Goal: Task Accomplishment & Management: Use online tool/utility

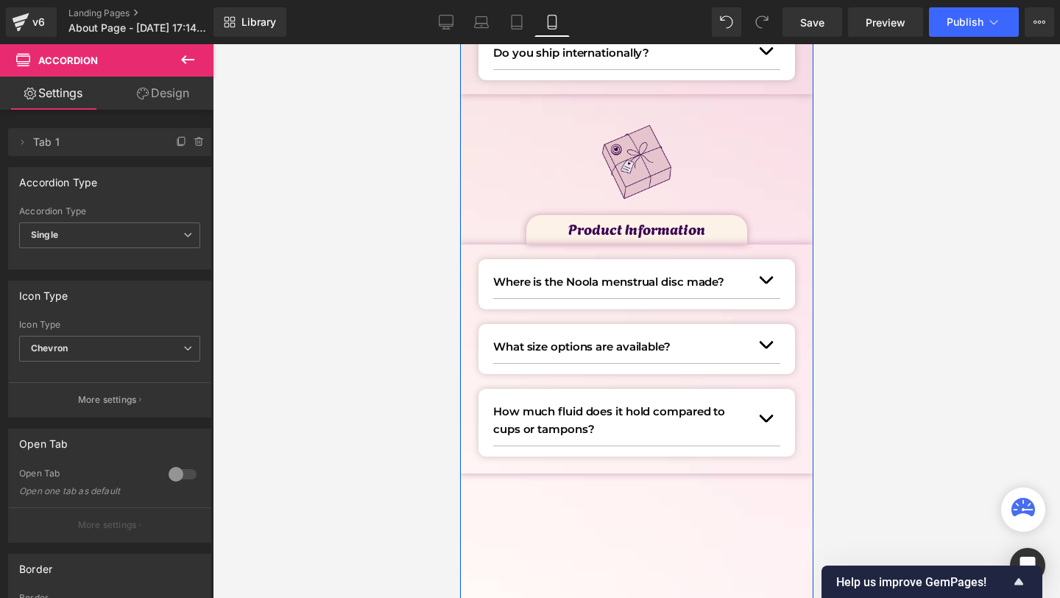
scroll to position [554, 0]
click at [676, 141] on img at bounding box center [636, 163] width 106 height 106
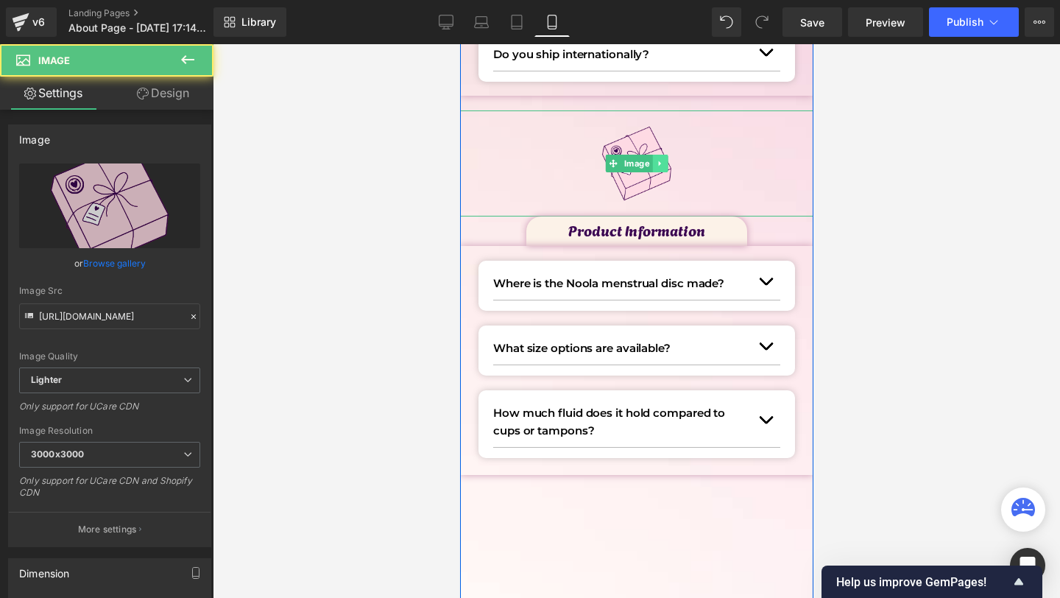
click at [656, 163] on icon at bounding box center [659, 163] width 8 height 9
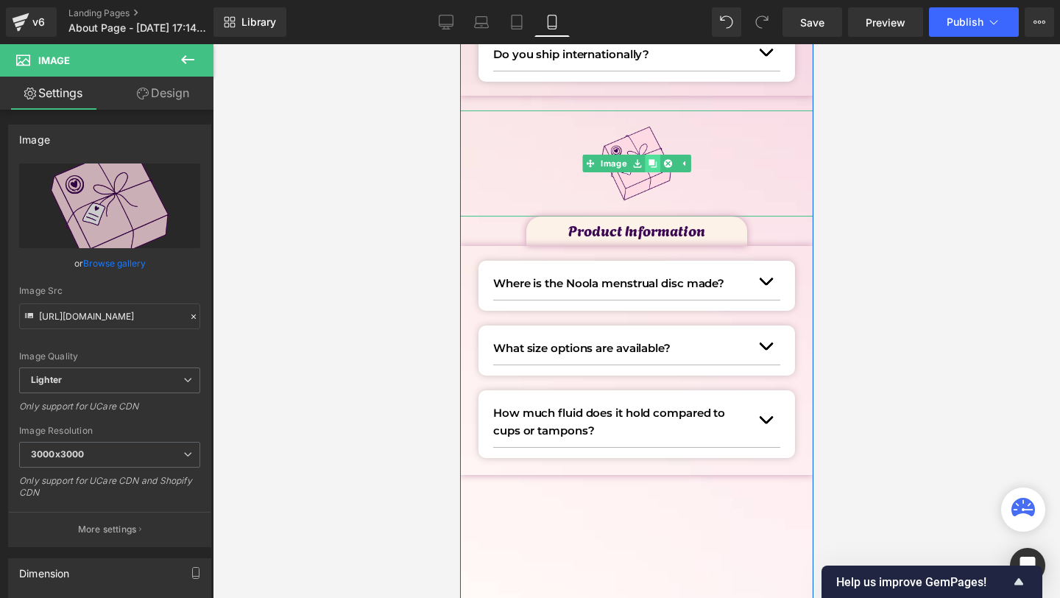
click at [654, 164] on icon at bounding box center [652, 163] width 8 height 9
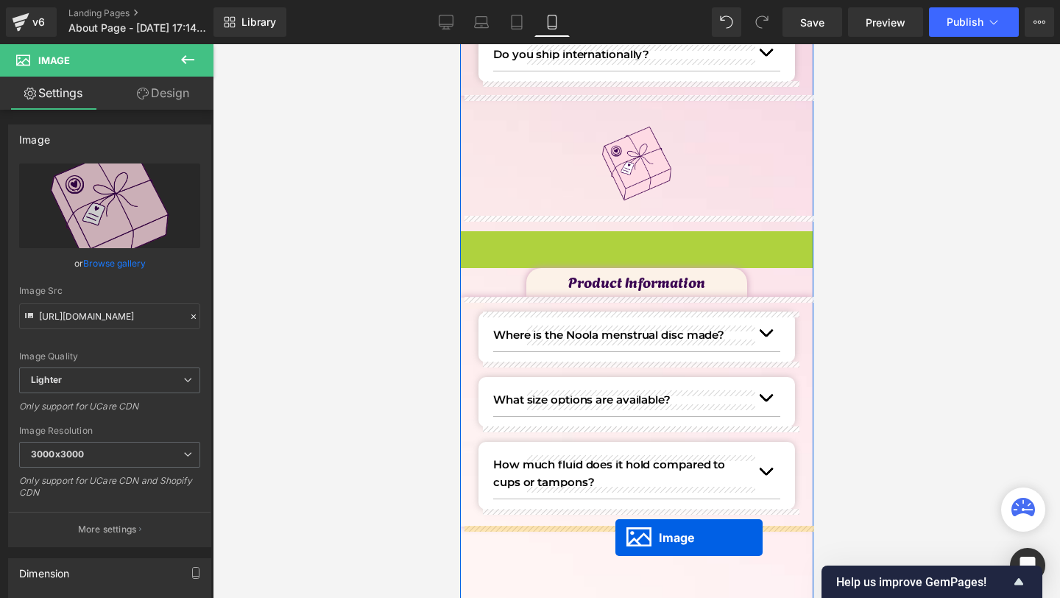
drag, startPoint x: 614, startPoint y: 276, endPoint x: 615, endPoint y: 537, distance: 261.3
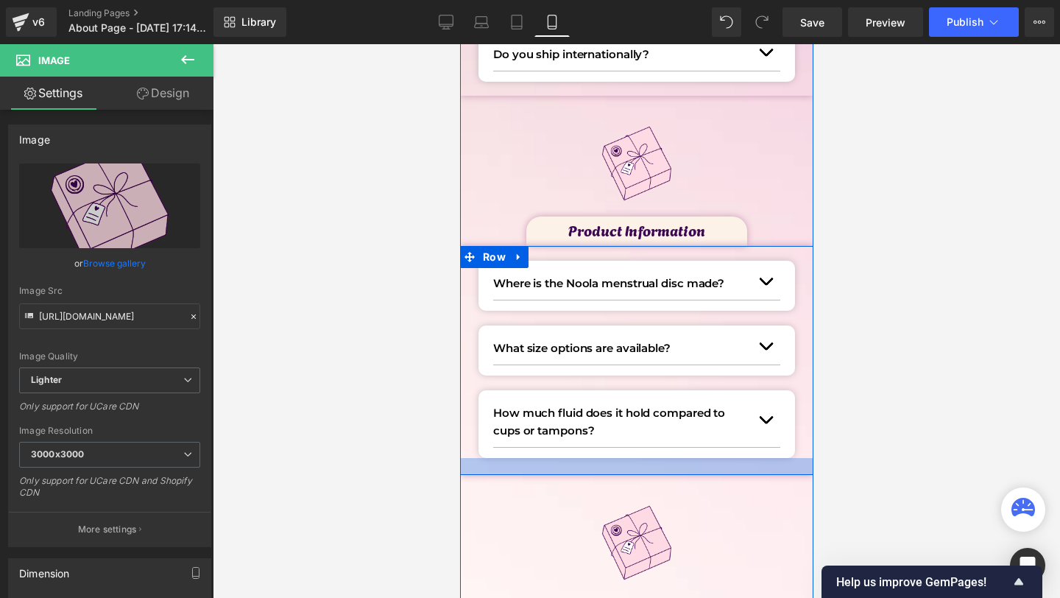
scroll to position [633, 0]
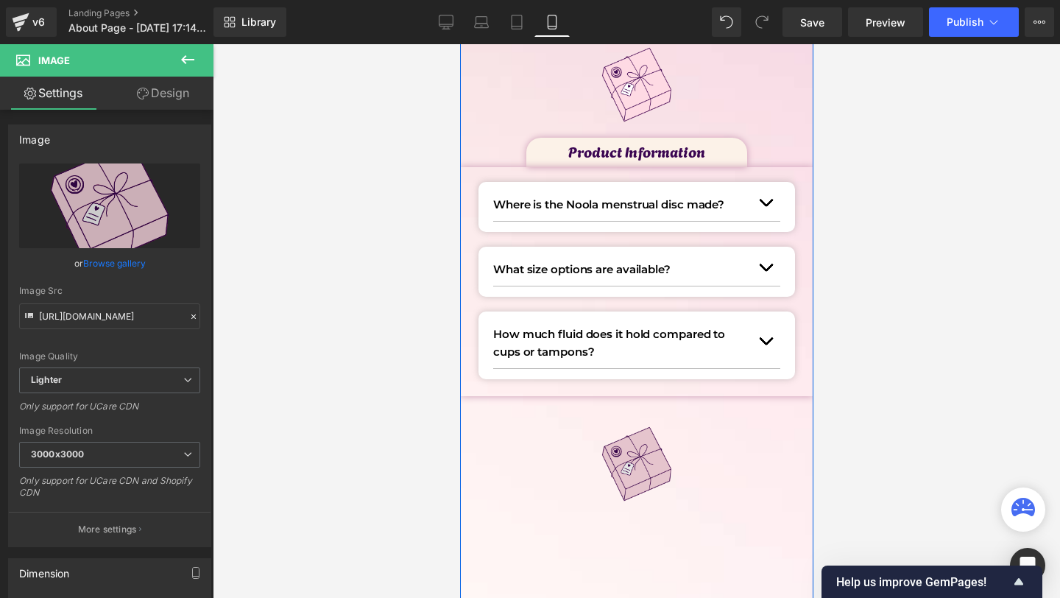
click at [621, 468] on div "Image" at bounding box center [635, 464] width 353 height 106
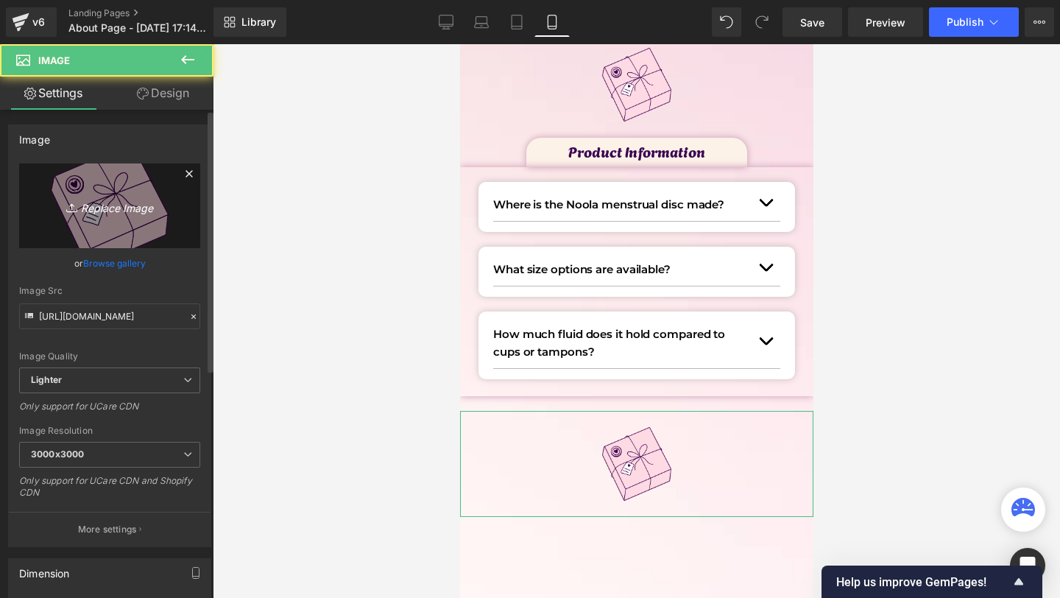
click at [143, 233] on link "Replace Image" at bounding box center [109, 205] width 181 height 85
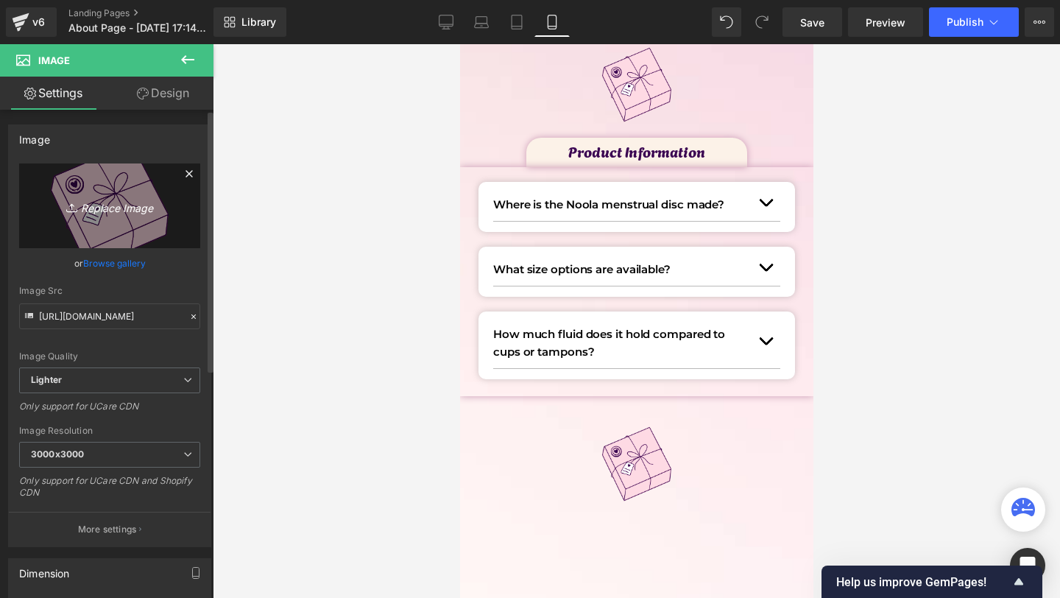
type input "C:\fakepath\5.png"
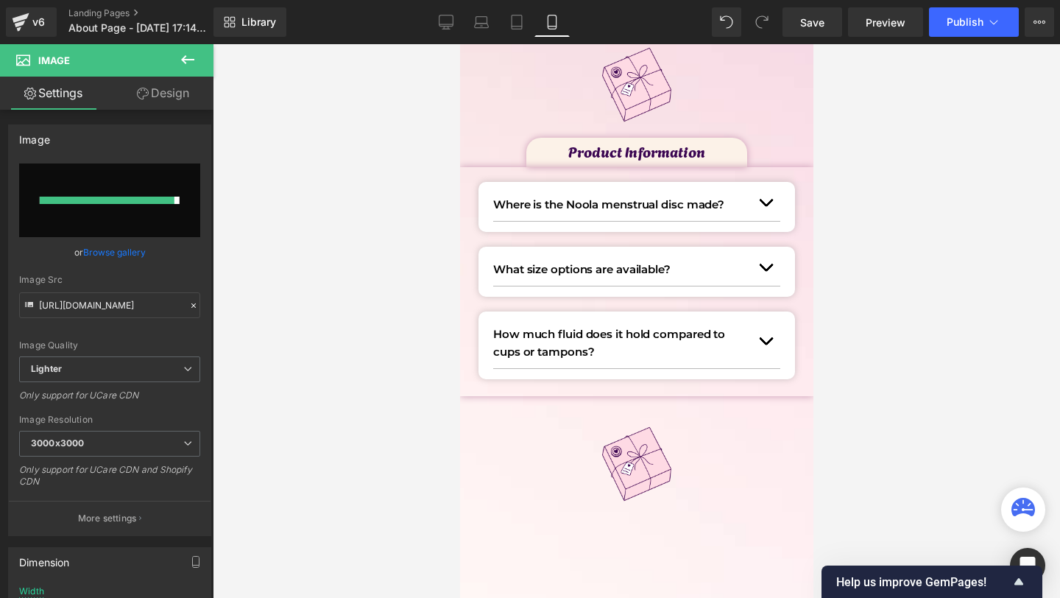
type input "[URL][DOMAIN_NAME]"
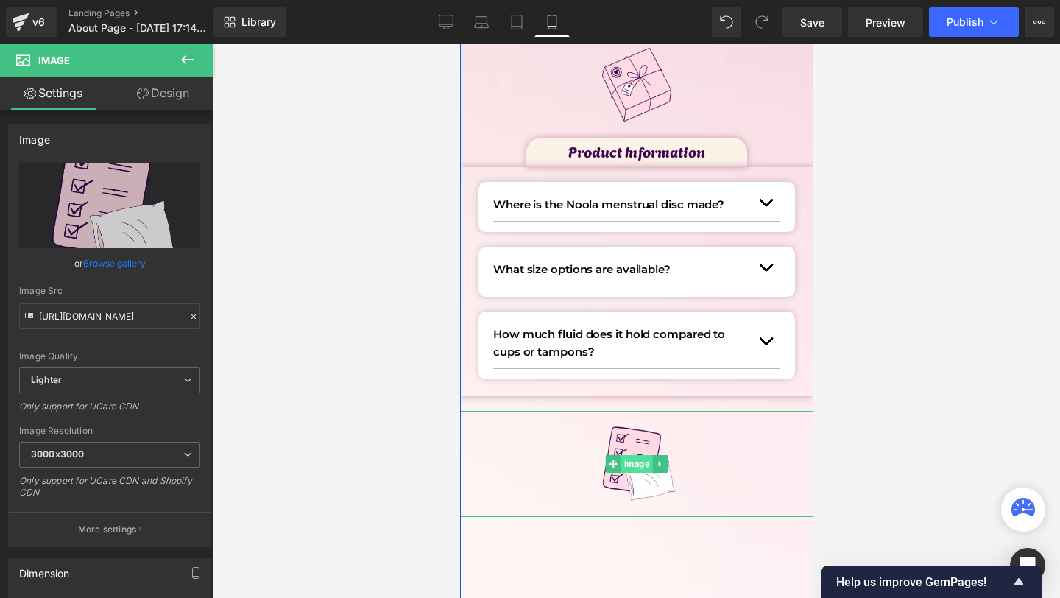
click at [632, 462] on span "Image" at bounding box center [637, 464] width 32 height 18
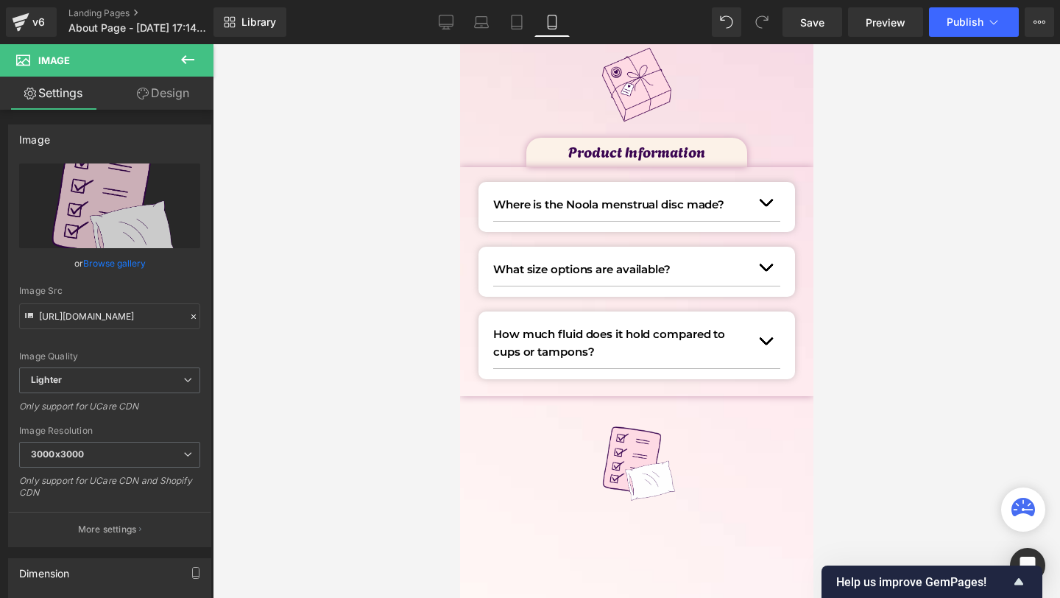
click at [164, 70] on button at bounding box center [188, 60] width 52 height 32
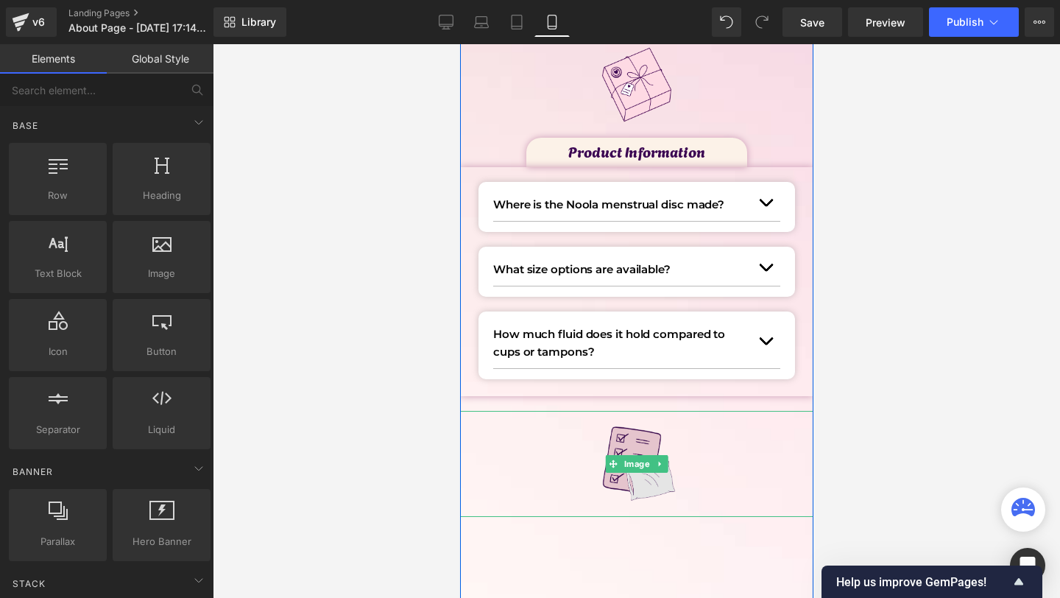
click at [590, 434] on img at bounding box center [636, 464] width 106 height 106
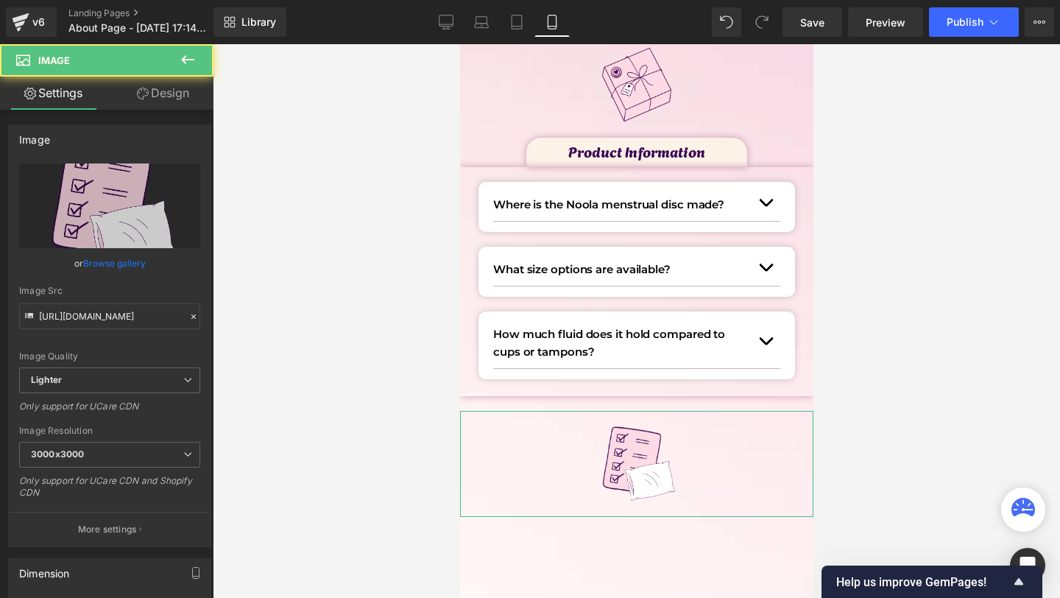
click at [159, 101] on link "Design" at bounding box center [163, 93] width 107 height 33
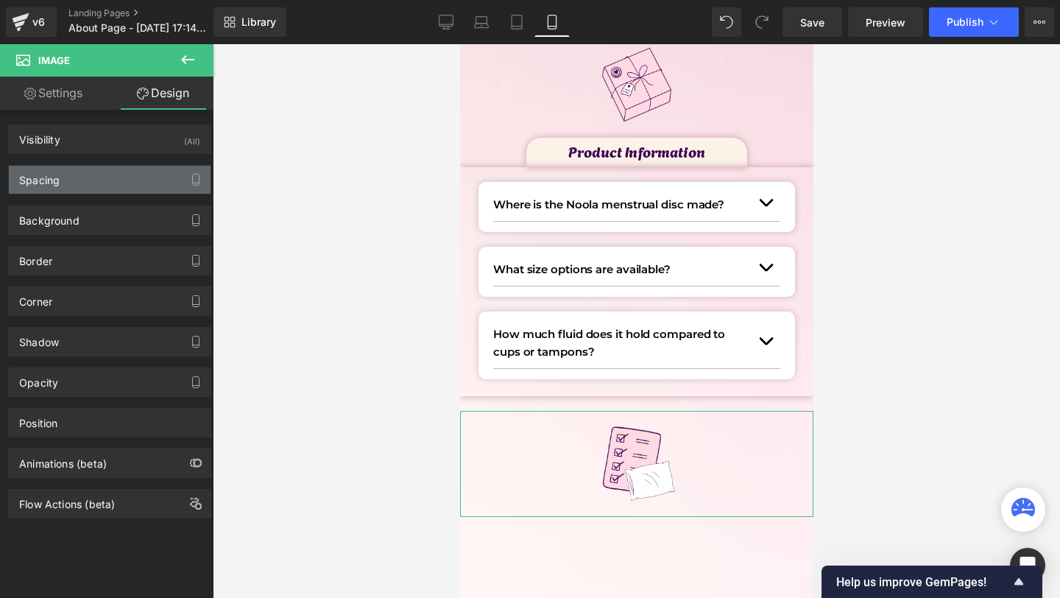
click at [82, 177] on div "Spacing" at bounding box center [110, 180] width 202 height 28
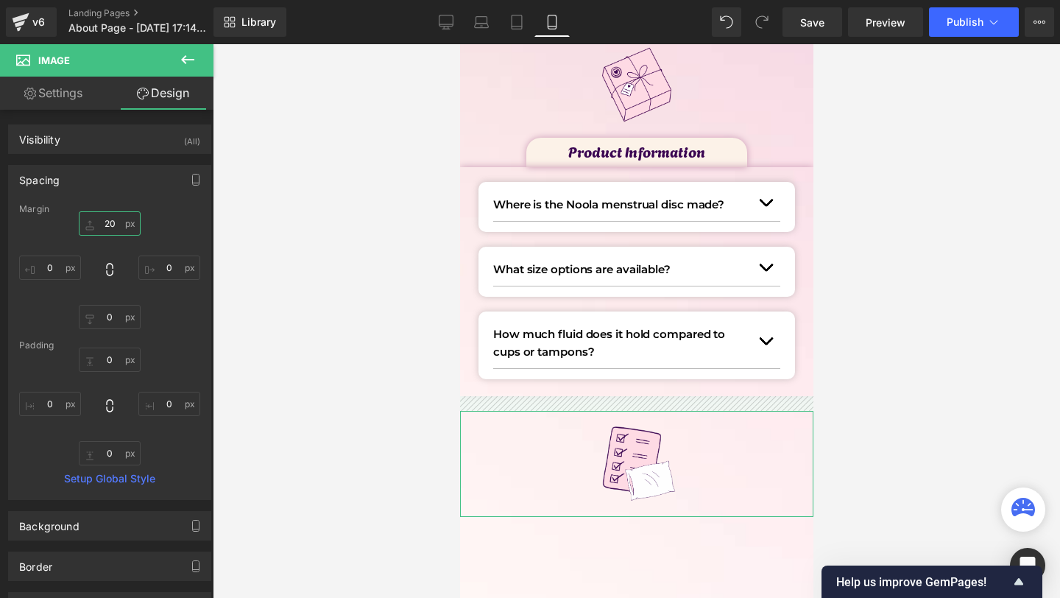
click at [104, 225] on input "20" at bounding box center [110, 223] width 62 height 24
click at [105, 223] on input "20" at bounding box center [110, 223] width 62 height 24
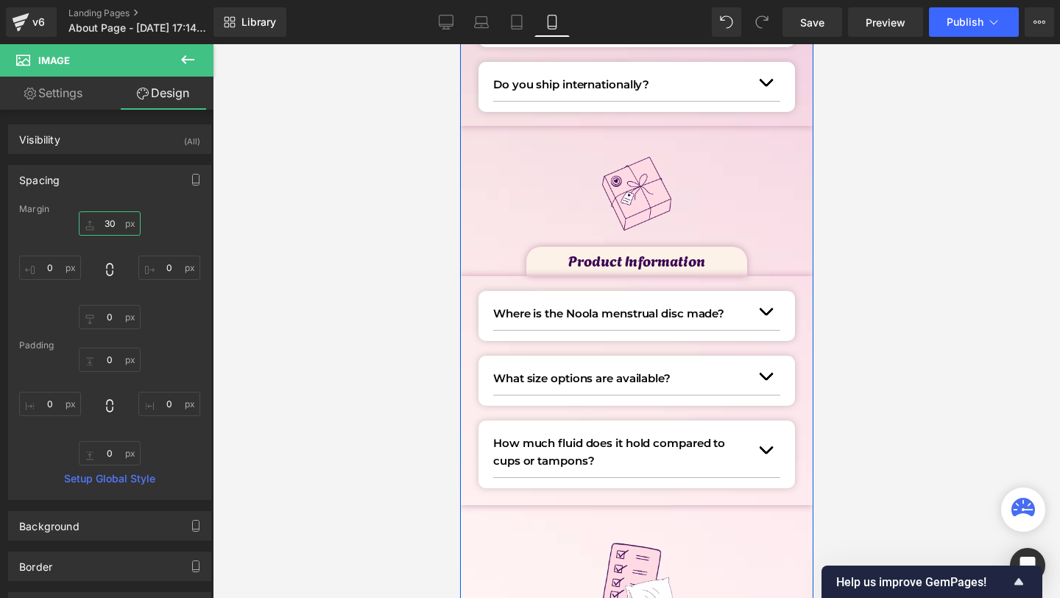
scroll to position [478, 0]
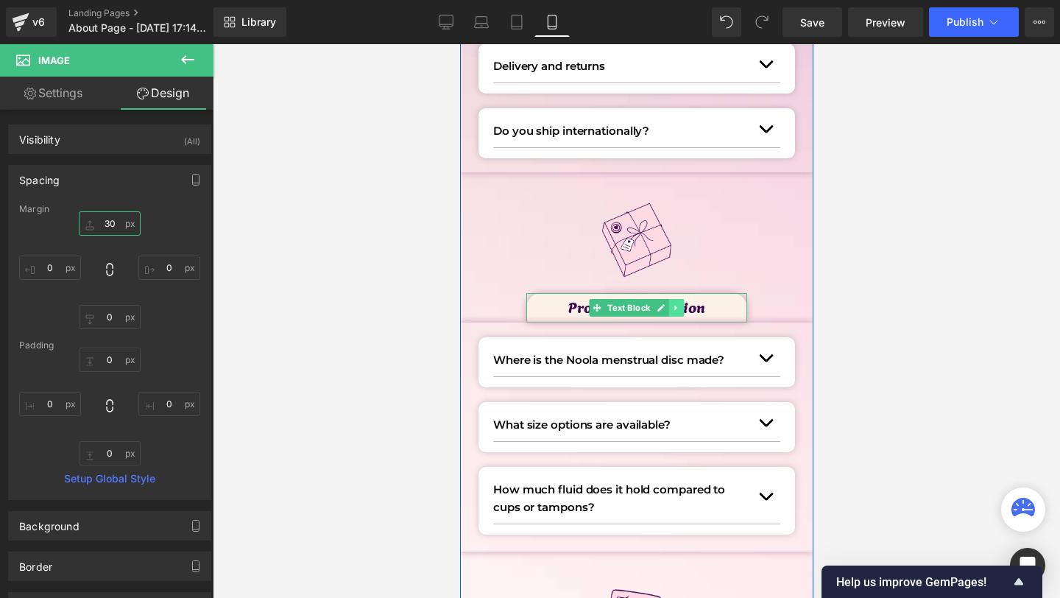
type input "30"
click at [677, 306] on icon at bounding box center [675, 307] width 8 height 9
click at [674, 306] on link at bounding box center [667, 308] width 15 height 18
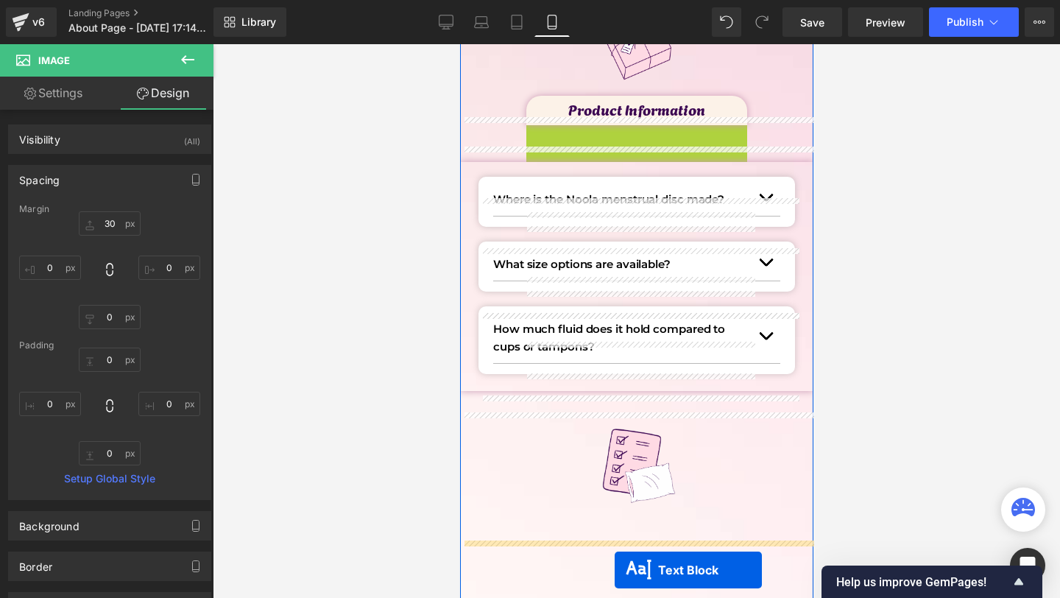
drag, startPoint x: 601, startPoint y: 339, endPoint x: 610, endPoint y: 562, distance: 224.0
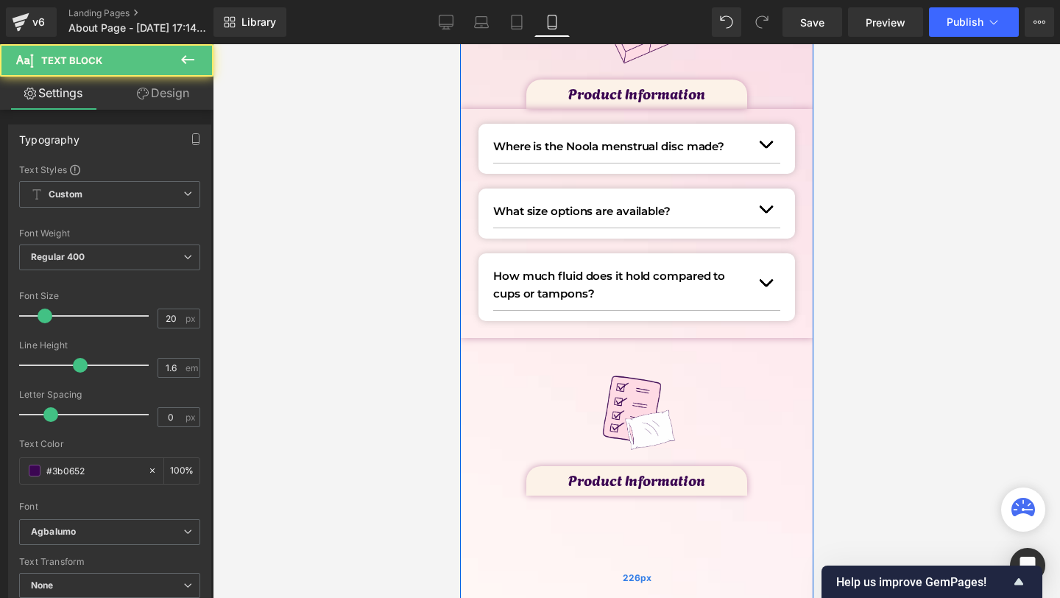
scroll to position [697, 0]
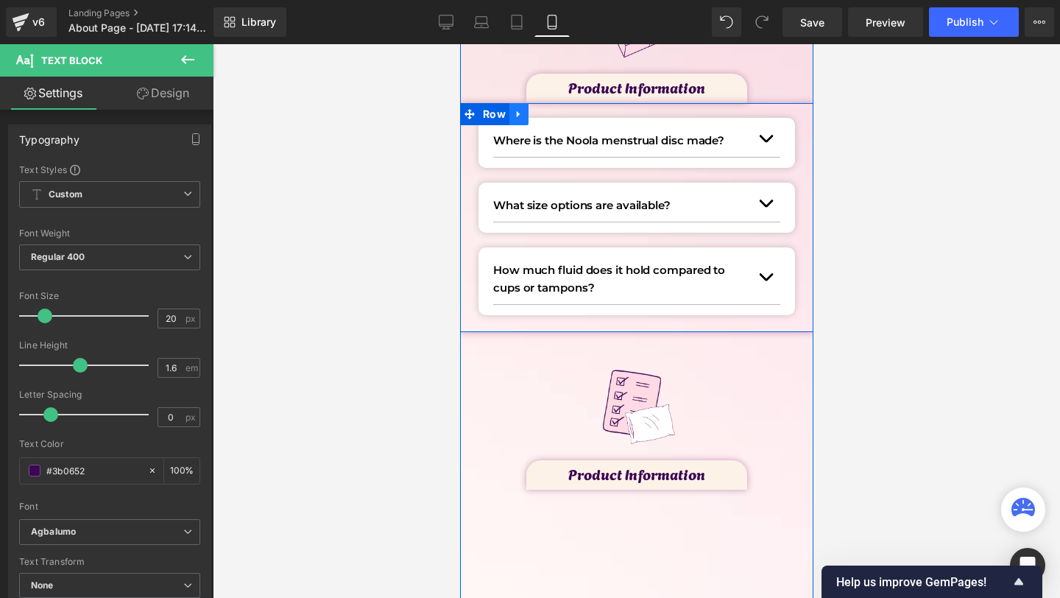
click at [513, 114] on icon at bounding box center [518, 113] width 10 height 11
click at [532, 113] on icon at bounding box center [537, 114] width 10 height 10
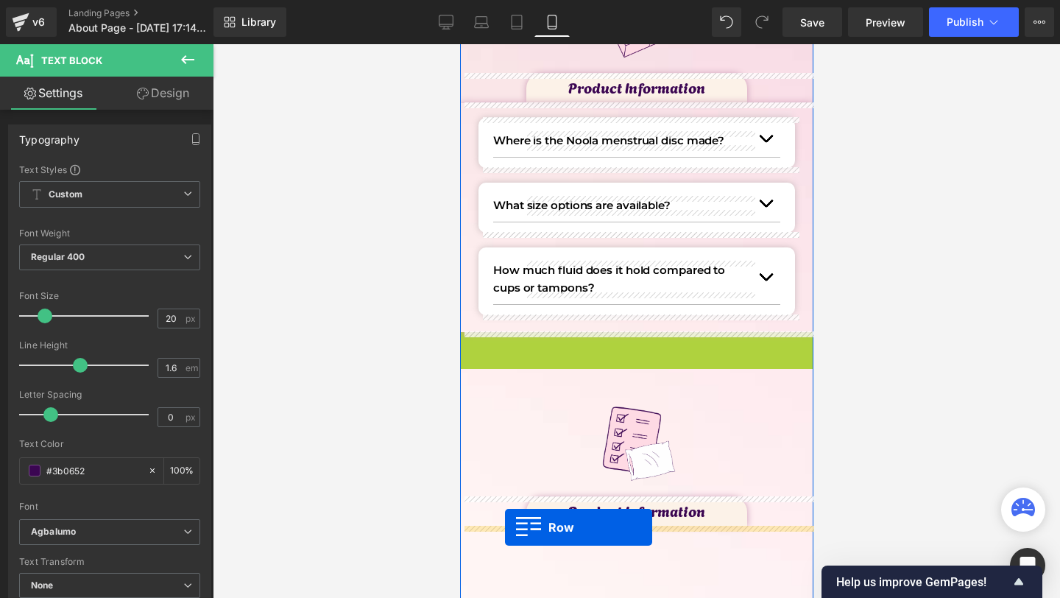
drag, startPoint x: 474, startPoint y: 345, endPoint x: 504, endPoint y: 527, distance: 184.3
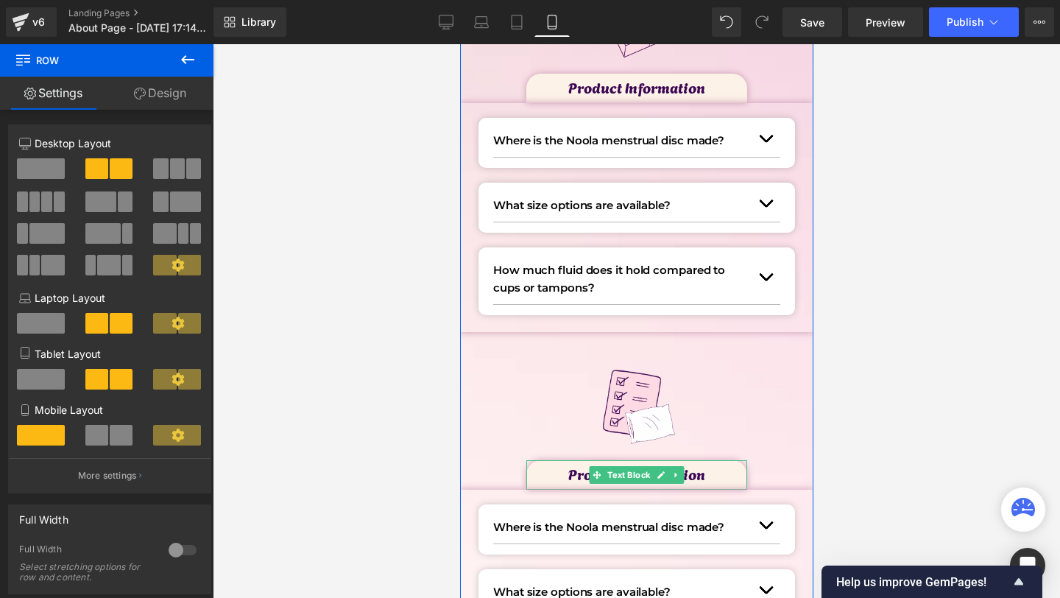
click at [565, 473] on p "Product Information" at bounding box center [636, 474] width 221 height 24
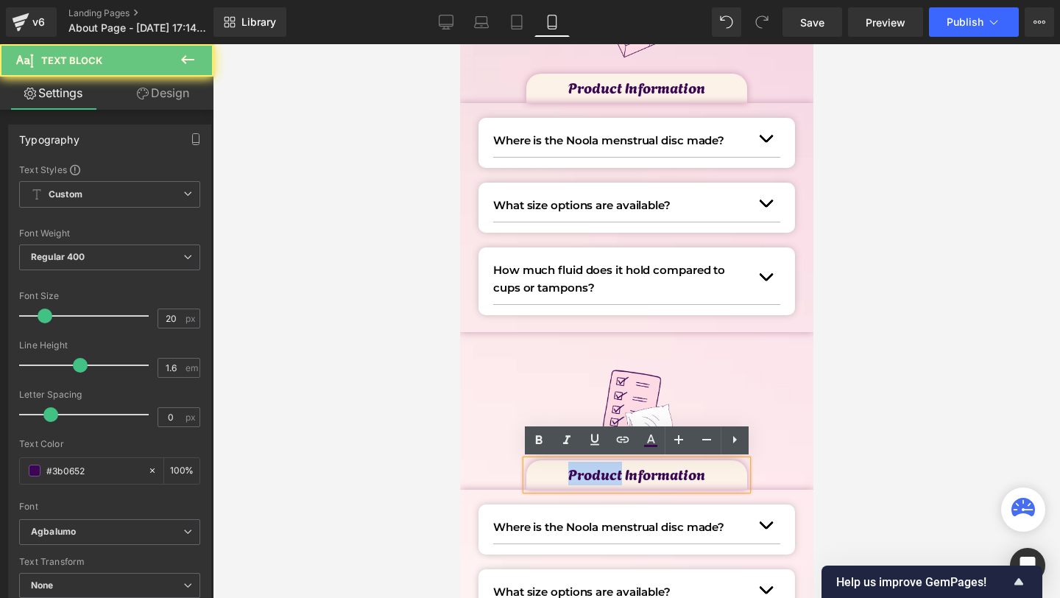
click at [565, 473] on p "Product Information" at bounding box center [636, 474] width 221 height 24
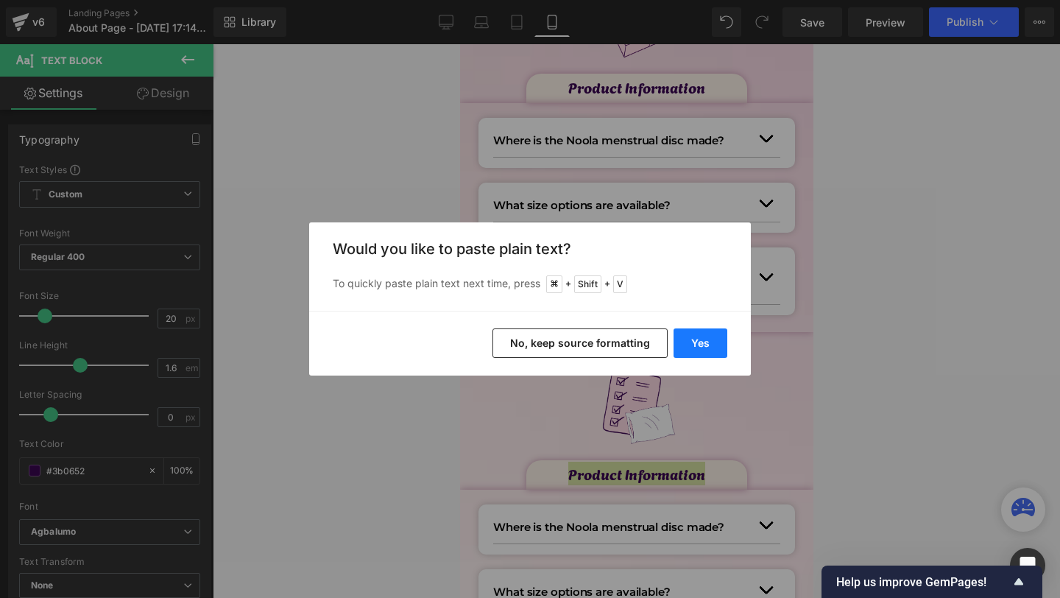
drag, startPoint x: 694, startPoint y: 342, endPoint x: 244, endPoint y: 307, distance: 451.9
click at [694, 342] on button "Yes" at bounding box center [701, 342] width 54 height 29
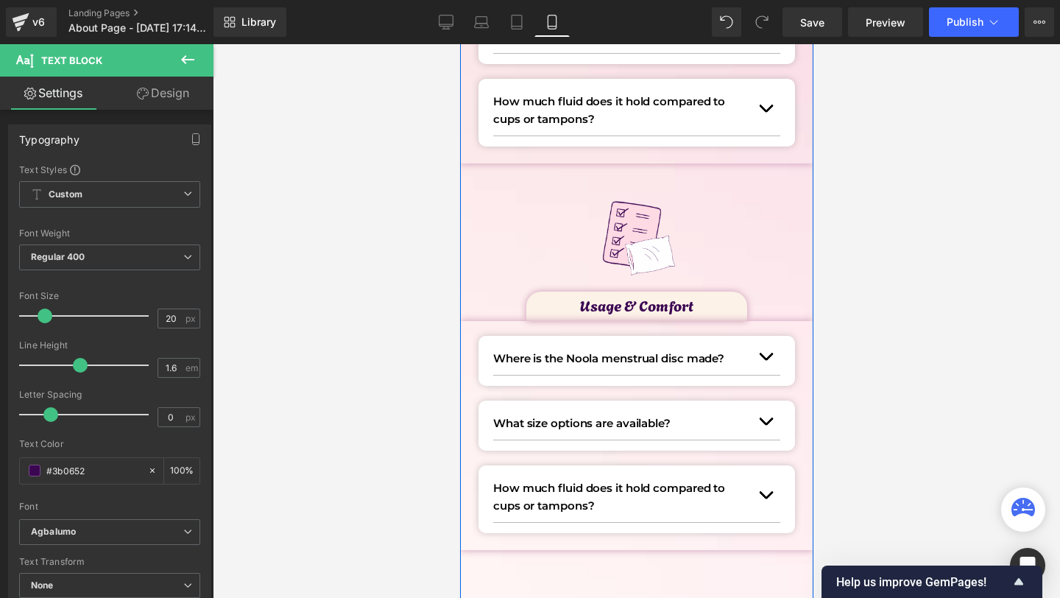
scroll to position [866, 0]
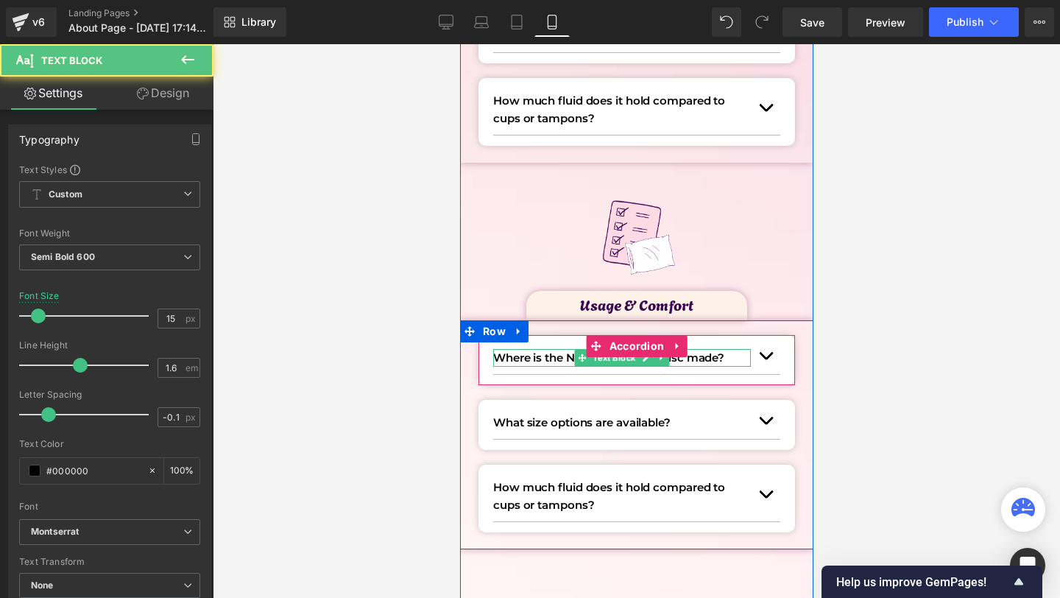
click at [520, 353] on p "Where is the Noola menstrual disc made?" at bounding box center [621, 358] width 258 height 18
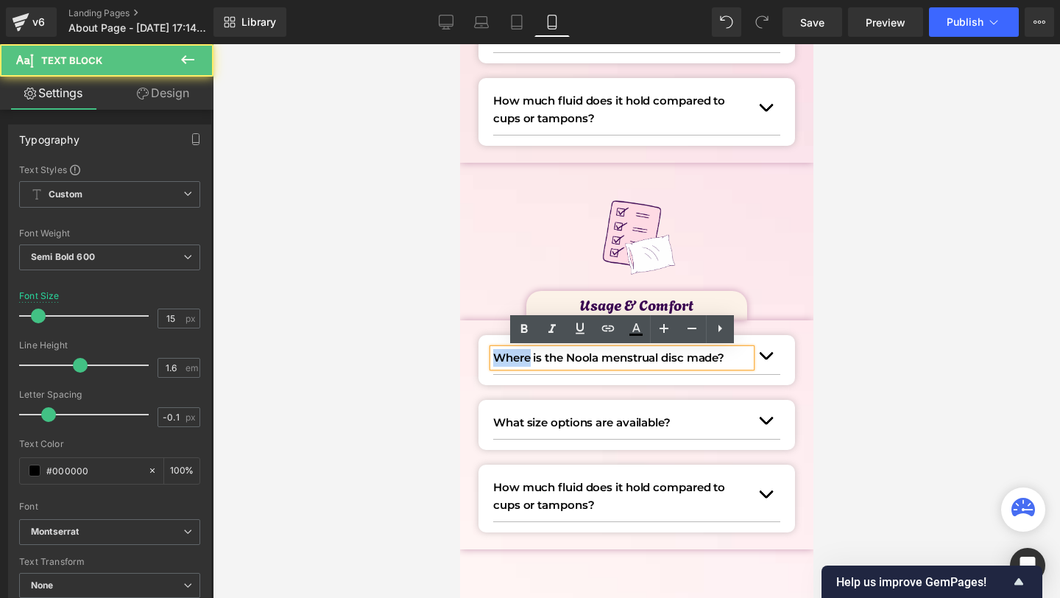
click at [520, 353] on p "Where is the Noola menstrual disc made?" at bounding box center [621, 358] width 258 height 18
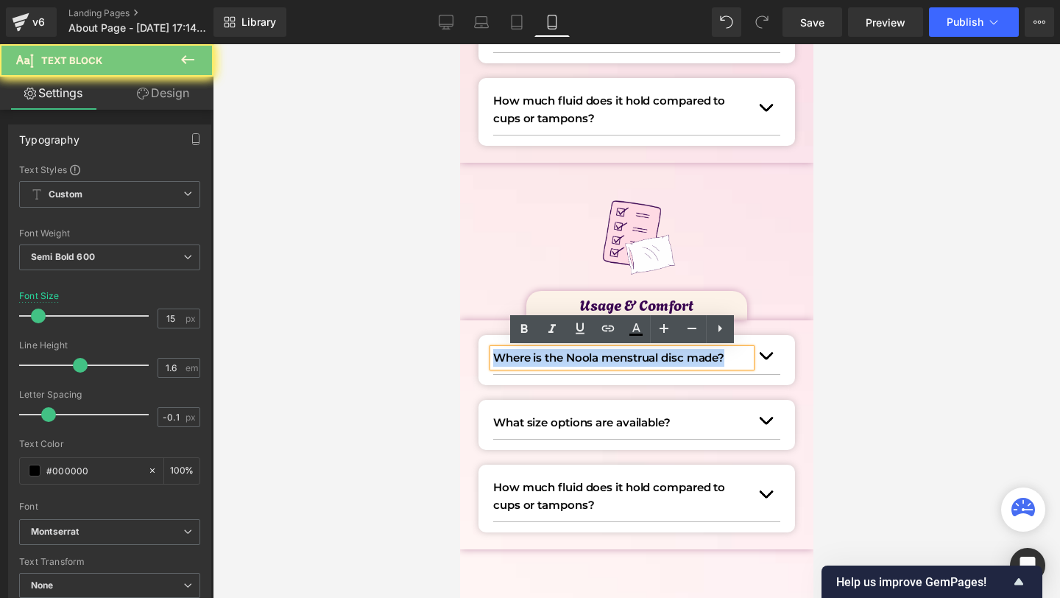
click at [520, 353] on p "Where is the Noola menstrual disc made?" at bounding box center [621, 358] width 258 height 18
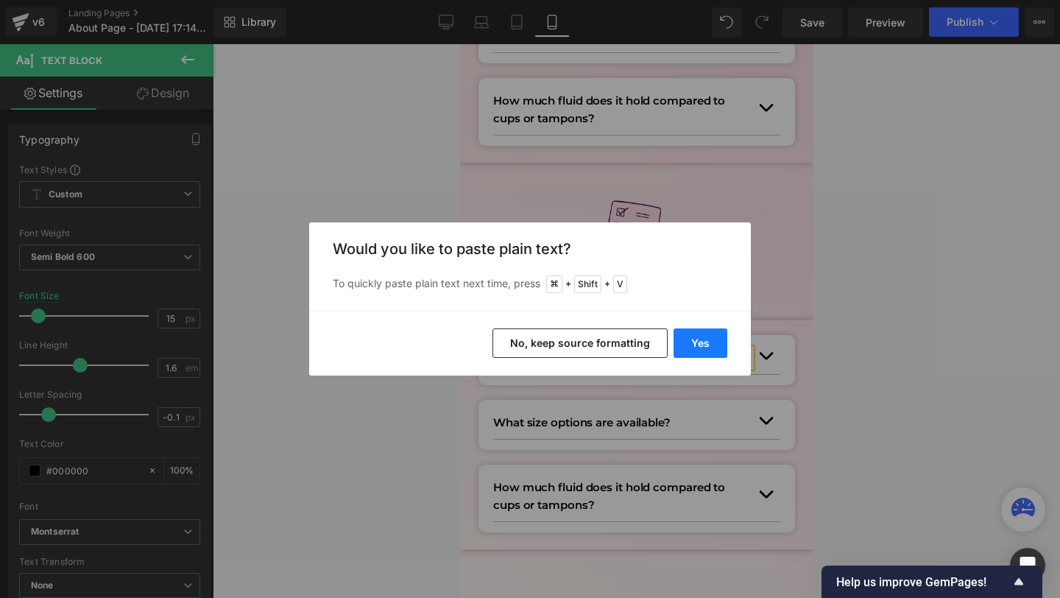
click at [720, 349] on button "Yes" at bounding box center [701, 342] width 54 height 29
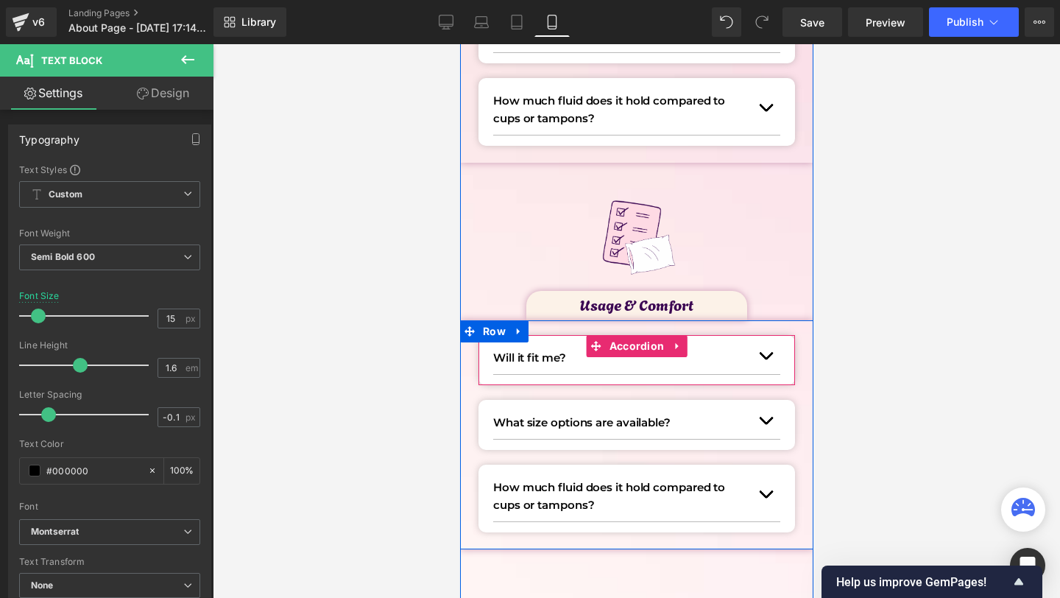
click at [750, 353] on button "button" at bounding box center [764, 356] width 29 height 36
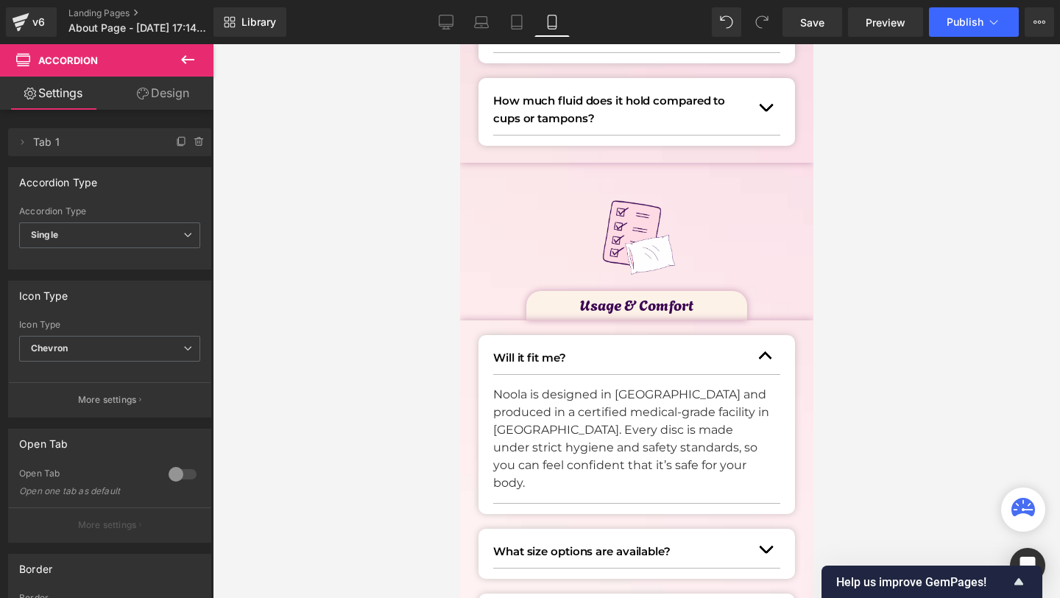
click at [557, 417] on p "Noola is designed in [GEOGRAPHIC_DATA] and produced in a certified medical-grad…" at bounding box center [630, 439] width 276 height 106
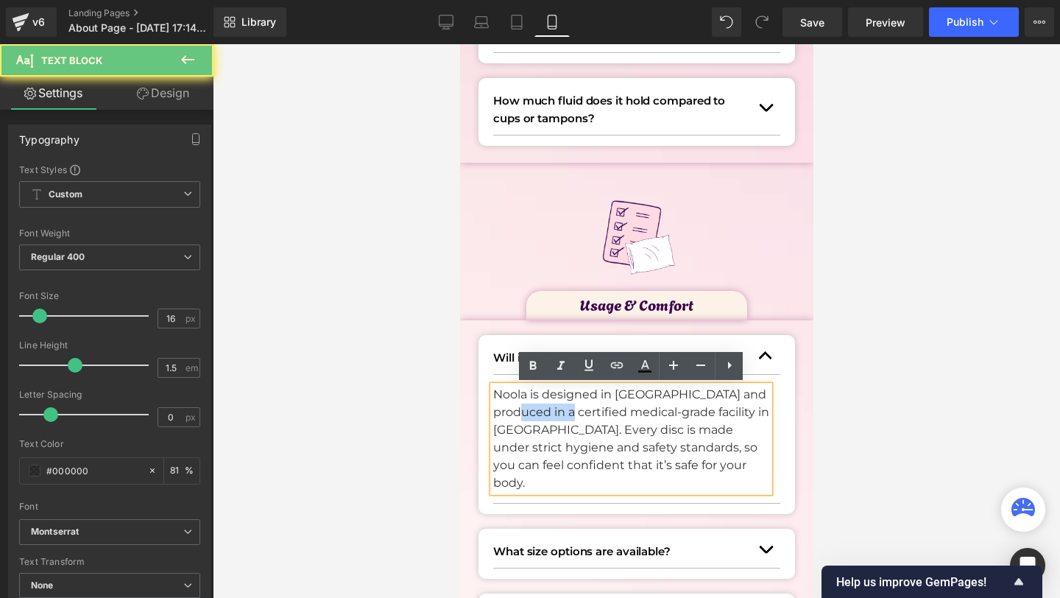
click at [557, 417] on p "Noola is designed in [GEOGRAPHIC_DATA] and produced in a certified medical-grad…" at bounding box center [630, 439] width 276 height 106
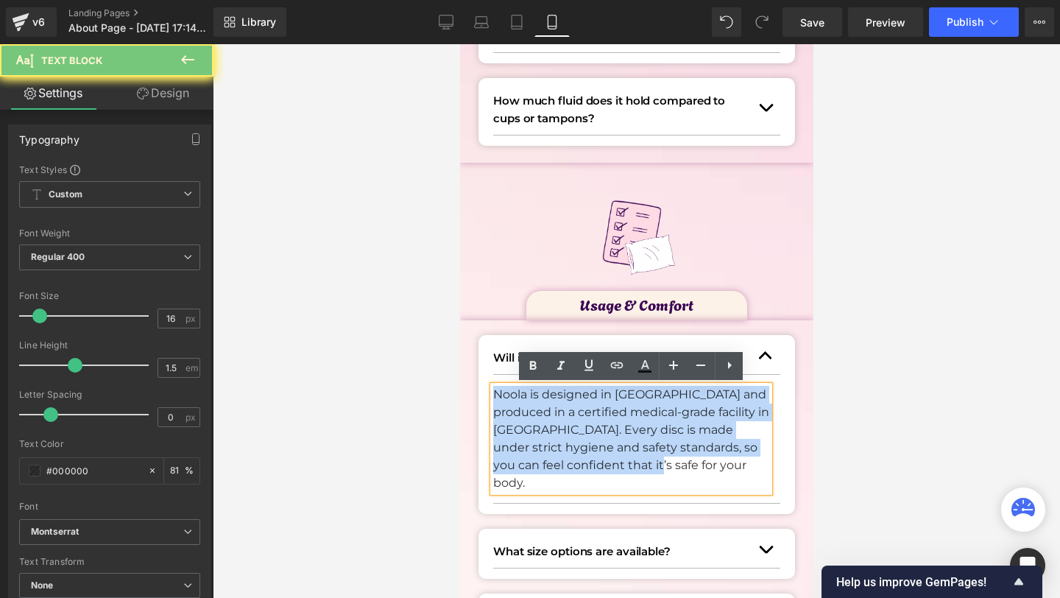
click at [557, 417] on p "Noola is designed in [GEOGRAPHIC_DATA] and produced in a certified medical-grad…" at bounding box center [630, 439] width 276 height 106
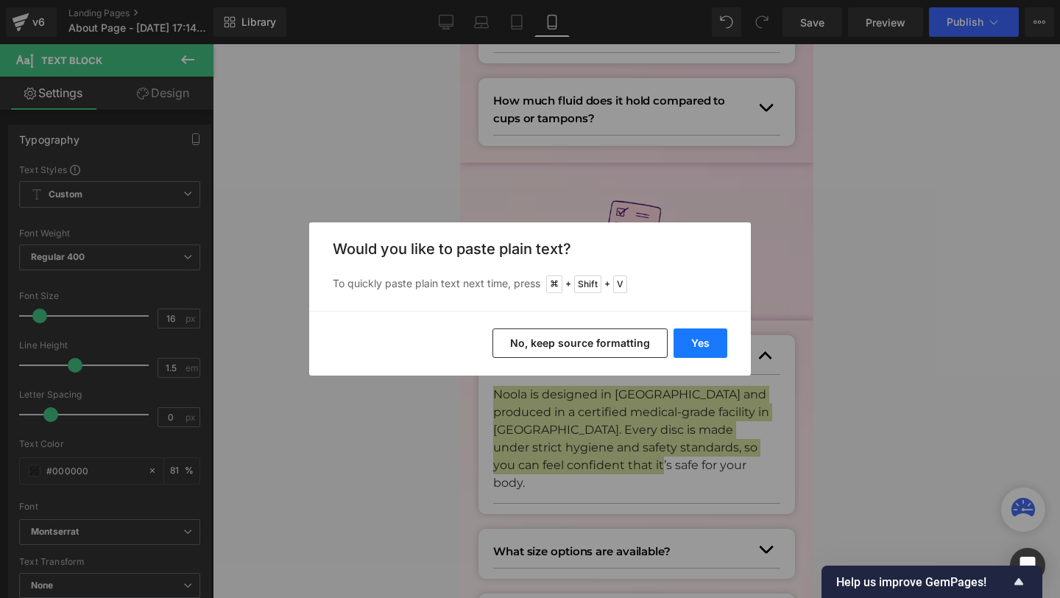
click at [713, 356] on button "Yes" at bounding box center [701, 342] width 54 height 29
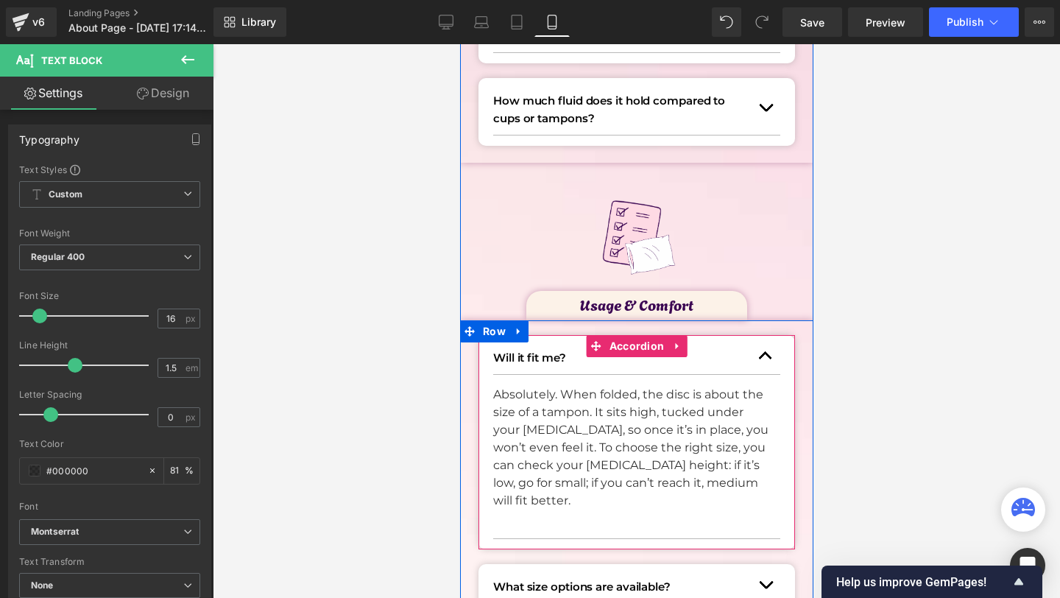
click at [770, 353] on button "button" at bounding box center [764, 356] width 29 height 36
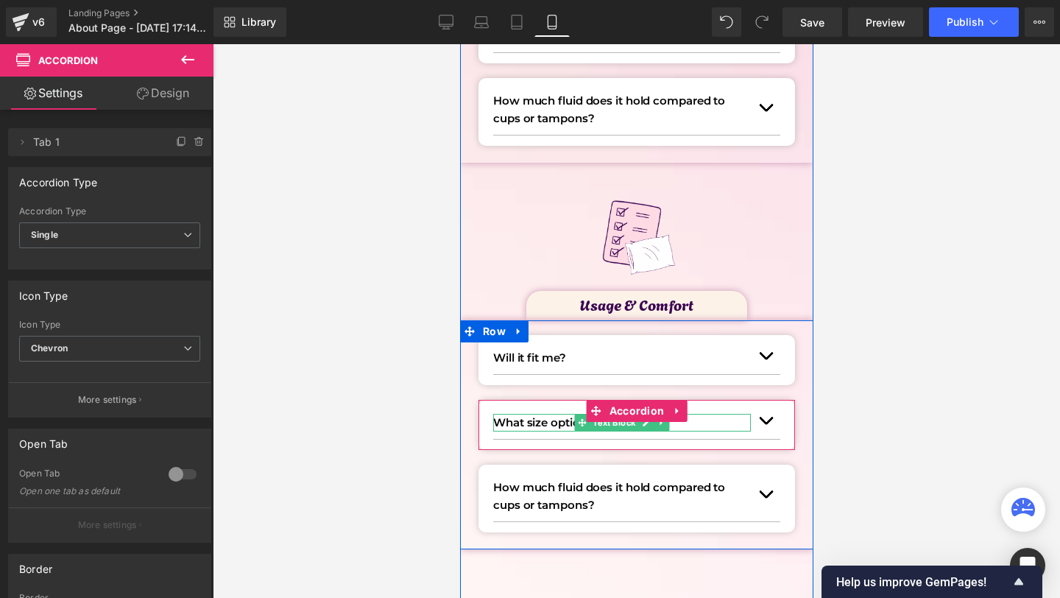
click at [514, 426] on p "What size options are available?" at bounding box center [621, 423] width 258 height 18
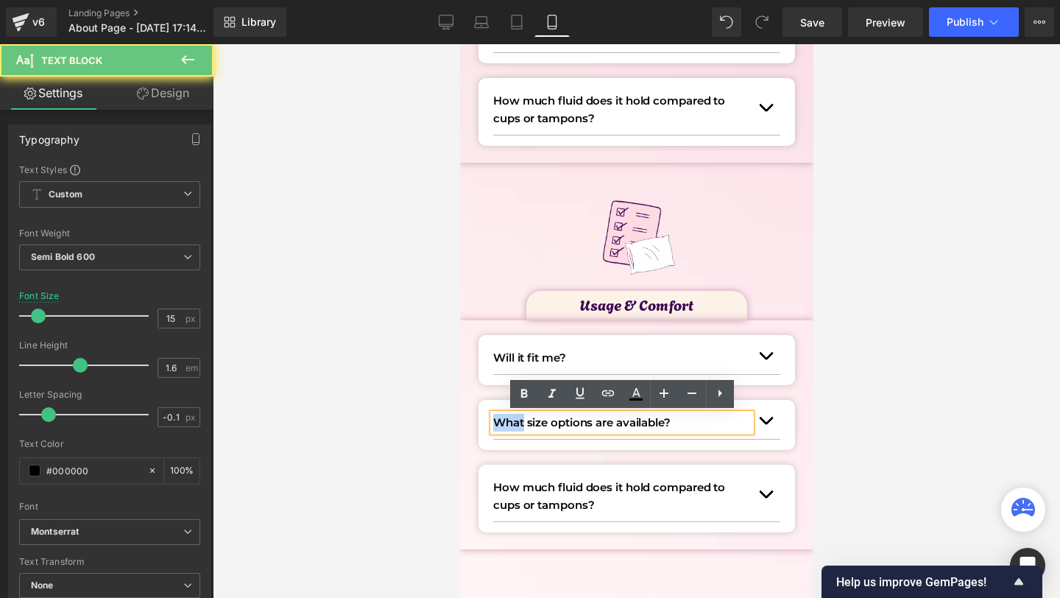
click at [514, 426] on p "What size options are available?" at bounding box center [621, 423] width 258 height 18
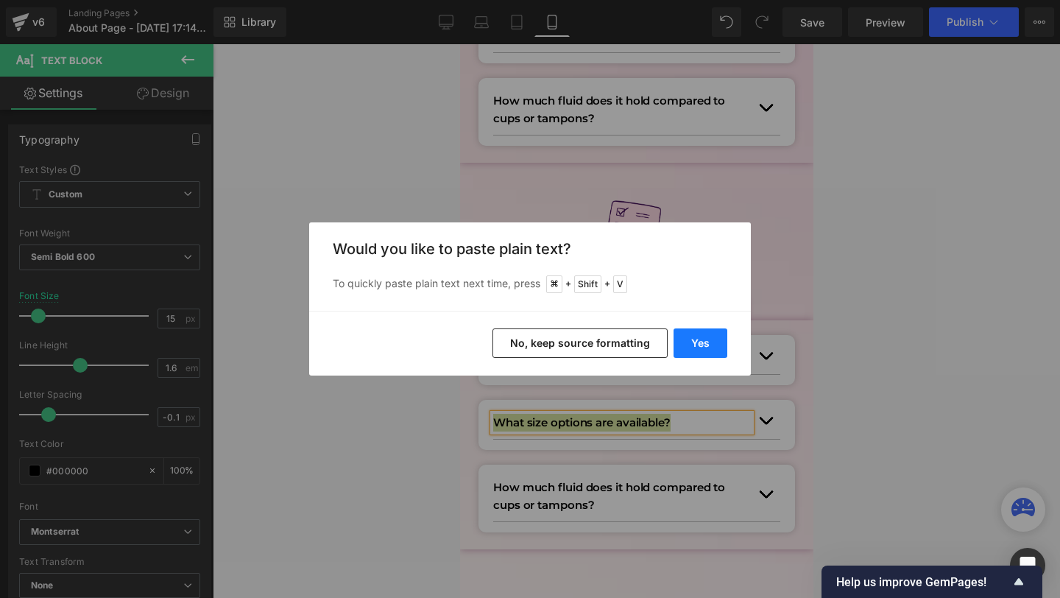
click at [694, 335] on button "Yes" at bounding box center [701, 342] width 54 height 29
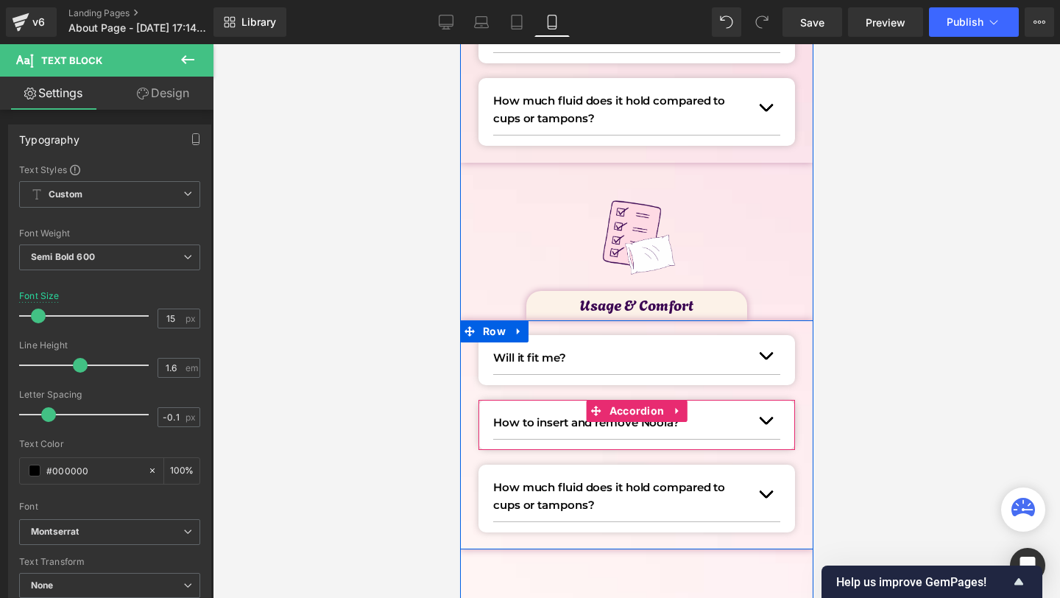
click at [765, 425] on button "button" at bounding box center [764, 421] width 29 height 36
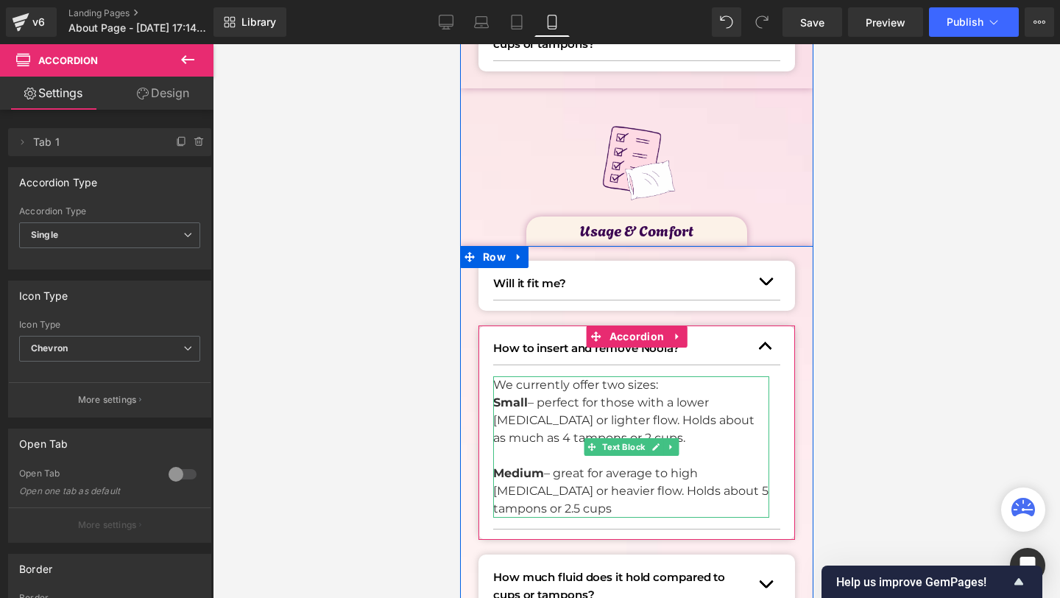
scroll to position [954, 0]
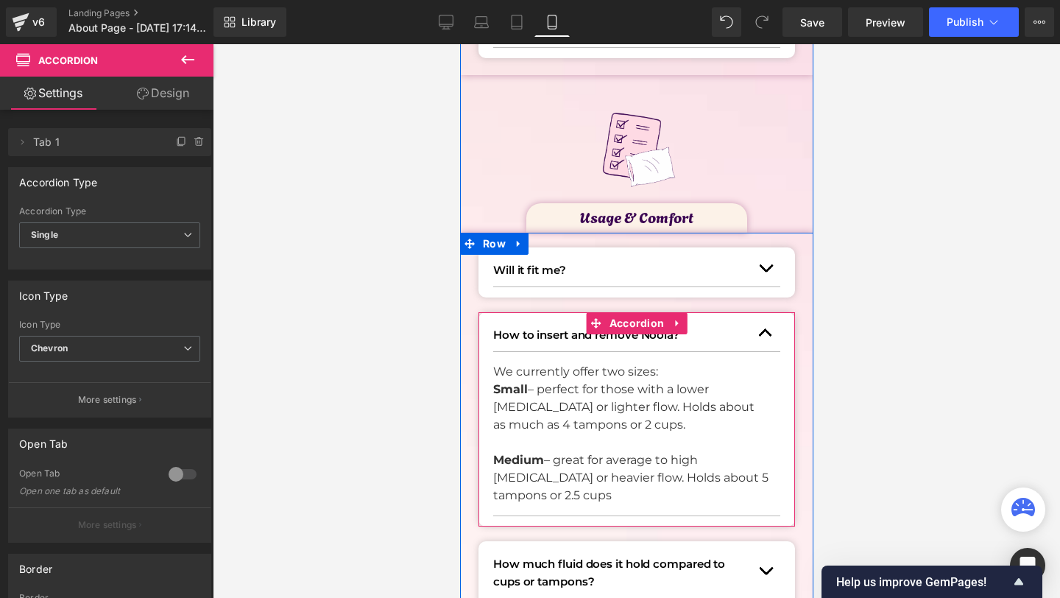
click at [543, 495] on p "Medium – great for average to high [MEDICAL_DATA] or heavier flow. Holds about …" at bounding box center [630, 477] width 276 height 53
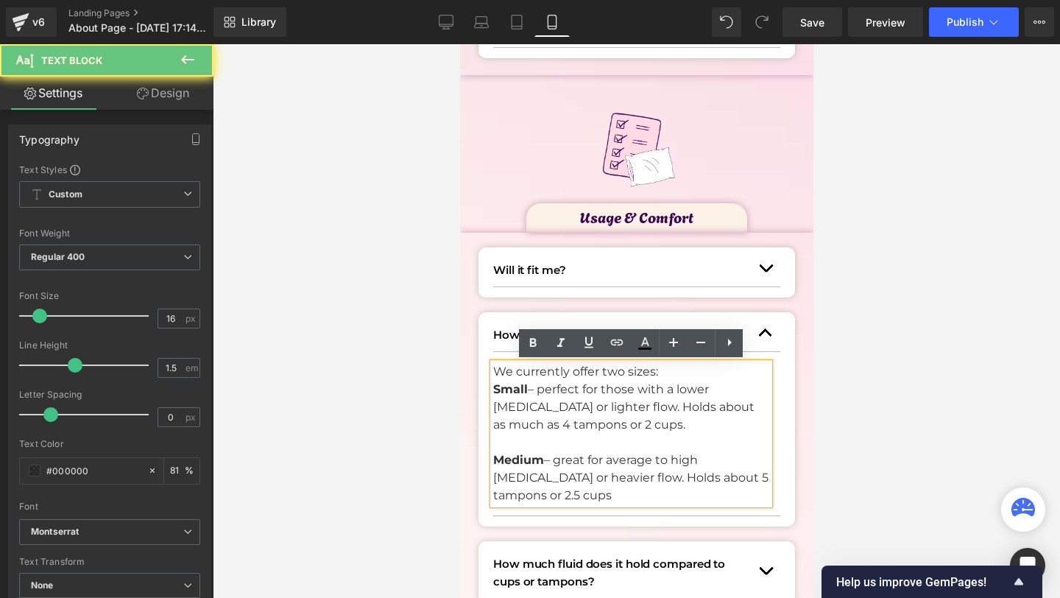
click at [531, 495] on p "Medium – great for average to high [MEDICAL_DATA] or heavier flow. Holds about …" at bounding box center [630, 477] width 276 height 53
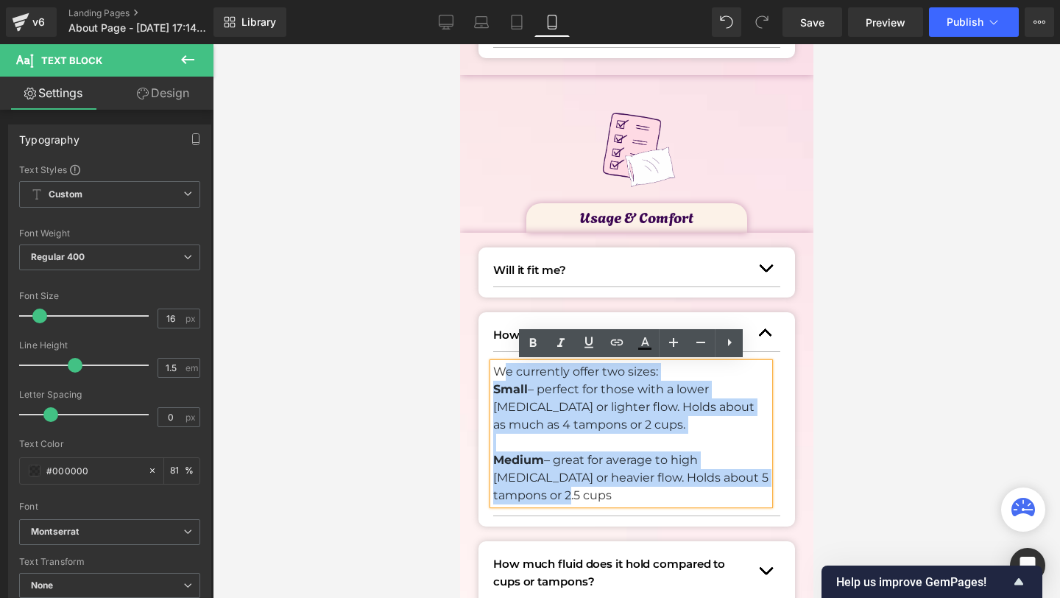
drag, startPoint x: 531, startPoint y: 495, endPoint x: 498, endPoint y: 372, distance: 127.8
click at [498, 372] on div "We currently offer two sizes: Small – perfect for those with a lower [MEDICAL_D…" at bounding box center [630, 433] width 276 height 141
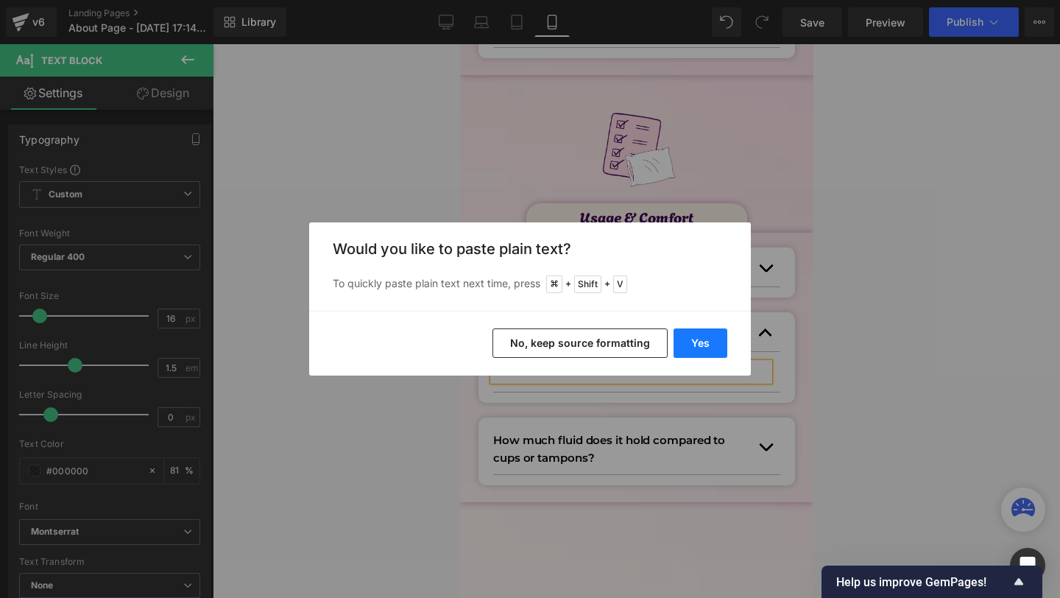
click at [715, 335] on button "Yes" at bounding box center [701, 342] width 54 height 29
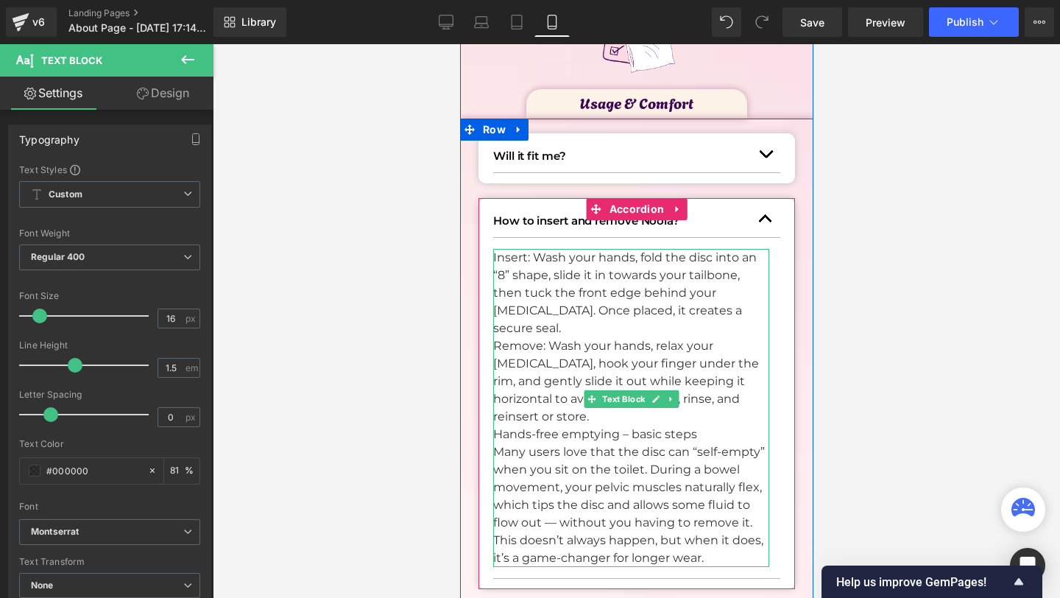
scroll to position [1092, 0]
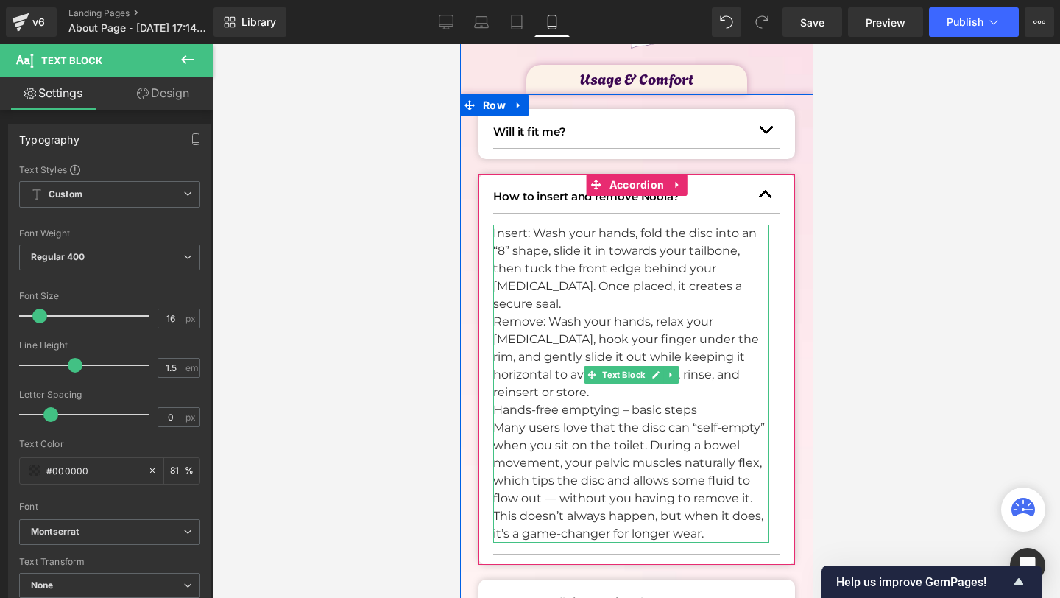
click at [536, 375] on p "Remove: Wash your hands, relax your [MEDICAL_DATA], hook your finger under the …" at bounding box center [630, 357] width 276 height 88
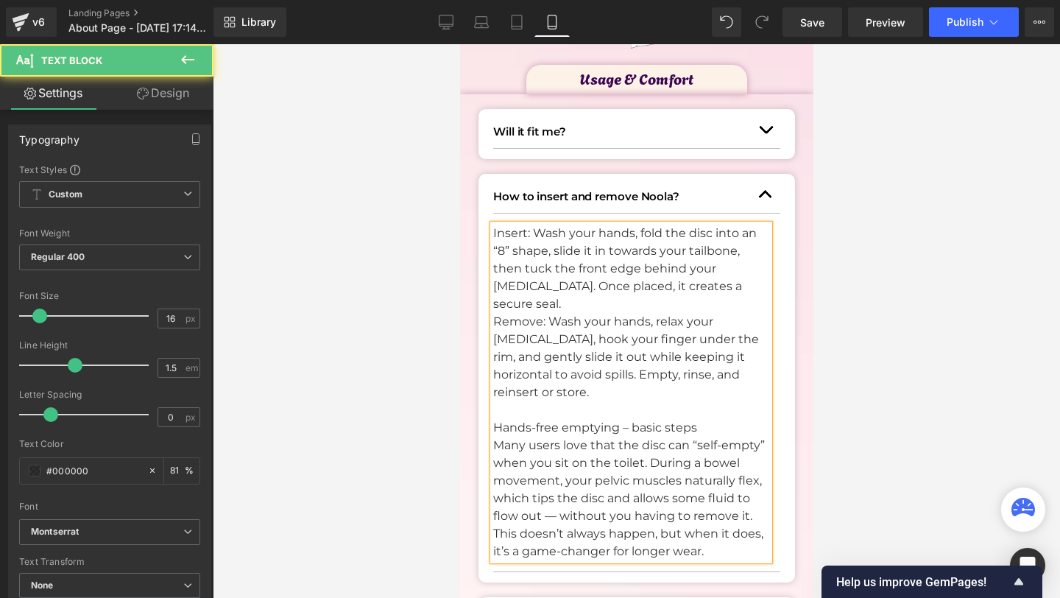
click at [515, 234] on p "Insert: Wash your hands, fold the disc into an “8” shape, slide it in towards y…" at bounding box center [630, 269] width 276 height 88
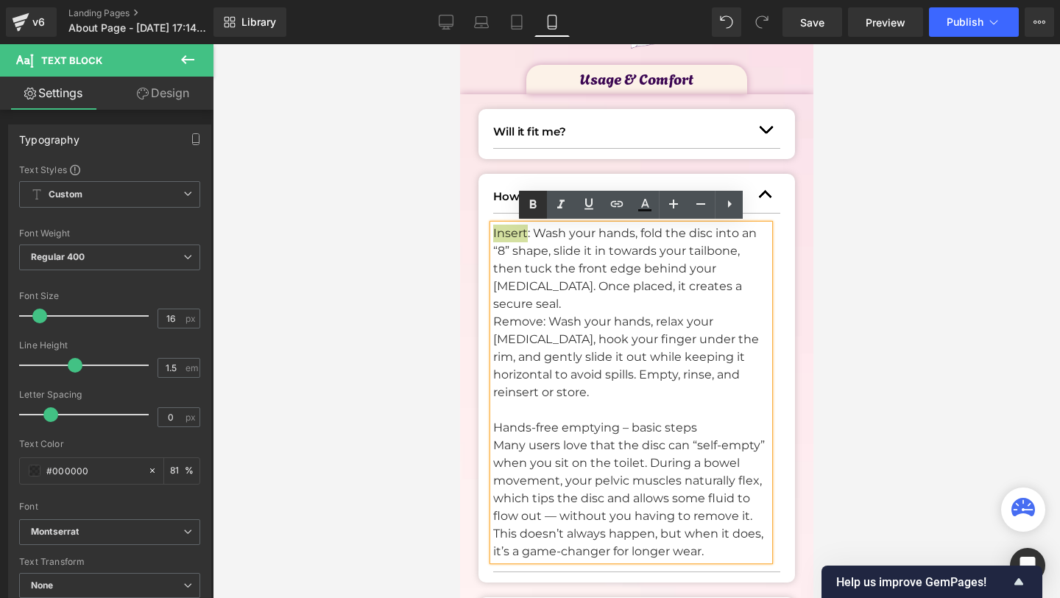
drag, startPoint x: 534, startPoint y: 208, endPoint x: 114, endPoint y: 189, distance: 420.0
click at [534, 208] on icon at bounding box center [533, 205] width 18 height 18
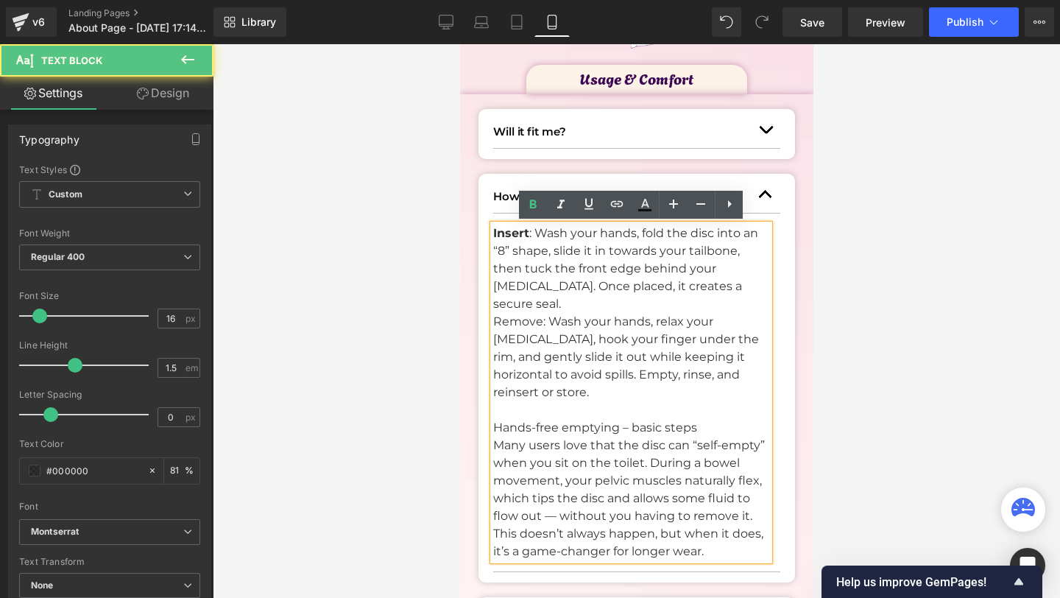
click at [762, 288] on p "Insert : Wash your hands, fold the disc into an “8” shape, slide it in towards …" at bounding box center [630, 269] width 276 height 88
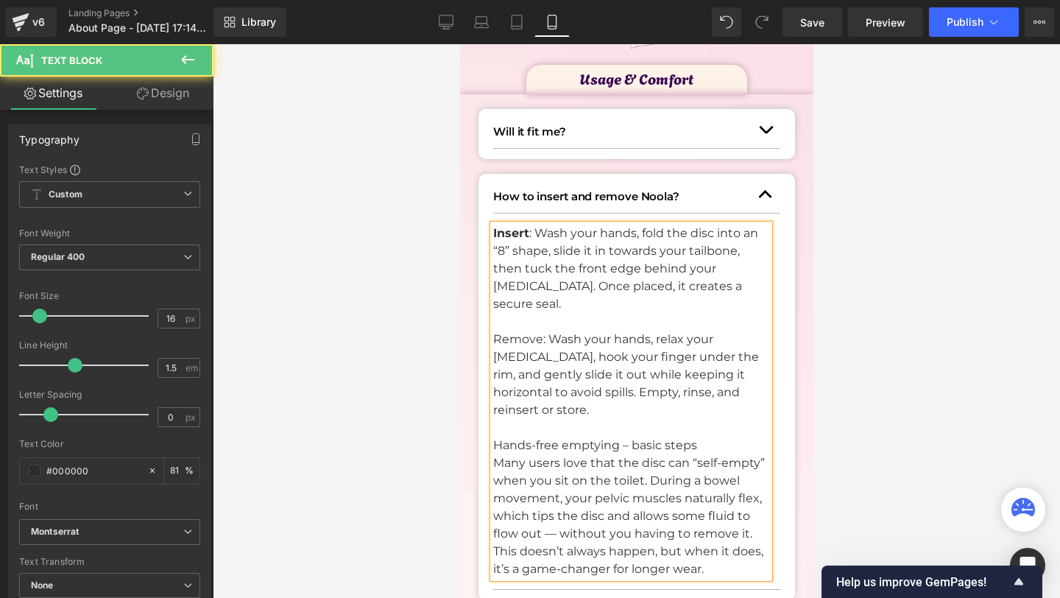
click at [512, 331] on p "Remove: Wash your hands, relax your [MEDICAL_DATA], hook your finger under the …" at bounding box center [630, 375] width 276 height 88
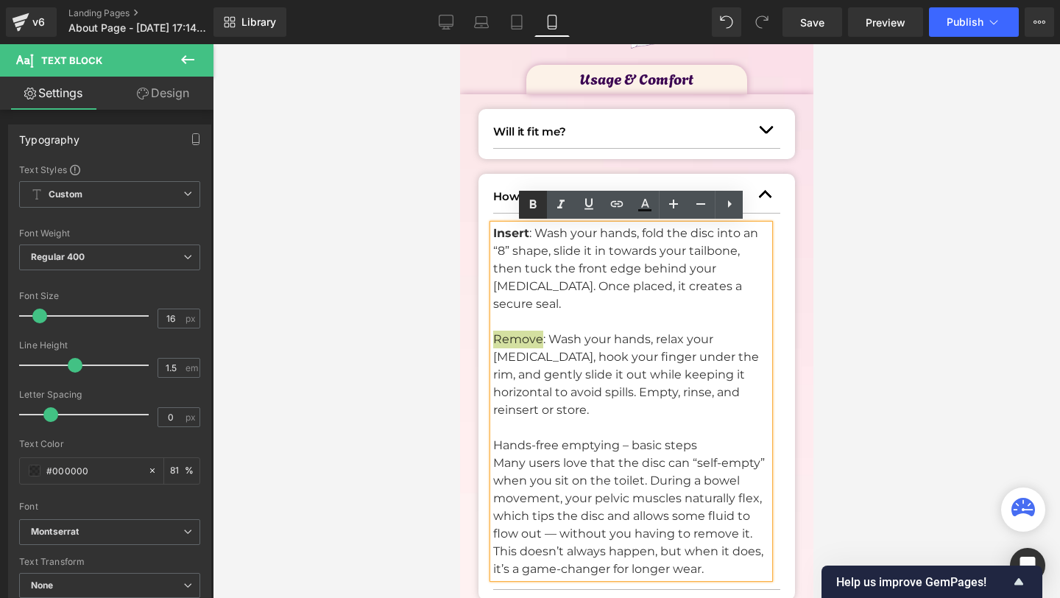
drag, startPoint x: 534, startPoint y: 209, endPoint x: 74, endPoint y: 202, distance: 459.4
click at [534, 209] on icon at bounding box center [533, 205] width 18 height 18
click at [538, 419] on p at bounding box center [630, 428] width 276 height 18
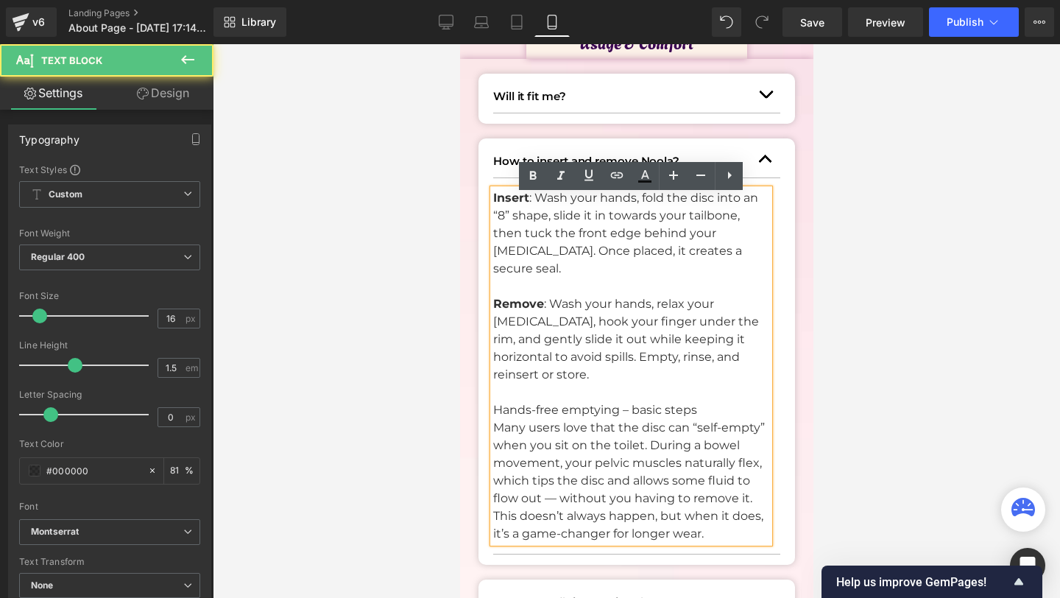
scroll to position [1132, 0]
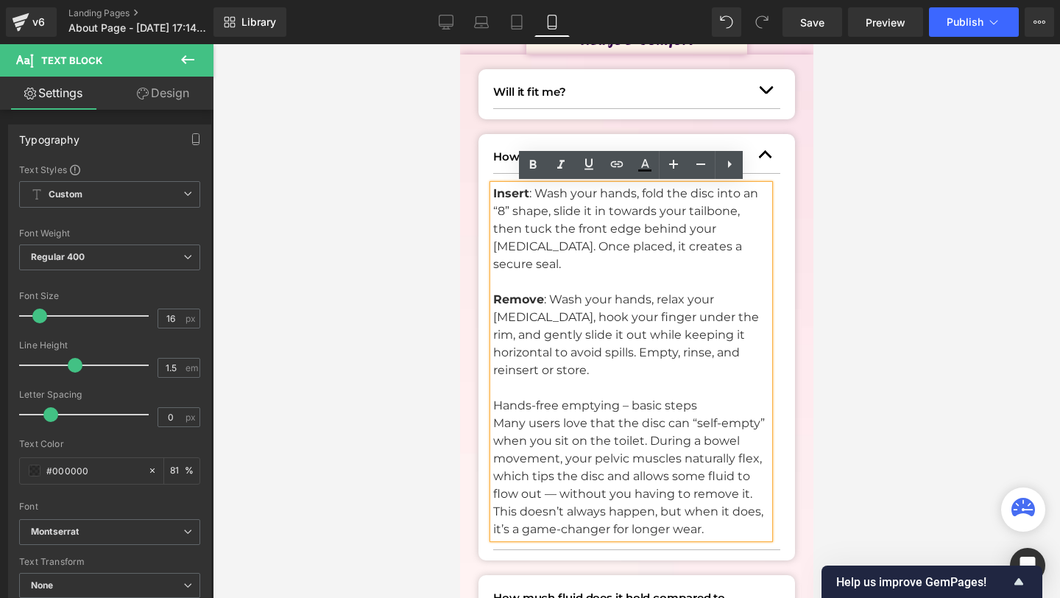
click at [554, 478] on p "Many users love that the disc can “self-empty” when you sit on the toilet. Duri…" at bounding box center [630, 476] width 276 height 124
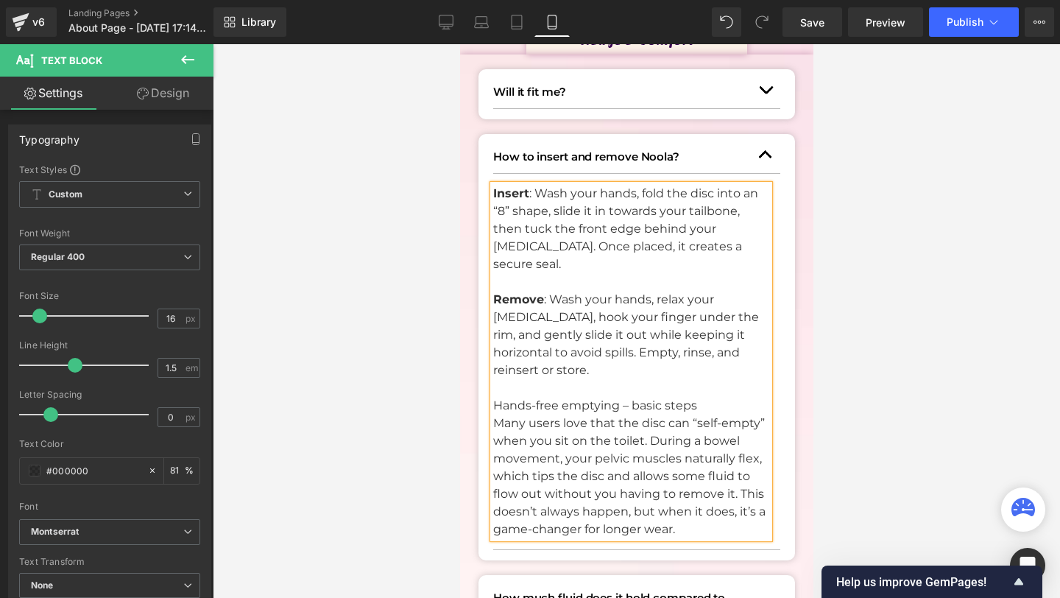
click at [736, 478] on p "Many users love that the disc can “self-empty” when you sit on the toilet. Duri…" at bounding box center [630, 476] width 276 height 124
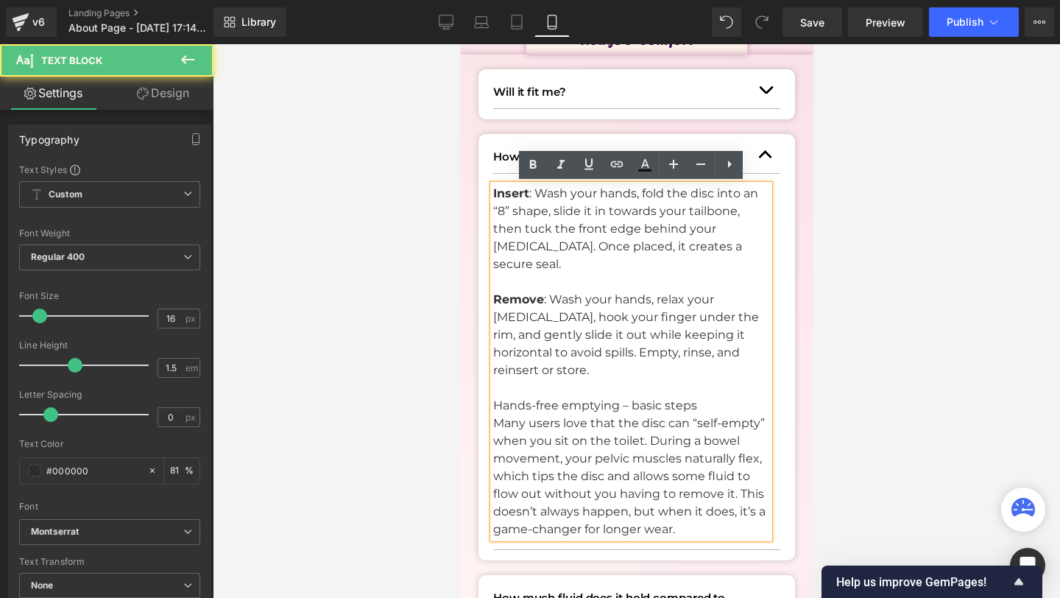
click at [651, 419] on p "Many users love that the disc can “self-empty” when you sit on the toilet. Duri…" at bounding box center [630, 476] width 276 height 124
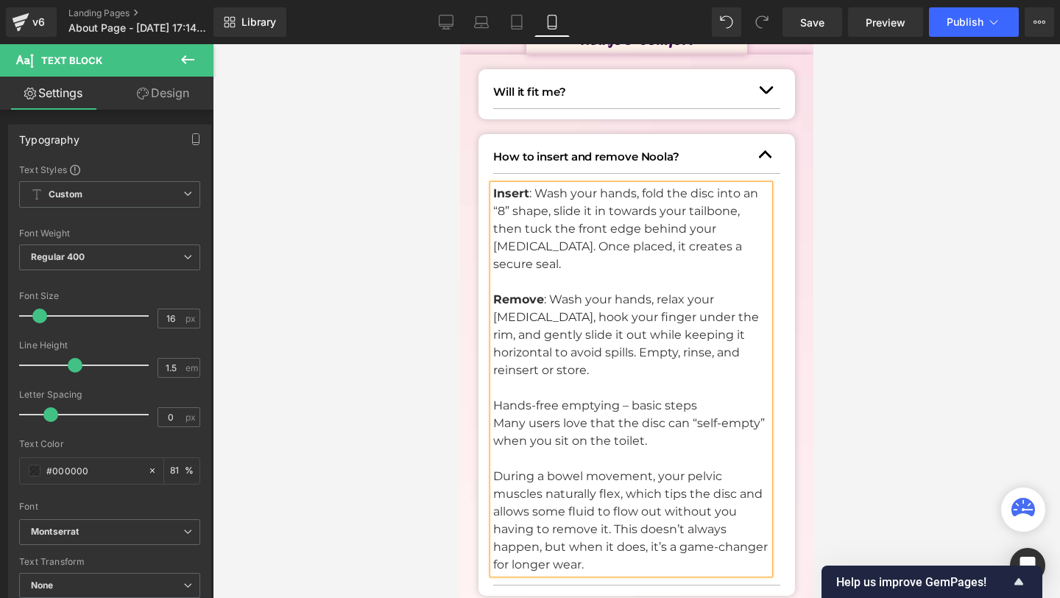
click at [679, 430] on p "Many users love that the disc can “self-empty” when you sit on the toilet." at bounding box center [630, 431] width 276 height 35
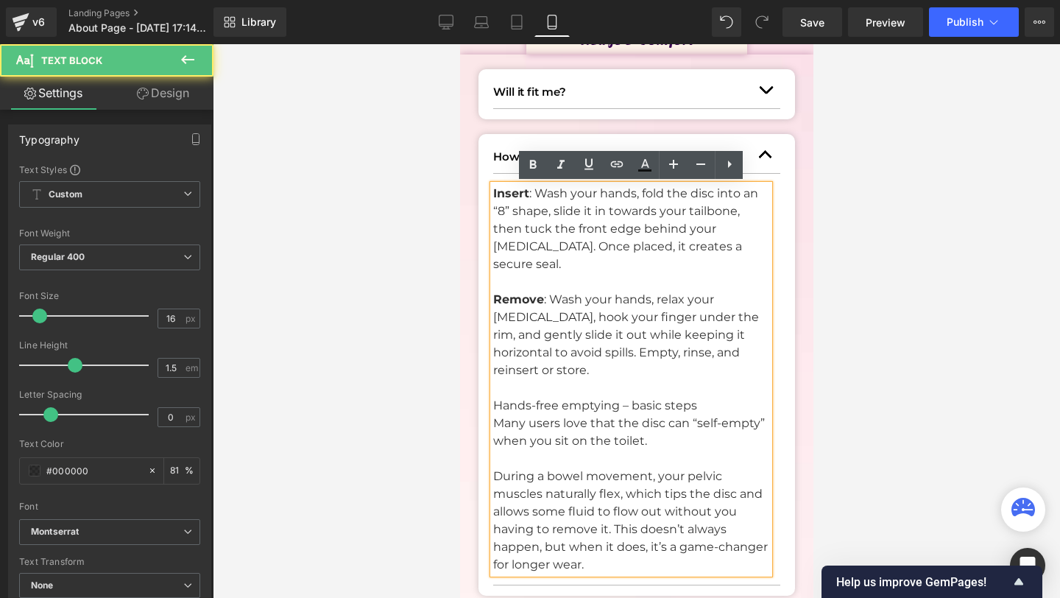
scroll to position [1056, 0]
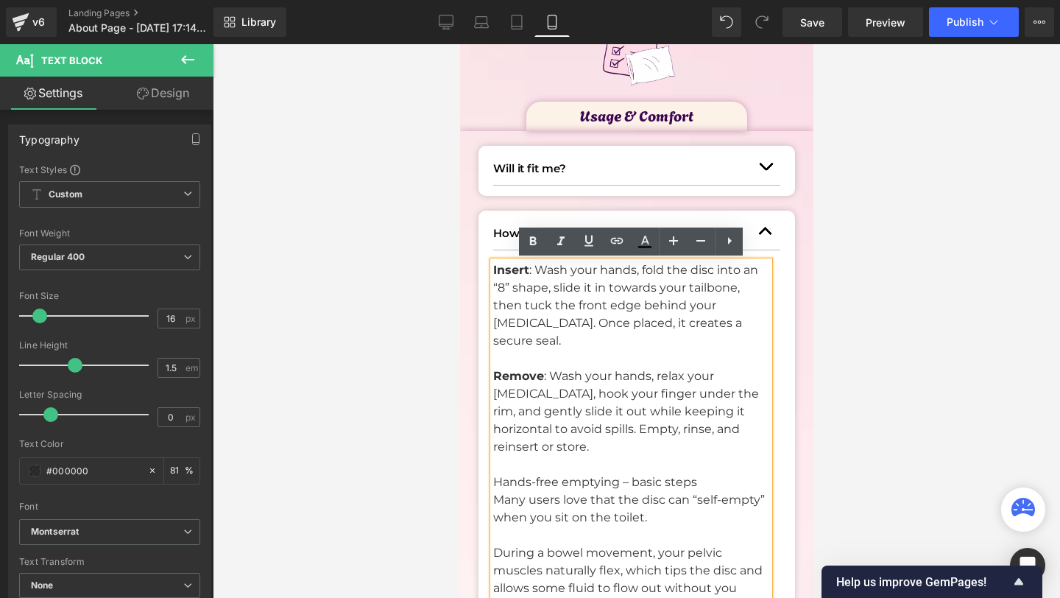
click at [771, 239] on button "button" at bounding box center [764, 231] width 29 height 36
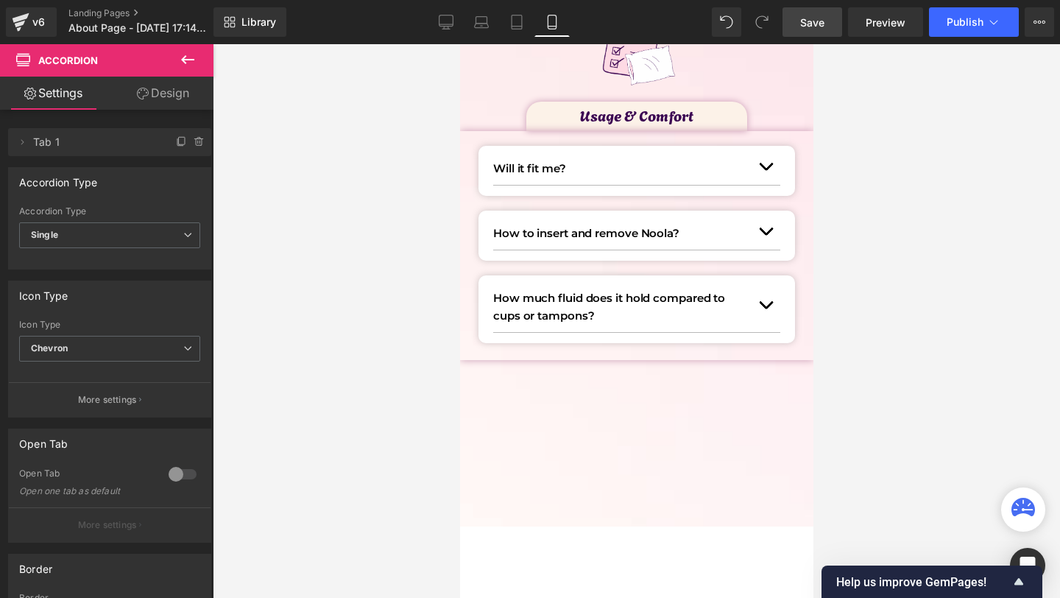
click at [811, 27] on span "Save" at bounding box center [812, 22] width 24 height 15
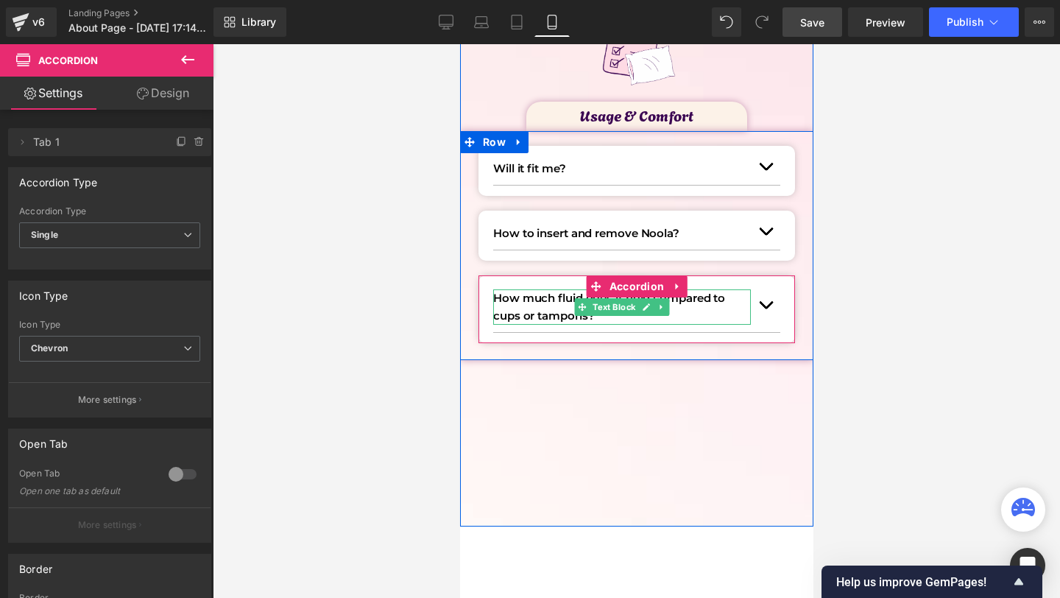
click at [505, 307] on p "How much fluid does it hold compared to cups or tampons?" at bounding box center [621, 306] width 258 height 35
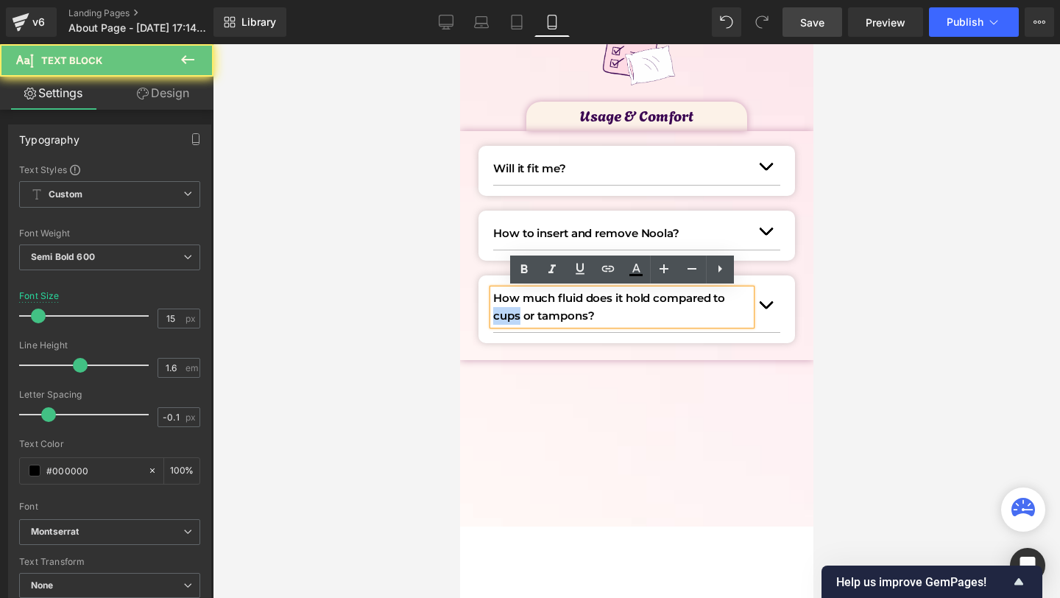
click at [505, 307] on p "How much fluid does it hold compared to cups or tampons?" at bounding box center [621, 306] width 258 height 35
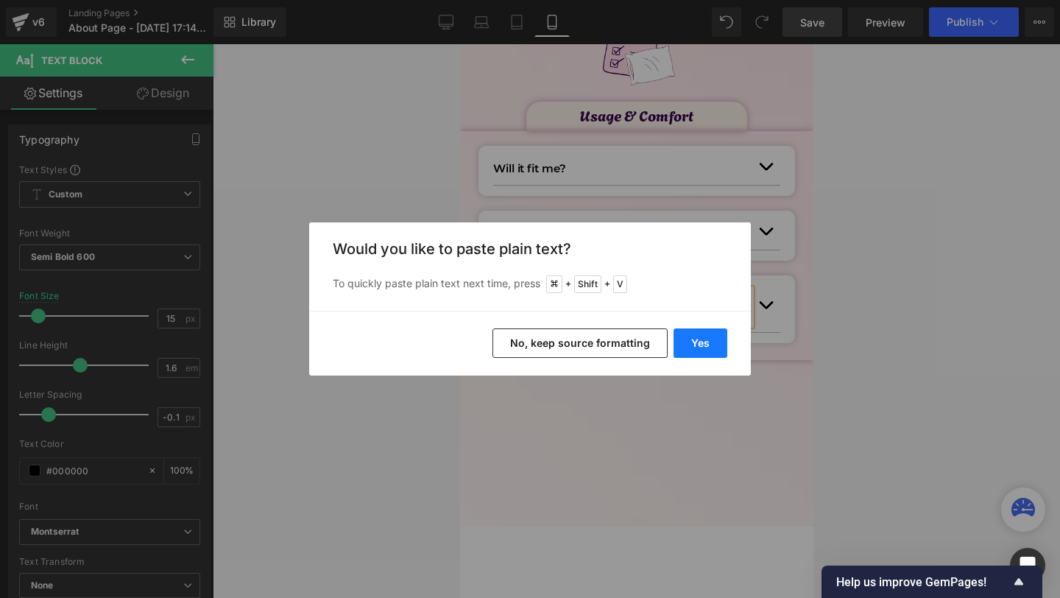
click at [716, 342] on button "Yes" at bounding box center [701, 342] width 54 height 29
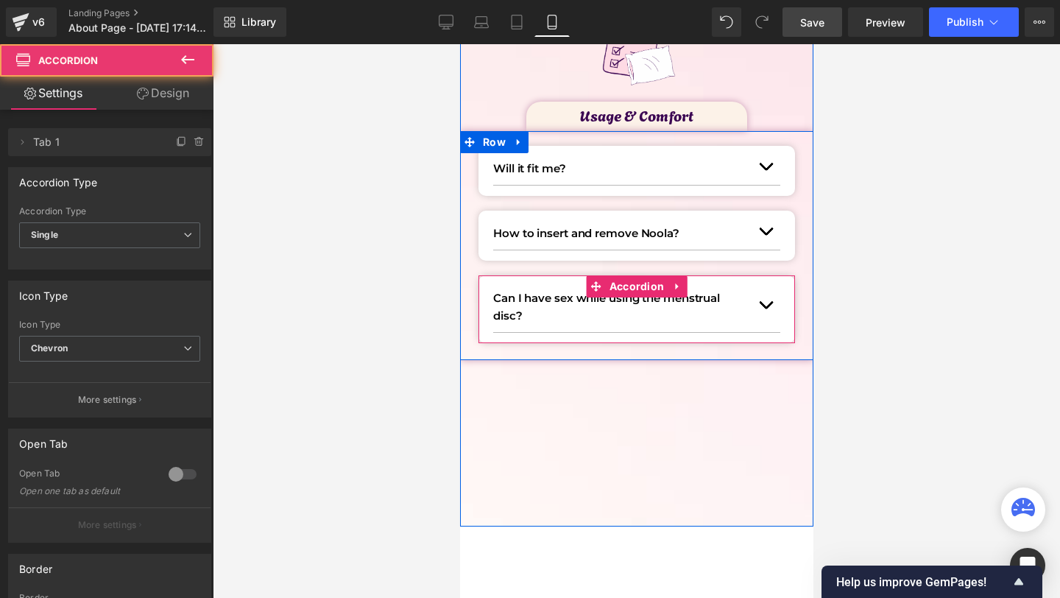
click at [774, 303] on button "button" at bounding box center [764, 305] width 29 height 54
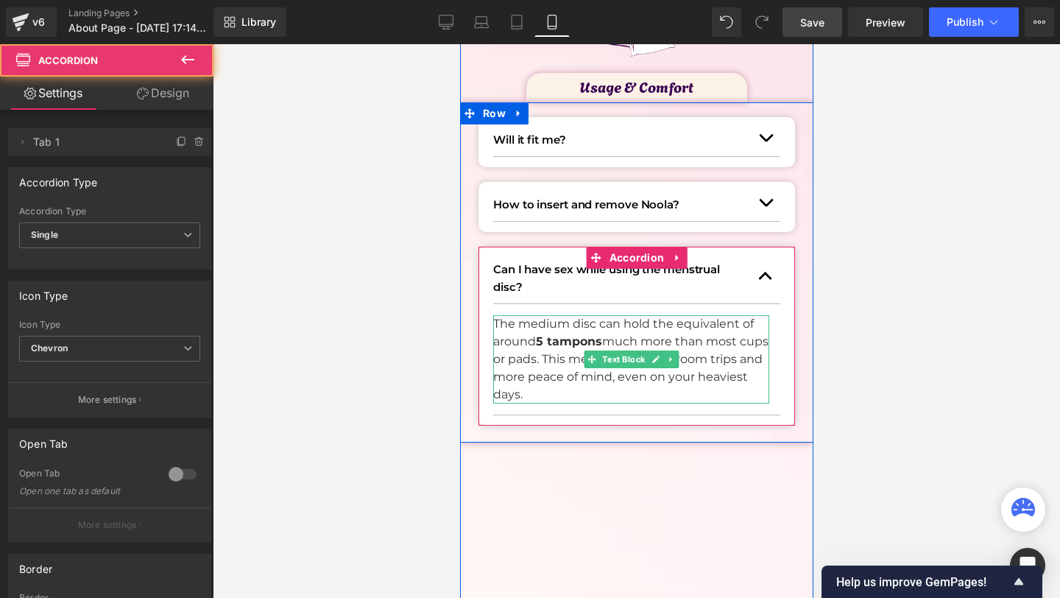
scroll to position [1087, 0]
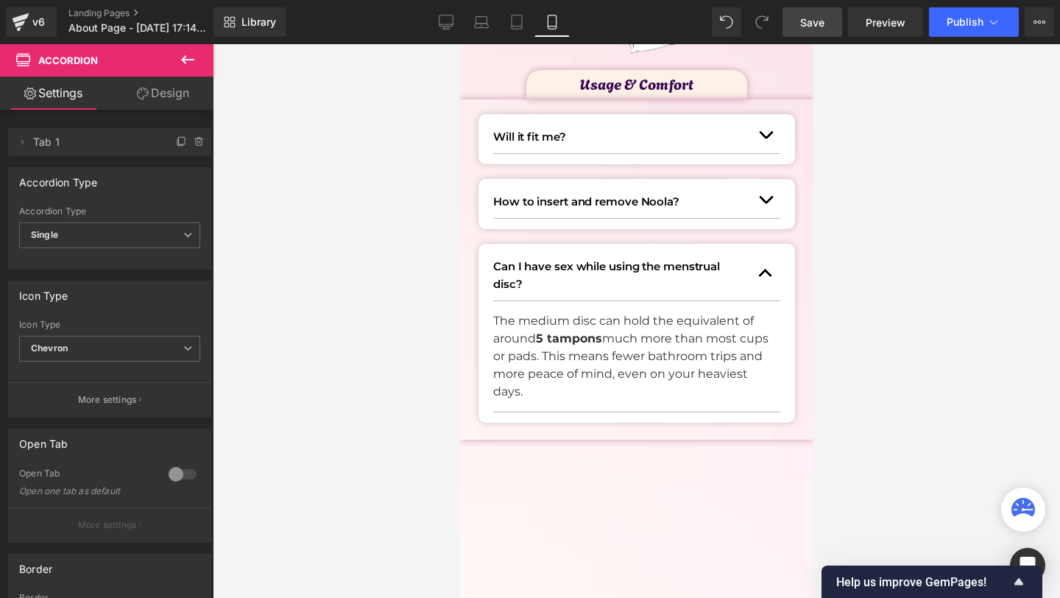
click at [523, 330] on p "The medium disc can hold the equivalent of around 5 tampons much more than most…" at bounding box center [630, 356] width 276 height 88
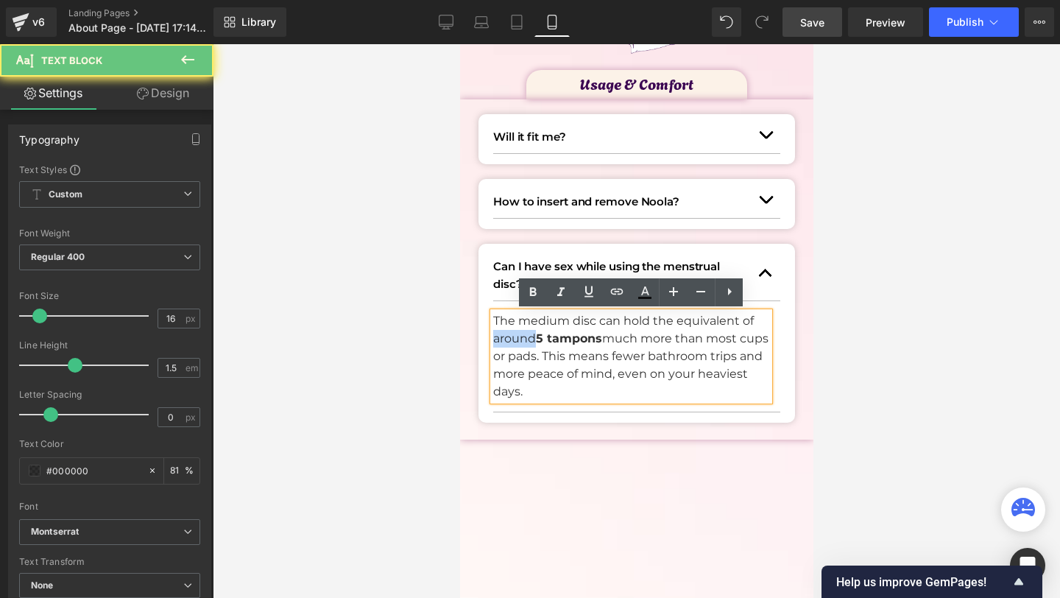
click at [523, 330] on p "The medium disc can hold the equivalent of around 5 tampons much more than most…" at bounding box center [630, 356] width 276 height 88
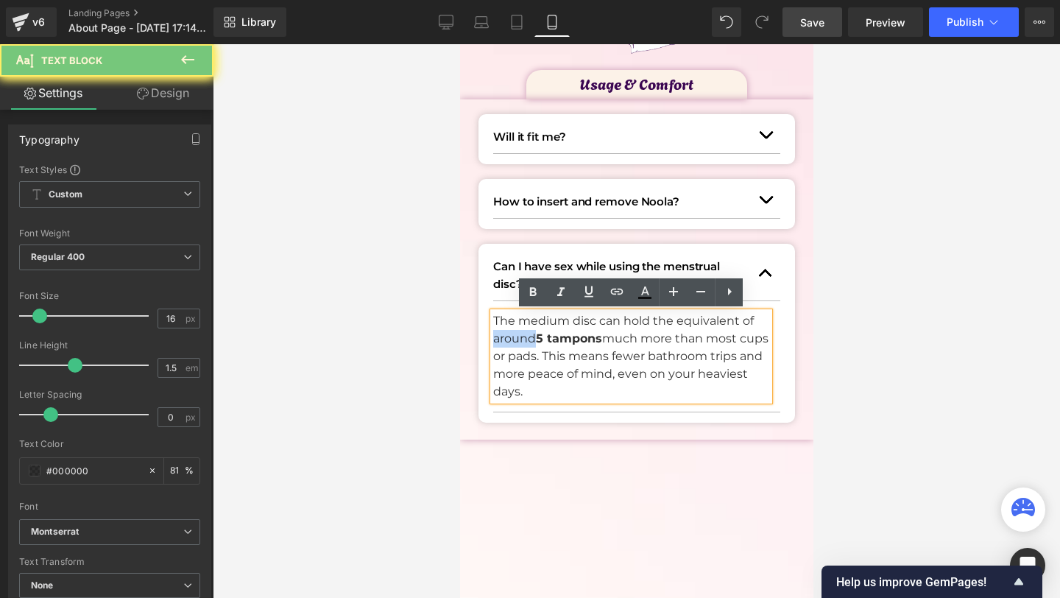
click at [523, 330] on p "The medium disc can hold the equivalent of around 5 tampons much more than most…" at bounding box center [630, 356] width 276 height 88
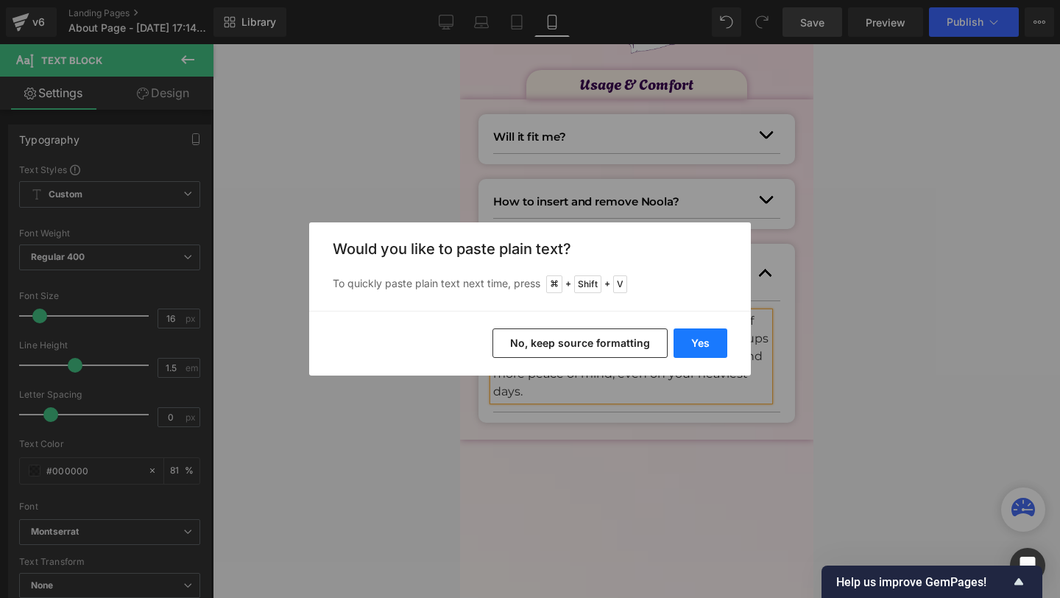
click at [697, 349] on button "Yes" at bounding box center [701, 342] width 54 height 29
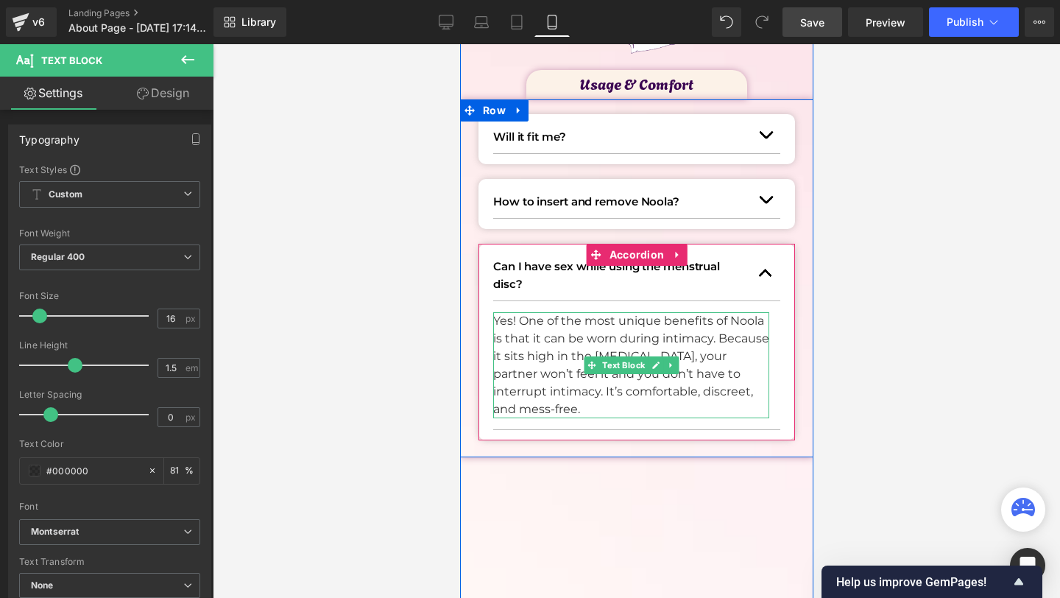
click at [739, 339] on p "Yes! One of the most unique benefits of Noola is that it can be worn during int…" at bounding box center [630, 365] width 276 height 106
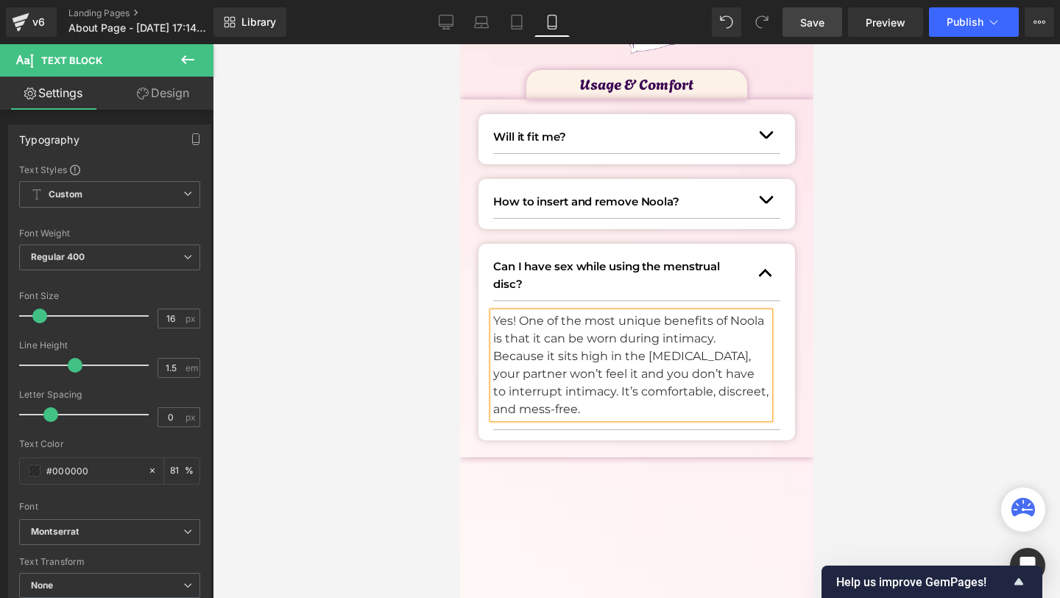
click at [739, 339] on p "Yes! One of the most unique benefits of Noola is that it can be worn during int…" at bounding box center [630, 329] width 276 height 35
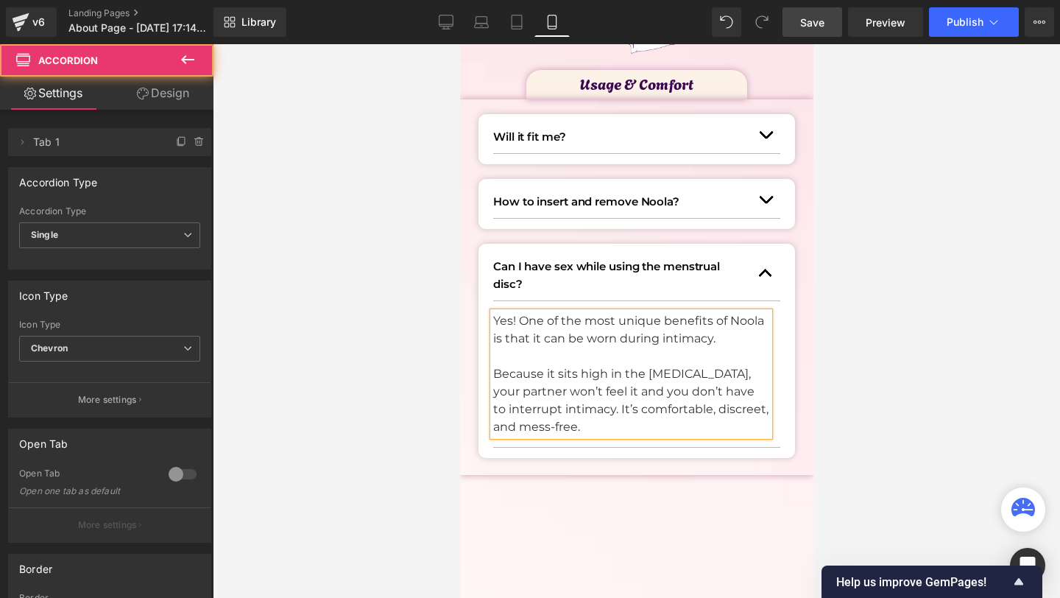
click at [765, 277] on span "button" at bounding box center [765, 277] width 0 height 0
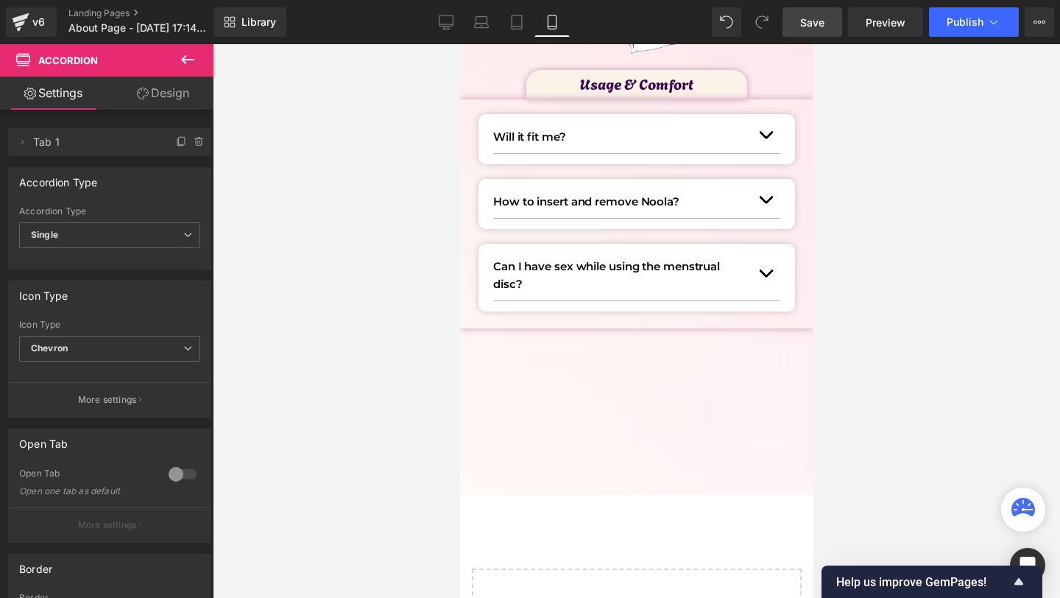
click at [551, 252] on div "Can I have sex while using the menstrual disc? Text Block" at bounding box center [635, 274] width 287 height 54
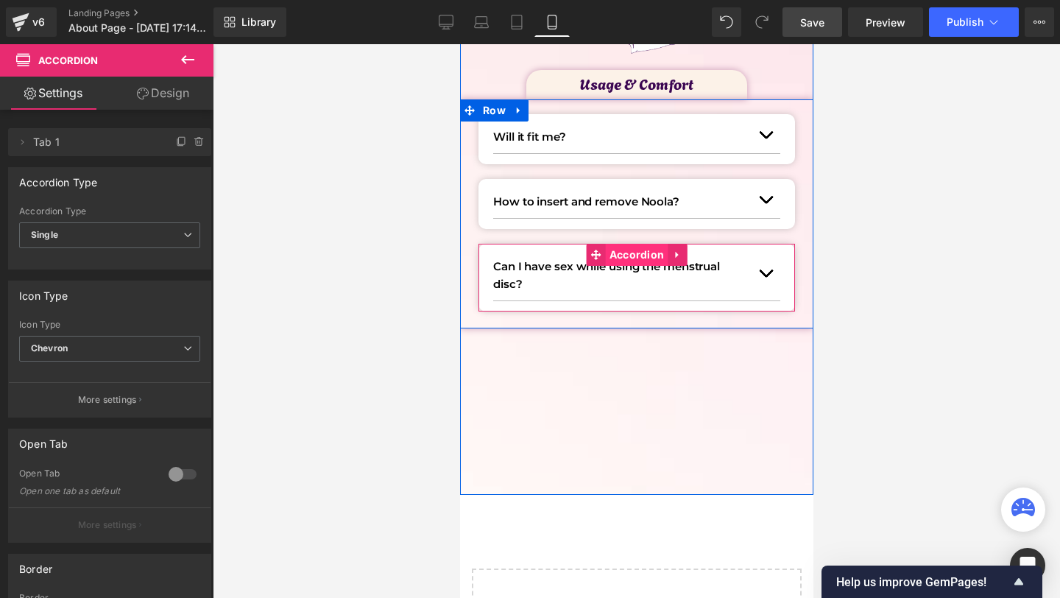
click at [652, 254] on span "Accordion" at bounding box center [636, 255] width 63 height 22
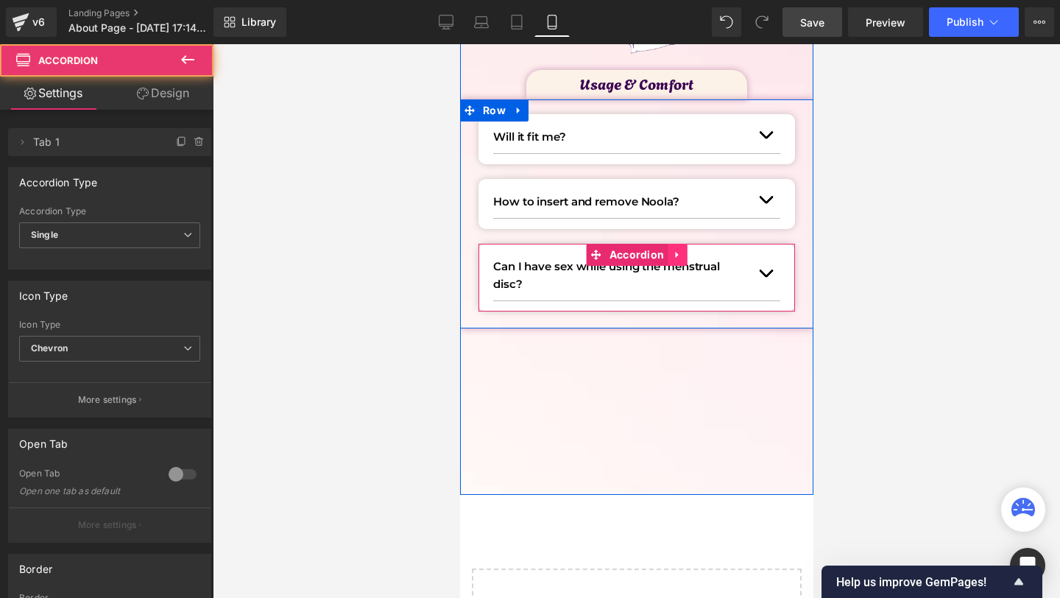
click at [679, 250] on icon at bounding box center [676, 254] width 10 height 11
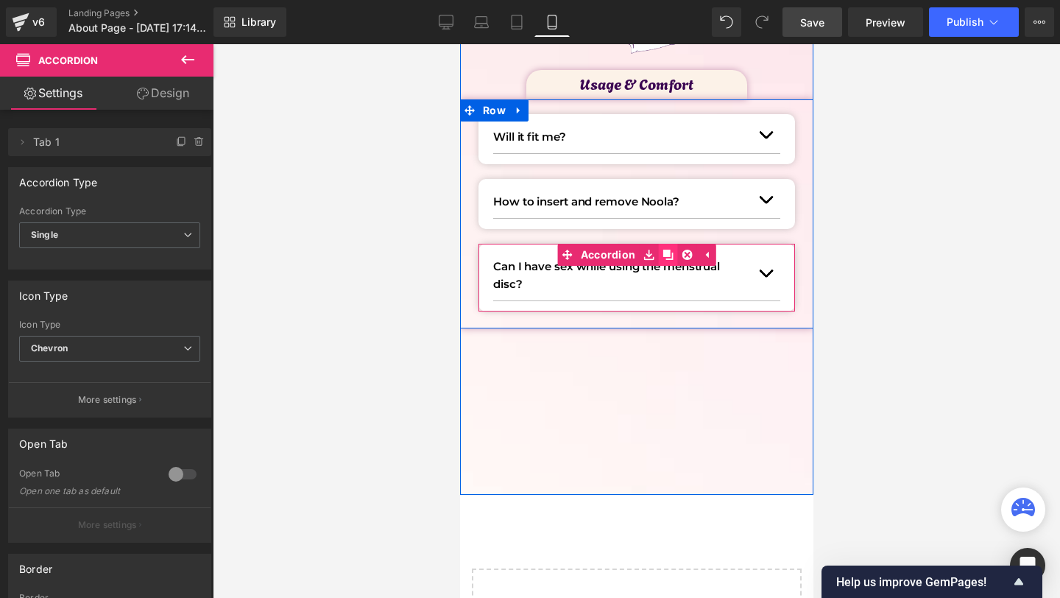
click at [671, 251] on link at bounding box center [666, 255] width 19 height 22
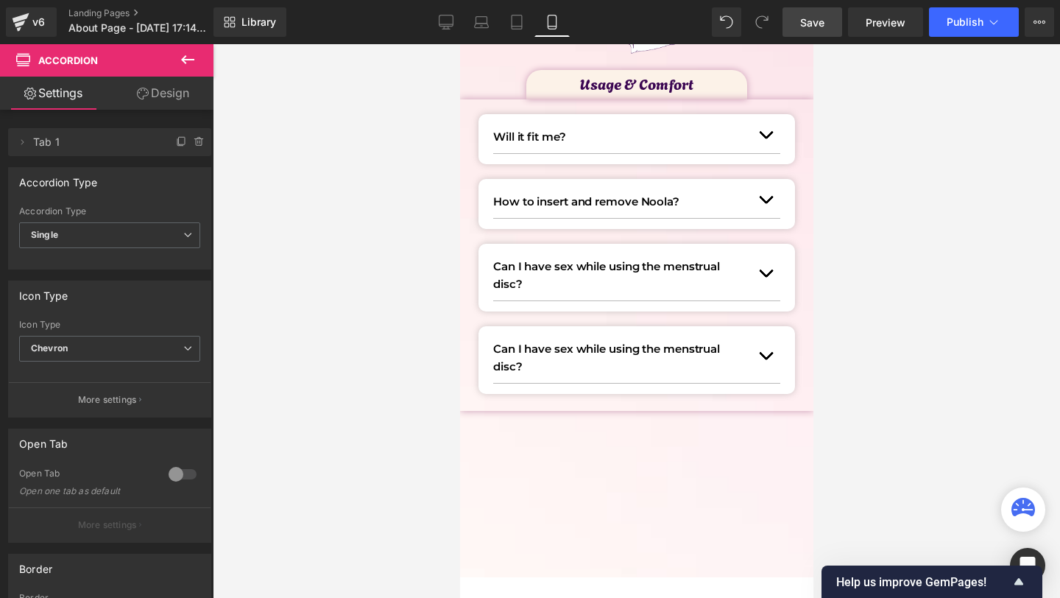
click at [823, 13] on link "Save" at bounding box center [813, 21] width 60 height 29
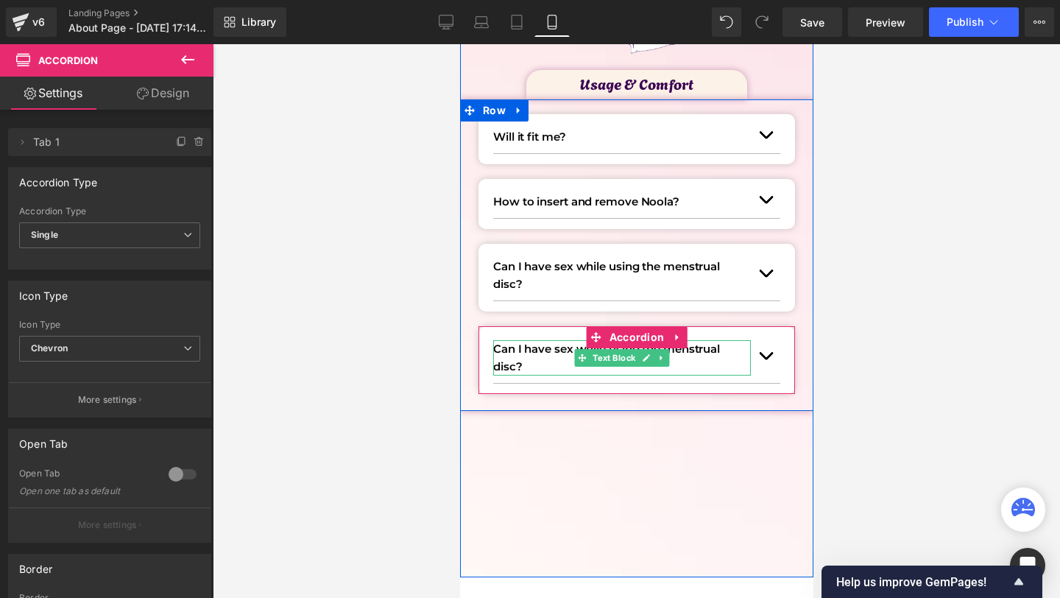
click at [521, 351] on p "Can I have sex while using the menstrual disc?" at bounding box center [621, 357] width 258 height 35
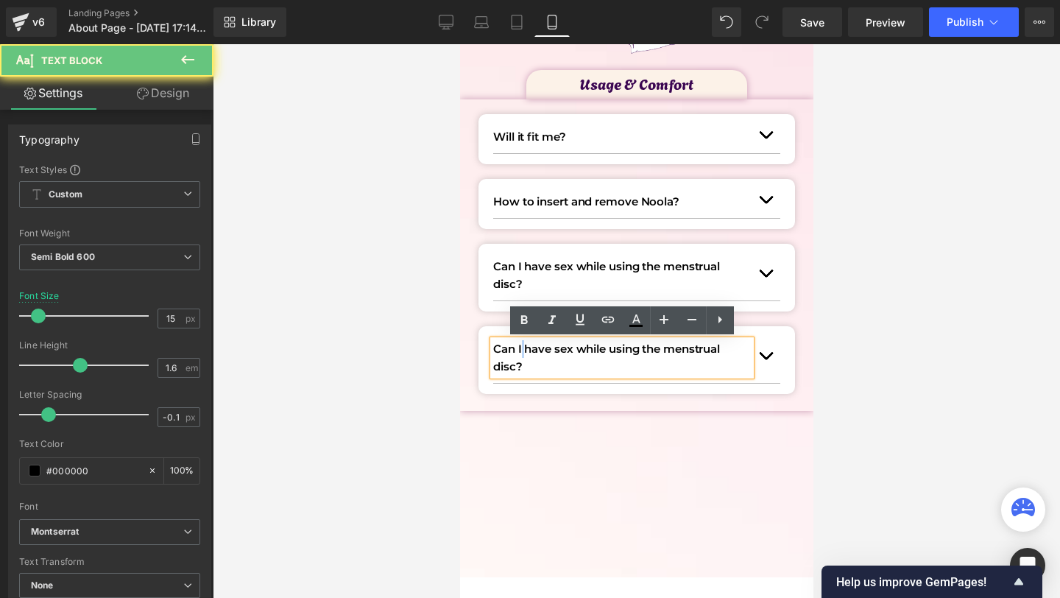
click at [521, 351] on p "Can I have sex while using the menstrual disc?" at bounding box center [621, 357] width 258 height 35
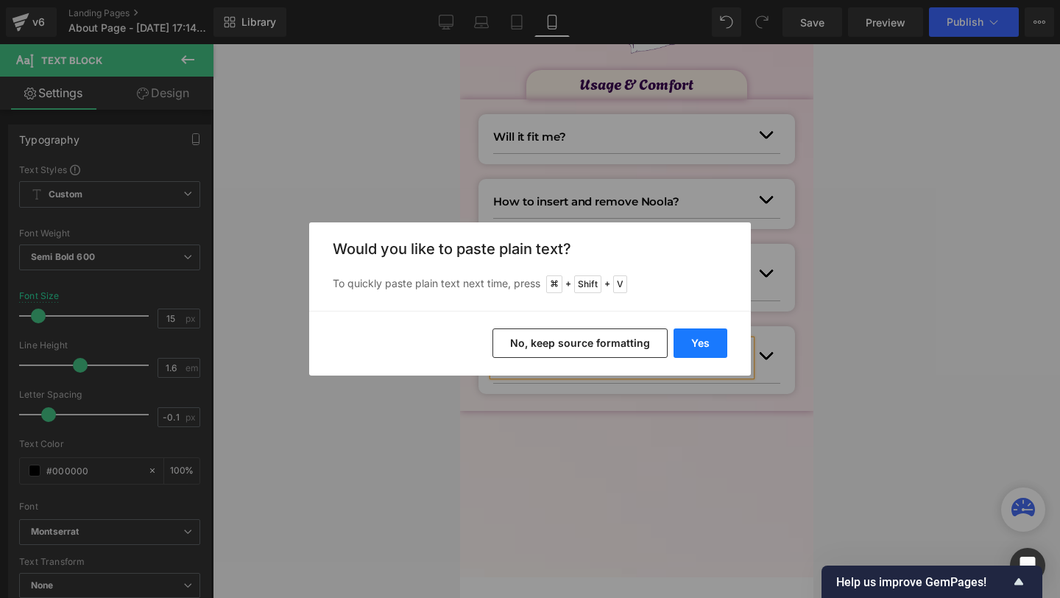
click at [710, 342] on button "Yes" at bounding box center [701, 342] width 54 height 29
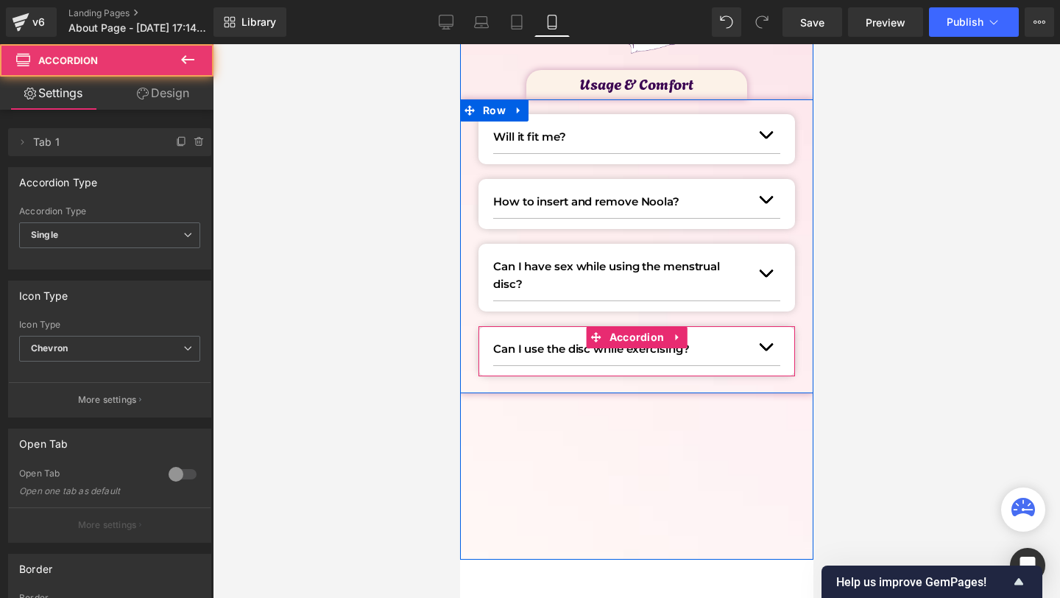
click at [772, 352] on button "button" at bounding box center [764, 347] width 29 height 36
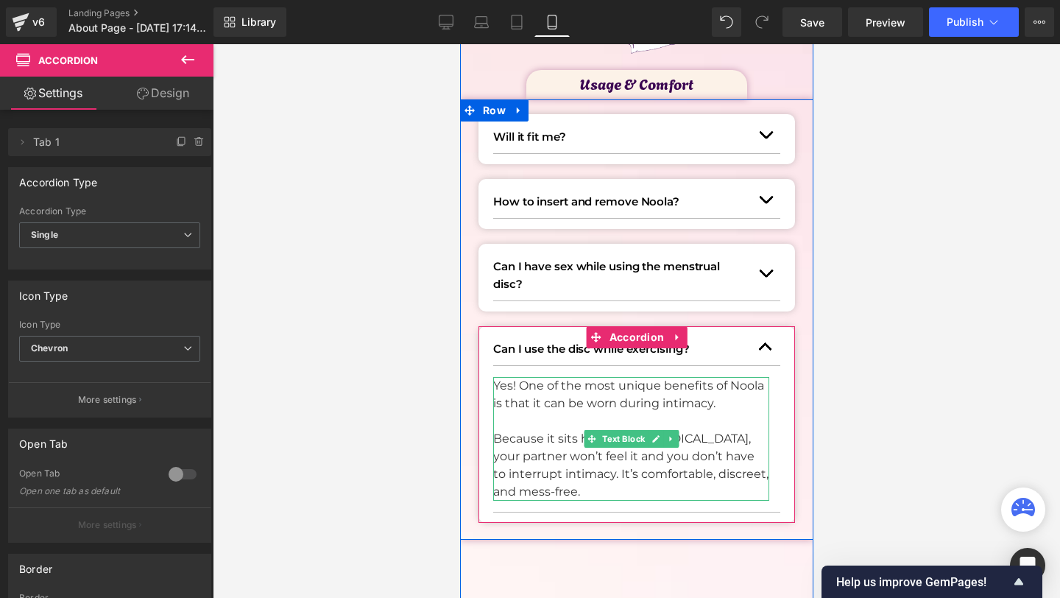
click at [520, 400] on p "Yes! One of the most unique benefits of Noola is that it can be worn during int…" at bounding box center [630, 394] width 276 height 35
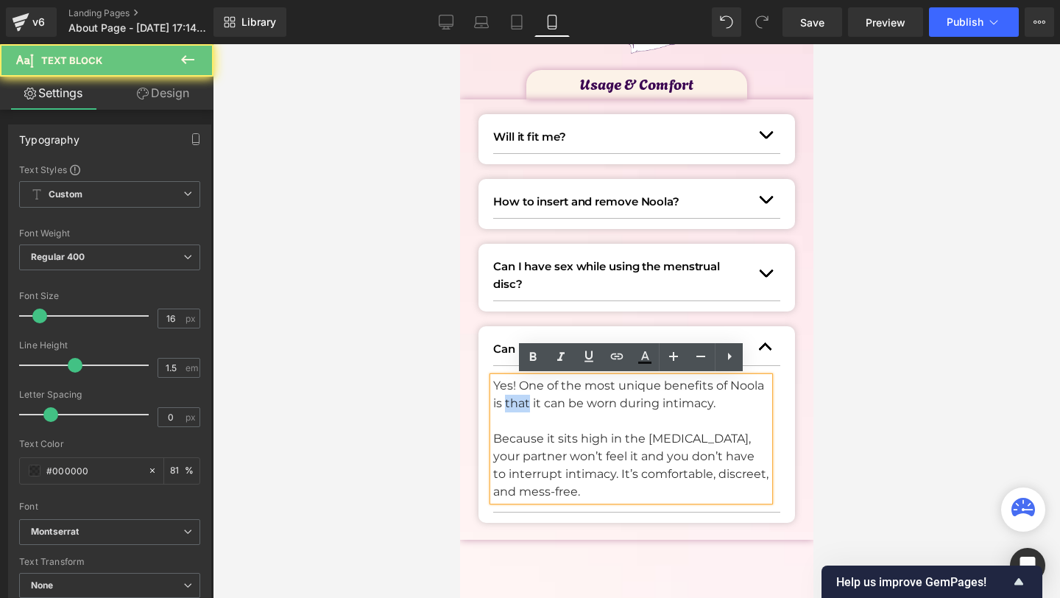
click at [520, 400] on p "Yes! One of the most unique benefits of Noola is that it can be worn during int…" at bounding box center [630, 394] width 276 height 35
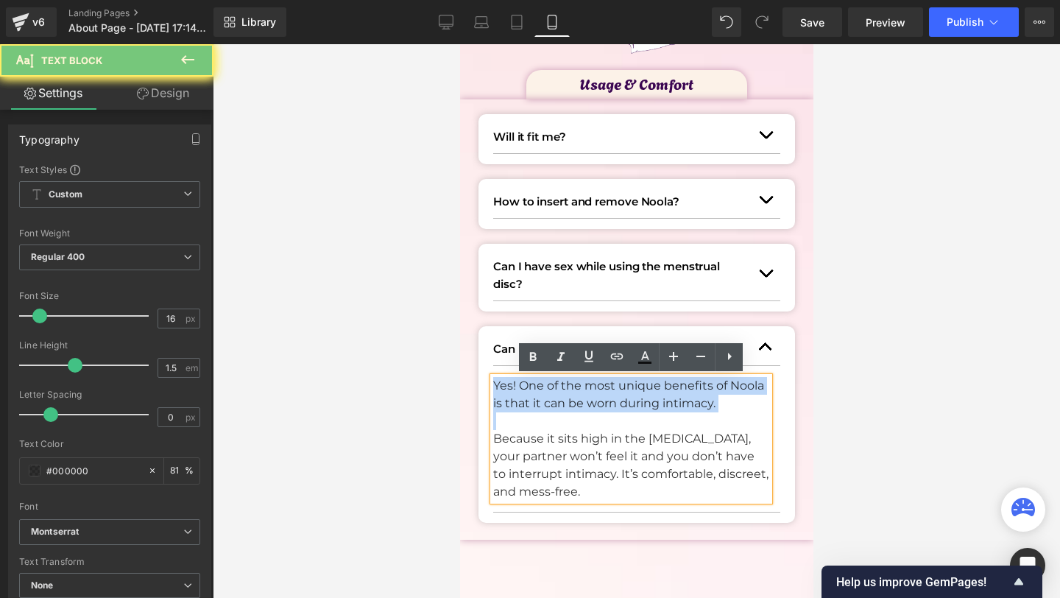
click at [520, 400] on p "Yes! One of the most unique benefits of Noola is that it can be worn during int…" at bounding box center [630, 394] width 276 height 35
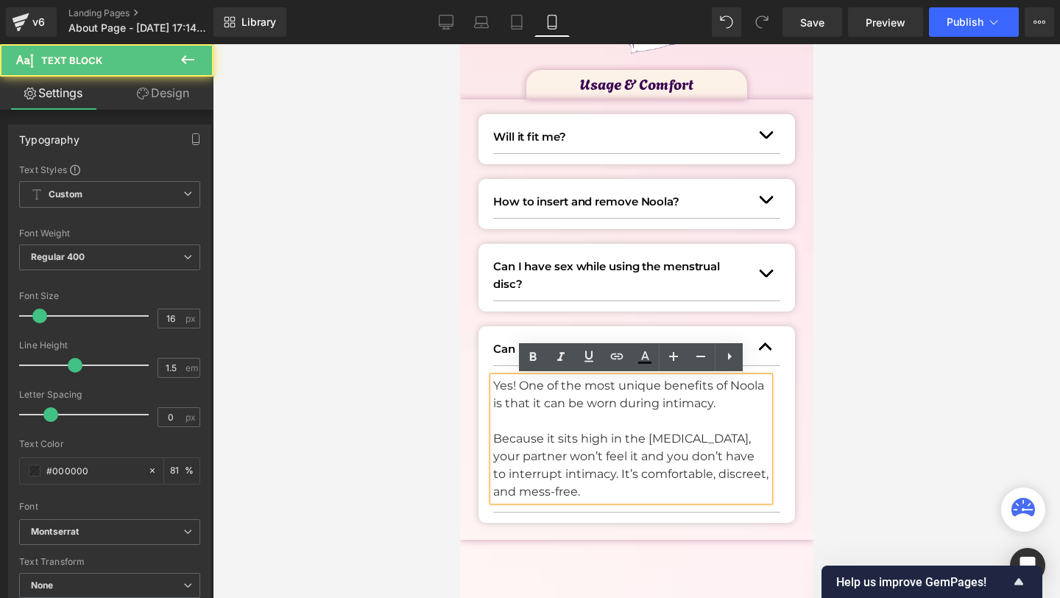
click at [520, 476] on p "Because it sits high in the [MEDICAL_DATA], your partner won’t feel it and you …" at bounding box center [630, 465] width 276 height 71
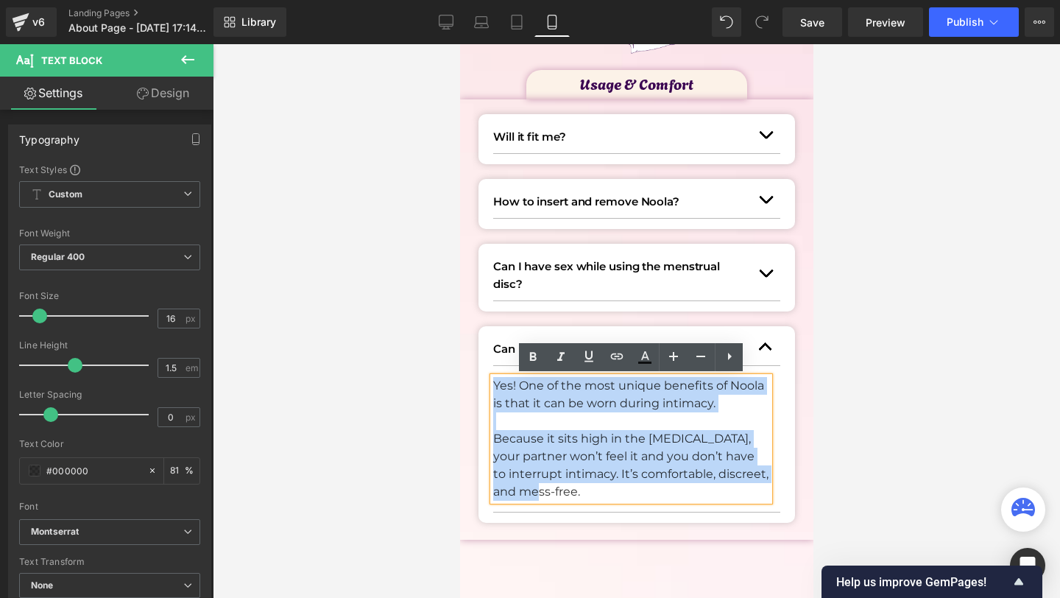
drag, startPoint x: 527, startPoint y: 498, endPoint x: 484, endPoint y: 364, distance: 139.9
click at [484, 364] on div "Can I use the disc while exercising? Text Block Yes! One of the most unique ben…" at bounding box center [636, 424] width 317 height 197
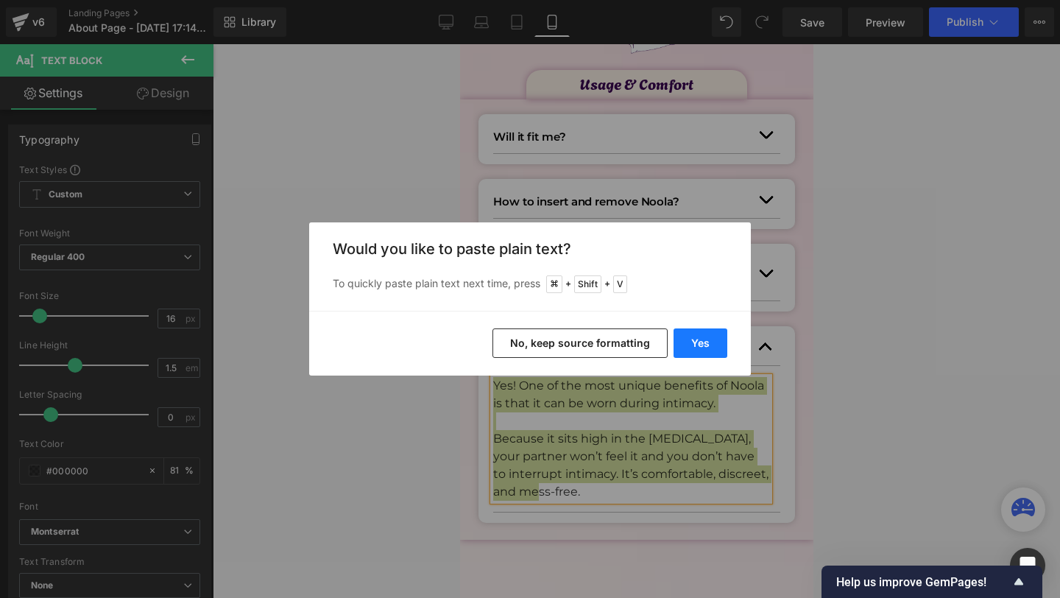
click at [716, 352] on button "Yes" at bounding box center [701, 342] width 54 height 29
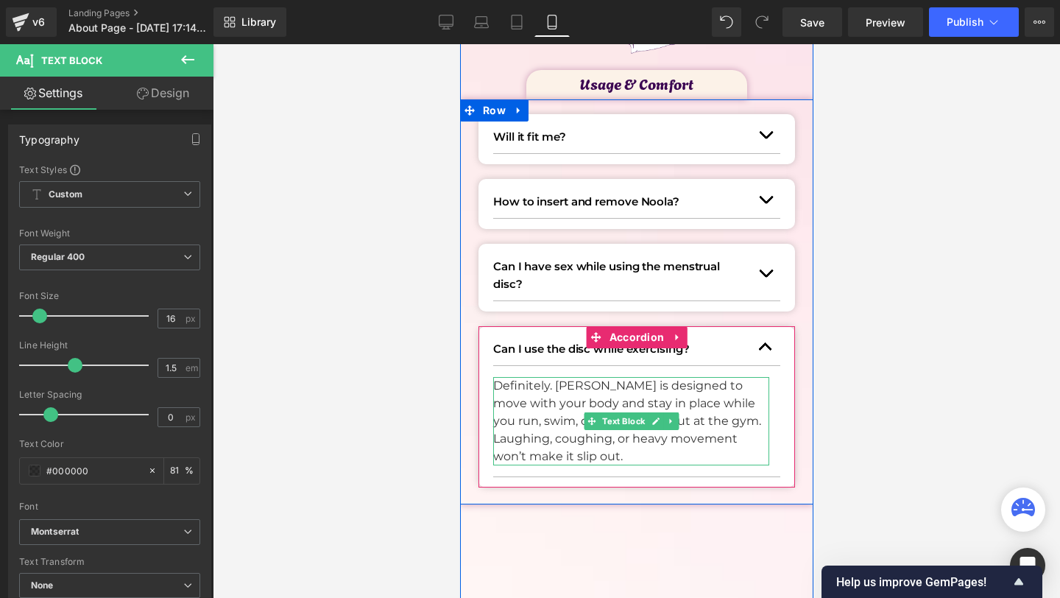
click at [556, 450] on p "Definitely. [PERSON_NAME] is designed to move with your body and stay in place …" at bounding box center [630, 421] width 276 height 88
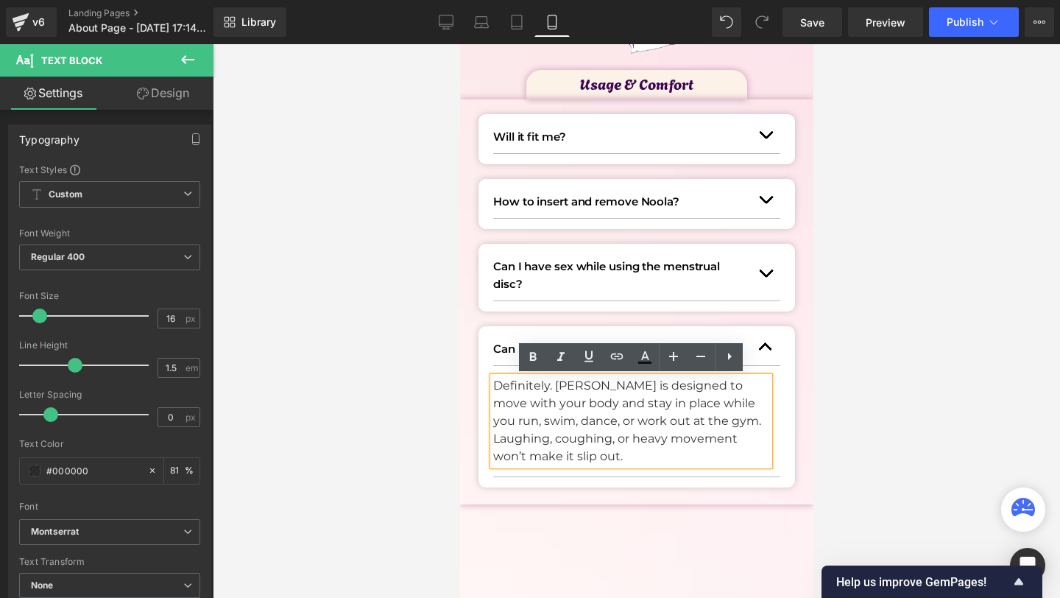
click at [769, 351] on button "button" at bounding box center [764, 347] width 29 height 36
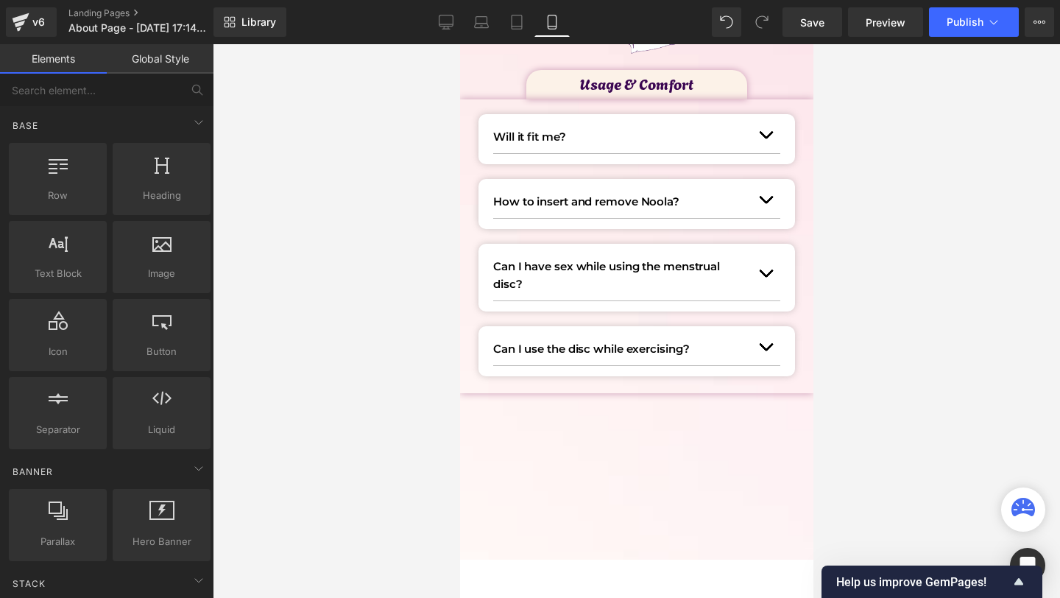
click at [879, 391] on div at bounding box center [636, 321] width 847 height 554
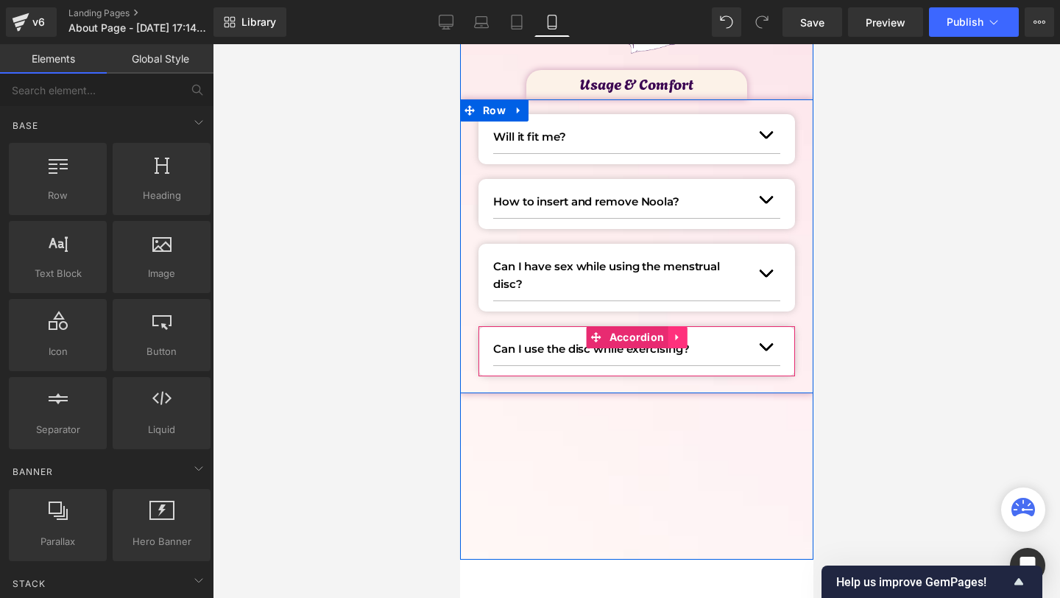
click at [679, 342] on icon at bounding box center [676, 336] width 10 height 11
click at [658, 342] on link at bounding box center [666, 337] width 19 height 22
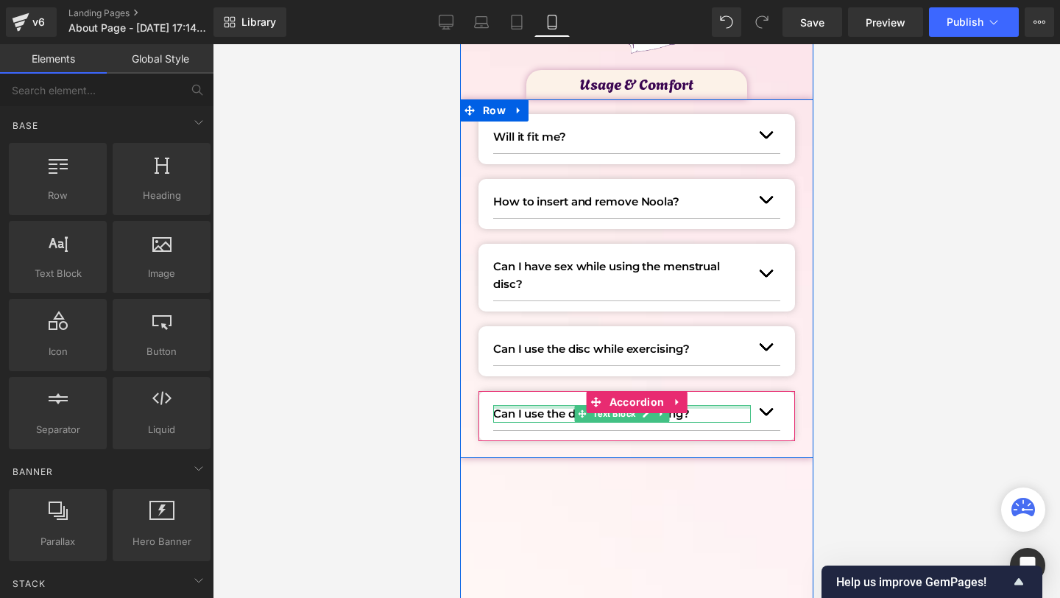
click at [545, 406] on div at bounding box center [621, 407] width 258 height 4
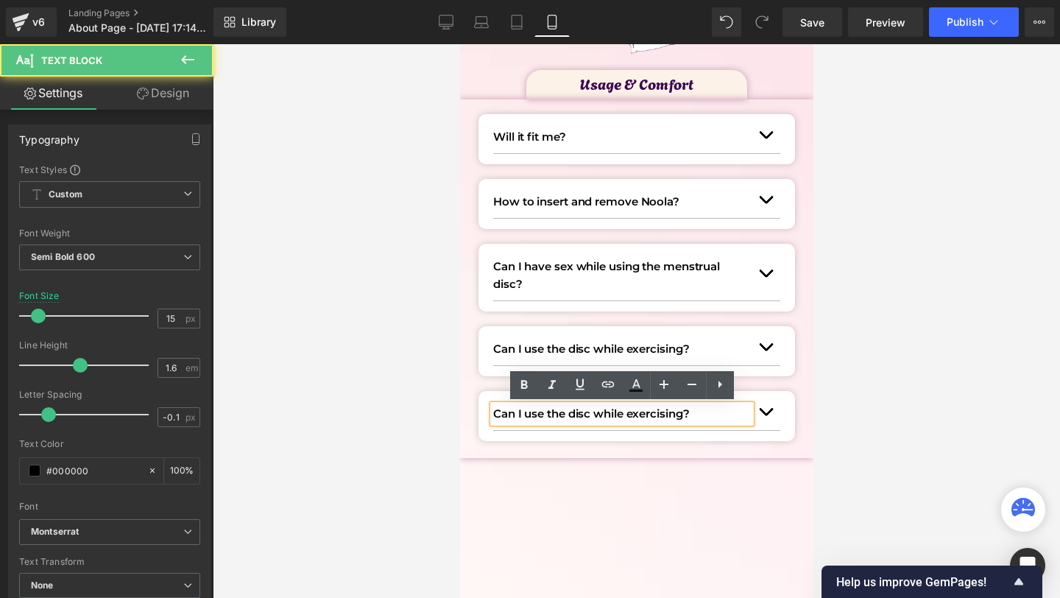
click at [521, 408] on p "Can I use the disc while exercising?" at bounding box center [621, 414] width 258 height 18
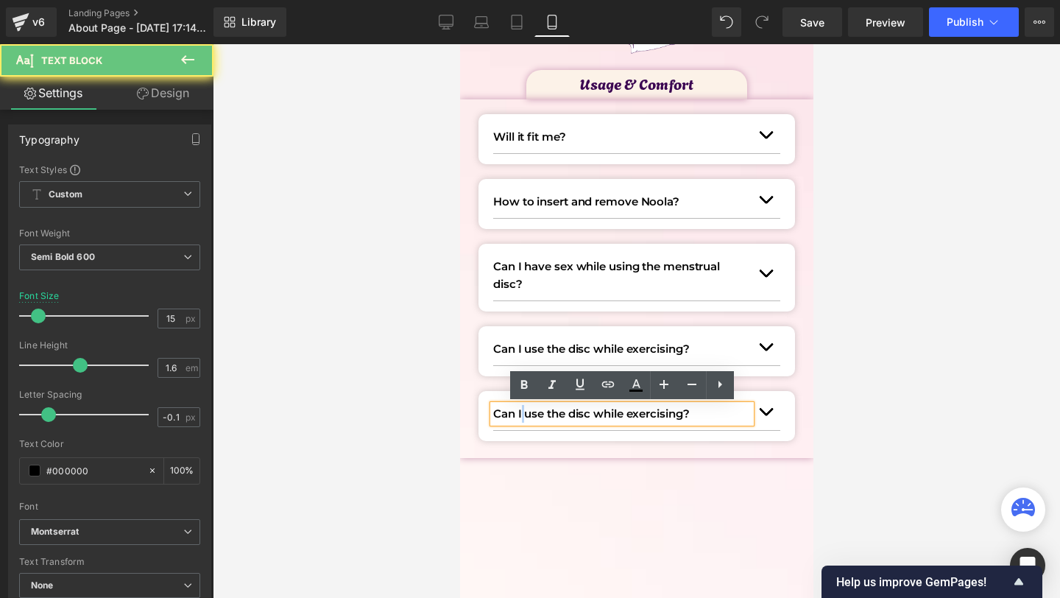
click at [521, 408] on p "Can I use the disc while exercising?" at bounding box center [621, 414] width 258 height 18
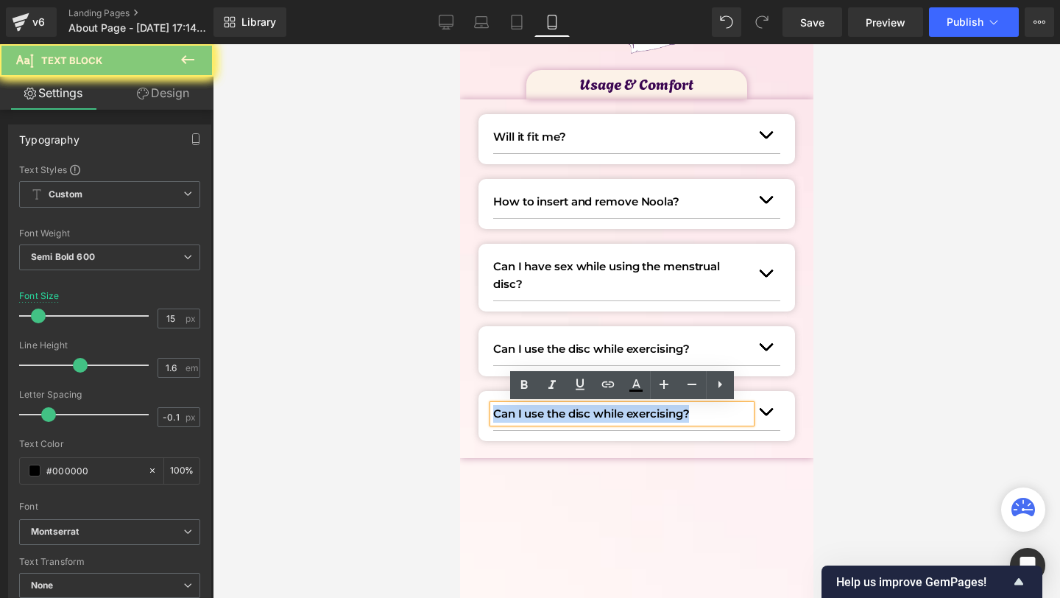
click at [521, 408] on p "Can I use the disc while exercising?" at bounding box center [621, 414] width 258 height 18
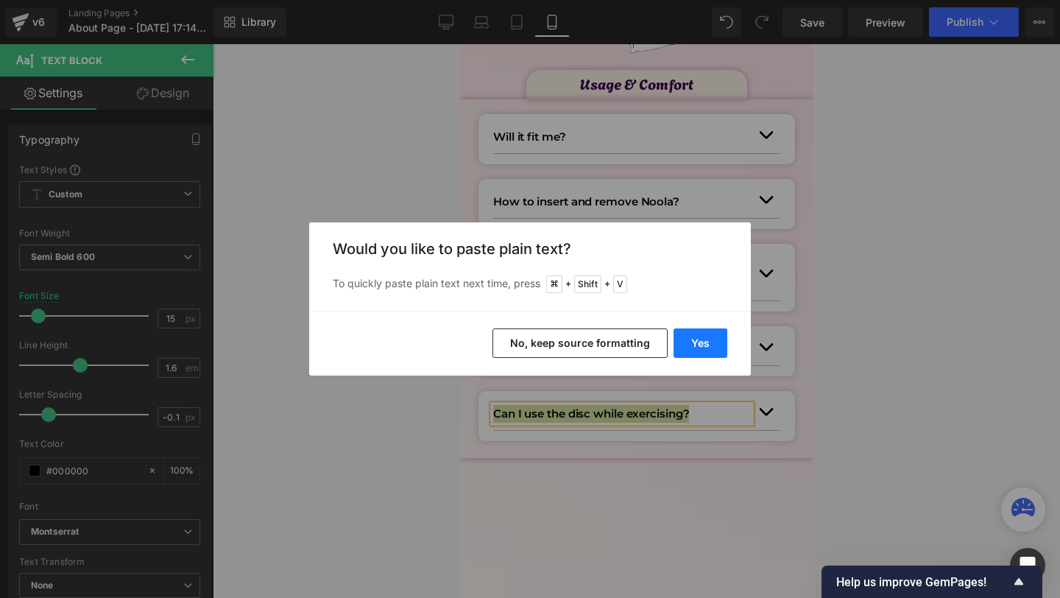
click at [711, 353] on button "Yes" at bounding box center [701, 342] width 54 height 29
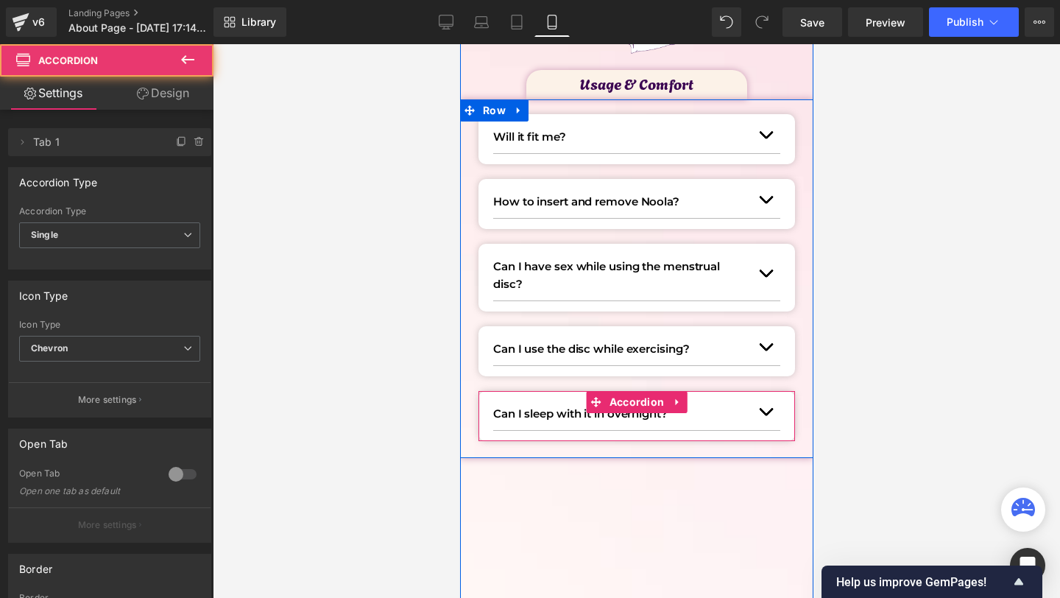
click at [765, 416] on button "button" at bounding box center [764, 412] width 29 height 36
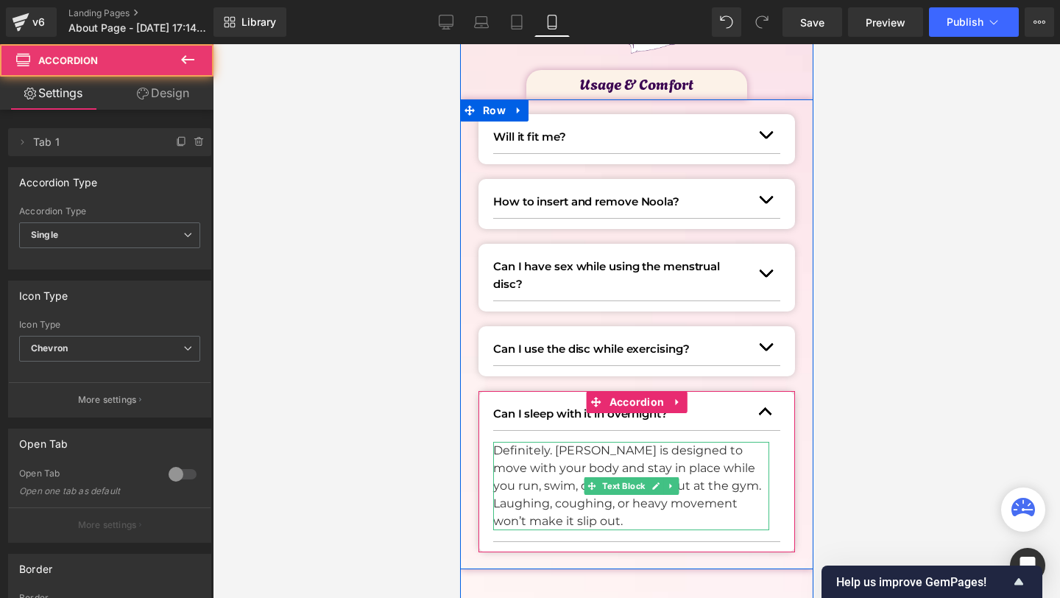
click at [562, 449] on p "Definitely. [PERSON_NAME] is designed to move with your body and stay in place …" at bounding box center [630, 486] width 276 height 88
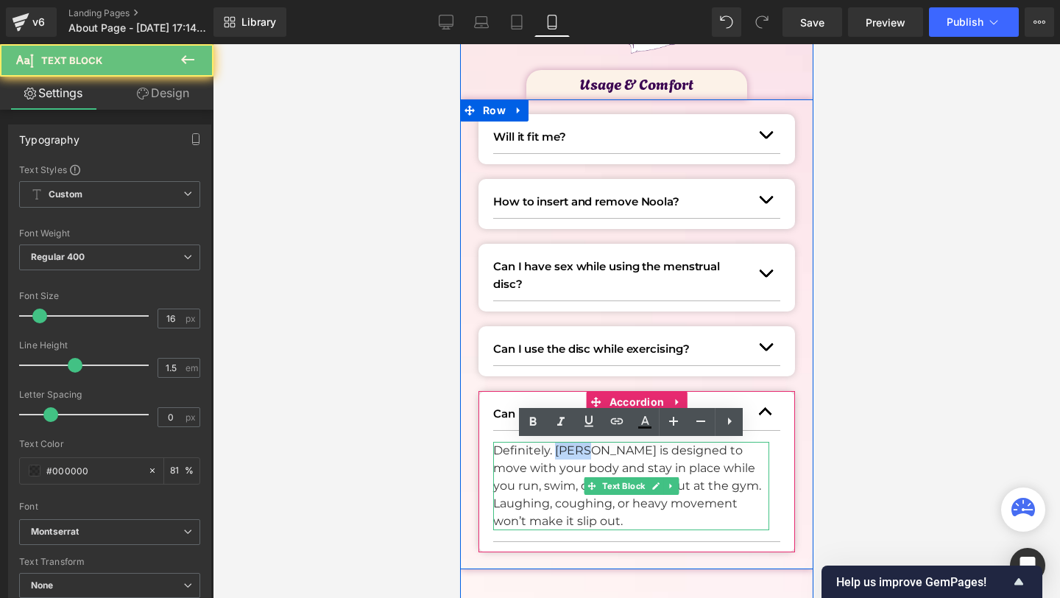
click at [562, 449] on p "Definitely. [PERSON_NAME] is designed to move with your body and stay in place …" at bounding box center [630, 486] width 276 height 88
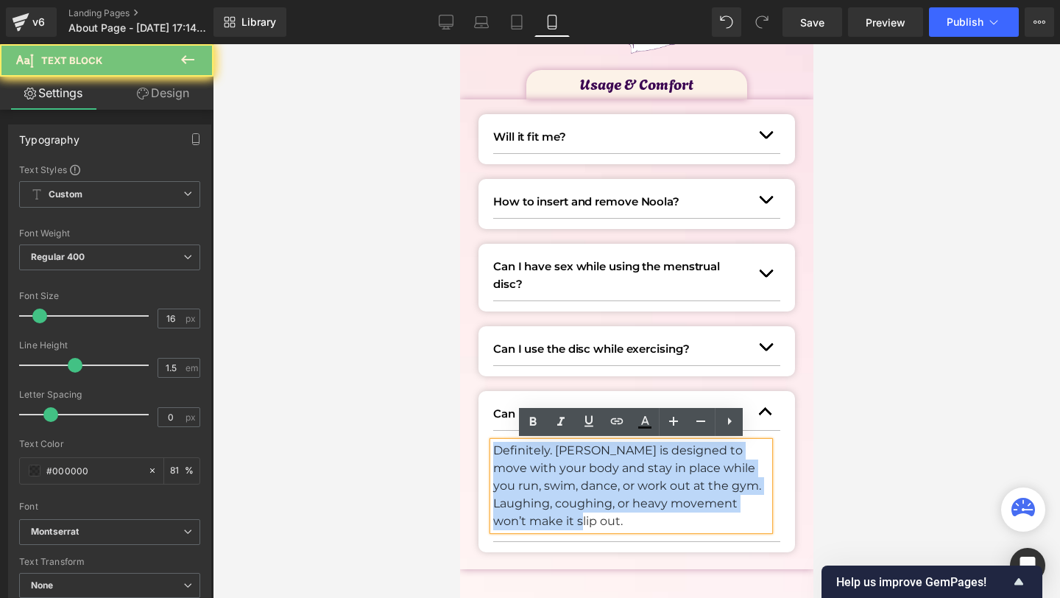
click at [562, 449] on p "Definitely. [PERSON_NAME] is designed to move with your body and stay in place …" at bounding box center [630, 486] width 276 height 88
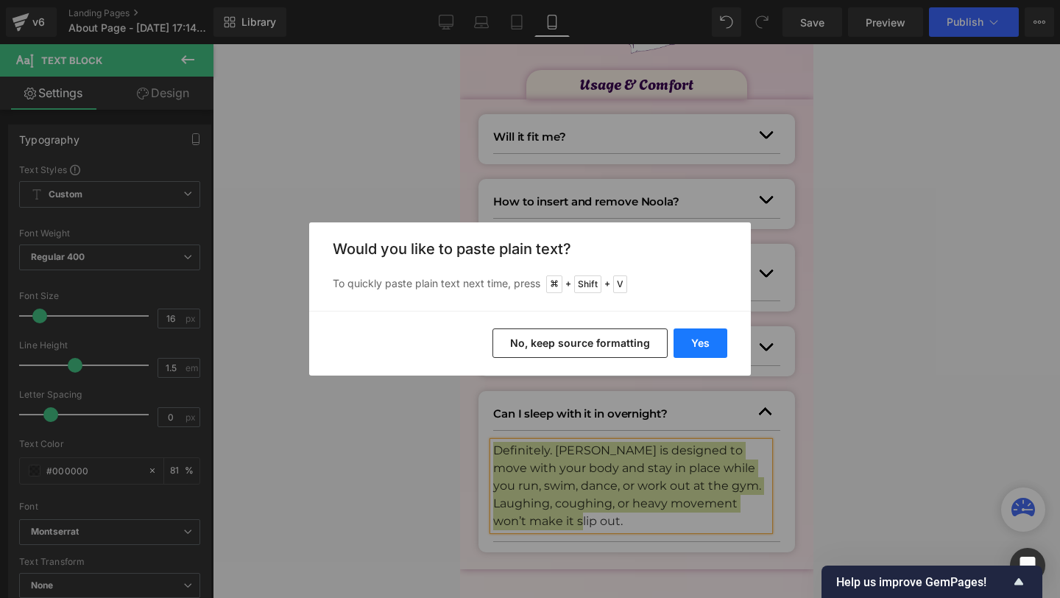
click at [702, 339] on button "Yes" at bounding box center [701, 342] width 54 height 29
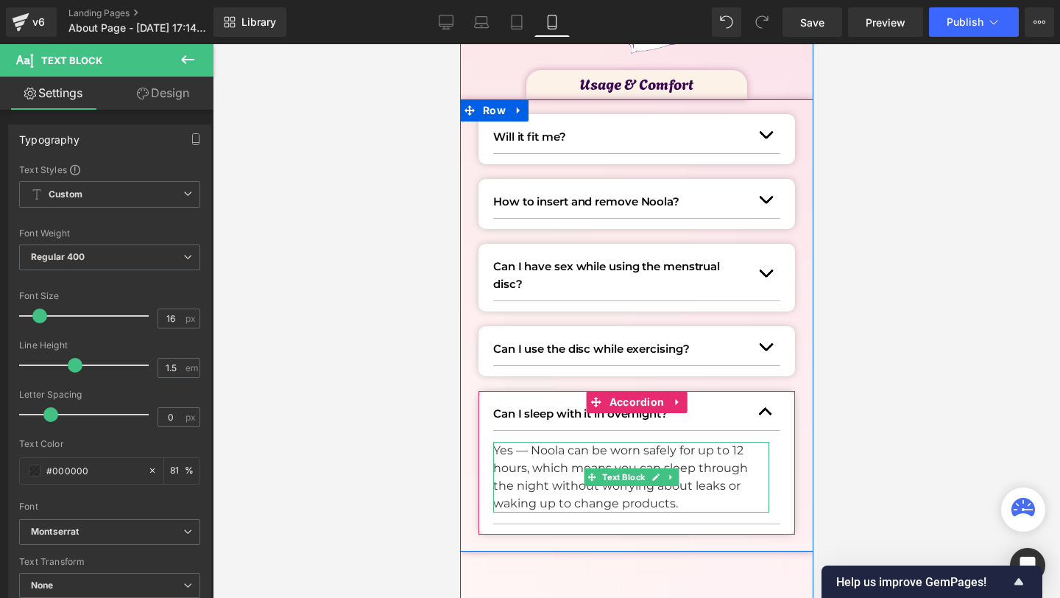
click at [531, 451] on p "Yes — Noola can be worn safely for up to 12 hours, which means you can sleep th…" at bounding box center [630, 477] width 276 height 71
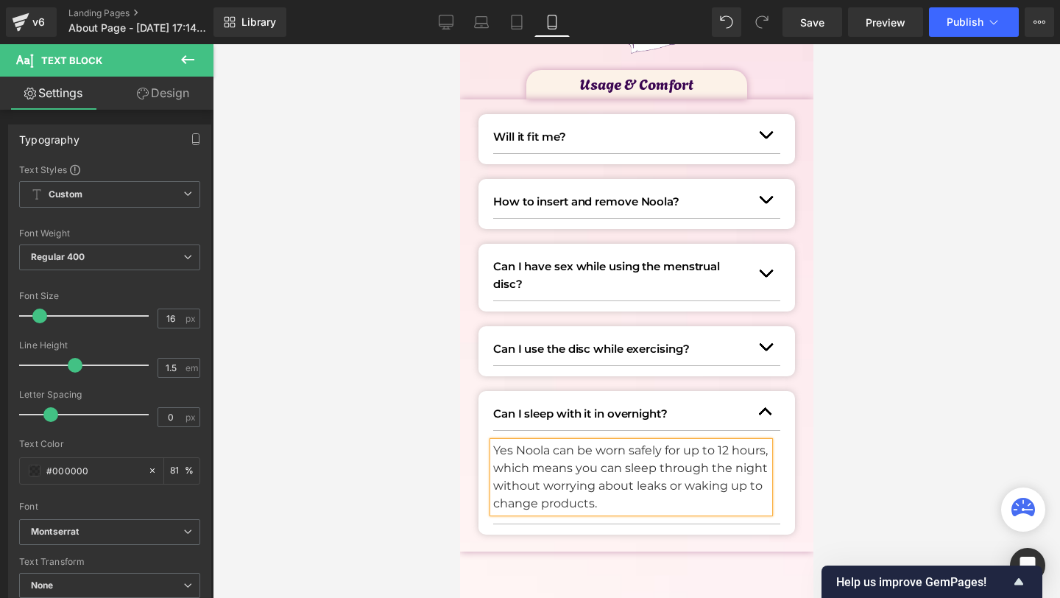
click at [686, 451] on p "Yes Noola can be worn safely for up to 12 hours, which means you can sleep thro…" at bounding box center [630, 477] width 276 height 71
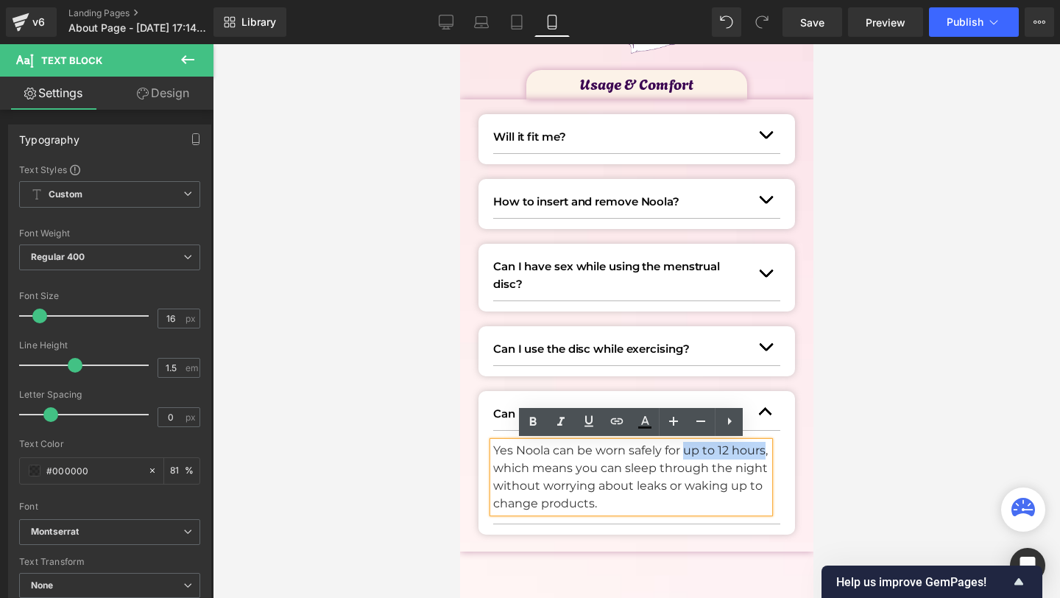
drag, startPoint x: 686, startPoint y: 451, endPoint x: 759, endPoint y: 448, distance: 72.9
click at [760, 448] on p "Yes Noola can be worn safely for up to 12 hours, which means you can sleep thro…" at bounding box center [630, 477] width 276 height 71
click at [535, 417] on icon at bounding box center [533, 422] width 18 height 18
click at [844, 459] on div at bounding box center [636, 321] width 847 height 554
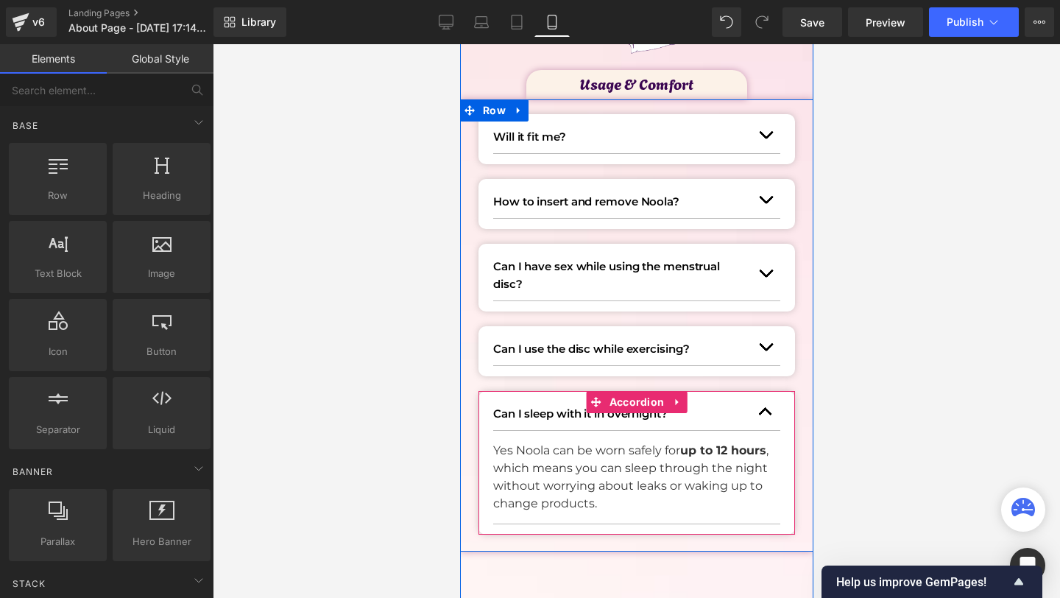
click at [765, 415] on span "button" at bounding box center [765, 415] width 0 height 0
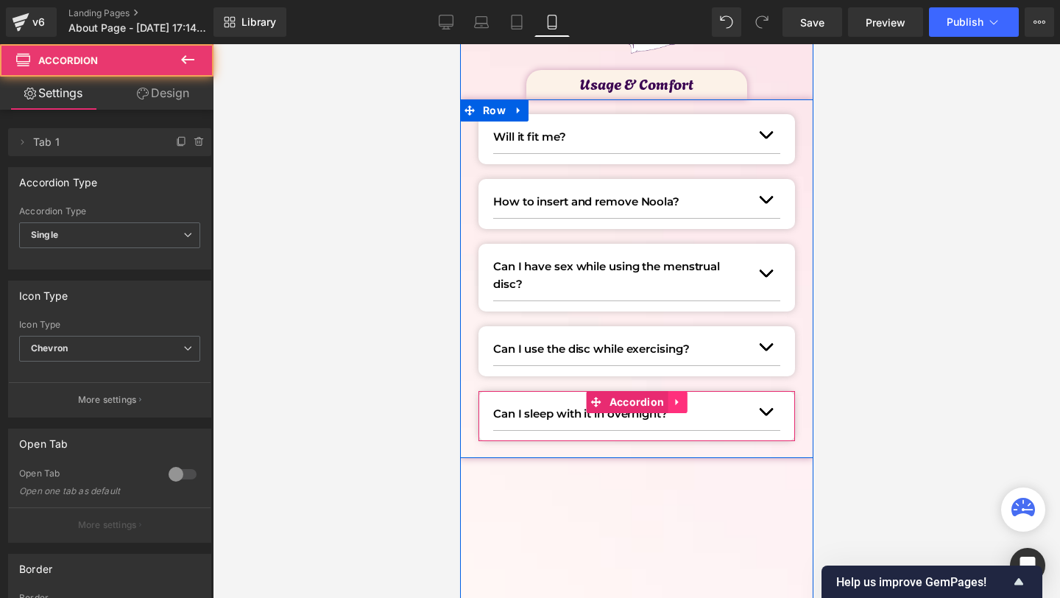
click at [670, 396] on link at bounding box center [676, 402] width 19 height 22
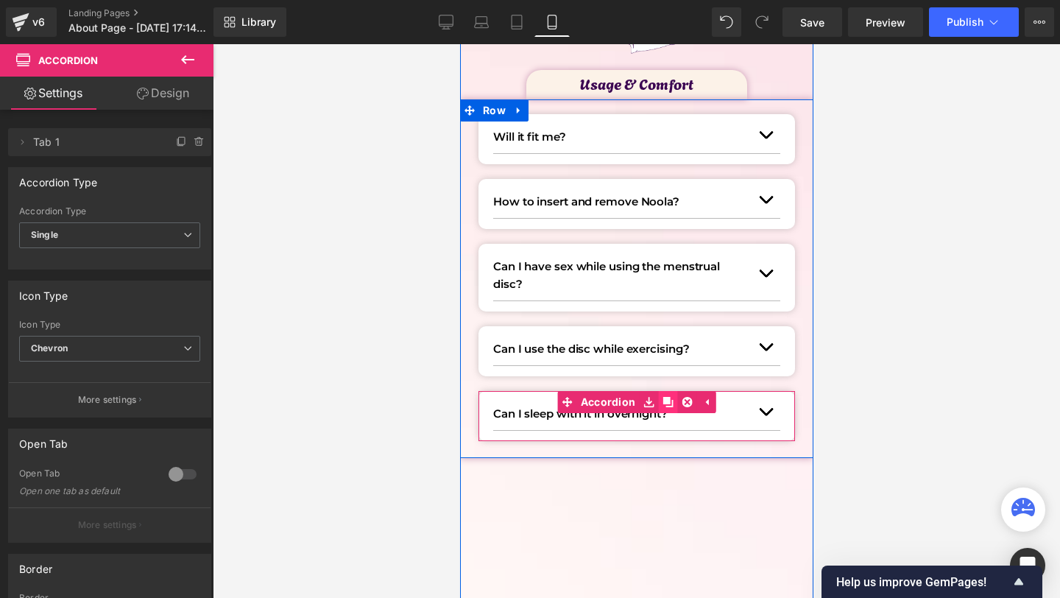
click at [665, 397] on icon at bounding box center [667, 402] width 10 height 10
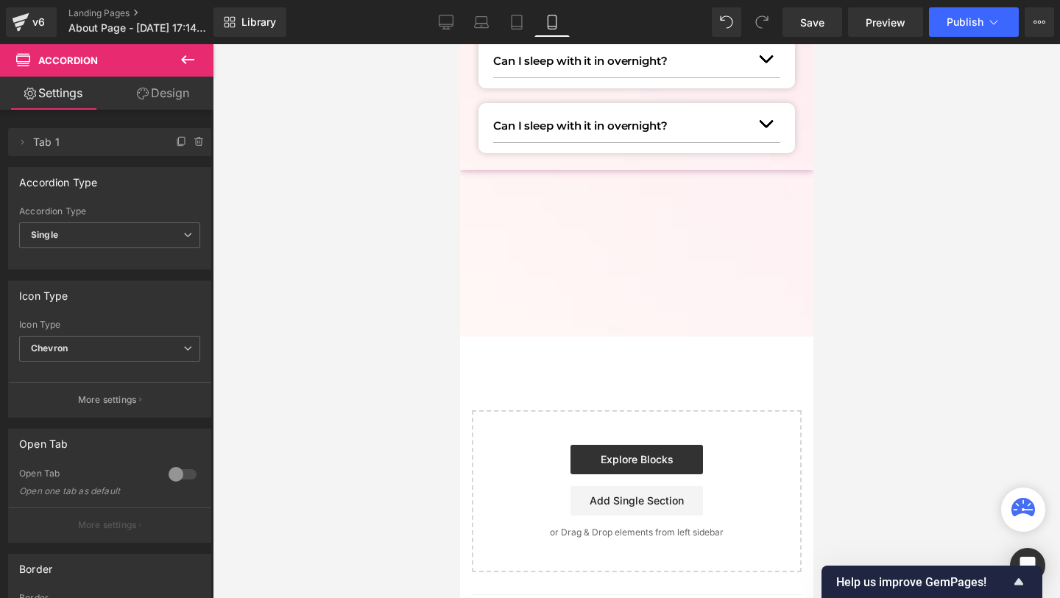
scroll to position [1343, 0]
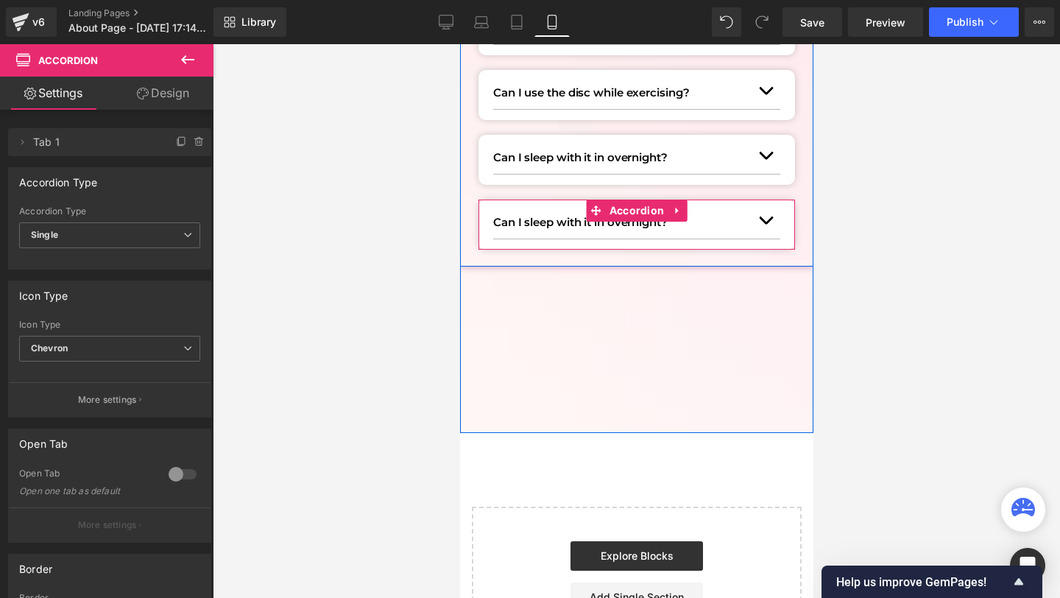
click at [535, 217] on p "Can I sleep with it in overnight?" at bounding box center [621, 222] width 258 height 18
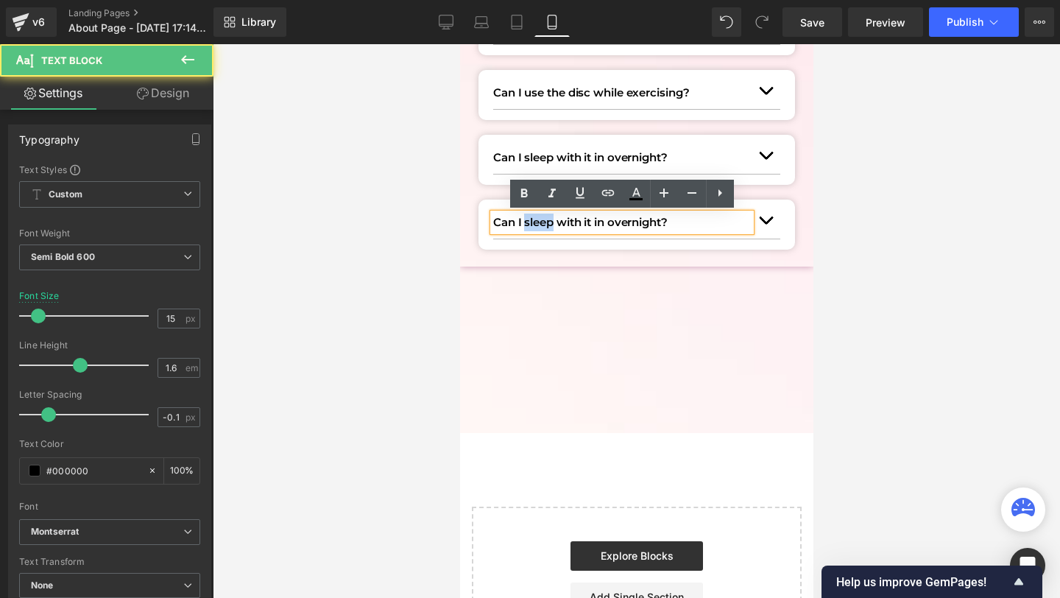
click at [535, 217] on p "Can I sleep with it in overnight?" at bounding box center [621, 222] width 258 height 18
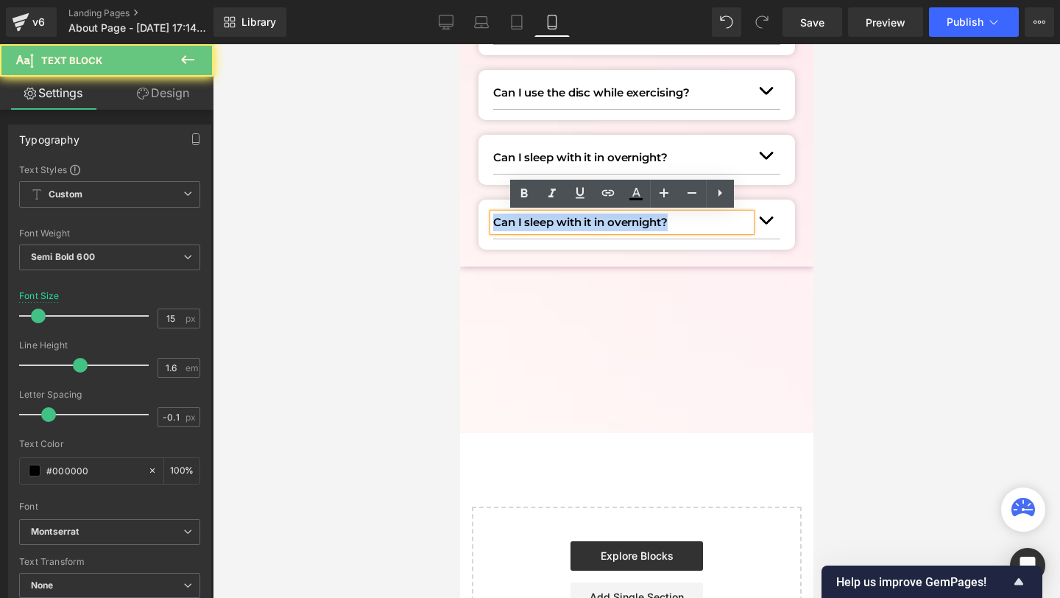
click at [535, 217] on p "Can I sleep with it in overnight?" at bounding box center [621, 222] width 258 height 18
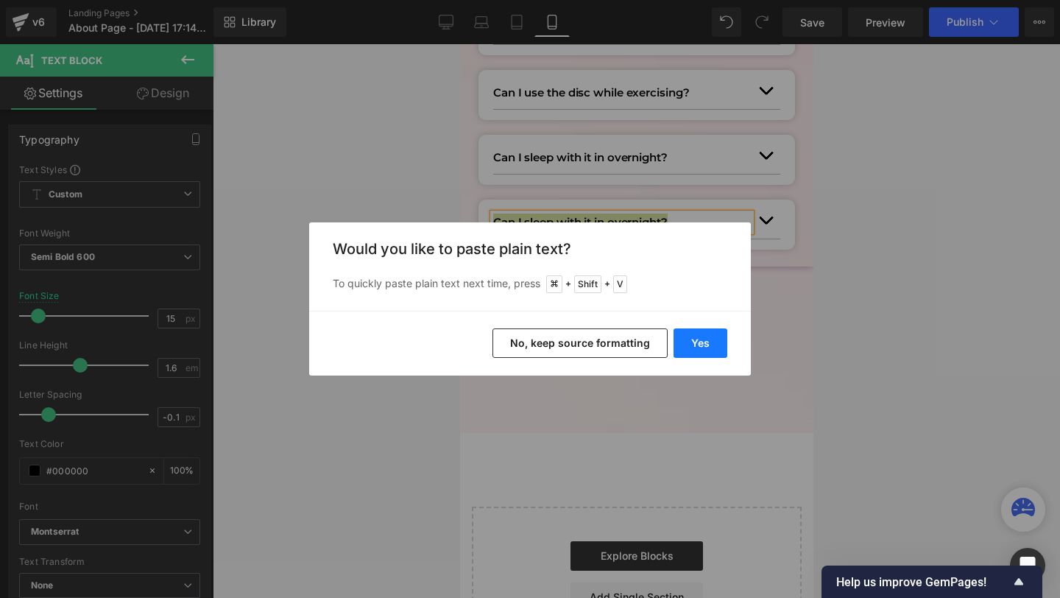
click at [711, 350] on button "Yes" at bounding box center [701, 342] width 54 height 29
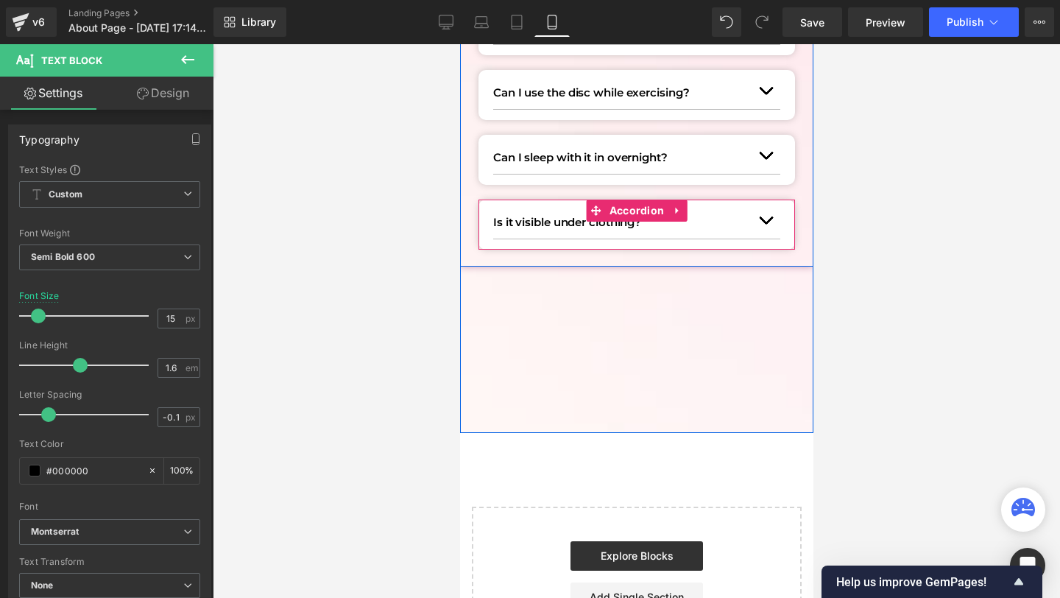
click at [774, 215] on button "button" at bounding box center [764, 220] width 29 height 36
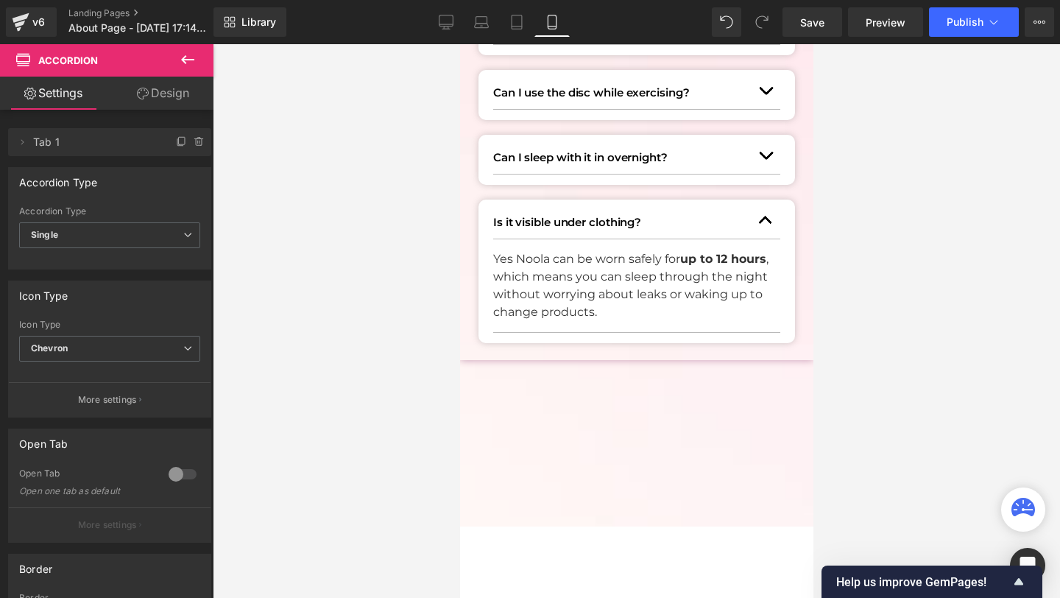
click at [554, 302] on p "Yes Noola can be worn safely for up to 12 hours , which means you can sleep thr…" at bounding box center [630, 285] width 276 height 71
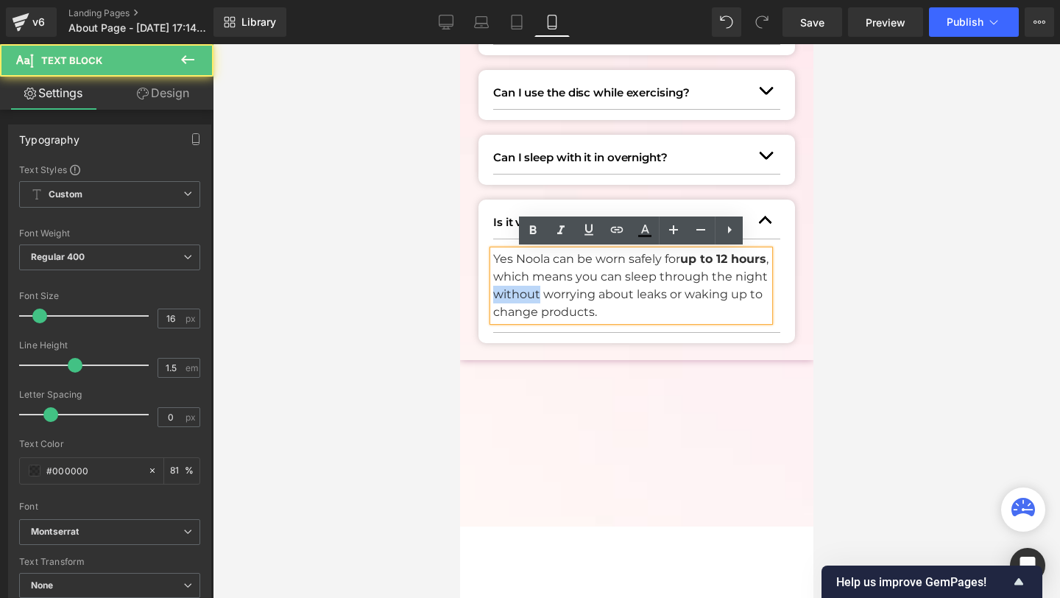
click at [554, 302] on p "Yes Noola can be worn safely for up to 12 hours , which means you can sleep thr…" at bounding box center [630, 285] width 276 height 71
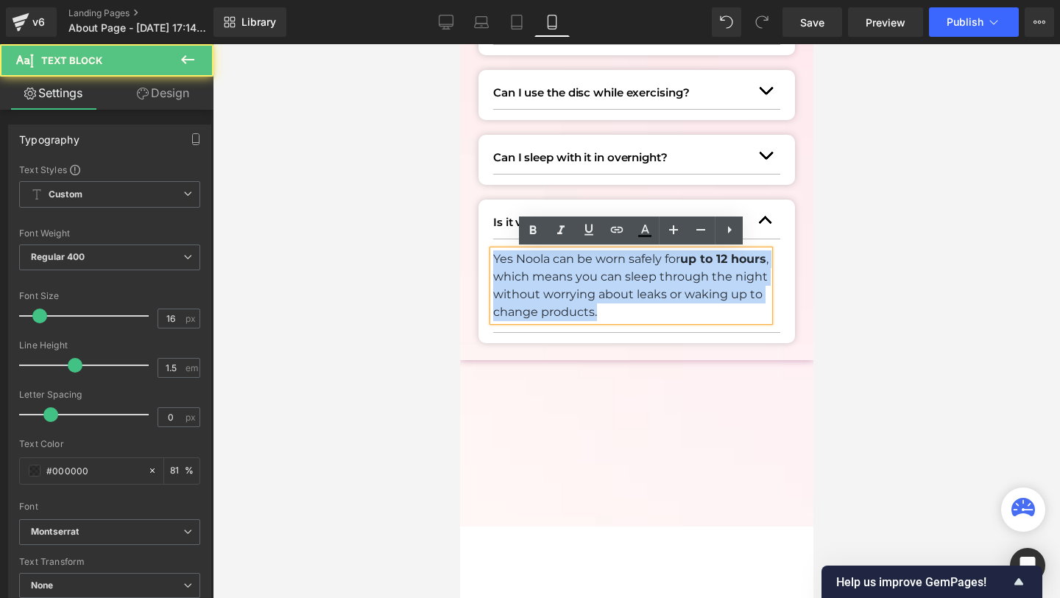
click at [554, 302] on p "Yes Noola can be worn safely for up to 12 hours , which means you can sleep thr…" at bounding box center [630, 285] width 276 height 71
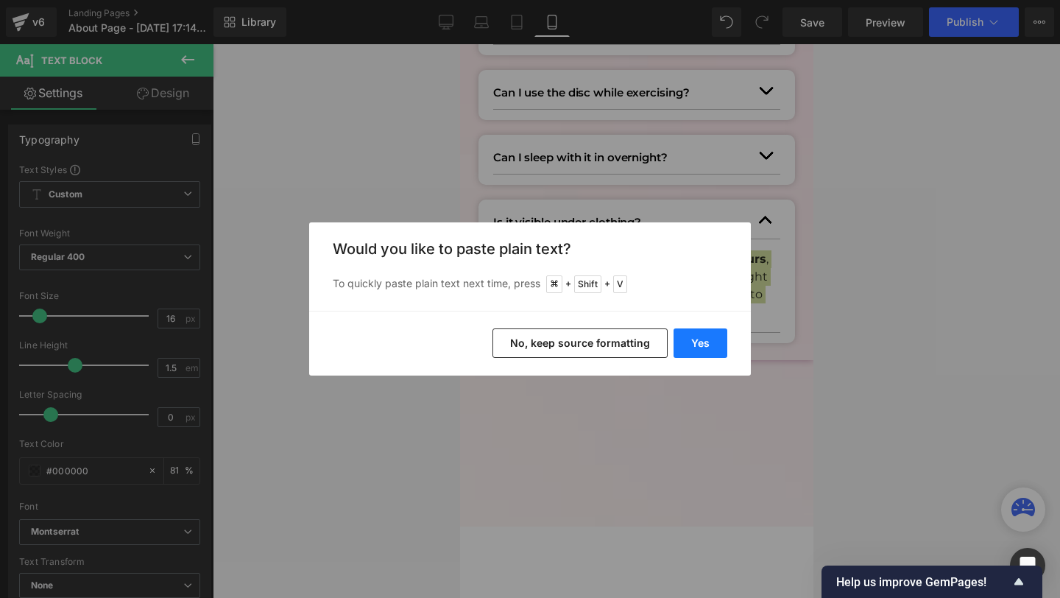
click at [712, 332] on button "Yes" at bounding box center [701, 342] width 54 height 29
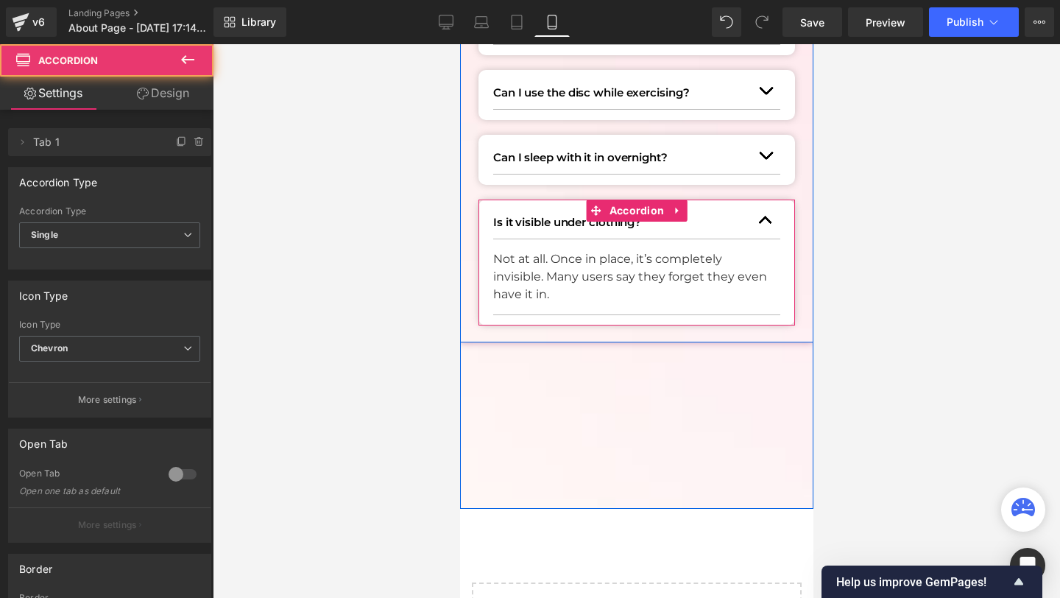
click at [764, 214] on button "button" at bounding box center [764, 220] width 29 height 36
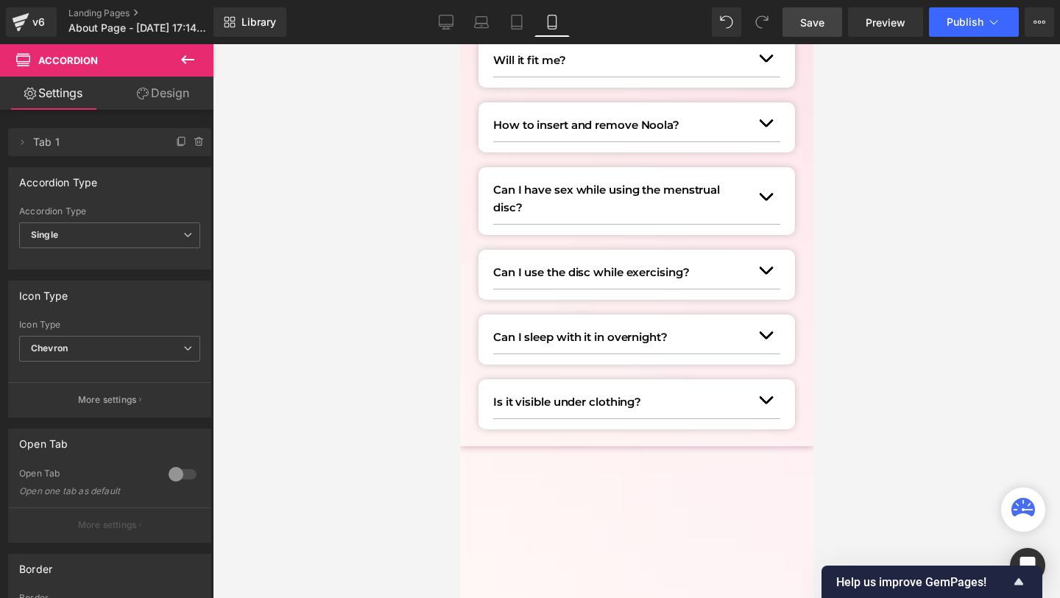
scroll to position [1154, 0]
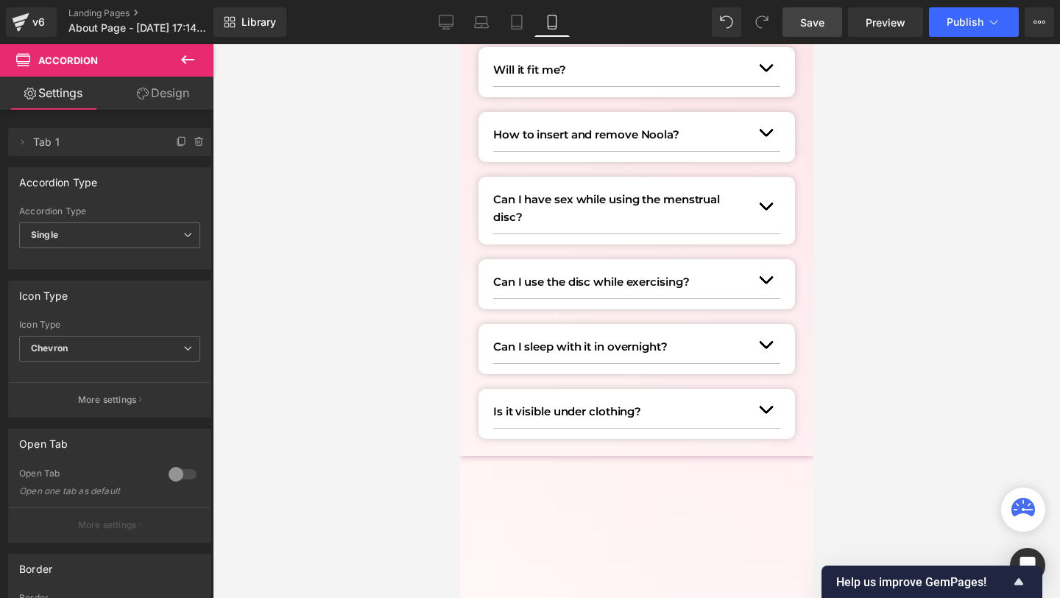
click at [808, 29] on link "Save" at bounding box center [813, 21] width 60 height 29
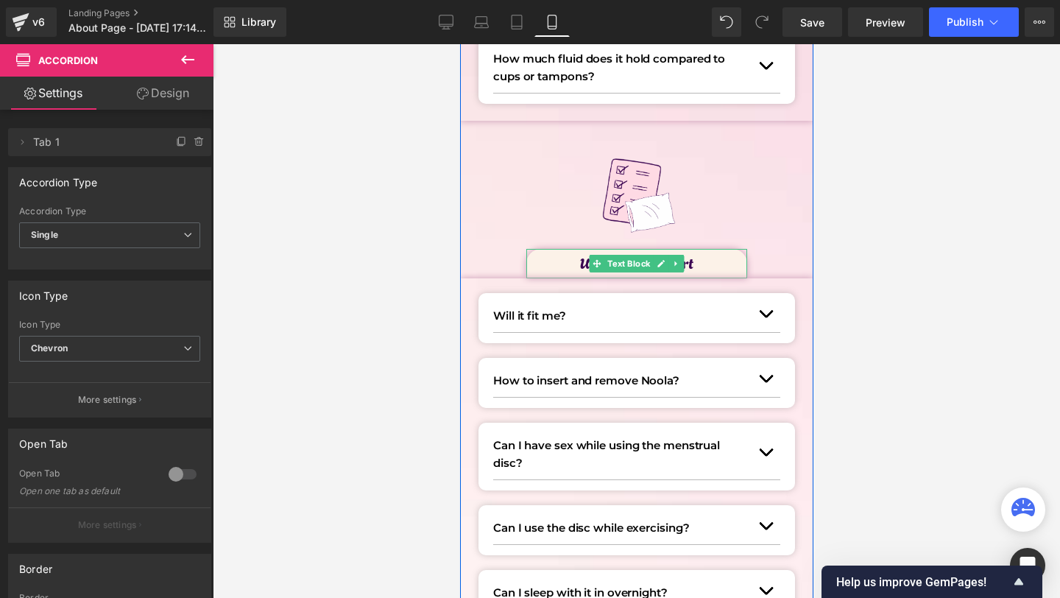
scroll to position [896, 0]
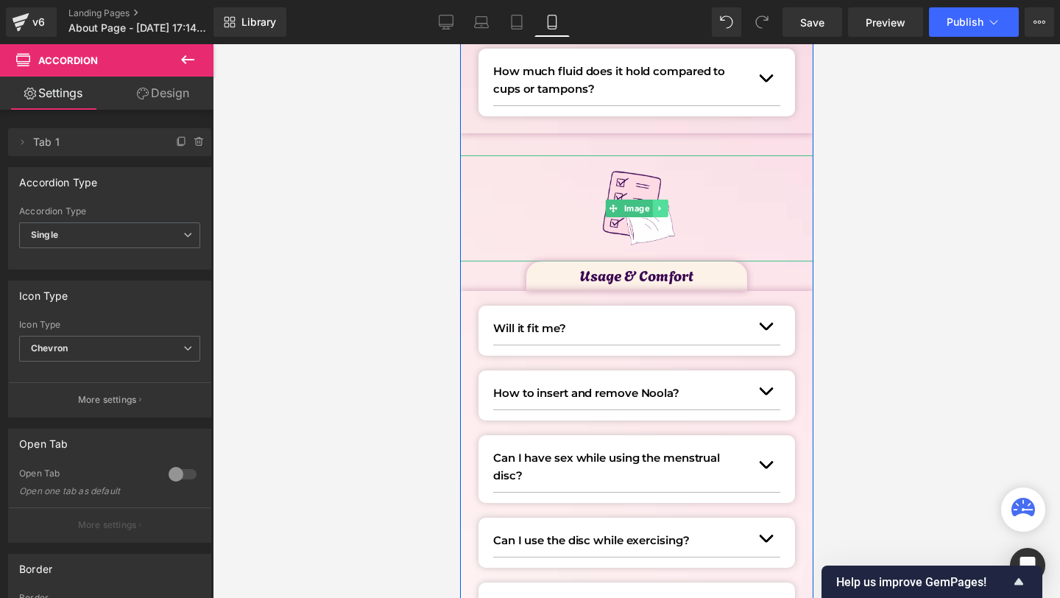
click at [663, 202] on link at bounding box center [658, 208] width 15 height 18
click at [649, 206] on icon at bounding box center [652, 208] width 8 height 8
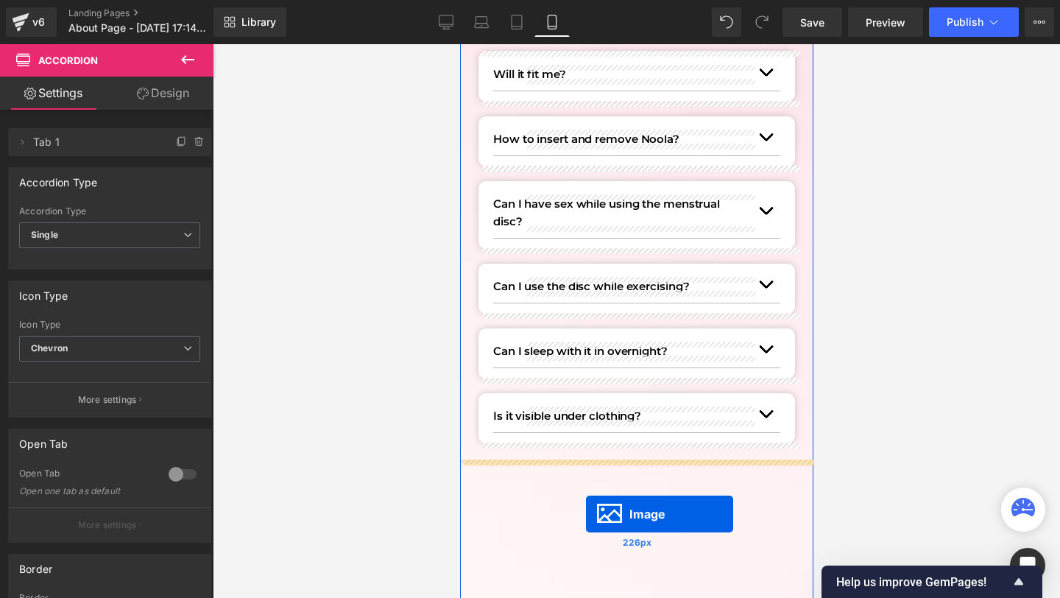
drag, startPoint x: 608, startPoint y: 338, endPoint x: 587, endPoint y: 509, distance: 172.1
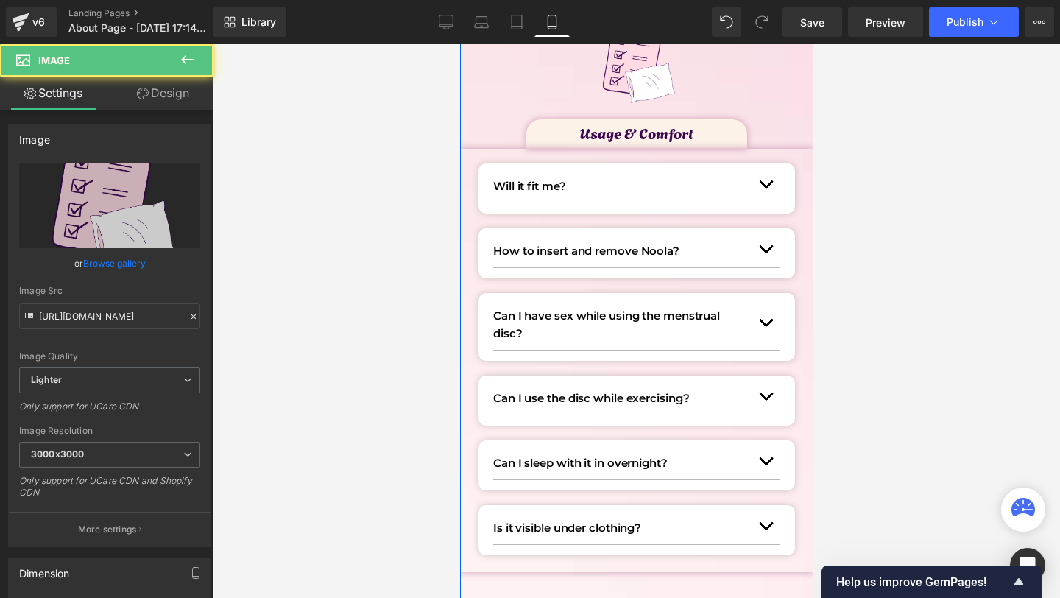
scroll to position [1017, 0]
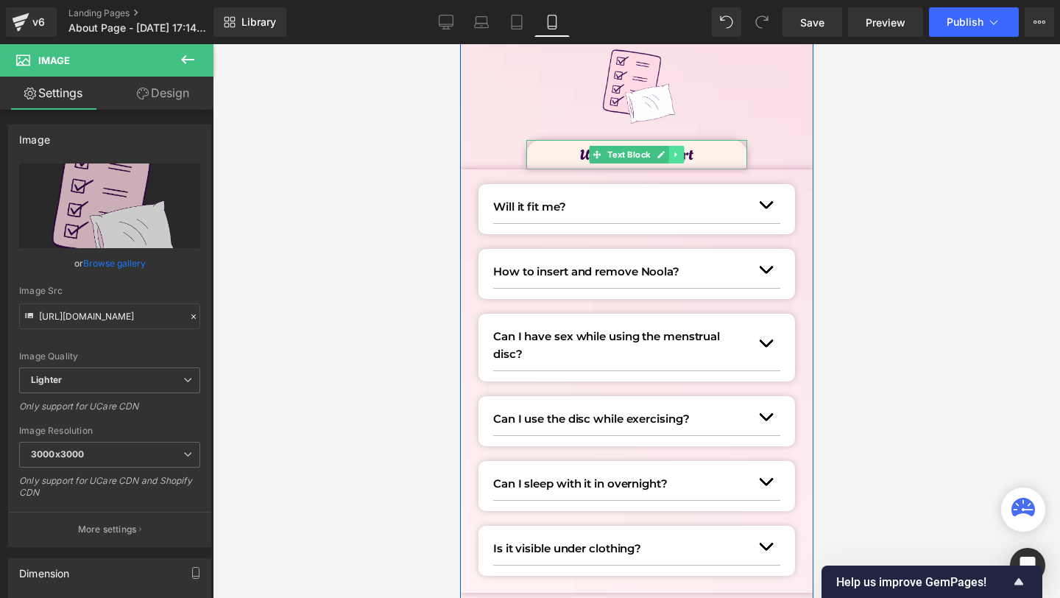
click at [681, 155] on link at bounding box center [675, 155] width 15 height 18
click at [671, 154] on icon at bounding box center [668, 154] width 8 height 8
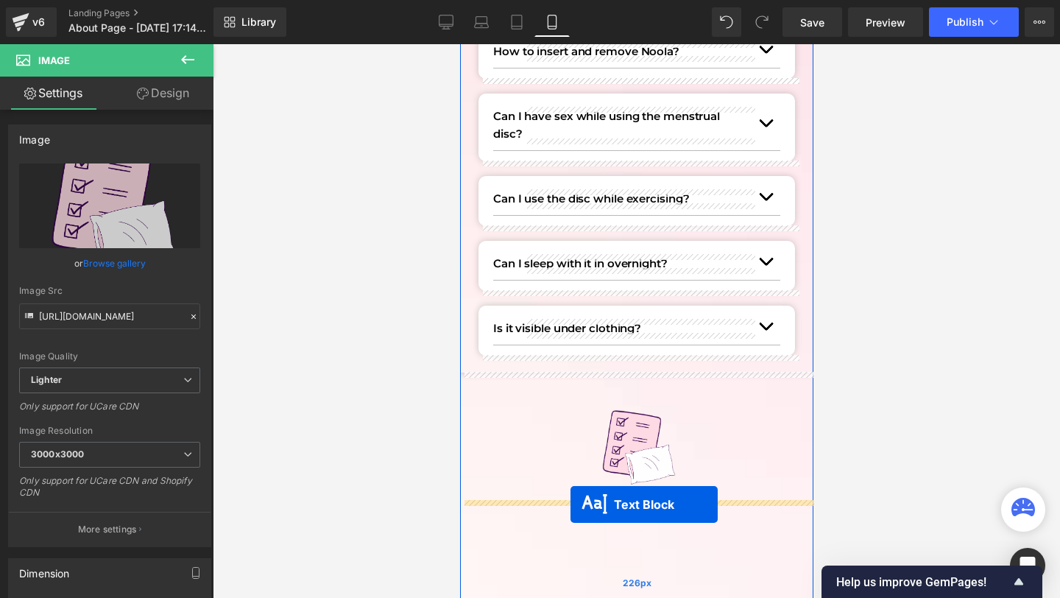
drag, startPoint x: 590, startPoint y: 183, endPoint x: 570, endPoint y: 504, distance: 321.6
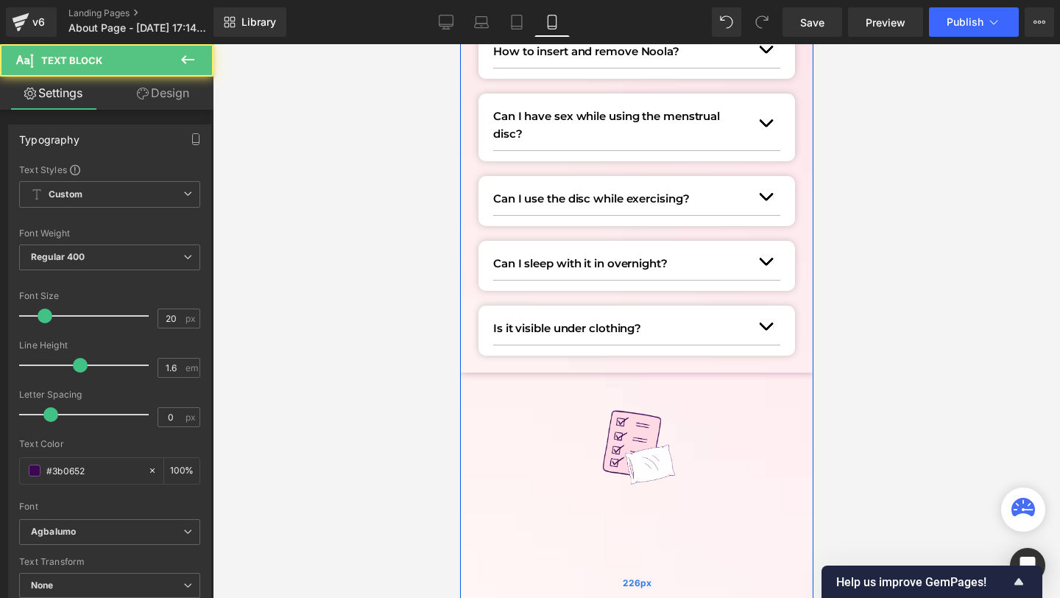
scroll to position [1237, 0]
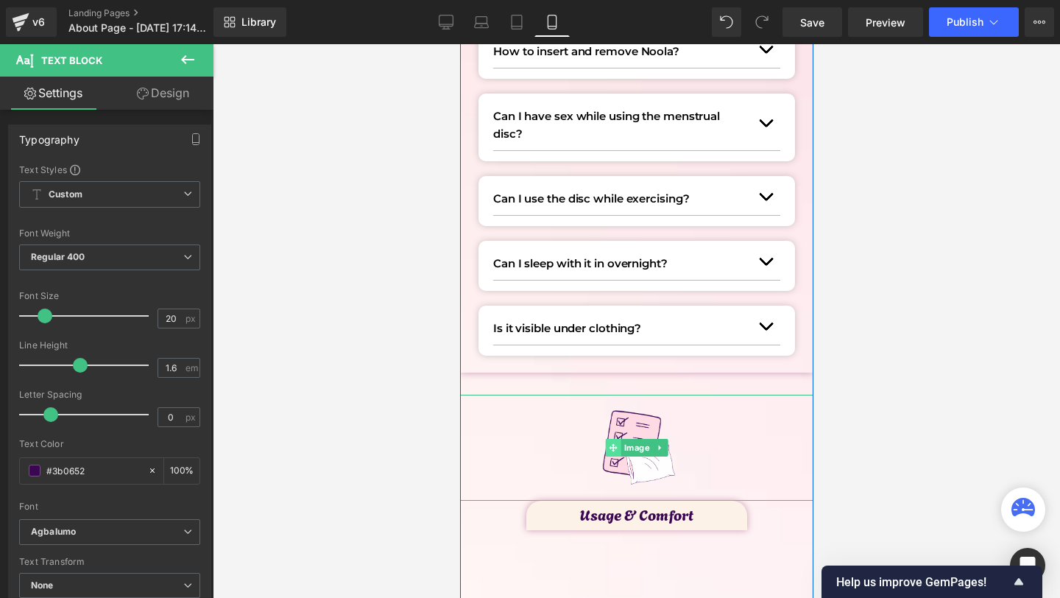
click at [618, 449] on span at bounding box center [612, 448] width 15 height 18
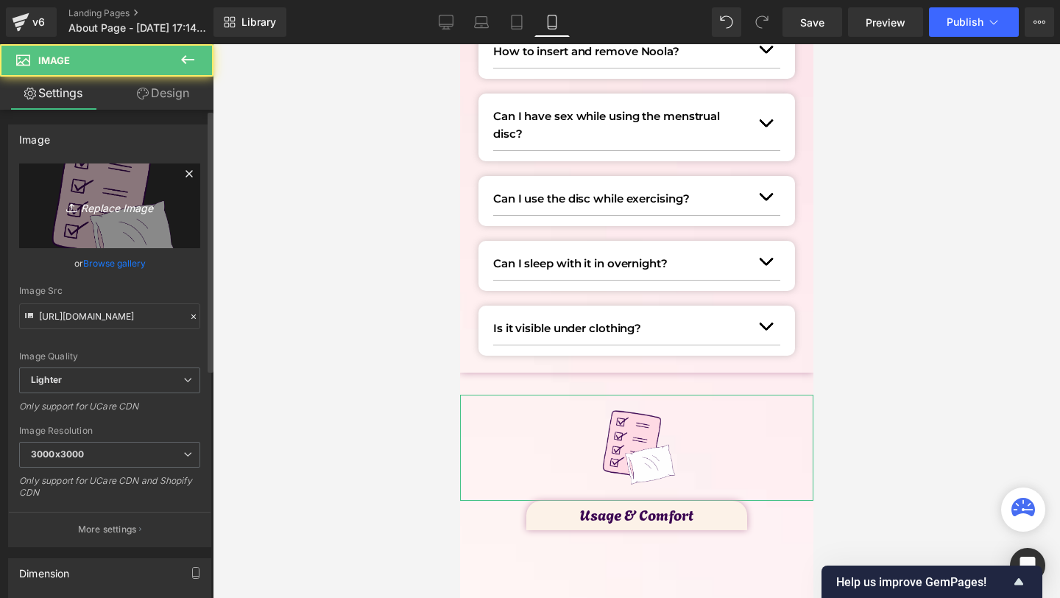
click at [54, 183] on link "Replace Image" at bounding box center [109, 205] width 181 height 85
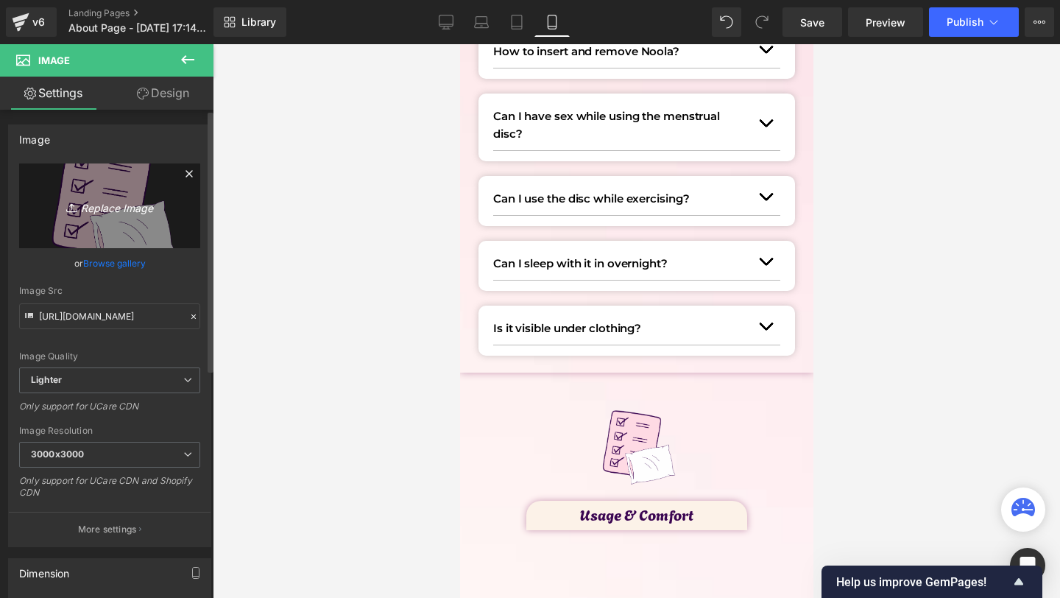
type input "C:\fakepath\6.png"
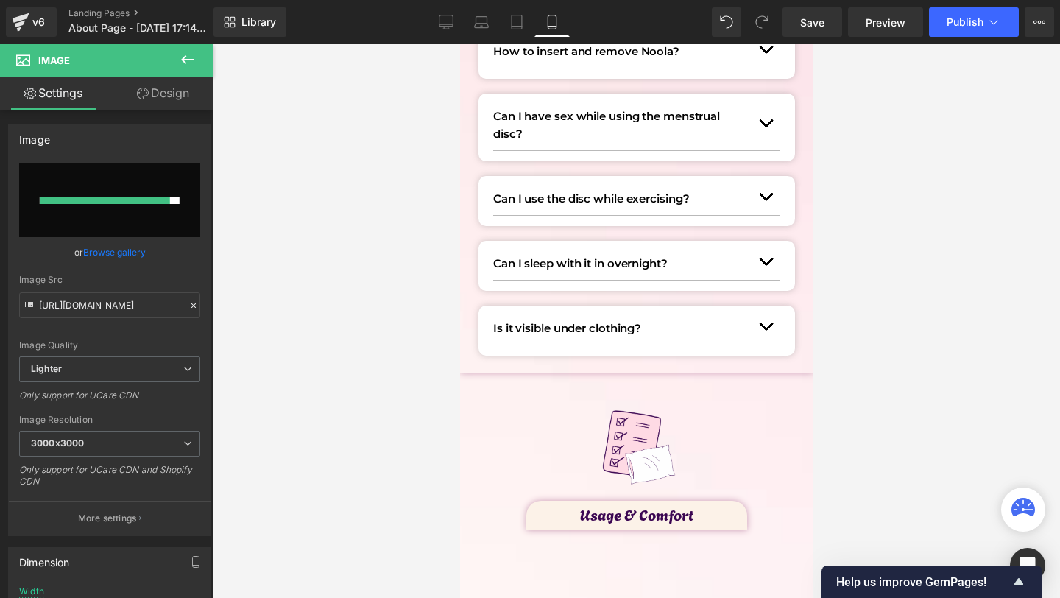
type input "[URL][DOMAIN_NAME]"
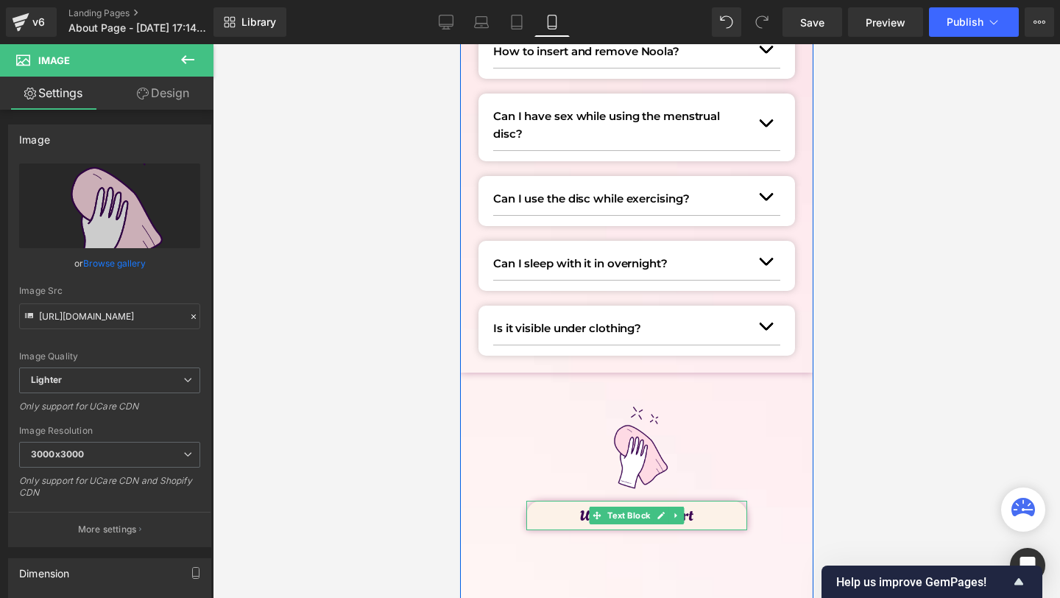
click at [581, 515] on p "Usage & Comfort" at bounding box center [636, 514] width 221 height 24
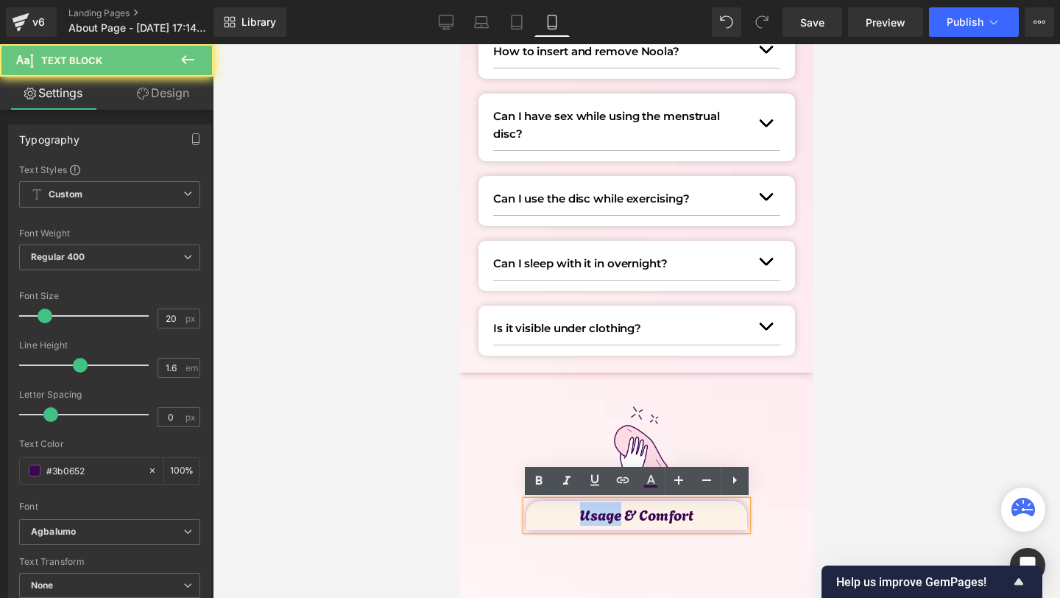
click at [581, 515] on p "Usage & Comfort" at bounding box center [636, 514] width 221 height 24
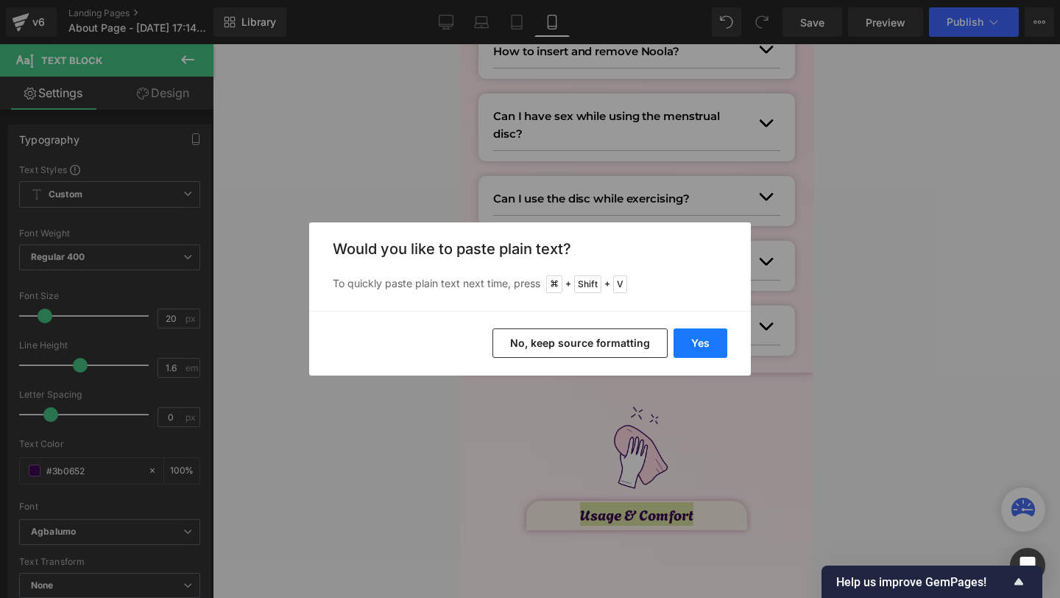
click at [715, 350] on button "Yes" at bounding box center [701, 342] width 54 height 29
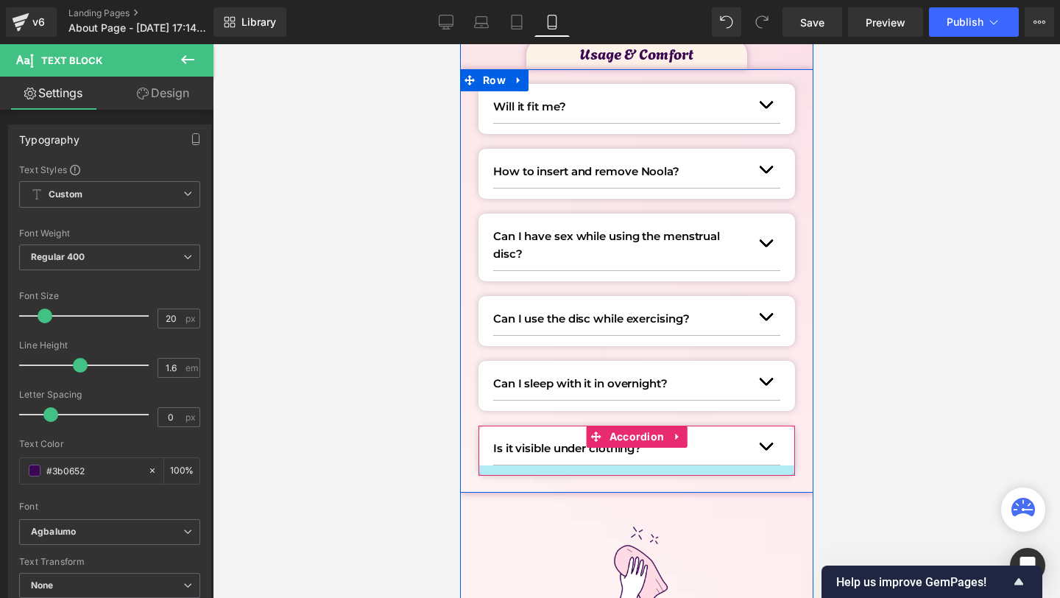
scroll to position [1105, 0]
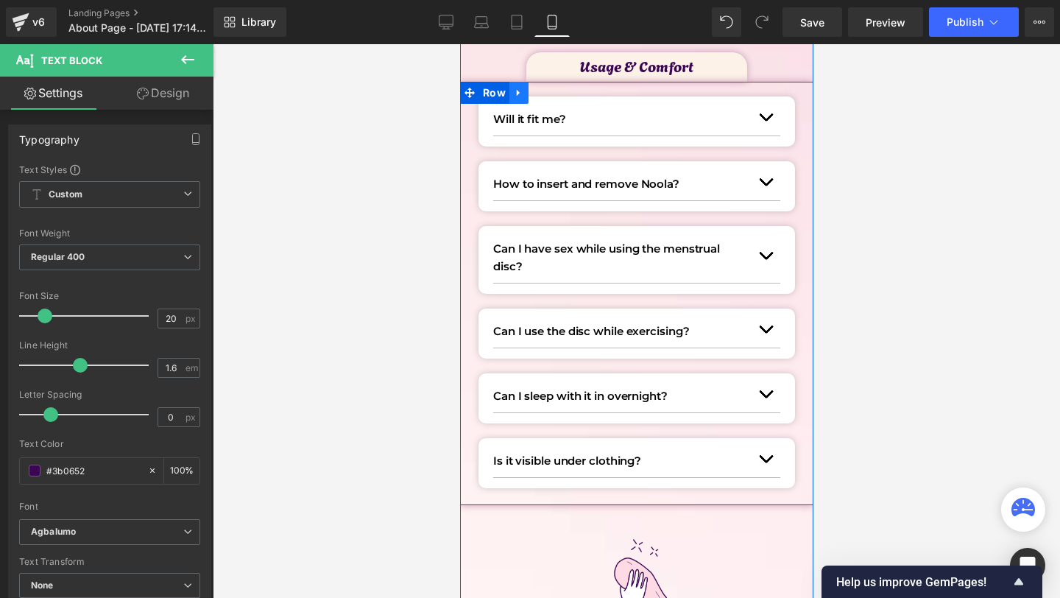
click at [523, 96] on link at bounding box center [518, 93] width 19 height 22
click at [532, 95] on icon at bounding box center [537, 92] width 10 height 11
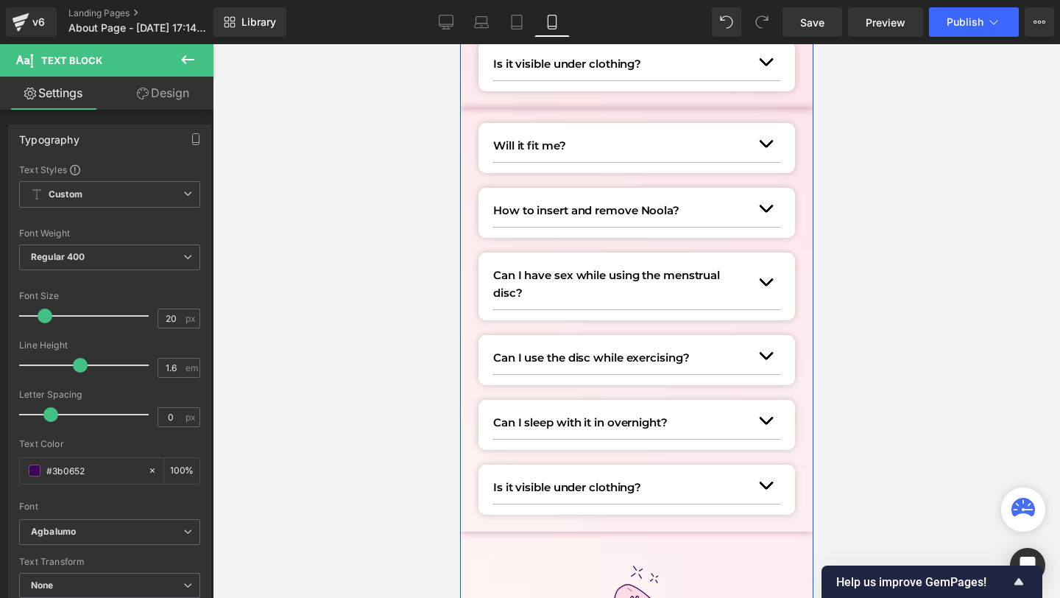
scroll to position [1507, 0]
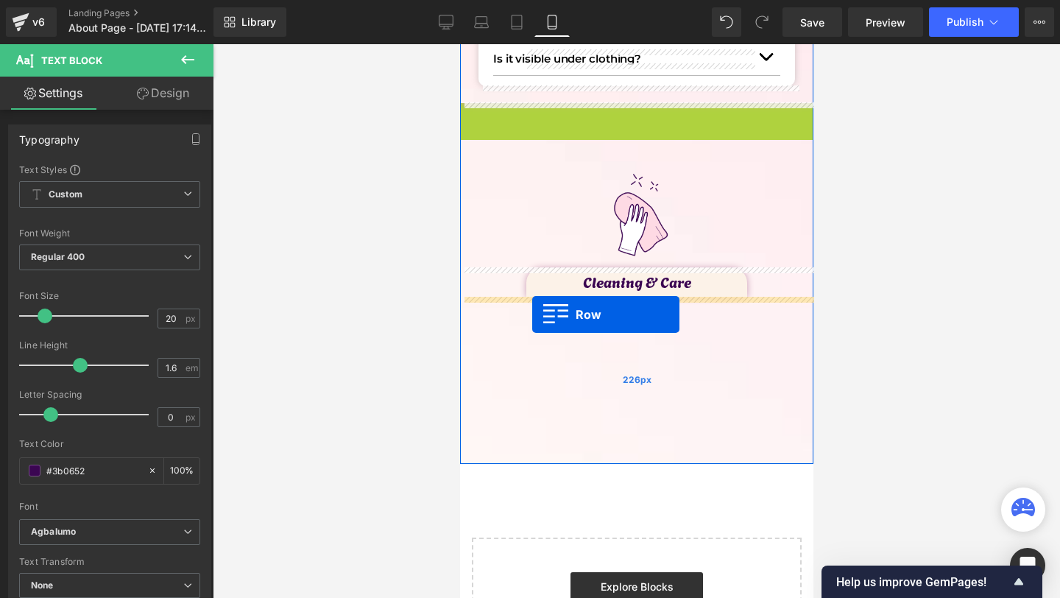
drag, startPoint x: 476, startPoint y: 111, endPoint x: 531, endPoint y: 314, distance: 209.8
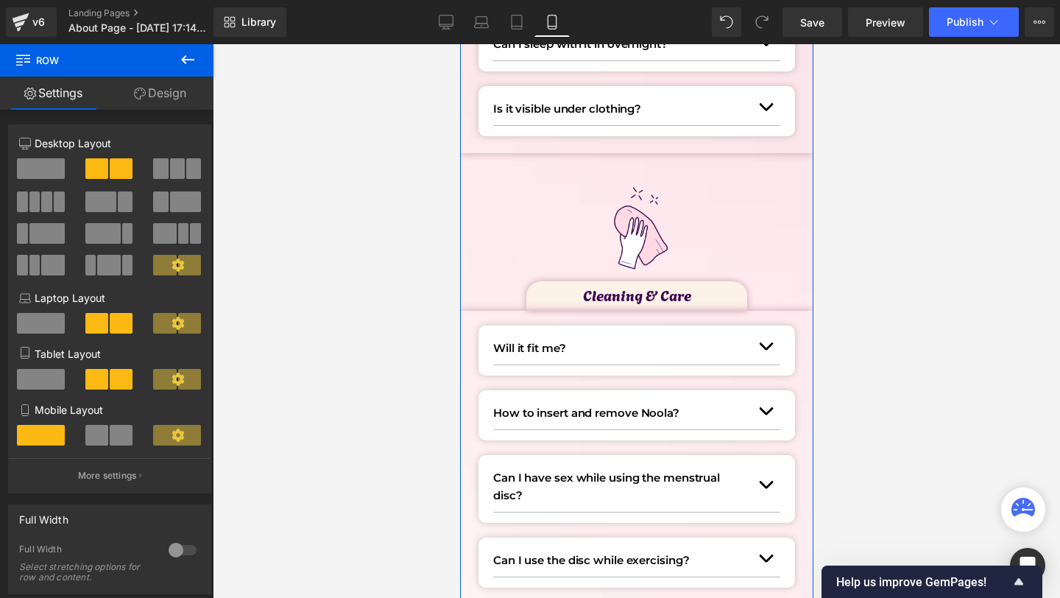
scroll to position [1456, 0]
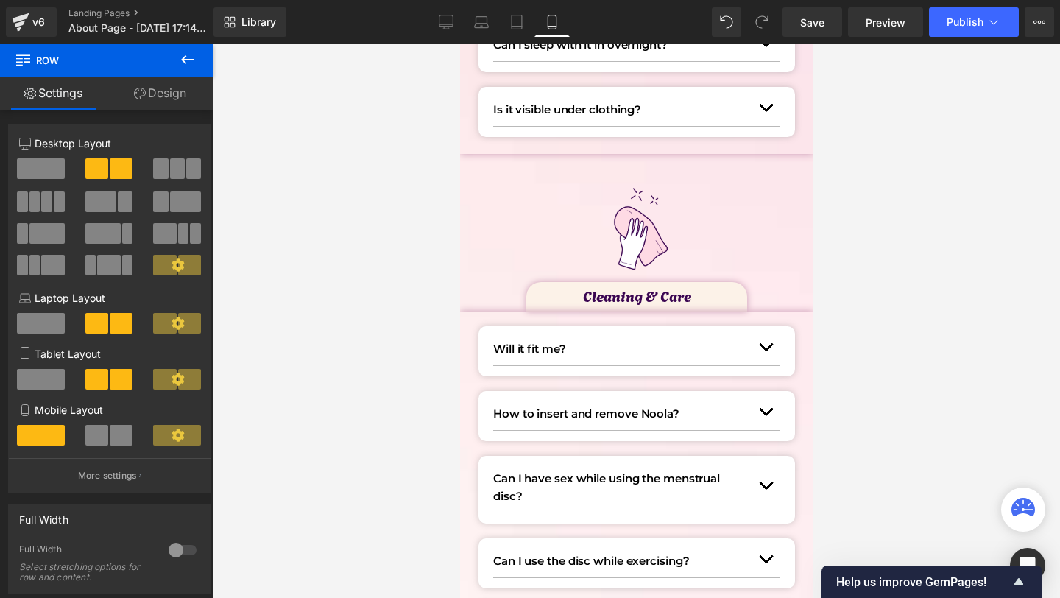
click at [516, 348] on p "Will it fit me?" at bounding box center [621, 349] width 258 height 18
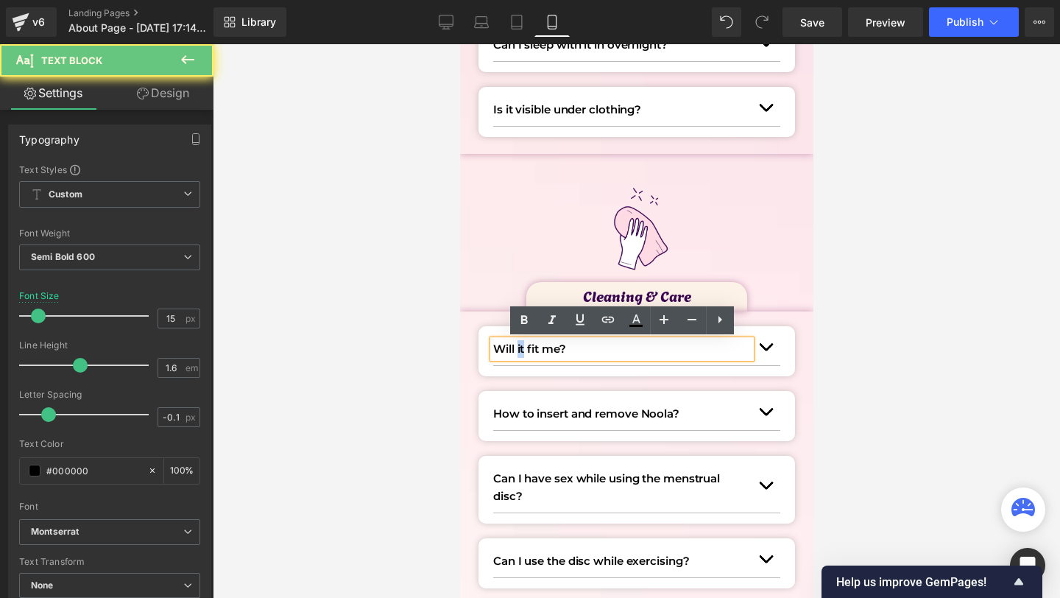
click at [516, 348] on p "Will it fit me?" at bounding box center [621, 349] width 258 height 18
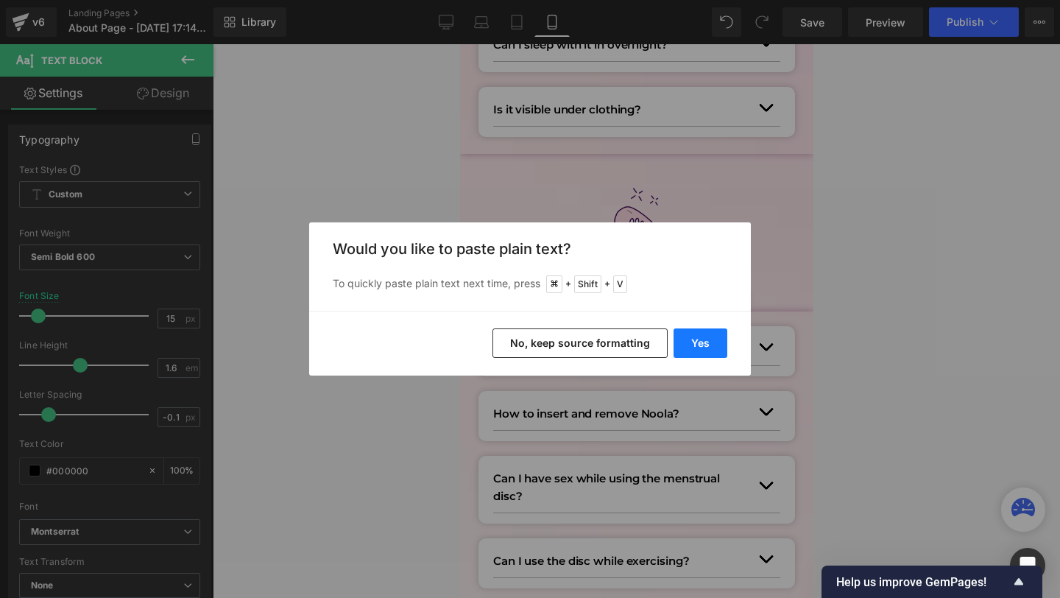
click at [694, 343] on button "Yes" at bounding box center [701, 342] width 54 height 29
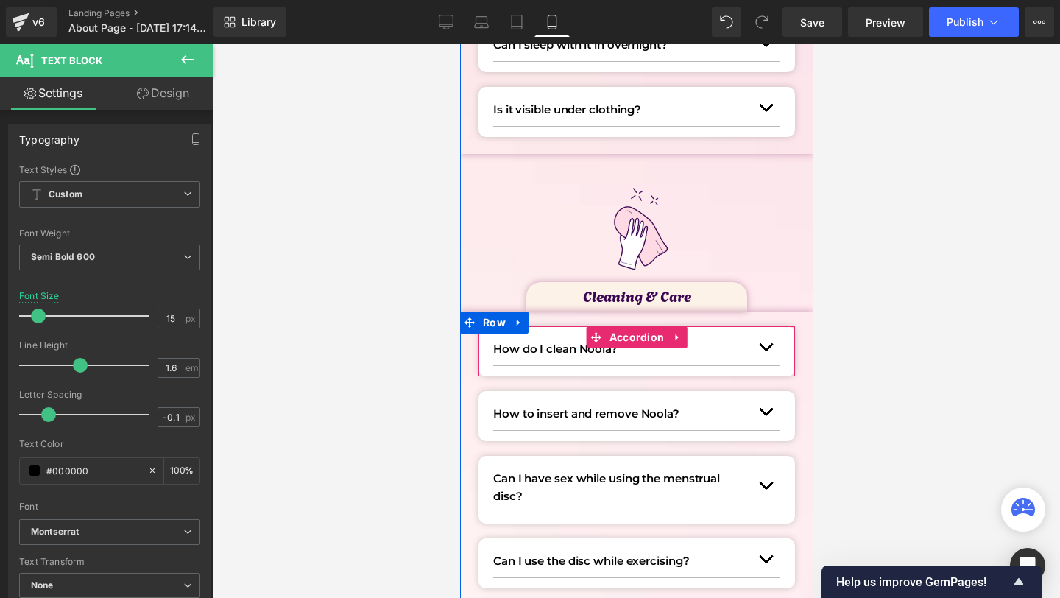
click at [765, 350] on span "button" at bounding box center [765, 350] width 0 height 0
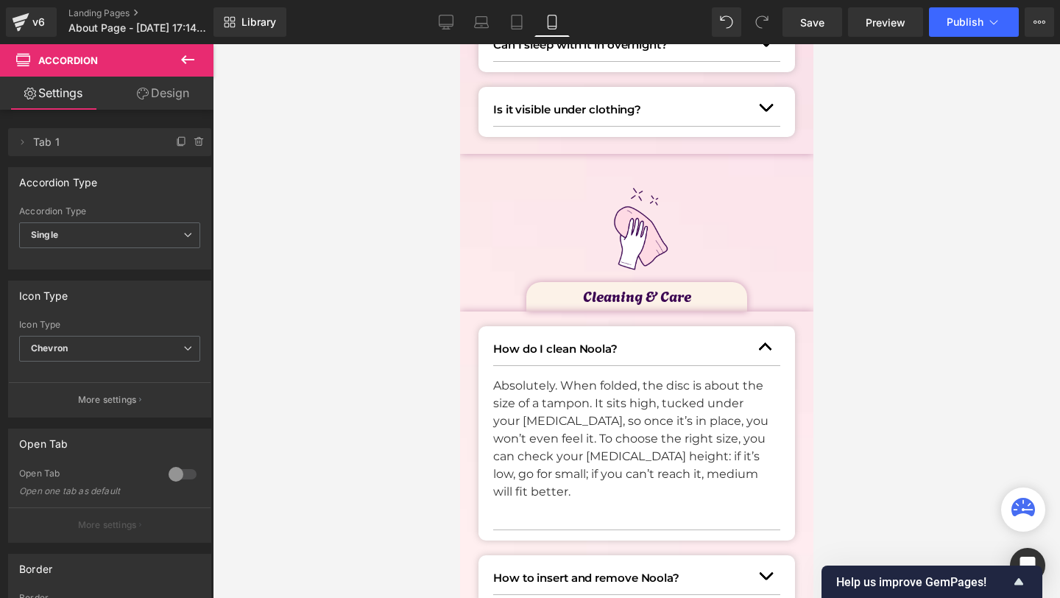
click at [561, 410] on p "Absolutely. When folded, the disc is about the size of a tampon. It sits high, …" at bounding box center [630, 439] width 276 height 124
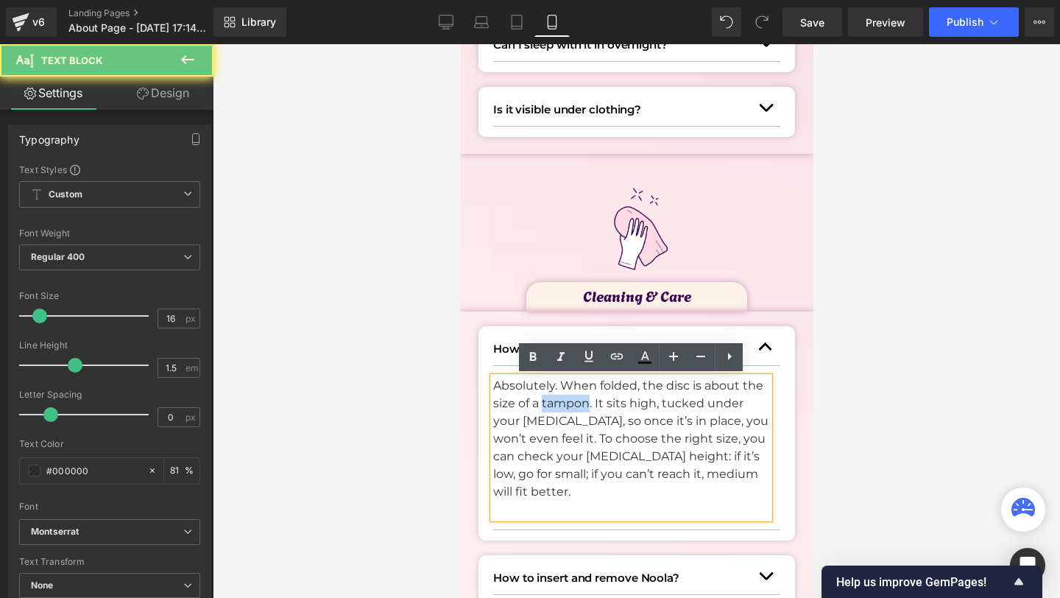
click at [561, 410] on p "Absolutely. When folded, the disc is about the size of a tampon. It sits high, …" at bounding box center [630, 439] width 276 height 124
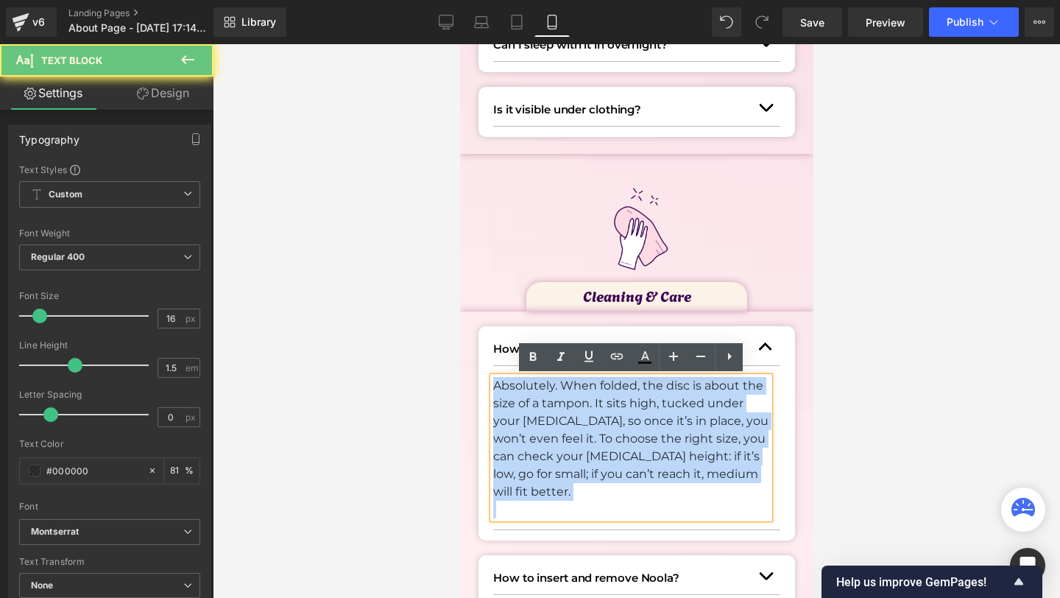
click at [561, 410] on p "Absolutely. When folded, the disc is about the size of a tampon. It sits high, …" at bounding box center [630, 439] width 276 height 124
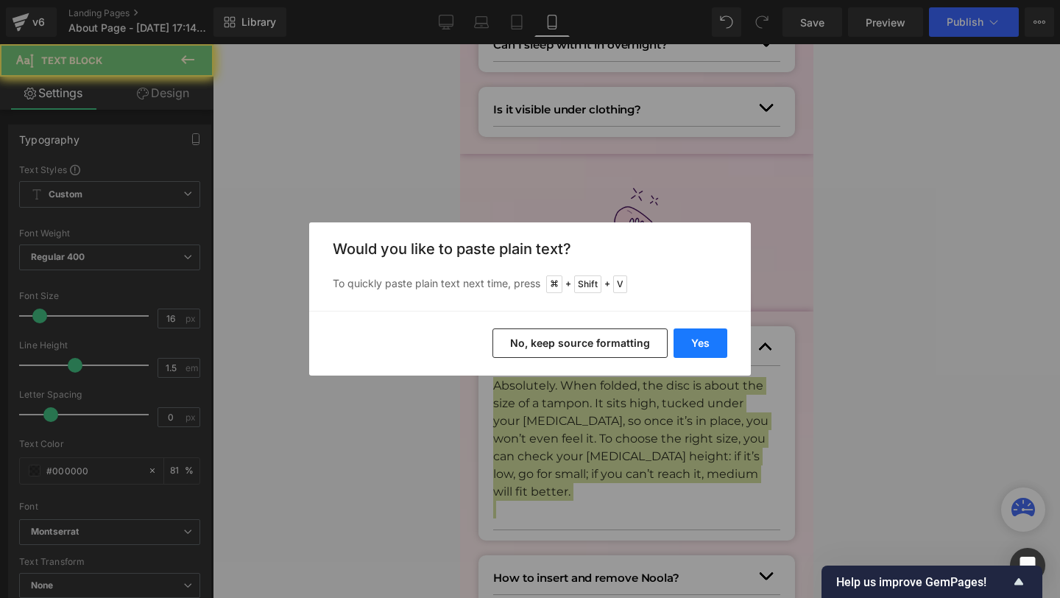
click at [712, 340] on button "Yes" at bounding box center [701, 342] width 54 height 29
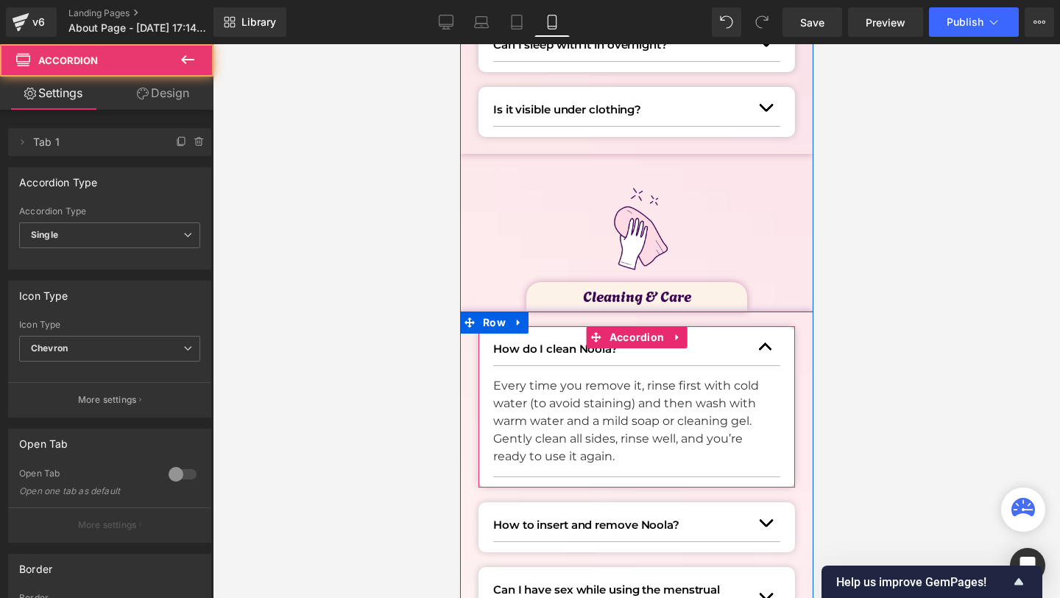
click at [765, 350] on span "button" at bounding box center [765, 350] width 0 height 0
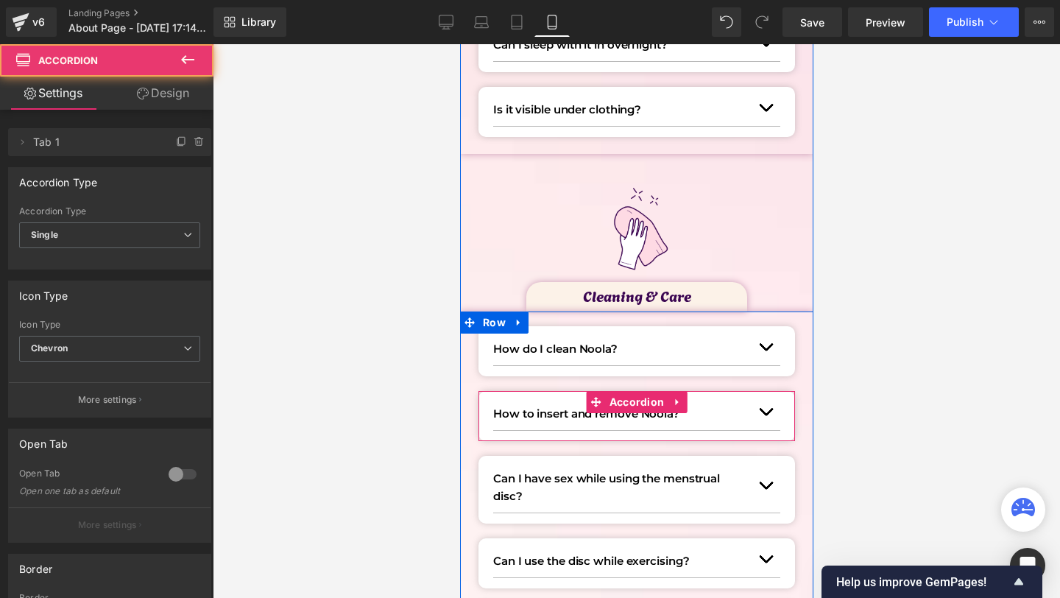
scroll to position [1475, 0]
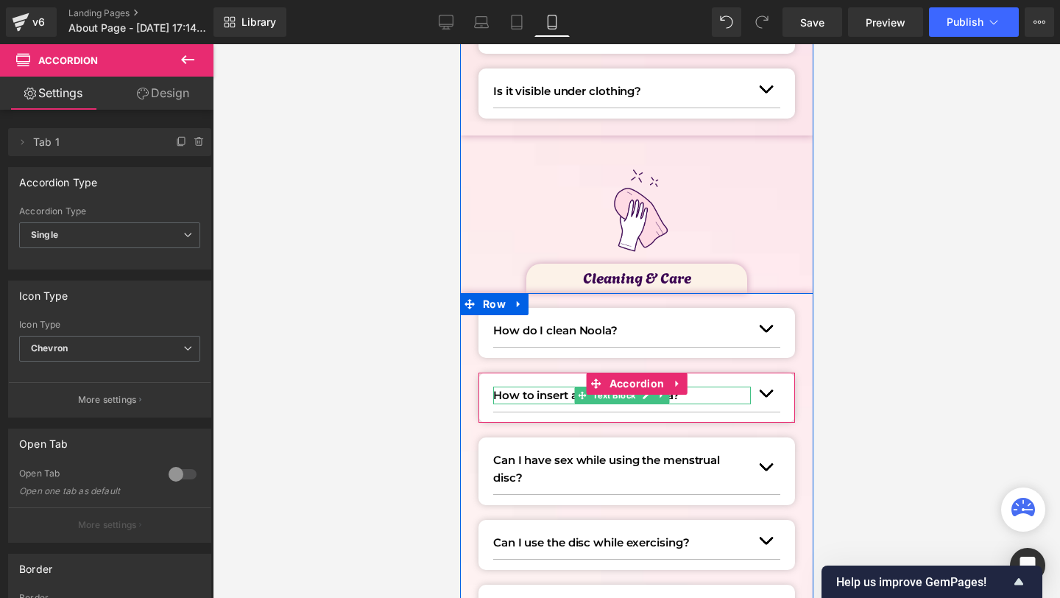
click at [582, 398] on icon at bounding box center [581, 395] width 8 height 8
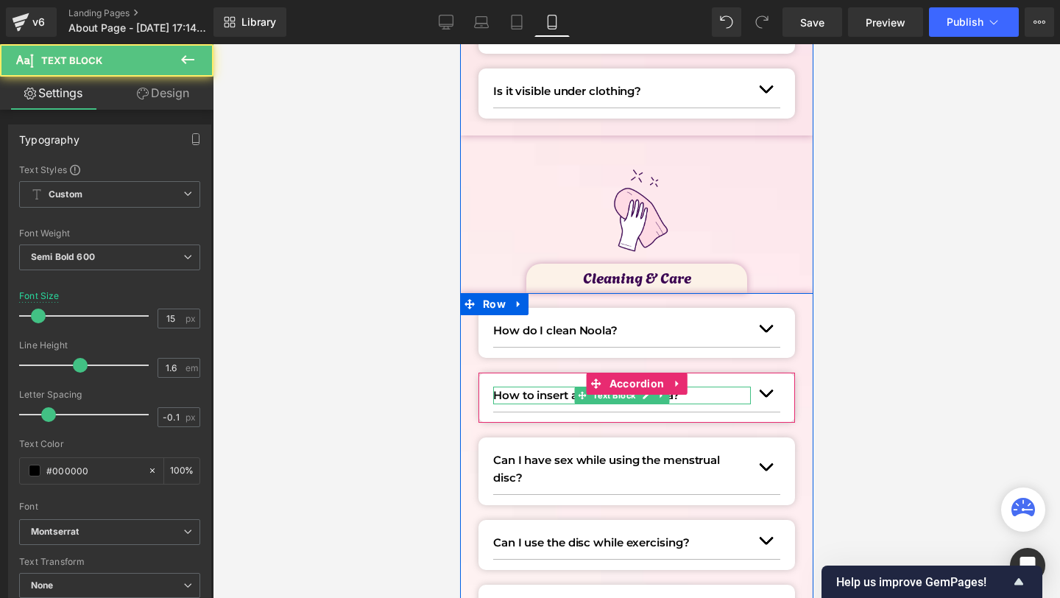
click at [582, 398] on icon at bounding box center [581, 395] width 8 height 8
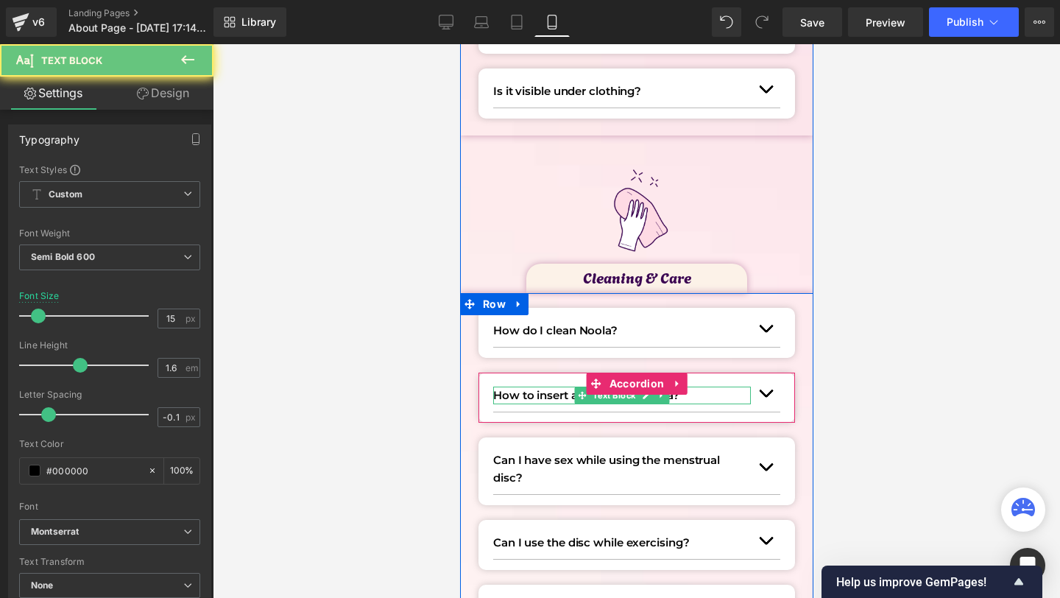
click at [582, 398] on icon at bounding box center [581, 395] width 8 height 8
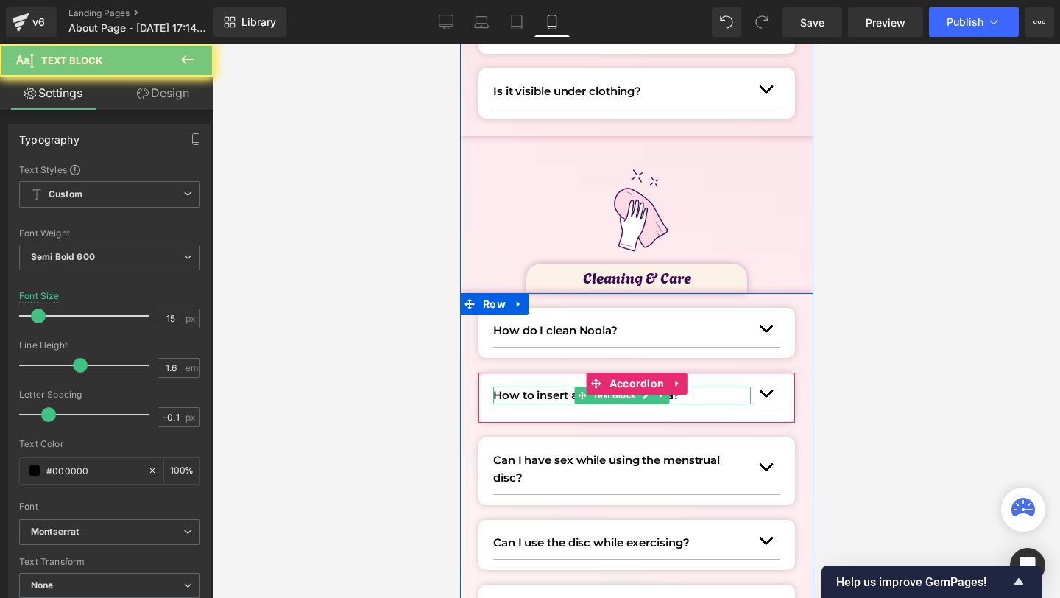
click at [562, 398] on p "How to insert and remove Noola?" at bounding box center [621, 395] width 258 height 18
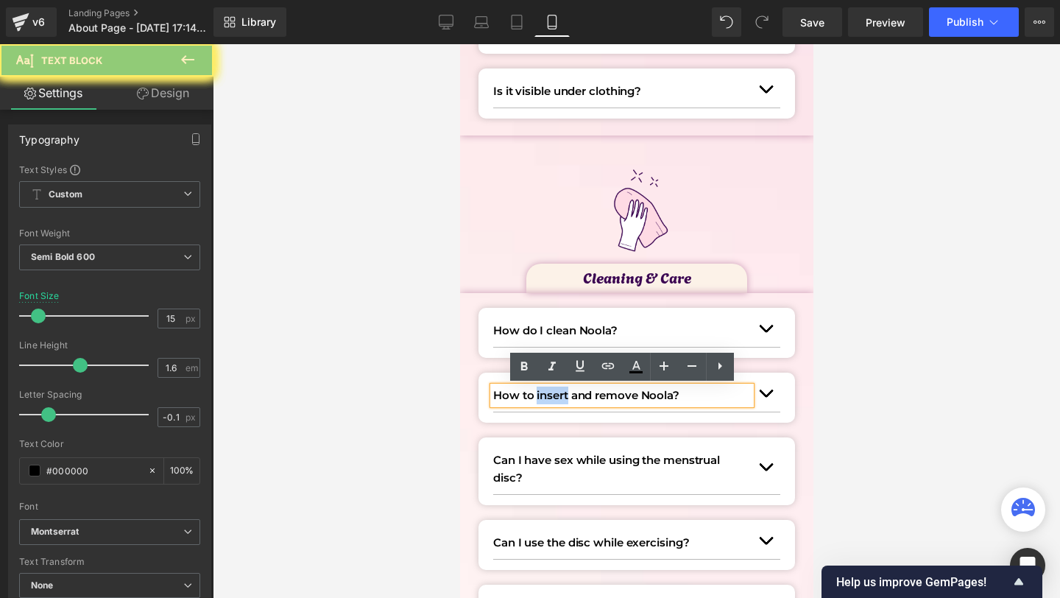
click at [562, 398] on p "How to insert and remove Noola?" at bounding box center [621, 395] width 258 height 18
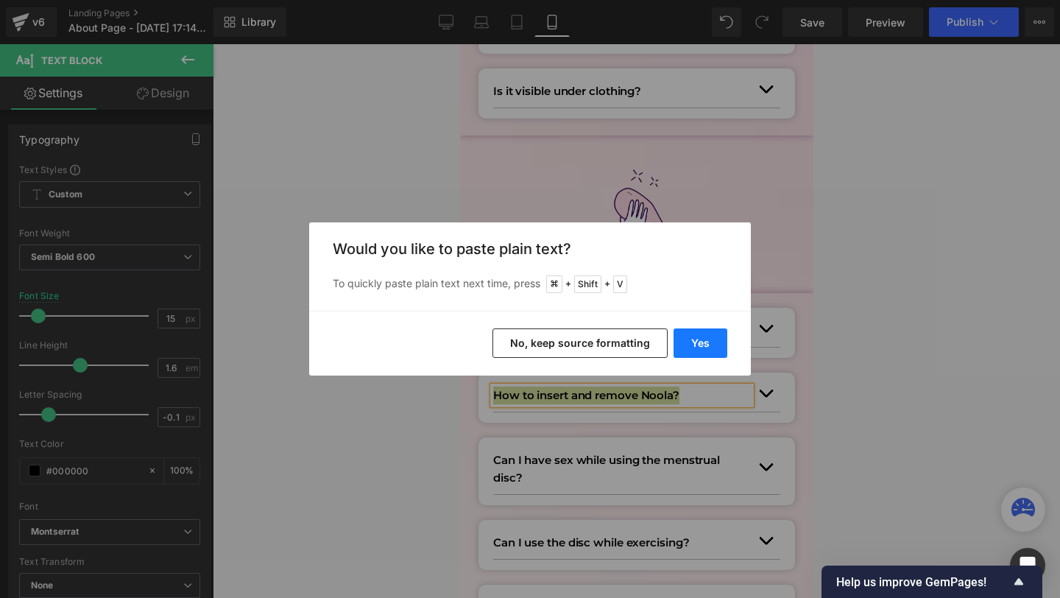
click at [715, 339] on button "Yes" at bounding box center [701, 342] width 54 height 29
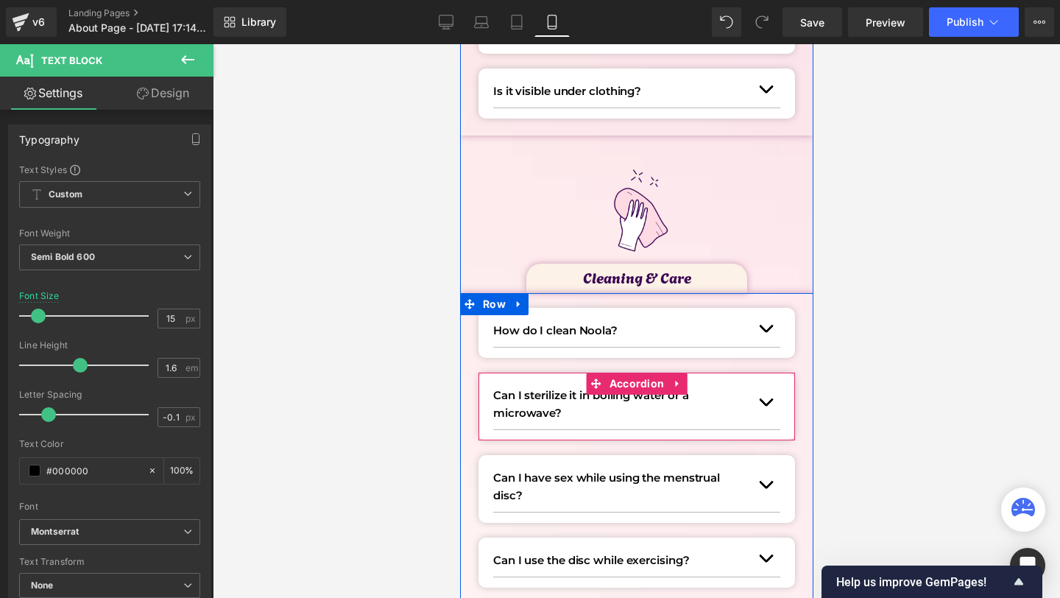
click at [767, 398] on button "button" at bounding box center [764, 402] width 29 height 54
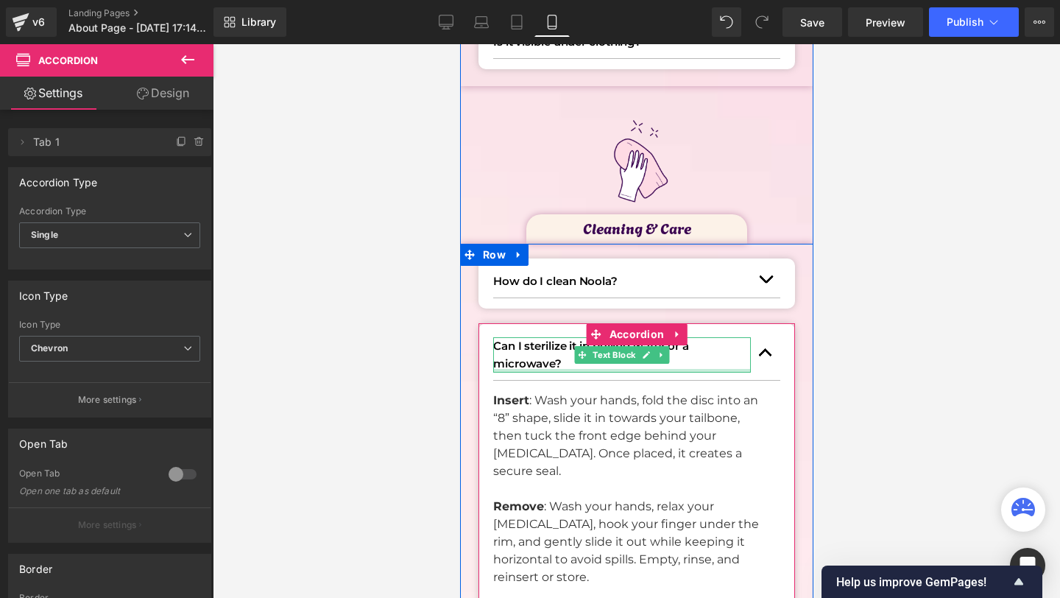
scroll to position [1530, 0]
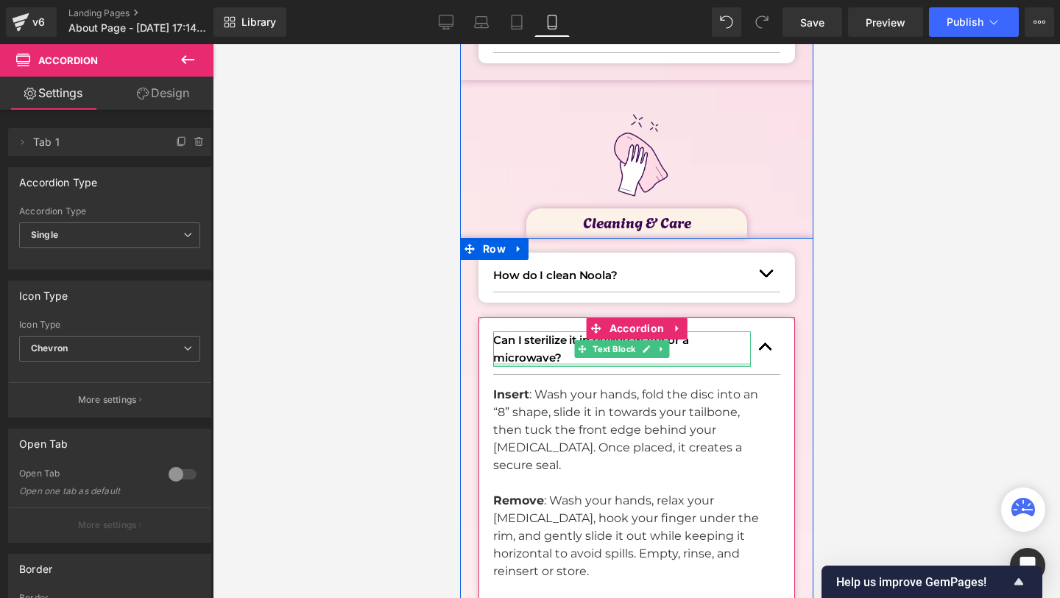
click at [548, 419] on p "Insert : Wash your hands, fold the disc into an “8” shape, slide it in towards …" at bounding box center [630, 430] width 276 height 88
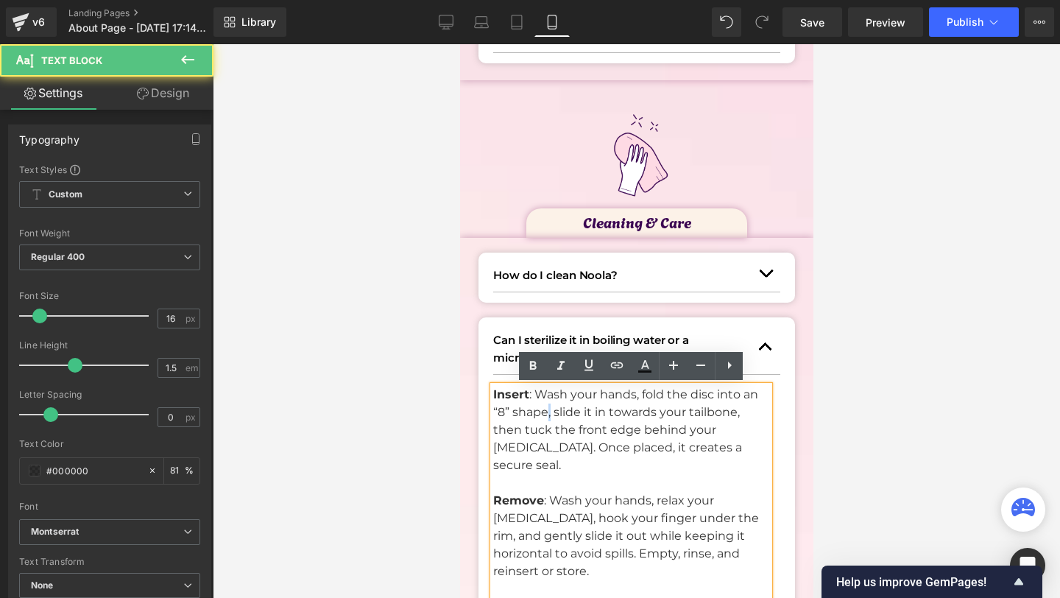
click at [548, 419] on p "Insert : Wash your hands, fold the disc into an “8” shape, slide it in towards …" at bounding box center [630, 430] width 276 height 88
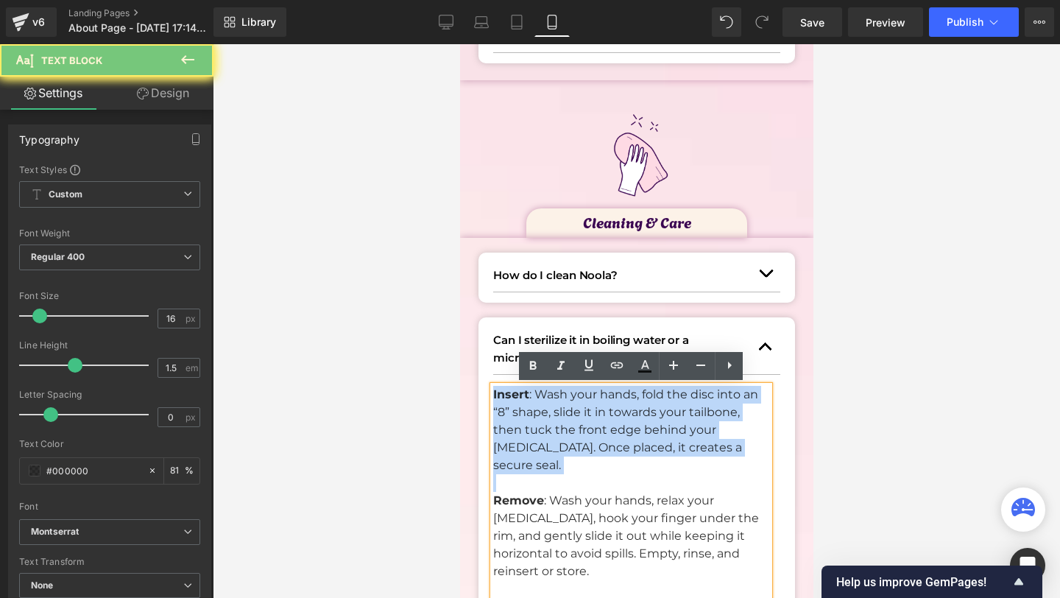
click at [548, 419] on p "Insert : Wash your hands, fold the disc into an “8” shape, slide it in towards …" at bounding box center [630, 430] width 276 height 88
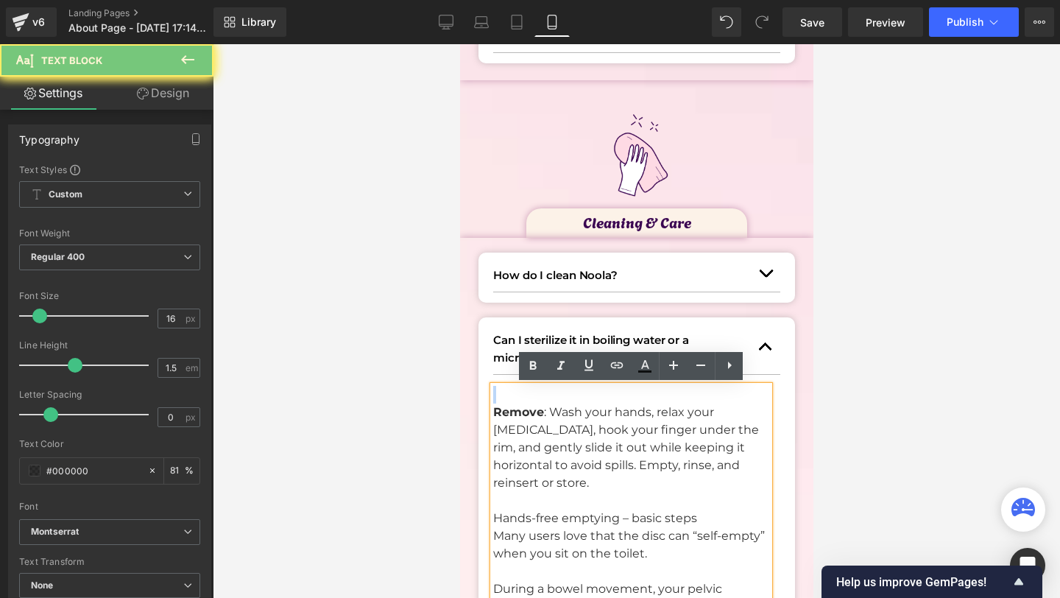
scroll to position [1459, 0]
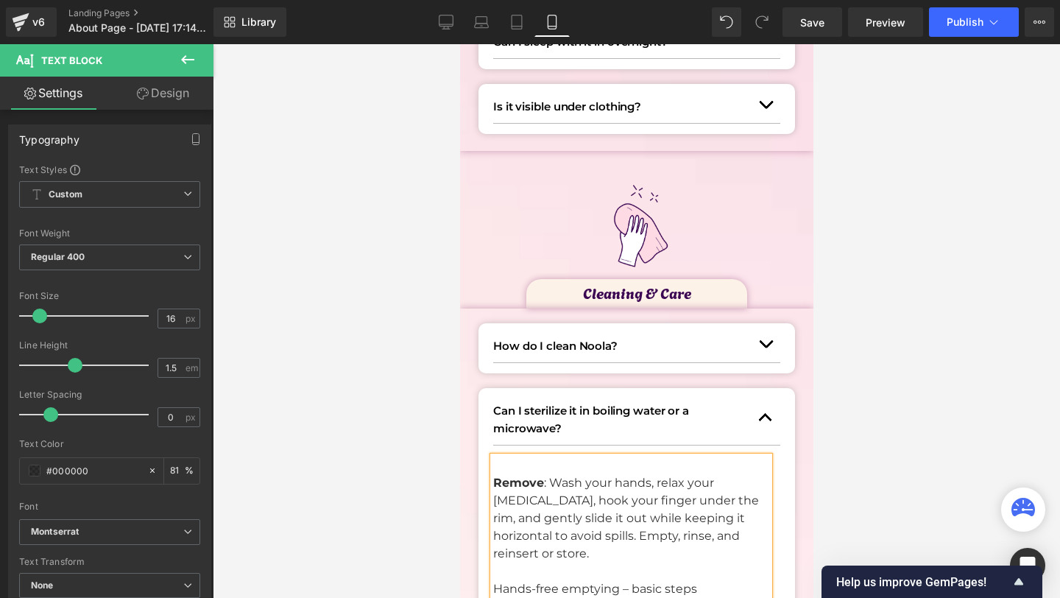
click at [527, 525] on p "Remove : Wash your hands, relax your [MEDICAL_DATA], hook your finger under the…" at bounding box center [630, 518] width 276 height 88
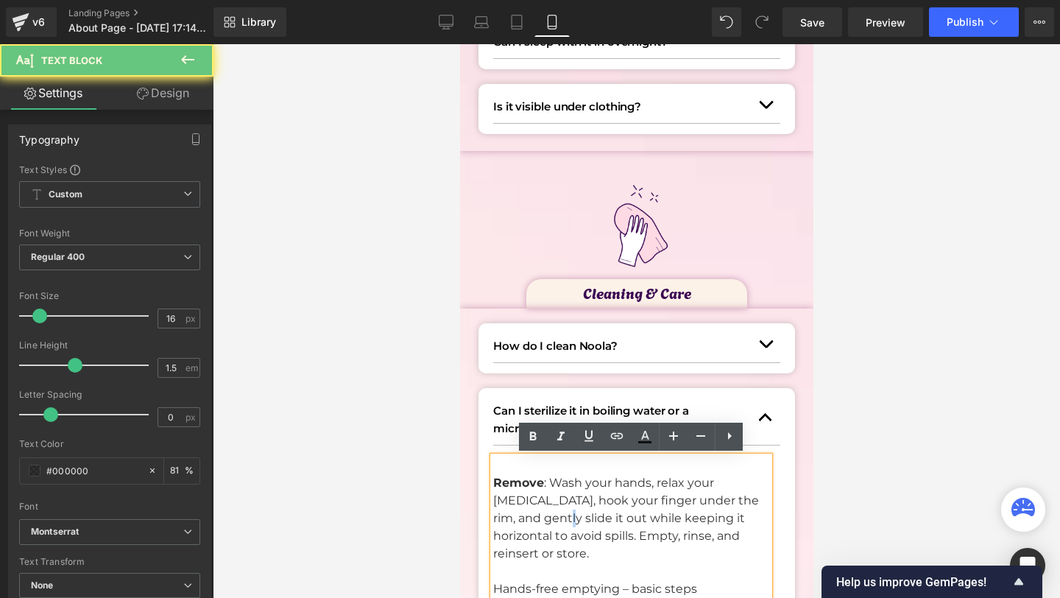
click at [527, 525] on p "Remove : Wash your hands, relax your [MEDICAL_DATA], hook your finger under the…" at bounding box center [630, 518] width 276 height 88
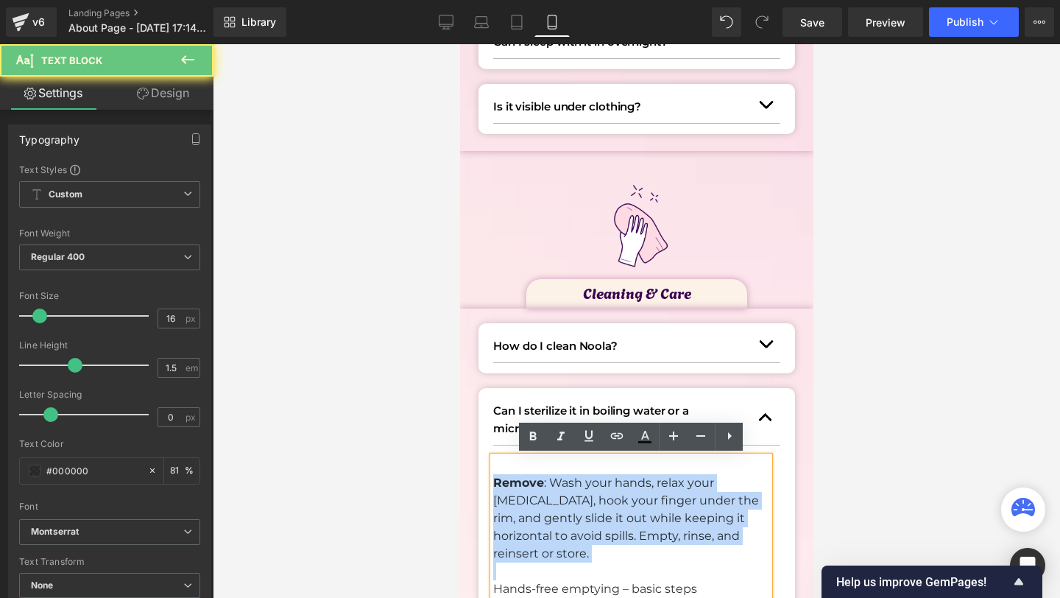
click at [527, 525] on p "Remove : Wash your hands, relax your [MEDICAL_DATA], hook your finger under the…" at bounding box center [630, 518] width 276 height 88
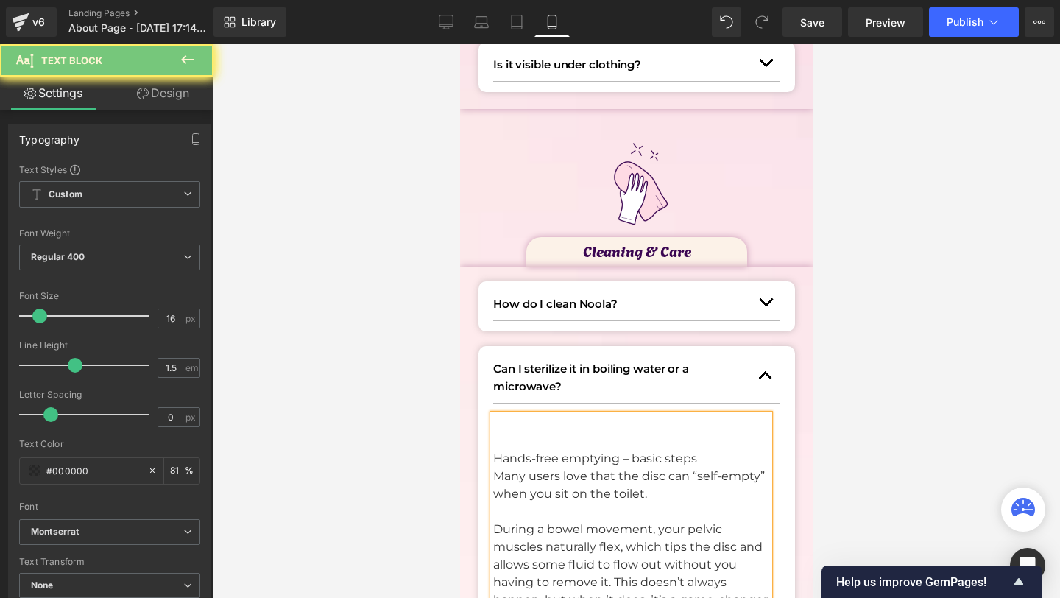
scroll to position [1503, 0]
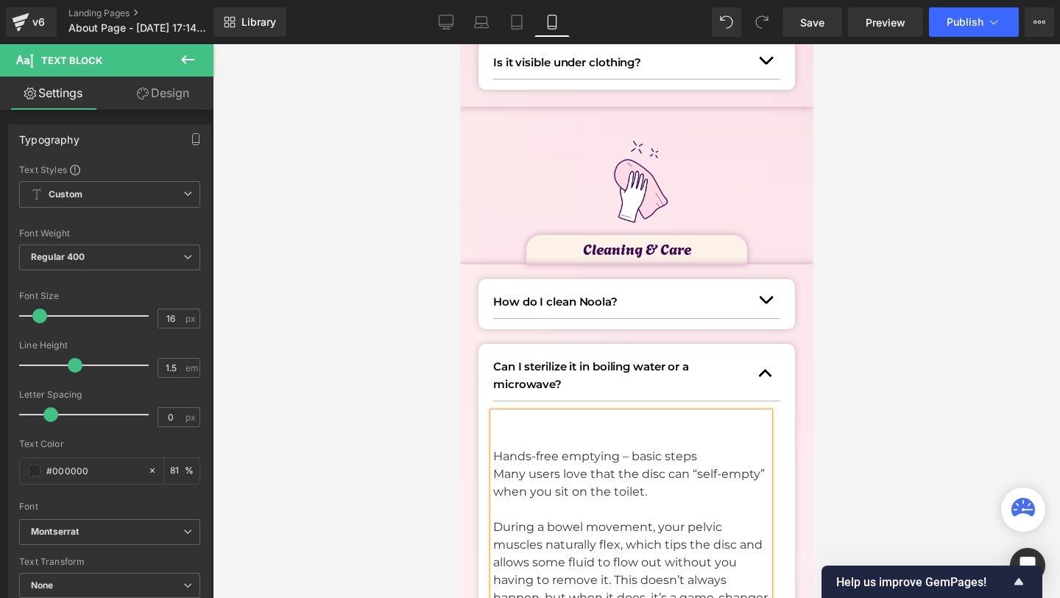
click at [565, 516] on p at bounding box center [630, 510] width 276 height 18
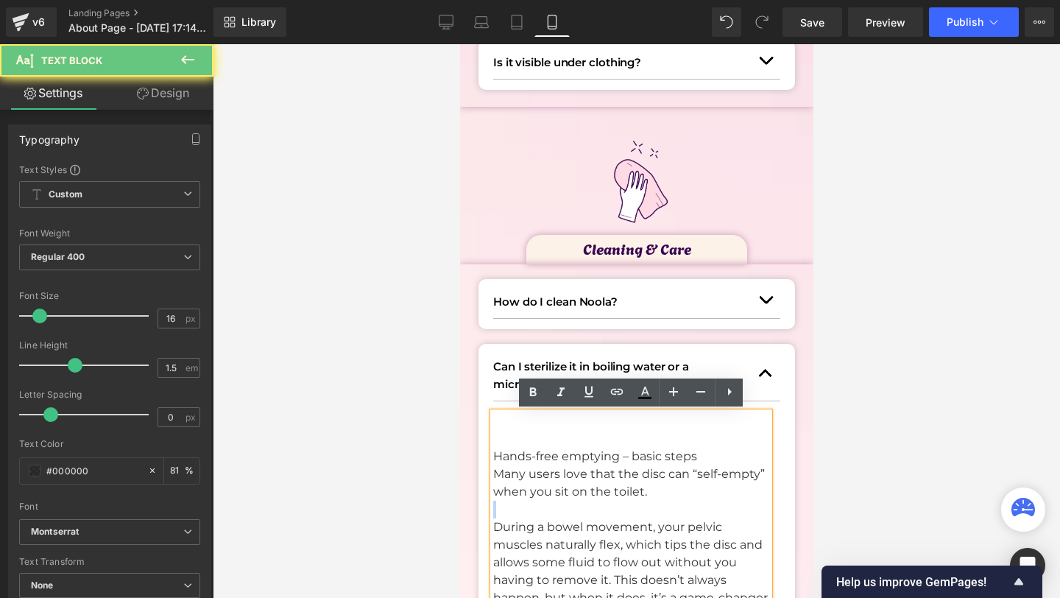
click at [565, 516] on p at bounding box center [630, 510] width 276 height 18
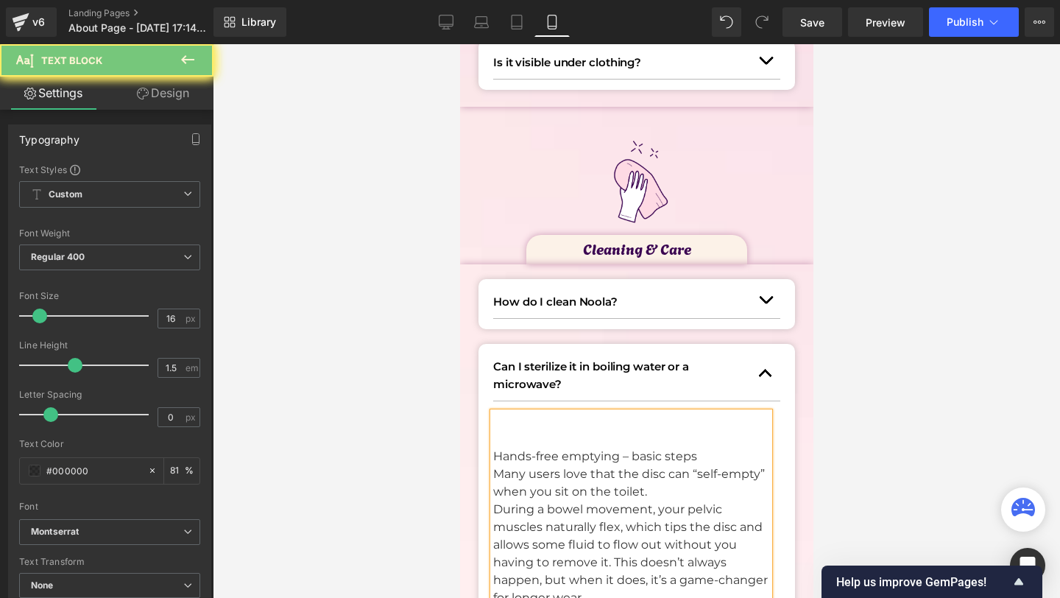
click at [562, 526] on p "During a bowel movement, your pelvic muscles naturally flex, which tips the dis…" at bounding box center [630, 554] width 276 height 106
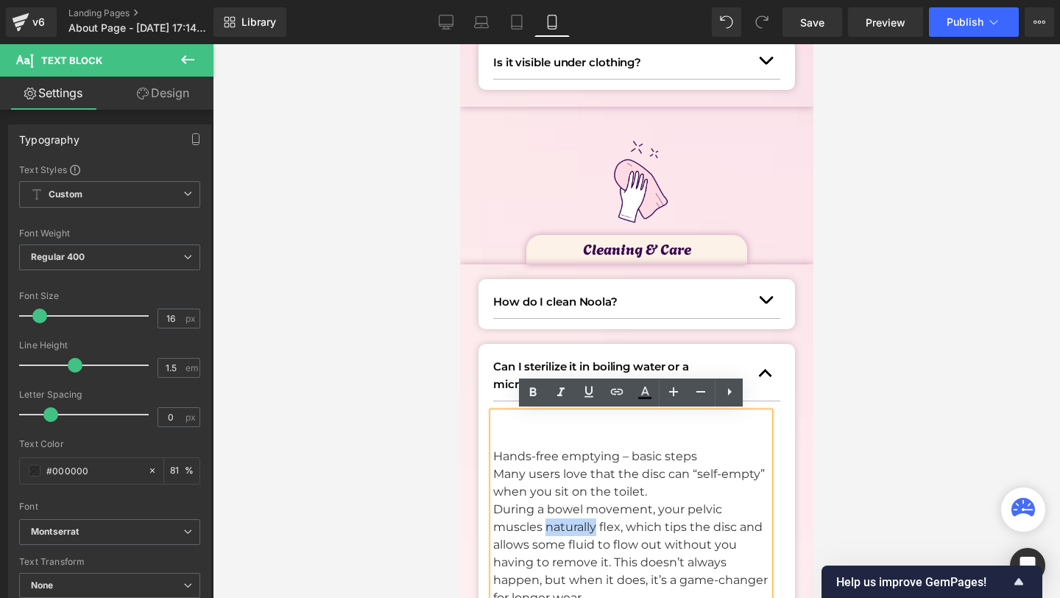
click at [562, 526] on p "During a bowel movement, your pelvic muscles naturally flex, which tips the dis…" at bounding box center [630, 554] width 276 height 106
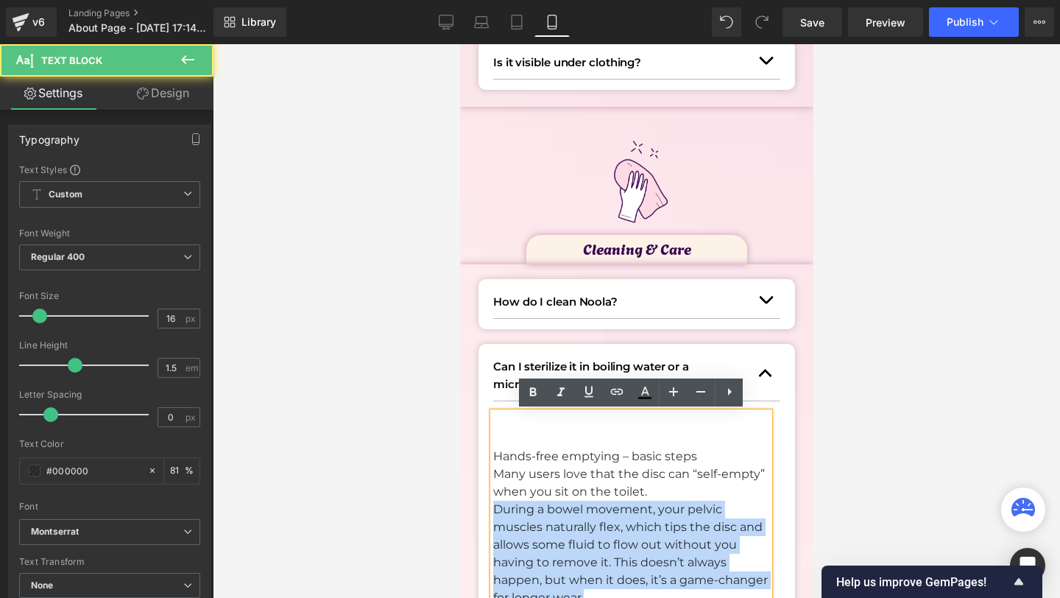
click at [562, 526] on p "During a bowel movement, your pelvic muscles naturally flex, which tips the dis…" at bounding box center [630, 554] width 276 height 106
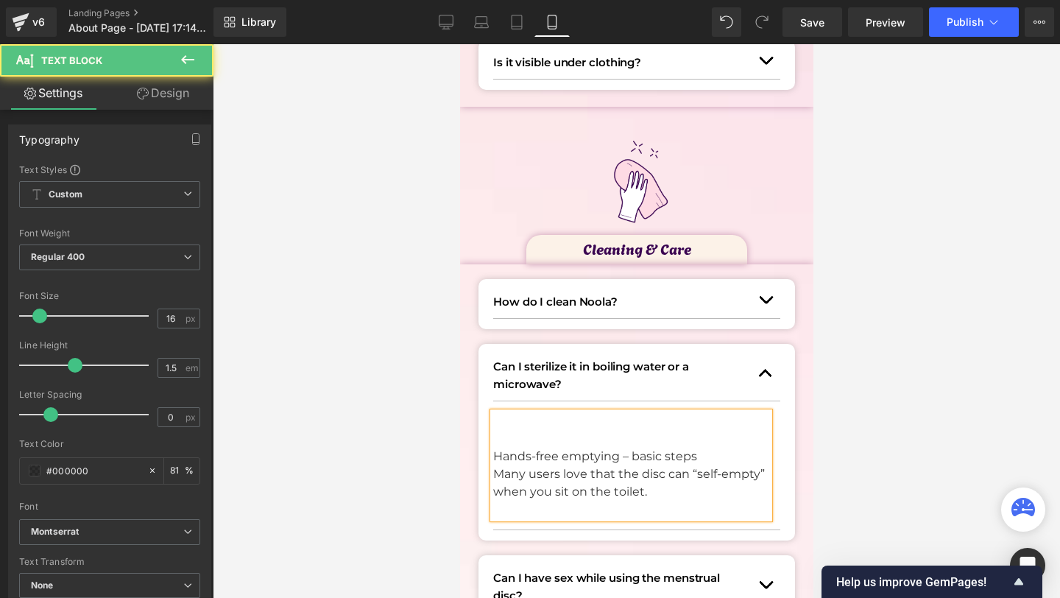
click at [559, 515] on p at bounding box center [630, 510] width 276 height 18
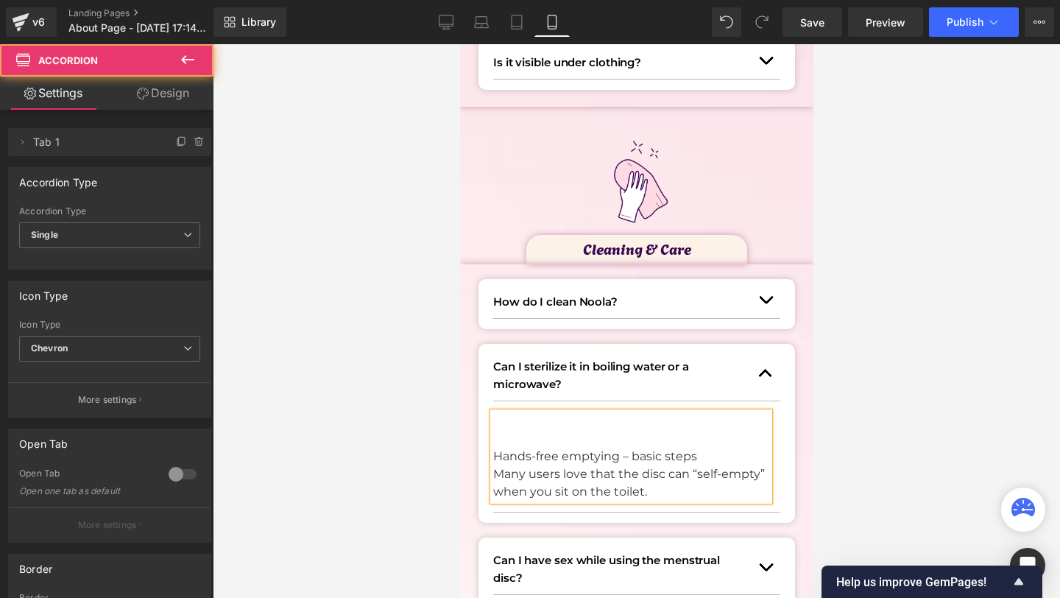
click at [559, 512] on div "Can I sterilize it in boiling water or a microwave? Text Block Hands-free empty…" at bounding box center [636, 433] width 317 height 179
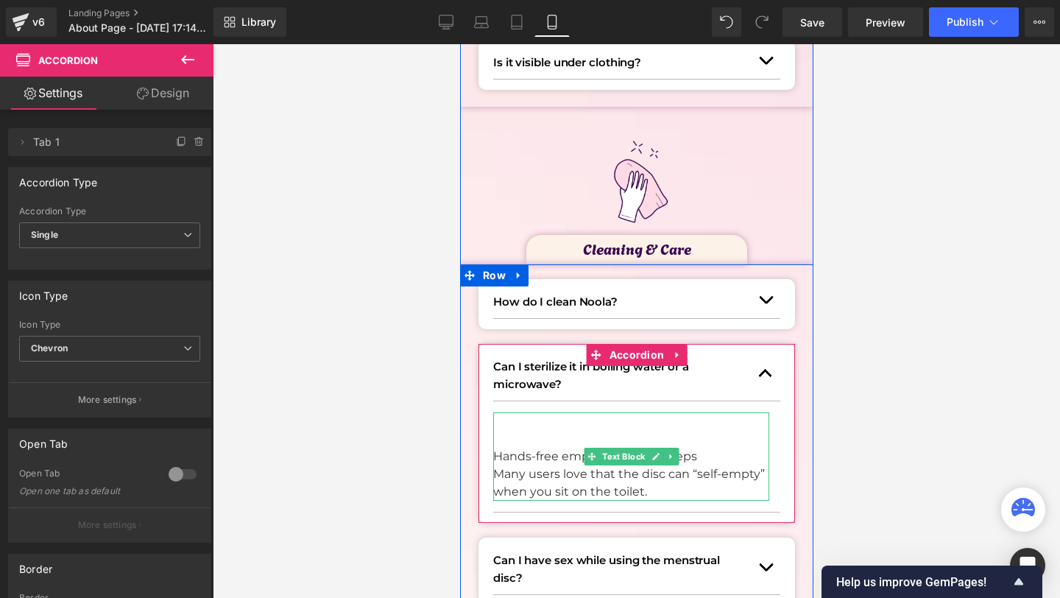
click at [569, 471] on p "Many users love that the disc can “self-empty” when you sit on the toilet." at bounding box center [630, 482] width 276 height 35
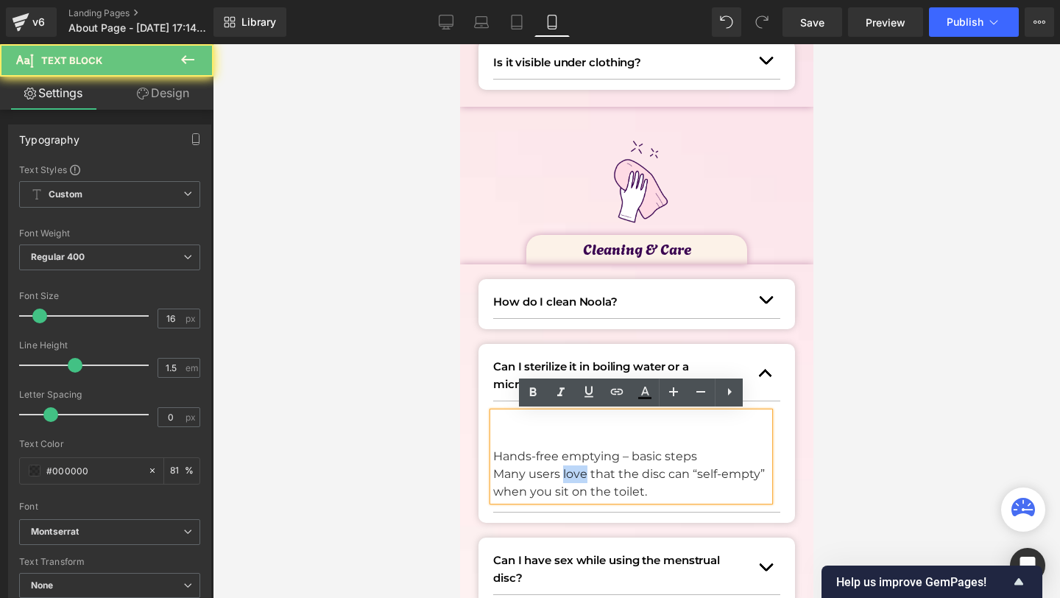
click at [569, 471] on p "Many users love that the disc can “self-empty” when you sit on the toilet." at bounding box center [630, 482] width 276 height 35
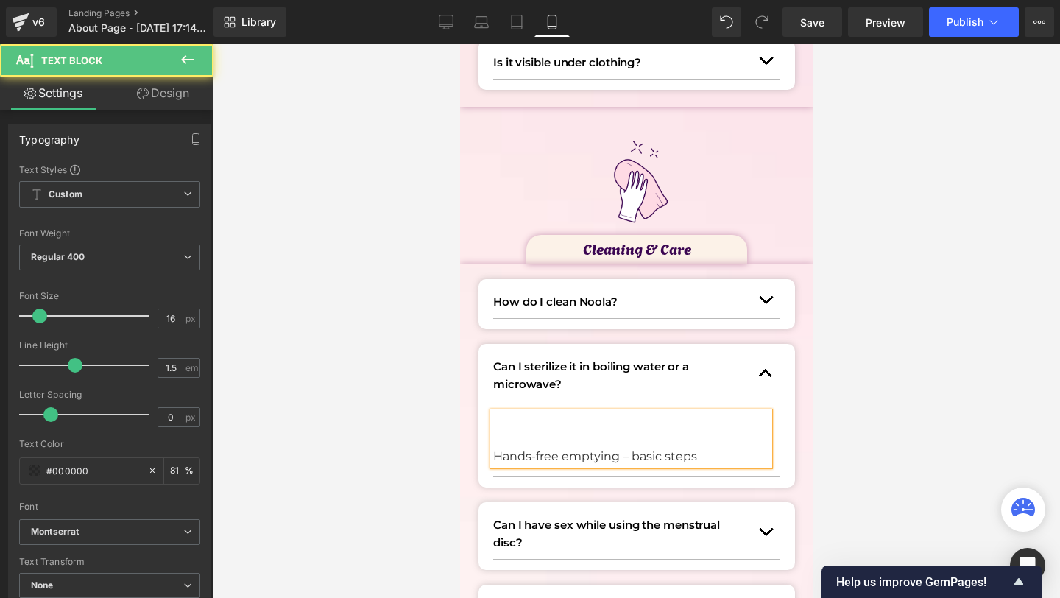
click at [565, 465] on div "Hands-free emptying – basic steps" at bounding box center [630, 438] width 276 height 53
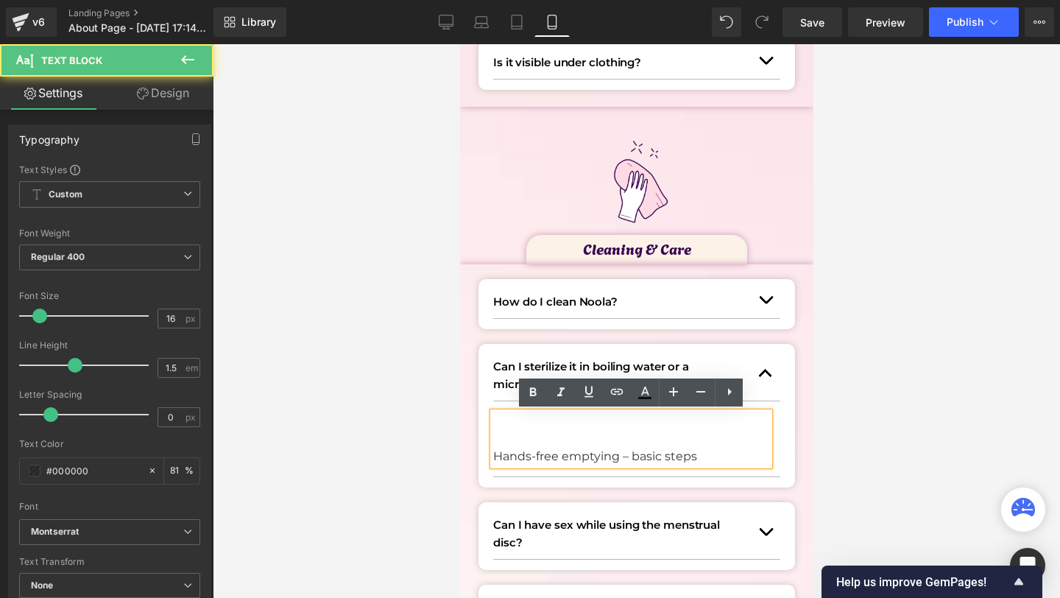
click at [565, 459] on p "Hands-free emptying – basic steps" at bounding box center [630, 457] width 276 height 18
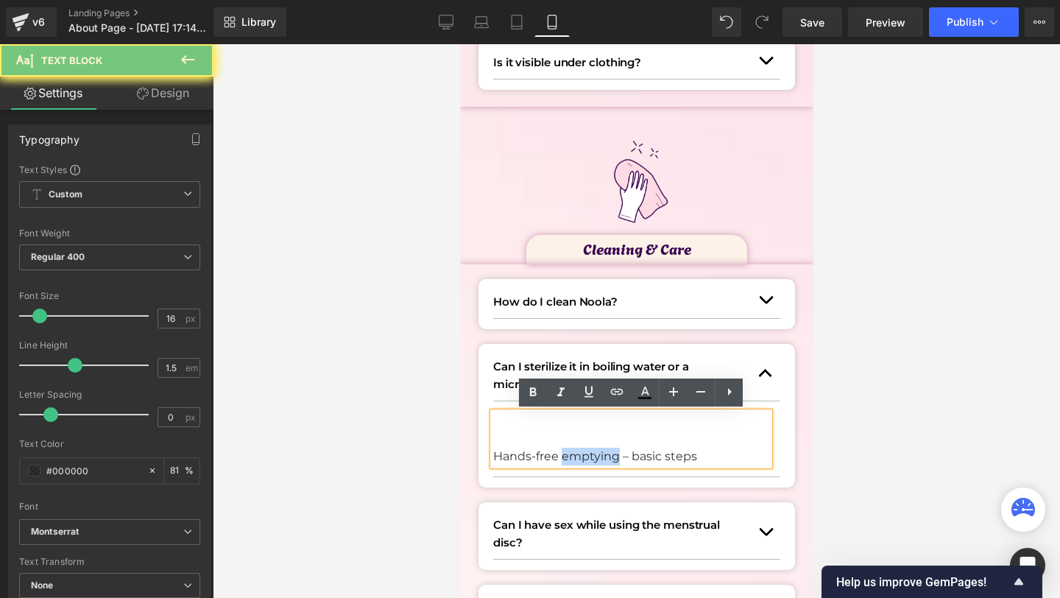
click at [565, 459] on p "Hands-free emptying – basic steps" at bounding box center [630, 457] width 276 height 18
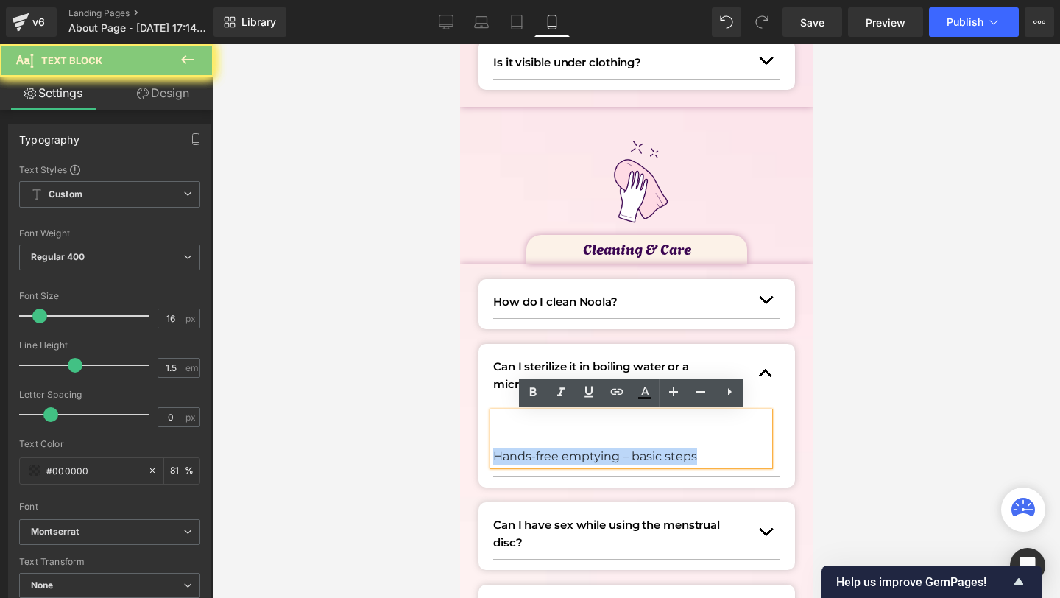
click at [565, 459] on p "Hands-free emptying – basic steps" at bounding box center [630, 457] width 276 height 18
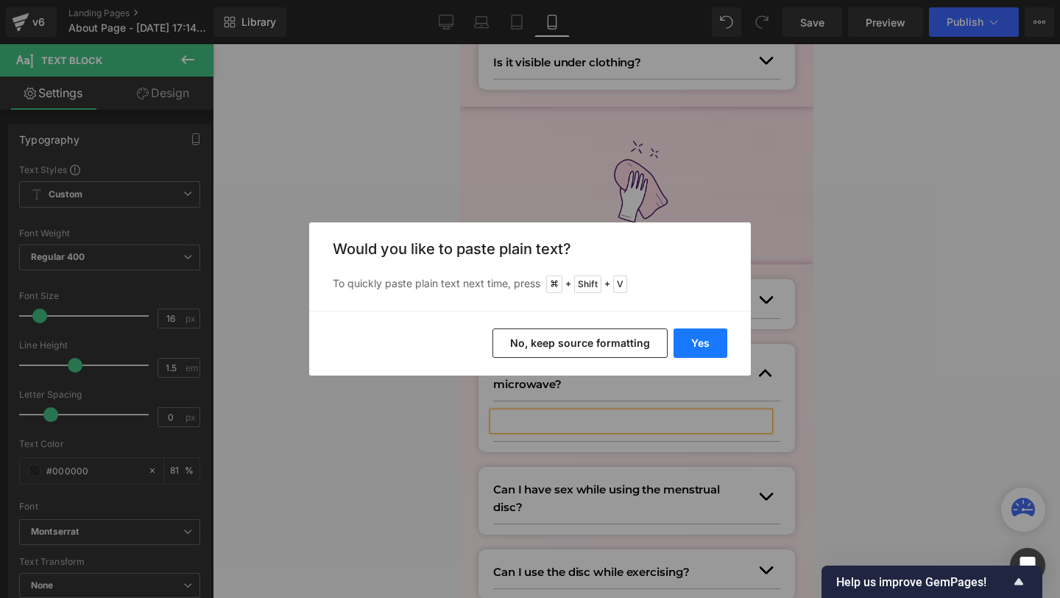
click at [708, 350] on button "Yes" at bounding box center [701, 342] width 54 height 29
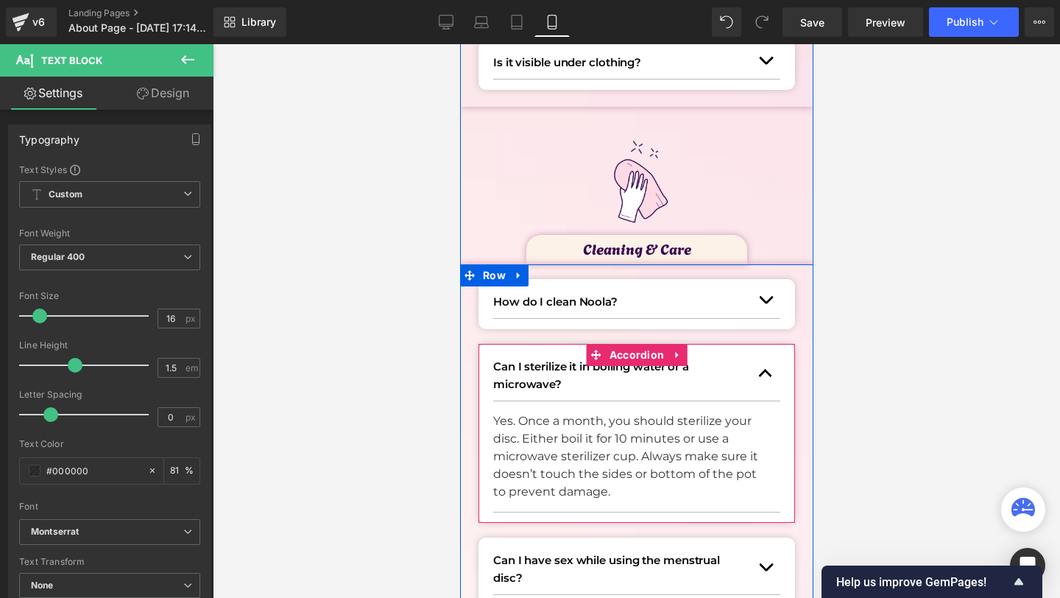
click at [767, 376] on button "button" at bounding box center [764, 374] width 29 height 54
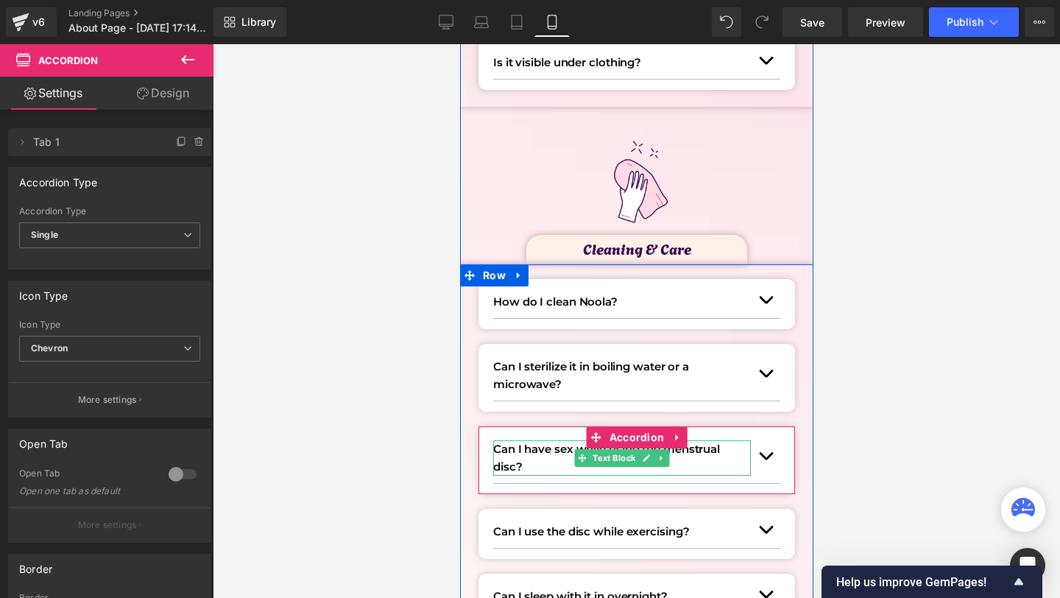
click at [502, 462] on p "Can I have sex while using the menstrual disc?" at bounding box center [621, 457] width 258 height 35
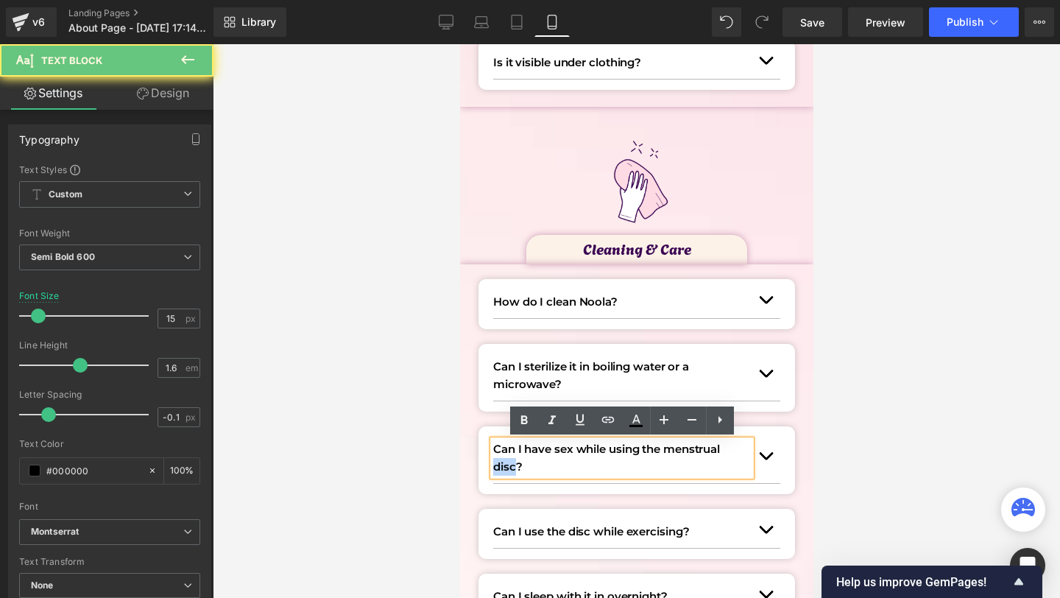
click at [502, 462] on p "Can I have sex while using the menstrual disc?" at bounding box center [621, 457] width 258 height 35
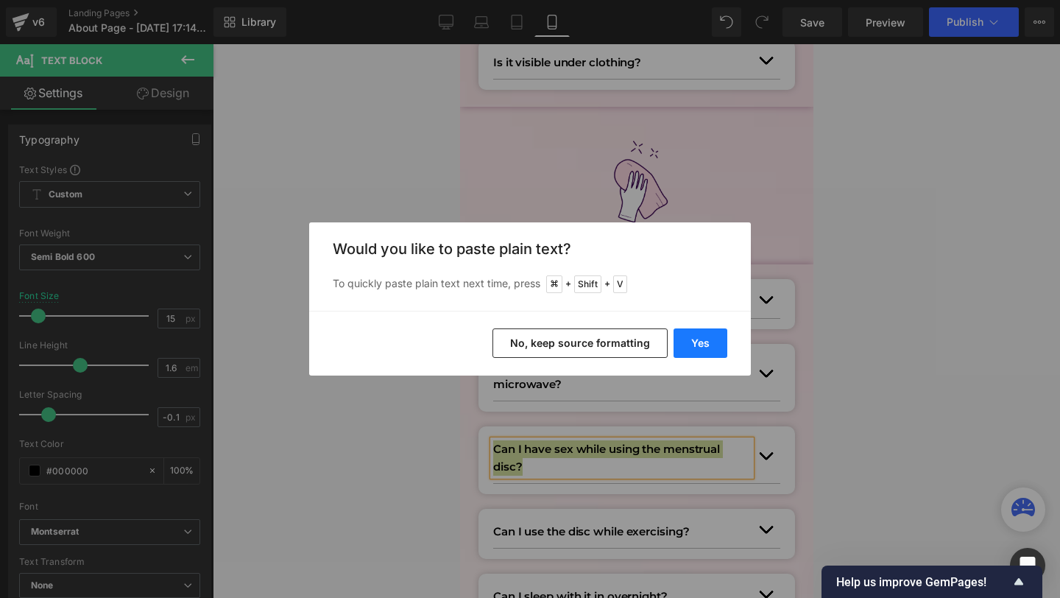
click at [702, 339] on button "Yes" at bounding box center [701, 342] width 54 height 29
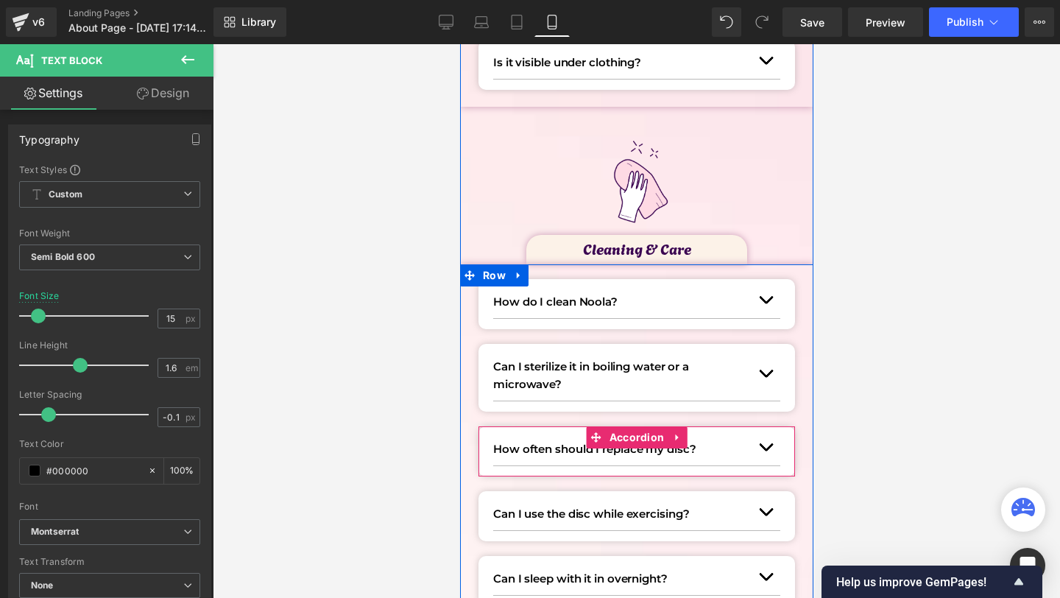
click at [765, 451] on span "button" at bounding box center [765, 451] width 0 height 0
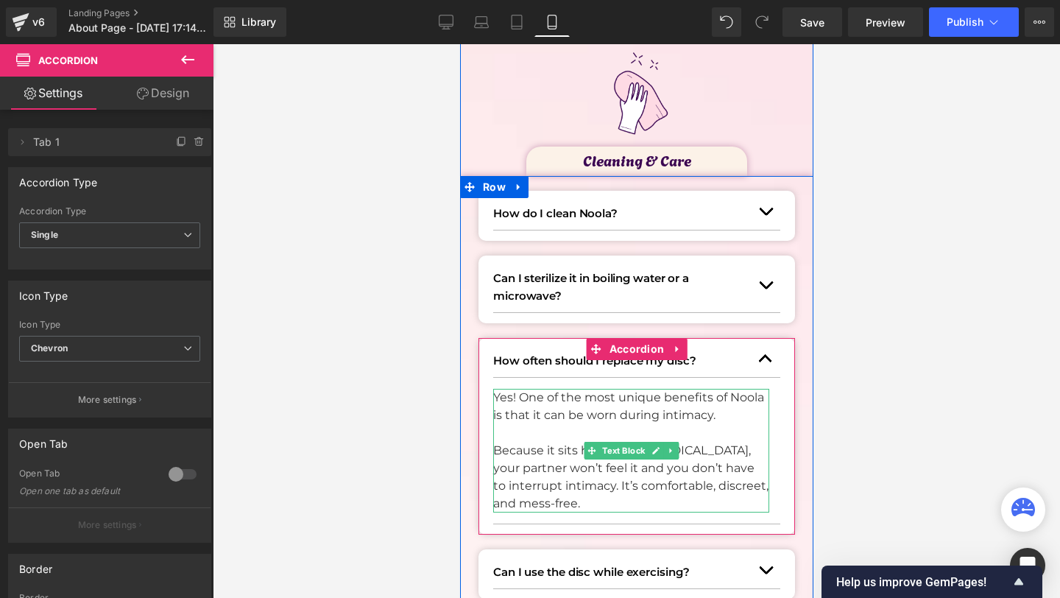
scroll to position [1603, 0]
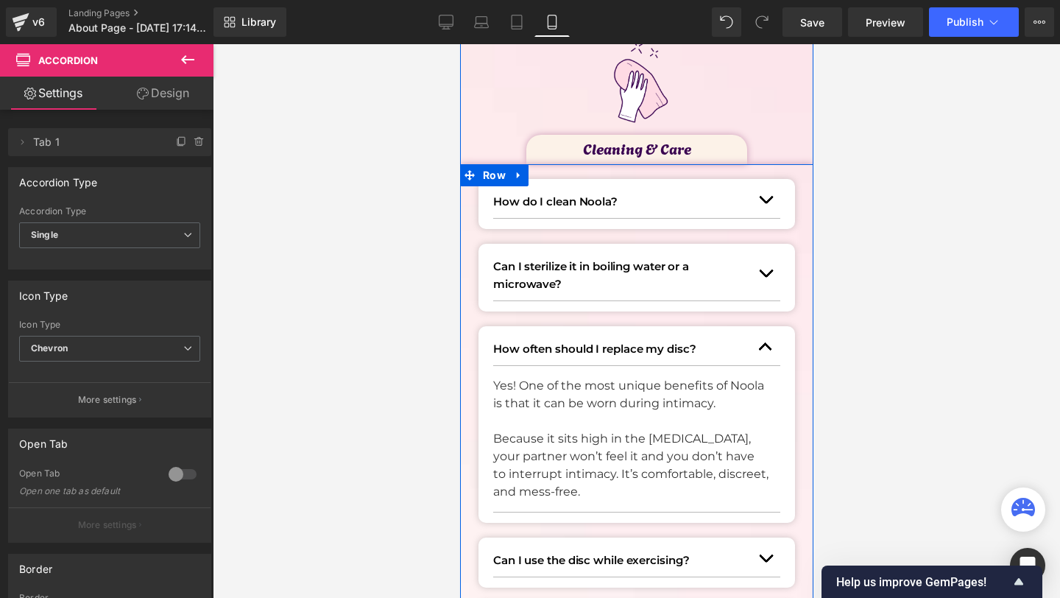
click at [552, 470] on p "Because it sits high in the [MEDICAL_DATA], your partner won’t feel it and you …" at bounding box center [630, 465] width 276 height 71
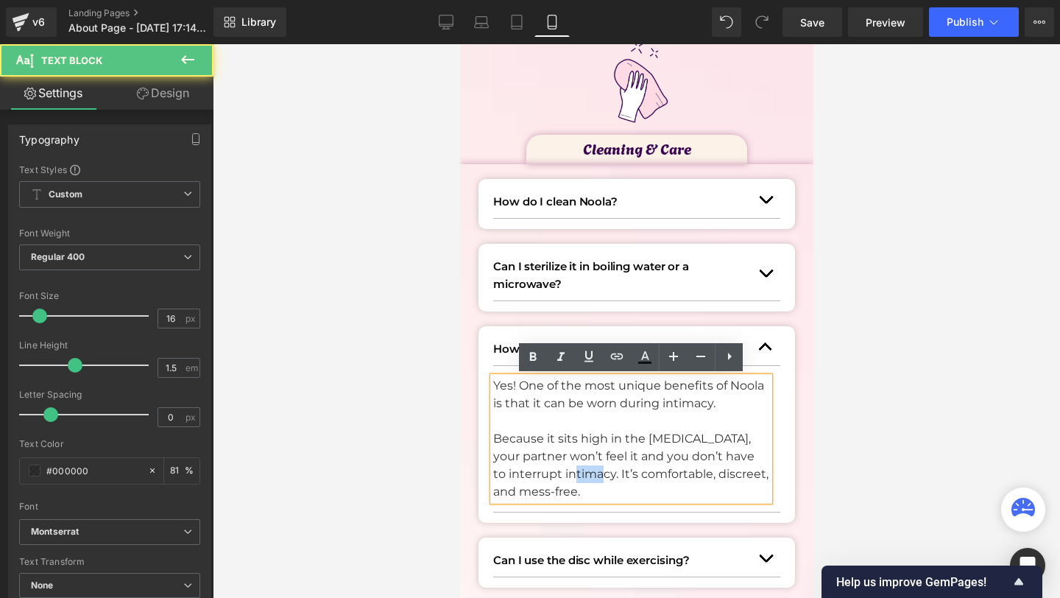
click at [552, 470] on p "Because it sits high in the [MEDICAL_DATA], your partner won’t feel it and you …" at bounding box center [630, 465] width 276 height 71
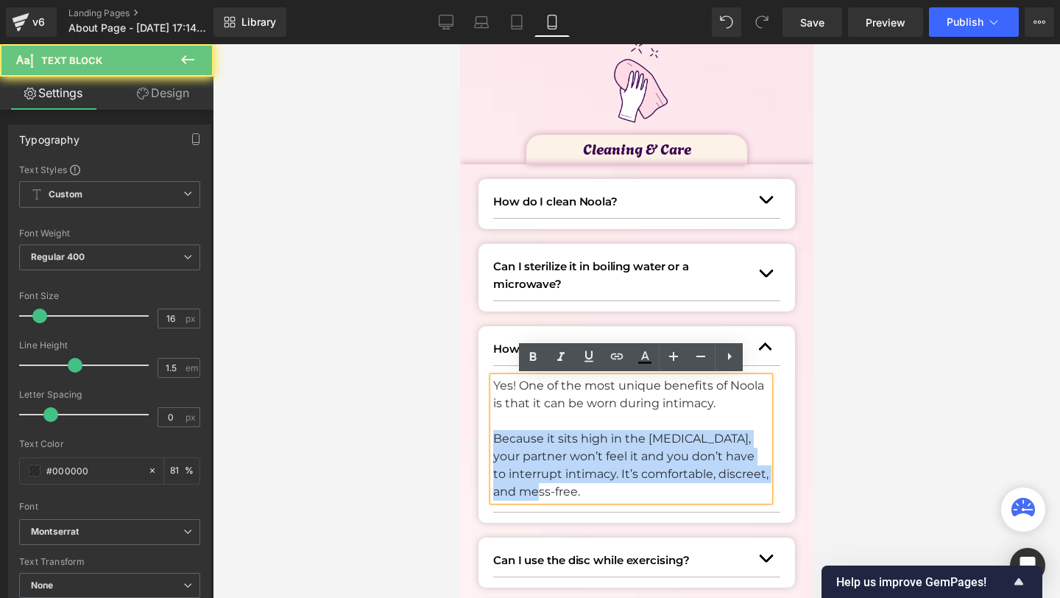
click at [552, 470] on p "Because it sits high in the [MEDICAL_DATA], your partner won’t feel it and you …" at bounding box center [630, 465] width 276 height 71
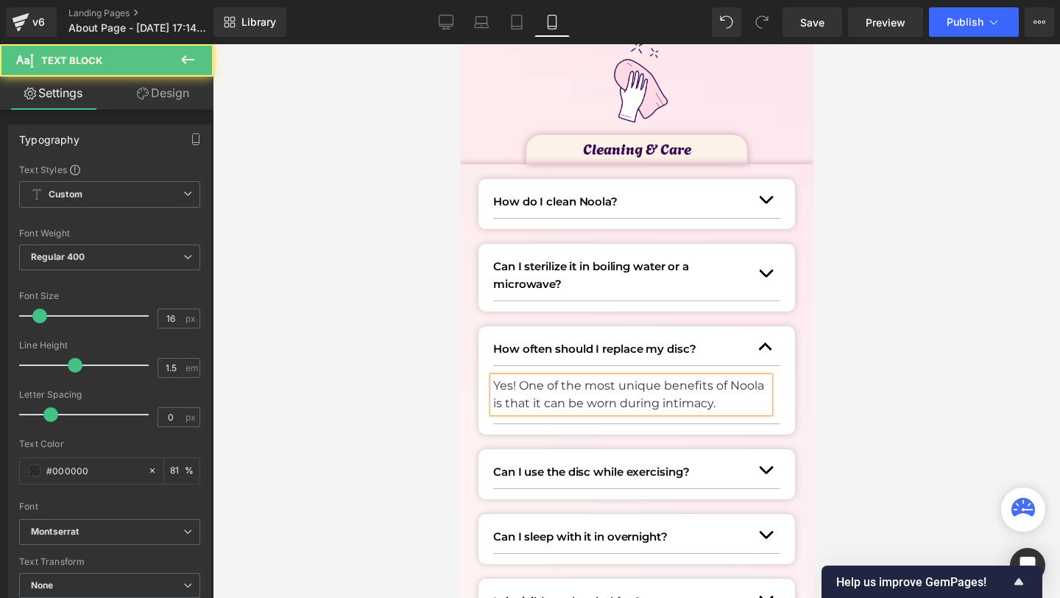
click at [512, 398] on p "Yes! One of the most unique benefits of Noola is that it can be worn during int…" at bounding box center [630, 394] width 276 height 35
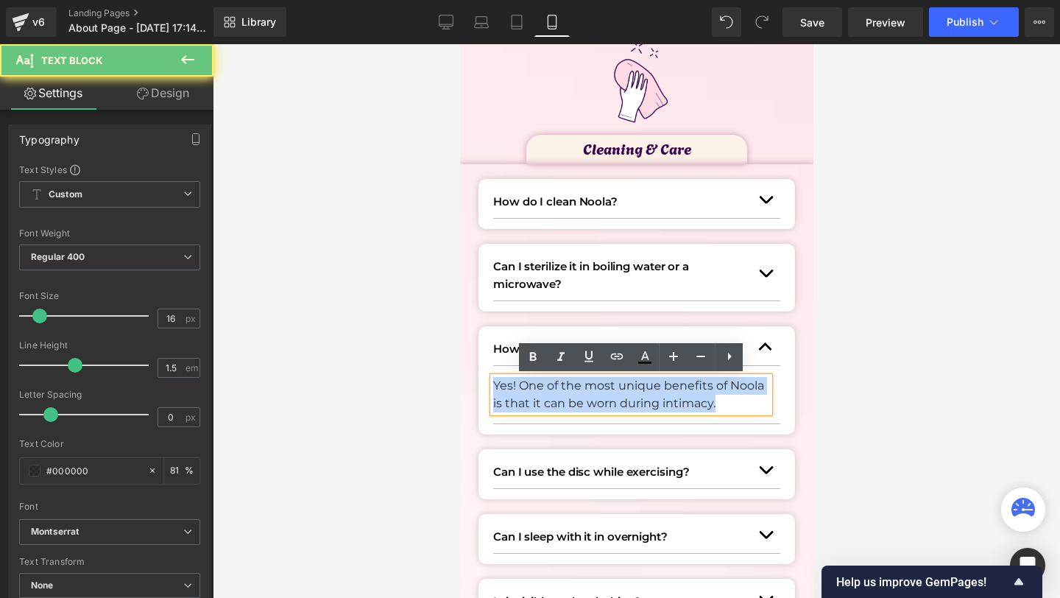
click at [512, 398] on p "Yes! One of the most unique benefits of Noola is that it can be worn during int…" at bounding box center [630, 394] width 276 height 35
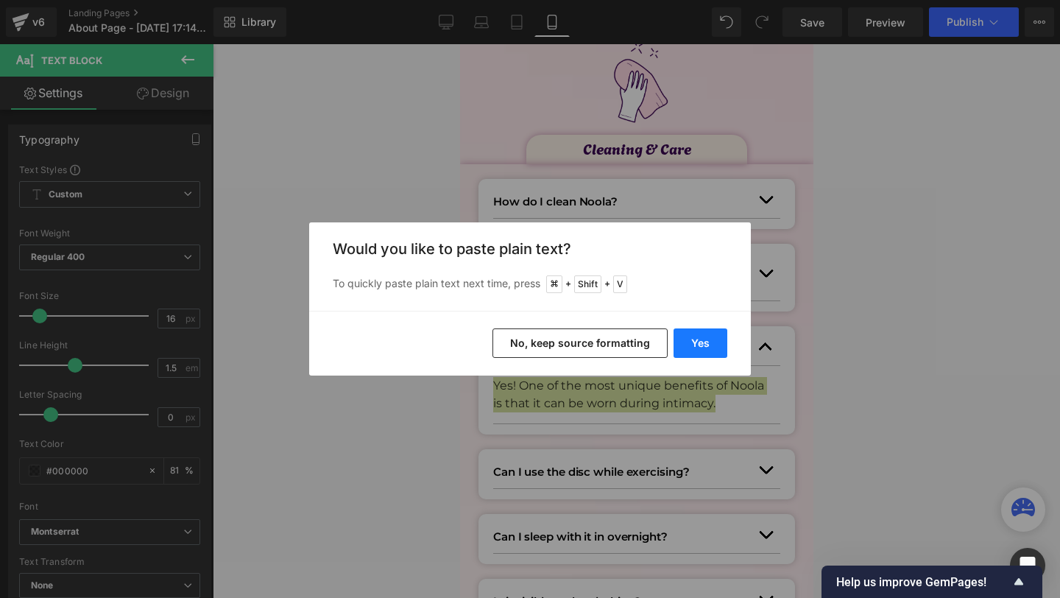
click at [703, 340] on button "Yes" at bounding box center [701, 342] width 54 height 29
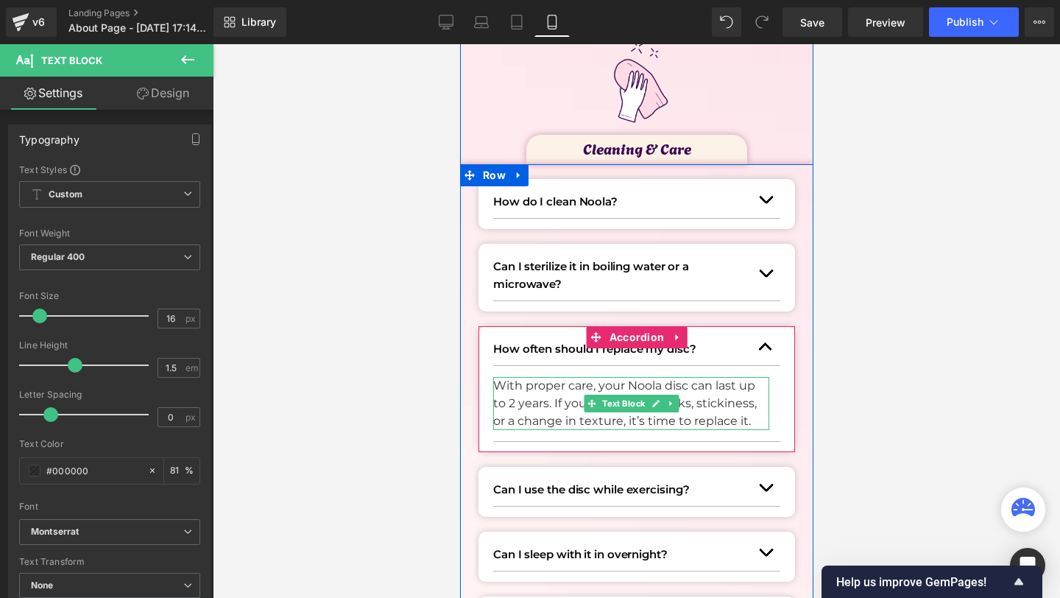
click at [537, 407] on p "With proper care, your Noola disc can last up to 2 years. If you notice any cra…" at bounding box center [630, 403] width 276 height 53
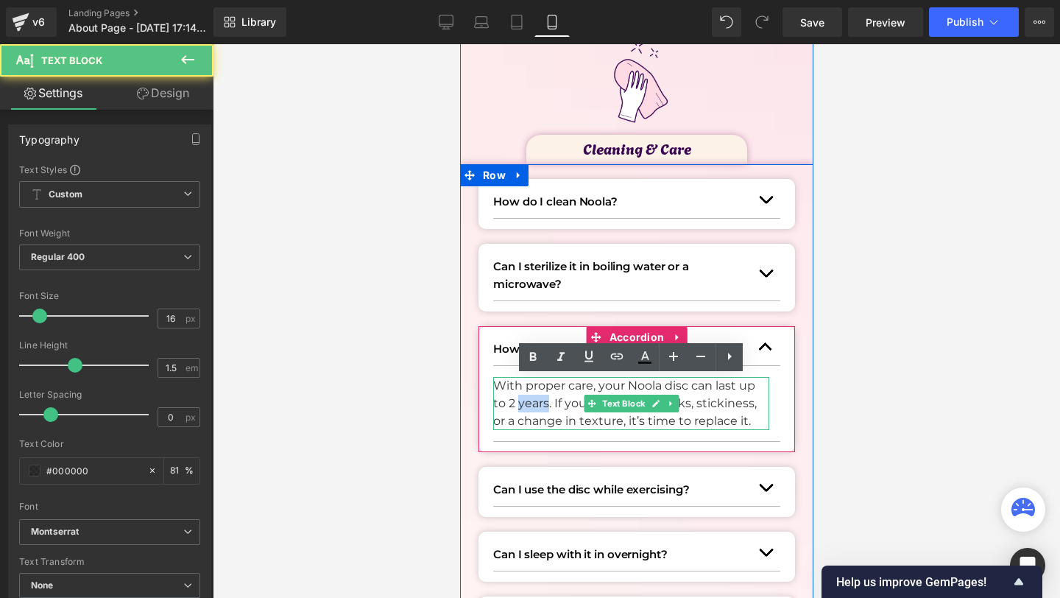
click at [537, 407] on p "With proper care, your Noola disc can last up to 2 years. If you notice any cra…" at bounding box center [630, 403] width 276 height 53
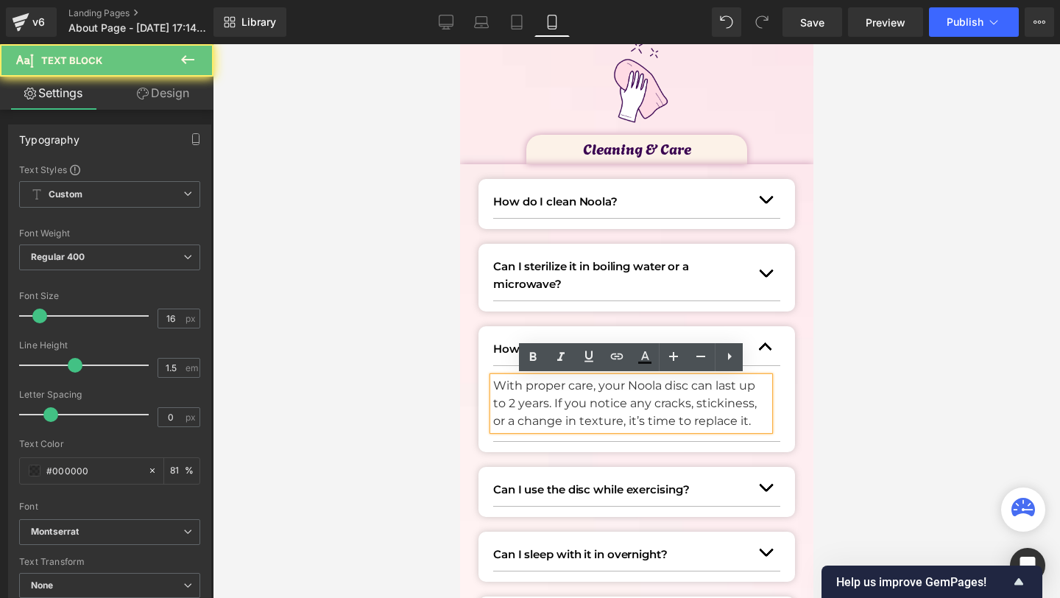
click at [509, 405] on p "With proper care, your Noola disc can last up to 2 years. If you notice any cra…" at bounding box center [630, 403] width 276 height 53
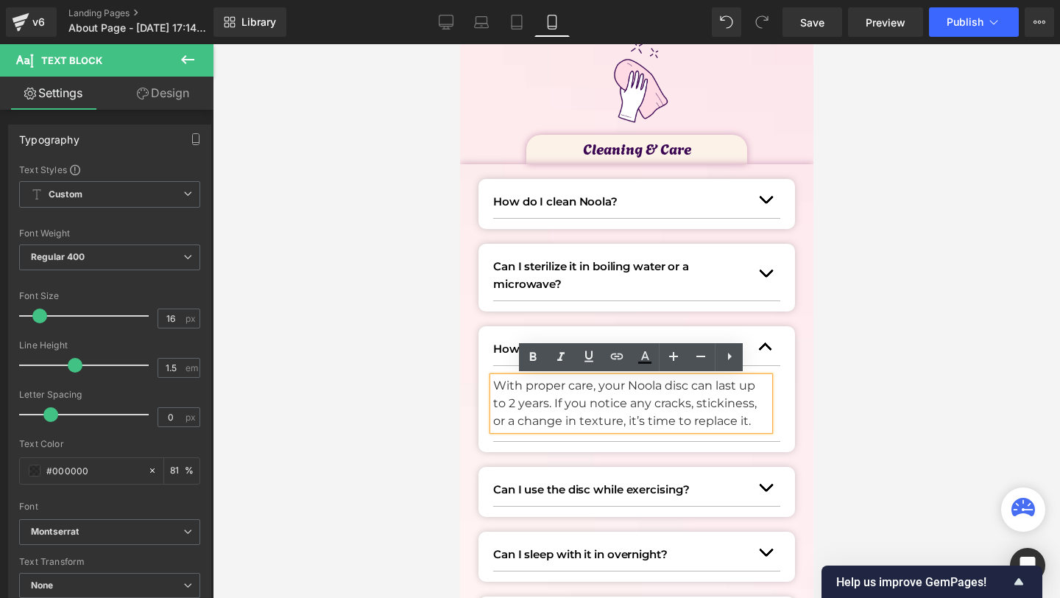
click at [508, 405] on p "With proper care, your Noola disc can last up to 2 years. If you notice any cra…" at bounding box center [630, 403] width 276 height 53
drag, startPoint x: 740, startPoint y: 382, endPoint x: 551, endPoint y: 405, distance: 190.6
click at [551, 405] on p "With proper care, your Noola disc can last up to 2 years. If you notice any cra…" at bounding box center [630, 403] width 276 height 53
click at [527, 359] on icon at bounding box center [533, 357] width 18 height 18
click at [781, 392] on div "How often should I replace my disc? Text Block With proper care, your Noola dis…" at bounding box center [636, 389] width 317 height 126
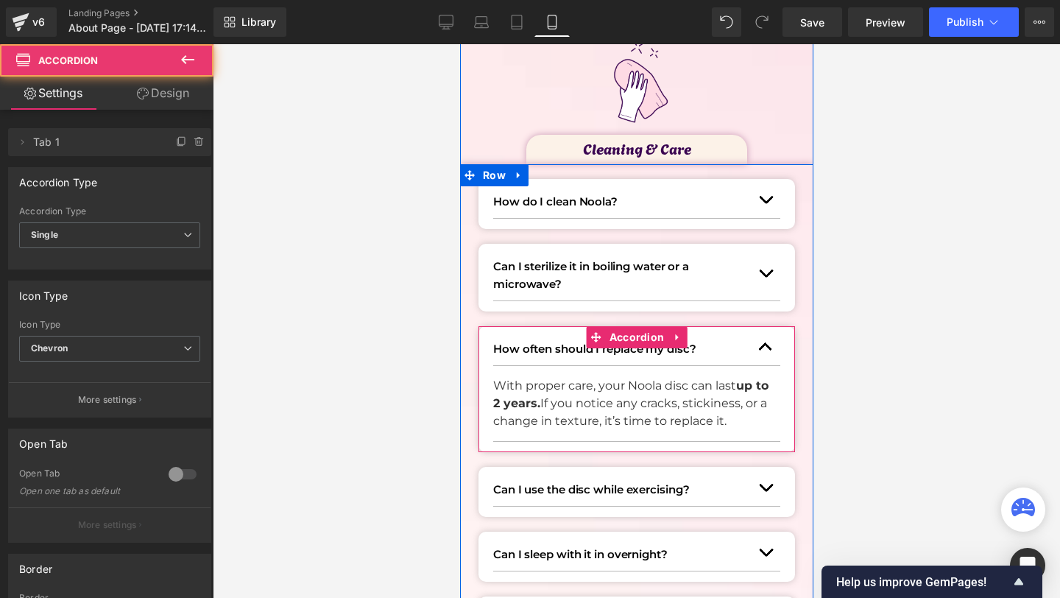
click at [771, 354] on button "button" at bounding box center [764, 347] width 29 height 36
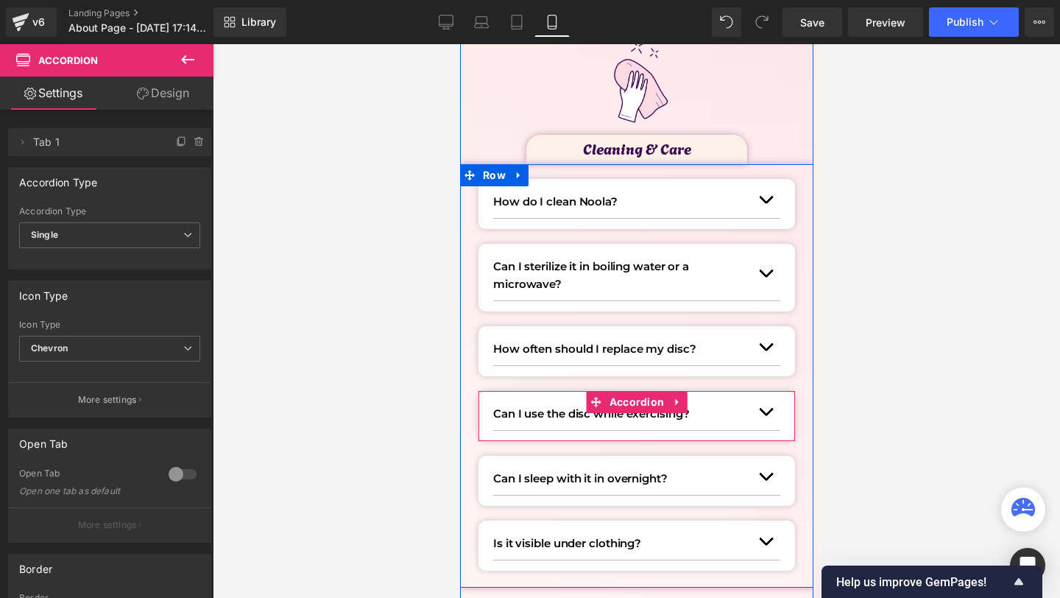
click at [515, 411] on p "Can I use the disc while exercising?" at bounding box center [621, 414] width 258 height 18
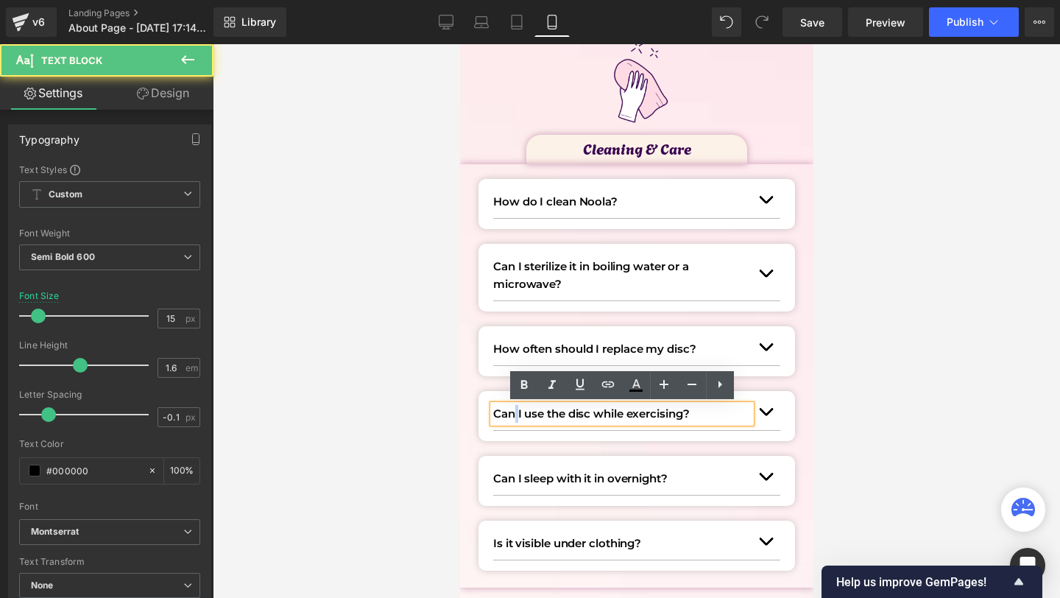
click at [515, 411] on p "Can I use the disc while exercising?" at bounding box center [621, 414] width 258 height 18
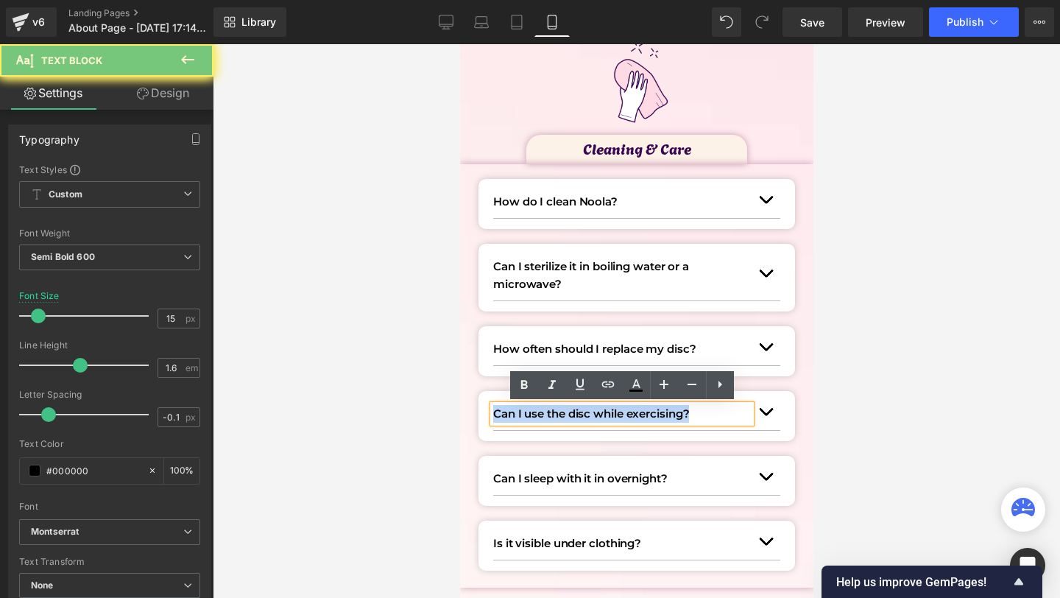
click at [515, 411] on p "Can I use the disc while exercising?" at bounding box center [621, 414] width 258 height 18
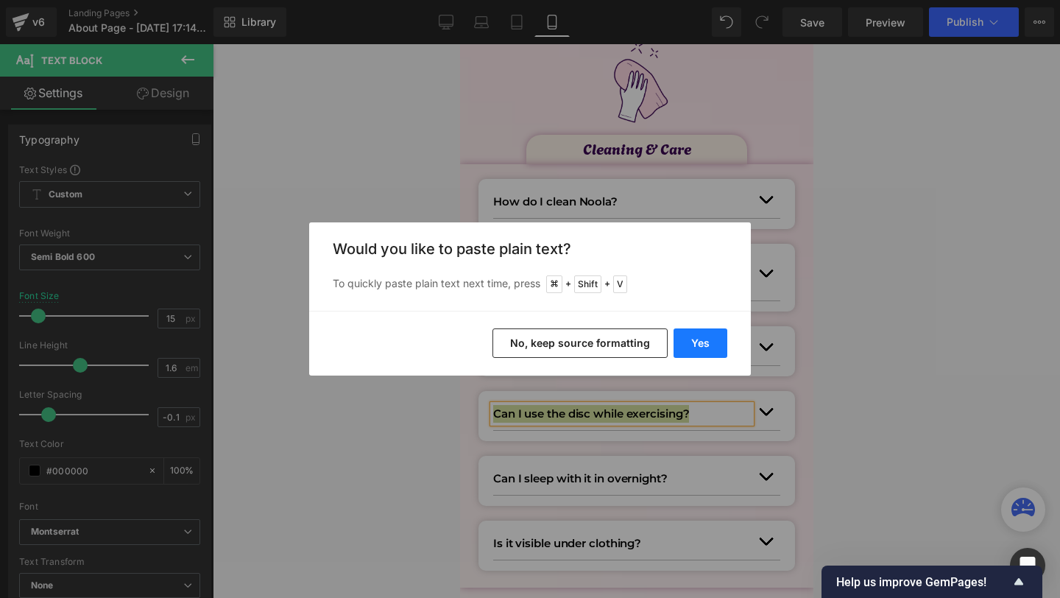
click at [710, 339] on button "Yes" at bounding box center [701, 342] width 54 height 29
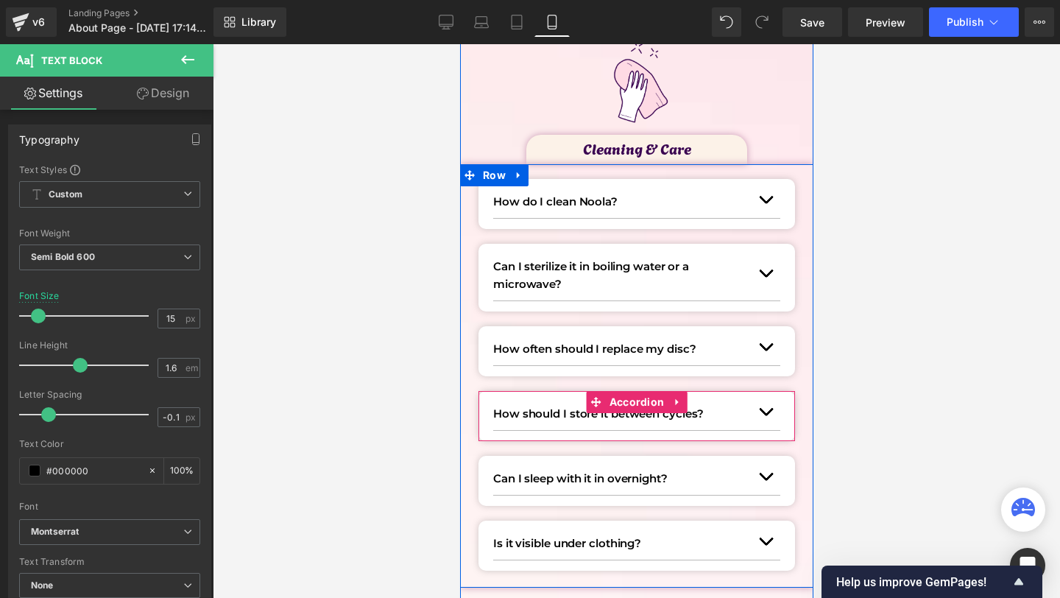
click at [765, 415] on span "button" at bounding box center [765, 415] width 0 height 0
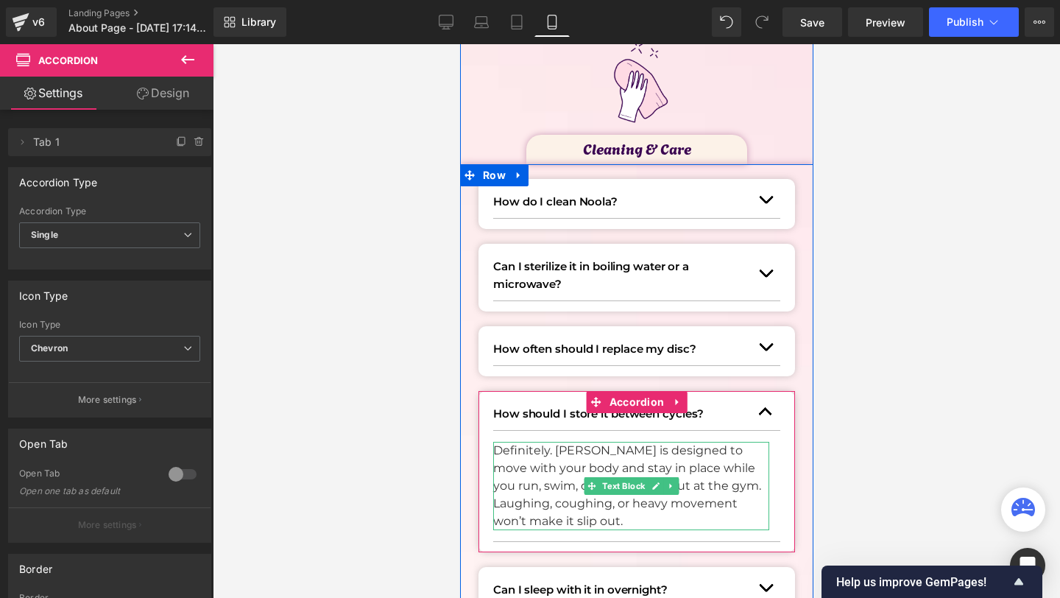
click at [515, 468] on p "Definitely. [PERSON_NAME] is designed to move with your body and stay in place …" at bounding box center [630, 486] width 276 height 88
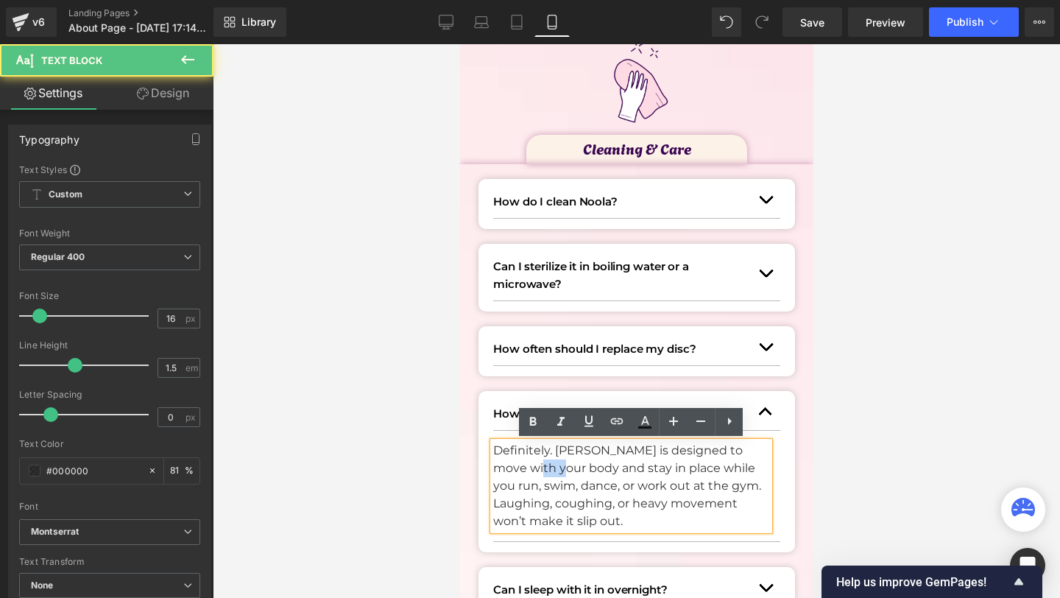
click at [515, 468] on p "Definitely. [PERSON_NAME] is designed to move with your body and stay in place …" at bounding box center [630, 486] width 276 height 88
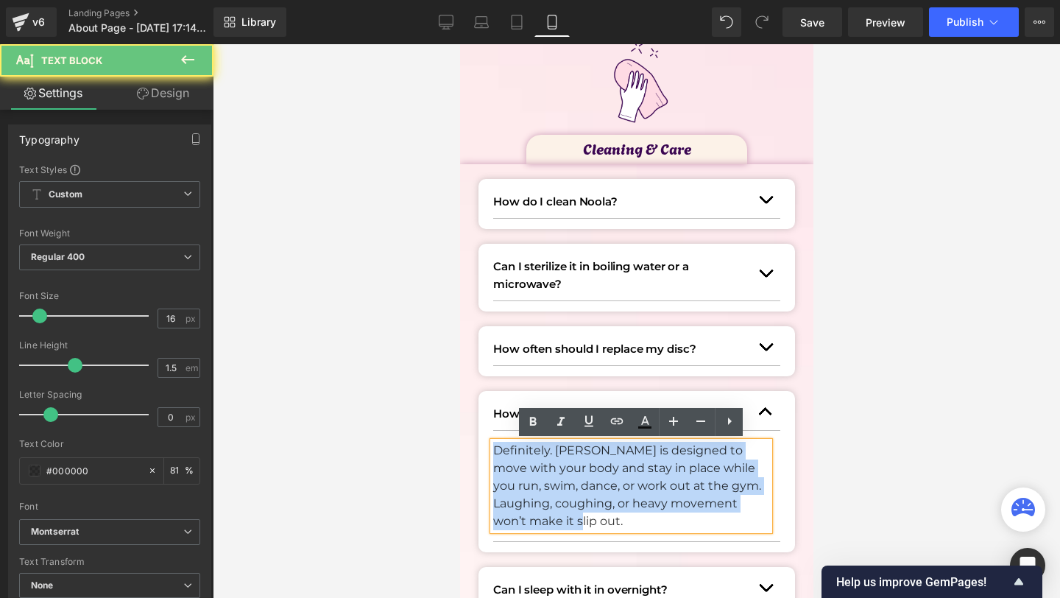
click at [515, 468] on p "Definitely. [PERSON_NAME] is designed to move with your body and stay in place …" at bounding box center [630, 486] width 276 height 88
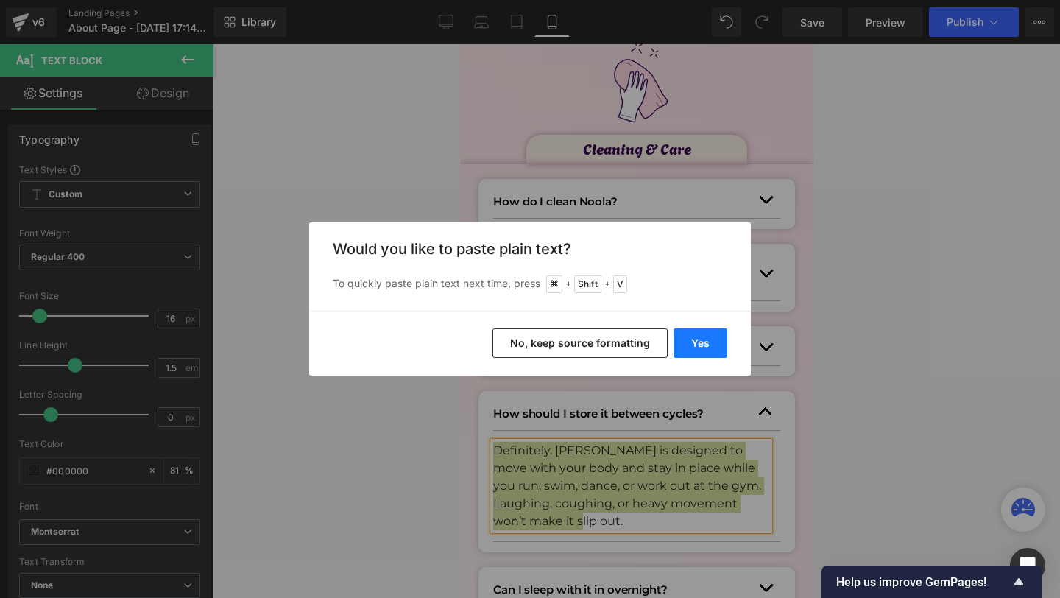
click at [703, 333] on button "Yes" at bounding box center [701, 342] width 54 height 29
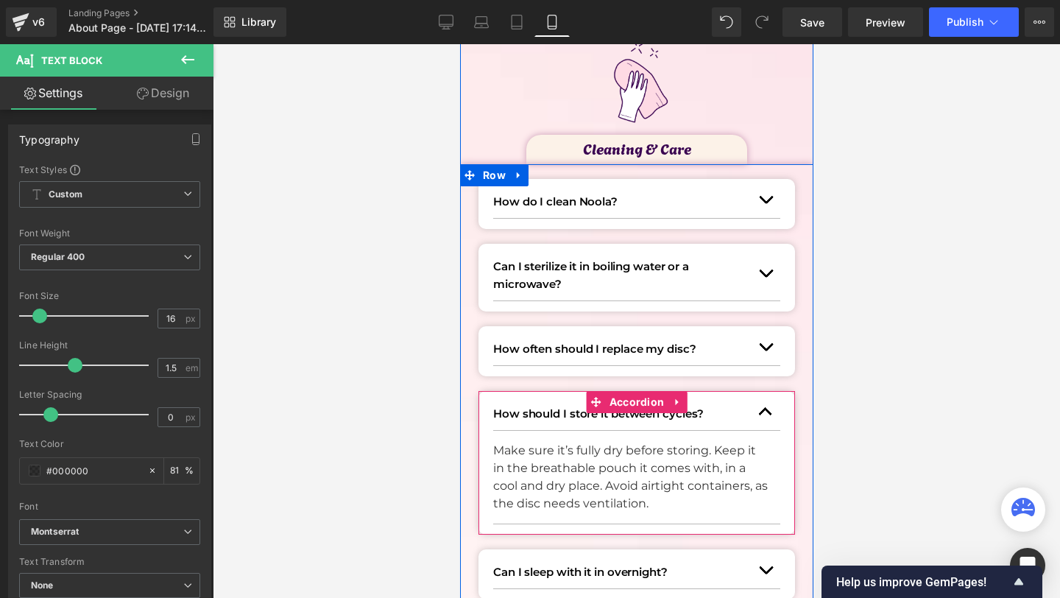
click at [765, 416] on button "button" at bounding box center [764, 412] width 29 height 36
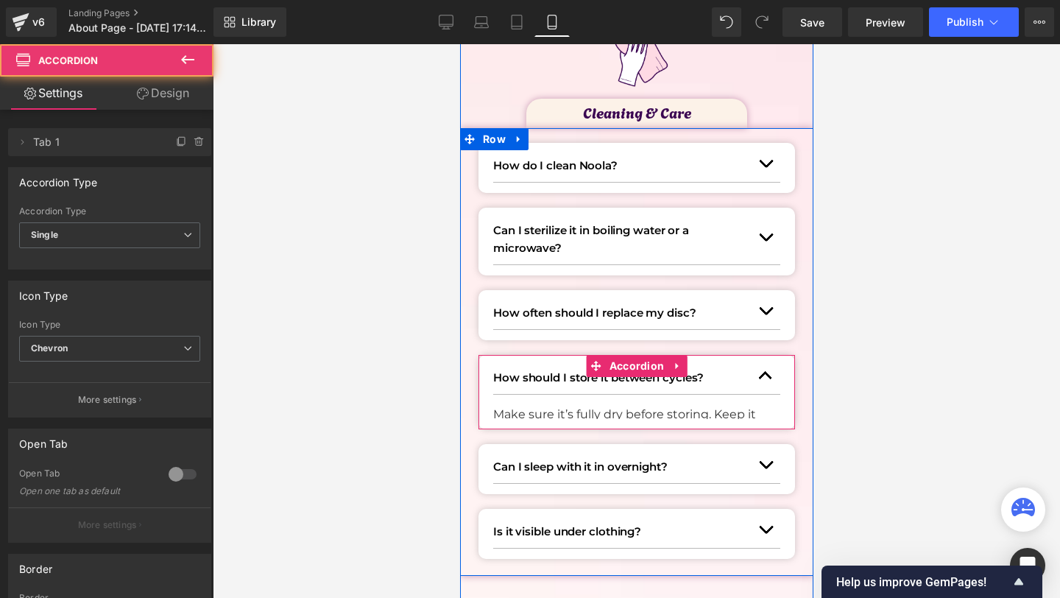
scroll to position [1650, 0]
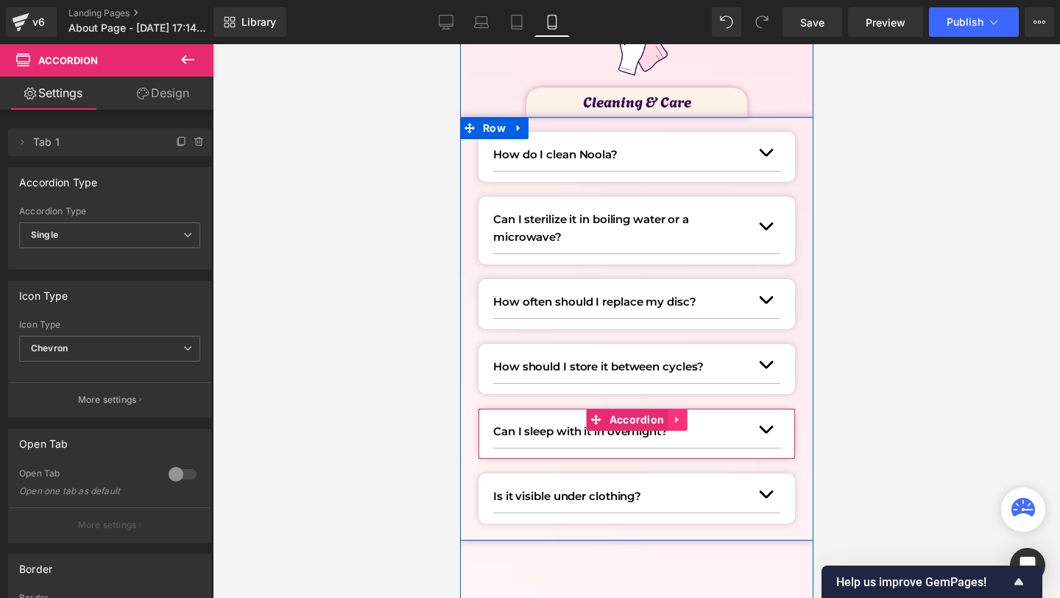
click at [685, 415] on link at bounding box center [676, 420] width 19 height 22
click at [680, 415] on link at bounding box center [686, 420] width 19 height 22
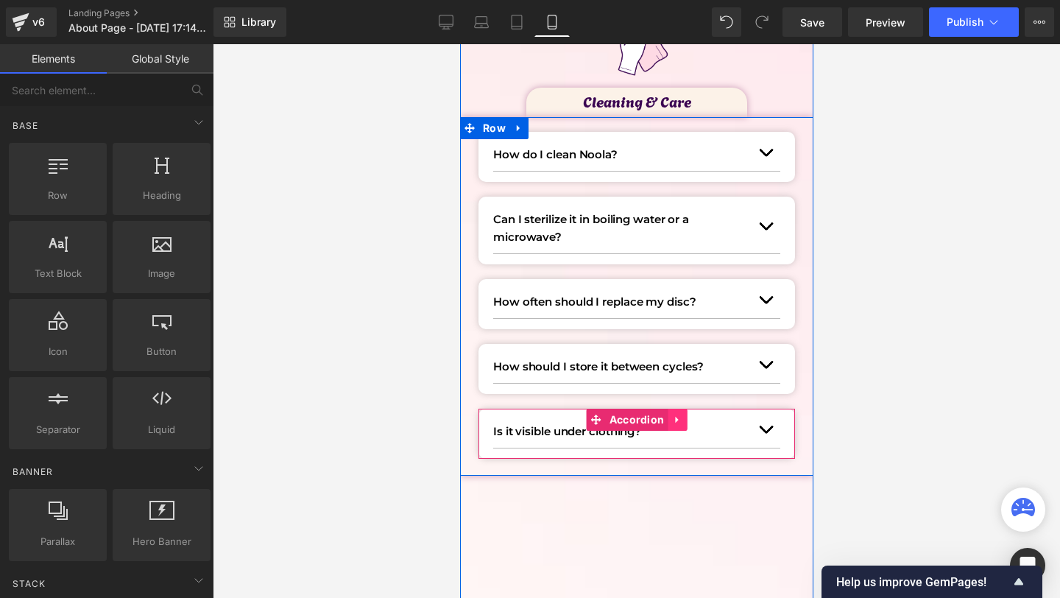
click at [675, 419] on icon at bounding box center [675, 420] width 3 height 7
click at [689, 417] on icon at bounding box center [686, 419] width 10 height 10
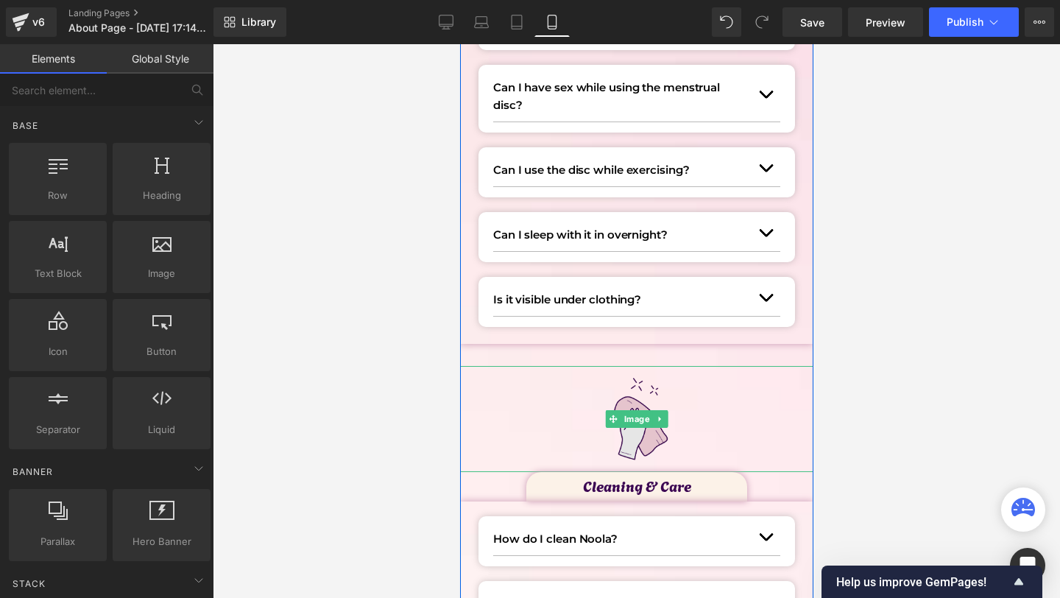
scroll to position [1265, 0]
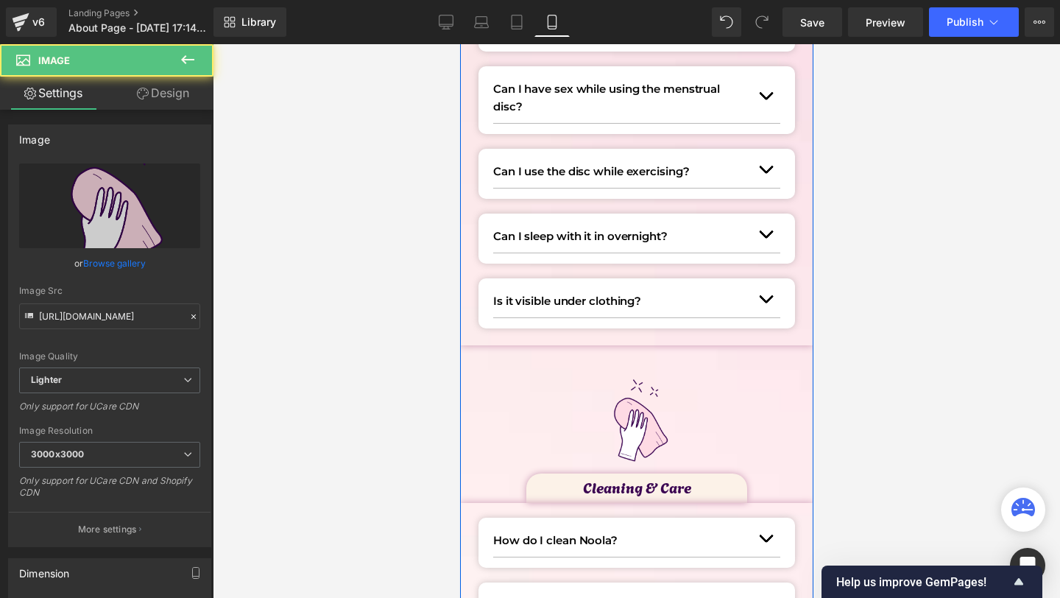
click at [656, 423] on div "Image" at bounding box center [635, 420] width 353 height 106
click at [656, 423] on icon at bounding box center [659, 420] width 8 height 9
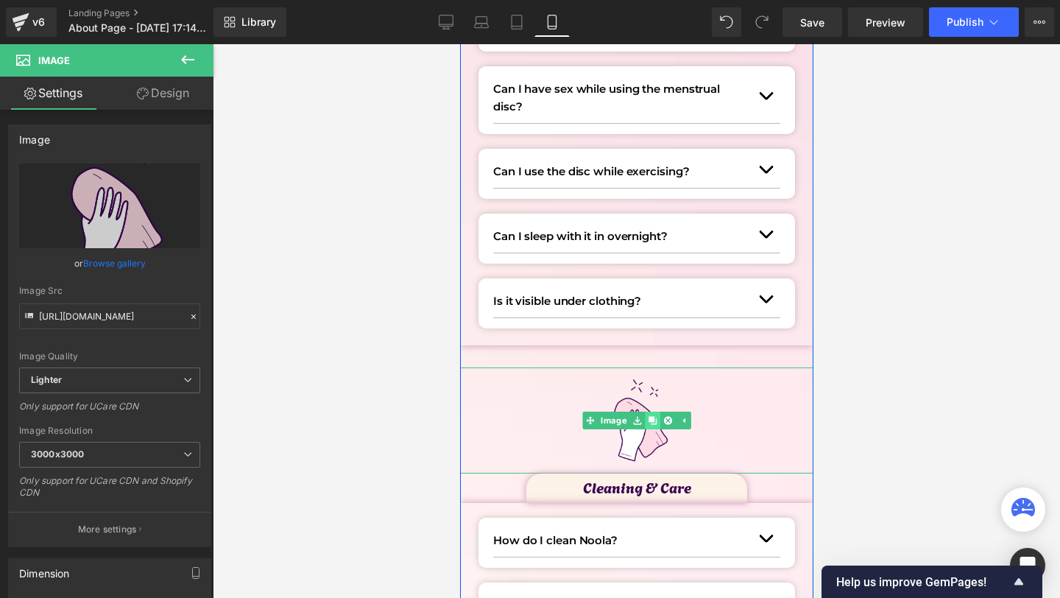
click at [654, 423] on icon at bounding box center [652, 420] width 8 height 9
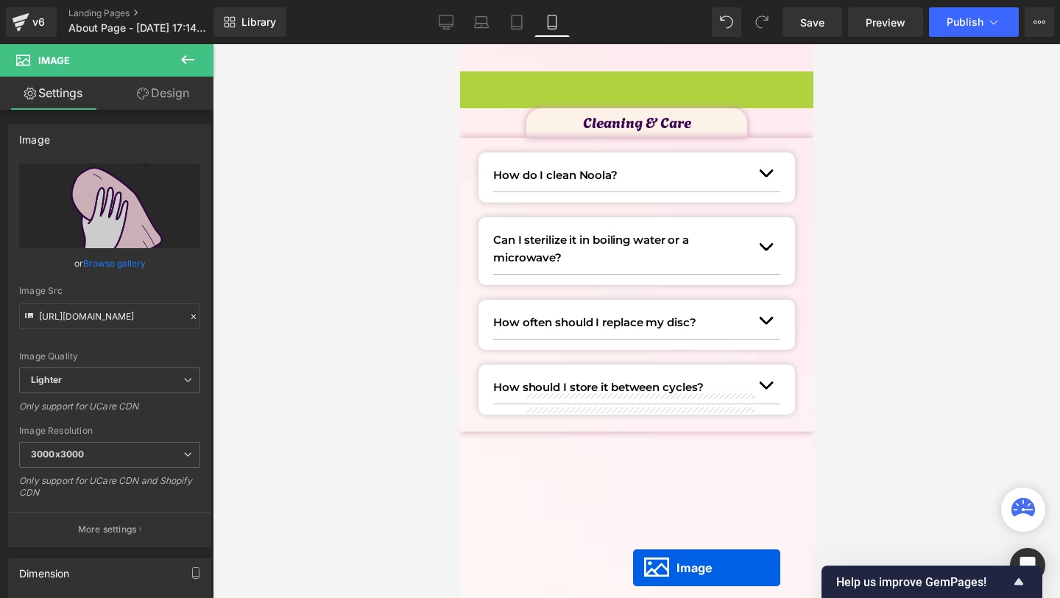
scroll to position [1691, 0]
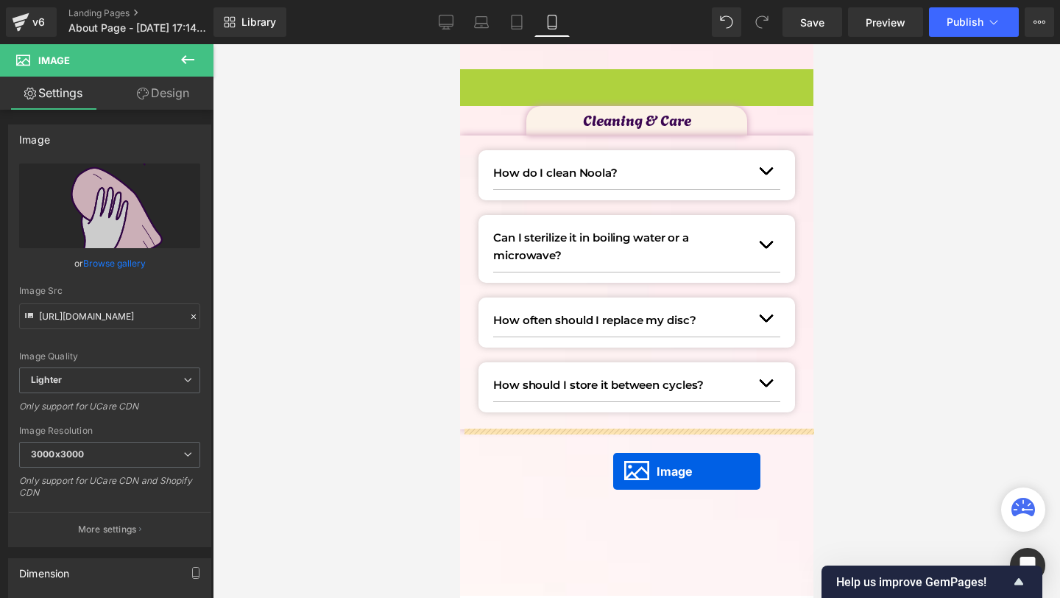
drag, startPoint x: 607, startPoint y: 152, endPoint x: 612, endPoint y: 468, distance: 316.6
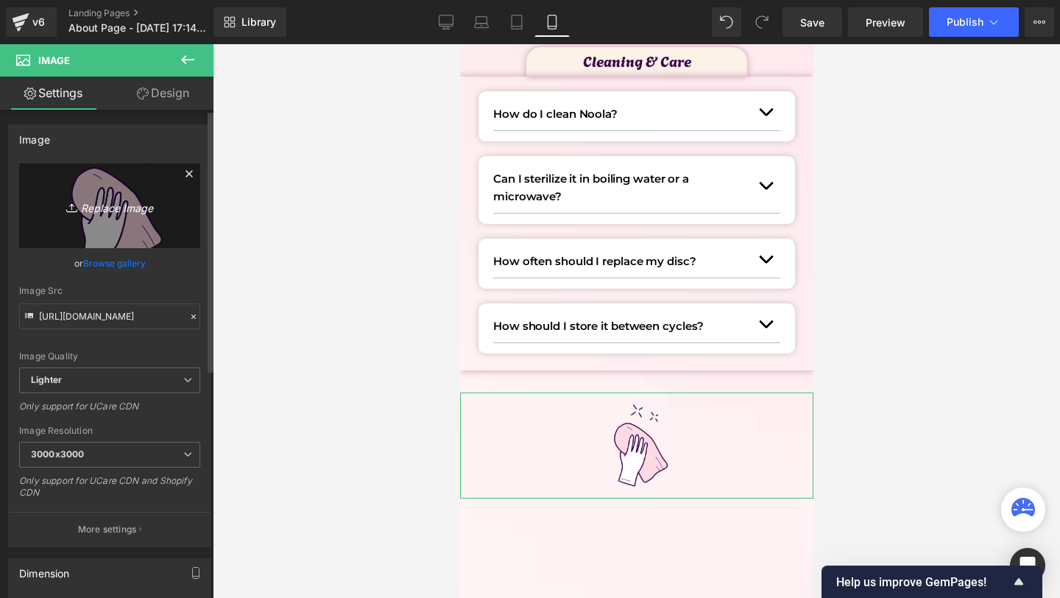
click at [88, 204] on icon "Replace Image" at bounding box center [110, 206] width 118 height 18
type input "C:\fakepath\7.png"
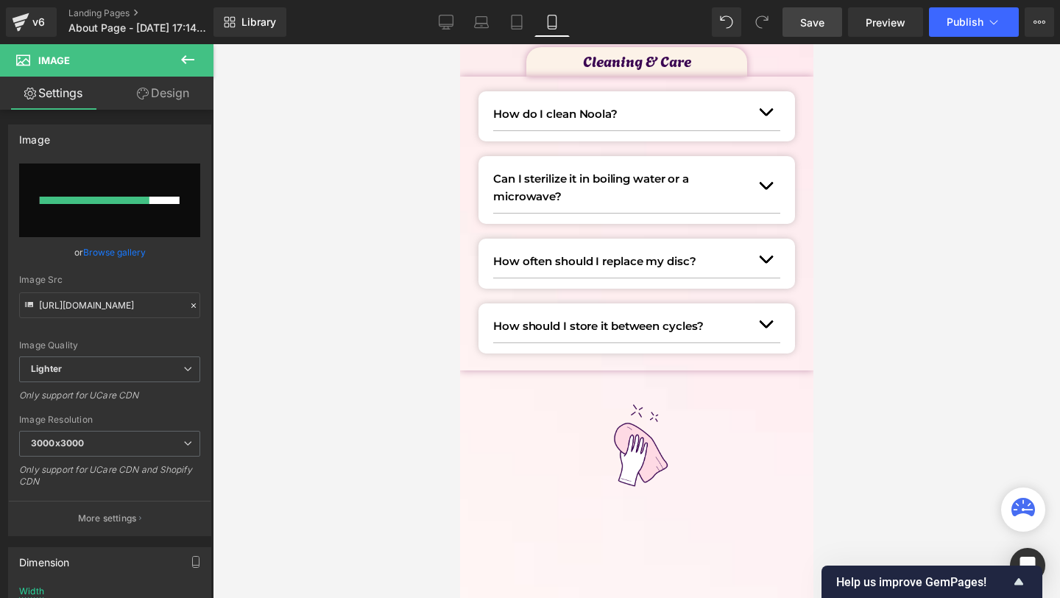
drag, startPoint x: 797, startPoint y: 29, endPoint x: 278, endPoint y: 322, distance: 595.7
click at [797, 29] on link "Save" at bounding box center [813, 21] width 60 height 29
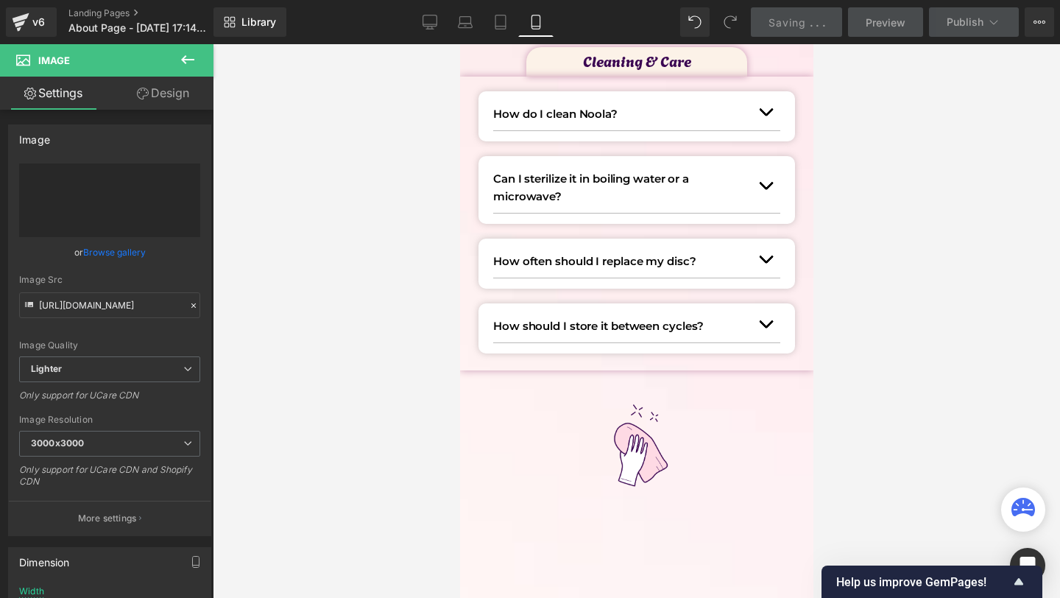
type input "[URL][DOMAIN_NAME]"
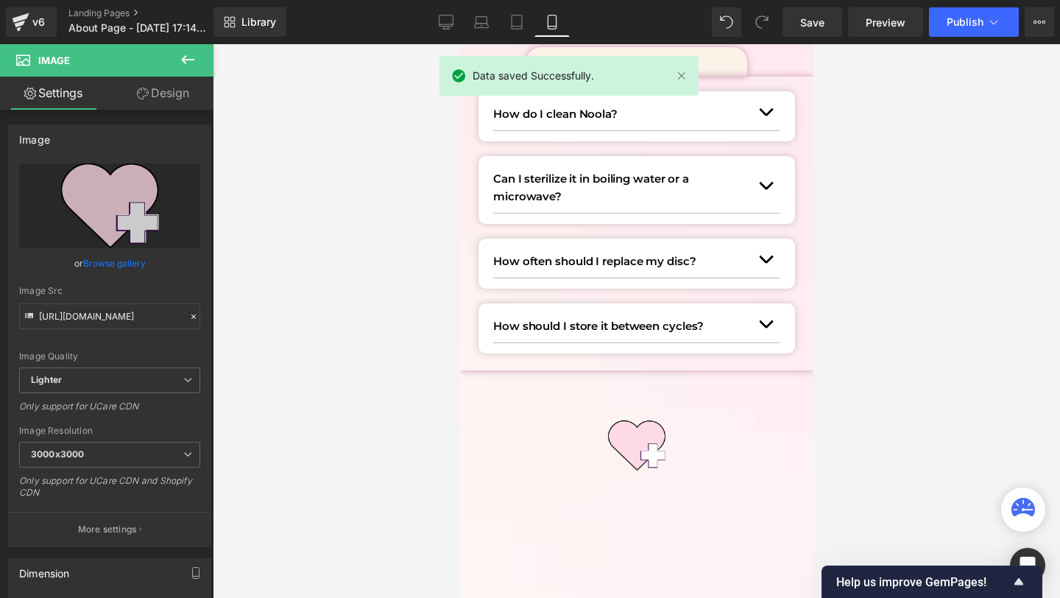
click at [593, 63] on div "Data saved Successfully." at bounding box center [568, 76] width 259 height 40
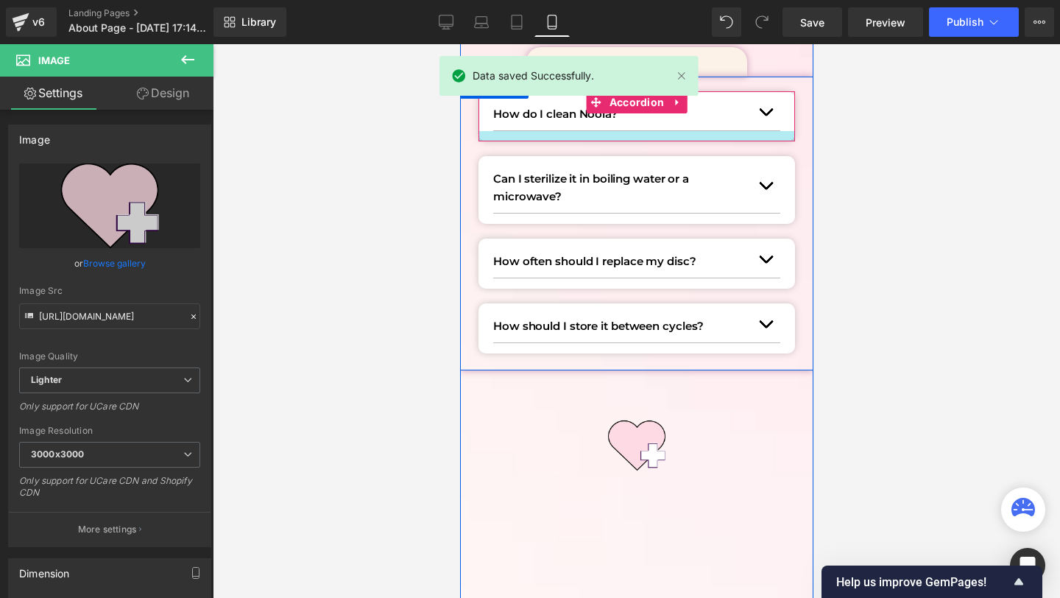
scroll to position [1606, 0]
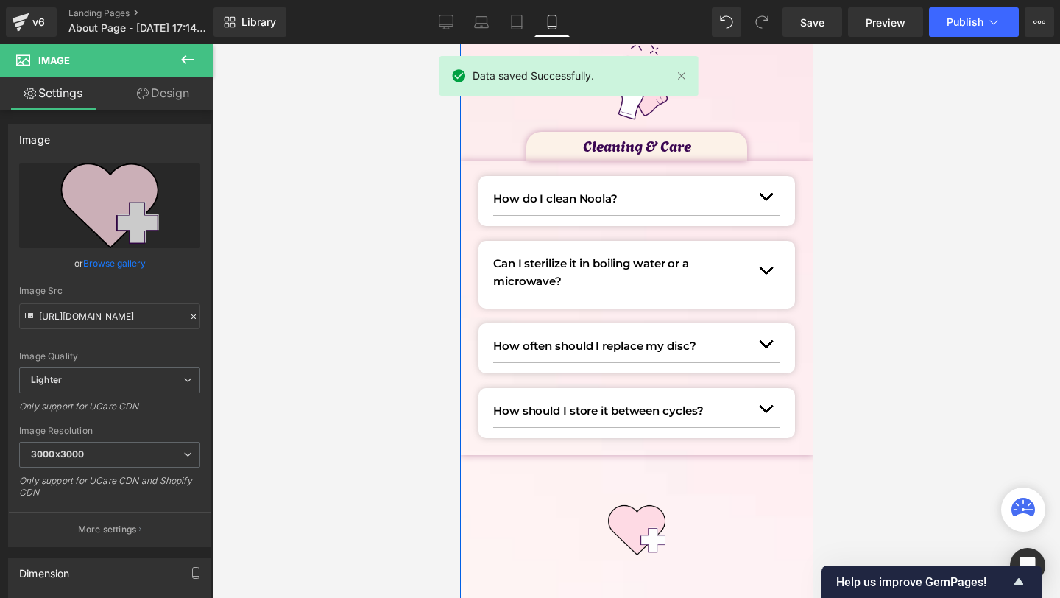
click at [713, 149] on p "Cleaning & Care" at bounding box center [636, 145] width 221 height 24
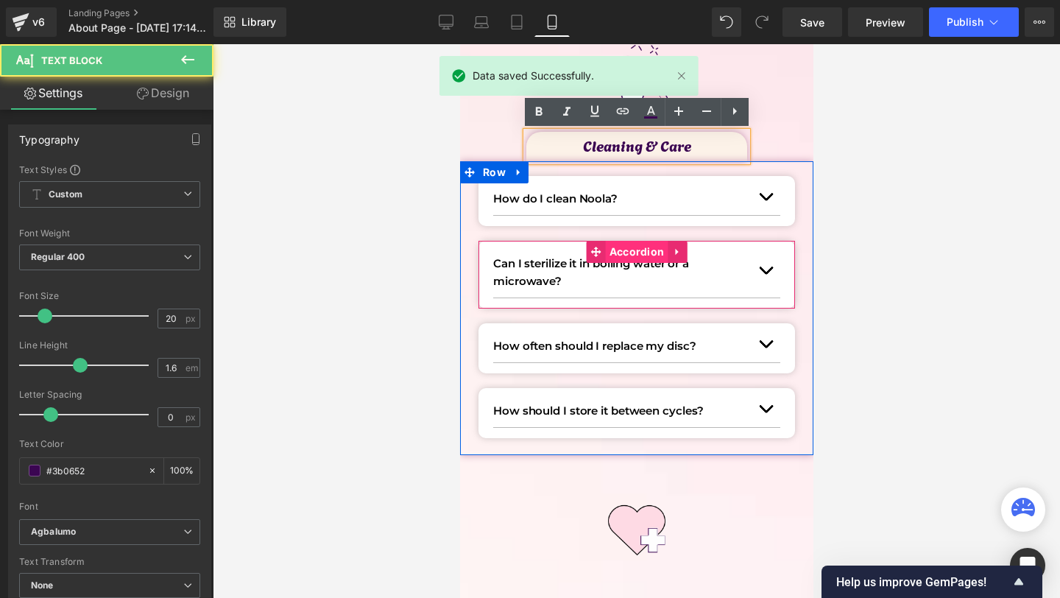
click at [660, 249] on div "Can I sterilize it in boiling water or a microwave? Text Block Yes. Once a mont…" at bounding box center [636, 275] width 317 height 68
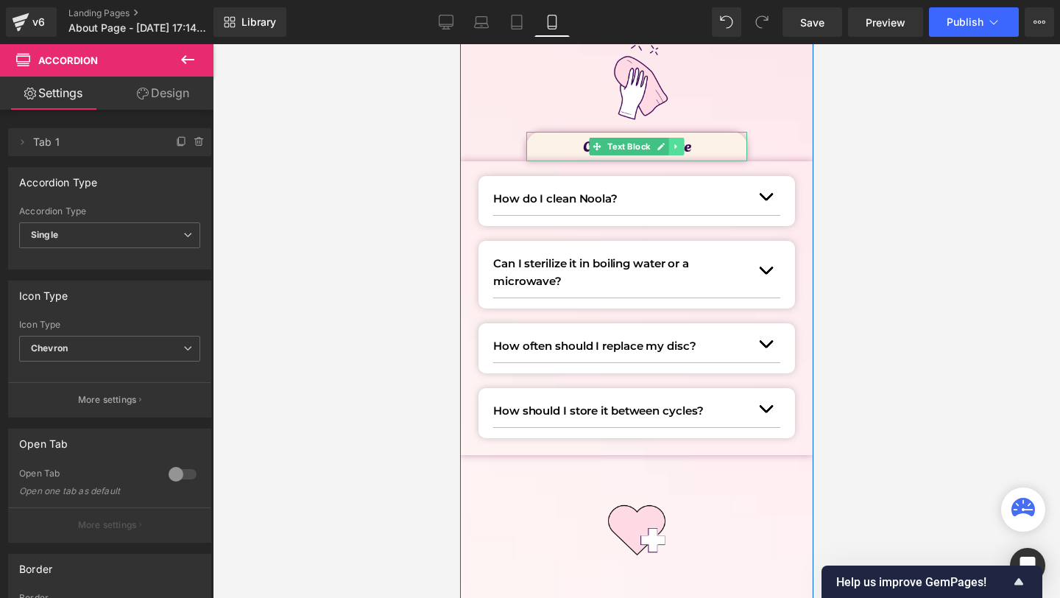
click at [678, 147] on icon at bounding box center [675, 146] width 8 height 9
click at [670, 147] on icon at bounding box center [668, 146] width 8 height 8
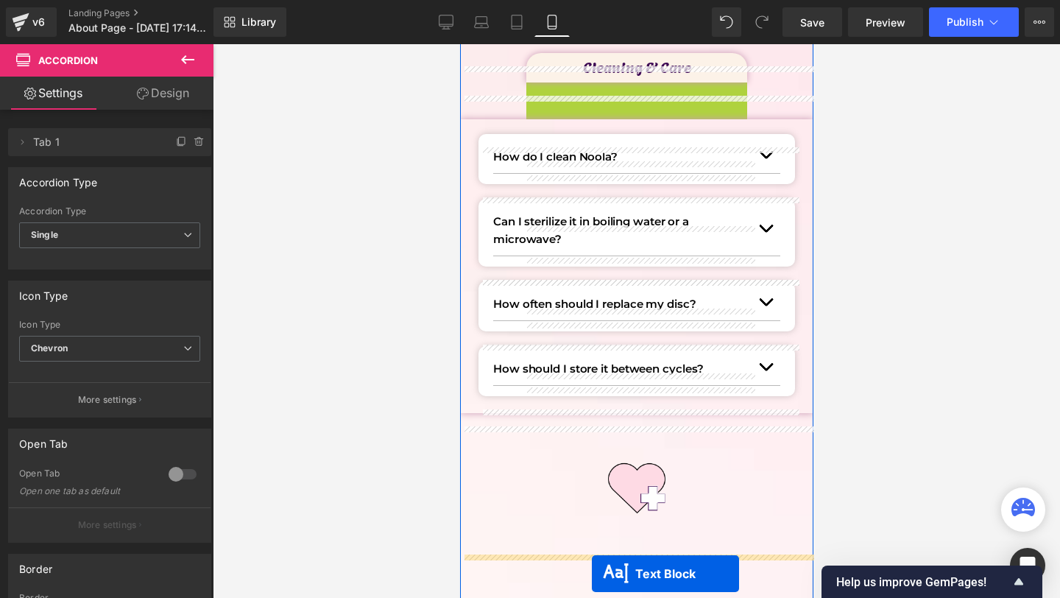
drag, startPoint x: 599, startPoint y: 177, endPoint x: 591, endPoint y: 574, distance: 397.6
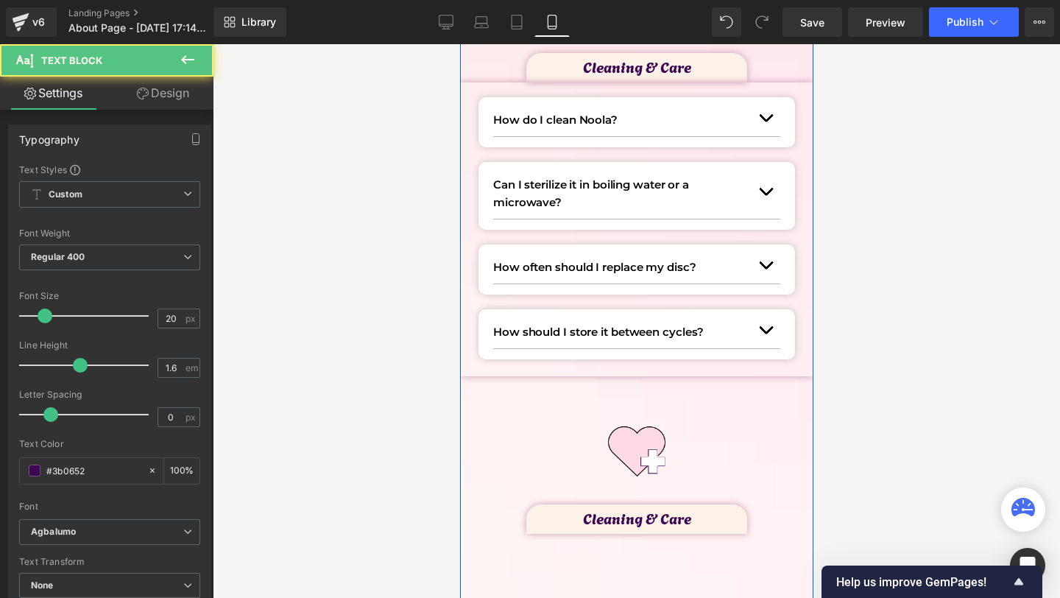
scroll to position [1700, 0]
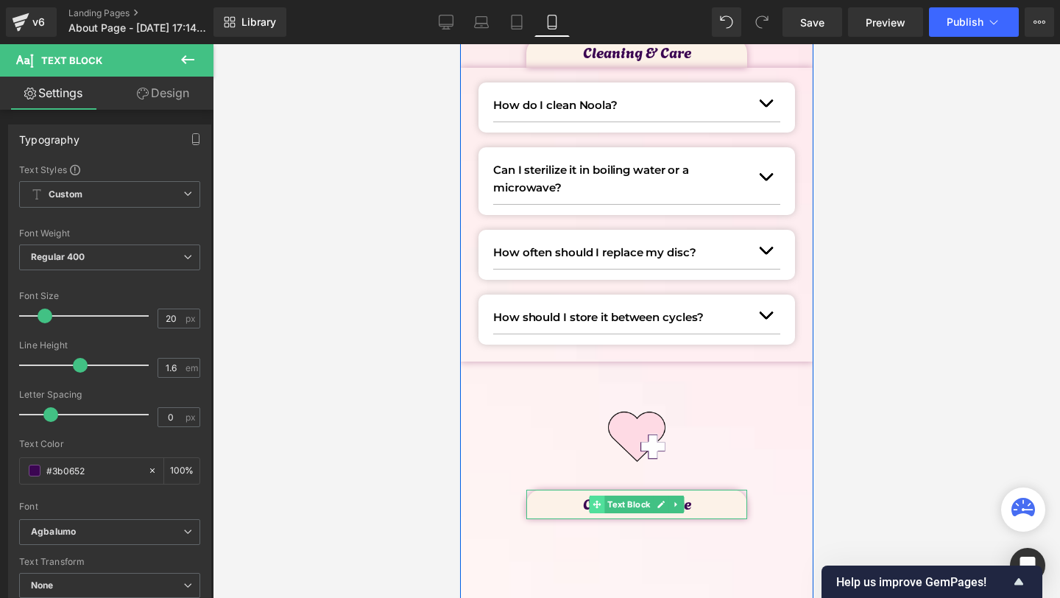
click at [589, 501] on span at bounding box center [596, 504] width 15 height 18
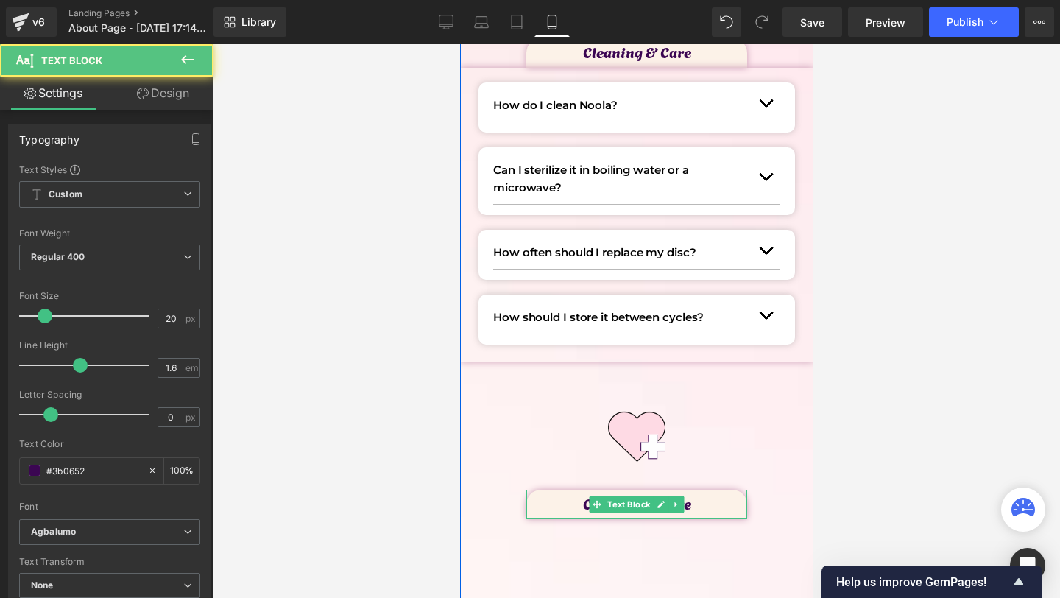
click at [545, 504] on p "Cleaning & Care" at bounding box center [636, 503] width 221 height 24
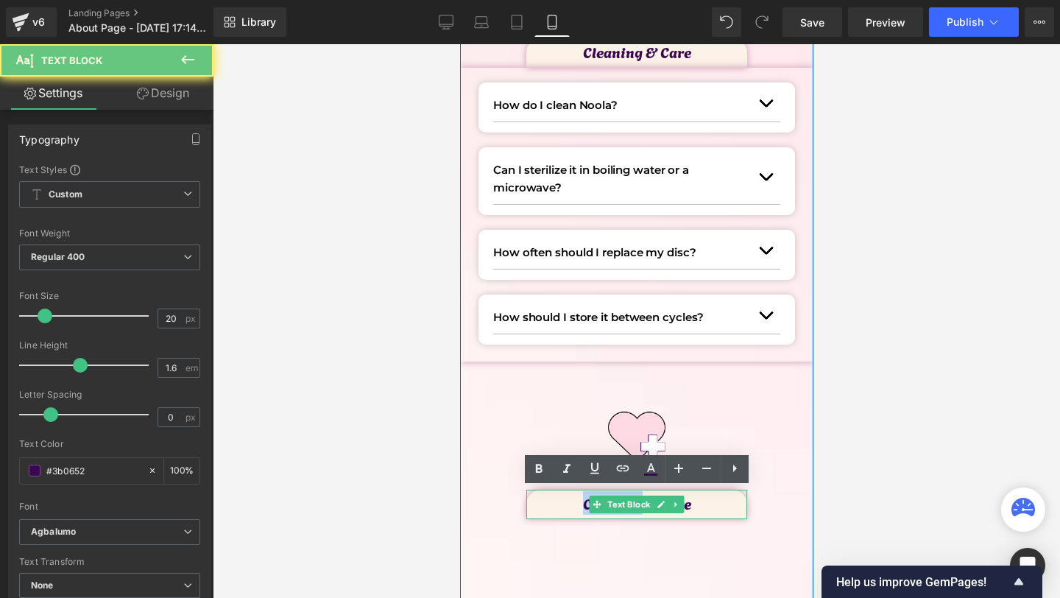
click at [545, 504] on p "Cleaning & Care" at bounding box center [636, 503] width 221 height 24
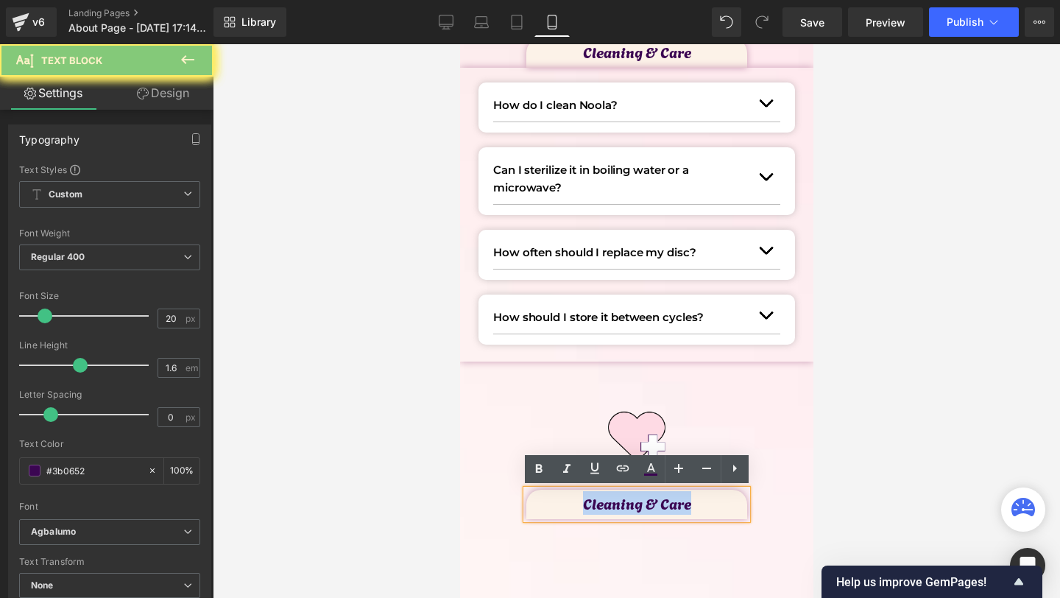
click at [545, 504] on p "Cleaning & Care" at bounding box center [636, 503] width 221 height 24
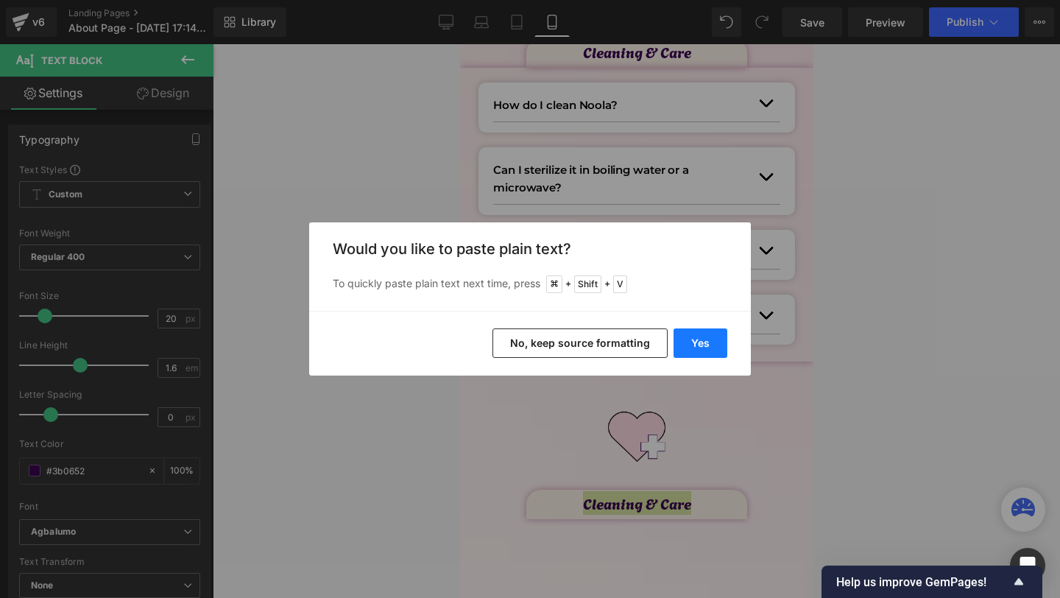
click at [721, 340] on button "Yes" at bounding box center [701, 342] width 54 height 29
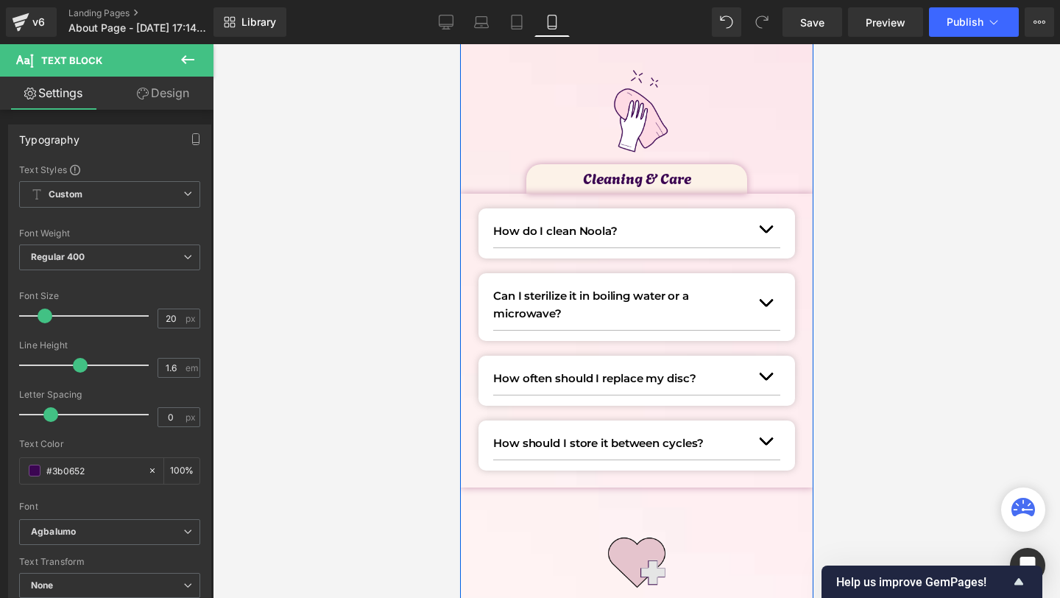
scroll to position [1553, 0]
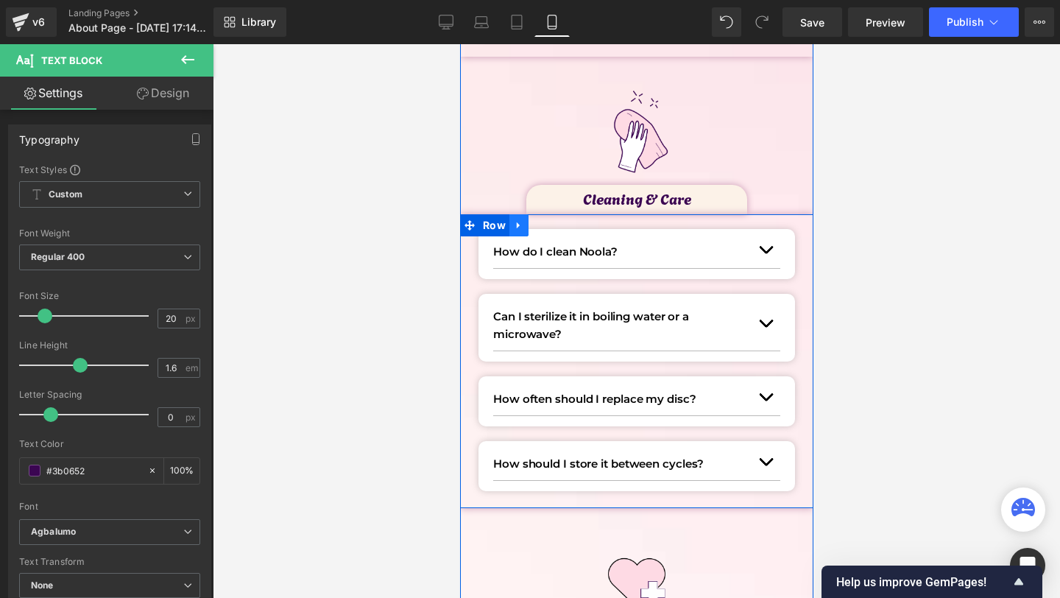
click at [523, 225] on link at bounding box center [518, 225] width 19 height 22
click at [531, 225] on link at bounding box center [537, 225] width 19 height 22
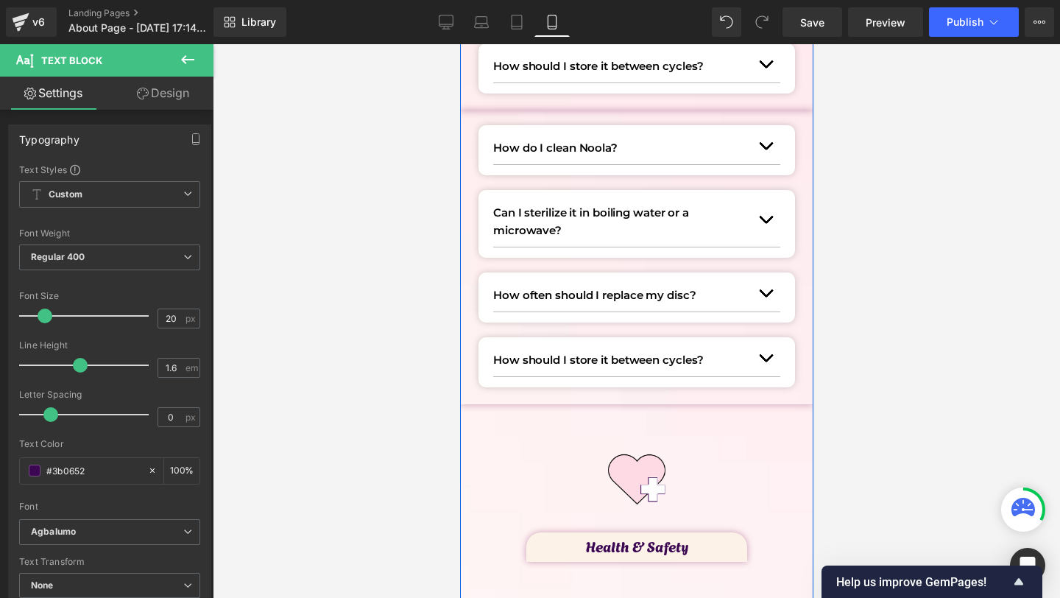
scroll to position [1958, 0]
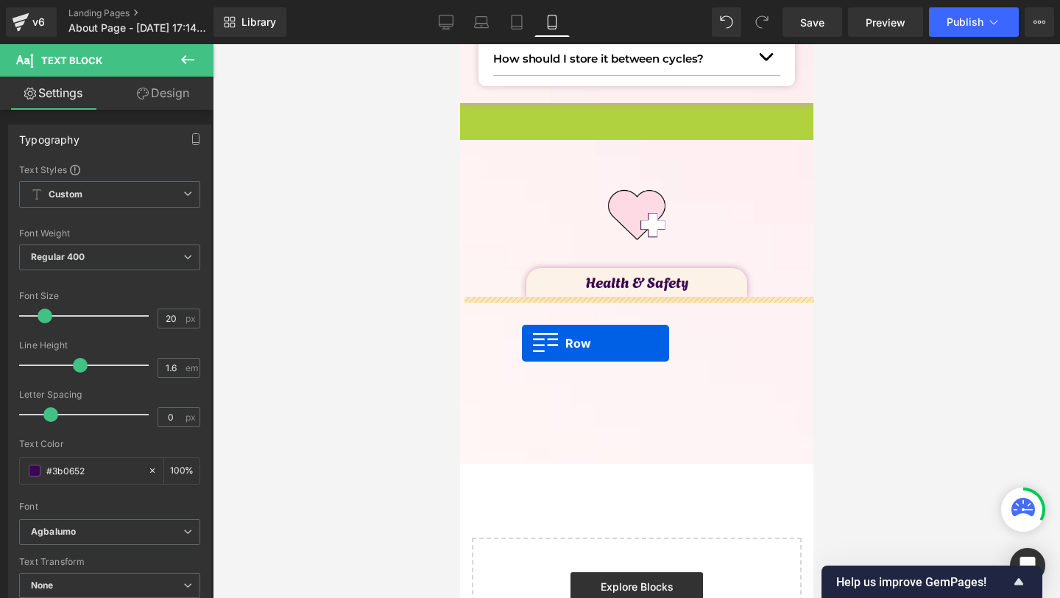
drag, startPoint x: 473, startPoint y: 116, endPoint x: 520, endPoint y: 341, distance: 229.4
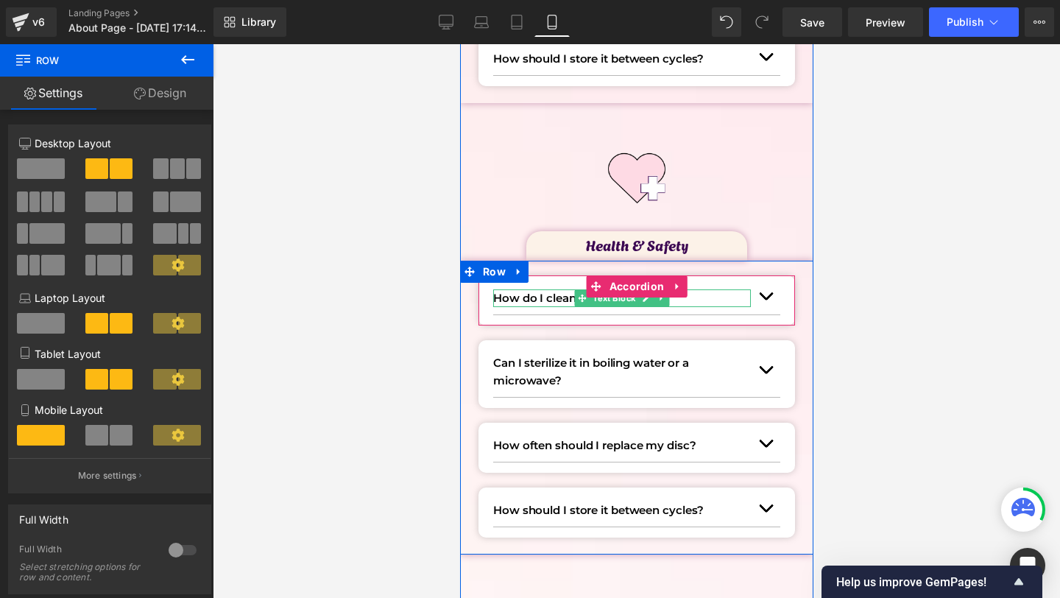
click at [510, 293] on p "How do I clean Noola?" at bounding box center [621, 298] width 258 height 18
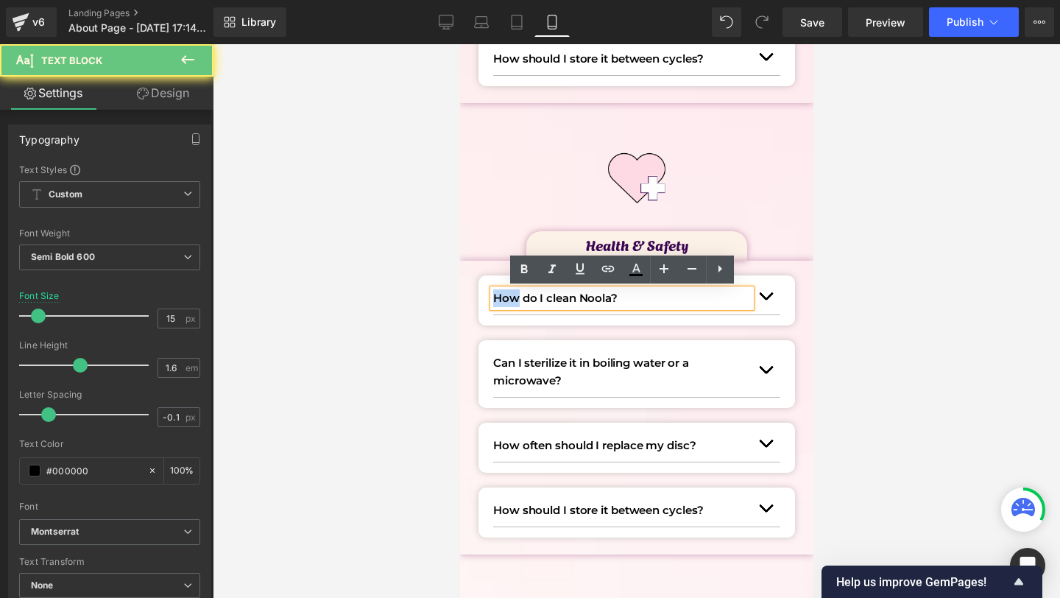
click at [510, 293] on p "How do I clean Noola?" at bounding box center [621, 298] width 258 height 18
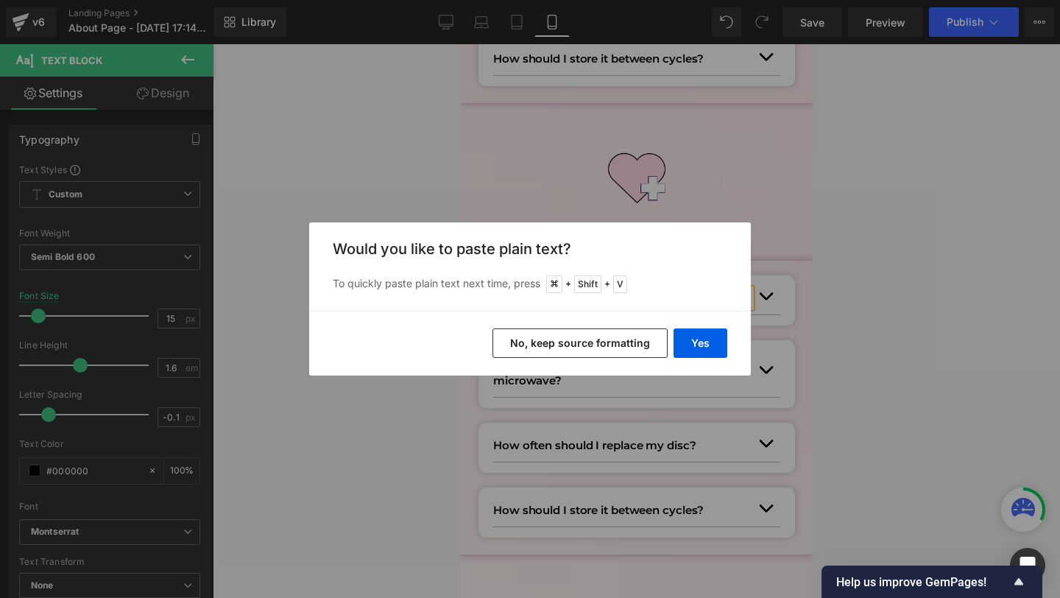
click at [661, 328] on button "No, keep source formatting" at bounding box center [579, 342] width 175 height 29
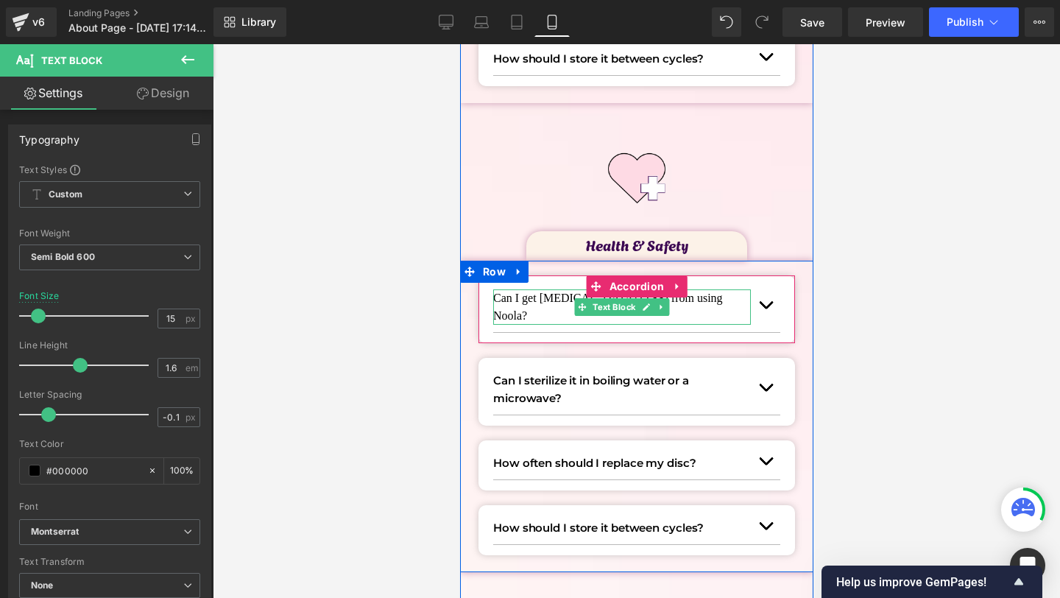
click at [548, 303] on span "Can I get [MEDICAL_DATA] (TSS) from using Noola?" at bounding box center [607, 307] width 230 height 30
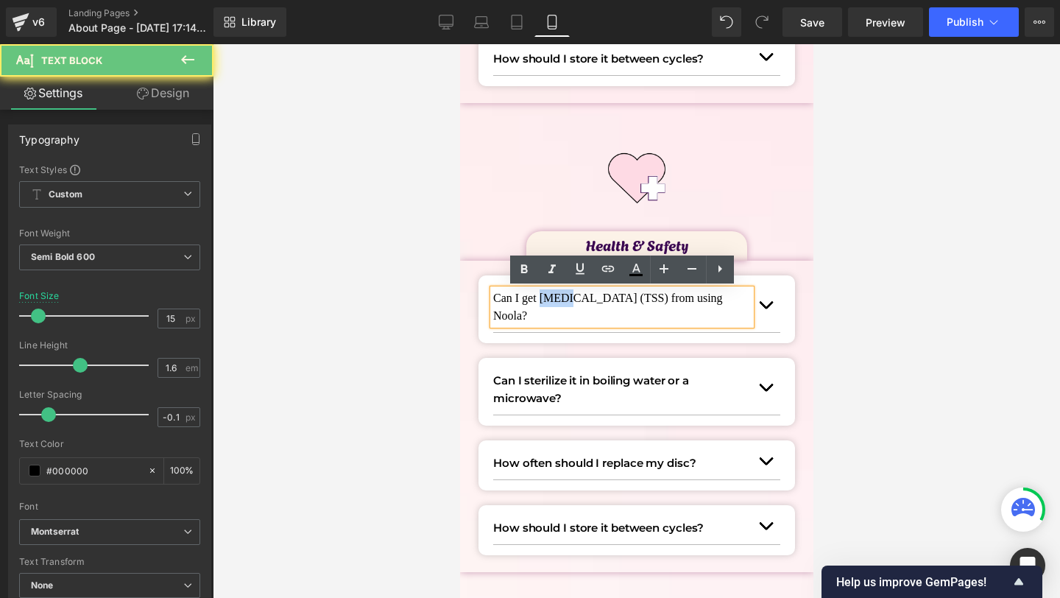
click at [548, 303] on span "Can I get [MEDICAL_DATA] (TSS) from using Noola?" at bounding box center [607, 307] width 230 height 30
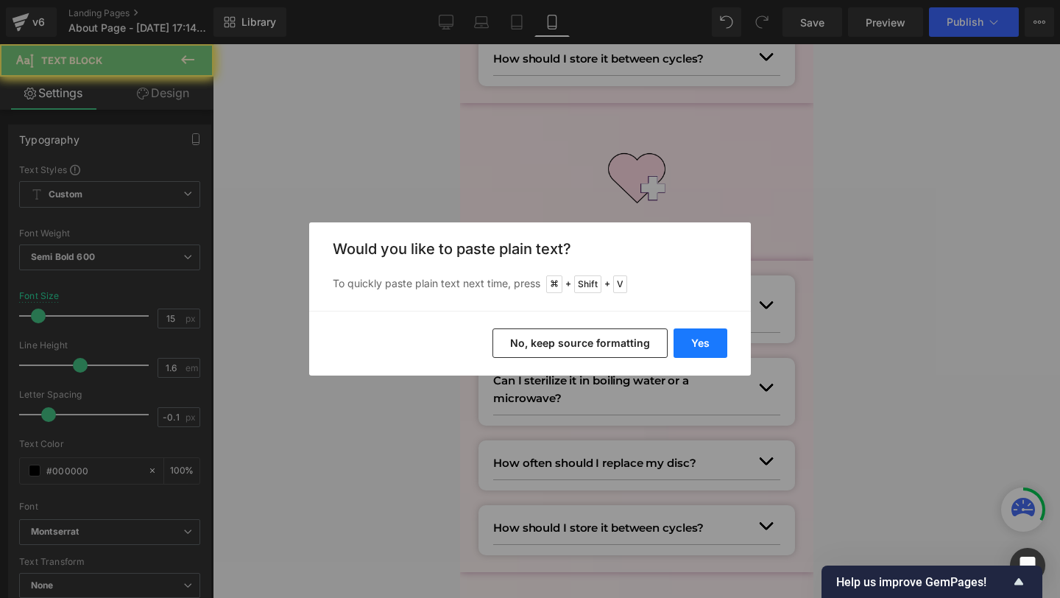
click at [726, 348] on button "Yes" at bounding box center [701, 342] width 54 height 29
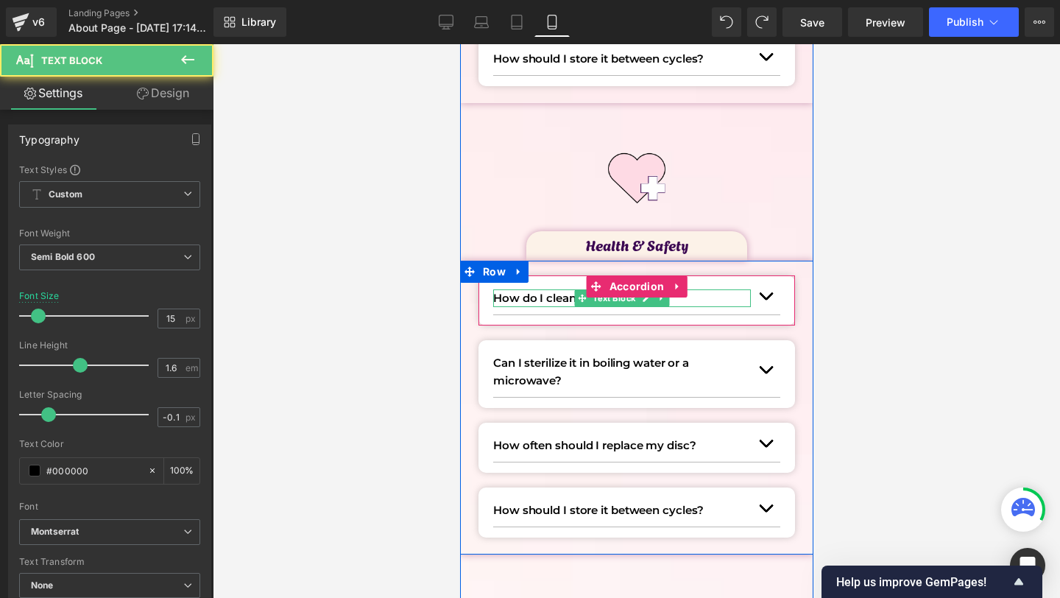
click at [507, 300] on p "How do I clean Noola?" at bounding box center [621, 298] width 258 height 18
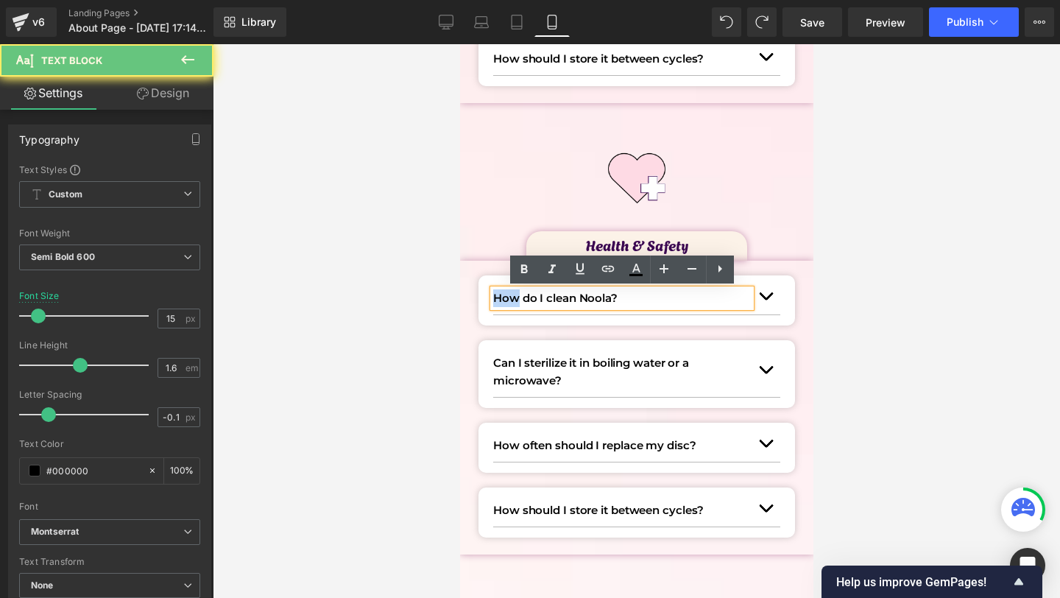
click at [507, 300] on p "How do I clean Noola?" at bounding box center [621, 298] width 258 height 18
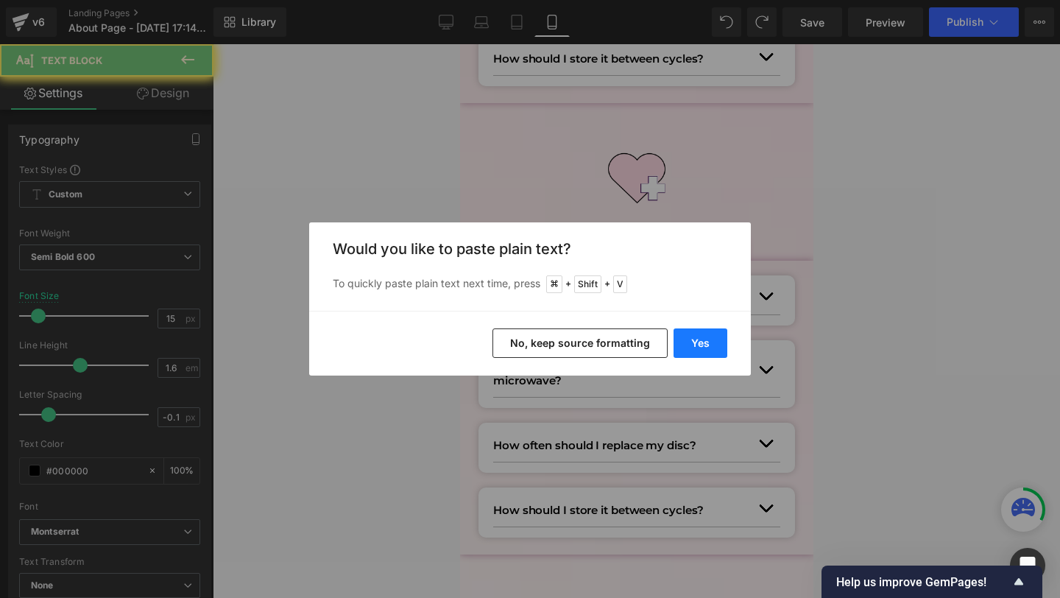
click at [700, 345] on button "Yes" at bounding box center [701, 342] width 54 height 29
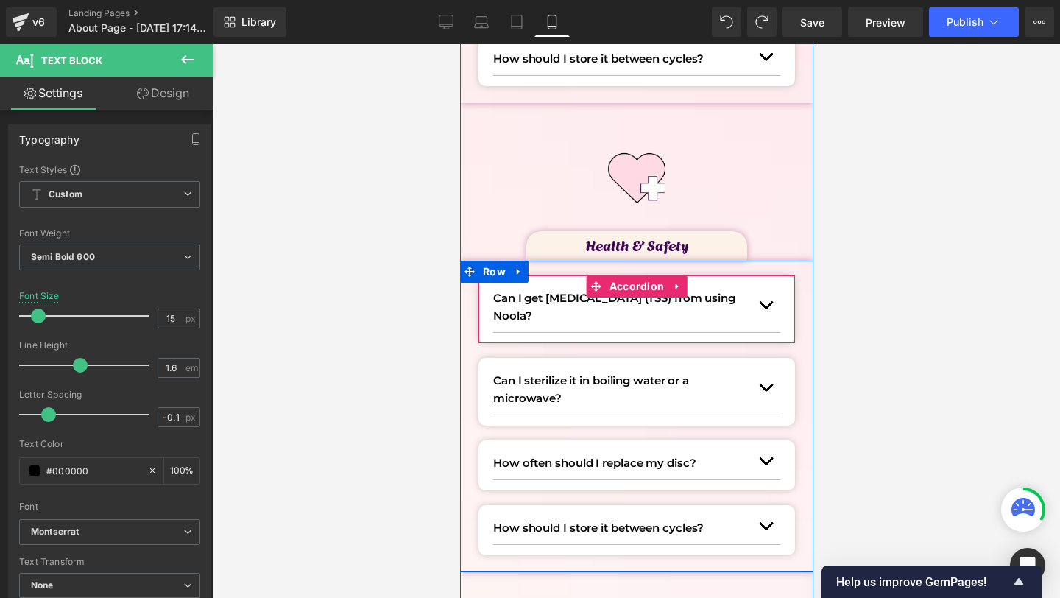
click at [764, 309] on button "button" at bounding box center [764, 305] width 29 height 54
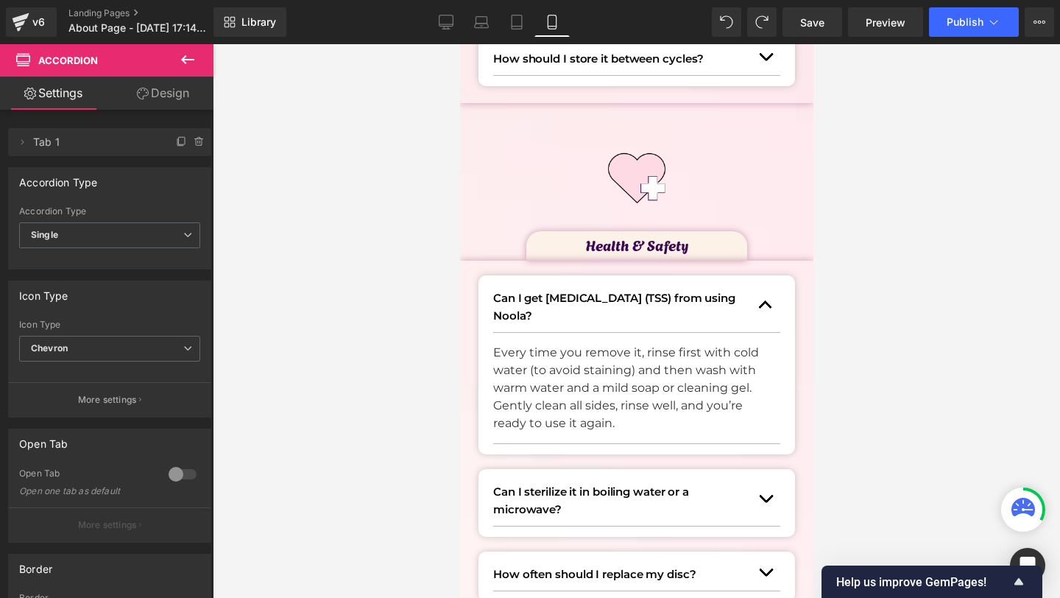
click at [532, 362] on p "Every time you remove it, rinse first with cold water (to avoid staining) and t…" at bounding box center [630, 388] width 276 height 88
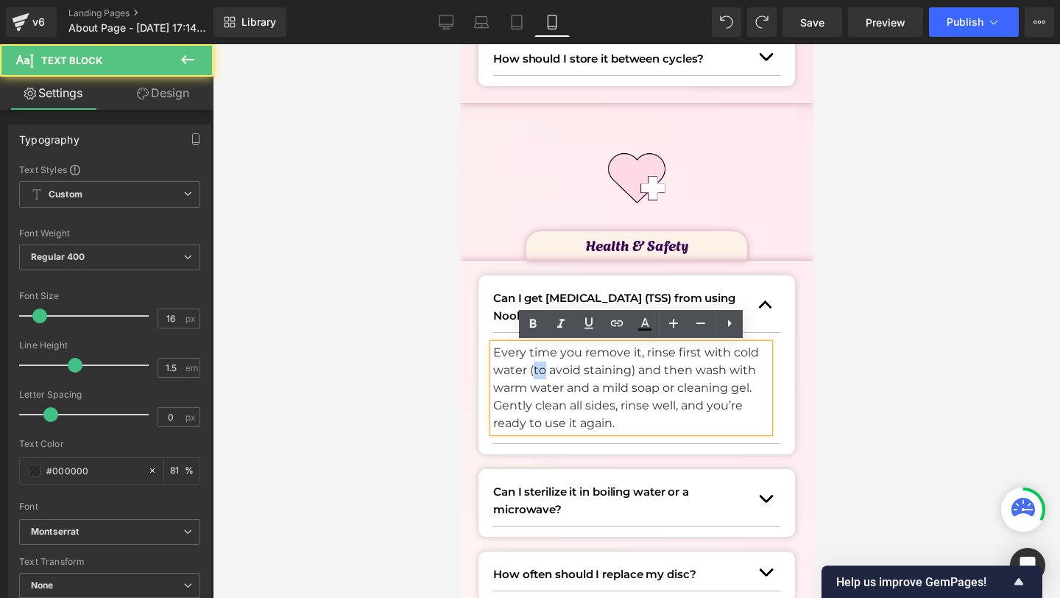
click at [532, 362] on p "Every time you remove it, rinse first with cold water (to avoid staining) and t…" at bounding box center [630, 388] width 276 height 88
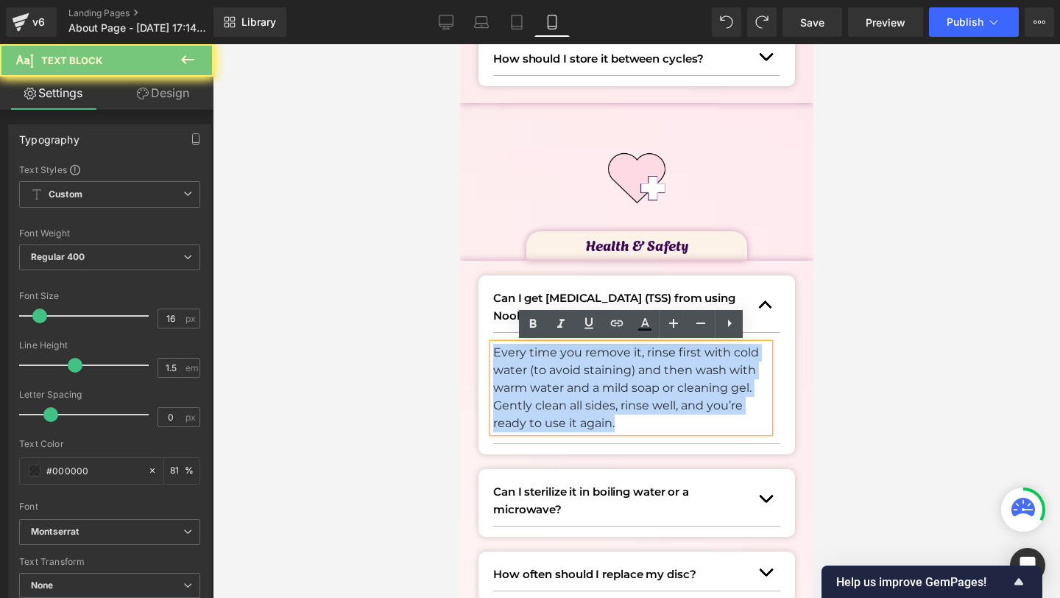
click at [532, 362] on p "Every time you remove it, rinse first with cold water (to avoid staining) and t…" at bounding box center [630, 388] width 276 height 88
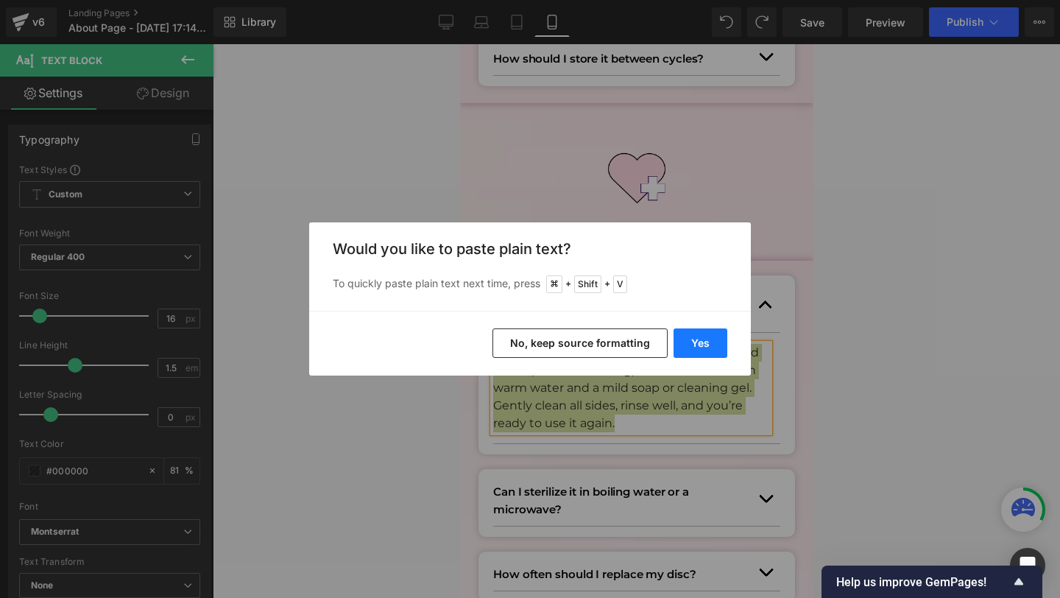
click at [702, 339] on button "Yes" at bounding box center [701, 342] width 54 height 29
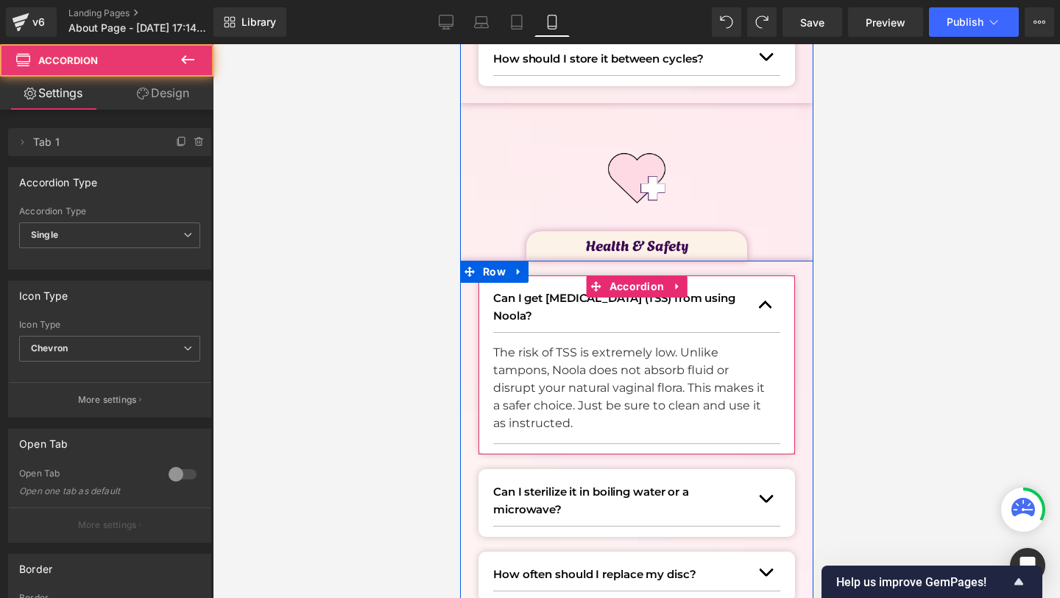
click at [757, 294] on button "button" at bounding box center [764, 305] width 29 height 54
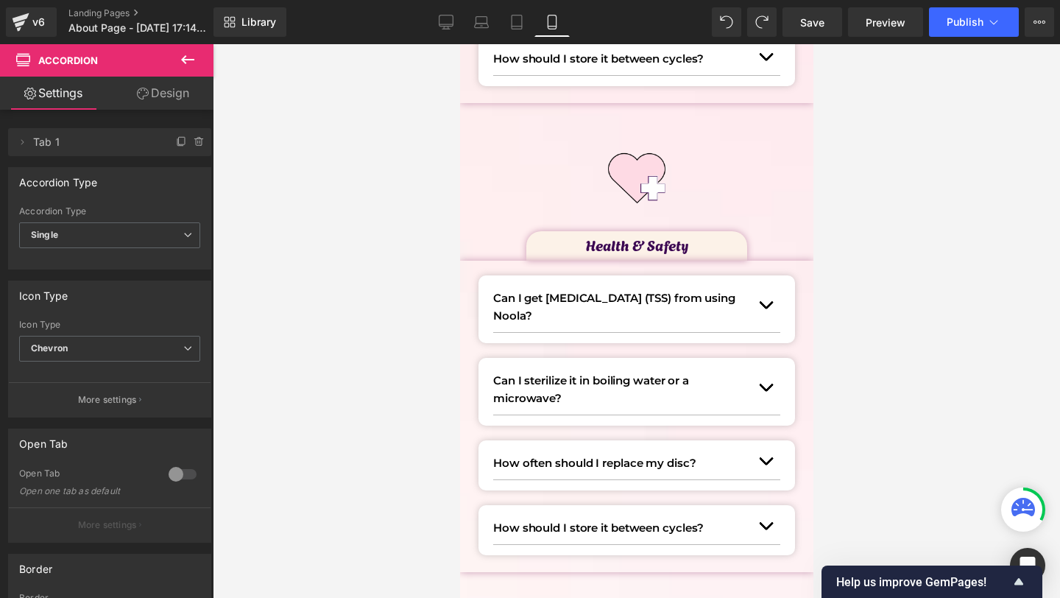
click at [538, 392] on p "Can I sterilize it in boiling water or a microwave?" at bounding box center [621, 389] width 258 height 35
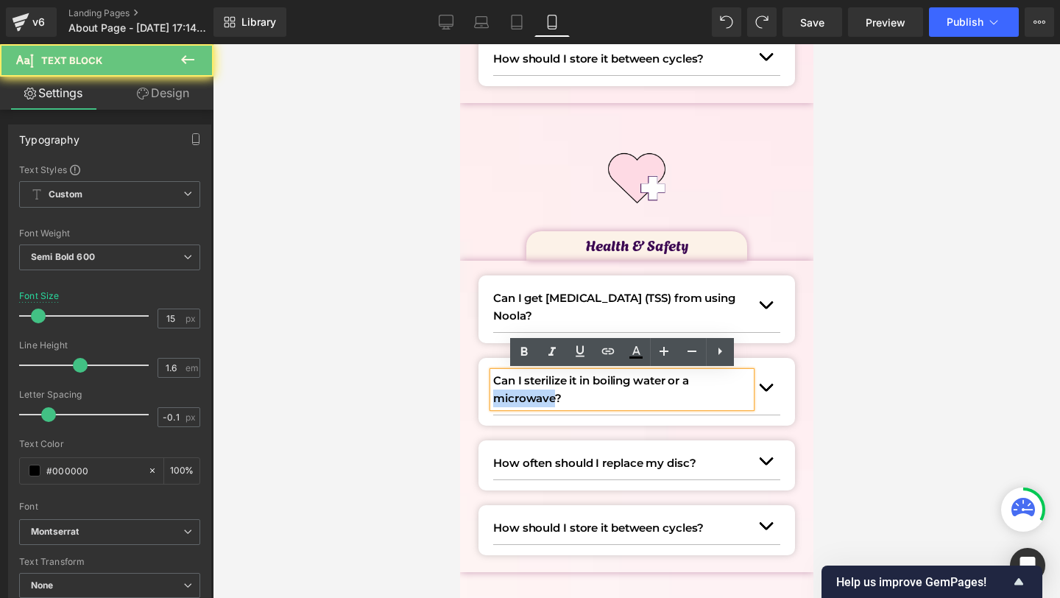
click at [538, 392] on p "Can I sterilize it in boiling water or a microwave?" at bounding box center [621, 389] width 258 height 35
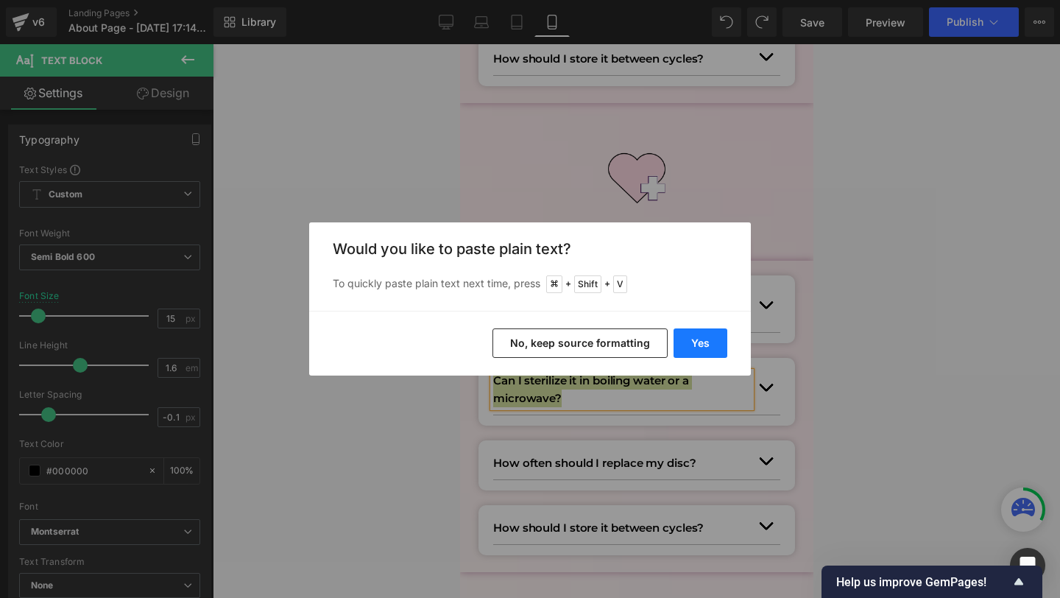
click at [697, 354] on button "Yes" at bounding box center [701, 342] width 54 height 29
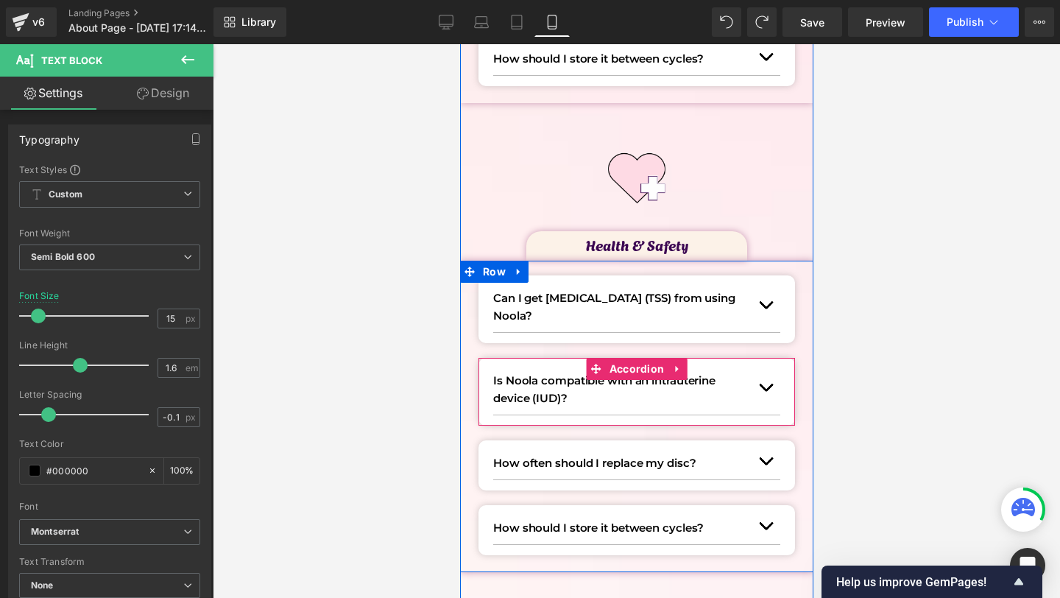
click at [770, 395] on button "button" at bounding box center [764, 388] width 29 height 54
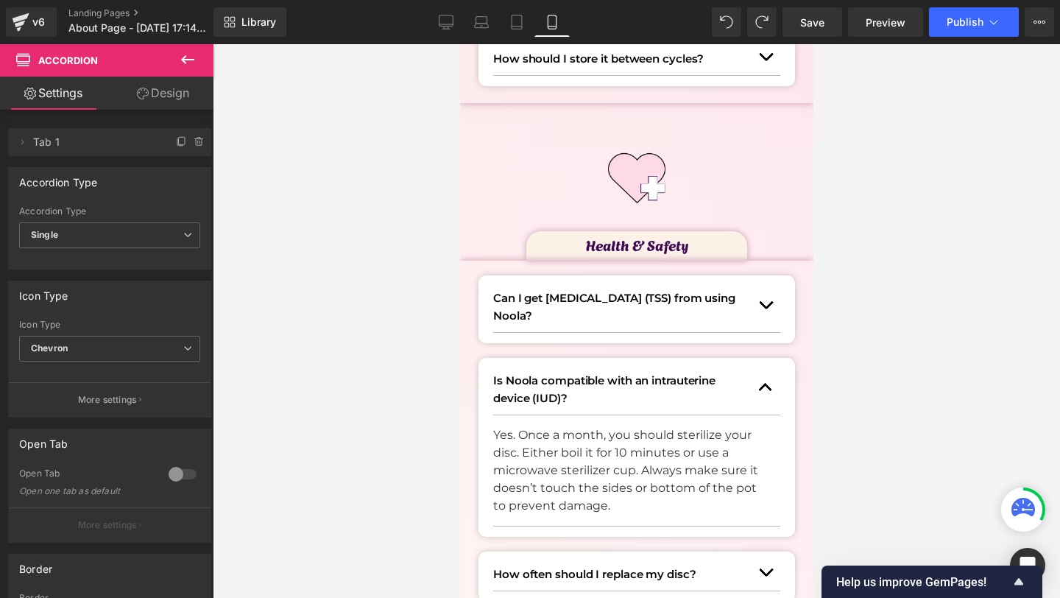
click at [569, 442] on p "Yes. Once a month, you should sterilize your disc. Either boil it for 10 minute…" at bounding box center [630, 470] width 276 height 88
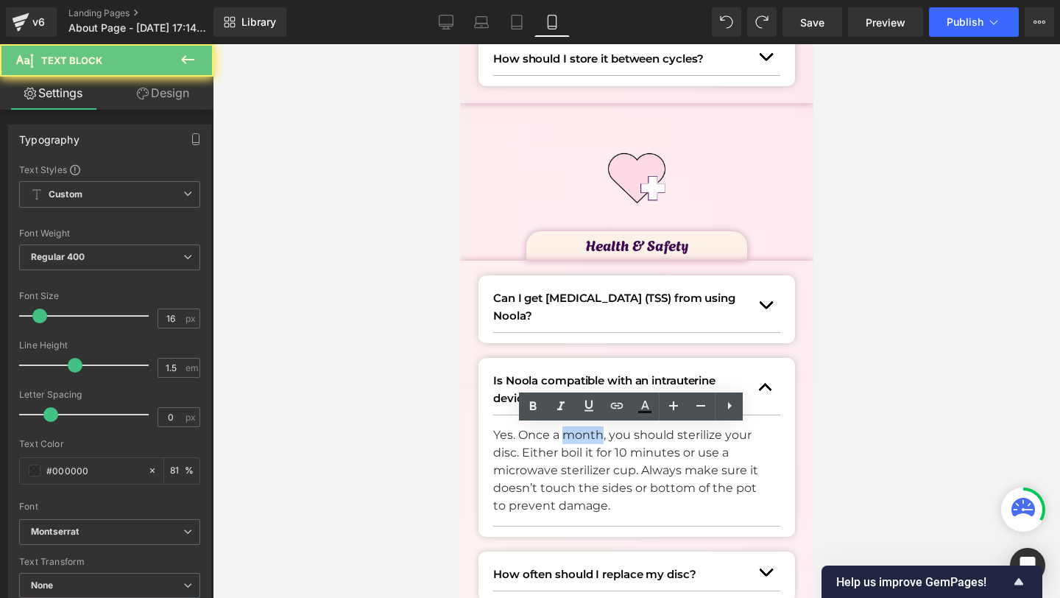
click at [569, 442] on p "Yes. Once a month, you should sterilize your disc. Either boil it for 10 minute…" at bounding box center [630, 470] width 276 height 88
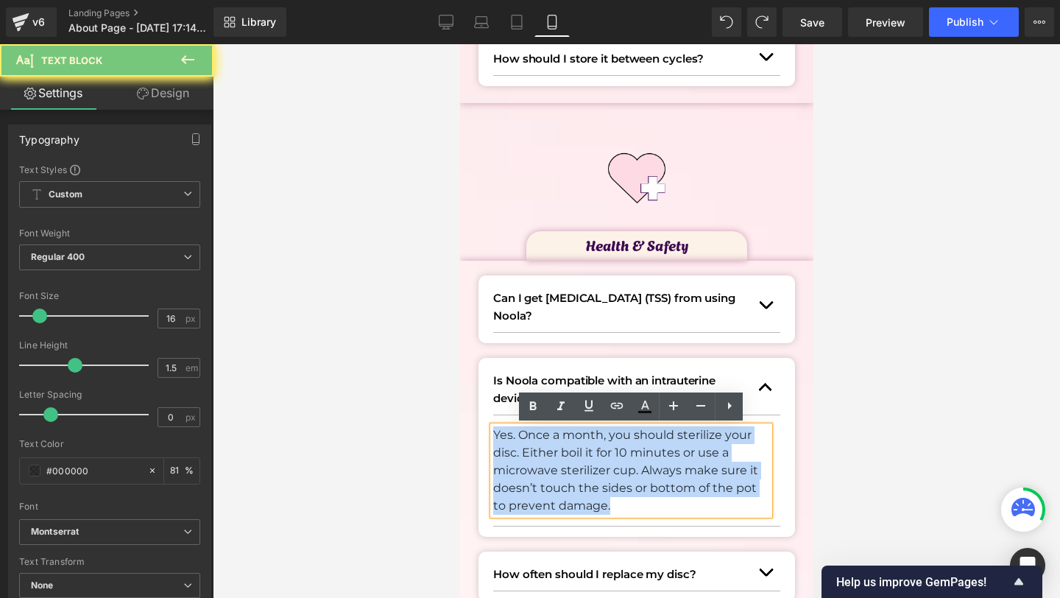
click at [569, 442] on p "Yes. Once a month, you should sterilize your disc. Either boil it for 10 minute…" at bounding box center [630, 470] width 276 height 88
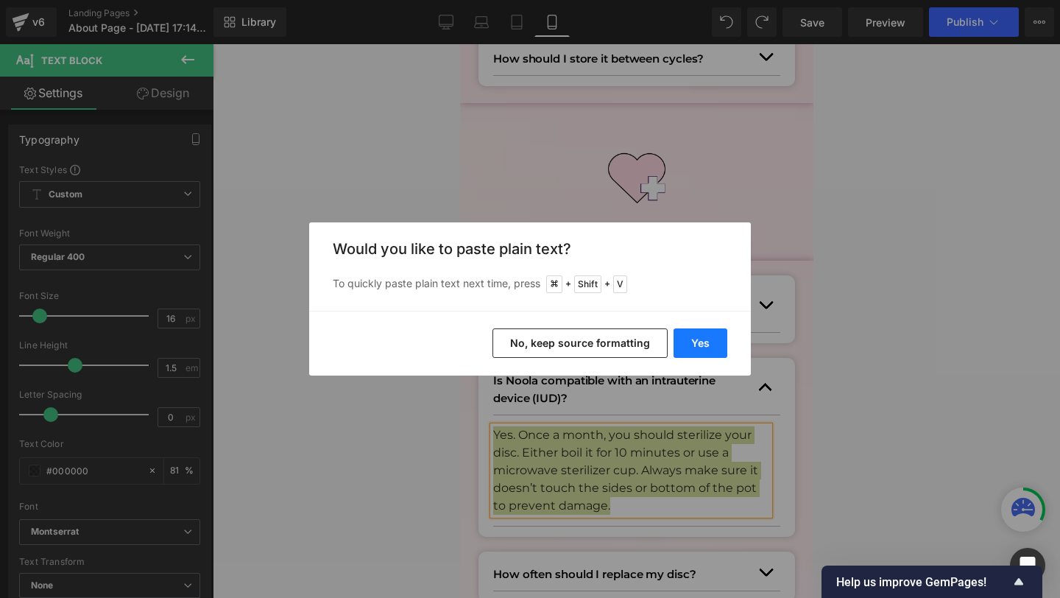
click at [716, 336] on button "Yes" at bounding box center [701, 342] width 54 height 29
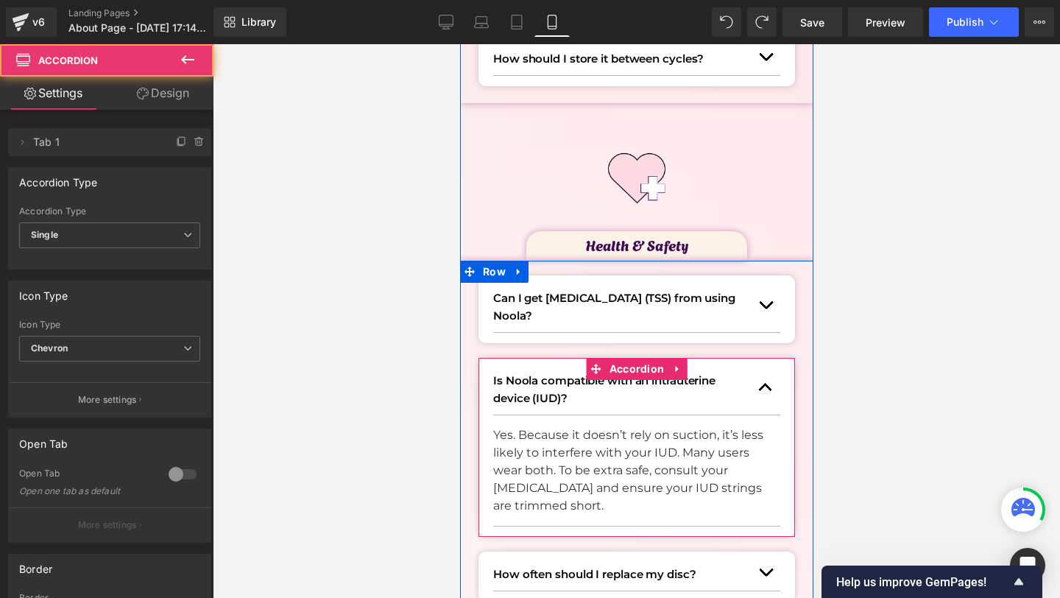
click at [757, 391] on button "button" at bounding box center [764, 388] width 29 height 54
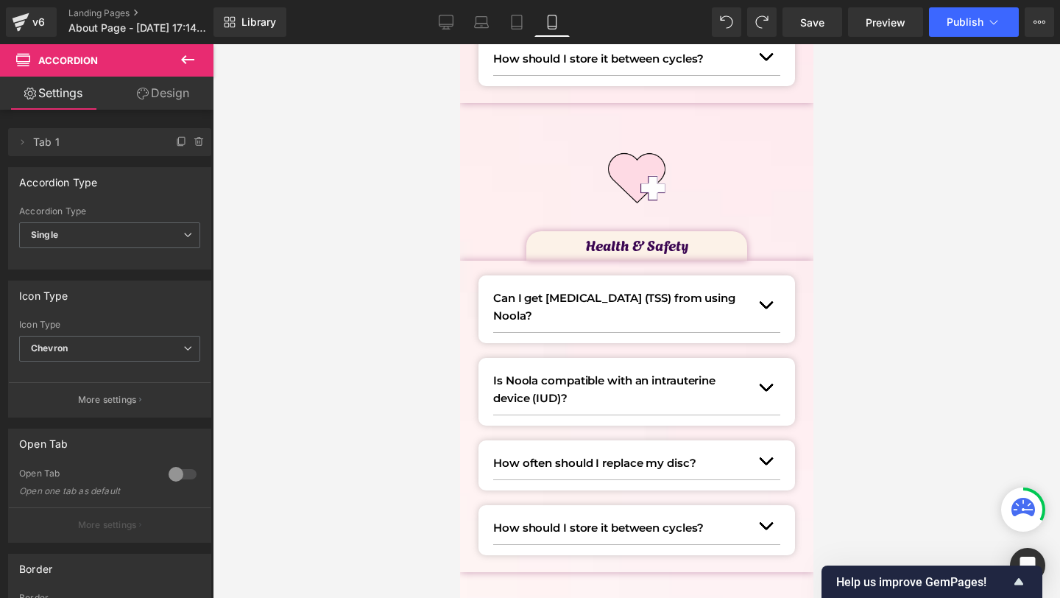
click at [600, 470] on div "How often should I replace my disc? Text Block" at bounding box center [621, 463] width 258 height 18
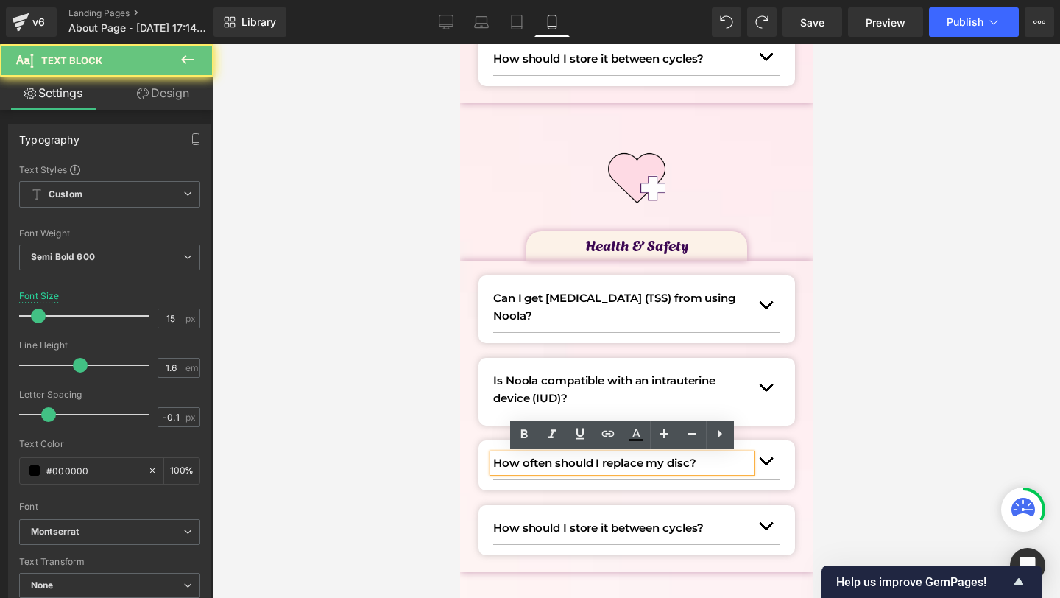
click at [524, 454] on div "How often should I replace my disc?" at bounding box center [621, 463] width 258 height 18
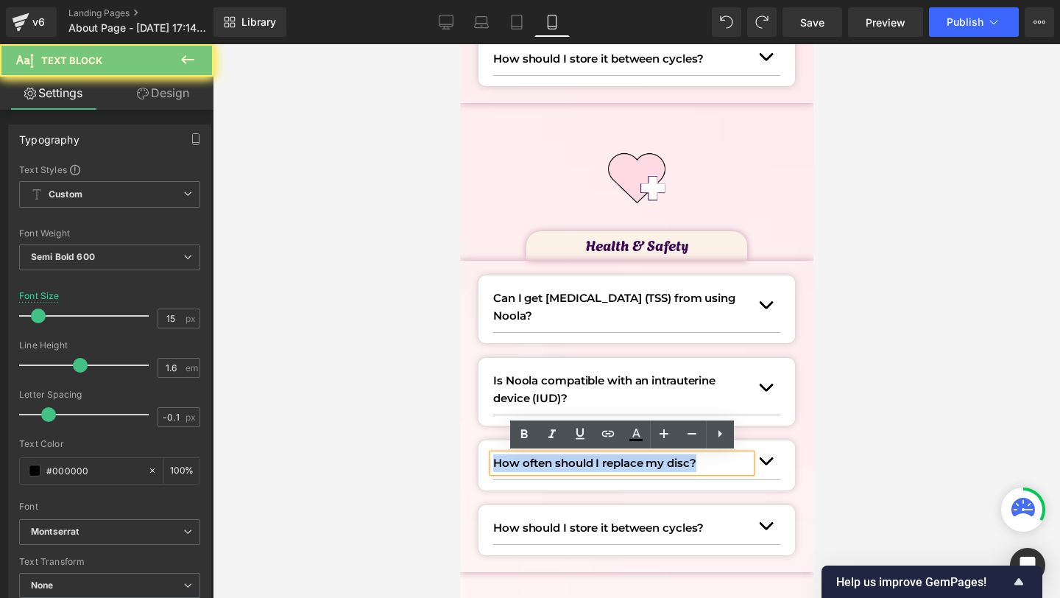
click at [524, 454] on div "How often should I replace my disc?" at bounding box center [621, 463] width 258 height 18
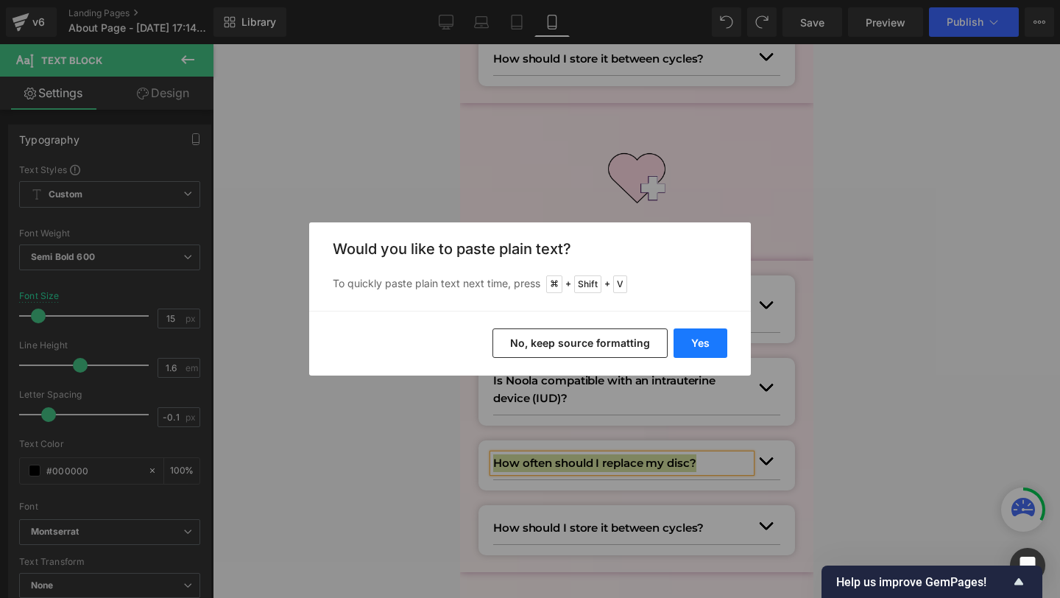
click at [699, 347] on button "Yes" at bounding box center [701, 342] width 54 height 29
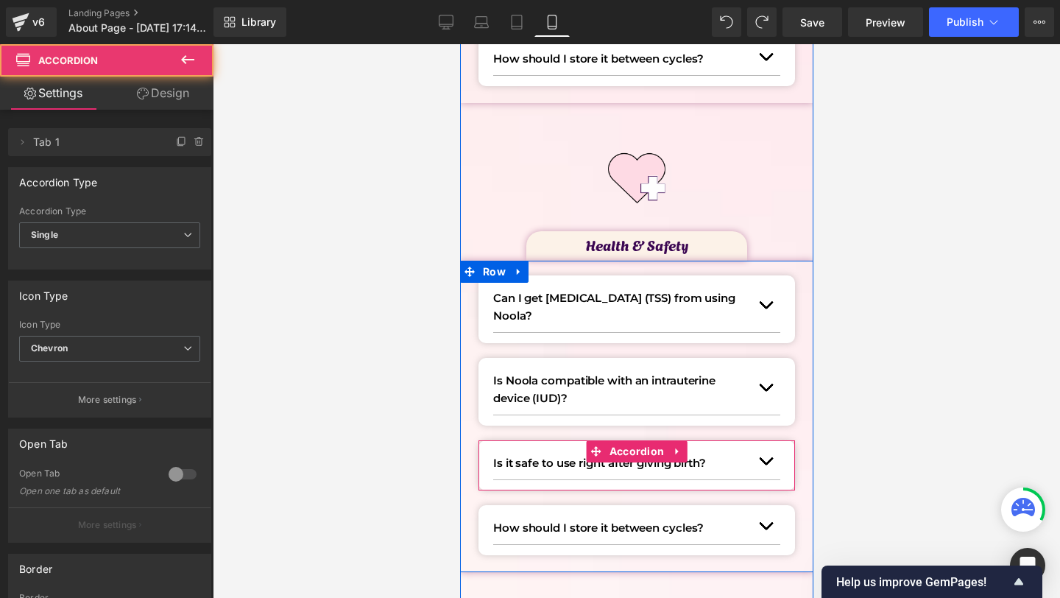
click at [767, 464] on button "button" at bounding box center [764, 461] width 29 height 36
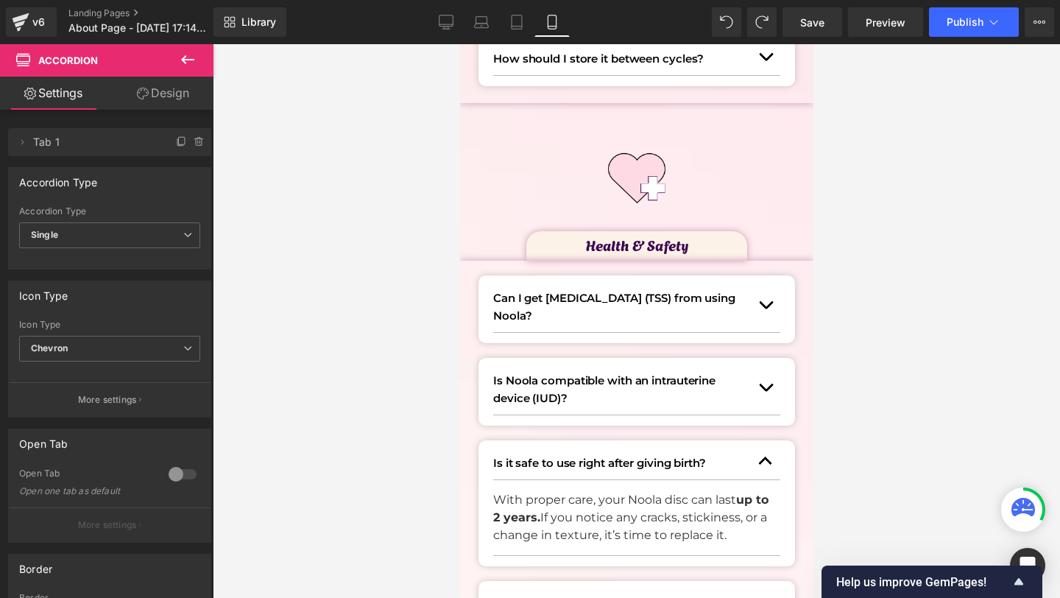
click at [528, 509] on p "With proper care, your Noola disc can last up to 2 years. If you notice any cra…" at bounding box center [630, 517] width 276 height 53
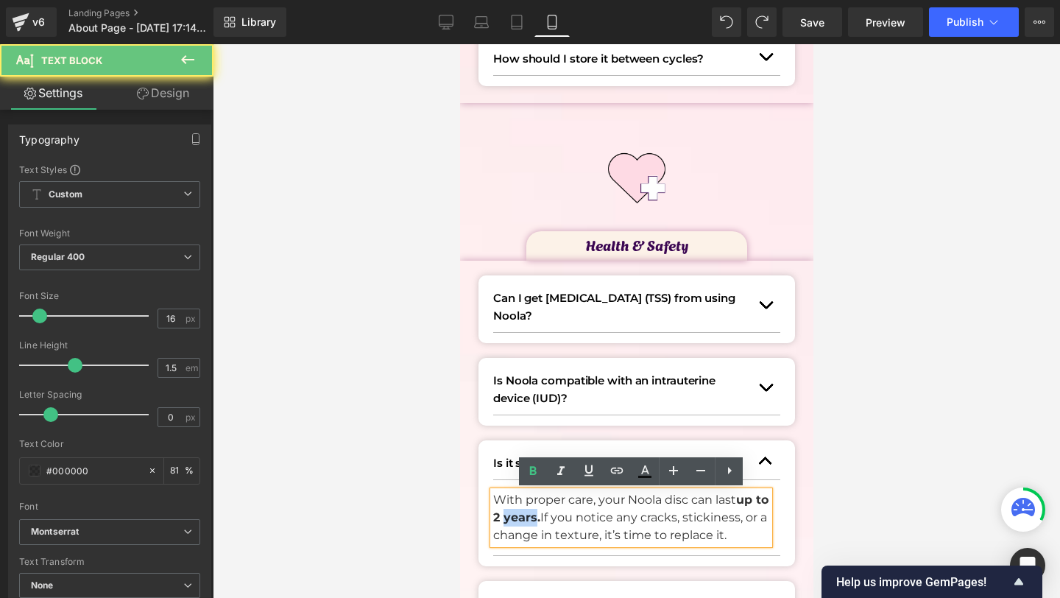
click at [528, 509] on p "With proper care, your Noola disc can last up to 2 years. If you notice any cra…" at bounding box center [630, 517] width 276 height 53
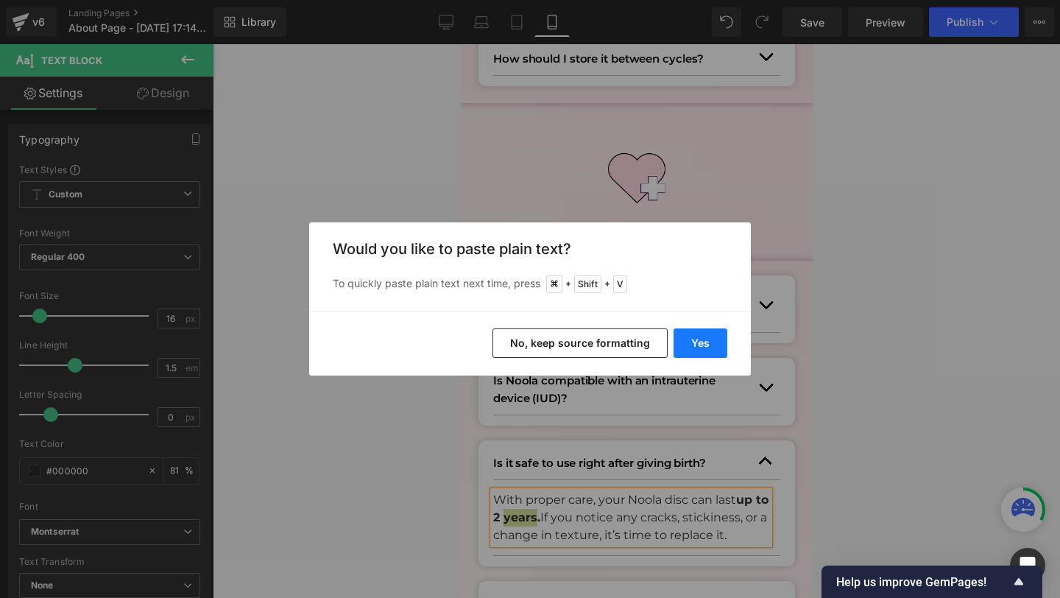
click at [696, 345] on button "Yes" at bounding box center [701, 342] width 54 height 29
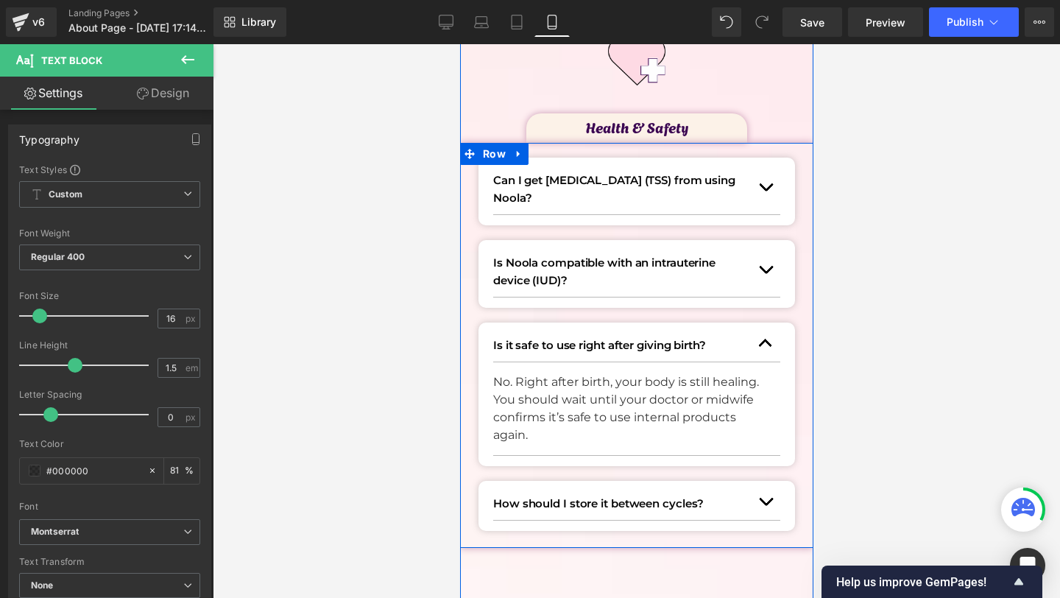
scroll to position [2079, 0]
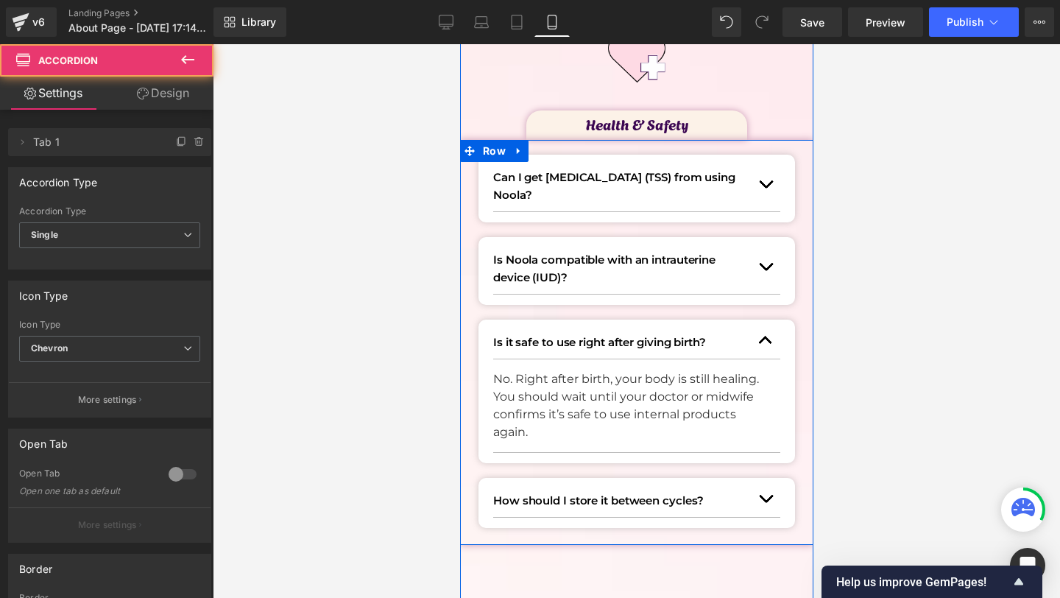
click at [766, 340] on button "button" at bounding box center [764, 340] width 29 height 36
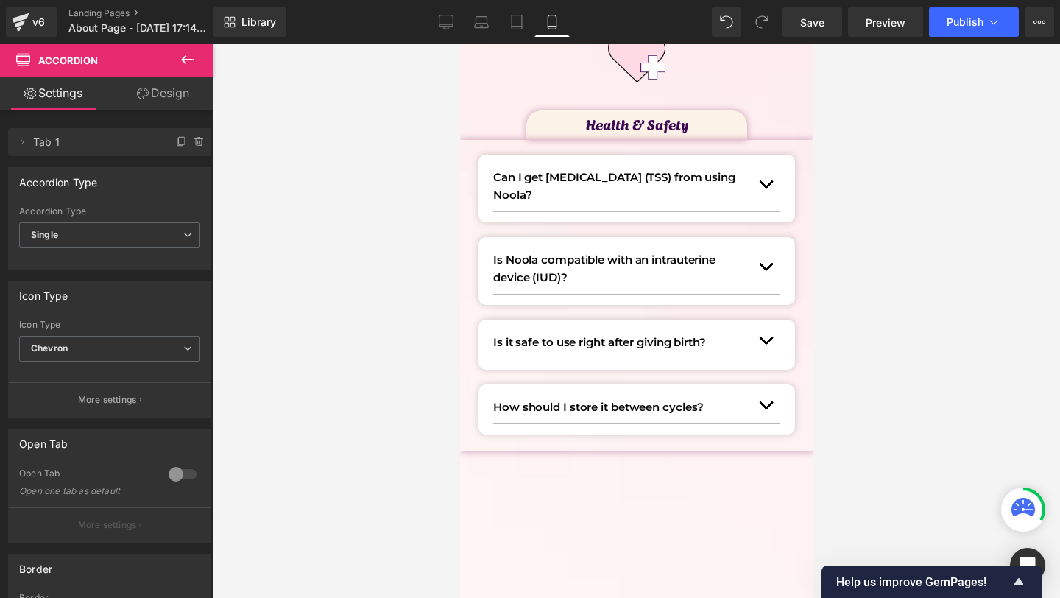
click at [528, 403] on p "How should I store it between cycles?" at bounding box center [621, 407] width 258 height 18
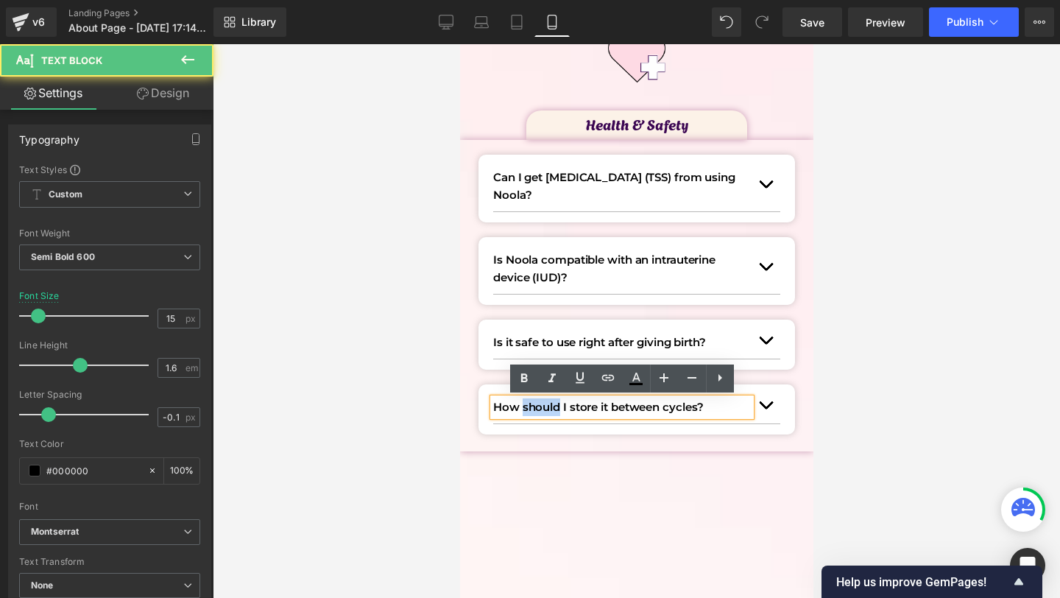
click at [528, 403] on p "How should I store it between cycles?" at bounding box center [621, 407] width 258 height 18
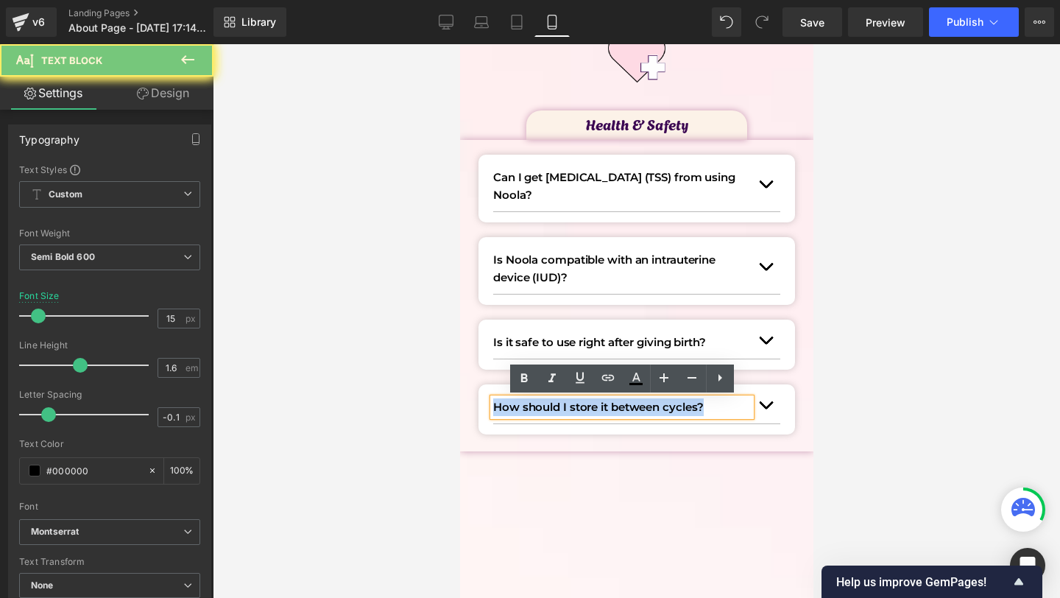
click at [528, 403] on p "How should I store it between cycles?" at bounding box center [621, 407] width 258 height 18
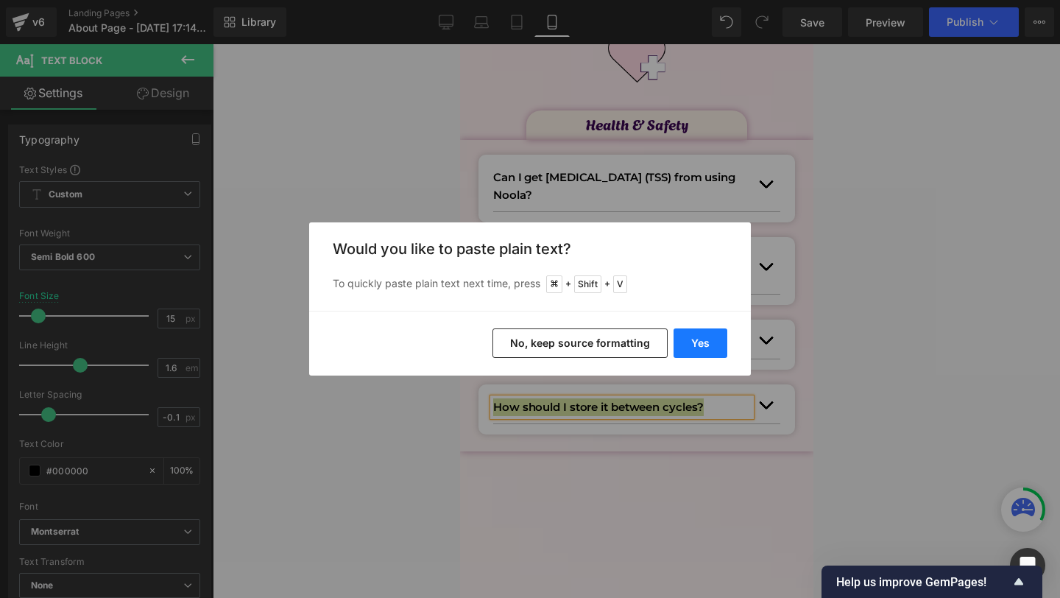
click at [704, 331] on button "Yes" at bounding box center [701, 342] width 54 height 29
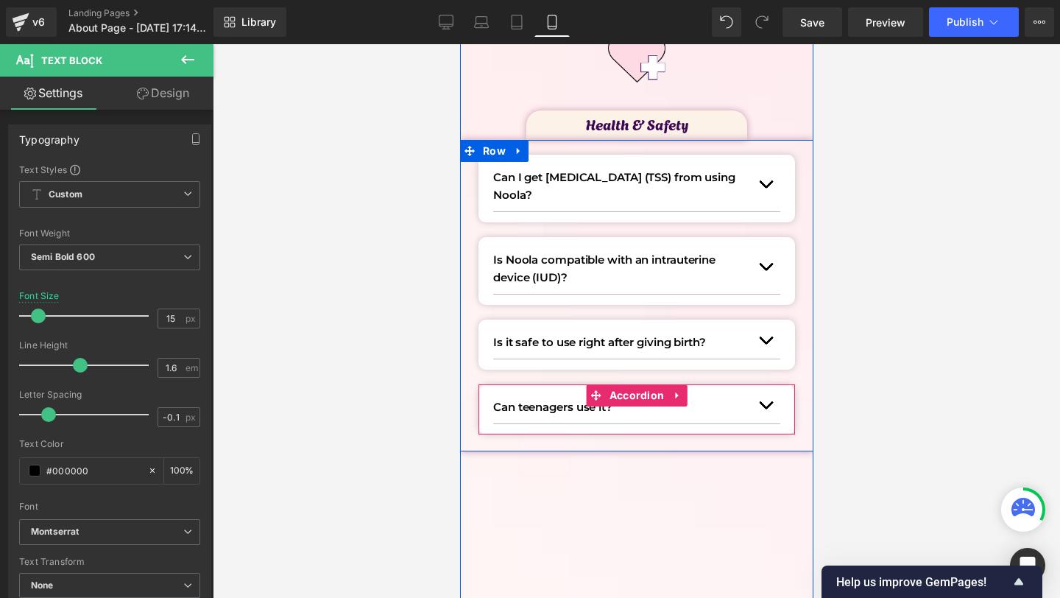
click at [762, 397] on button "button" at bounding box center [764, 405] width 29 height 36
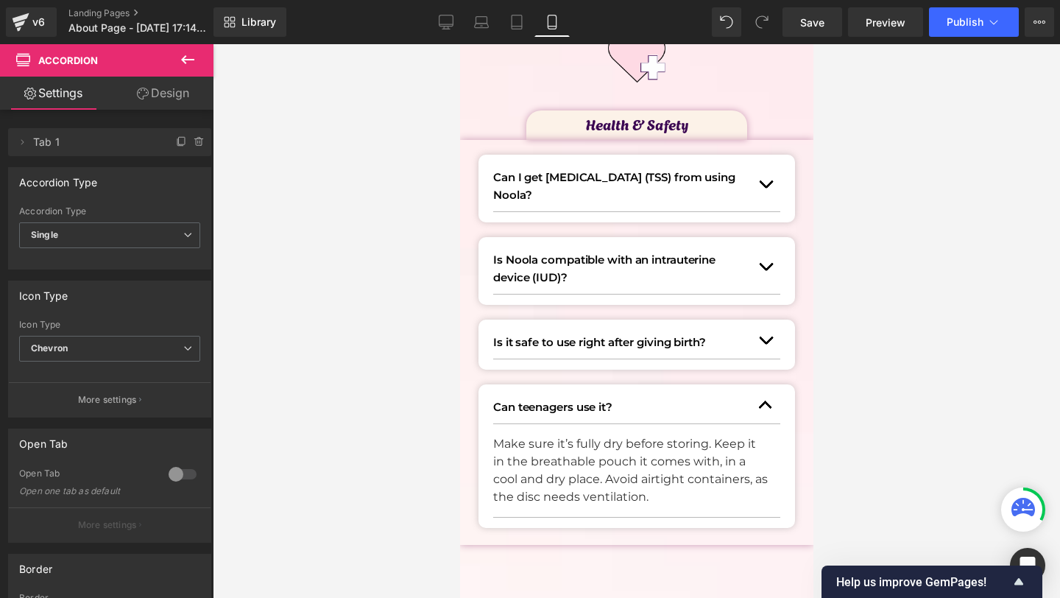
click at [543, 461] on p "Make sure it’s fully dry before storing. Keep it in the breathable pouch it com…" at bounding box center [630, 470] width 276 height 71
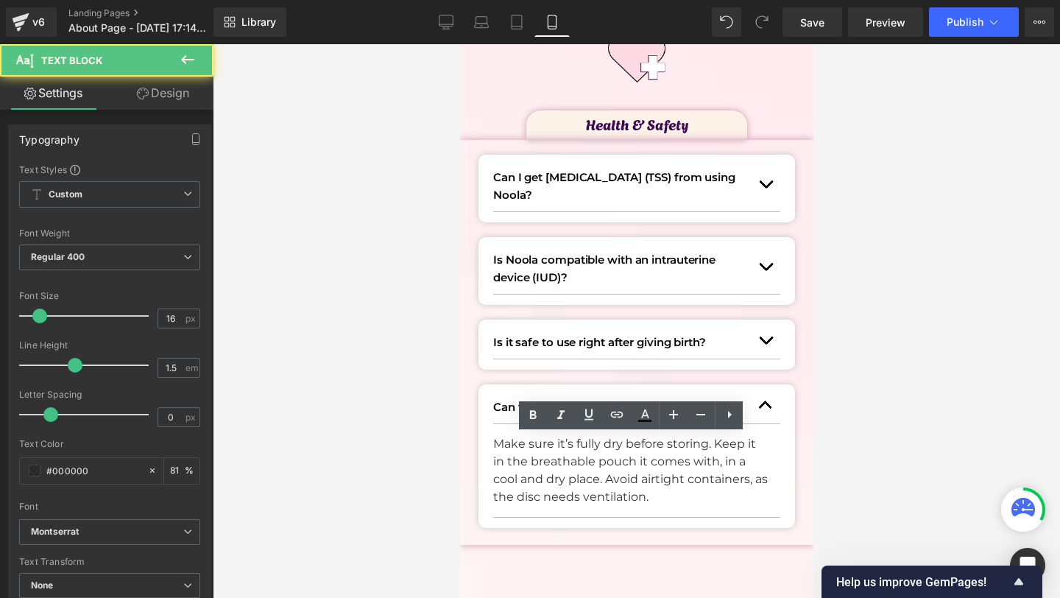
click at [543, 461] on p "Make sure it’s fully dry before storing. Keep it in the breathable pouch it com…" at bounding box center [630, 470] width 276 height 71
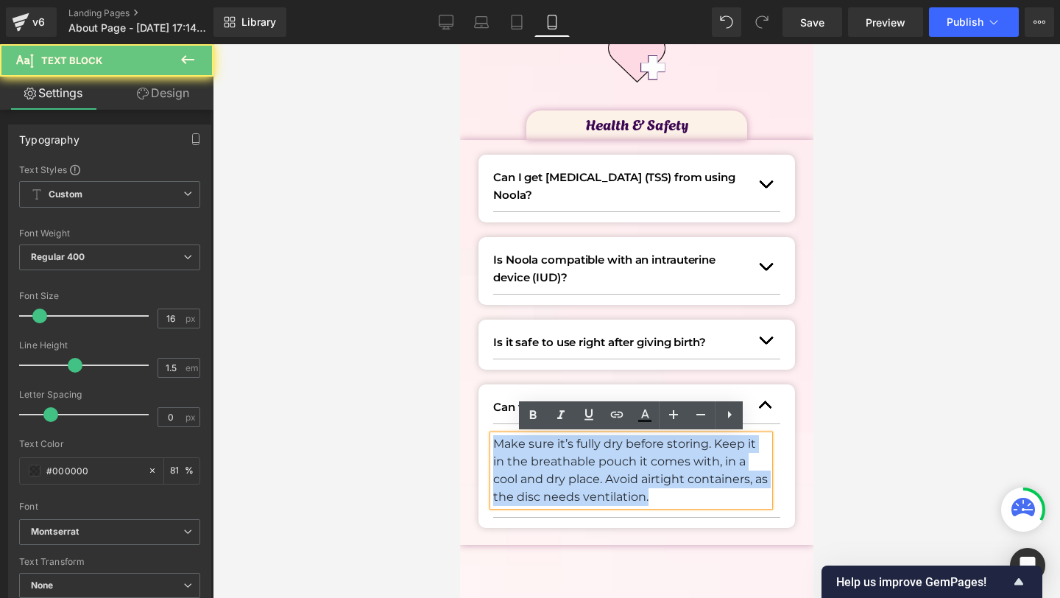
click at [543, 461] on p "Make sure it’s fully dry before storing. Keep it in the breathable pouch it com…" at bounding box center [630, 470] width 276 height 71
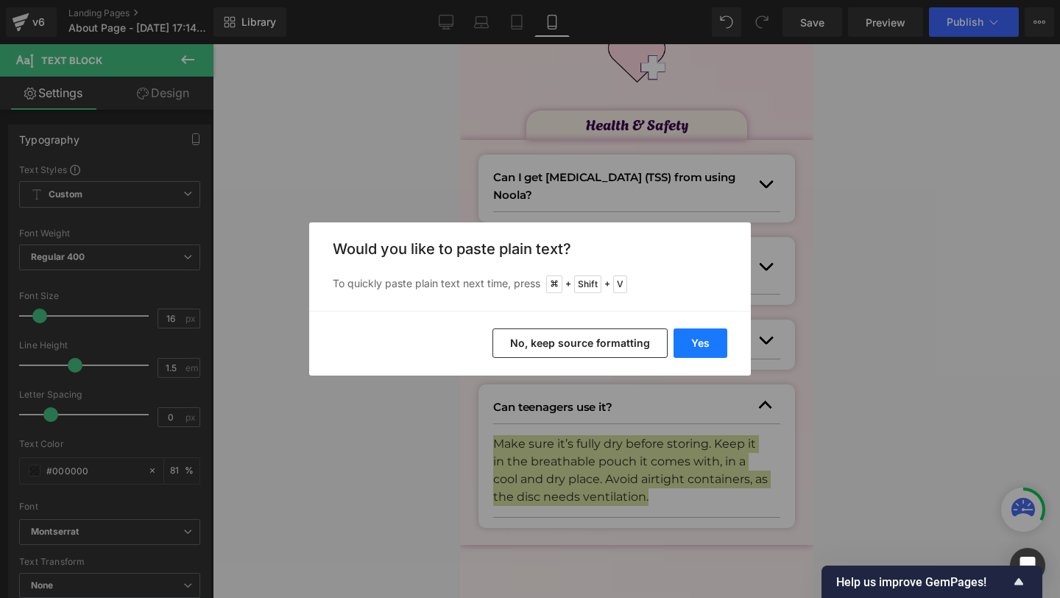
click at [702, 356] on button "Yes" at bounding box center [701, 342] width 54 height 29
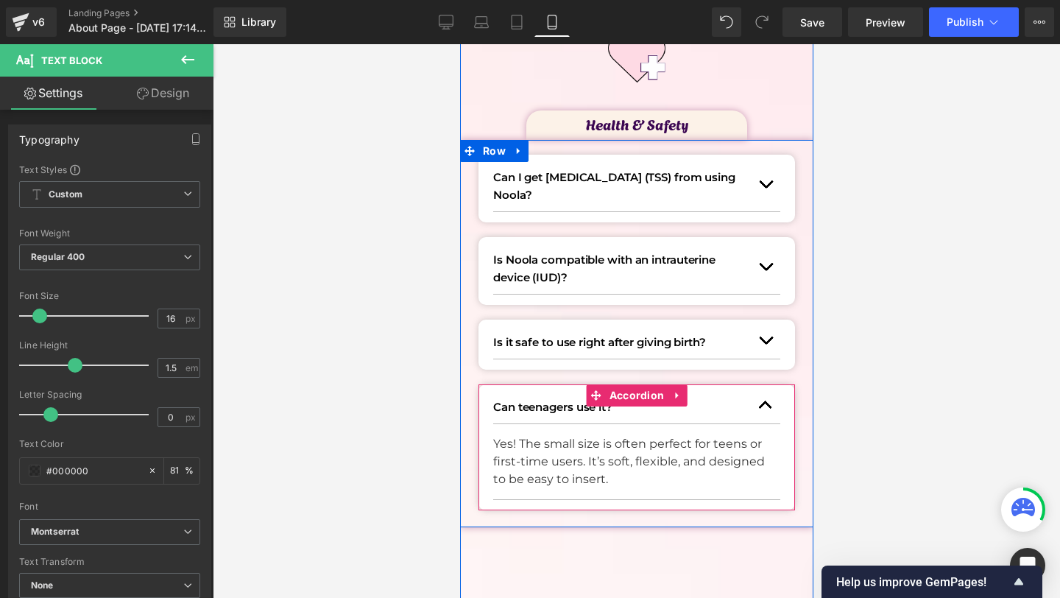
click at [763, 401] on button "button" at bounding box center [764, 405] width 29 height 36
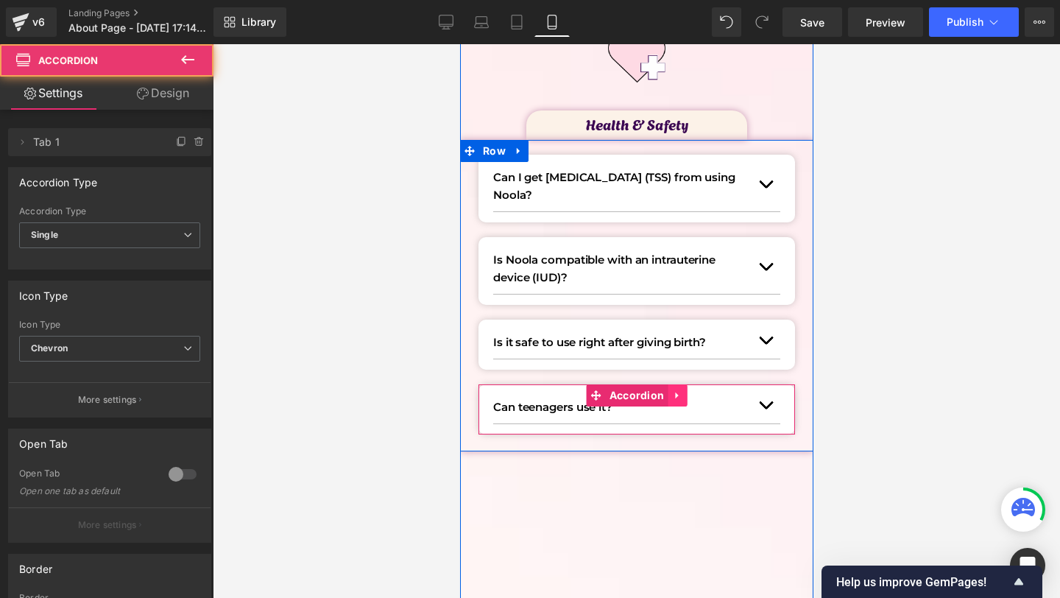
click at [675, 396] on icon at bounding box center [675, 395] width 3 height 7
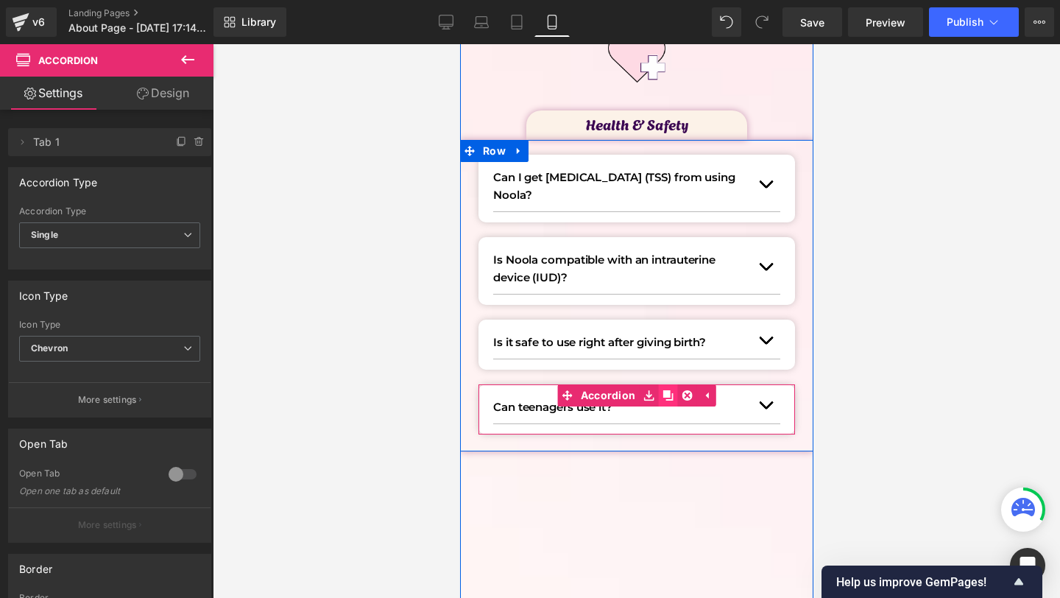
click at [664, 396] on icon at bounding box center [667, 395] width 10 height 10
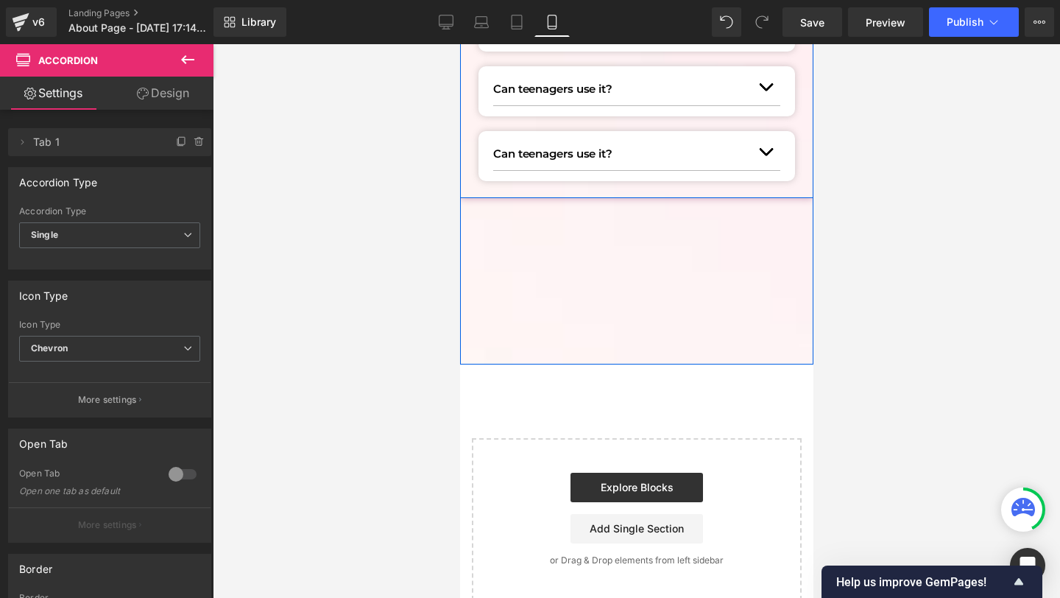
scroll to position [2396, 0]
click at [521, 157] on p "Can teenagers use it?" at bounding box center [621, 155] width 258 height 18
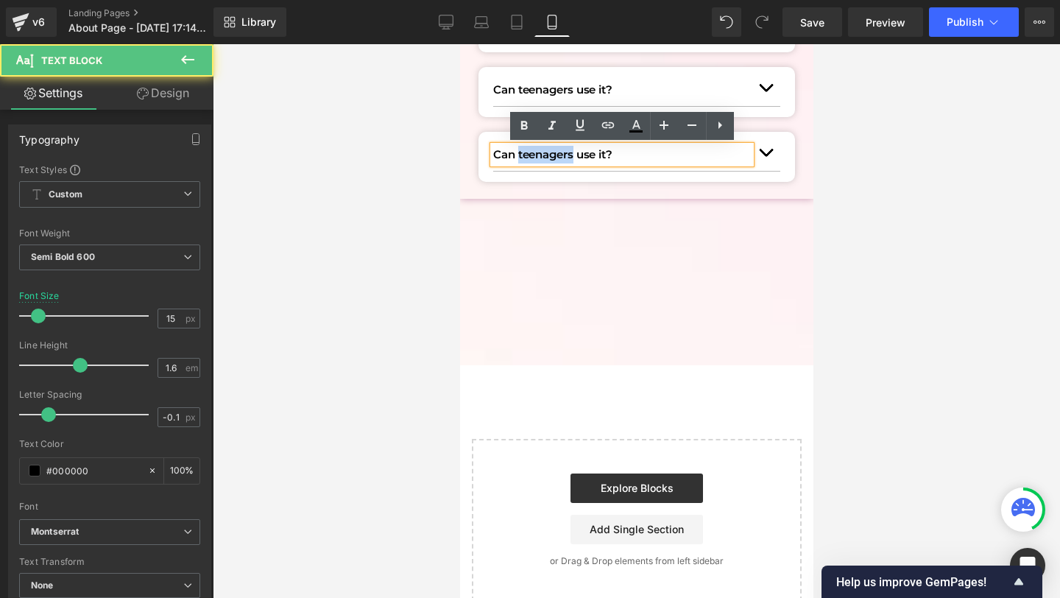
click at [521, 157] on p "Can teenagers use it?" at bounding box center [621, 155] width 258 height 18
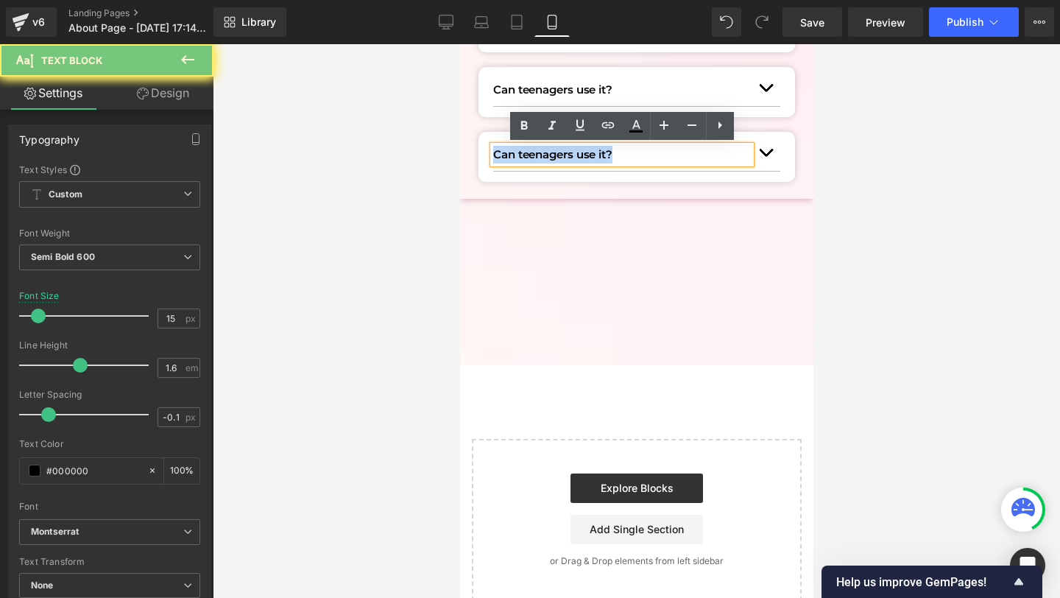
click at [521, 157] on p "Can teenagers use it?" at bounding box center [621, 155] width 258 height 18
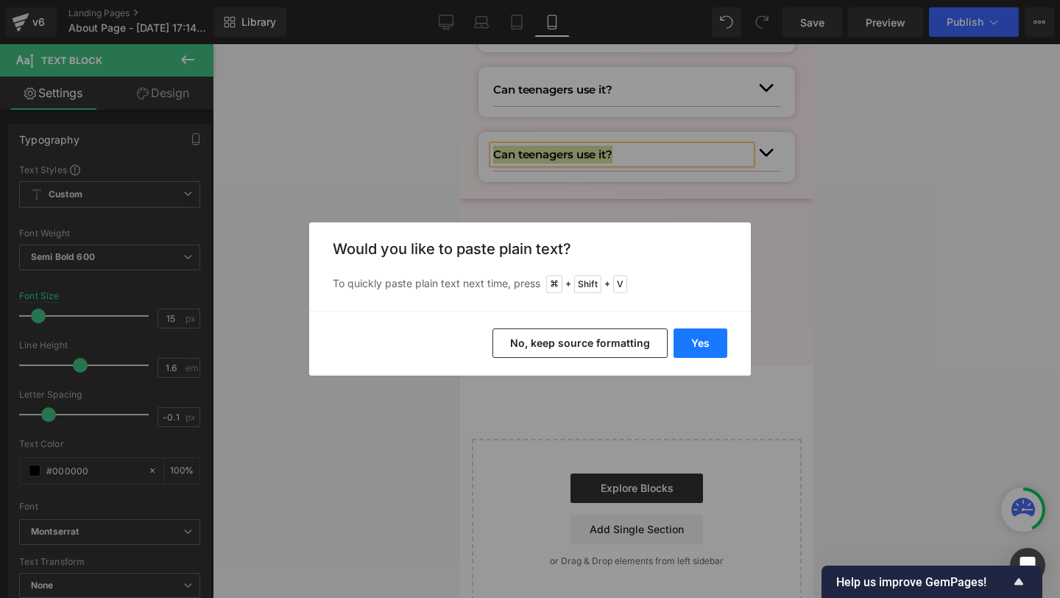
click at [710, 343] on button "Yes" at bounding box center [701, 342] width 54 height 29
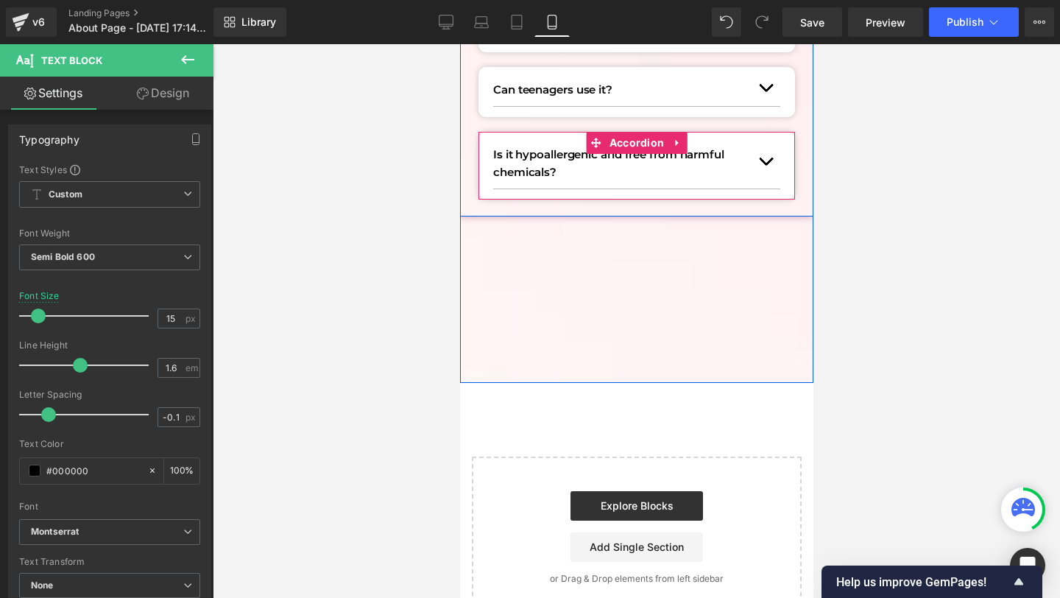
click at [765, 165] on span "button" at bounding box center [765, 165] width 0 height 0
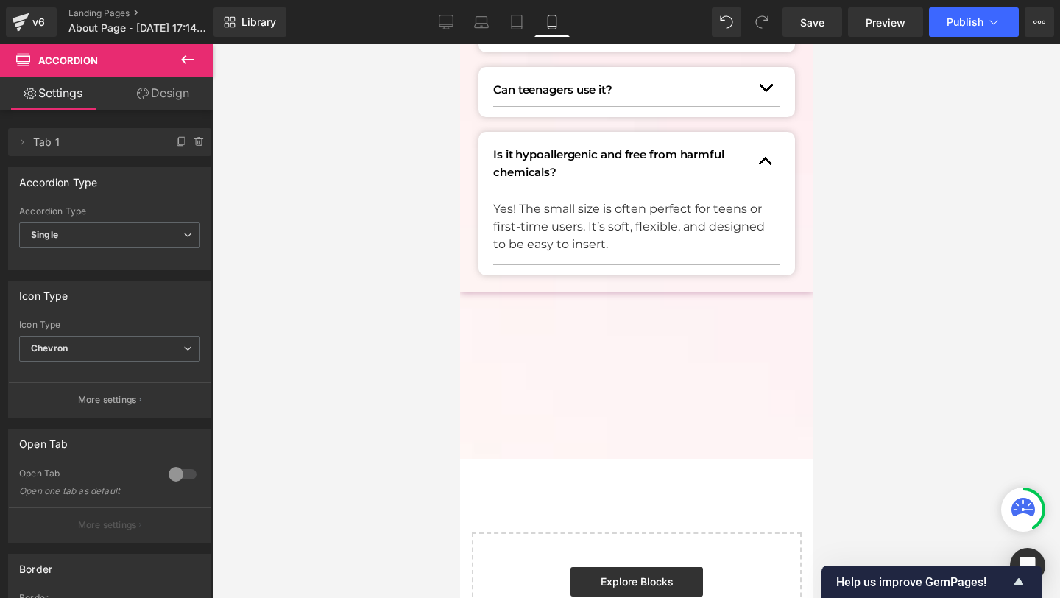
click at [540, 207] on p "Yes! The small size is often perfect for teens or first-time users. It’s soft, …" at bounding box center [630, 226] width 276 height 53
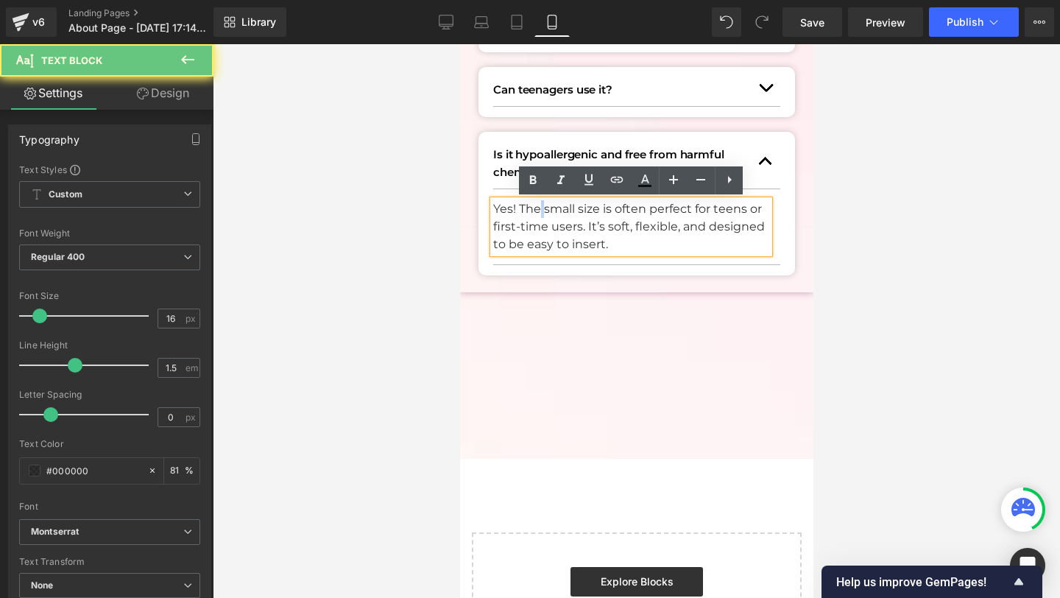
click at [540, 207] on p "Yes! The small size is often perfect for teens or first-time users. It’s soft, …" at bounding box center [630, 226] width 276 height 53
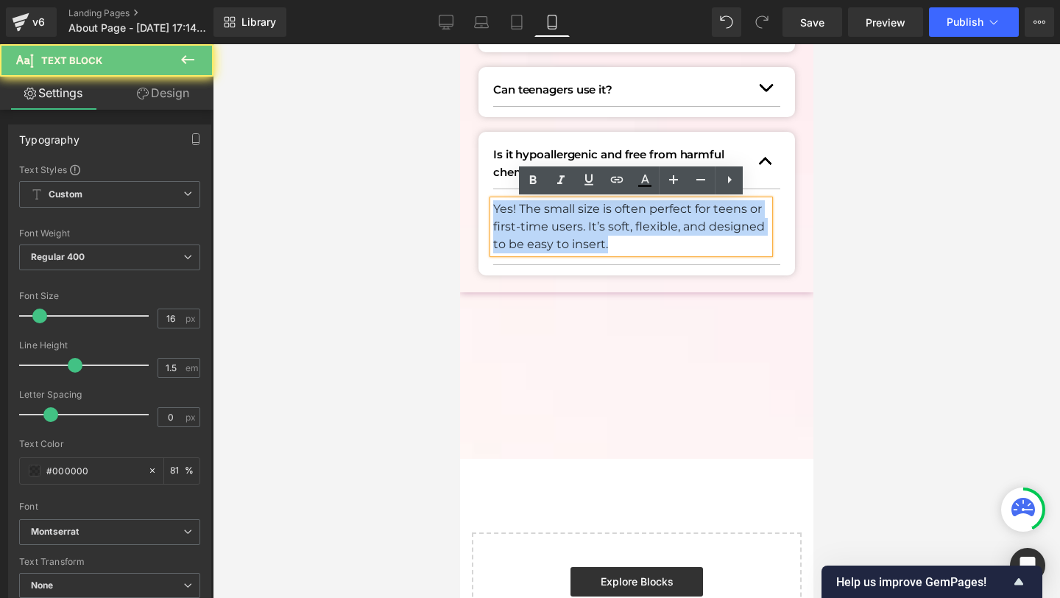
click at [540, 207] on p "Yes! The small size is often perfect for teens or first-time users. It’s soft, …" at bounding box center [630, 226] width 276 height 53
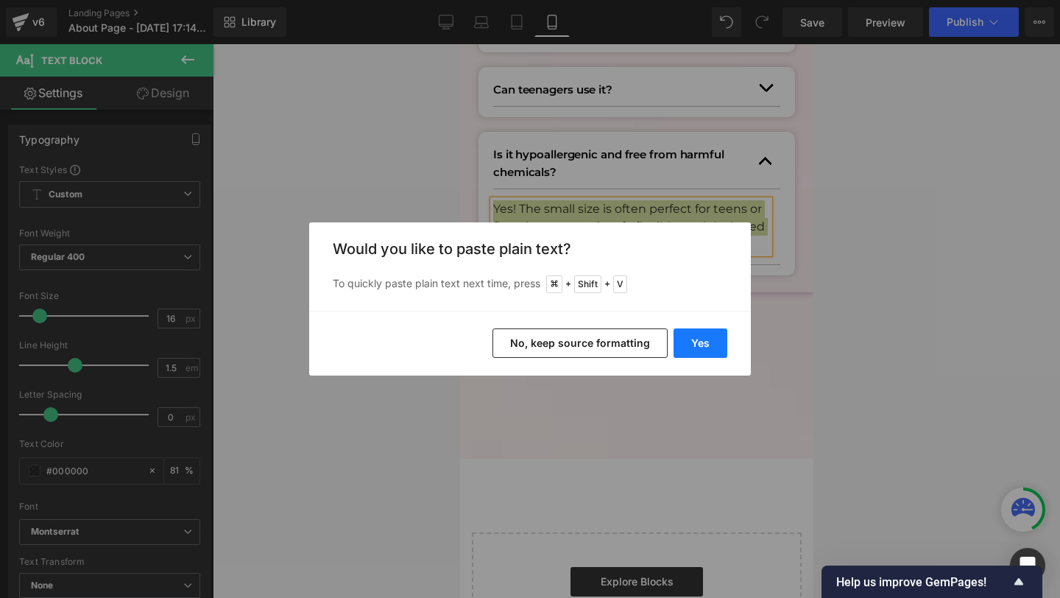
click at [702, 338] on button "Yes" at bounding box center [701, 342] width 54 height 29
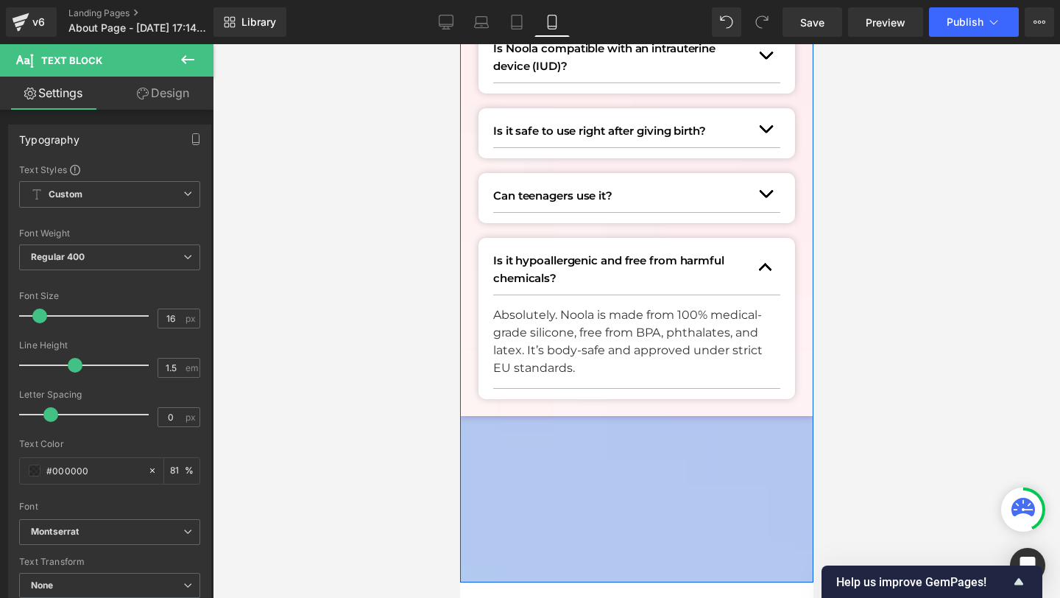
scroll to position [2274, 0]
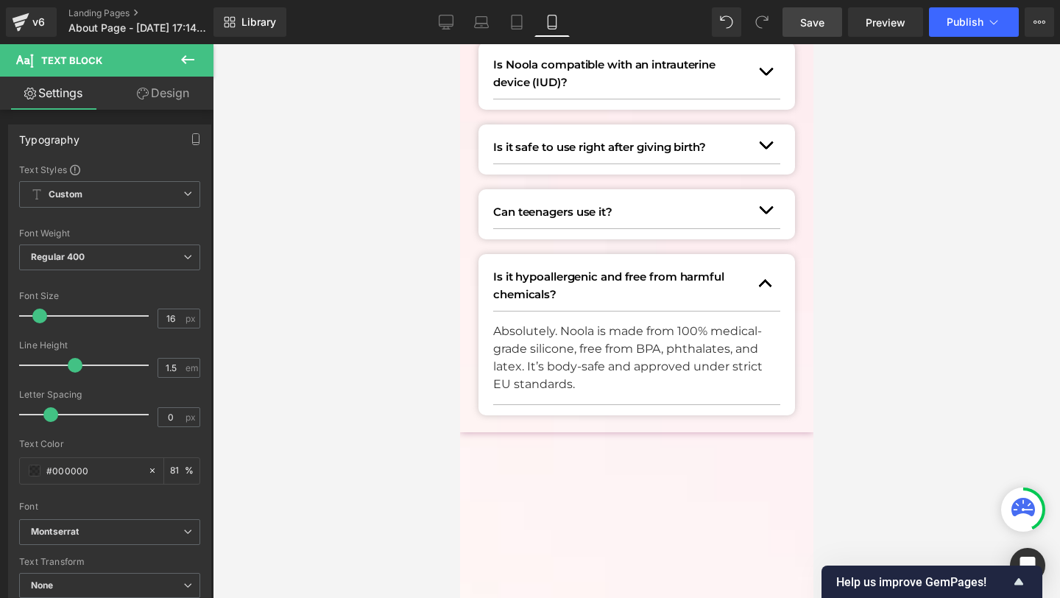
click at [817, 18] on span "Save" at bounding box center [812, 22] width 24 height 15
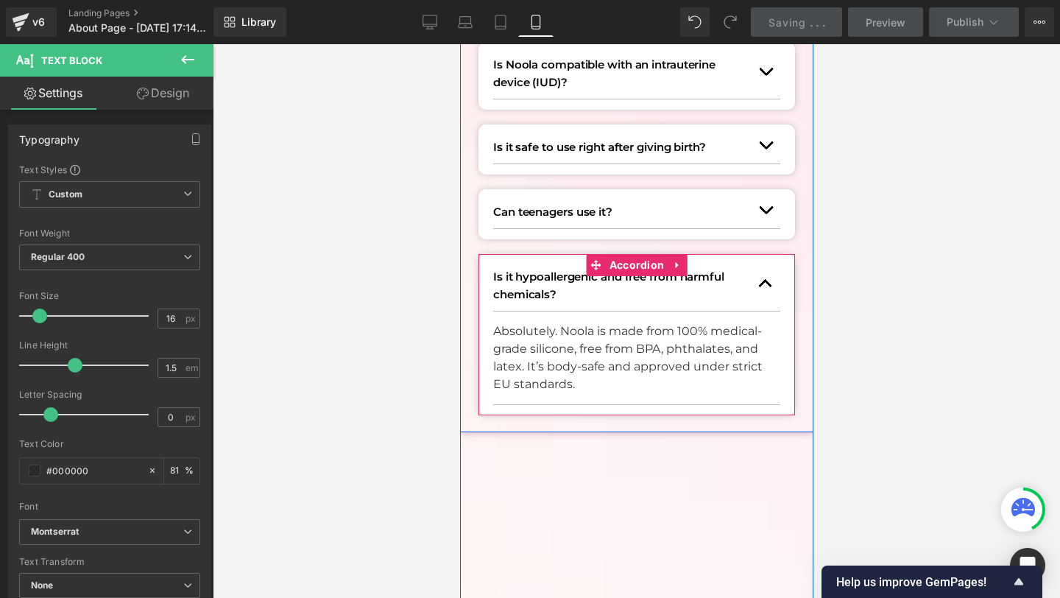
click at [764, 287] on button "button" at bounding box center [764, 284] width 29 height 54
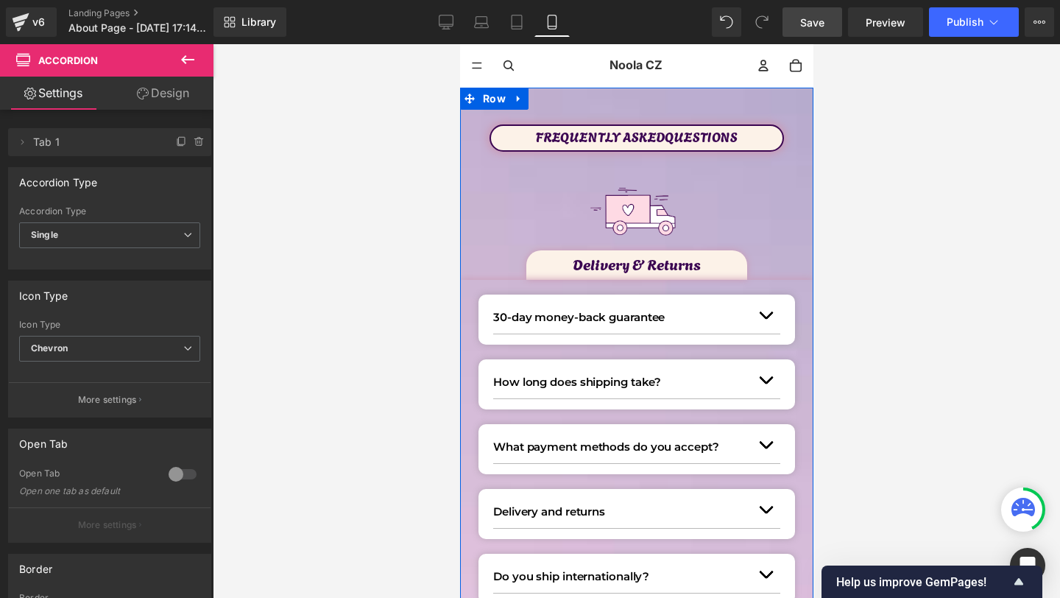
scroll to position [0, 0]
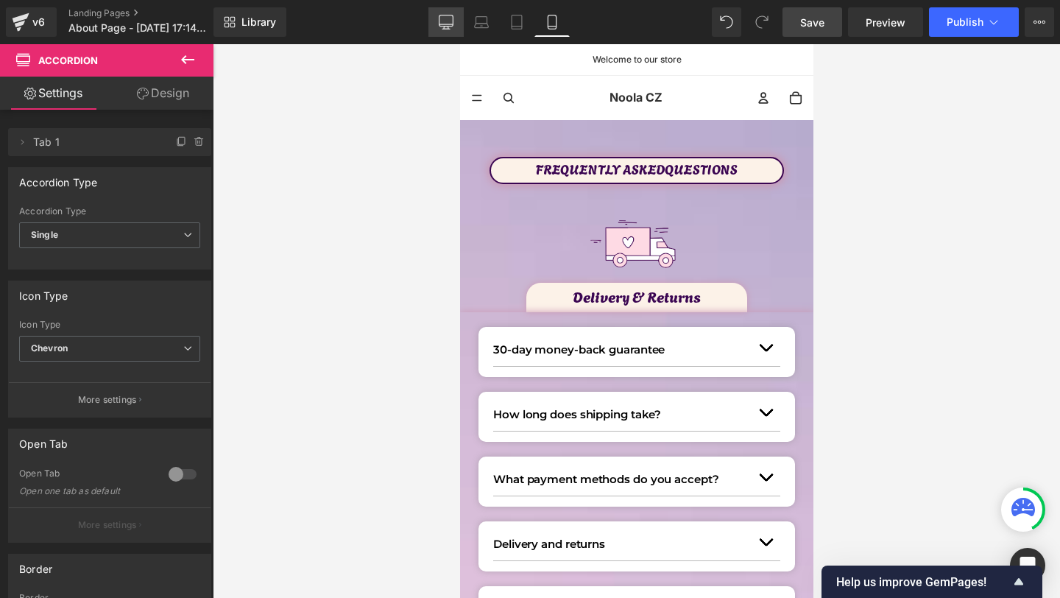
click at [458, 18] on link "Desktop" at bounding box center [445, 21] width 35 height 29
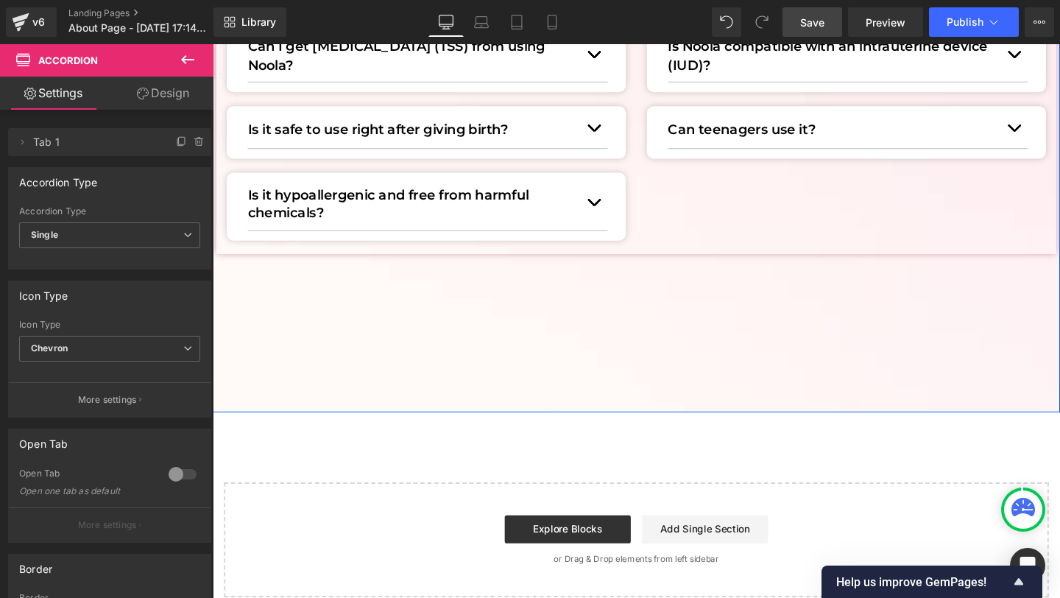
scroll to position [1553, 0]
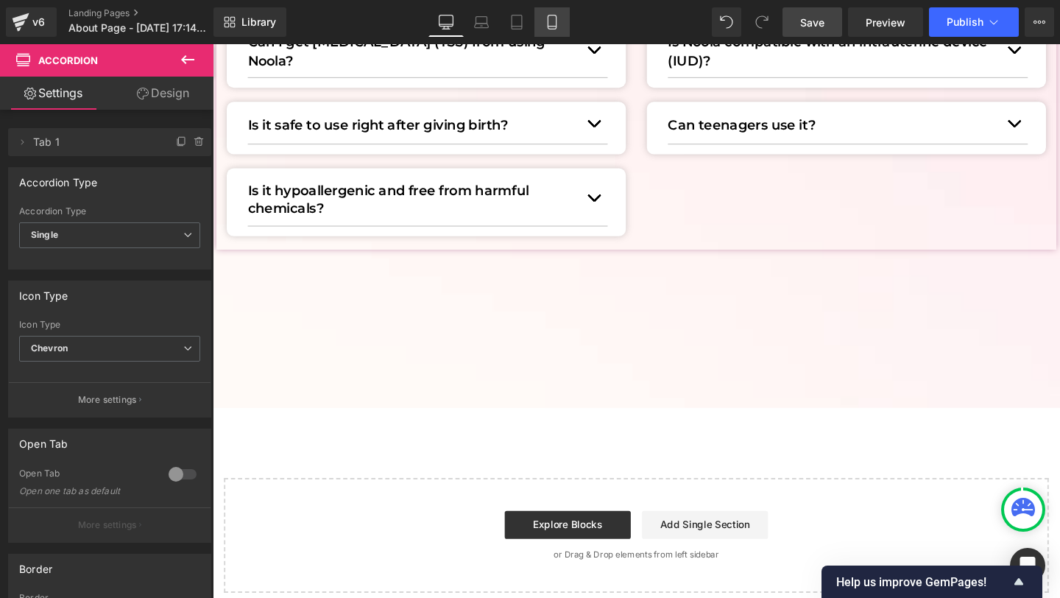
click at [565, 14] on link "Mobile" at bounding box center [551, 21] width 35 height 29
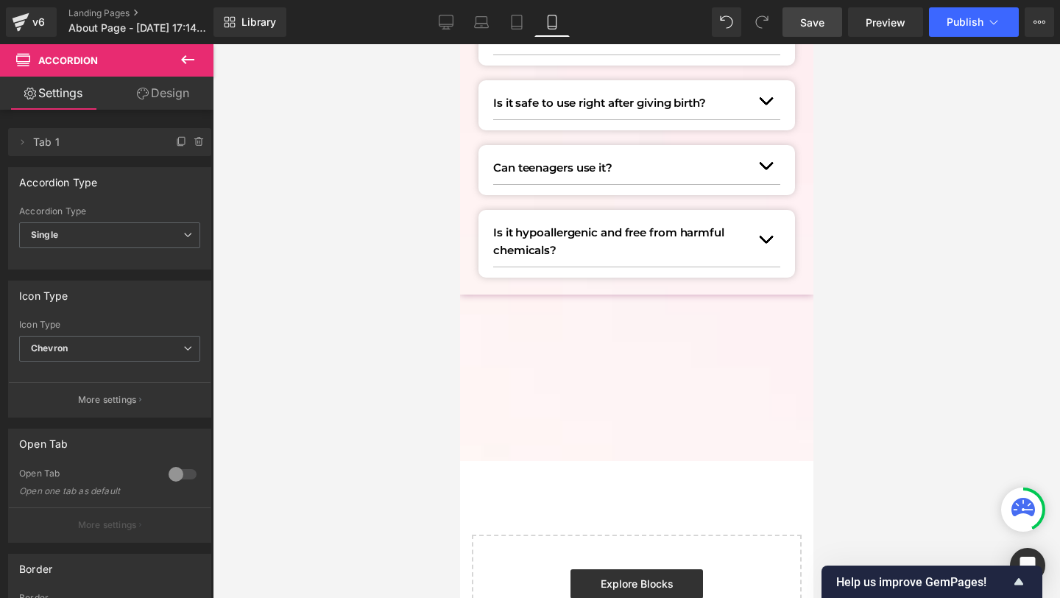
scroll to position [2321, 0]
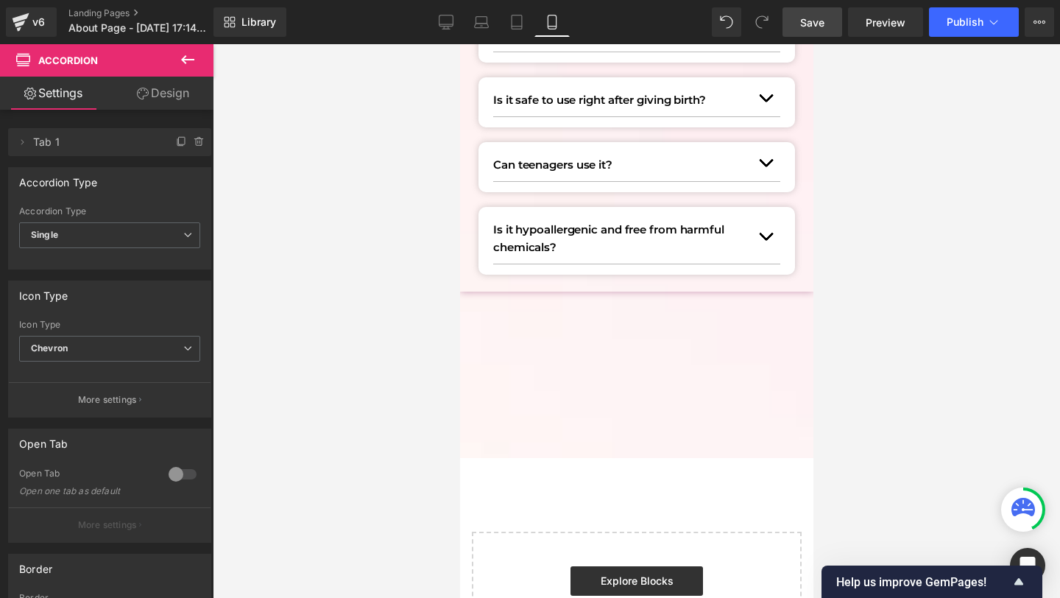
click at [813, 29] on link "Save" at bounding box center [813, 21] width 60 height 29
click at [257, 37] on div "Library Mobile Desktop Laptop Tablet Mobile Save Preview Publish Scheduled View…" at bounding box center [636, 22] width 847 height 44
click at [268, 32] on link "Library" at bounding box center [249, 21] width 73 height 29
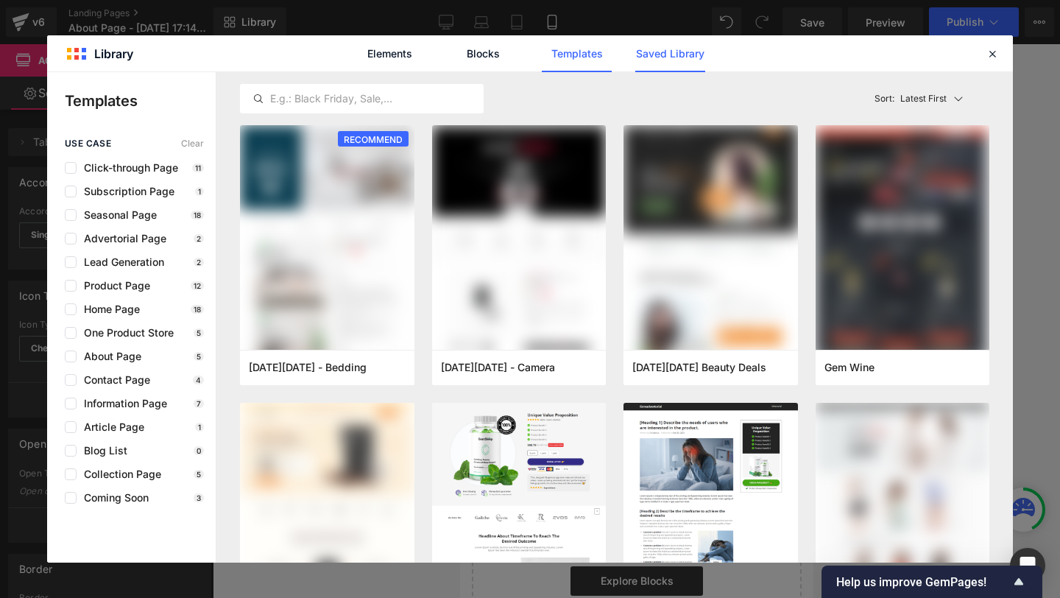
click at [665, 71] on link "Saved Library" at bounding box center [670, 53] width 70 height 37
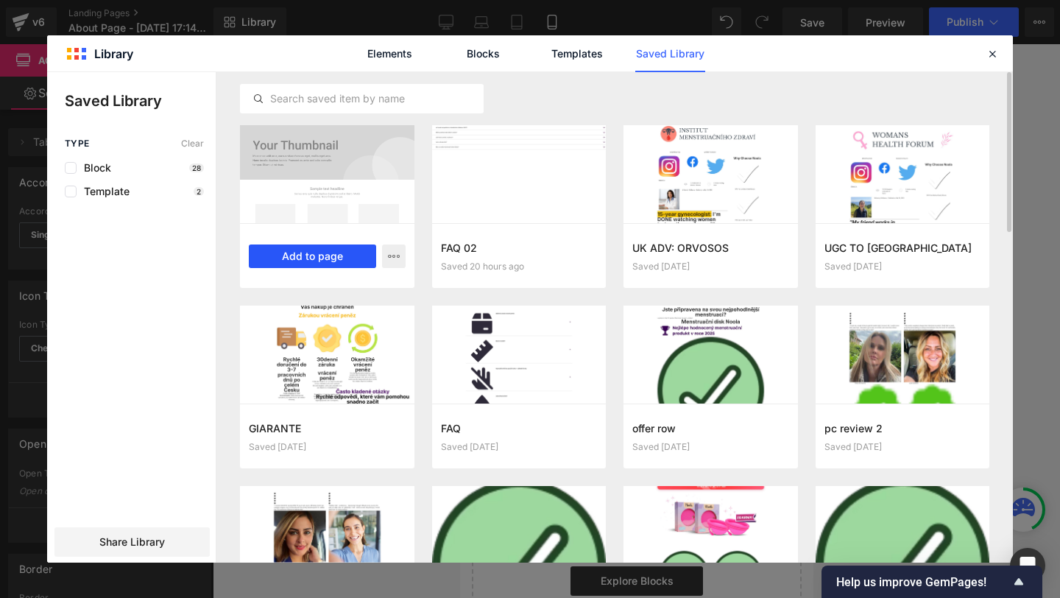
click at [312, 262] on button "Add to page" at bounding box center [312, 256] width 127 height 24
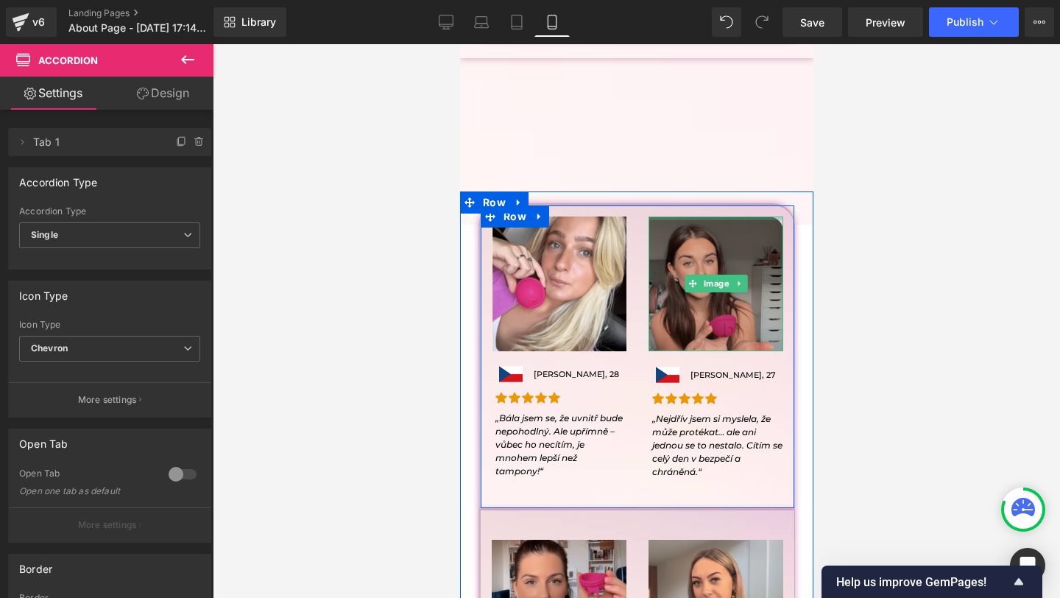
scroll to position [2552, 0]
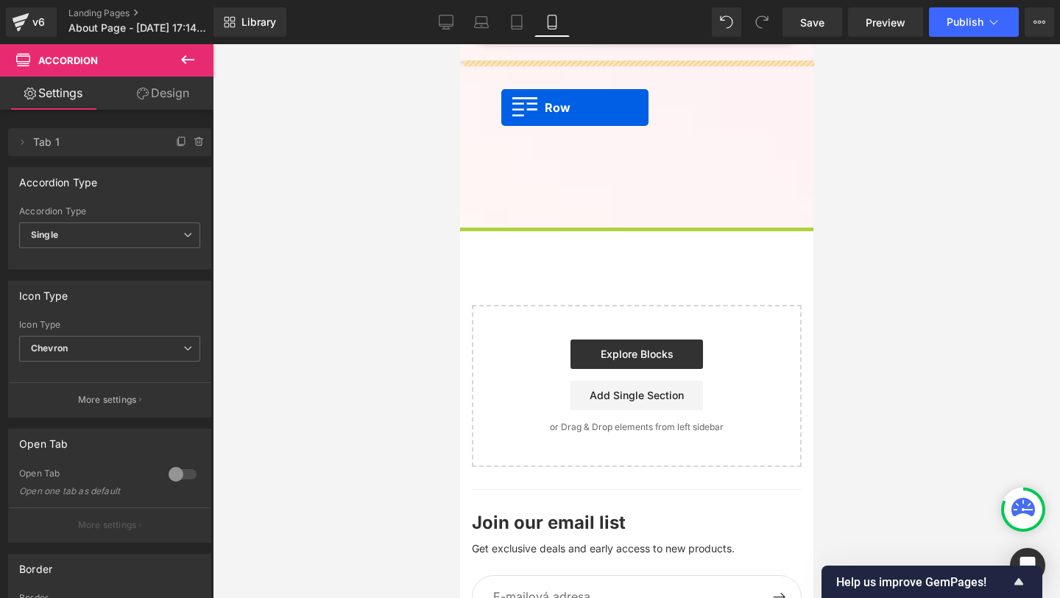
drag, startPoint x: 468, startPoint y: 205, endPoint x: 501, endPoint y: 107, distance: 102.4
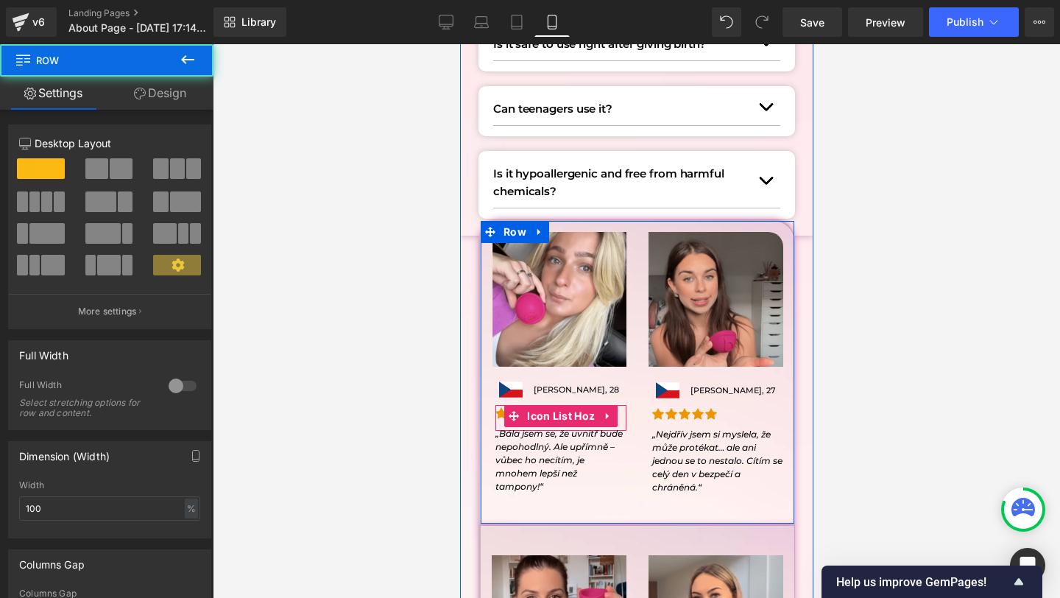
scroll to position [2342, 0]
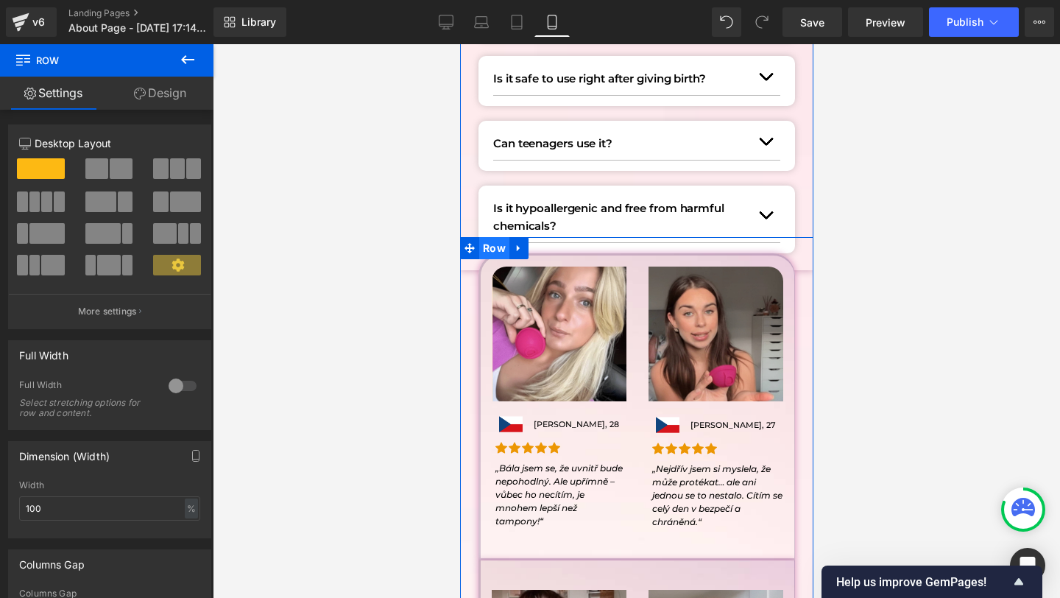
click at [490, 254] on span "Row" at bounding box center [493, 248] width 30 height 22
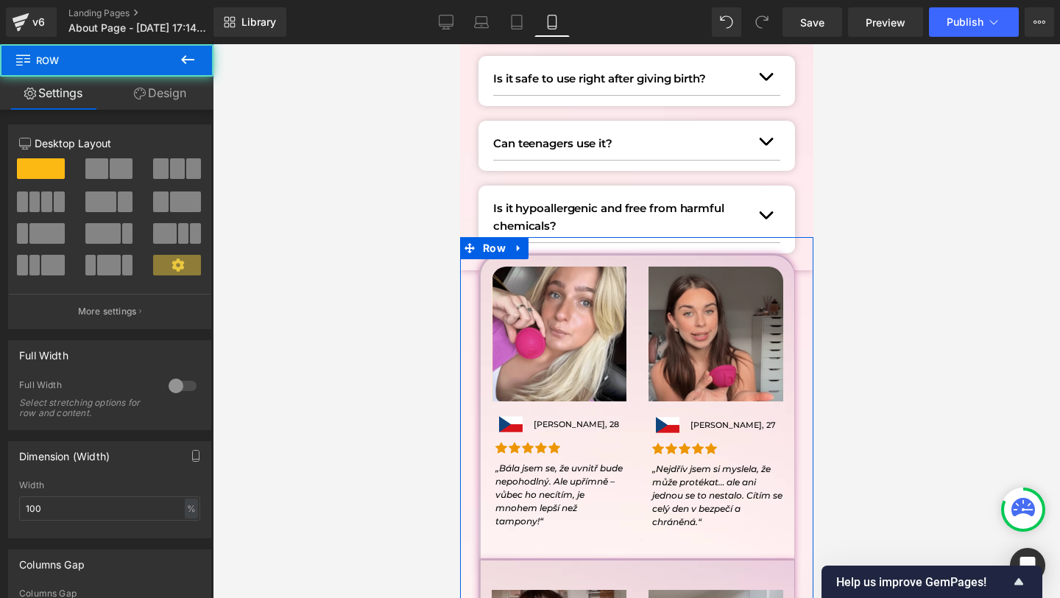
click at [181, 110] on div "12 12 12 Column Size Customizer 12 Desktop Layout Laptop Layout Tablet Layout M…" at bounding box center [110, 502] width 220 height 785
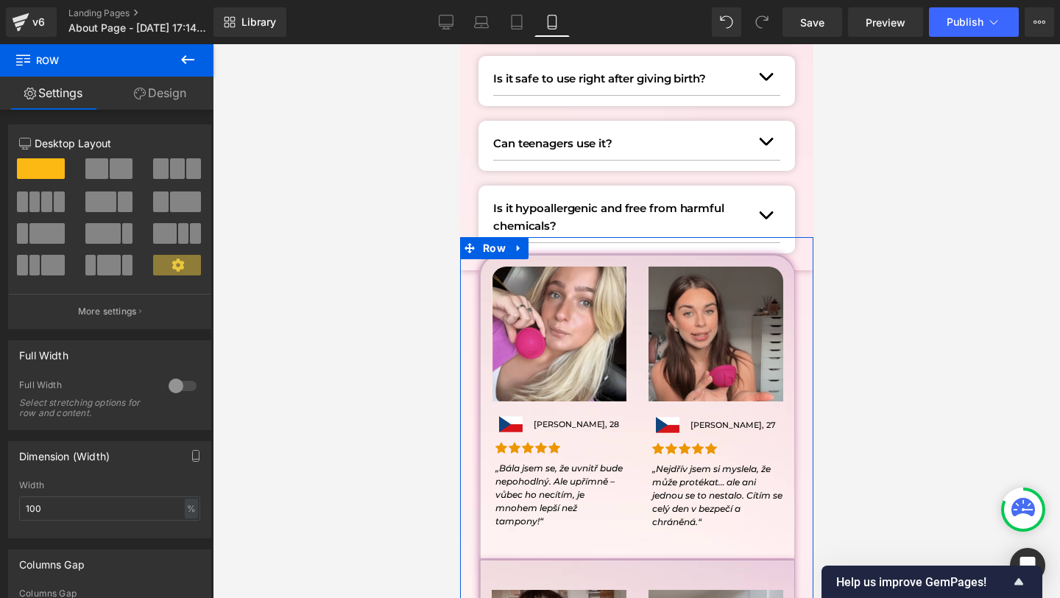
click at [175, 105] on link "Design" at bounding box center [160, 93] width 107 height 33
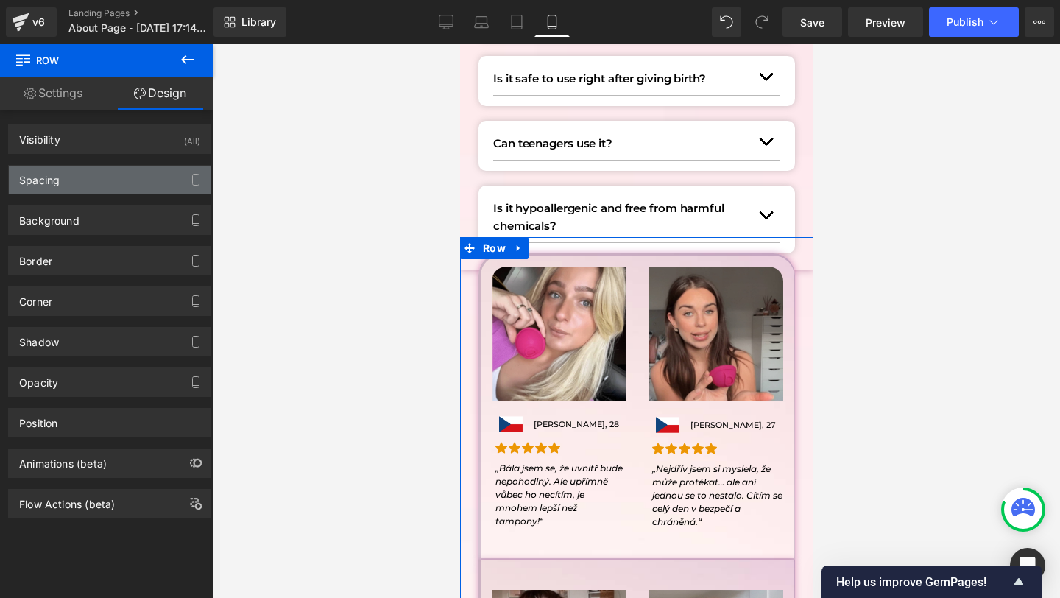
click at [93, 185] on div "Spacing" at bounding box center [110, 180] width 202 height 28
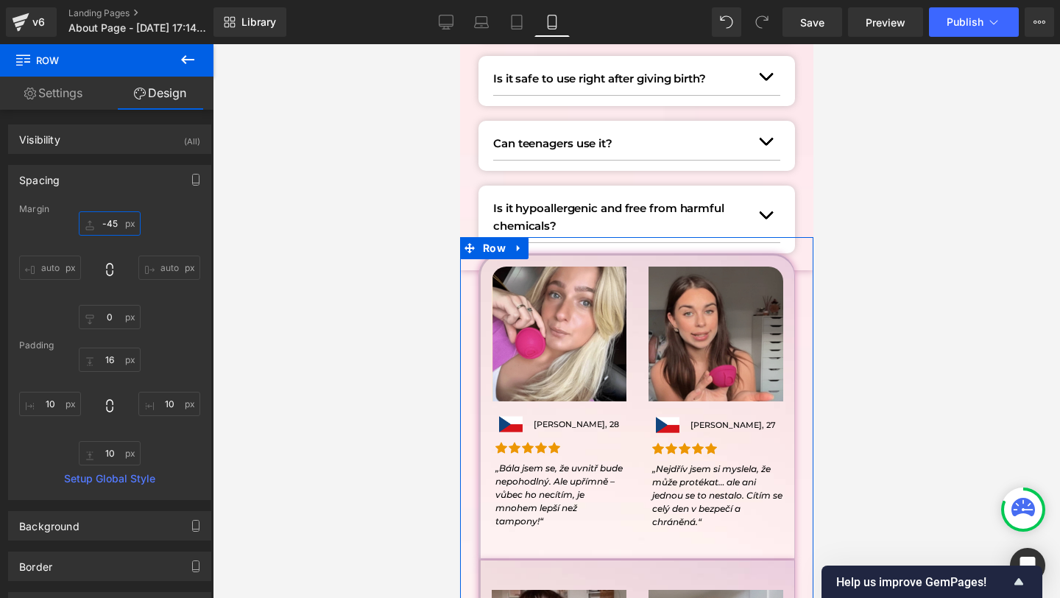
click at [113, 228] on input "-45" at bounding box center [110, 223] width 62 height 24
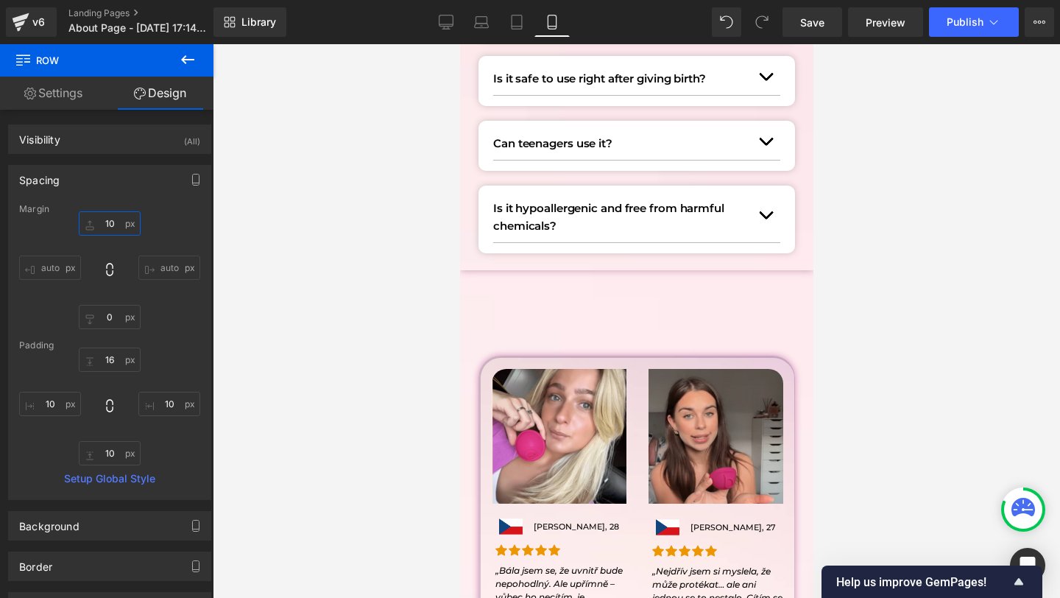
type input "1"
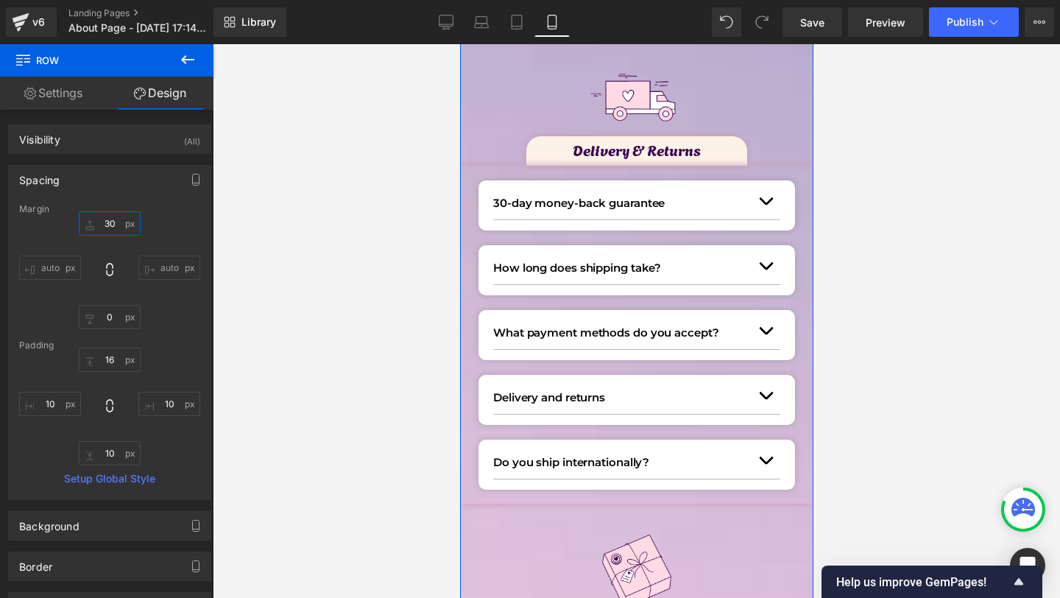
scroll to position [133, 0]
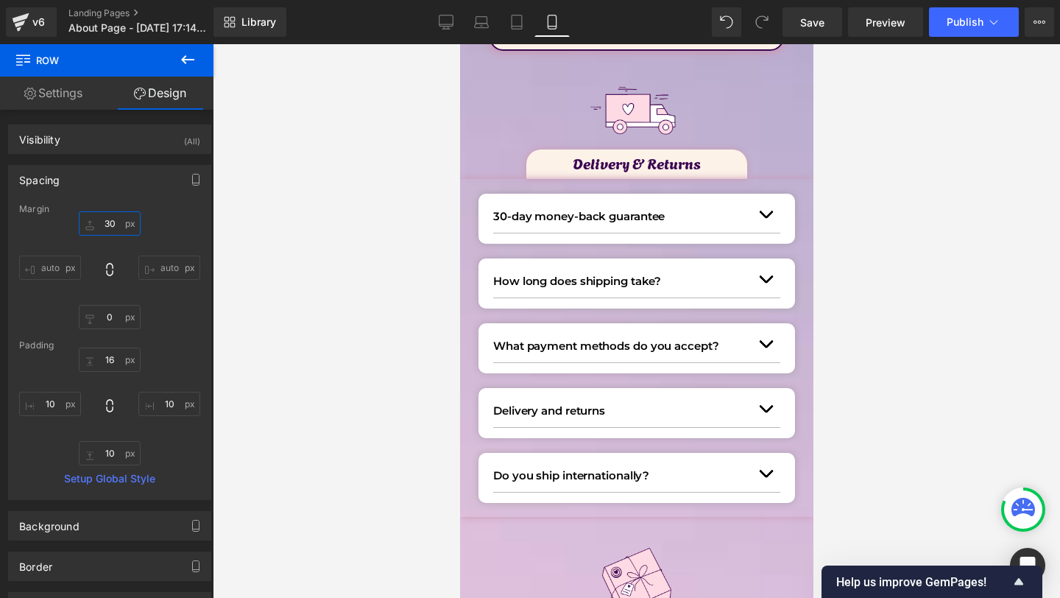
type input "30"
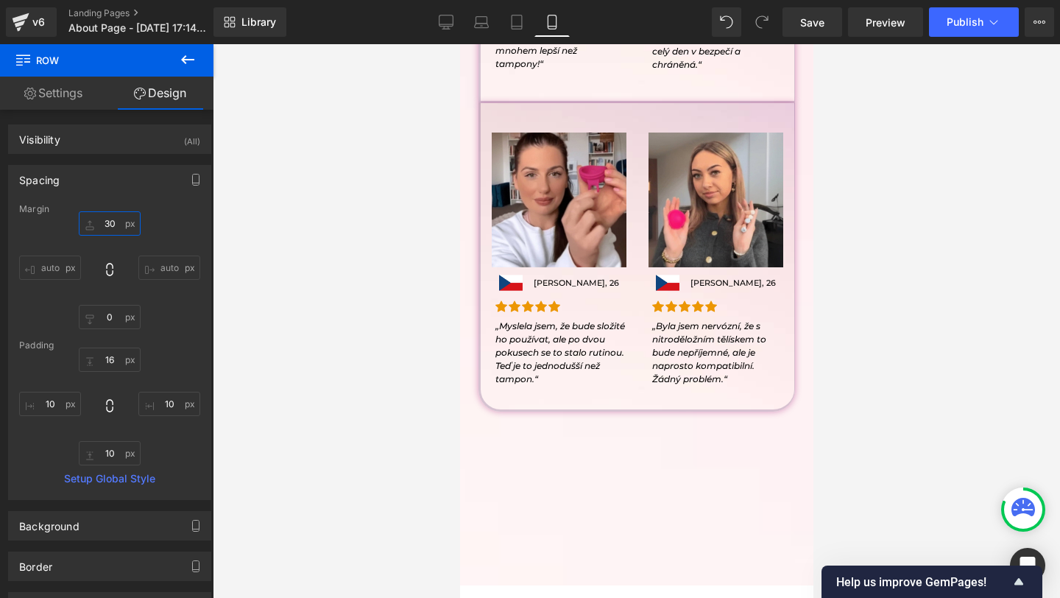
scroll to position [2643, 0]
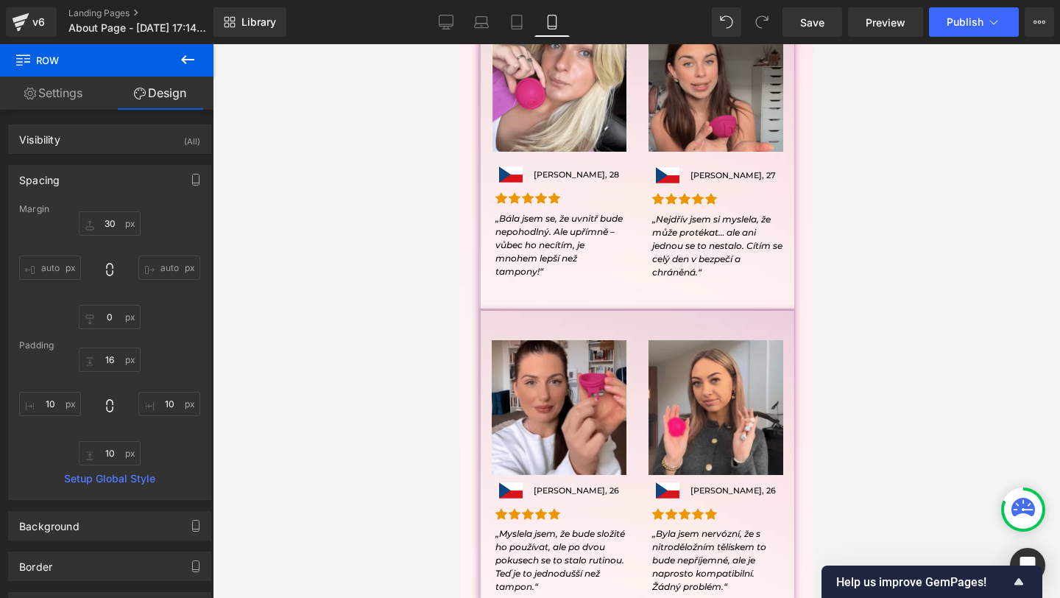
click at [190, 59] on icon at bounding box center [187, 59] width 13 height 9
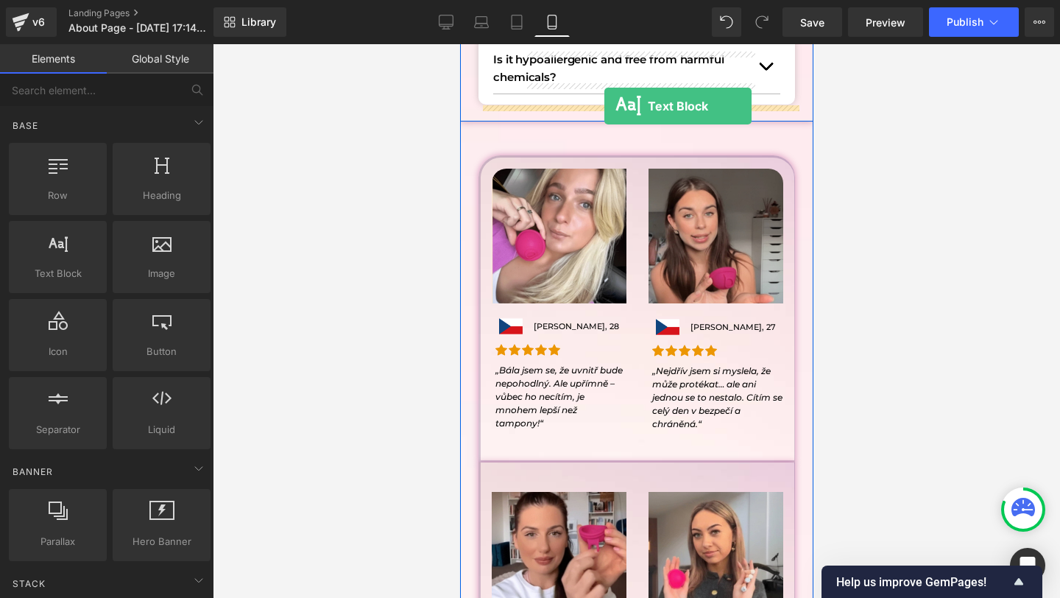
scroll to position [2476, 0]
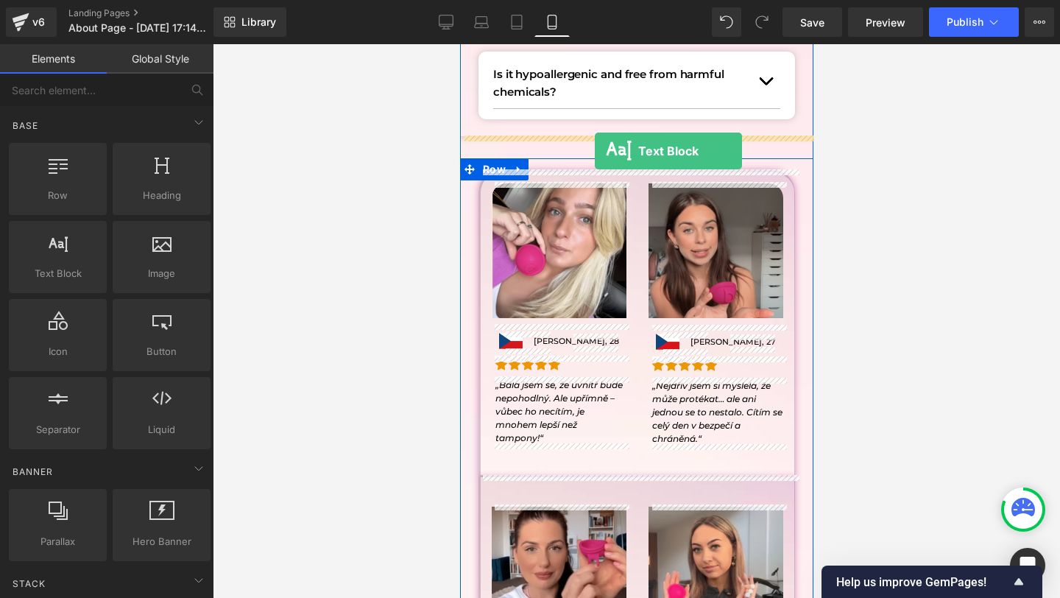
drag, startPoint x: 543, startPoint y: 291, endPoint x: 594, endPoint y: 151, distance: 148.8
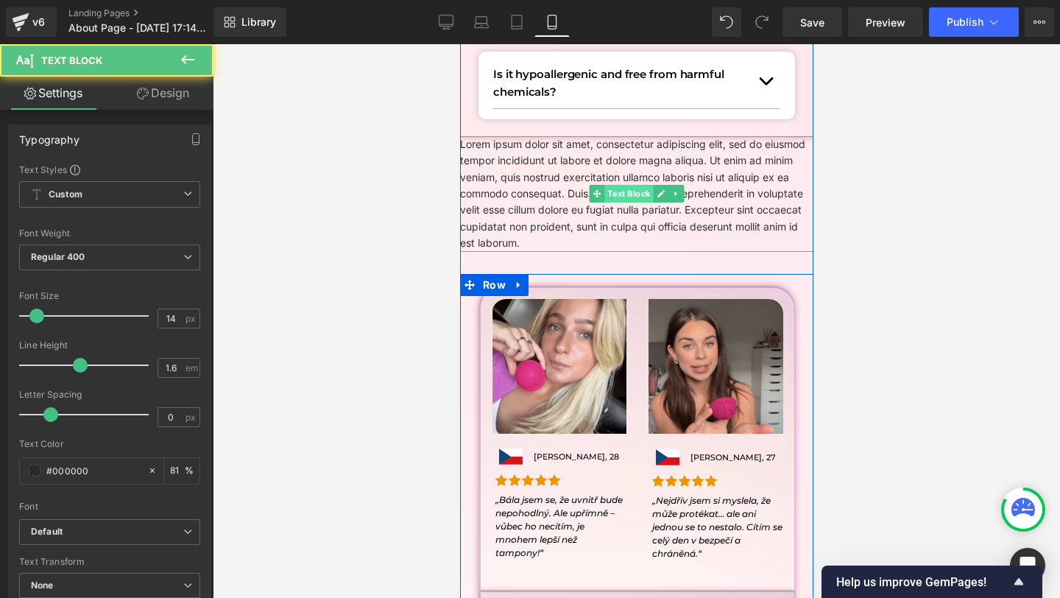
click at [612, 191] on span "Text Block" at bounding box center [628, 194] width 49 height 18
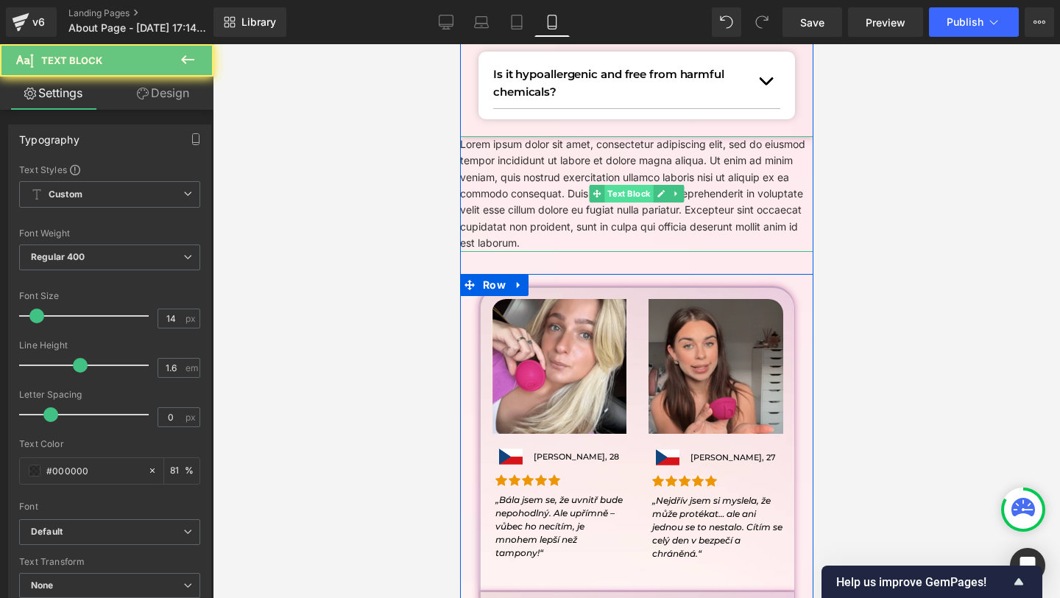
click at [612, 191] on span "Text Block" at bounding box center [628, 194] width 49 height 18
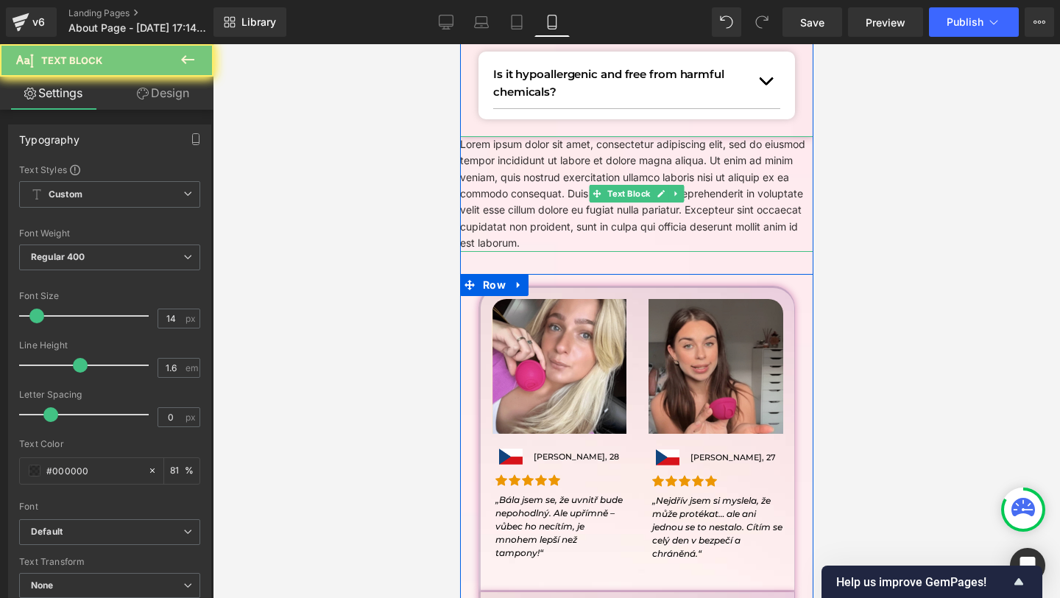
click at [564, 191] on p "Lorem ipsum dolor sit amet, consectetur adipiscing elit, sed do eiusmod tempor …" at bounding box center [635, 194] width 353 height 116
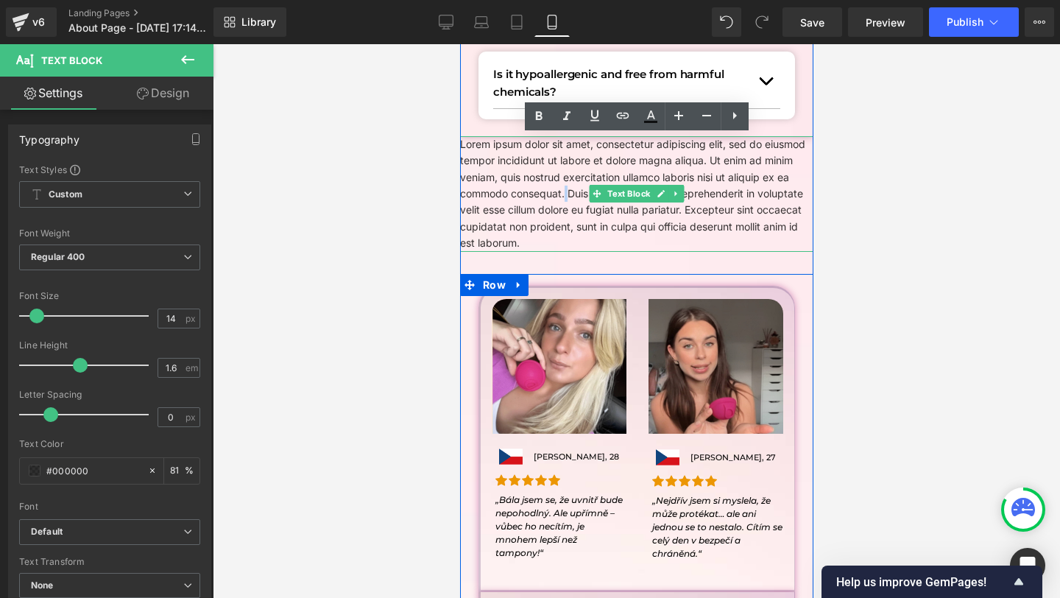
click at [564, 191] on p "Lorem ipsum dolor sit amet, consectetur adipiscing elit, sed do eiusmod tempor …" at bounding box center [635, 194] width 353 height 116
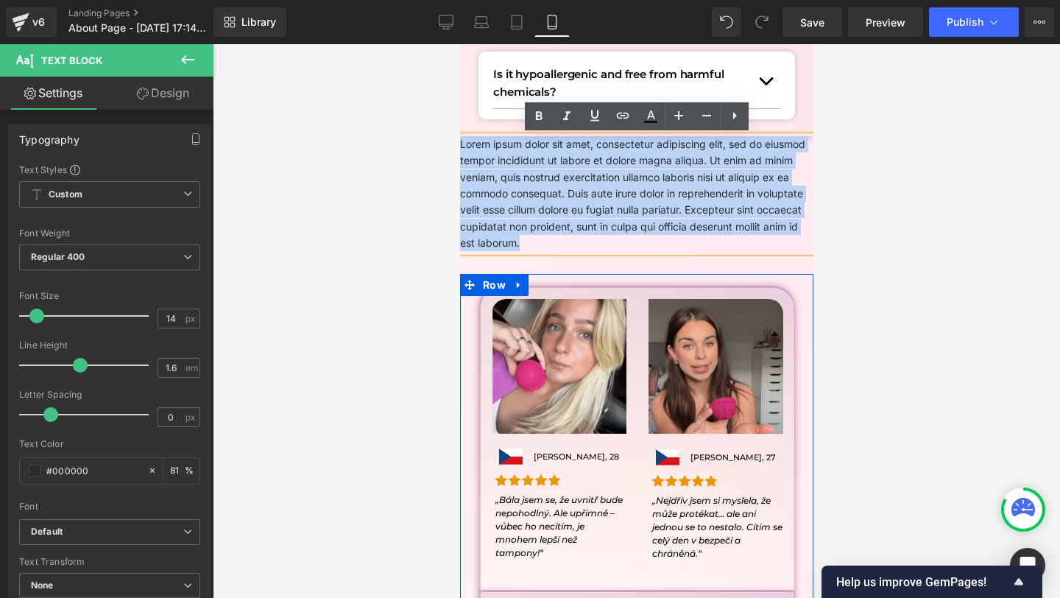
click at [564, 191] on p "Lorem ipsum dolor sit amet, consectetur adipiscing elit, sed do eiusmod tempor …" at bounding box center [635, 194] width 353 height 116
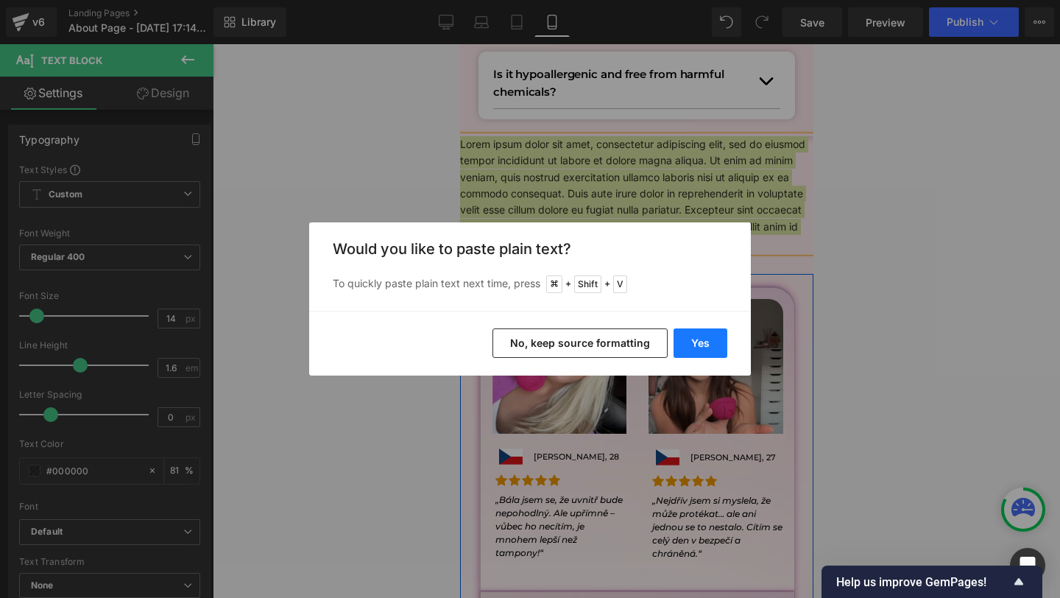
click at [720, 345] on button "Yes" at bounding box center [701, 342] width 54 height 29
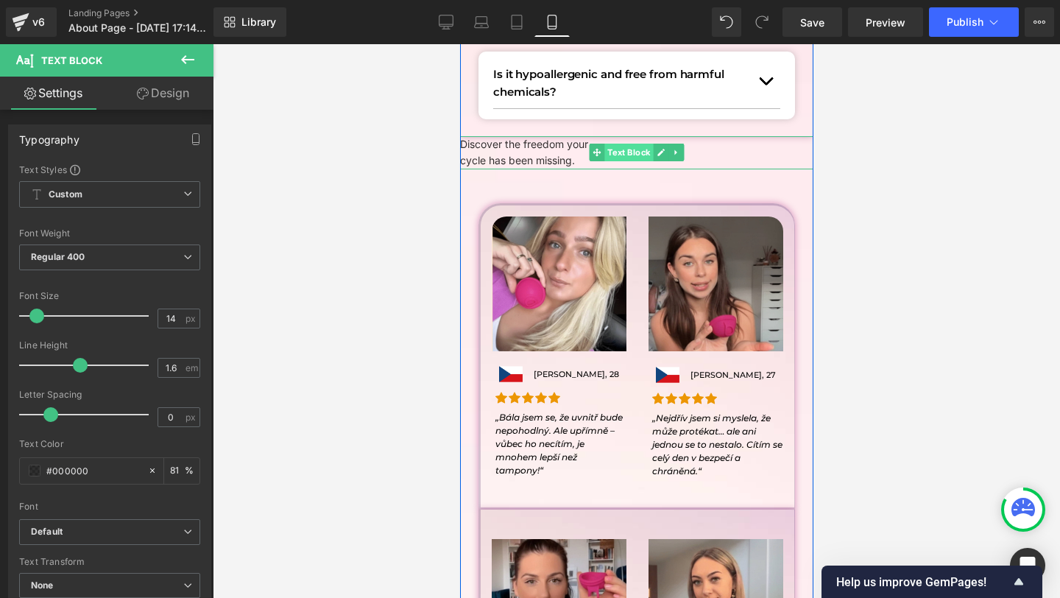
click at [621, 152] on span "Text Block" at bounding box center [628, 153] width 49 height 18
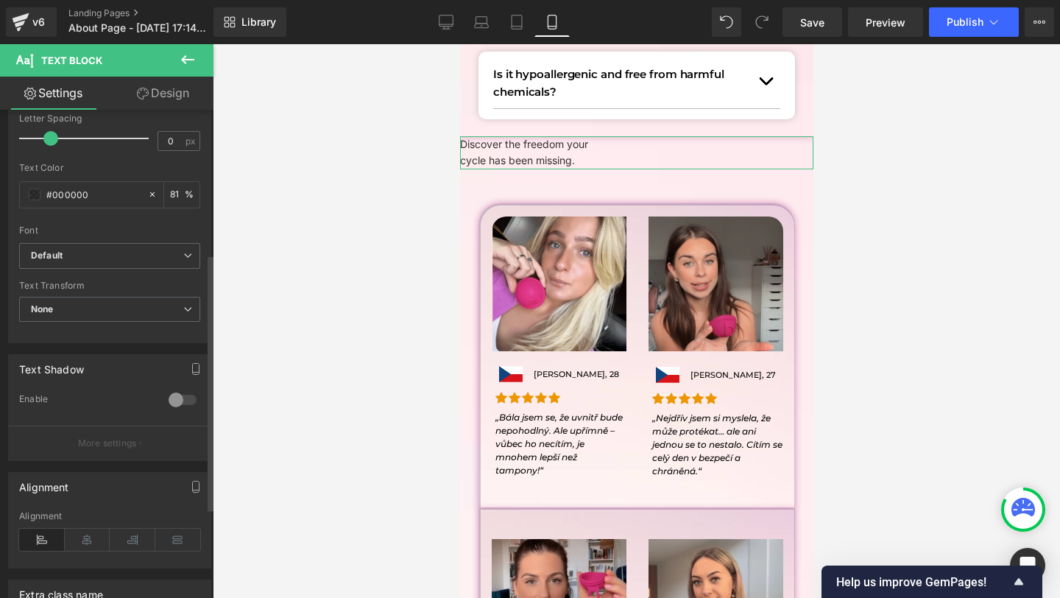
scroll to position [280, 0]
click at [88, 526] on icon at bounding box center [88, 536] width 46 height 22
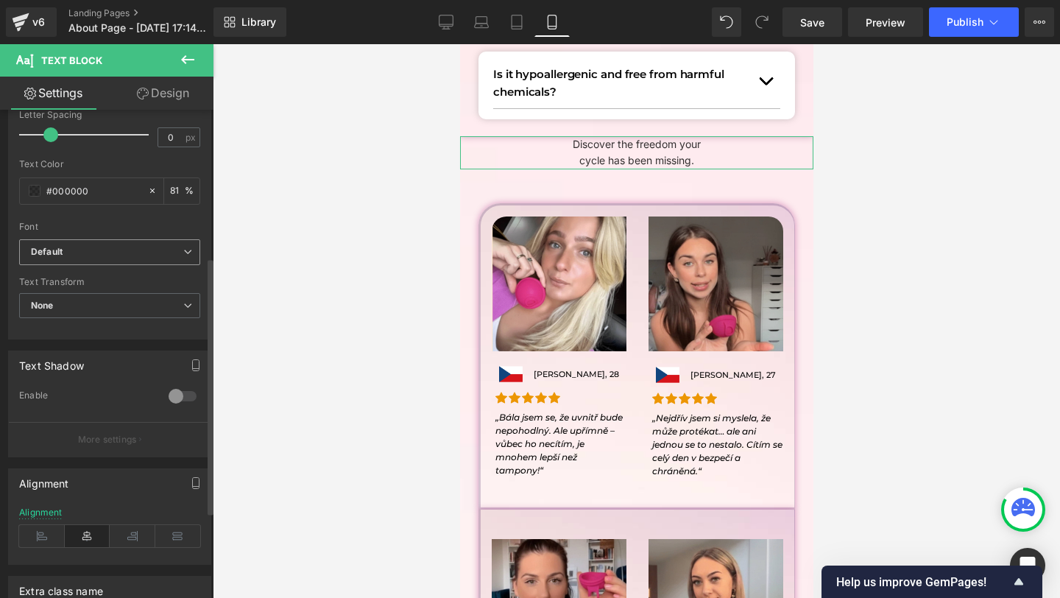
click at [71, 246] on b "Default" at bounding box center [107, 252] width 152 height 13
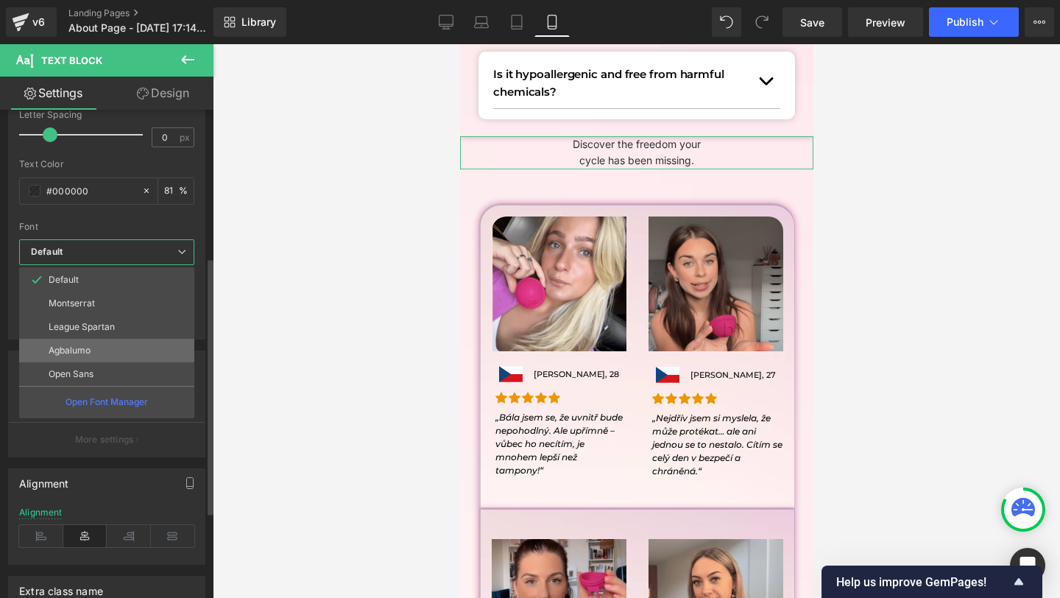
click at [86, 360] on li "Agbalumo" at bounding box center [106, 351] width 175 height 24
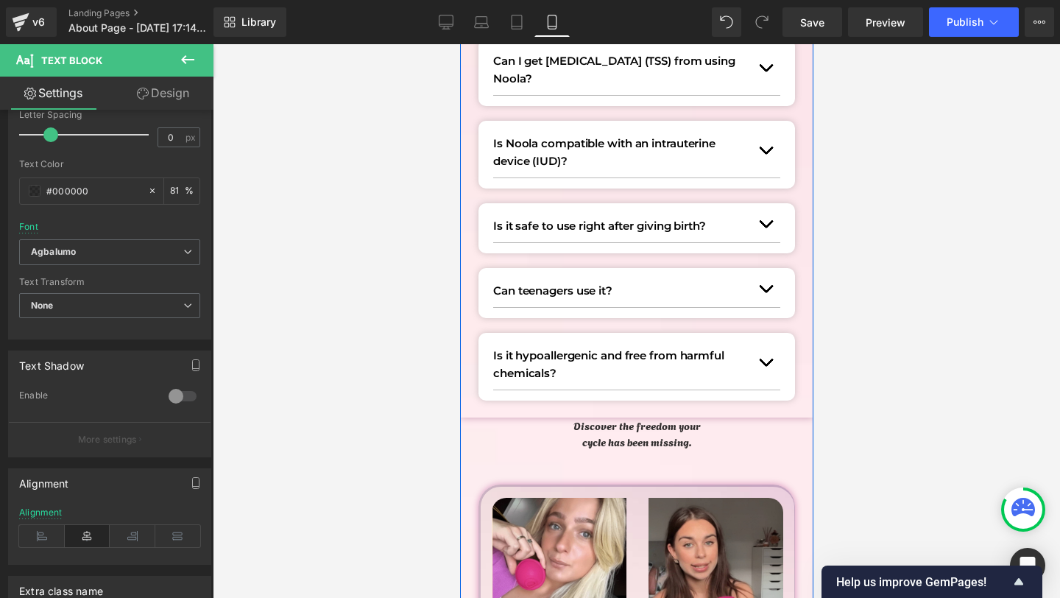
scroll to position [2214, 0]
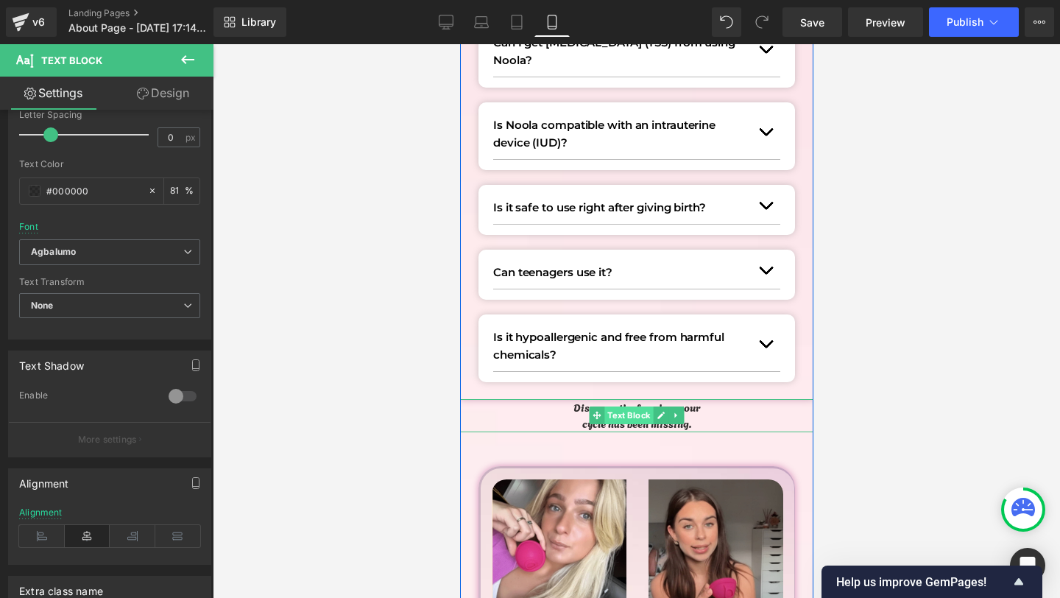
click at [626, 412] on span "Text Block" at bounding box center [628, 415] width 49 height 18
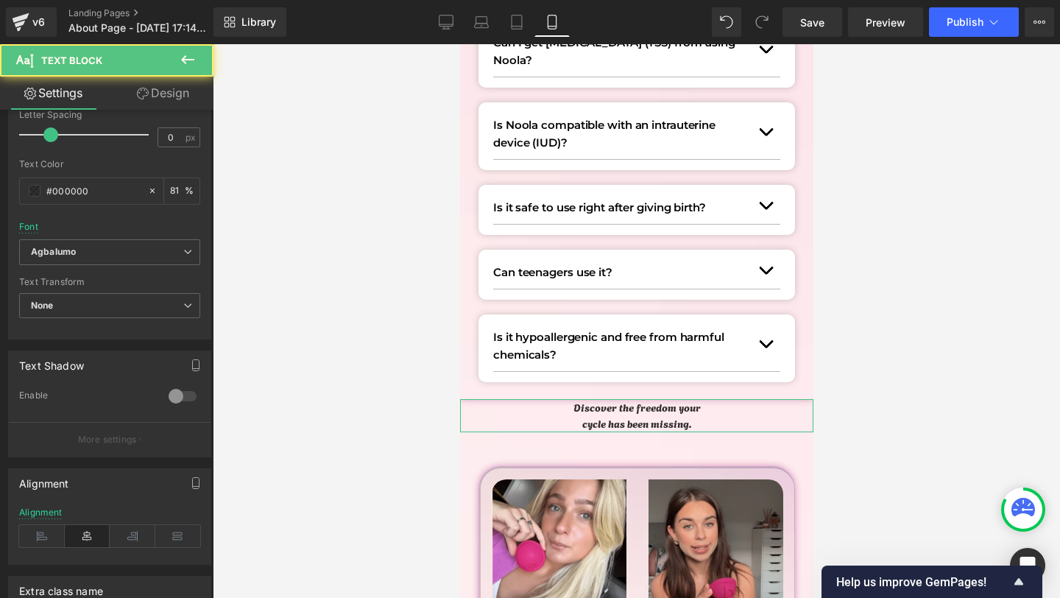
click at [180, 103] on link "Design" at bounding box center [163, 93] width 107 height 33
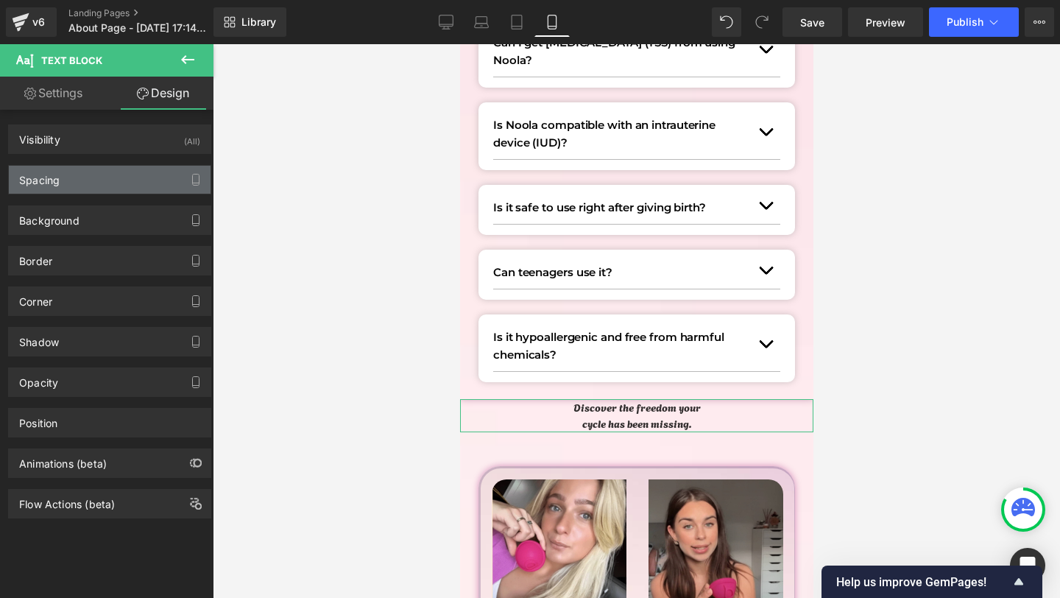
click at [58, 186] on div "Spacing" at bounding box center [39, 176] width 40 height 21
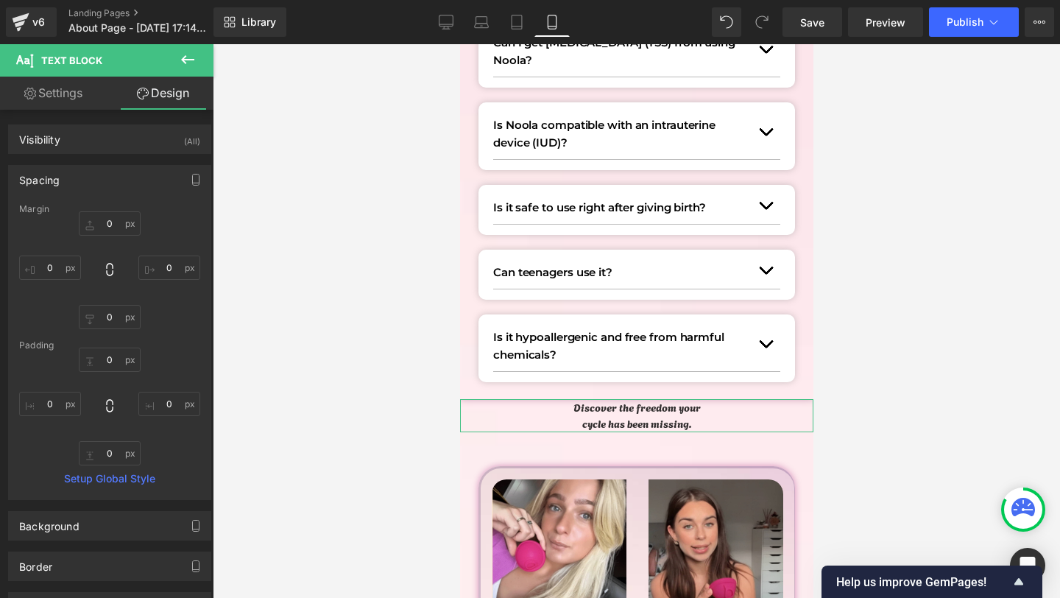
click at [95, 236] on div "0px 0 0px 0 0px 0 0px 0" at bounding box center [109, 270] width 181 height 118
click at [107, 216] on input "0" at bounding box center [110, 223] width 62 height 24
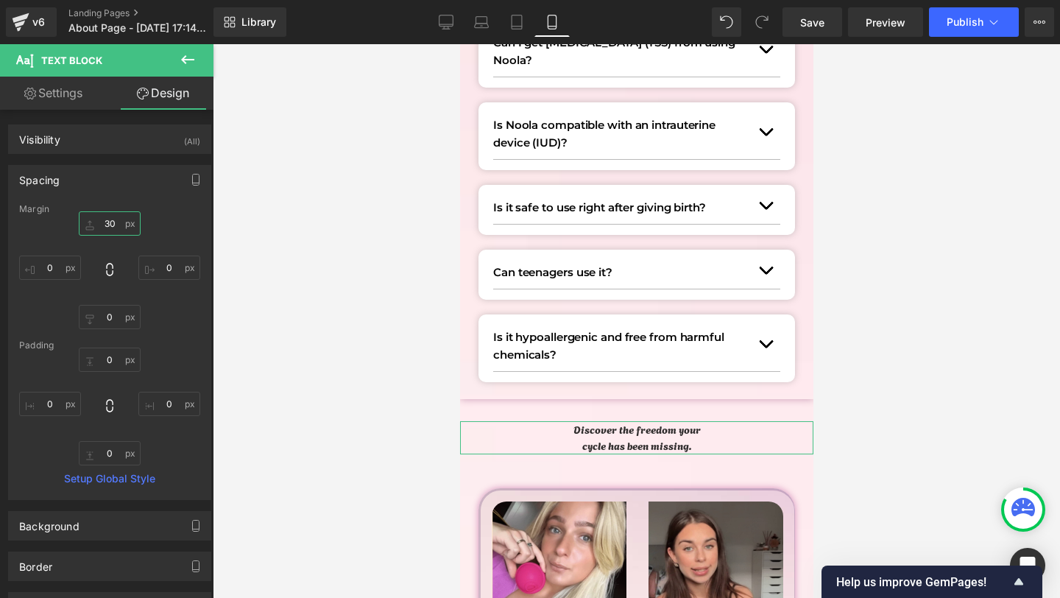
type input "30"
click at [85, 110] on div "Visibility (All) 0|0|0|0 1 Show on Desktop 1 Show on Laptop 1 Show on Tablet 1 …" at bounding box center [110, 467] width 220 height 714
click at [84, 107] on link "Settings" at bounding box center [53, 93] width 107 height 33
type input "81"
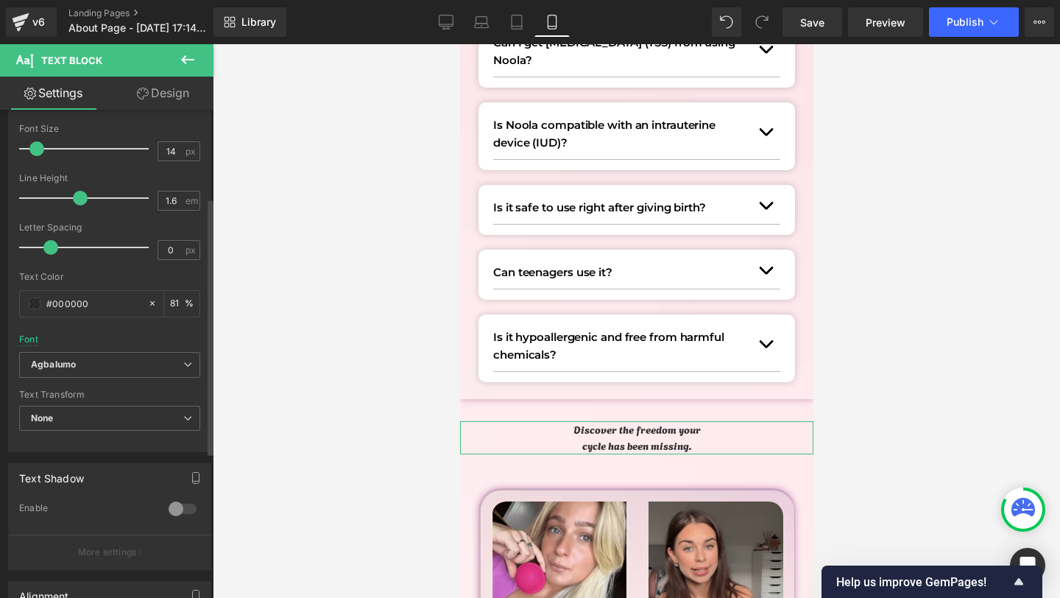
scroll to position [0, 0]
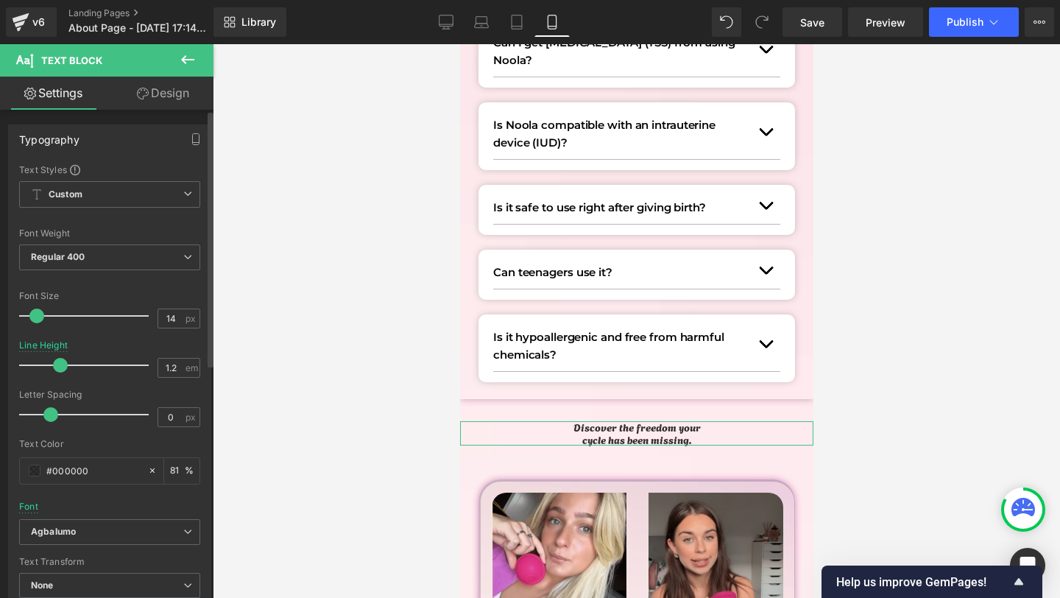
type input "1.1"
click at [56, 359] on div at bounding box center [88, 364] width 122 height 29
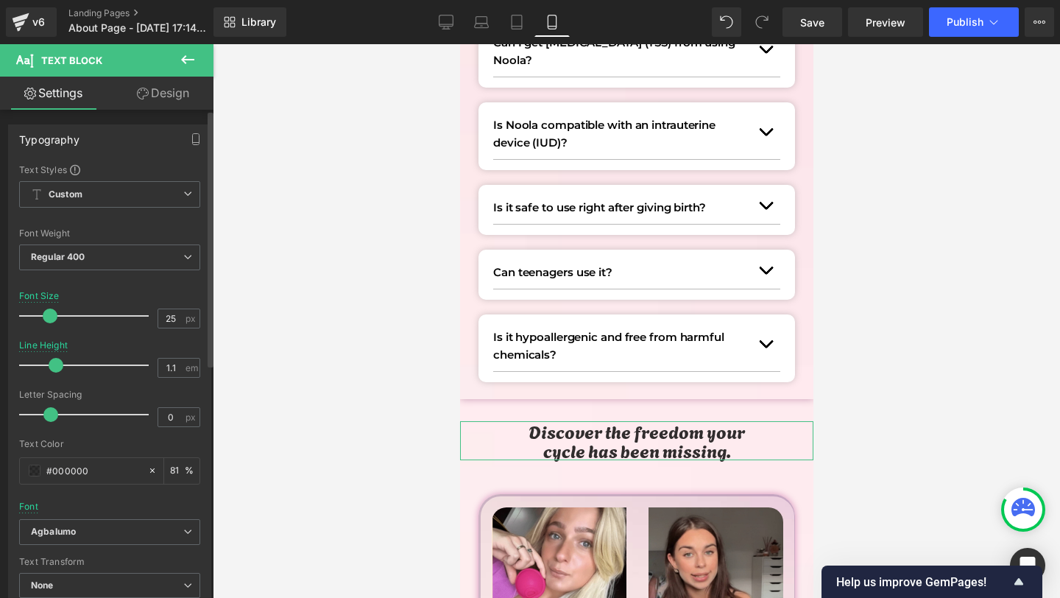
type input "26"
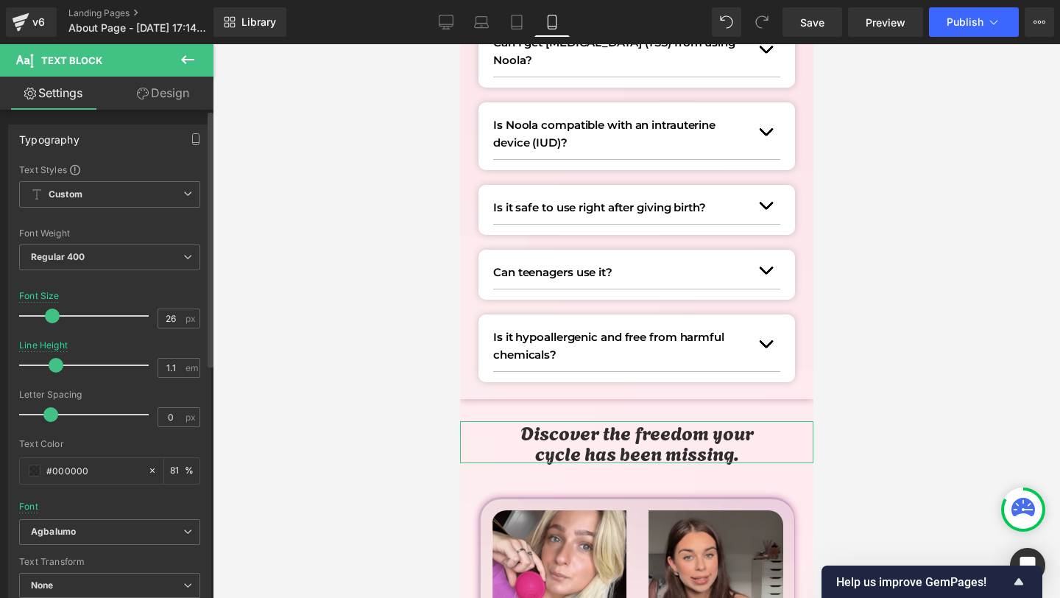
click at [51, 311] on div at bounding box center [88, 315] width 122 height 29
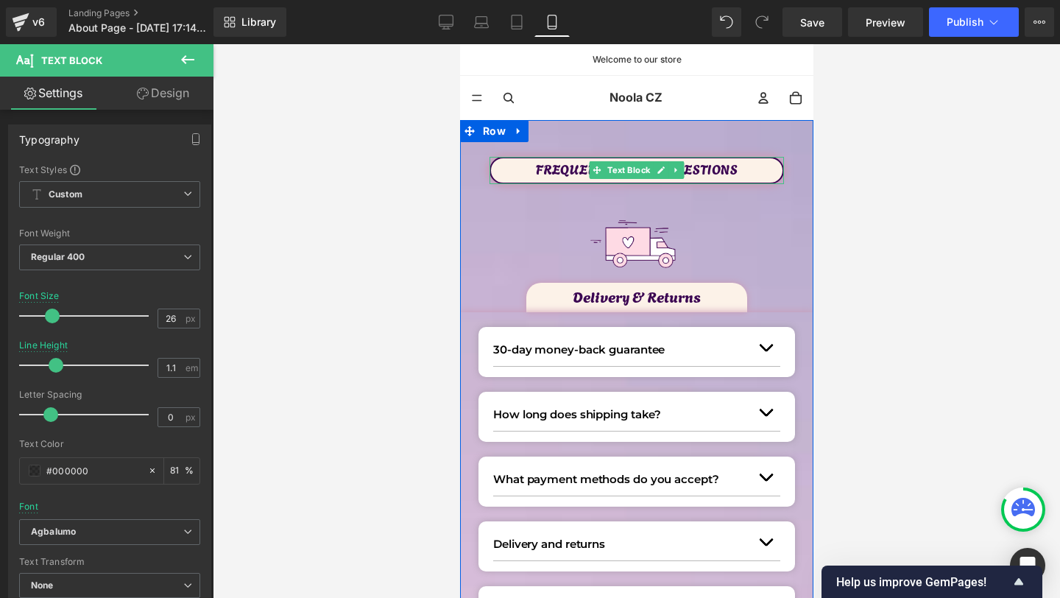
click at [563, 181] on div at bounding box center [636, 182] width 294 height 4
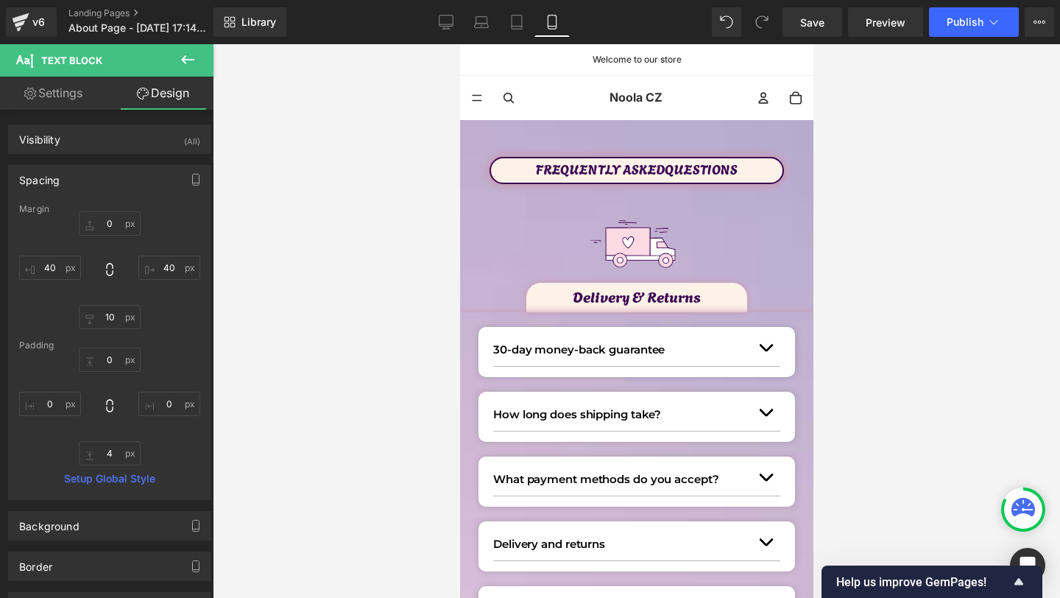
click at [54, 96] on link "Settings" at bounding box center [53, 93] width 107 height 33
type input "100"
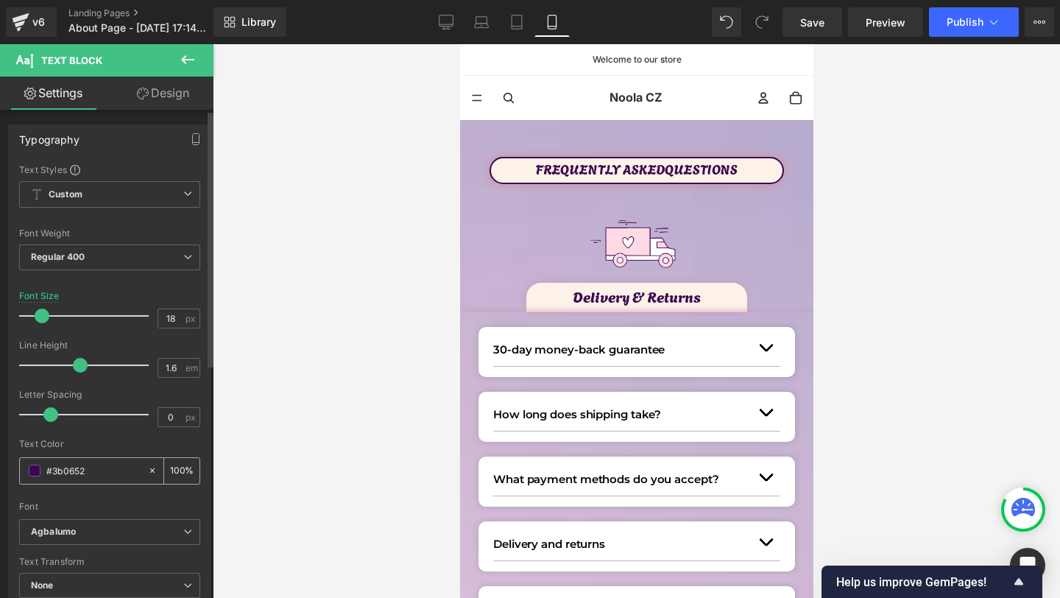
click at [54, 470] on input "#3b0652" at bounding box center [93, 470] width 94 height 16
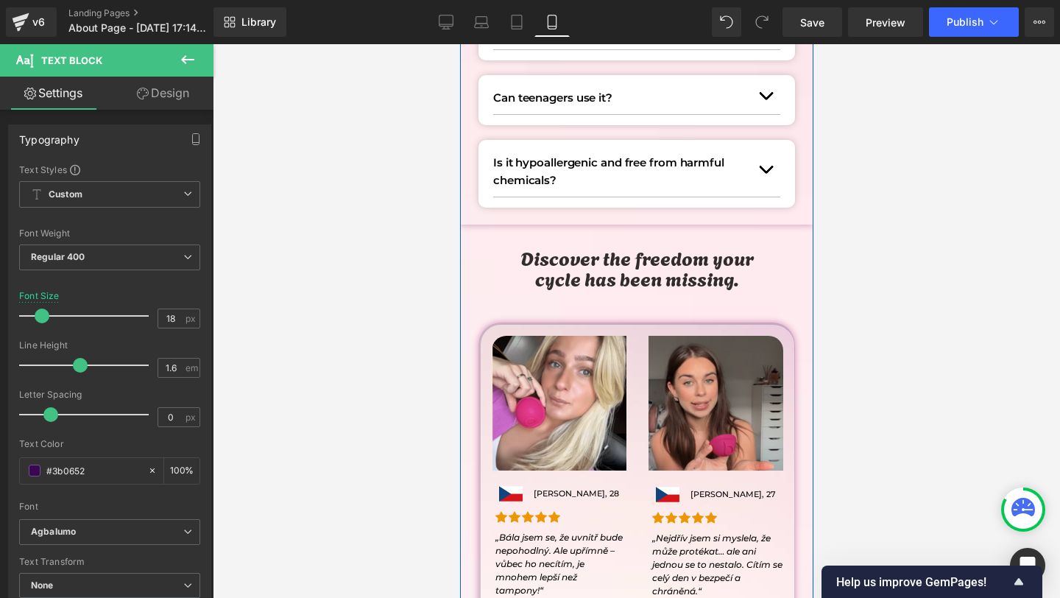
scroll to position [2503, 0]
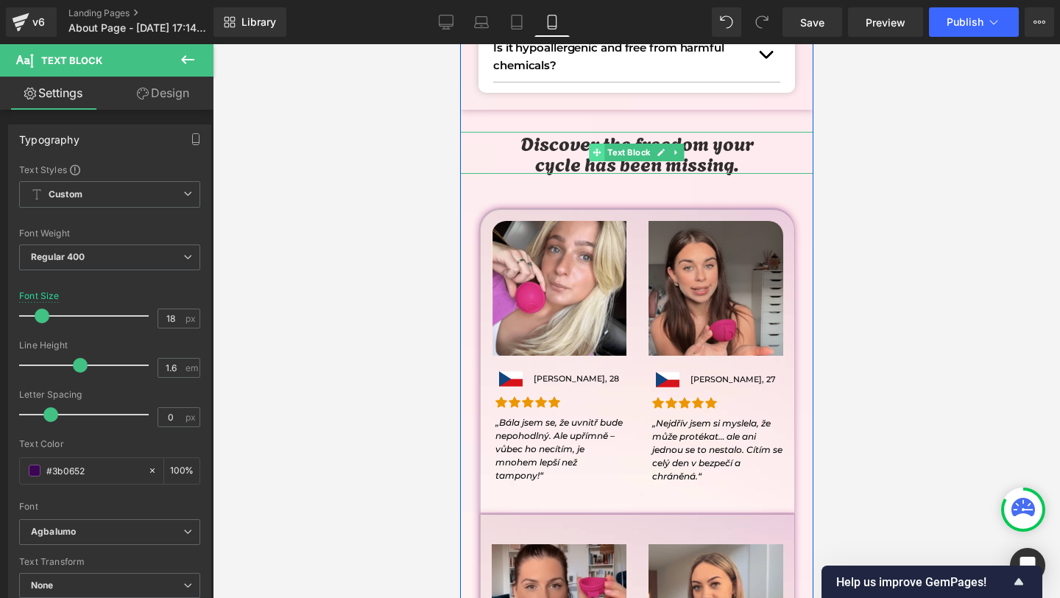
click at [593, 151] on icon at bounding box center [596, 152] width 8 height 9
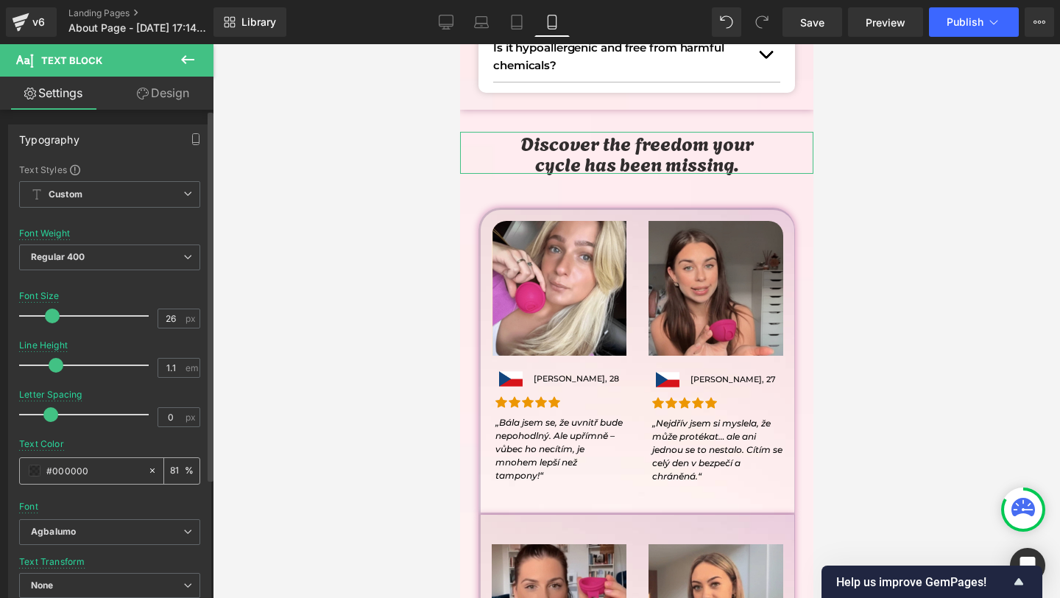
click at [63, 465] on input "#000000" at bounding box center [93, 470] width 94 height 16
paste input "#3b0652"
type input "##3b0652"
type input "0"
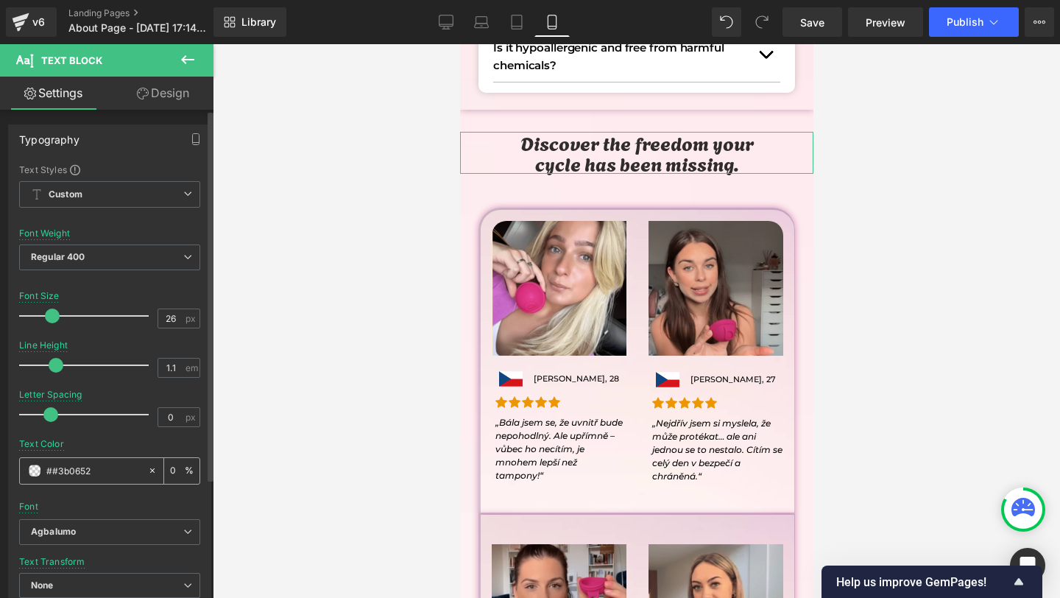
click at [55, 465] on input "##3b0652" at bounding box center [93, 470] width 94 height 16
paste input "text"
type input "#3b0652"
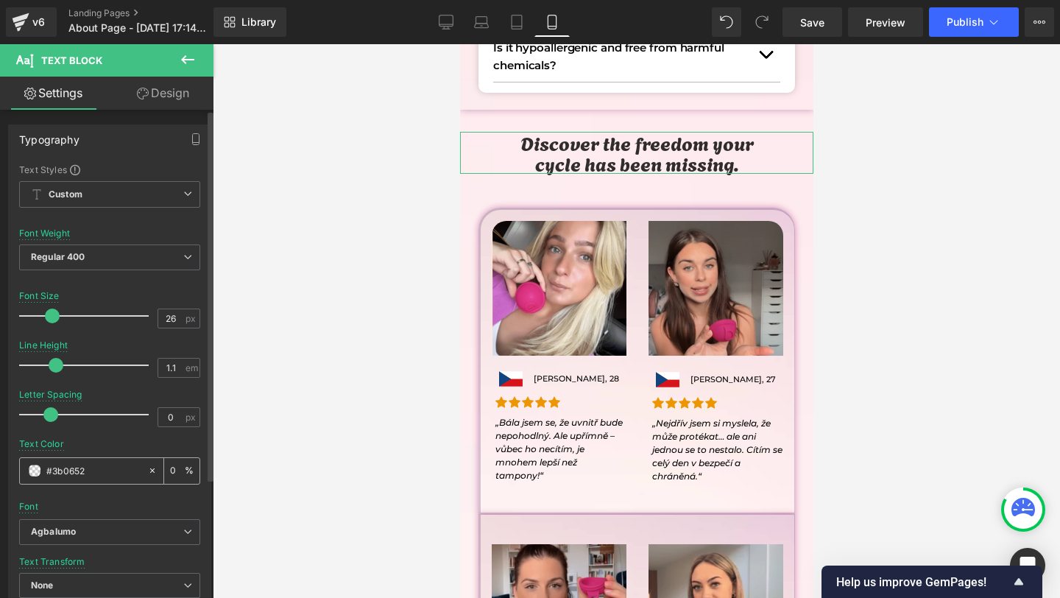
type input "100"
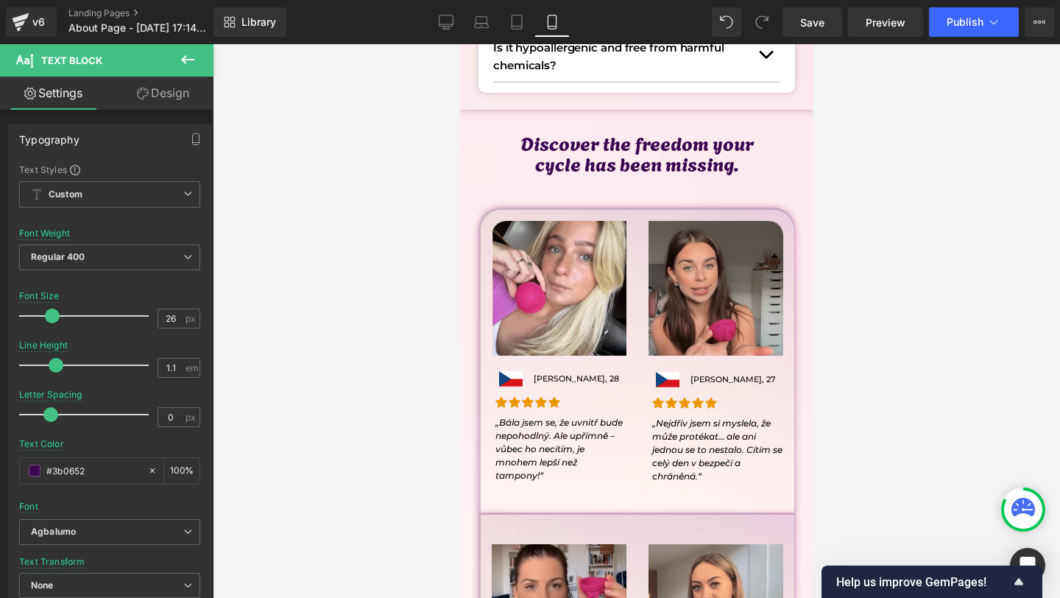
click at [386, 437] on div at bounding box center [636, 321] width 847 height 554
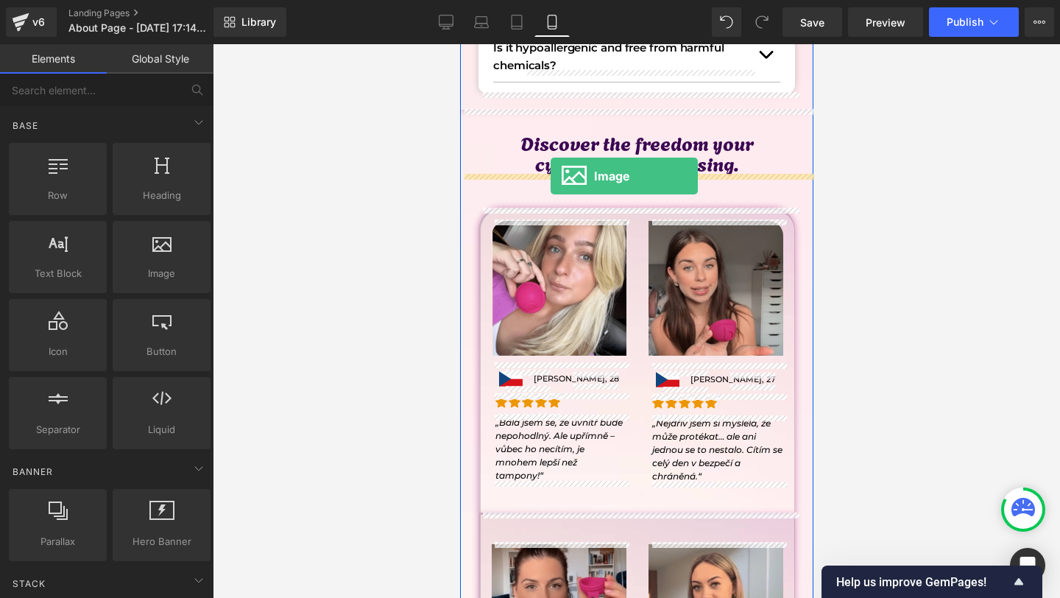
drag, startPoint x: 594, startPoint y: 312, endPoint x: 550, endPoint y: 176, distance: 143.2
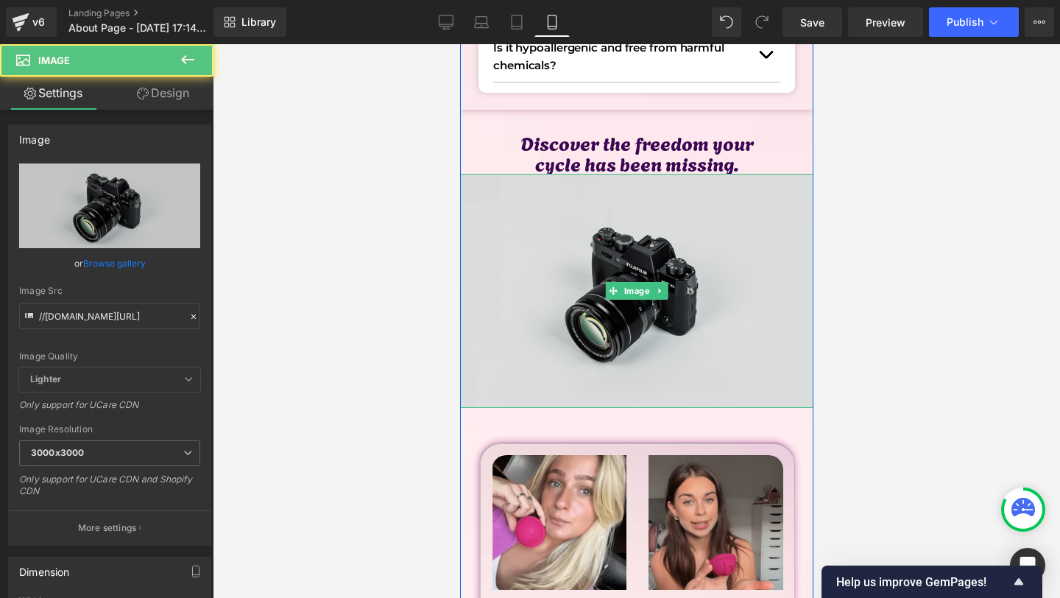
click at [598, 214] on img at bounding box center [635, 291] width 353 height 234
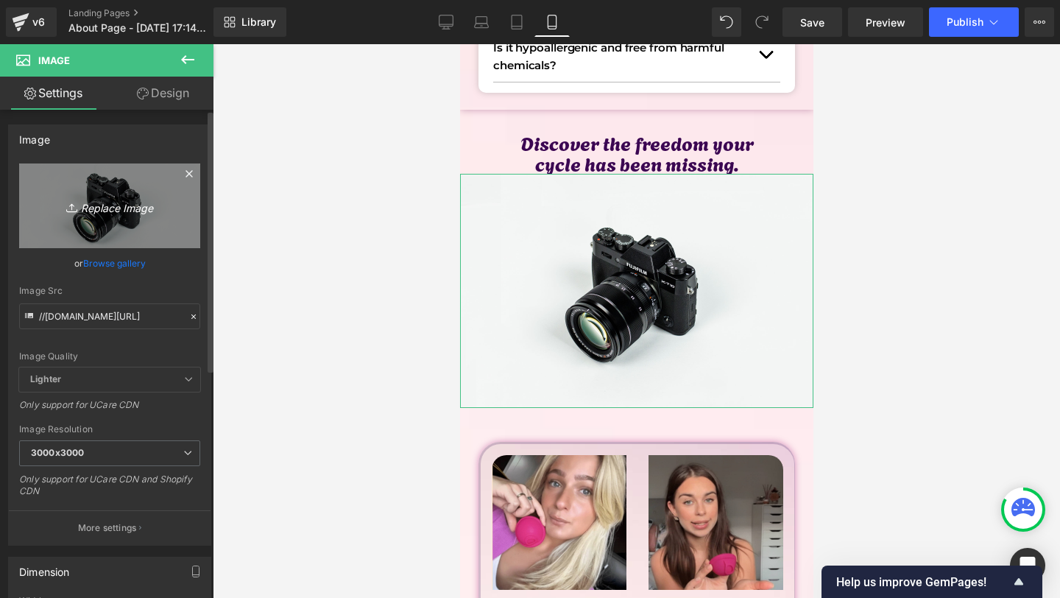
click at [23, 225] on link "Replace Image" at bounding box center [109, 205] width 181 height 85
type input "C:\fakepath\Více než 10 000 šťastných žen!-6.png"
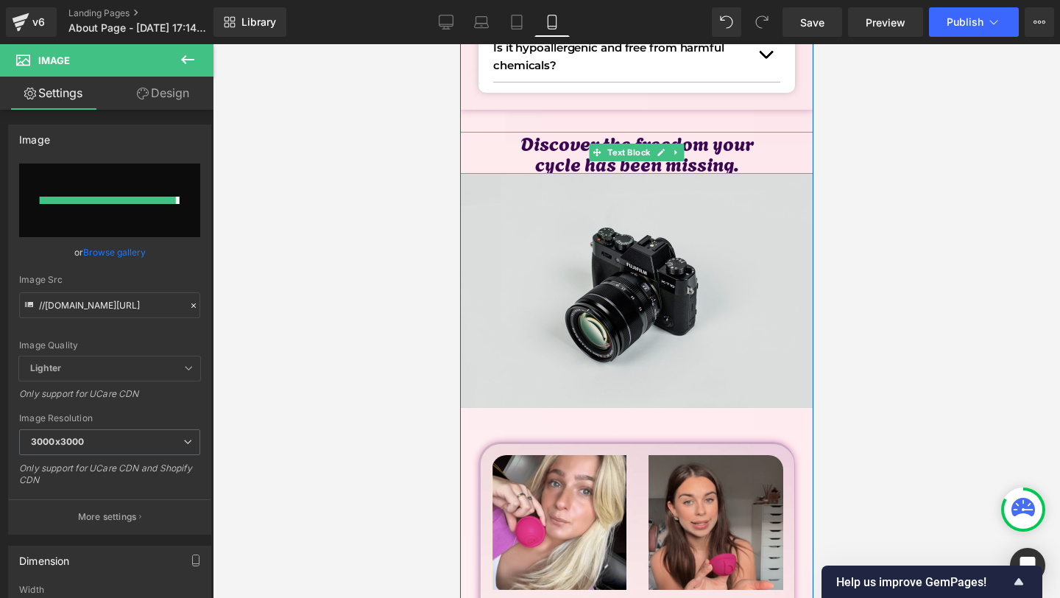
type input "[URL][DOMAIN_NAME][DATE]"
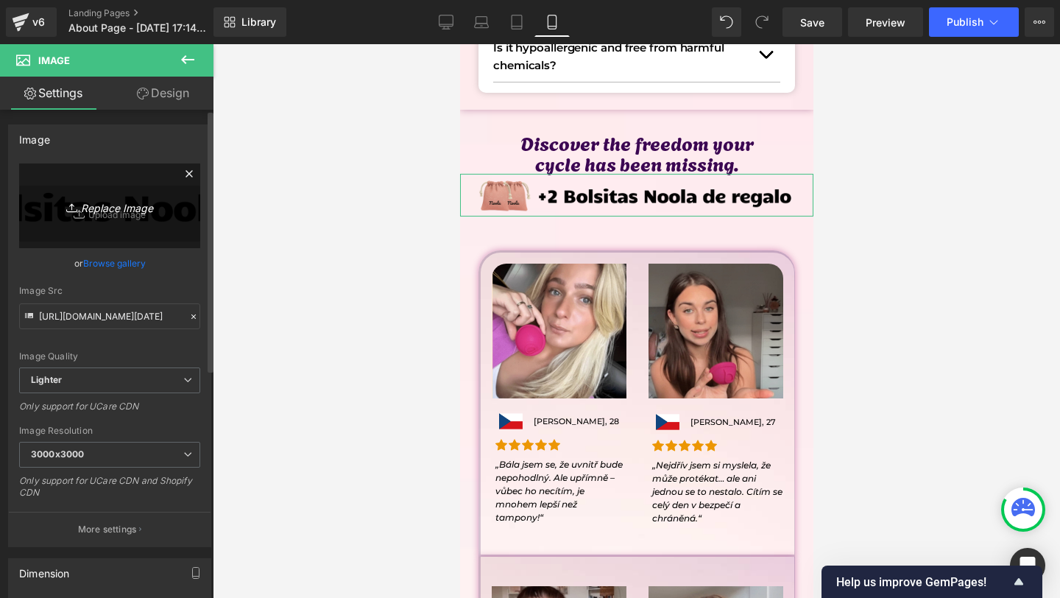
click at [95, 231] on link "Replace Image" at bounding box center [109, 205] width 181 height 85
type input "C:\fakepath\Více než 10 000 šťastných žen!-5.png"
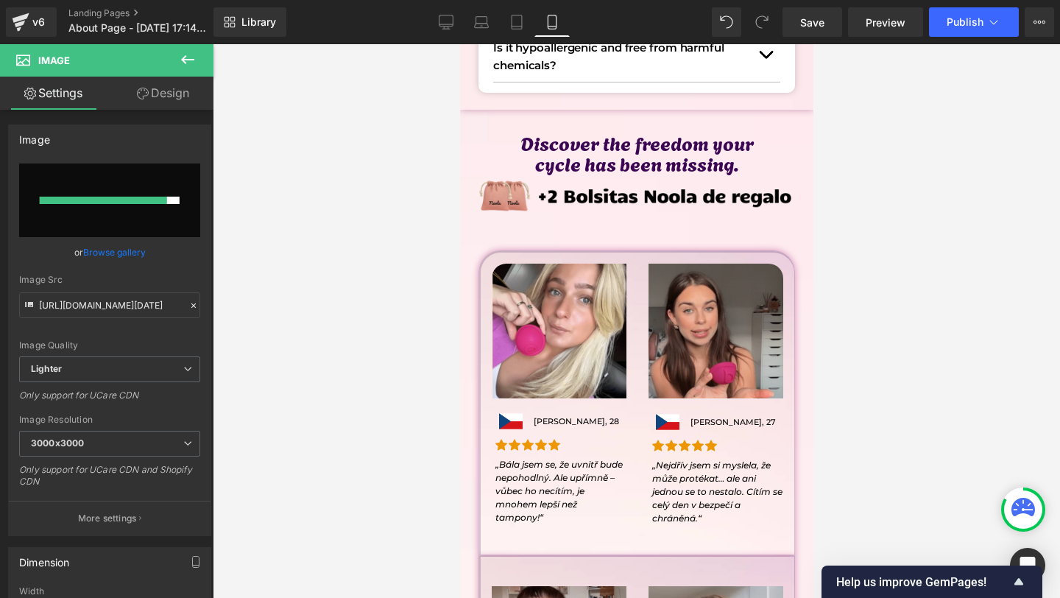
type input "[URL][DOMAIN_NAME][DATE]"
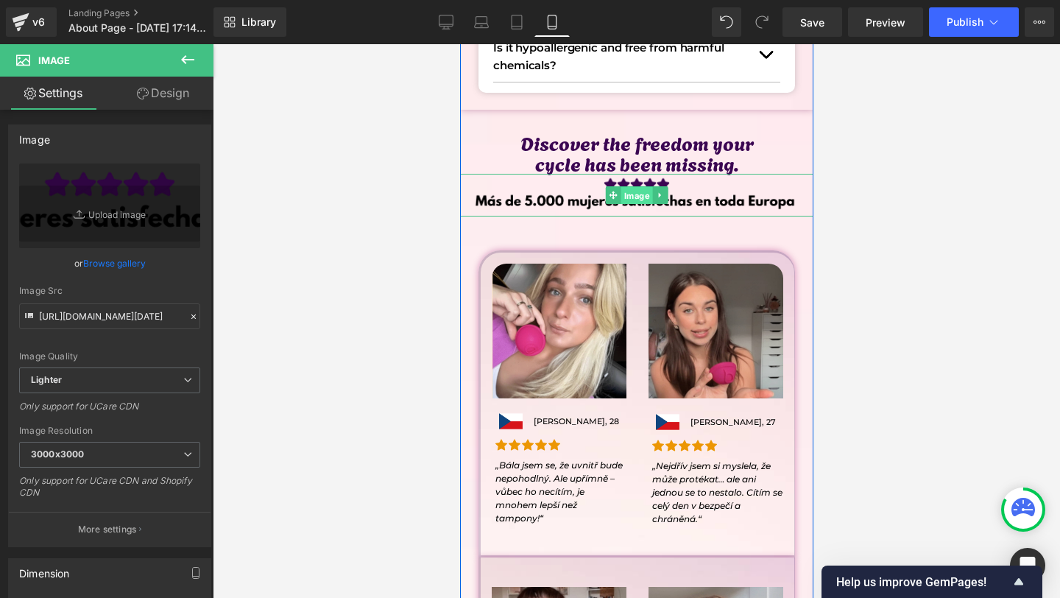
click at [645, 194] on span "Image" at bounding box center [637, 196] width 32 height 18
click at [568, 193] on img at bounding box center [635, 195] width 353 height 43
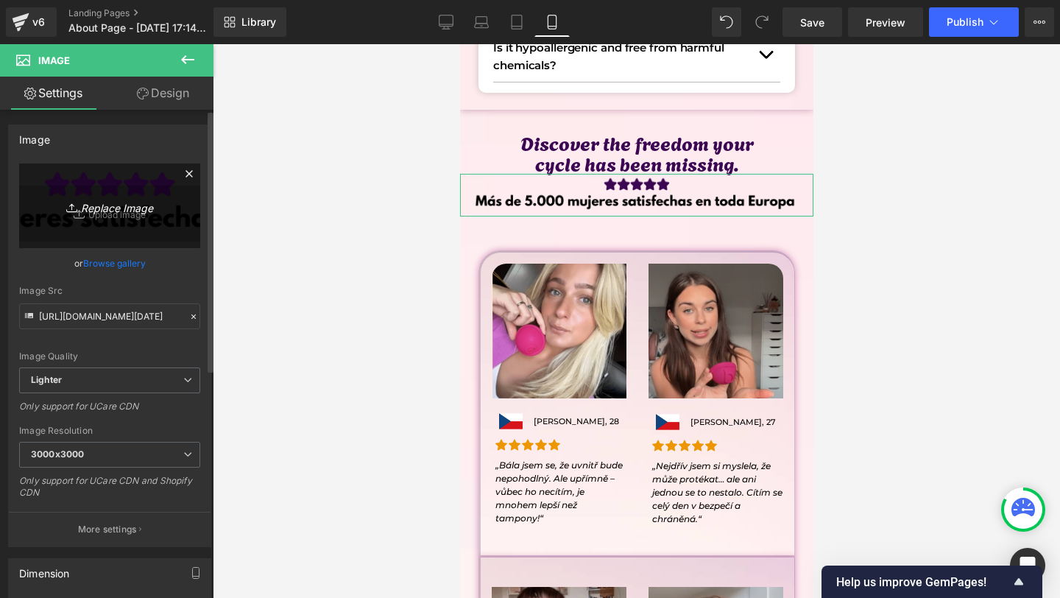
click at [144, 224] on link "Replace Image" at bounding box center [109, 205] width 181 height 85
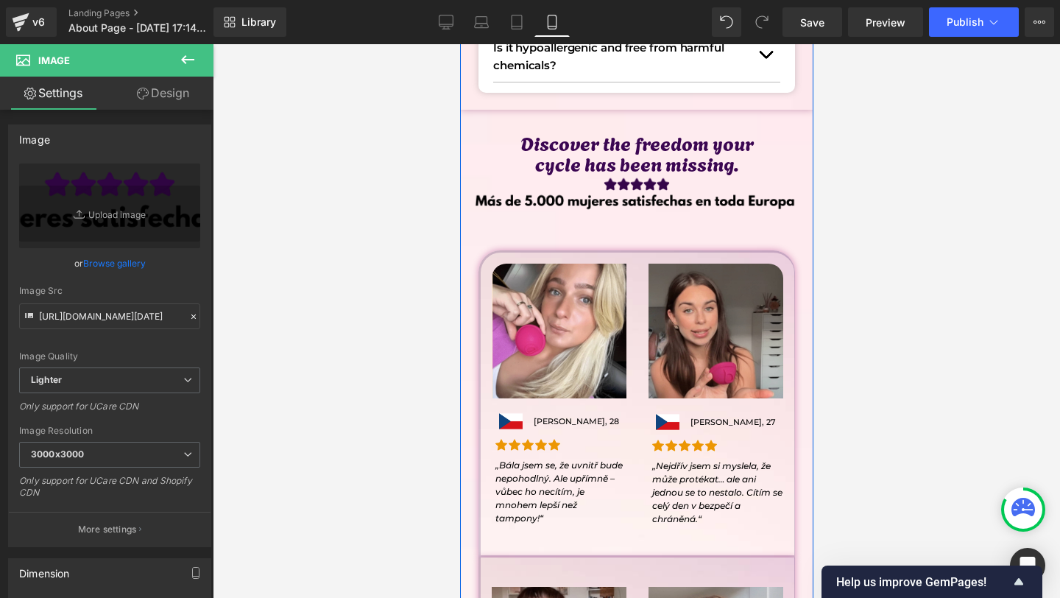
click at [615, 193] on icon at bounding box center [613, 195] width 8 height 9
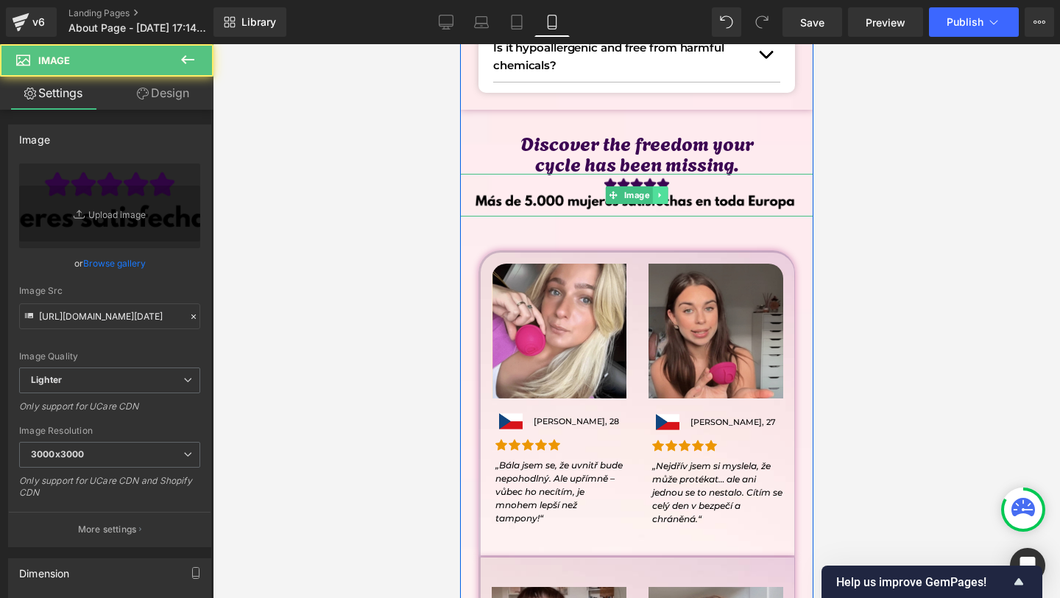
click at [652, 195] on link at bounding box center [658, 195] width 15 height 18
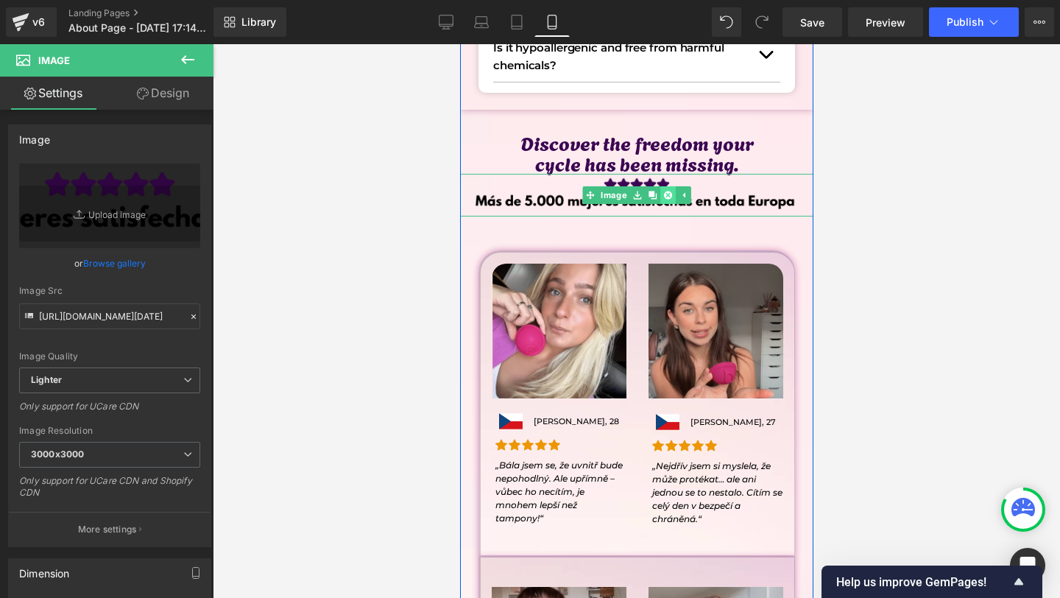
click at [673, 197] on link at bounding box center [667, 195] width 15 height 18
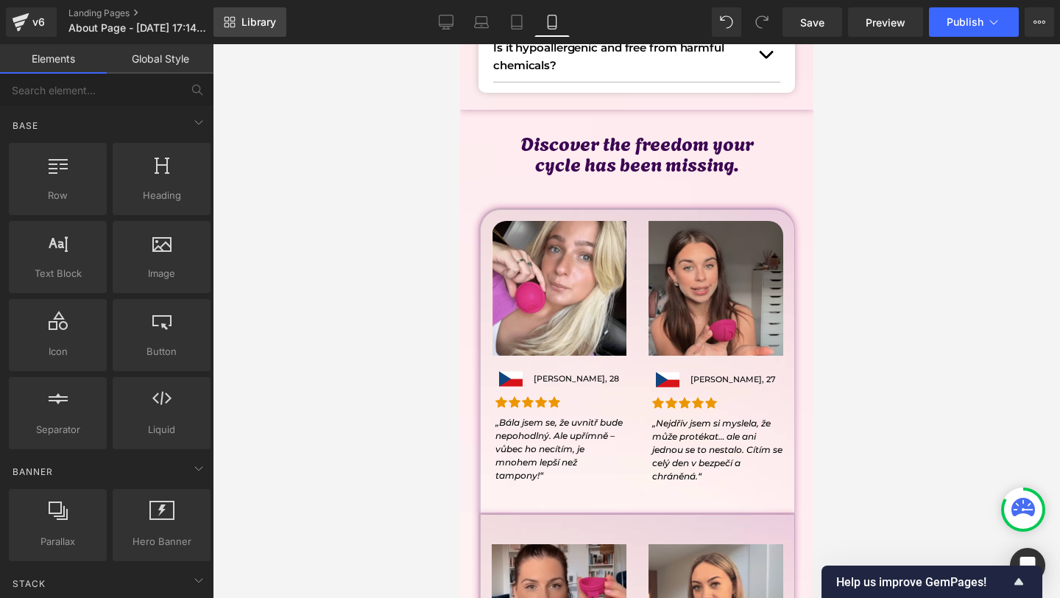
click at [282, 35] on link "Library" at bounding box center [249, 21] width 73 height 29
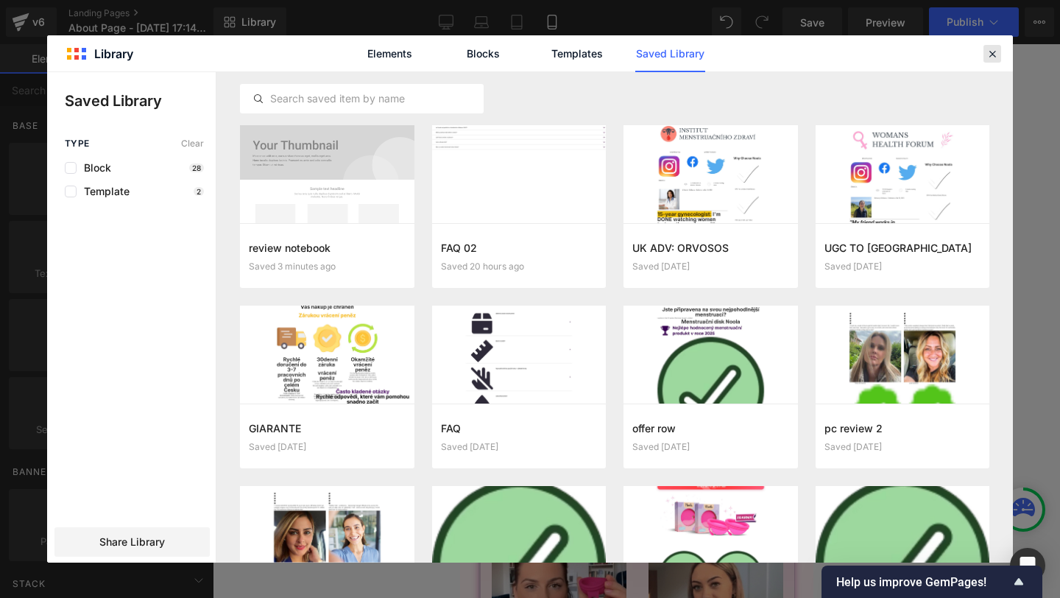
click at [992, 46] on div at bounding box center [993, 54] width 18 height 18
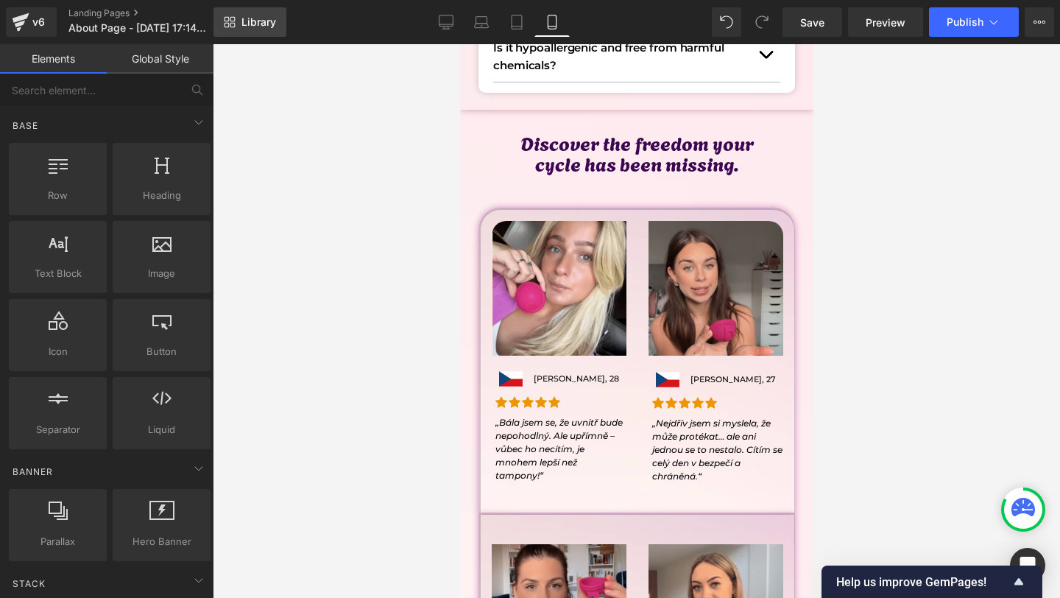
click at [265, 24] on span "Library" at bounding box center [258, 21] width 35 height 13
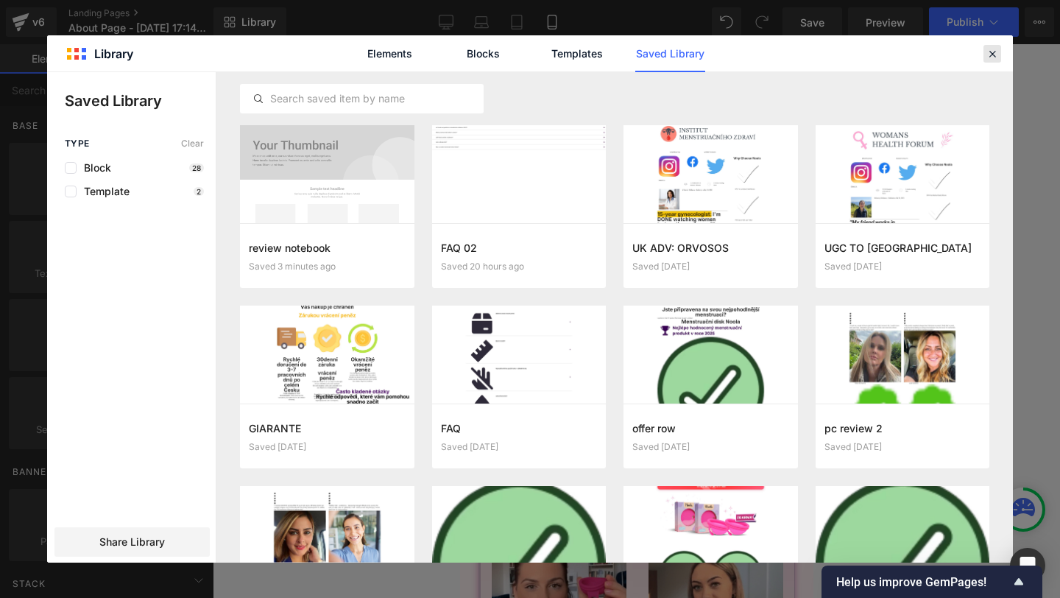
click at [984, 50] on div at bounding box center [993, 54] width 18 height 18
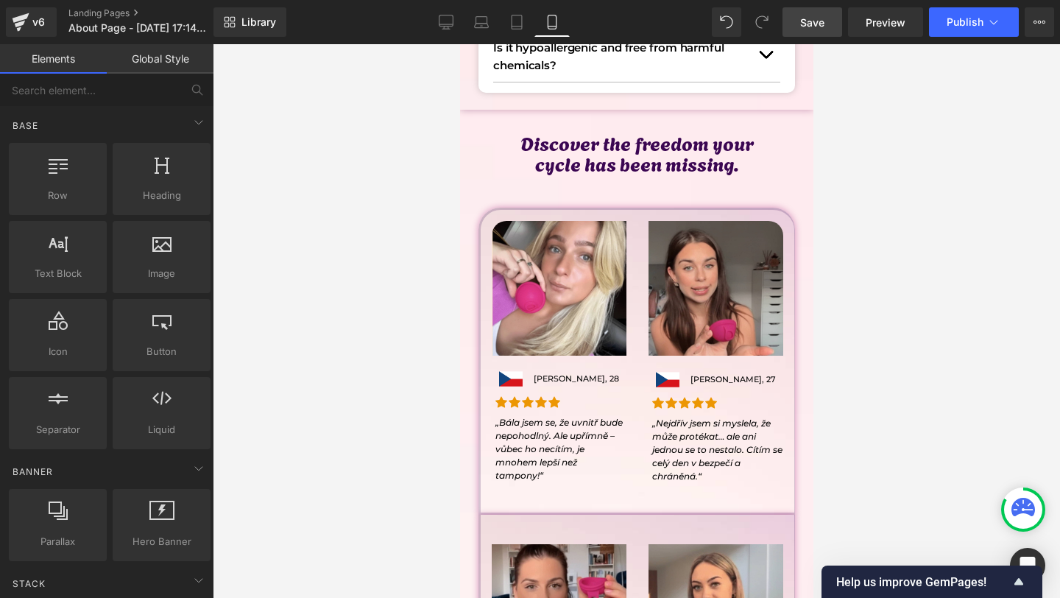
click at [816, 23] on span "Save" at bounding box center [812, 22] width 24 height 15
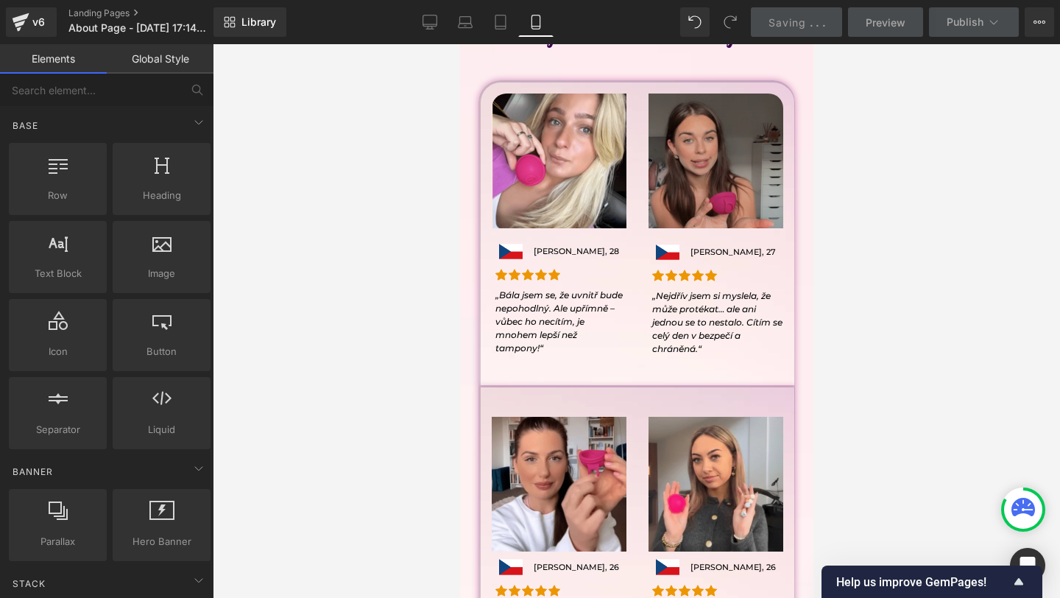
scroll to position [2614, 0]
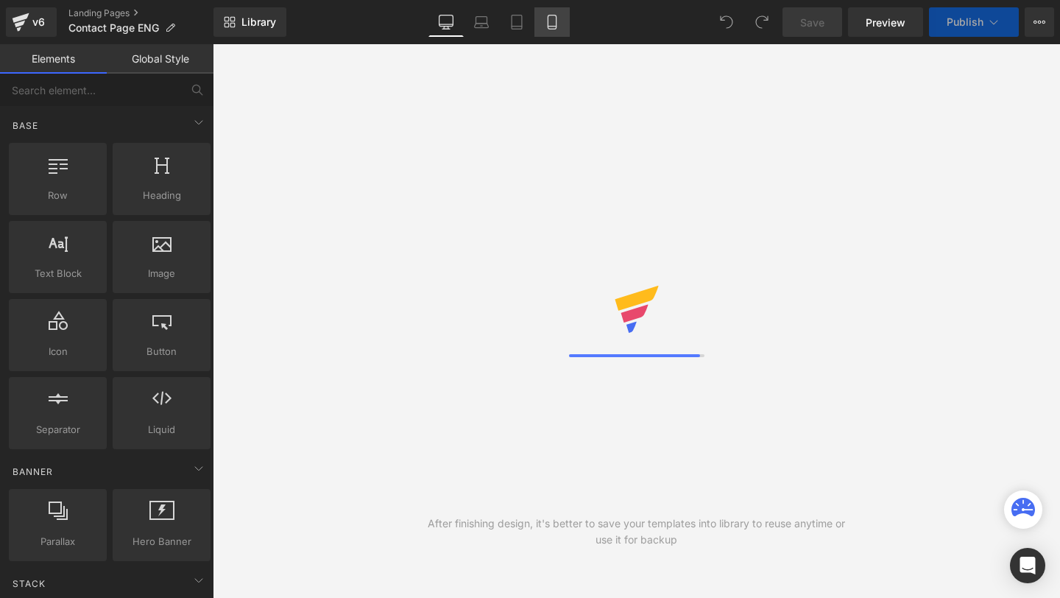
click at [542, 29] on link "Mobile" at bounding box center [551, 21] width 35 height 29
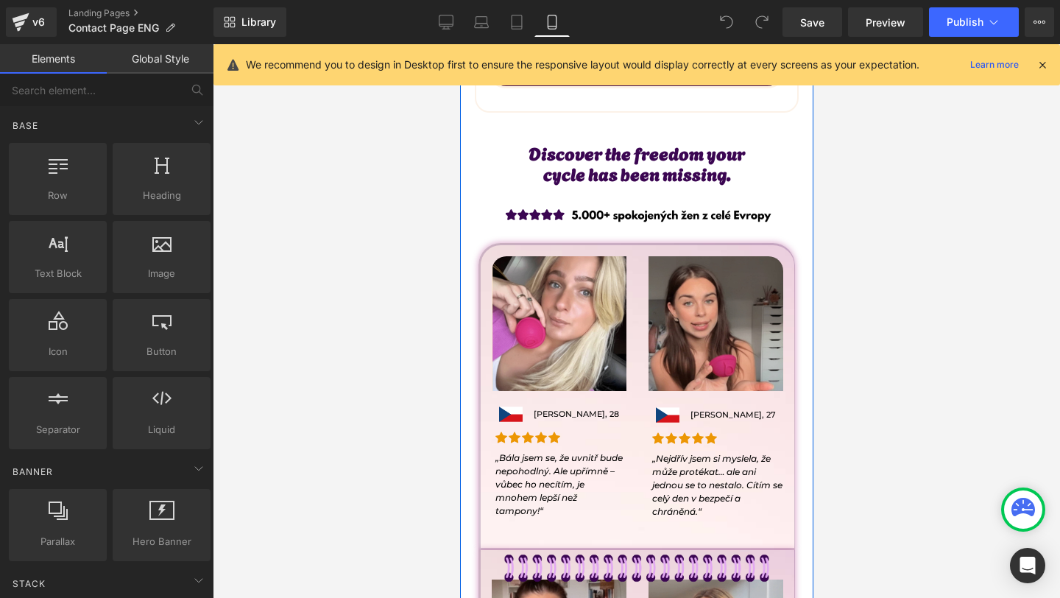
scroll to position [747, 0]
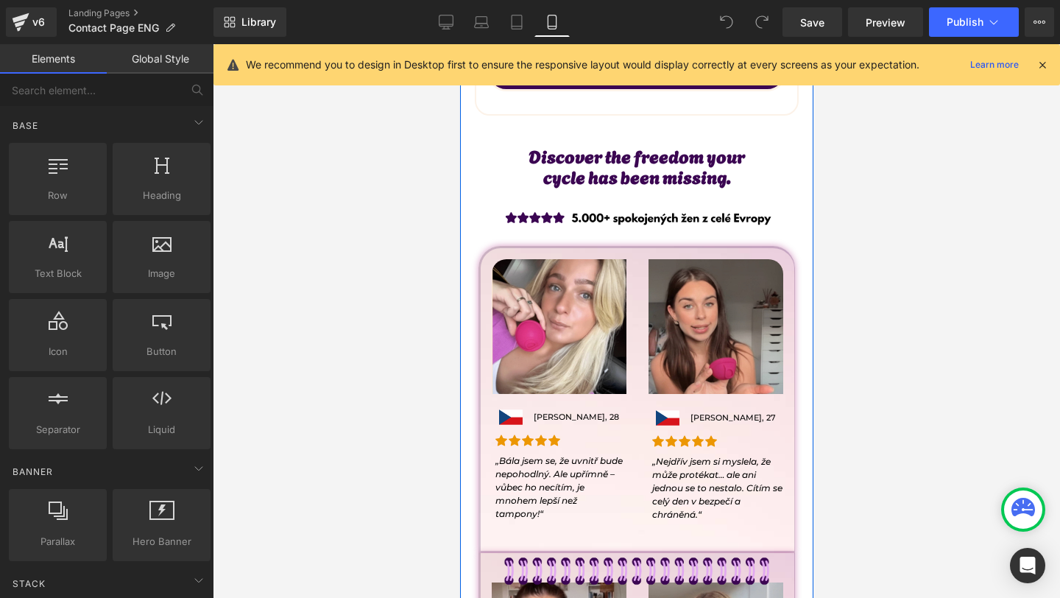
click at [501, 166] on h2 "cycle has been missing." at bounding box center [636, 176] width 324 height 21
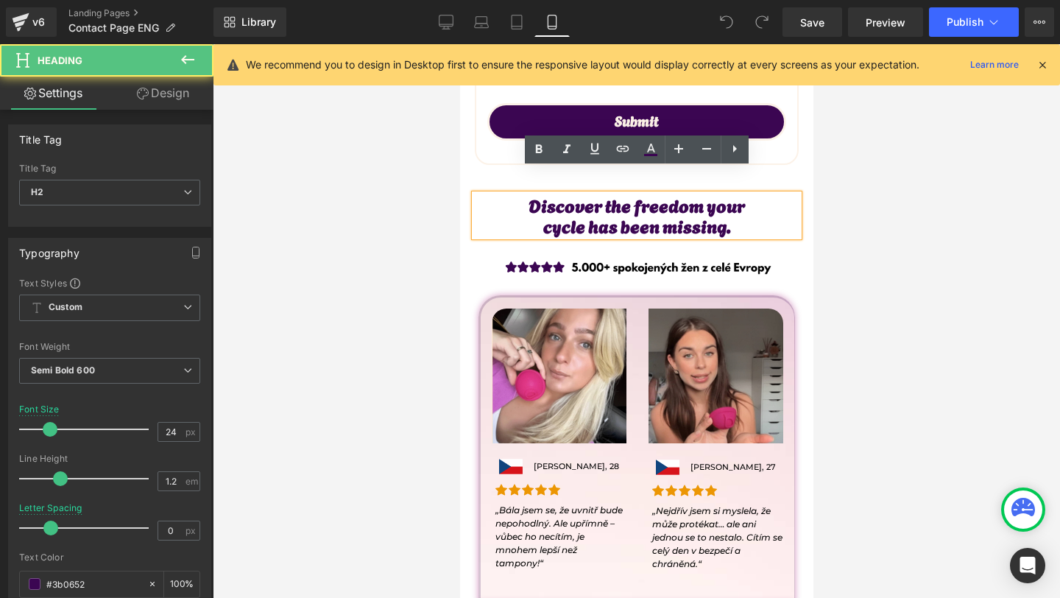
scroll to position [687, 0]
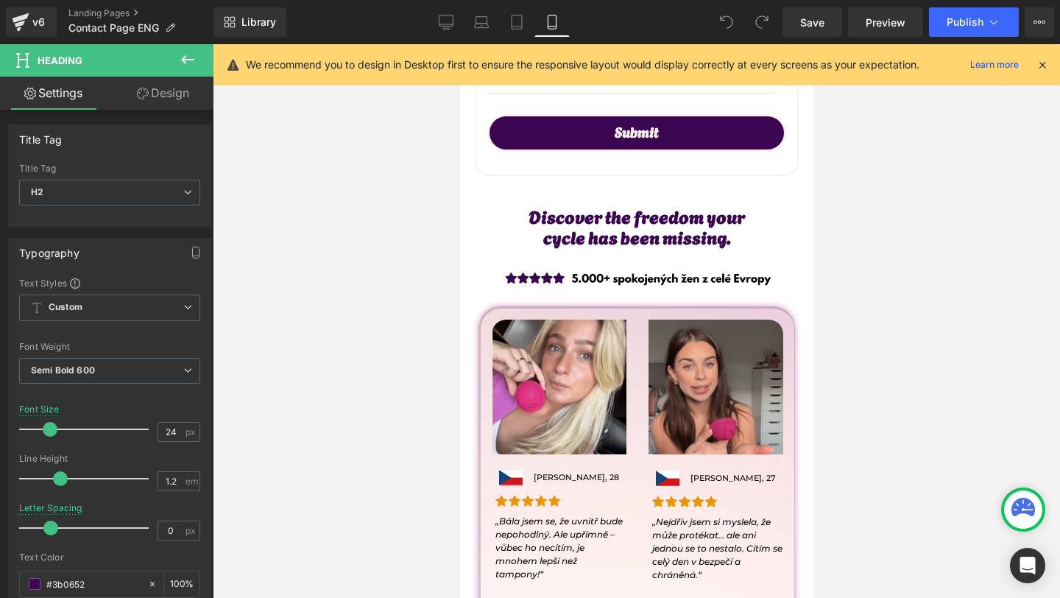
click at [180, 69] on button at bounding box center [188, 60] width 52 height 32
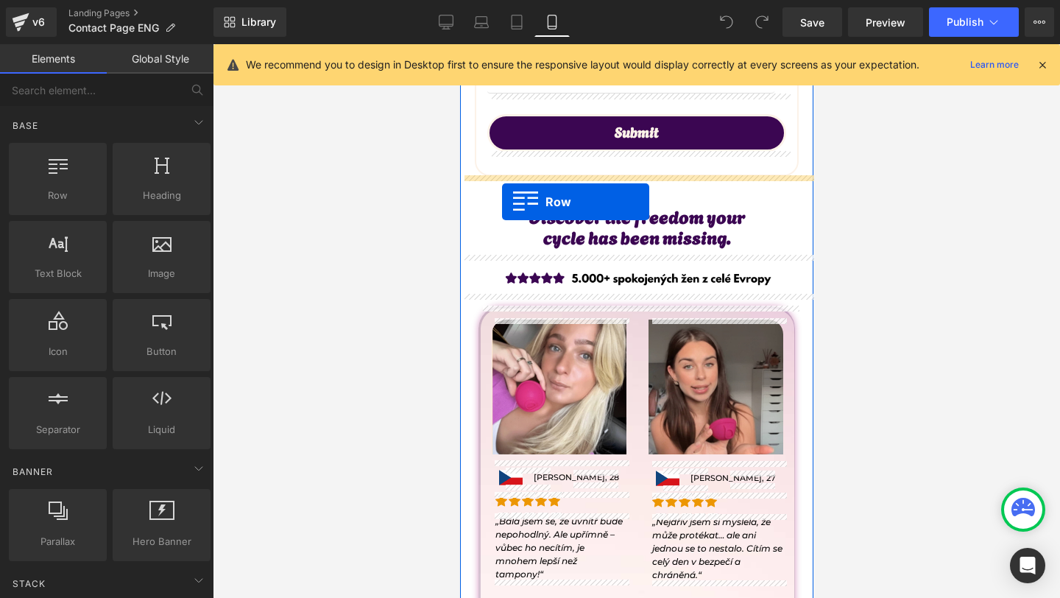
drag, startPoint x: 520, startPoint y: 248, endPoint x: 501, endPoint y: 202, distance: 50.2
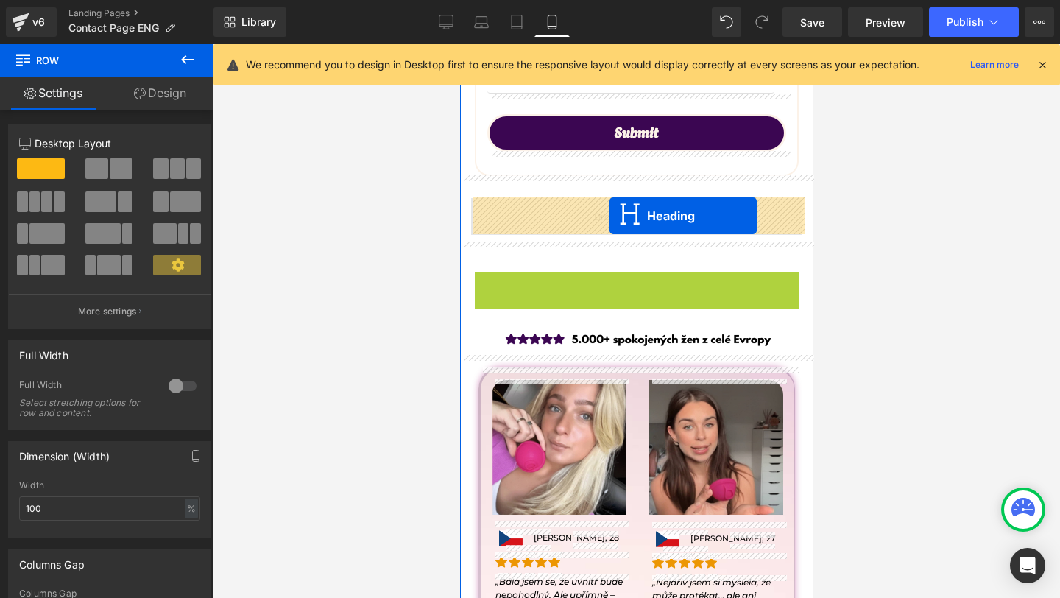
drag, startPoint x: 603, startPoint y: 294, endPoint x: 609, endPoint y: 216, distance: 78.3
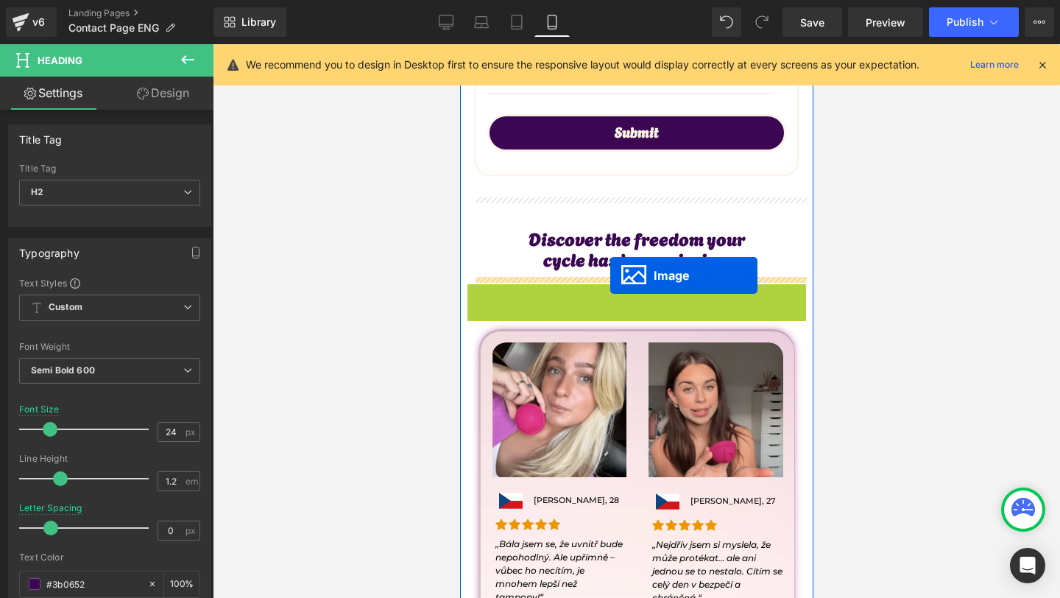
drag, startPoint x: 607, startPoint y: 301, endPoint x: 610, endPoint y: 275, distance: 25.9
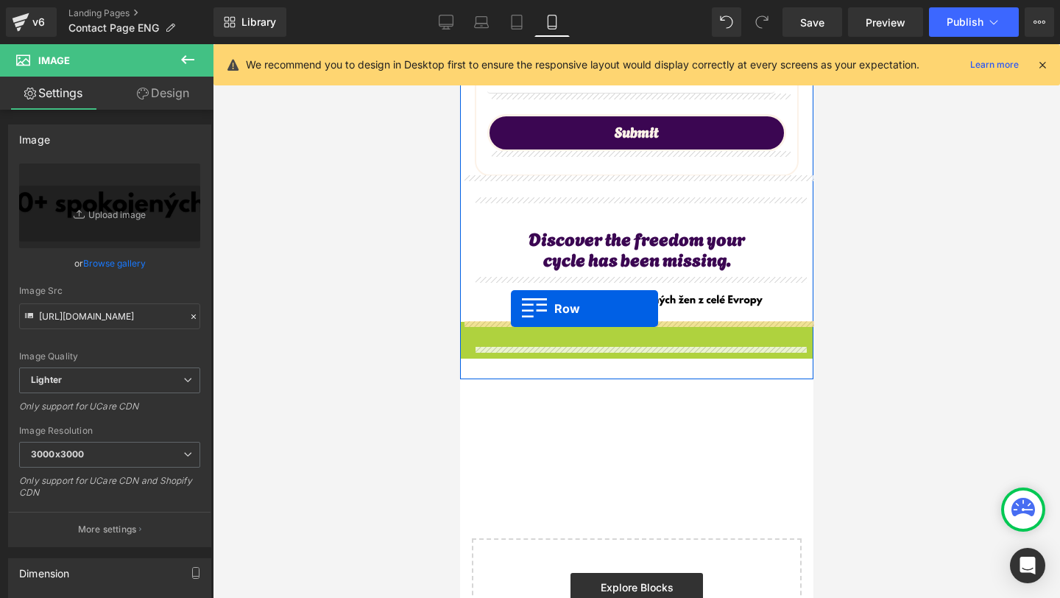
drag, startPoint x: 469, startPoint y: 339, endPoint x: 510, endPoint y: 308, distance: 52.0
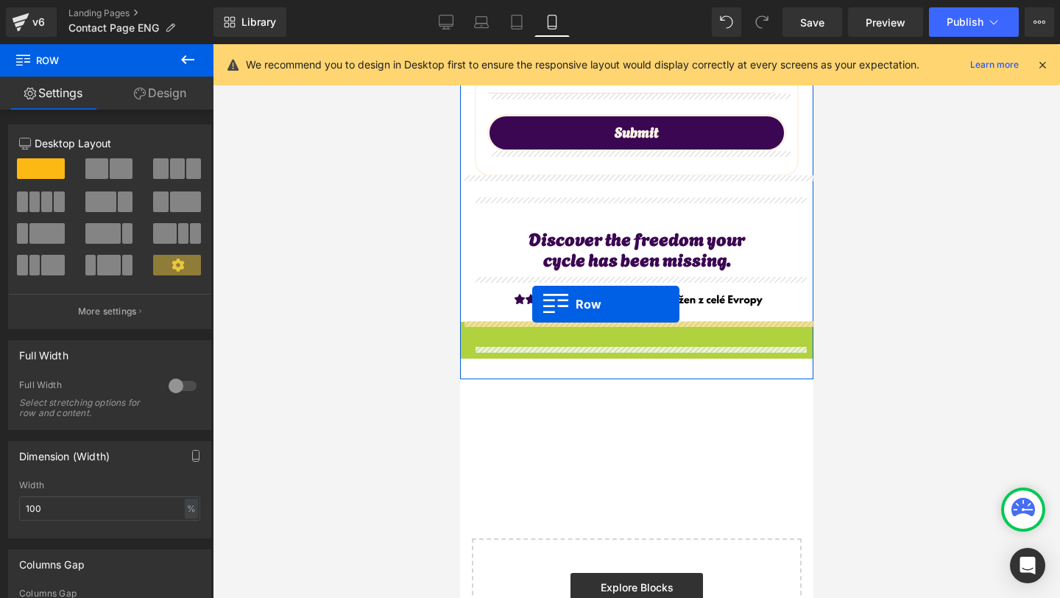
drag, startPoint x: 463, startPoint y: 332, endPoint x: 532, endPoint y: 304, distance: 74.0
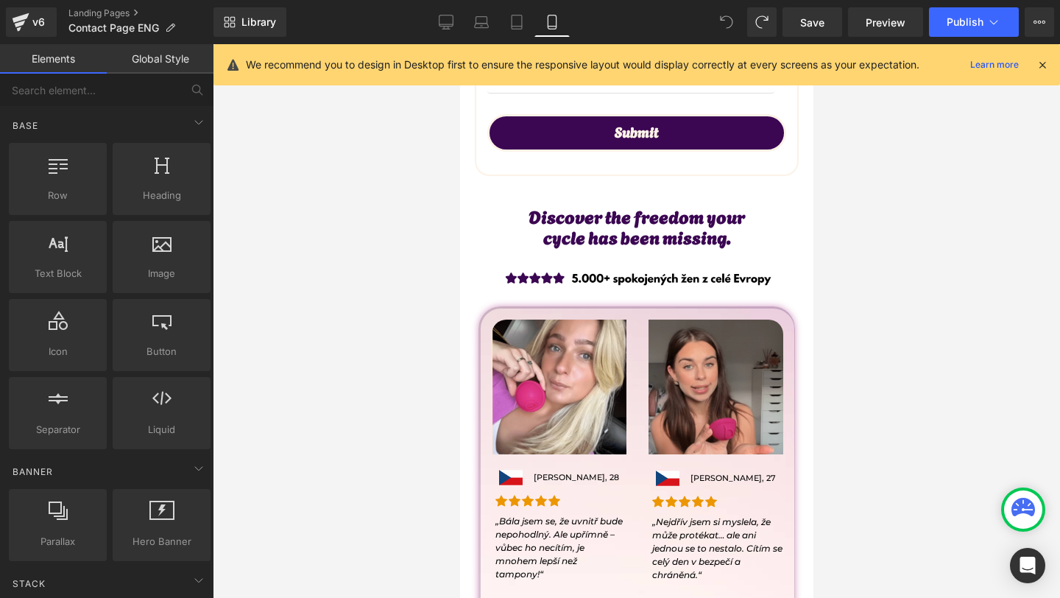
click at [735, 28] on span at bounding box center [726, 21] width 29 height 29
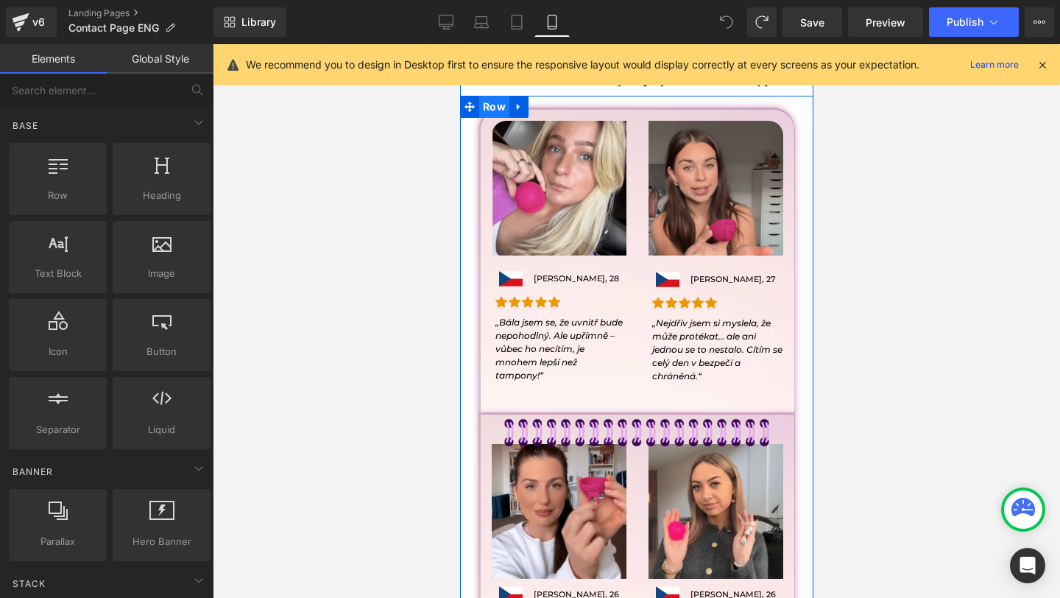
scroll to position [817, 0]
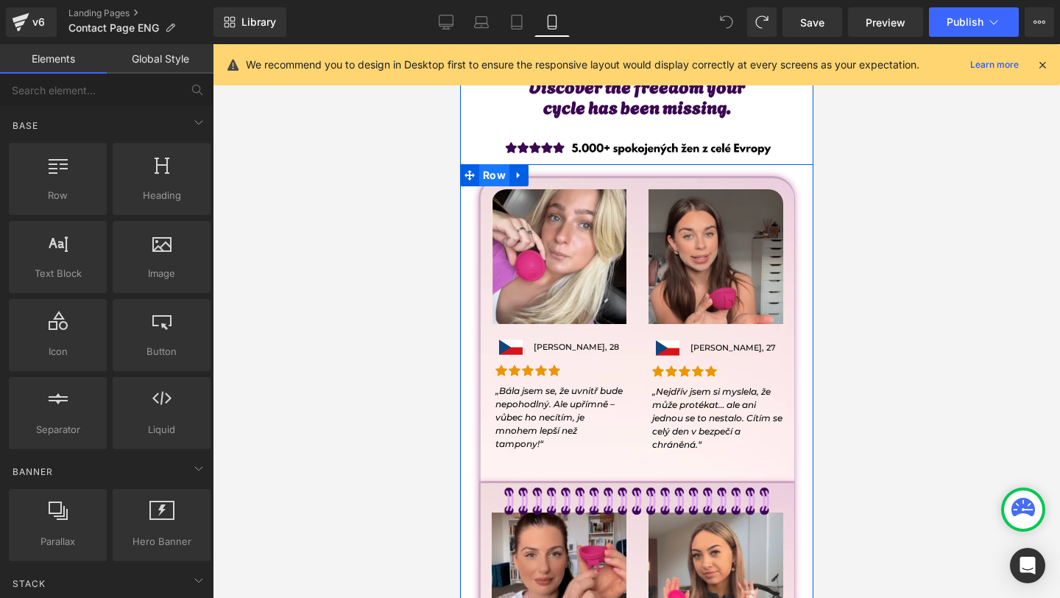
click at [492, 170] on span "Row" at bounding box center [493, 175] width 30 height 22
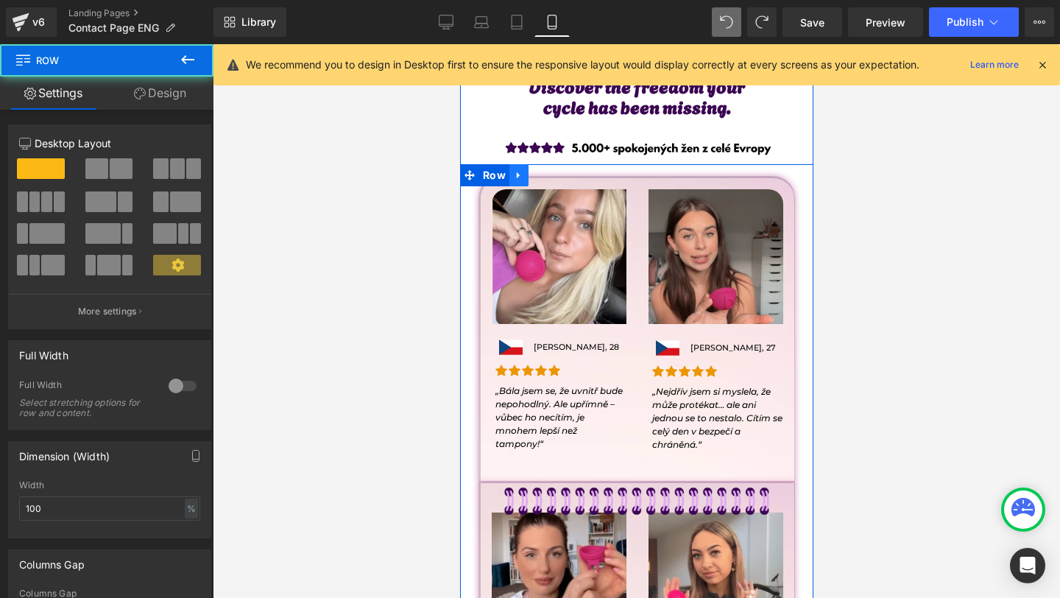
click at [514, 172] on icon at bounding box center [518, 174] width 10 height 11
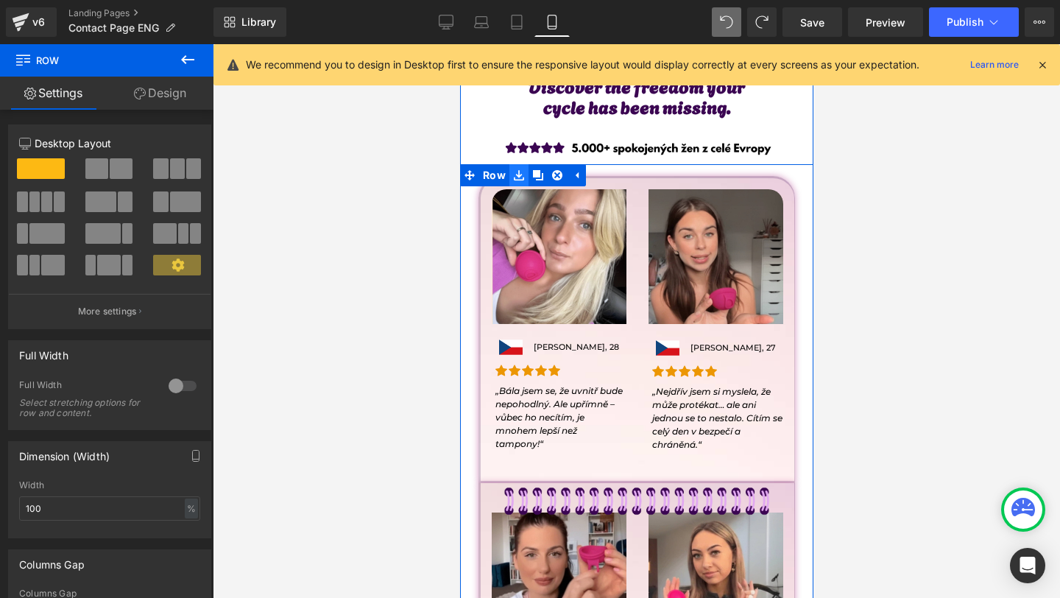
click at [522, 177] on icon at bounding box center [518, 175] width 10 height 10
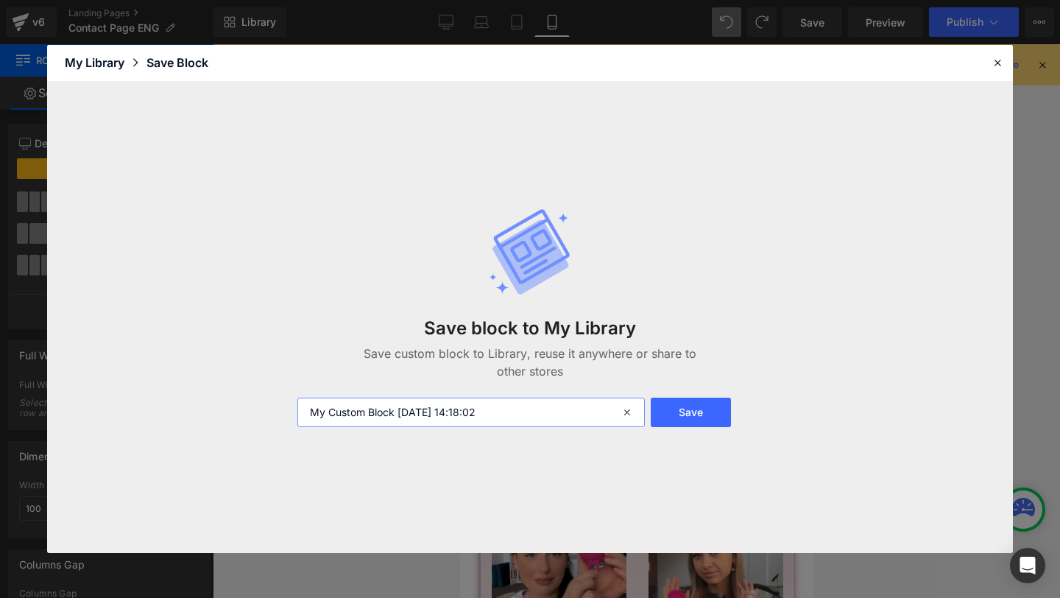
click at [411, 416] on input "My Custom Block 2025-09-26 14:18:02" at bounding box center [470, 412] width 347 height 29
type input "review notebook"
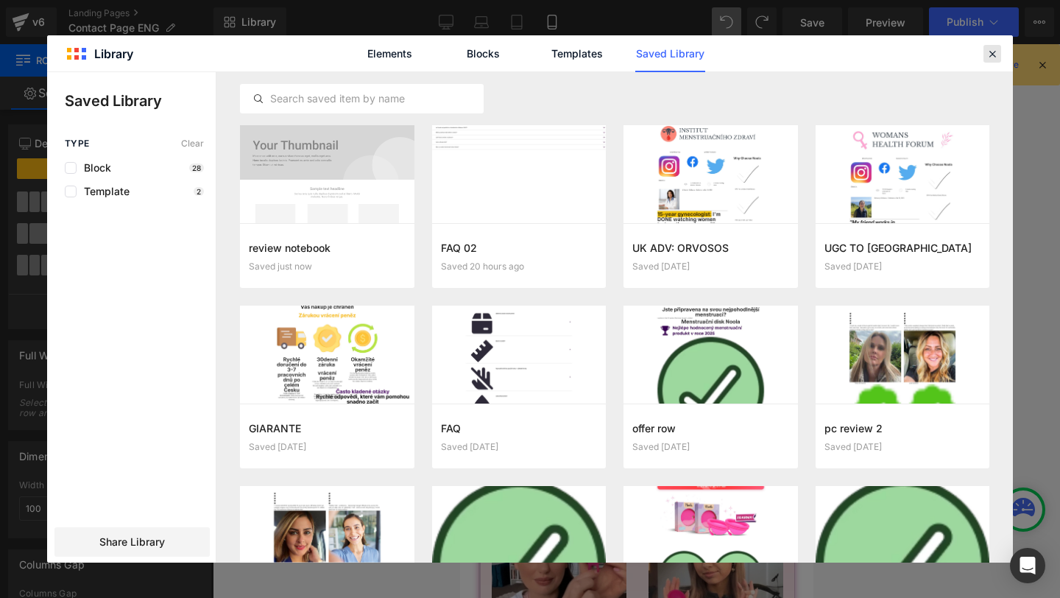
click at [987, 50] on icon at bounding box center [992, 53] width 13 height 13
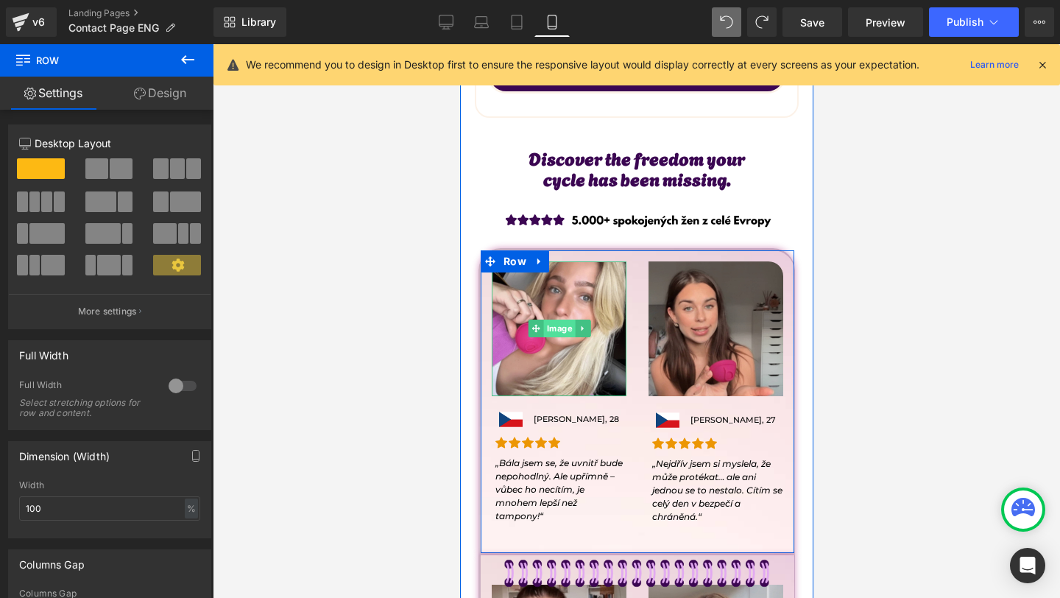
scroll to position [718, 0]
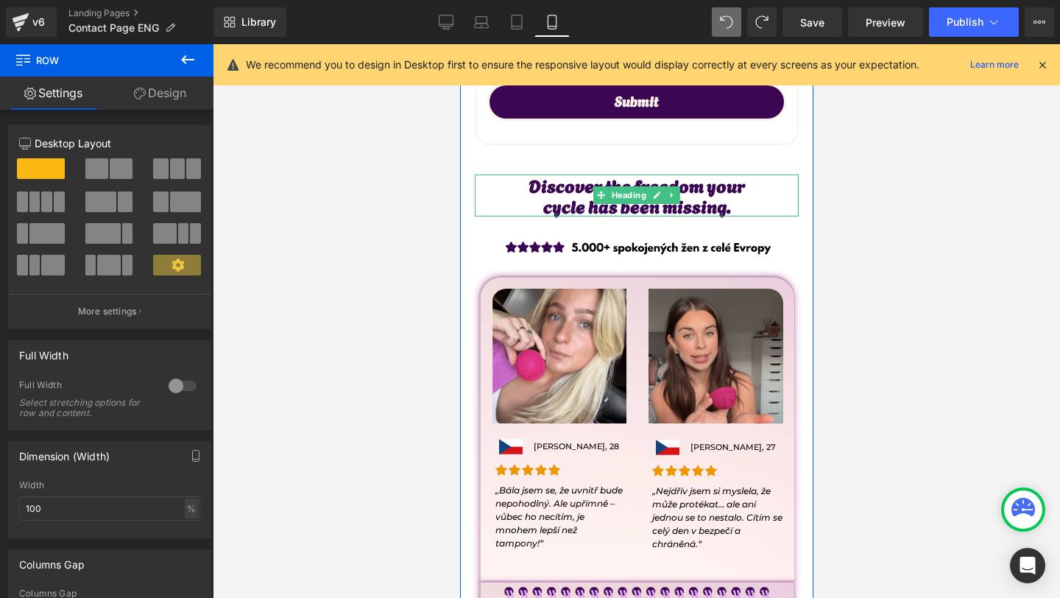
click at [556, 205] on h2 "cycle has been missing." at bounding box center [636, 205] width 324 height 21
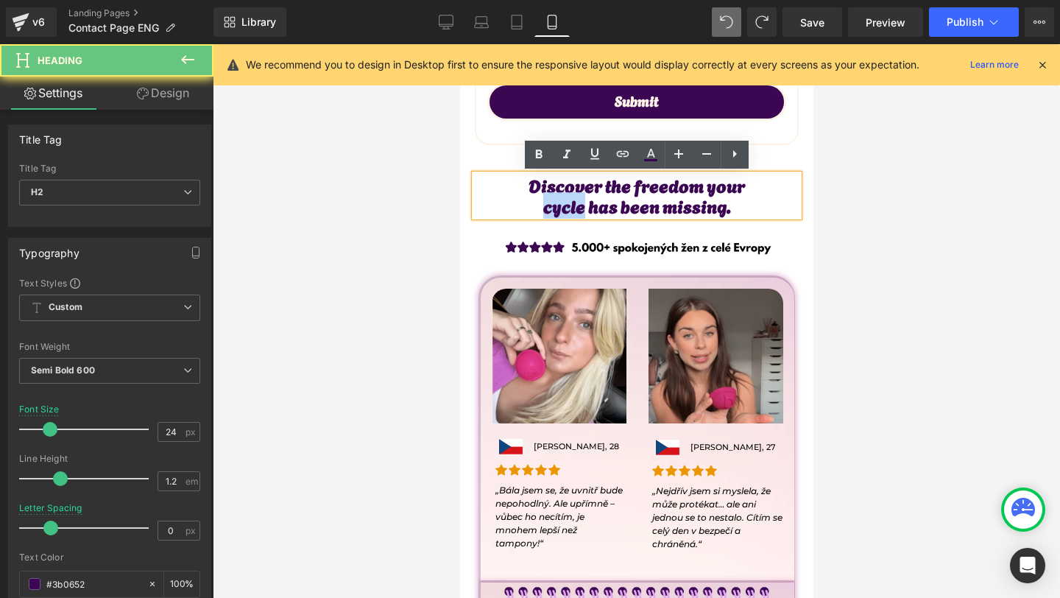
click at [556, 205] on h2 "cycle has been missing." at bounding box center [636, 205] width 324 height 21
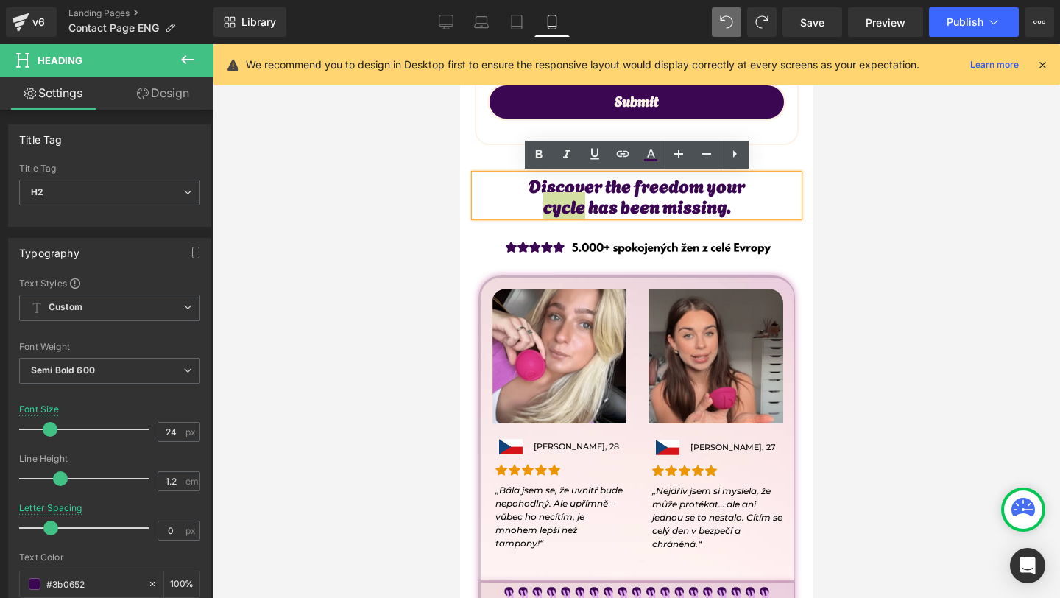
click at [930, 213] on div at bounding box center [636, 321] width 847 height 554
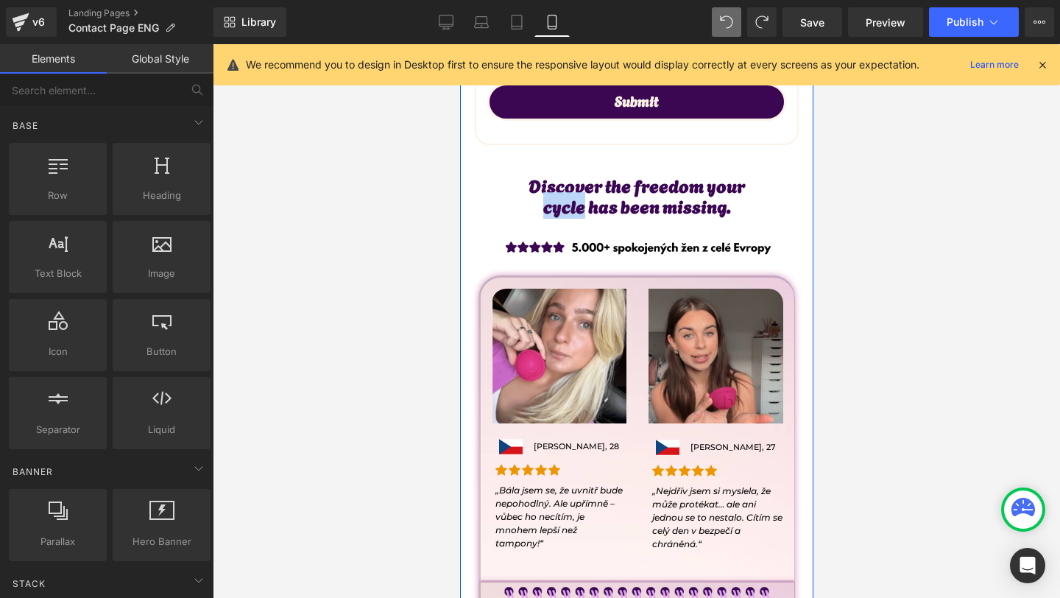
click at [544, 180] on h2 "Discover the freedom your" at bounding box center [636, 184] width 324 height 21
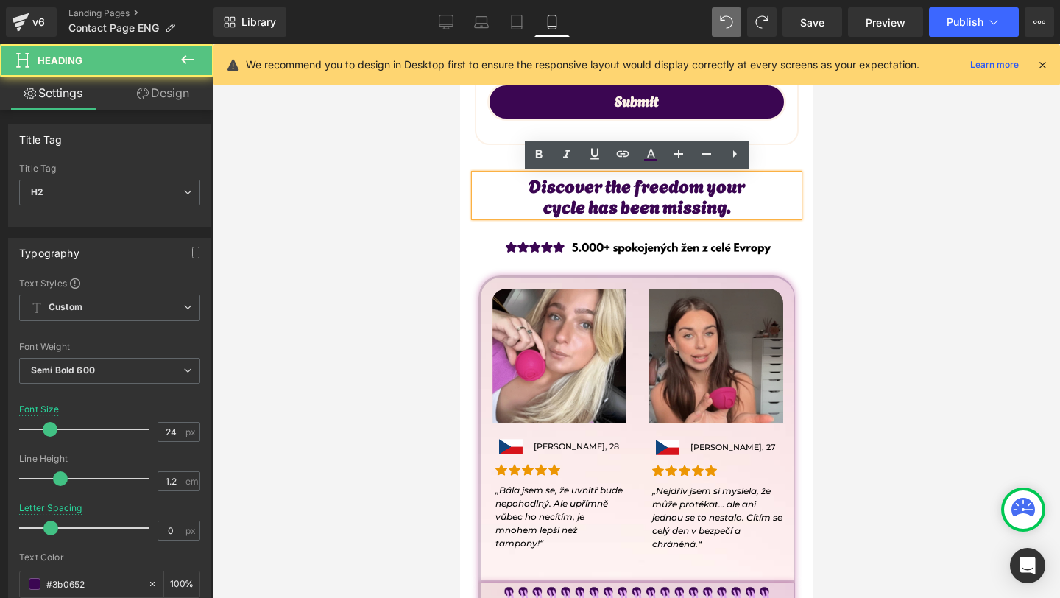
click at [478, 225] on div "Image" at bounding box center [636, 245] width 339 height 43
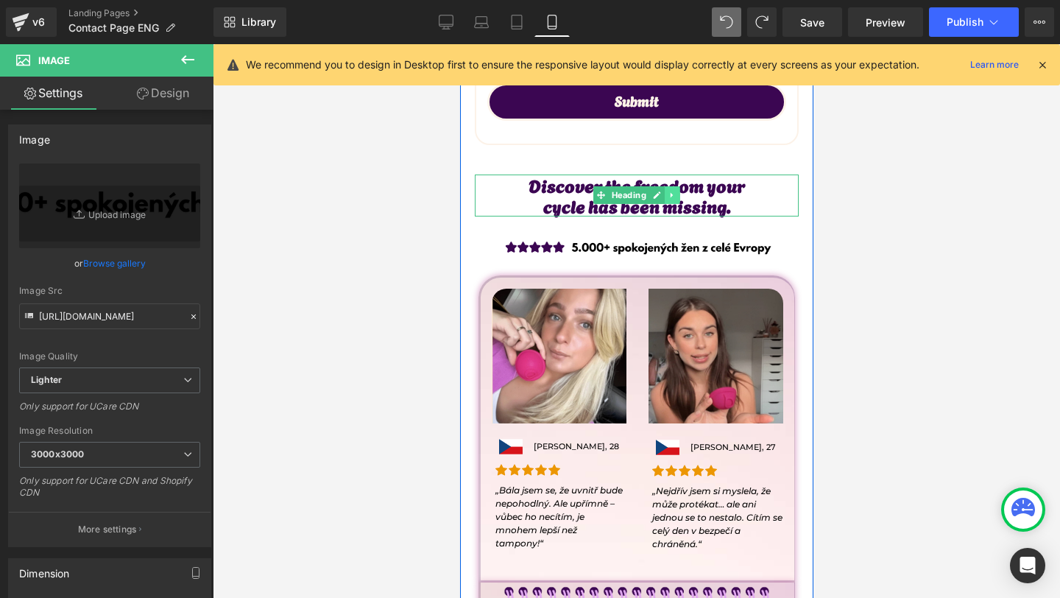
click at [668, 202] on link at bounding box center [671, 195] width 15 height 18
click at [651, 201] on link at bounding box center [648, 195] width 15 height 18
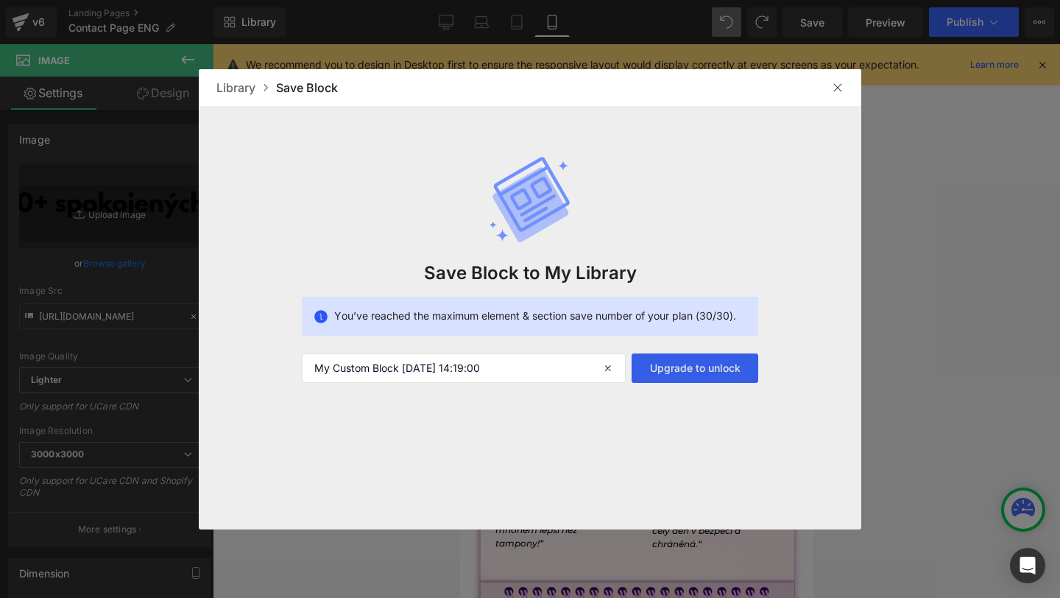
click at [657, 370] on button "Upgrade to unlock" at bounding box center [695, 367] width 127 height 29
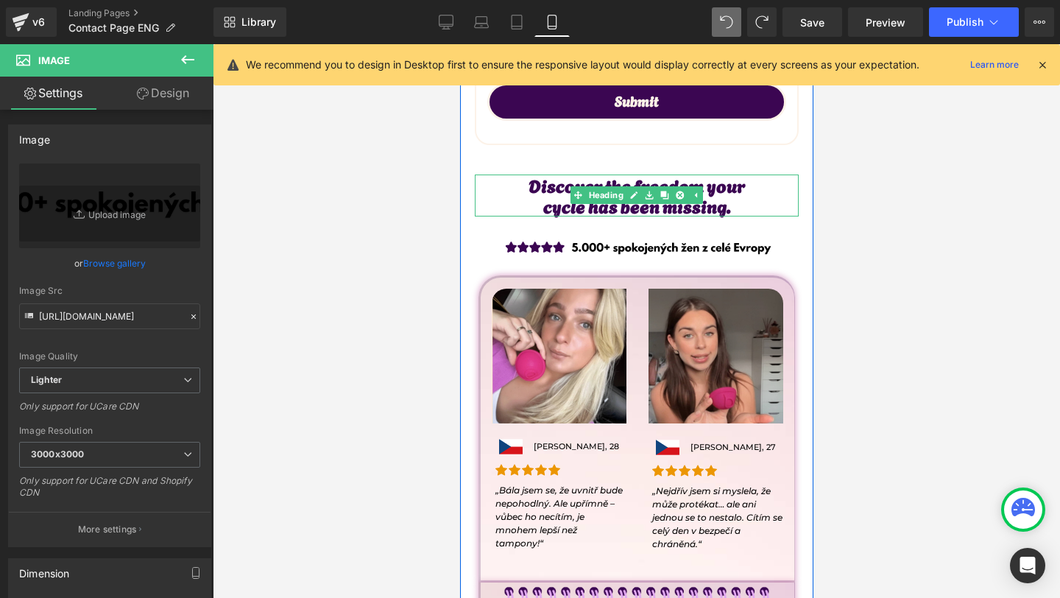
click at [547, 195] on h2 "cycle has been missing." at bounding box center [636, 205] width 324 height 21
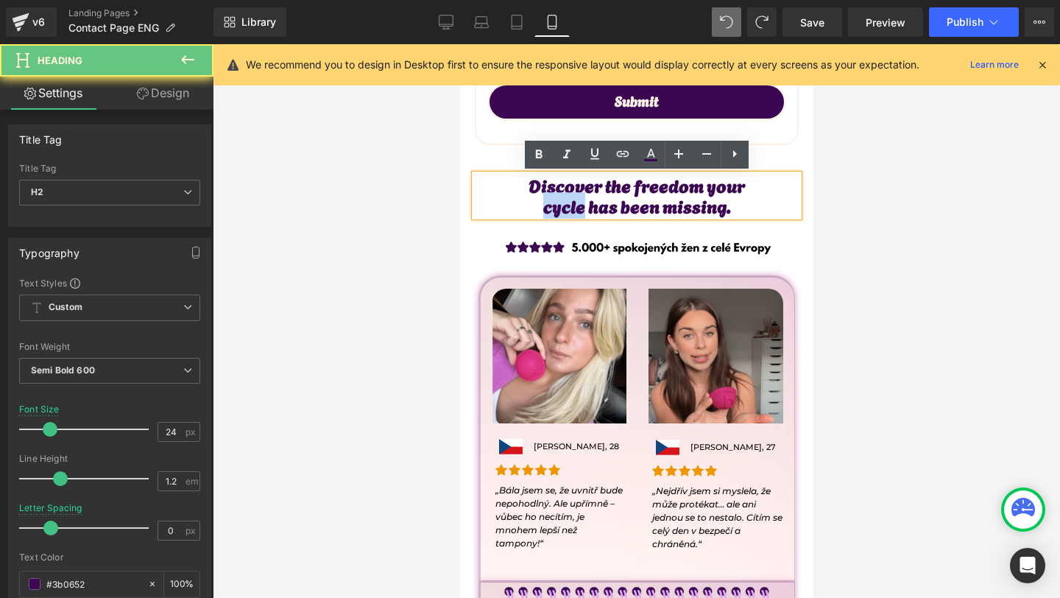
click at [547, 195] on h2 "cycle has been missing." at bounding box center [636, 205] width 324 height 21
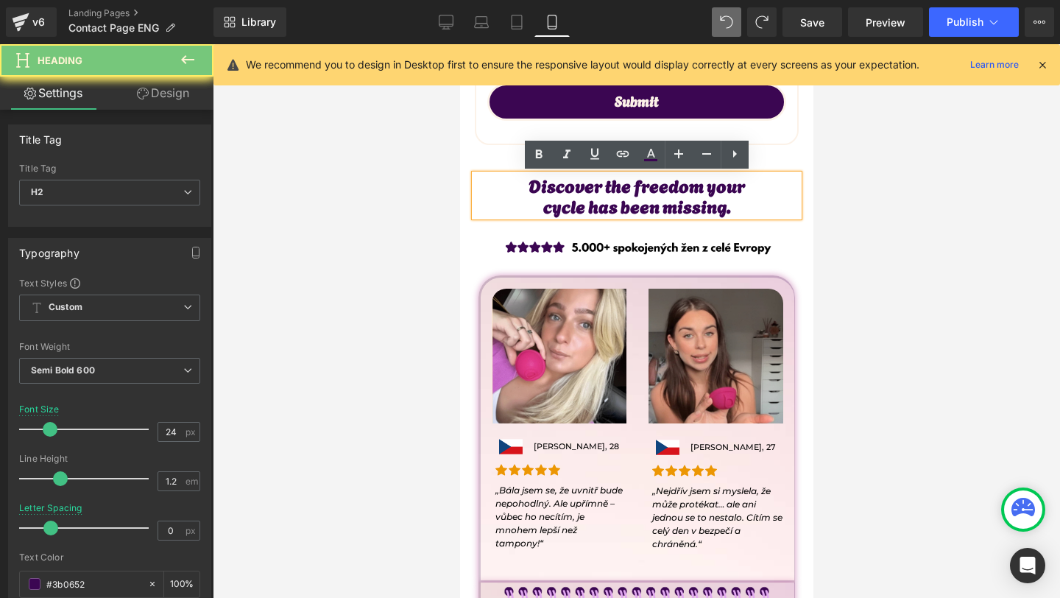
click at [542, 195] on h2 "Discover the freedom your" at bounding box center [636, 184] width 324 height 21
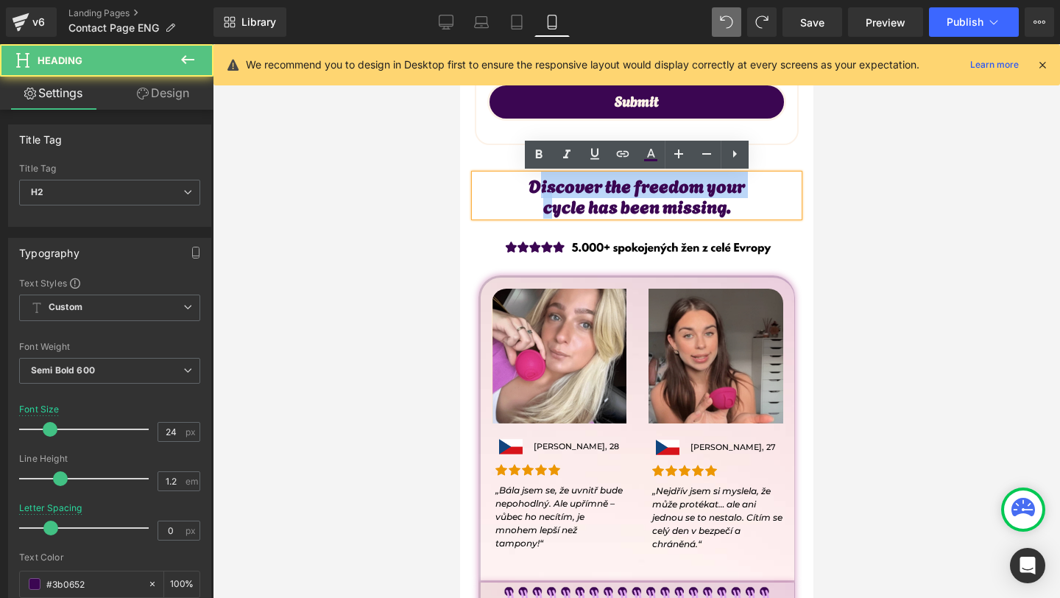
drag, startPoint x: 536, startPoint y: 195, endPoint x: 554, endPoint y: 195, distance: 17.7
click at [554, 195] on div "Discover the freedom your cycle has been missing." at bounding box center [636, 195] width 324 height 43
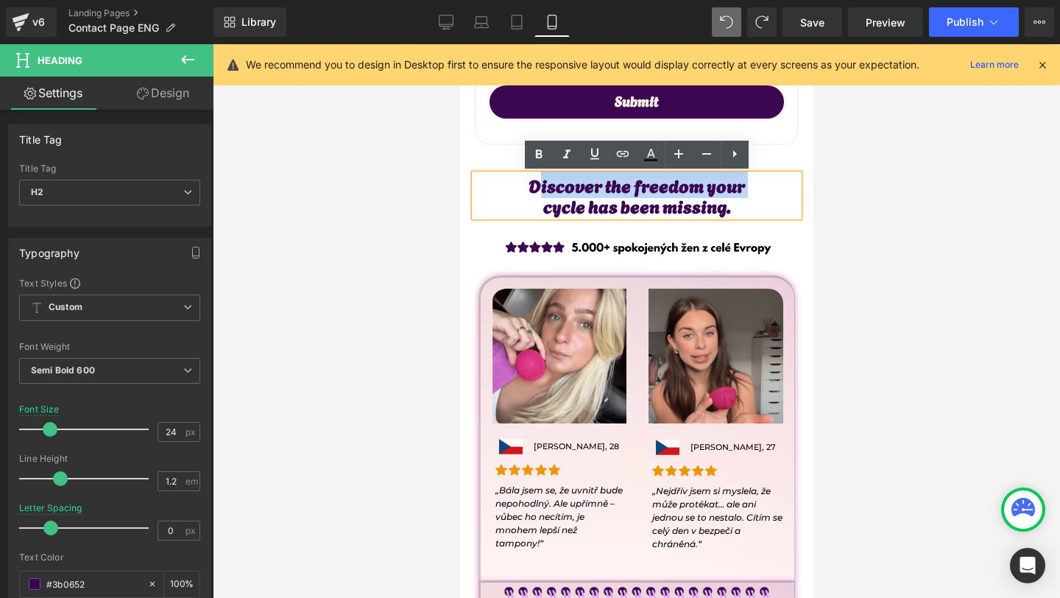
drag, startPoint x: 534, startPoint y: 195, endPoint x: 544, endPoint y: 196, distance: 9.6
click at [544, 196] on div "Discover the freedom your cycle has been missing." at bounding box center [636, 195] width 324 height 43
drag, startPoint x: 523, startPoint y: 185, endPoint x: 754, endPoint y: 208, distance: 231.5
click at [754, 208] on div "Discover the freedom your cycle has been missing." at bounding box center [636, 195] width 324 height 43
copy div "Discover the freedom your cycle has been missing."
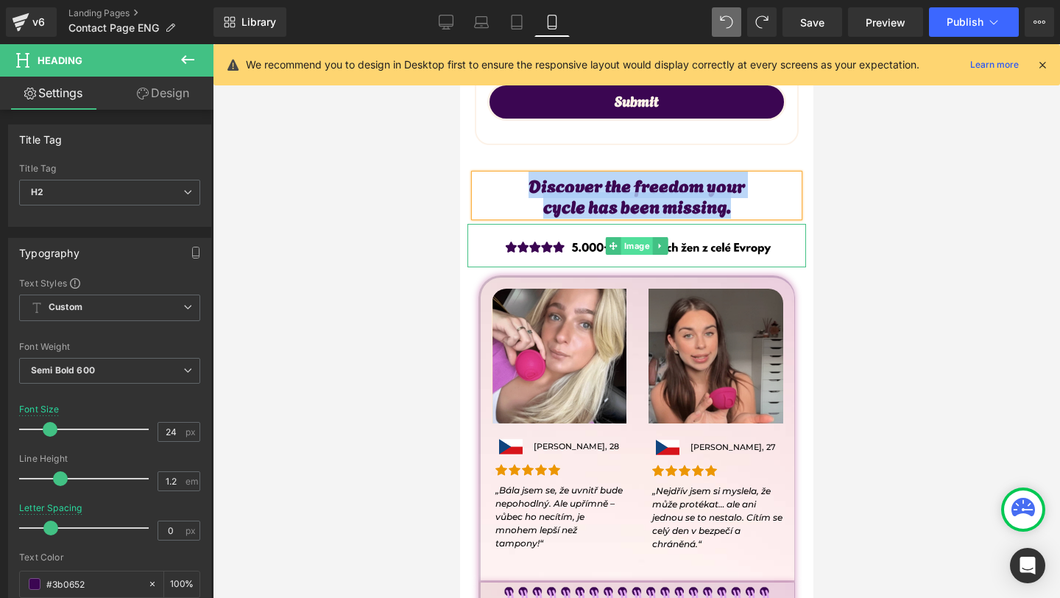
click at [649, 247] on span "Image" at bounding box center [637, 246] width 32 height 18
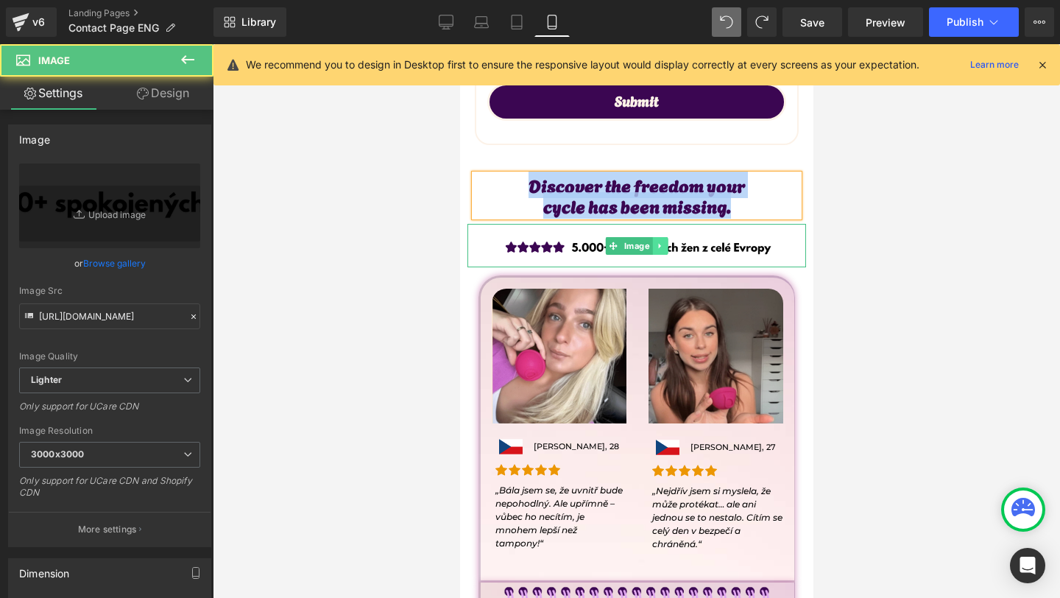
click at [663, 247] on link at bounding box center [658, 246] width 15 height 18
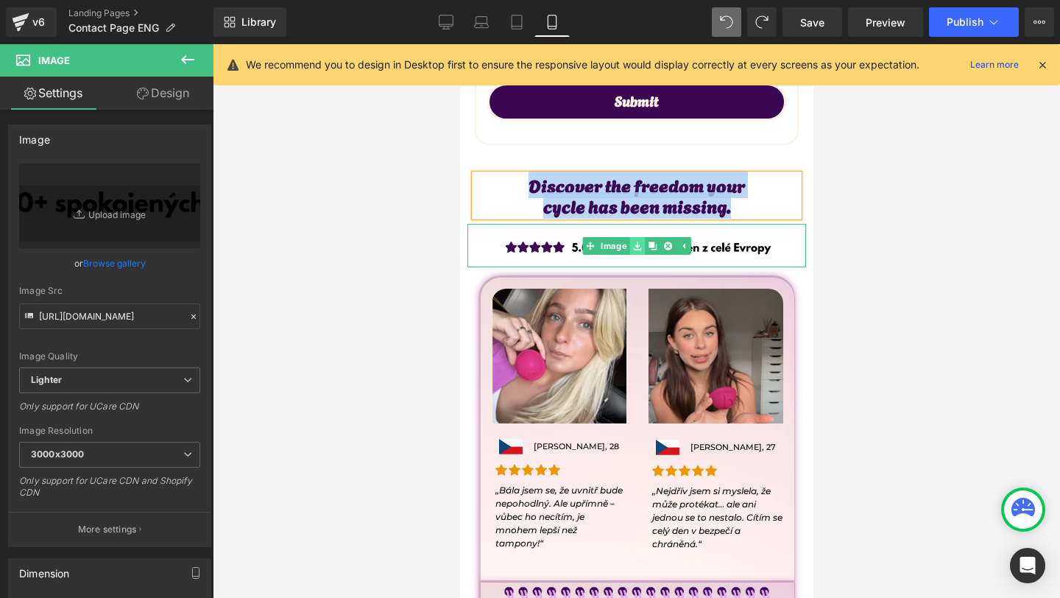
click at [638, 247] on icon at bounding box center [636, 245] width 8 height 9
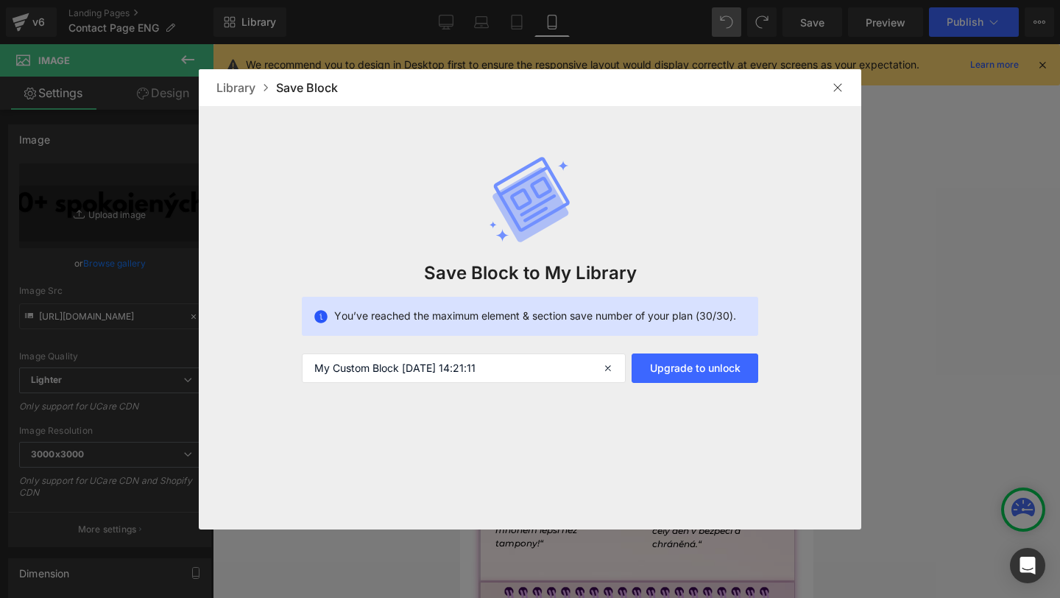
click at [840, 80] on div at bounding box center [838, 88] width 24 height 24
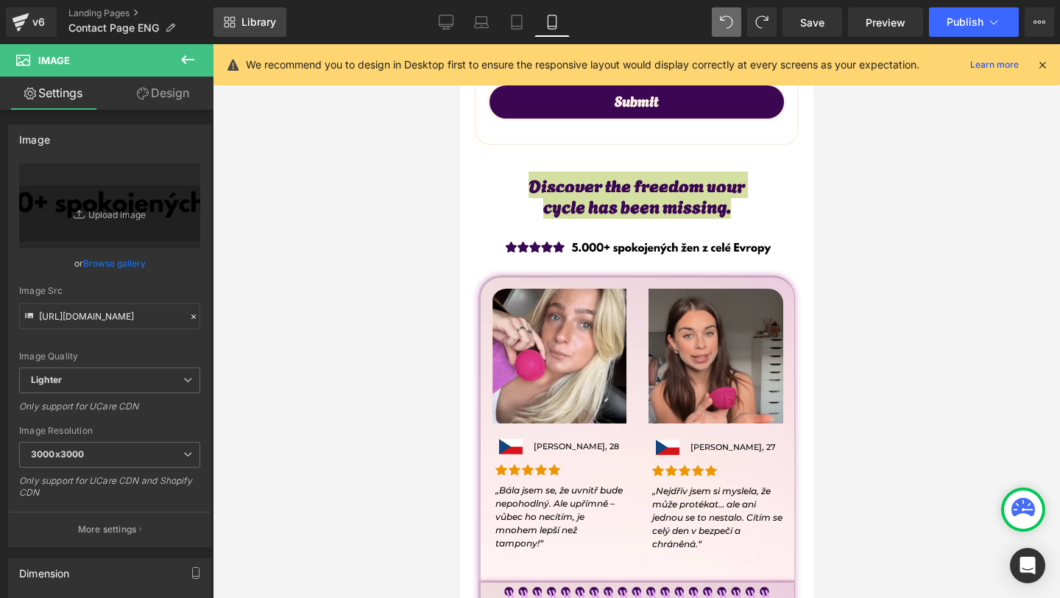
click at [253, 32] on link "Library" at bounding box center [249, 21] width 73 height 29
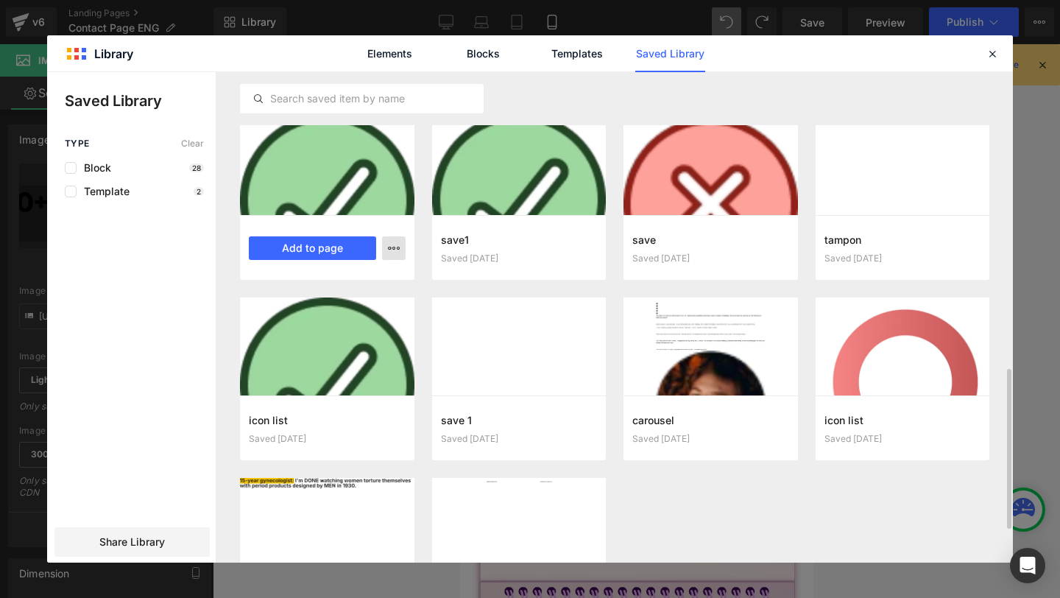
scroll to position [890, 0]
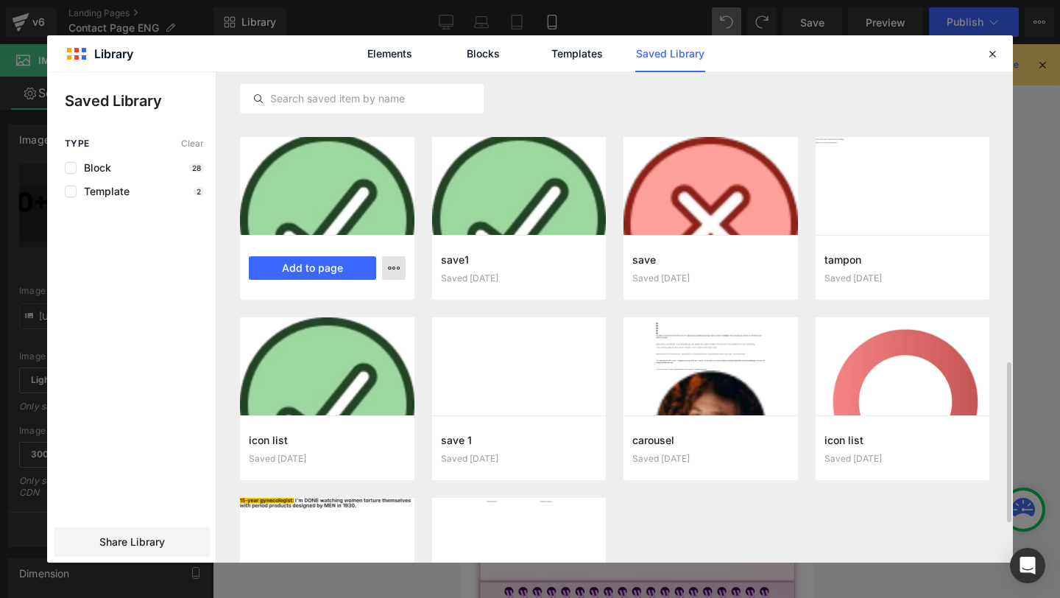
click at [390, 272] on icon "button" at bounding box center [394, 268] width 12 height 12
click at [350, 331] on div "Delete" at bounding box center [322, 332] width 168 height 31
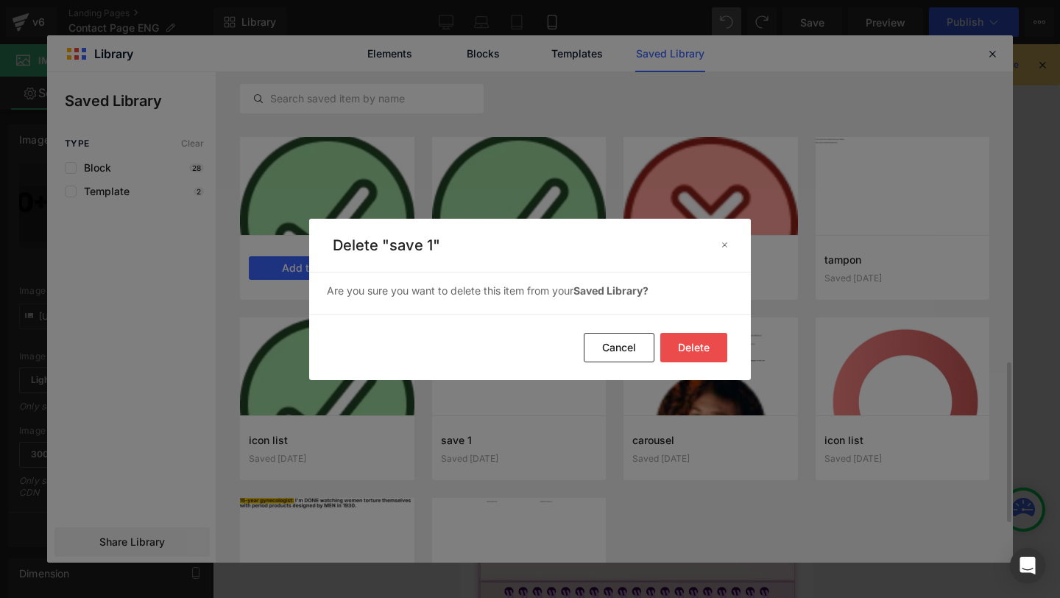
click at [707, 346] on button "Delete" at bounding box center [693, 347] width 67 height 29
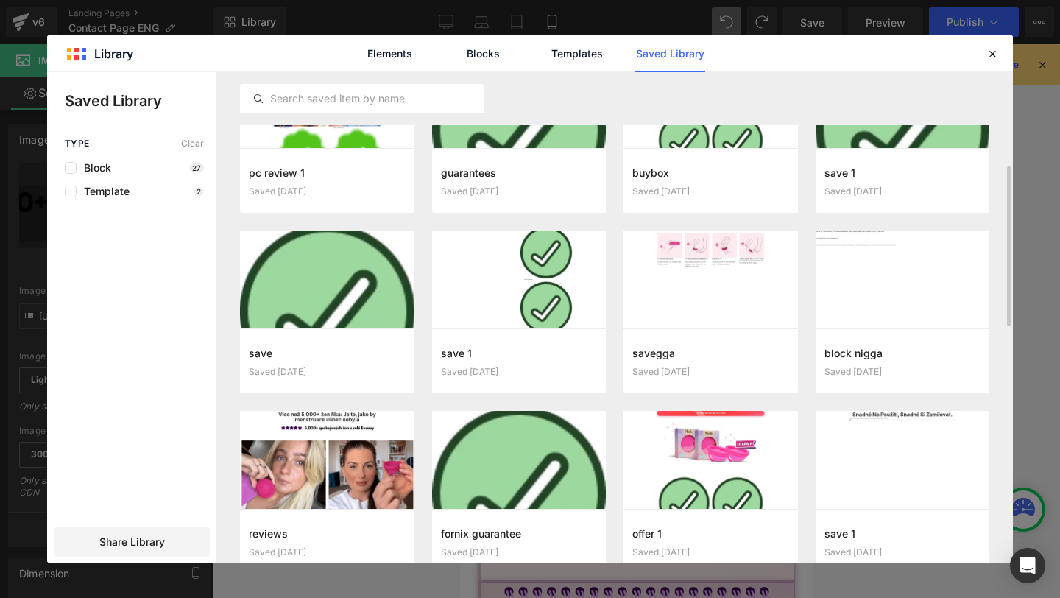
scroll to position [400, 0]
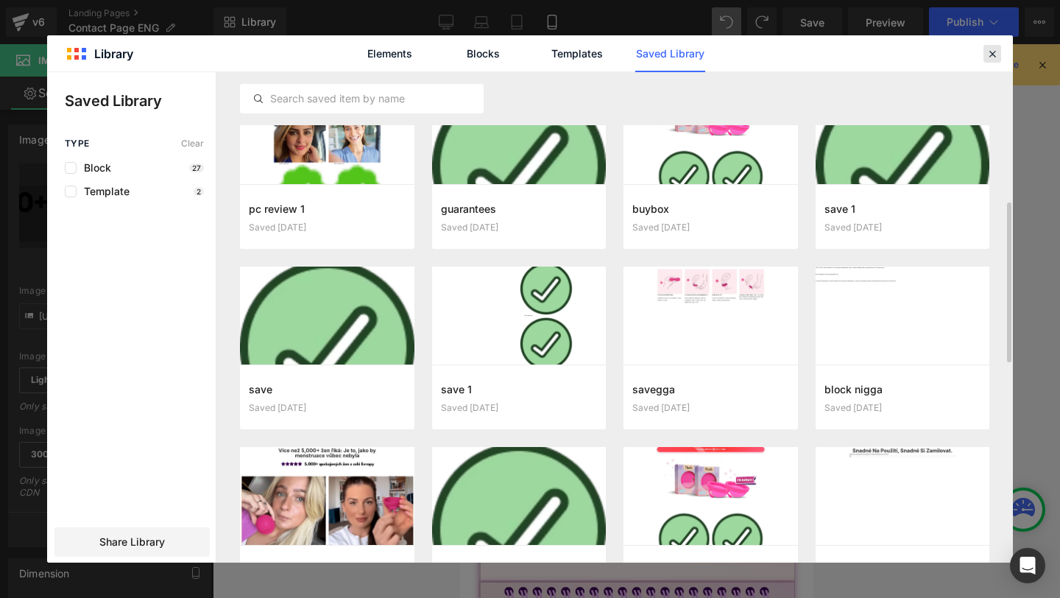
click at [990, 52] on icon at bounding box center [992, 53] width 13 height 13
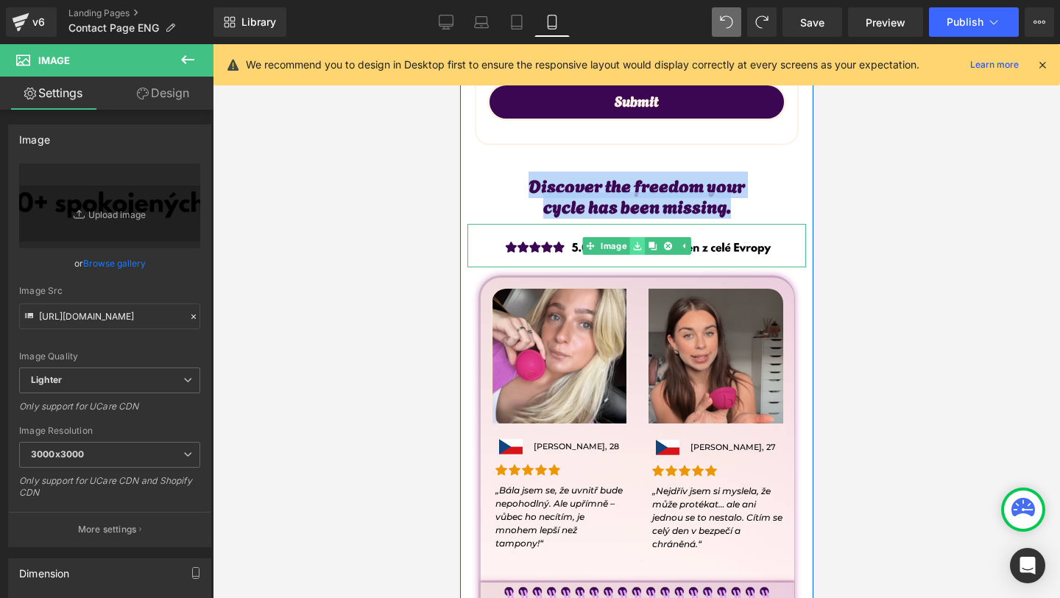
click at [637, 248] on icon at bounding box center [636, 245] width 8 height 9
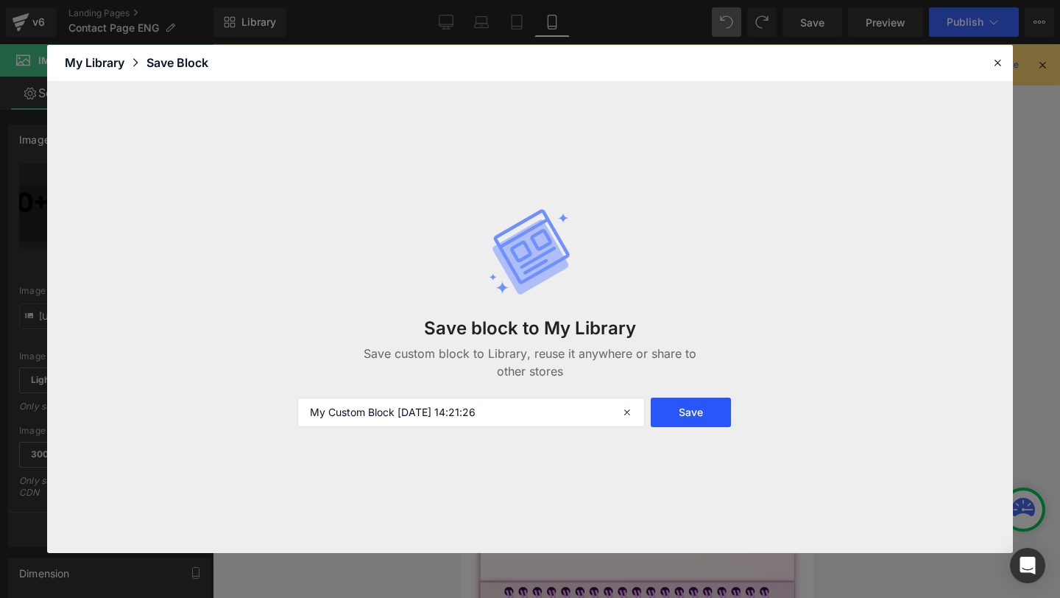
click at [689, 406] on button "Save" at bounding box center [691, 412] width 80 height 29
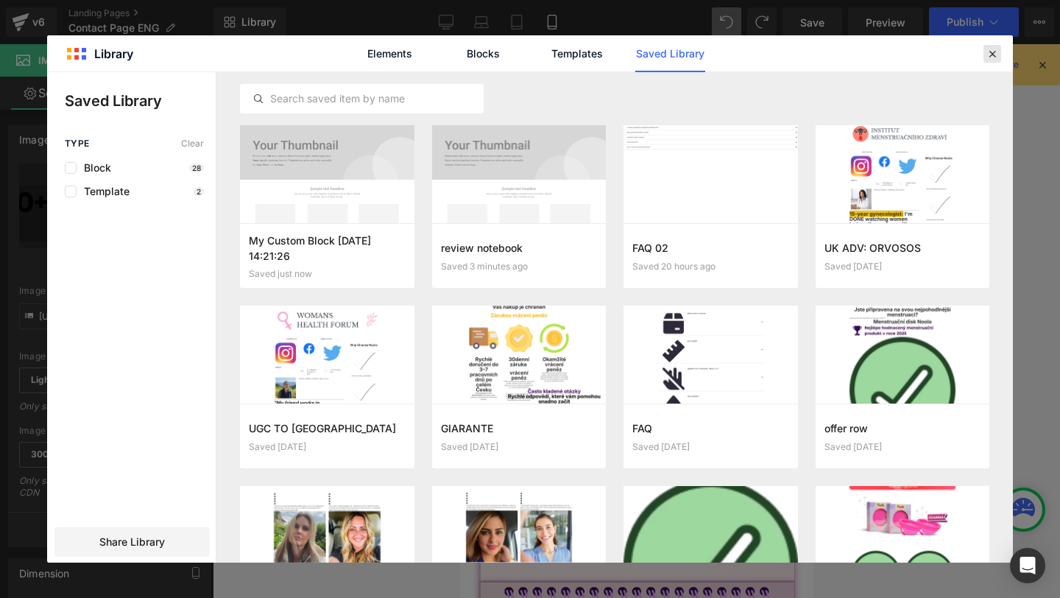
click at [996, 54] on icon at bounding box center [992, 53] width 13 height 13
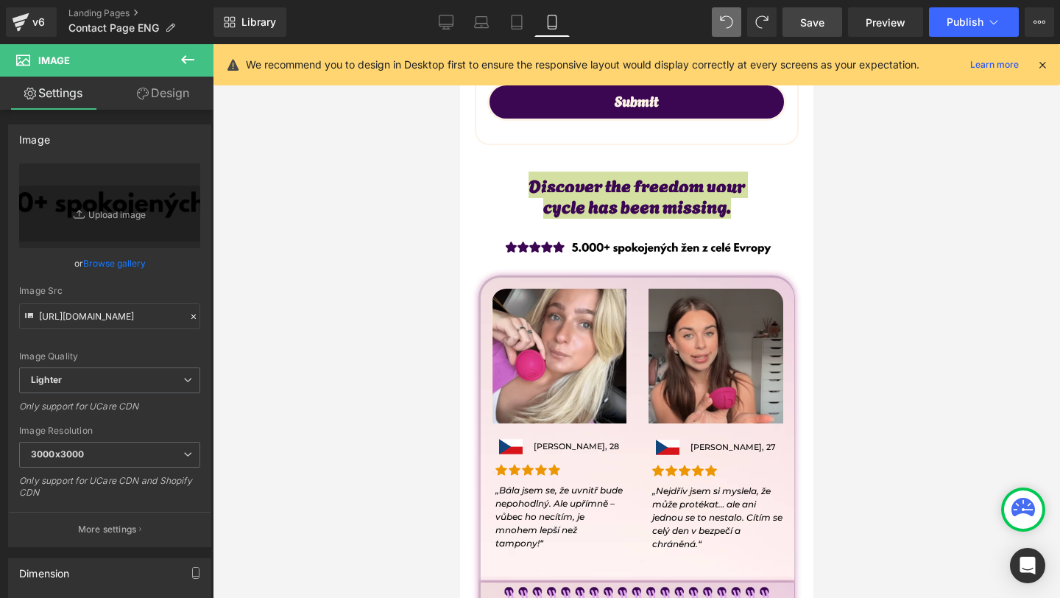
click at [819, 29] on span "Save" at bounding box center [812, 22] width 24 height 15
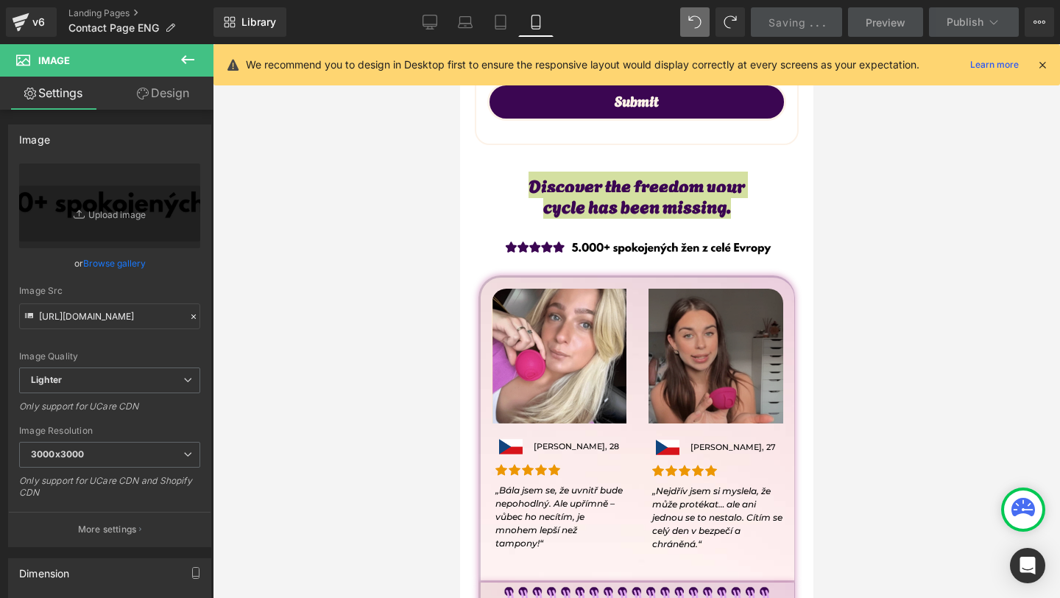
click at [720, 293] on img at bounding box center [715, 356] width 135 height 135
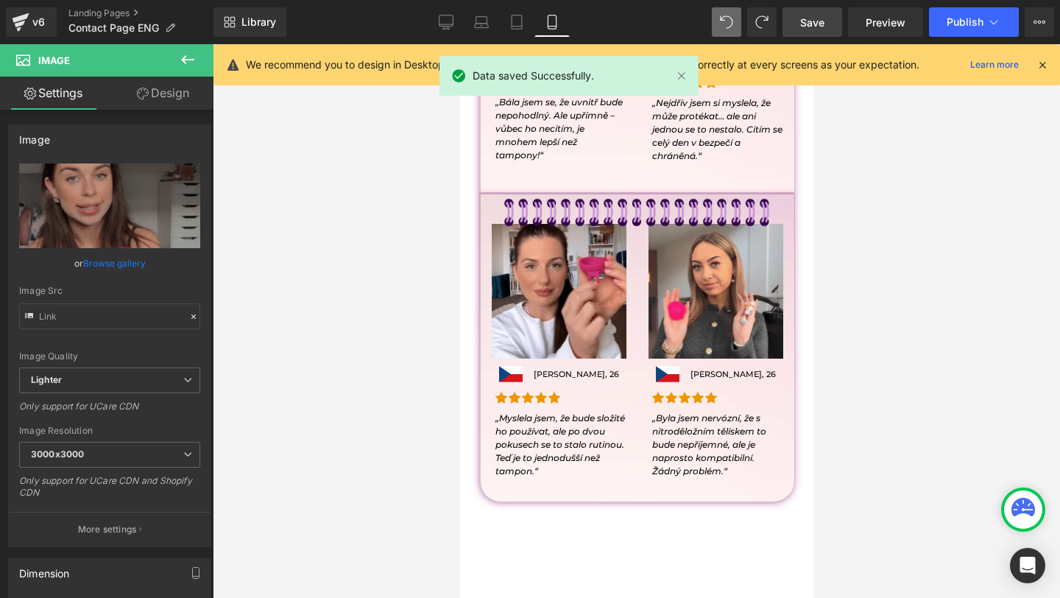
scroll to position [1119, 0]
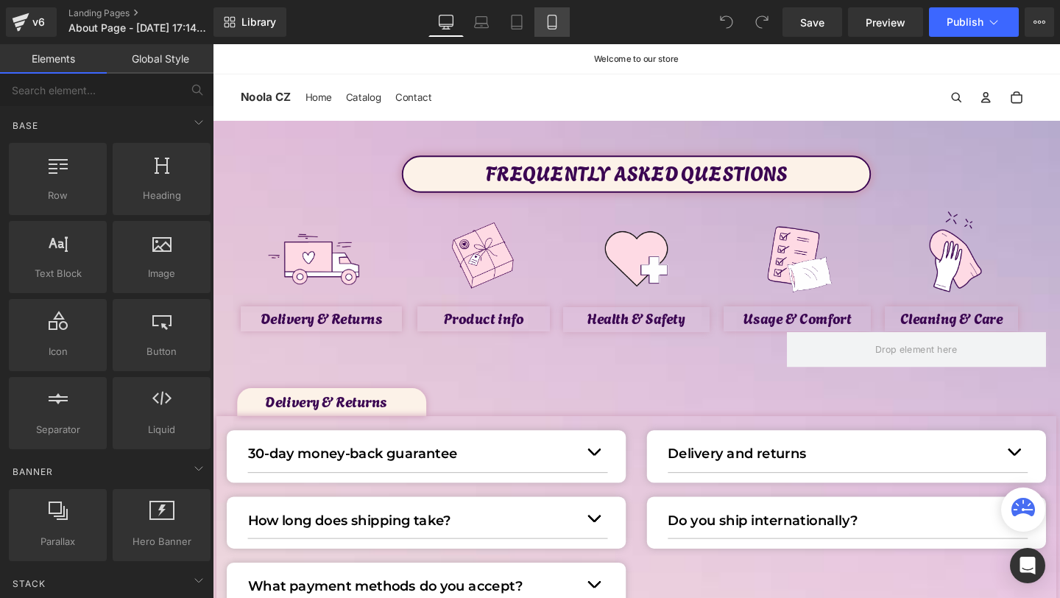
click at [554, 35] on link "Mobile" at bounding box center [551, 21] width 35 height 29
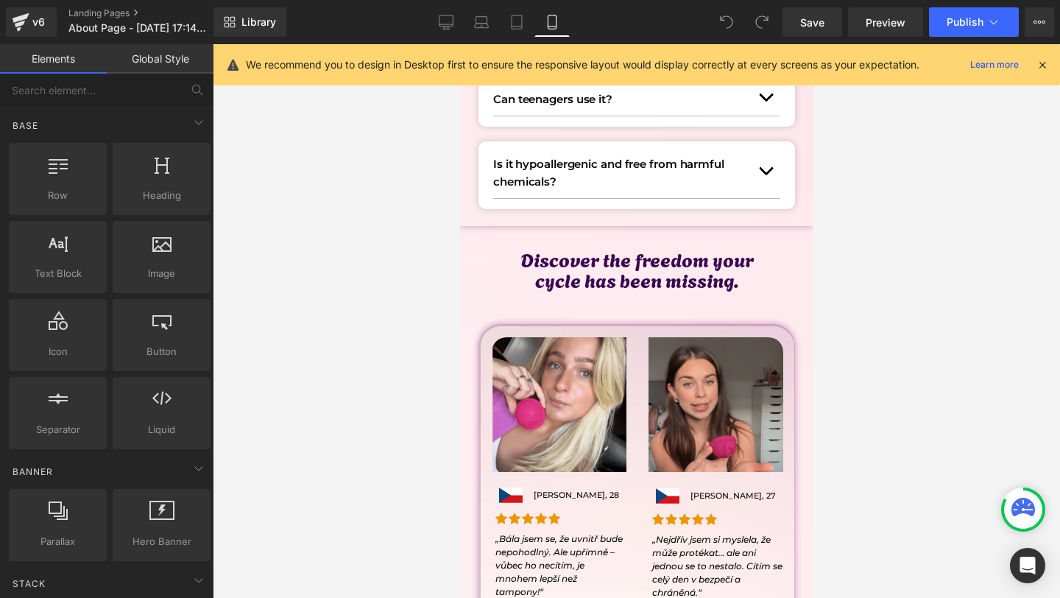
scroll to position [2349, 0]
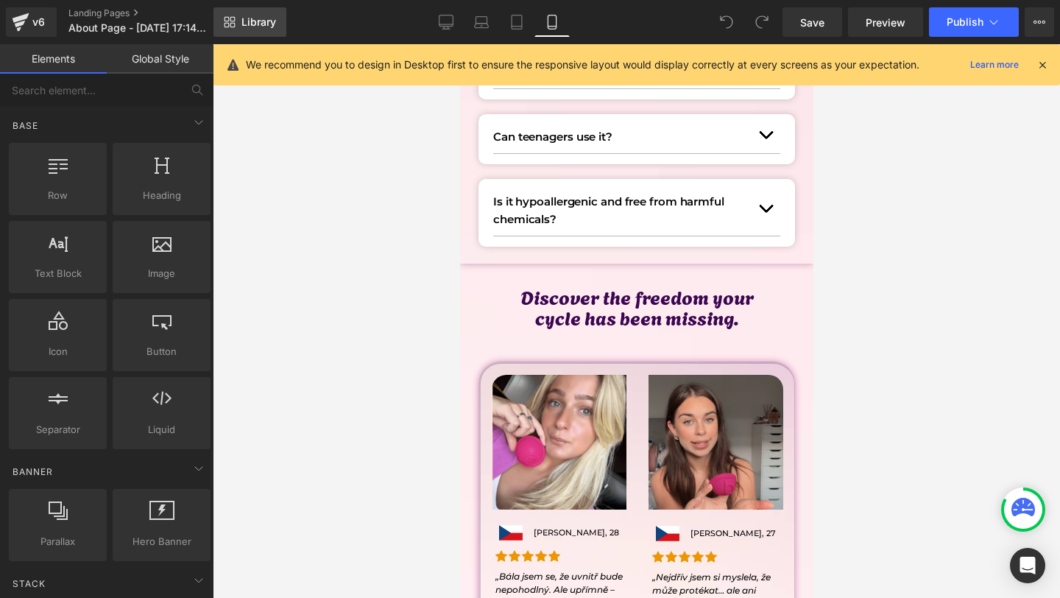
click at [259, 28] on span "Library" at bounding box center [258, 21] width 35 height 13
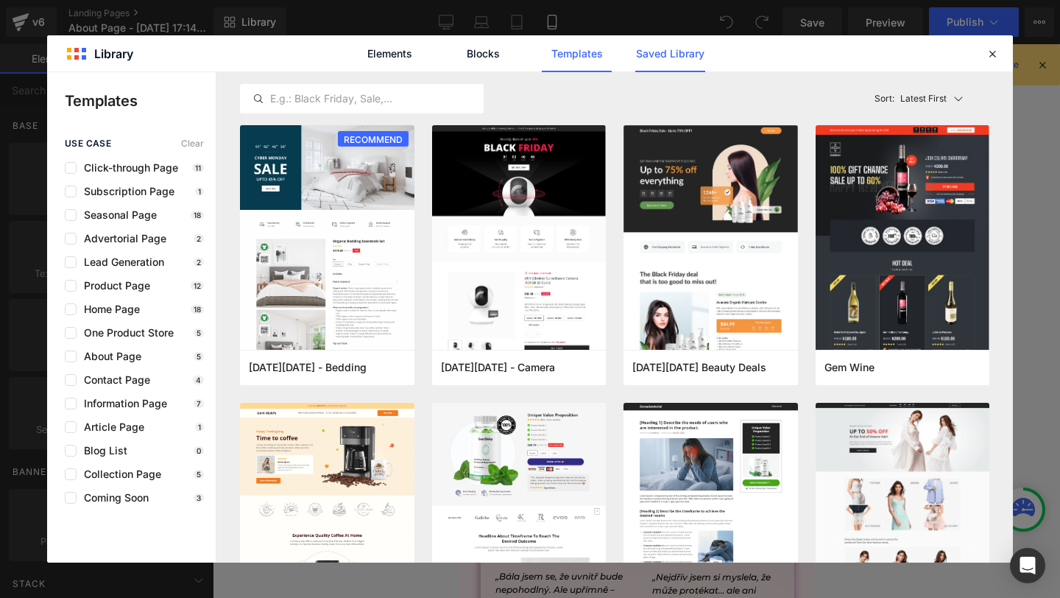
click at [643, 66] on link "Saved Library" at bounding box center [670, 53] width 70 height 37
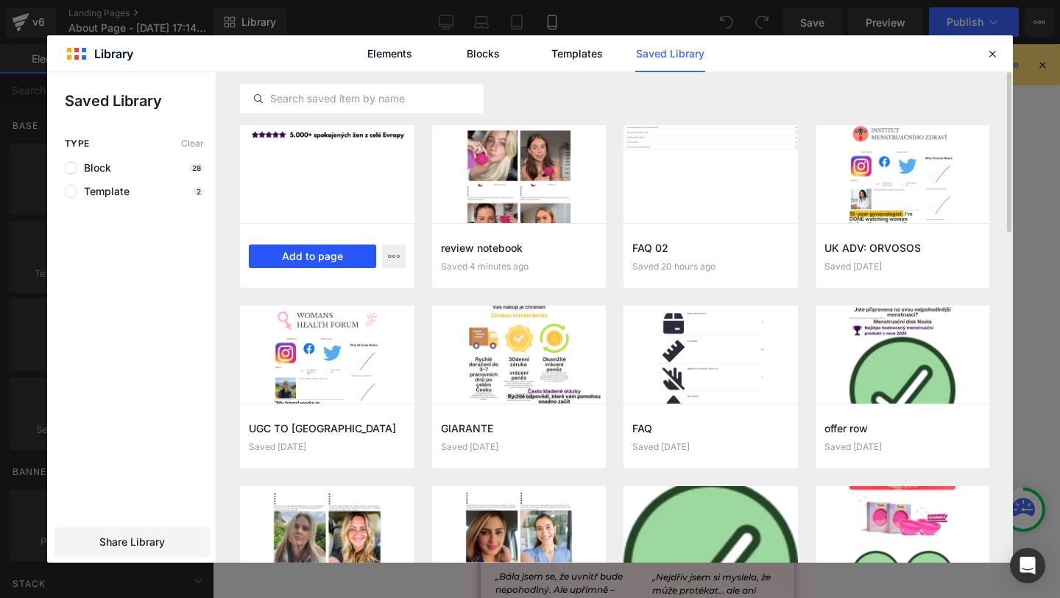
click at [305, 258] on button "Add to page" at bounding box center [312, 256] width 127 height 24
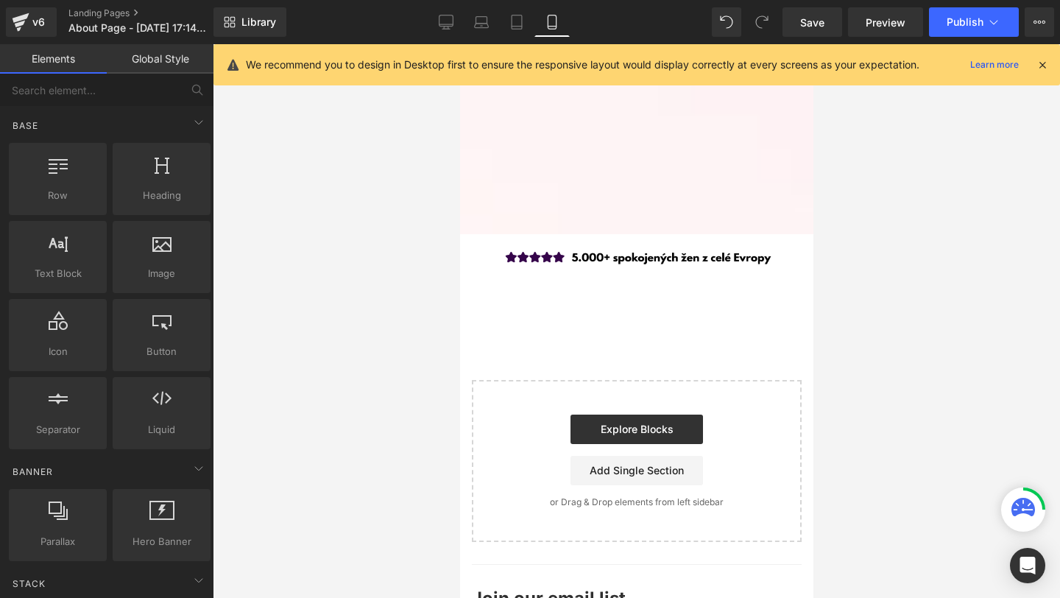
scroll to position [3222, 0]
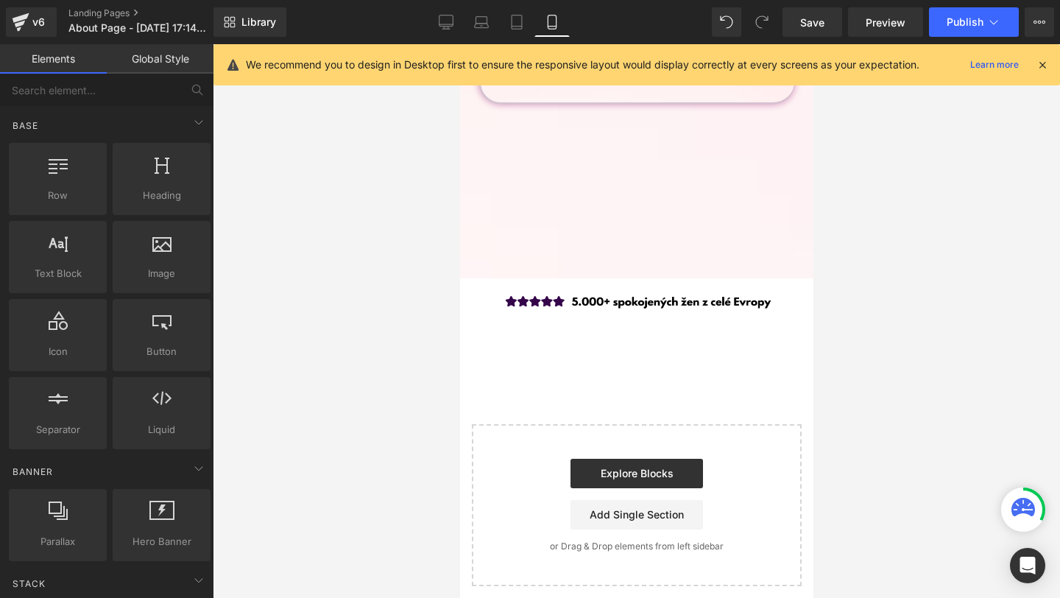
click at [622, 288] on div "Image" at bounding box center [636, 299] width 339 height 43
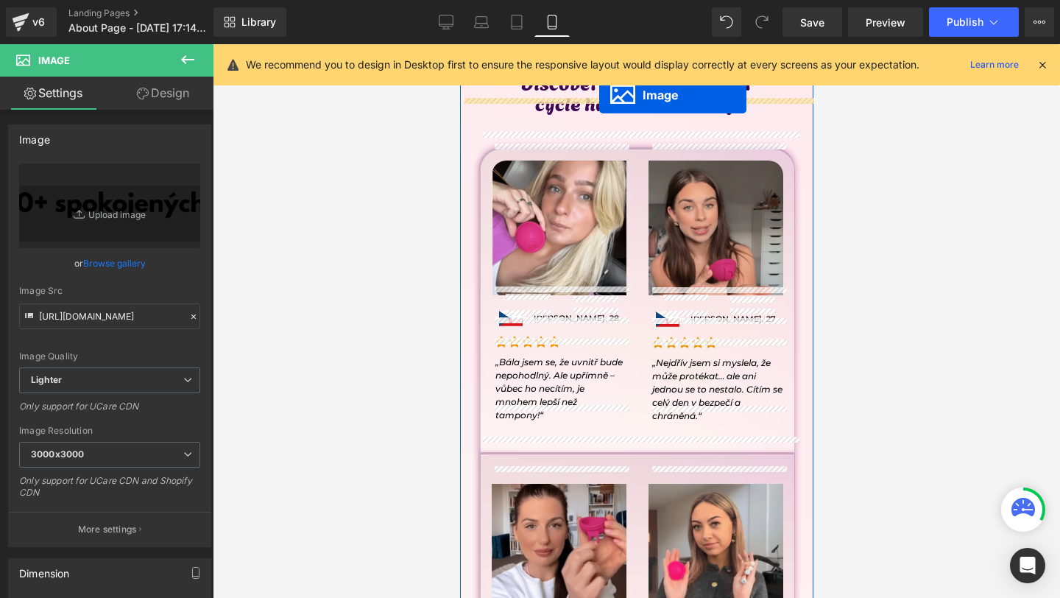
scroll to position [2546, 0]
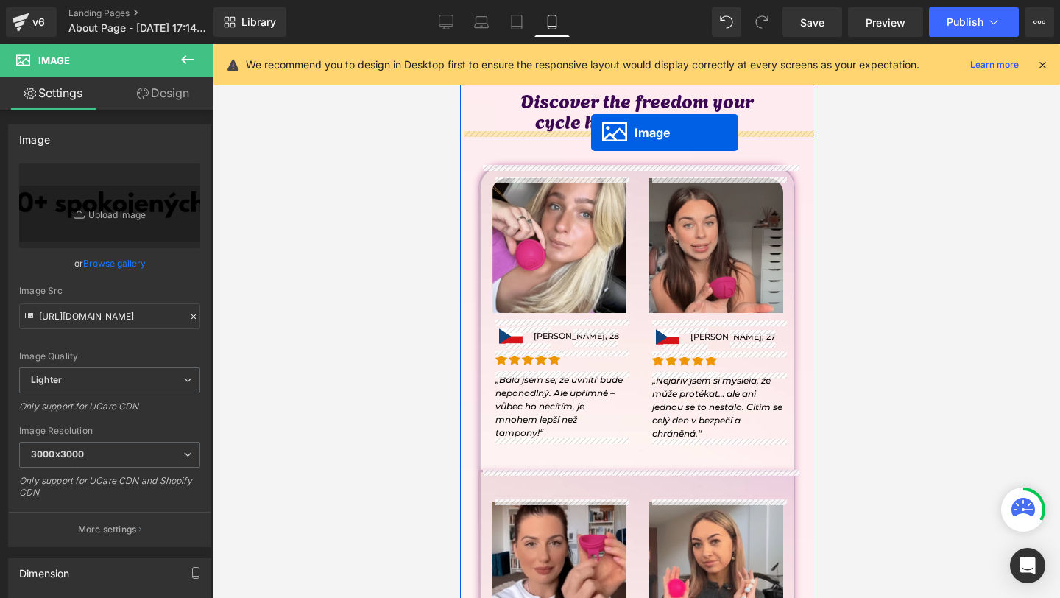
drag, startPoint x: 605, startPoint y: 293, endPoint x: 590, endPoint y: 132, distance: 162.0
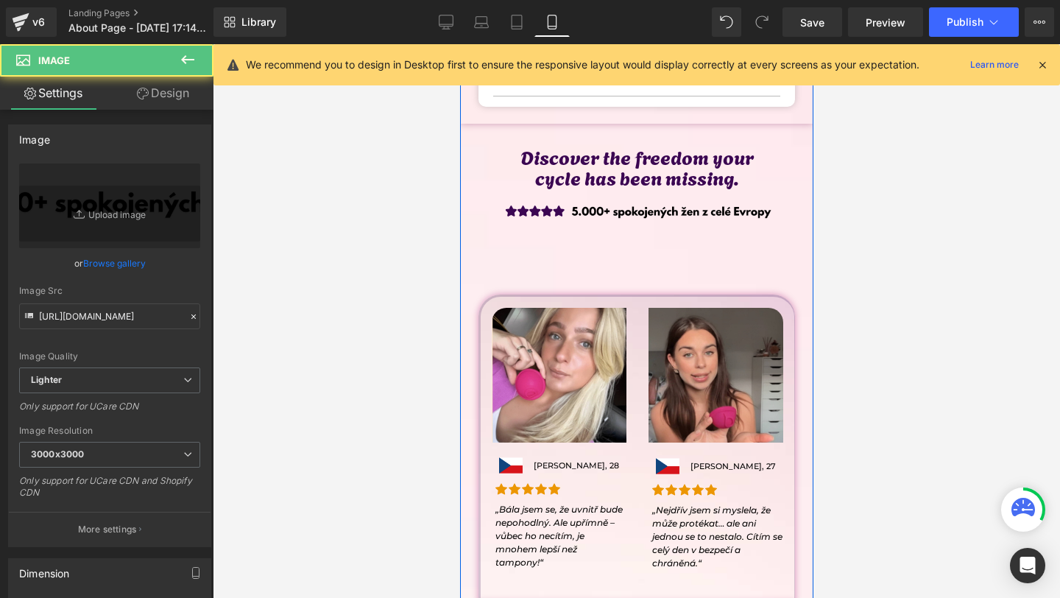
scroll to position [2476, 0]
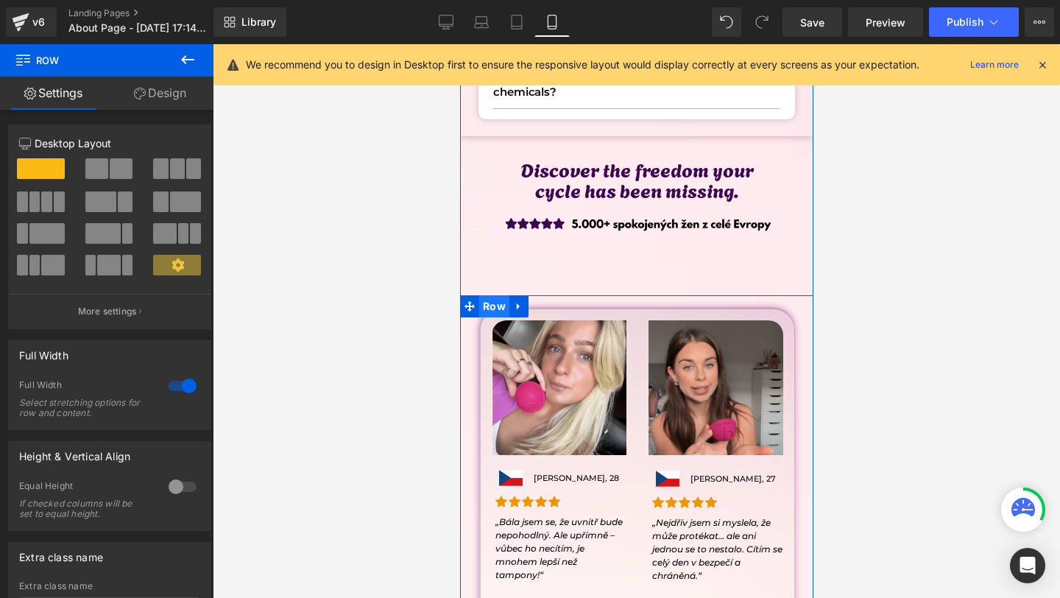
click at [493, 308] on span "Row" at bounding box center [493, 306] width 30 height 22
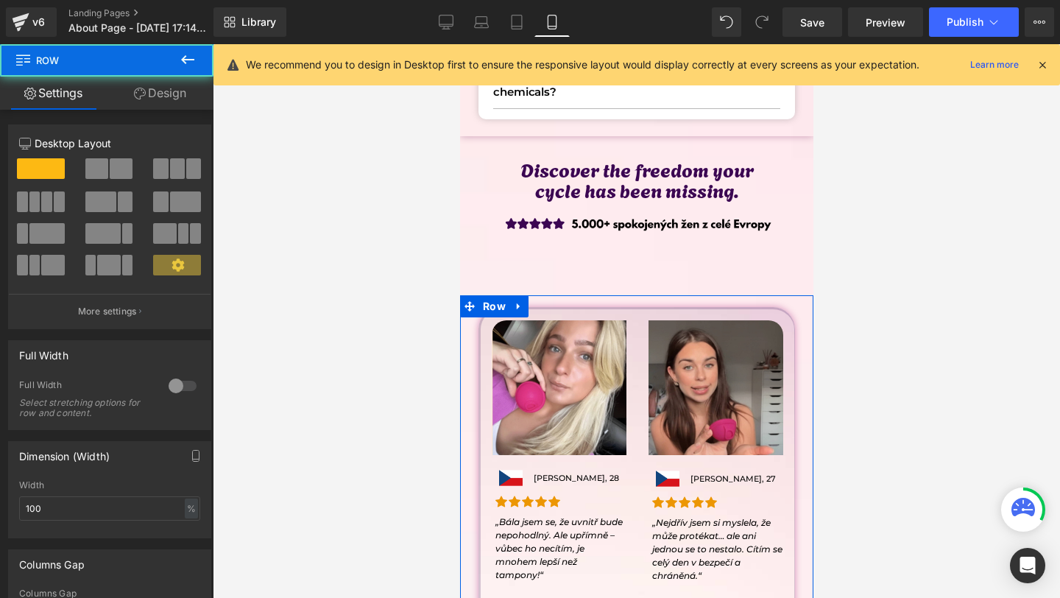
drag, startPoint x: 182, startPoint y: 103, endPoint x: 169, endPoint y: 112, distance: 15.3
click at [182, 102] on link "Design" at bounding box center [160, 93] width 107 height 33
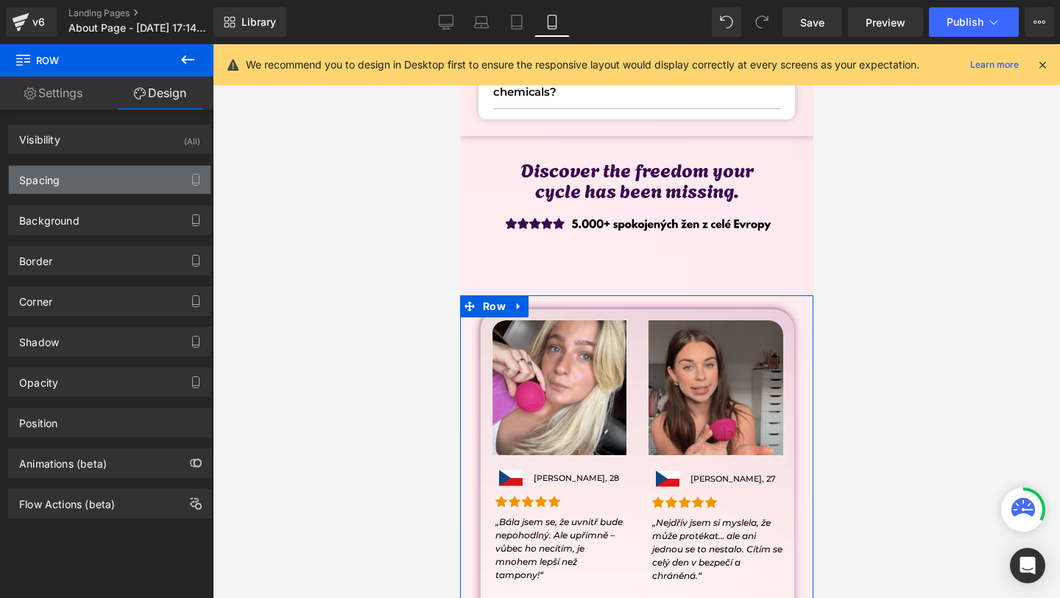
click at [88, 173] on div "Spacing" at bounding box center [110, 180] width 202 height 28
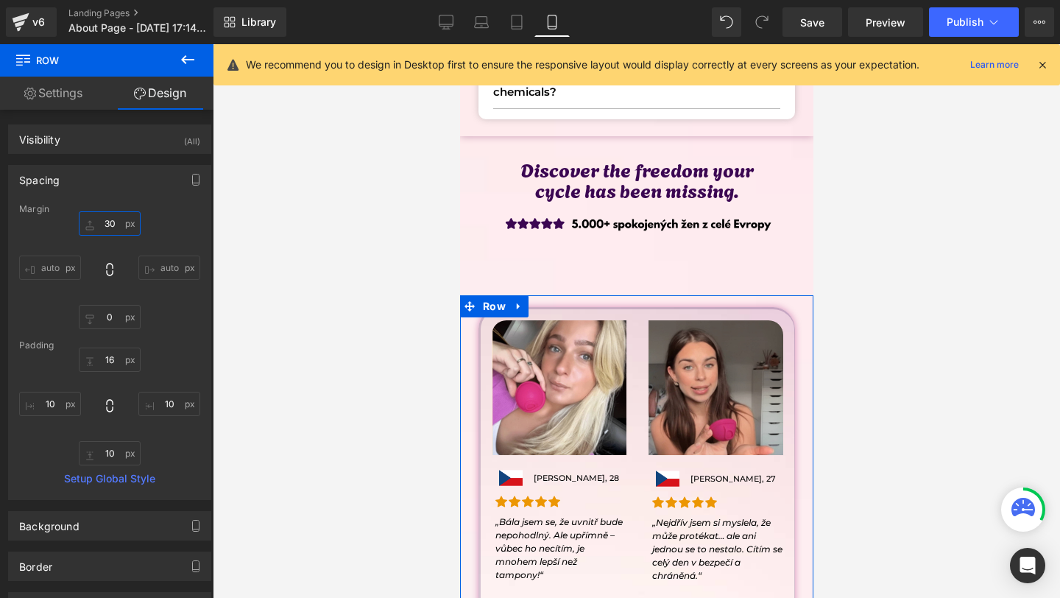
click at [127, 222] on input "30" at bounding box center [110, 223] width 62 height 24
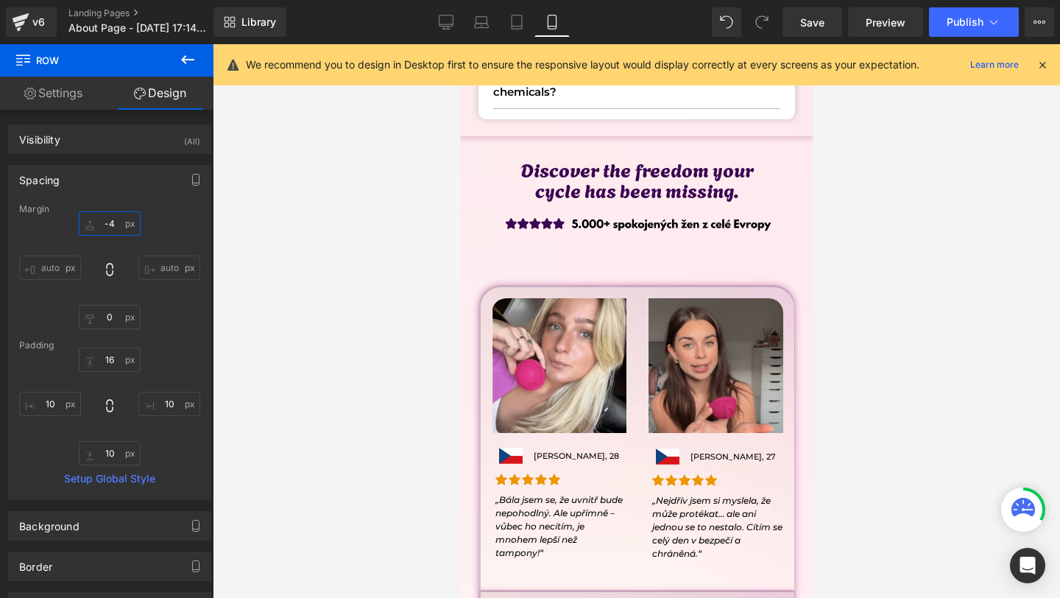
type input "-40"
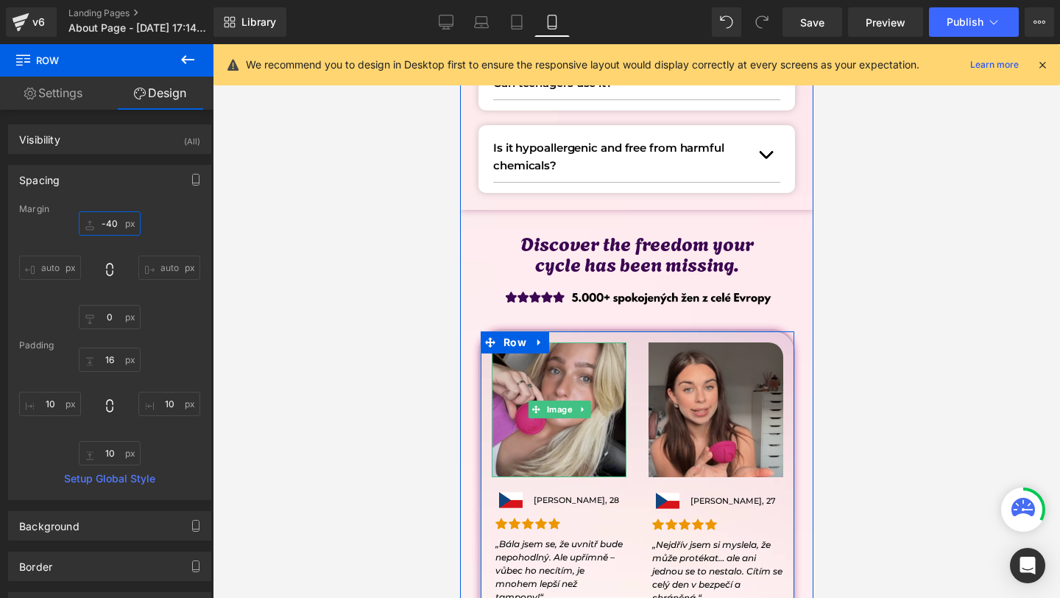
scroll to position [2382, 0]
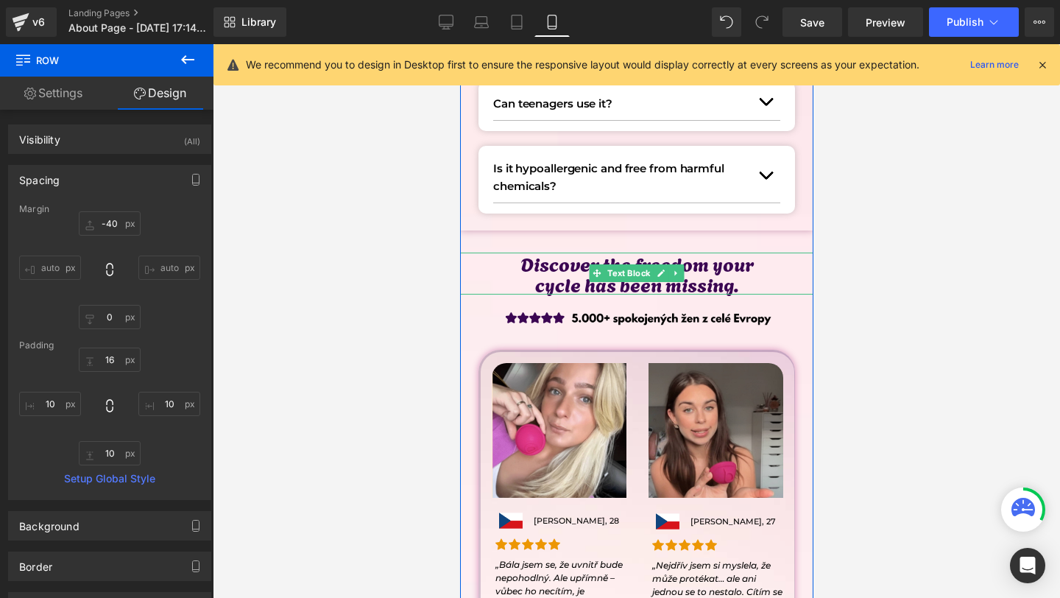
click at [585, 256] on p "Discover the freedom your" at bounding box center [635, 263] width 353 height 21
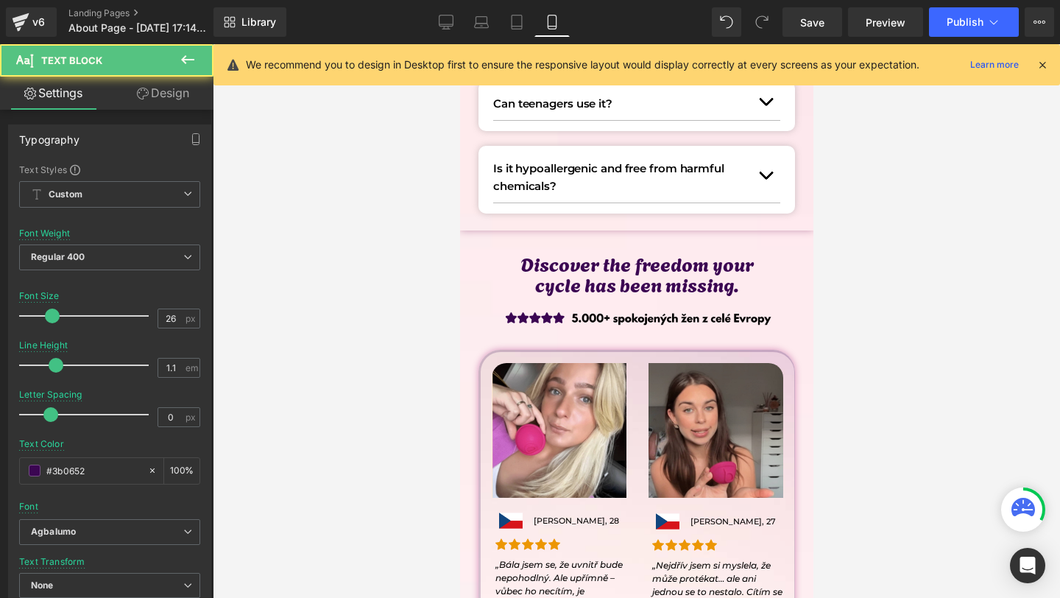
click at [180, 96] on link "Design" at bounding box center [163, 93] width 107 height 33
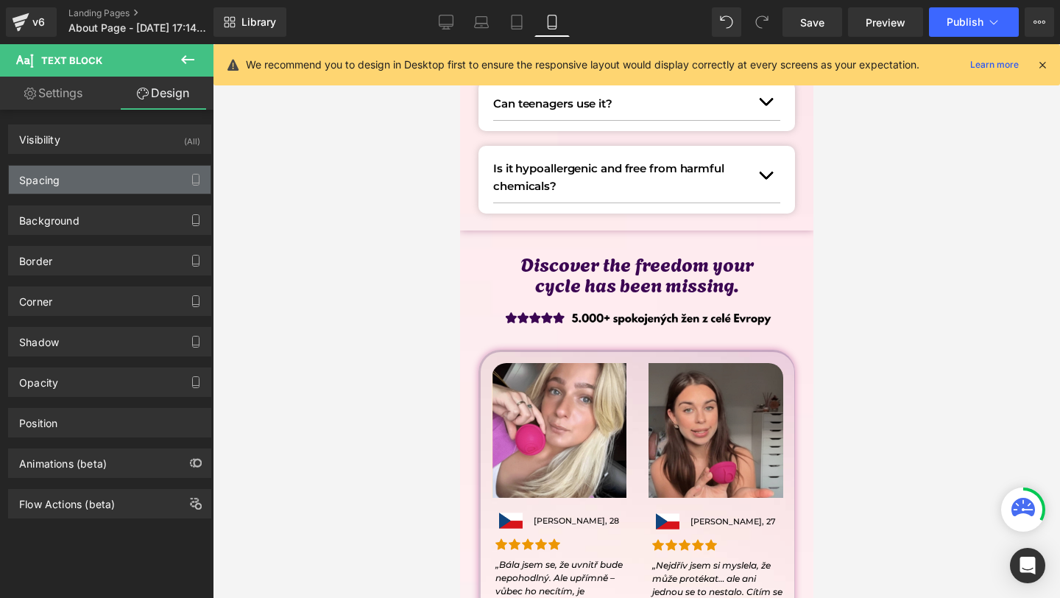
click at [107, 172] on div "Spacing" at bounding box center [110, 180] width 202 height 28
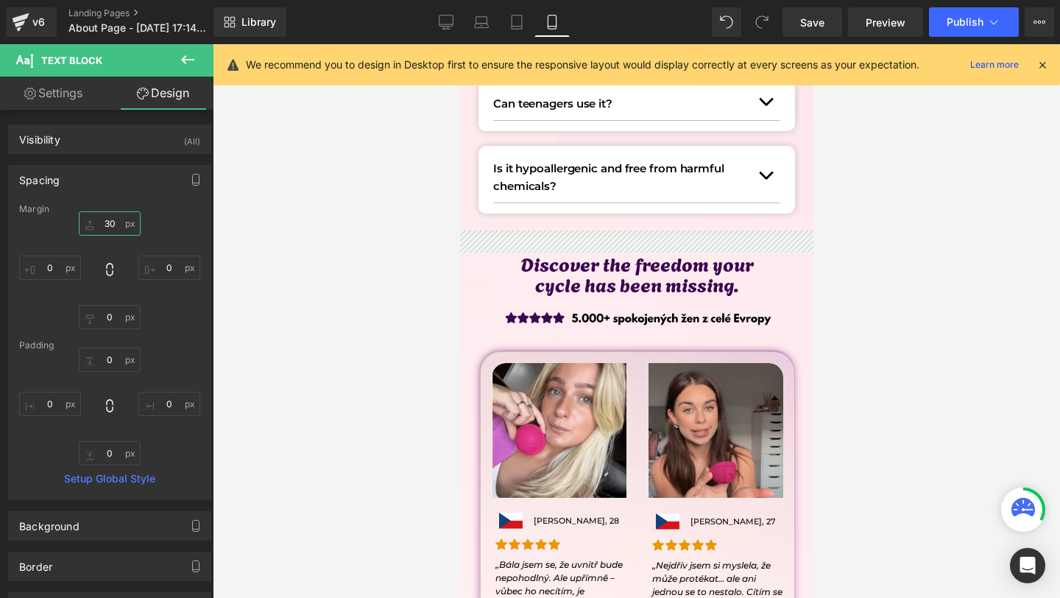
click at [104, 227] on input "text" at bounding box center [110, 223] width 62 height 24
click at [105, 218] on input "text" at bounding box center [110, 223] width 62 height 24
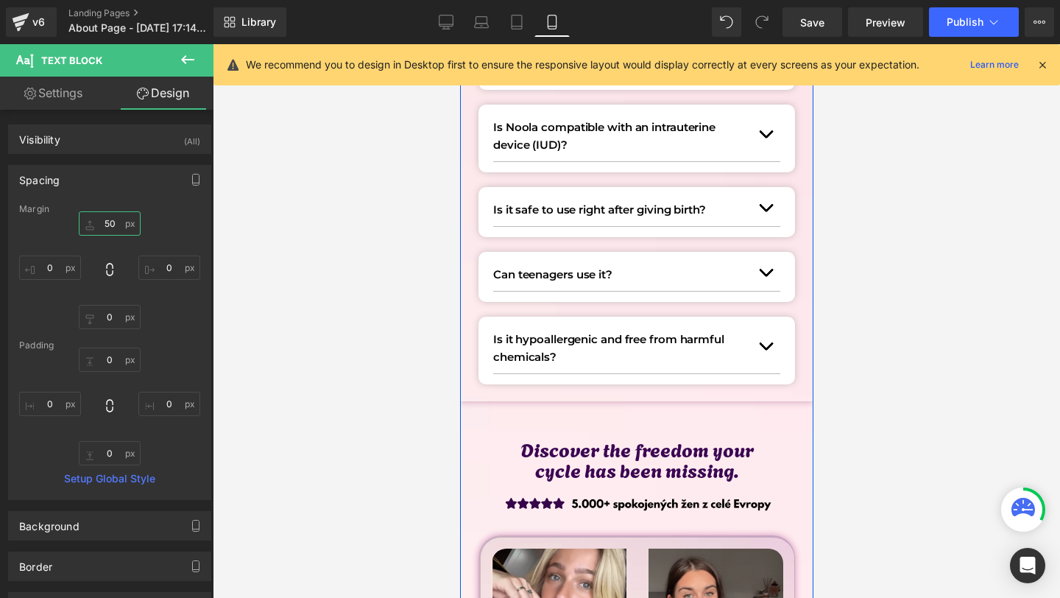
scroll to position [2317, 0]
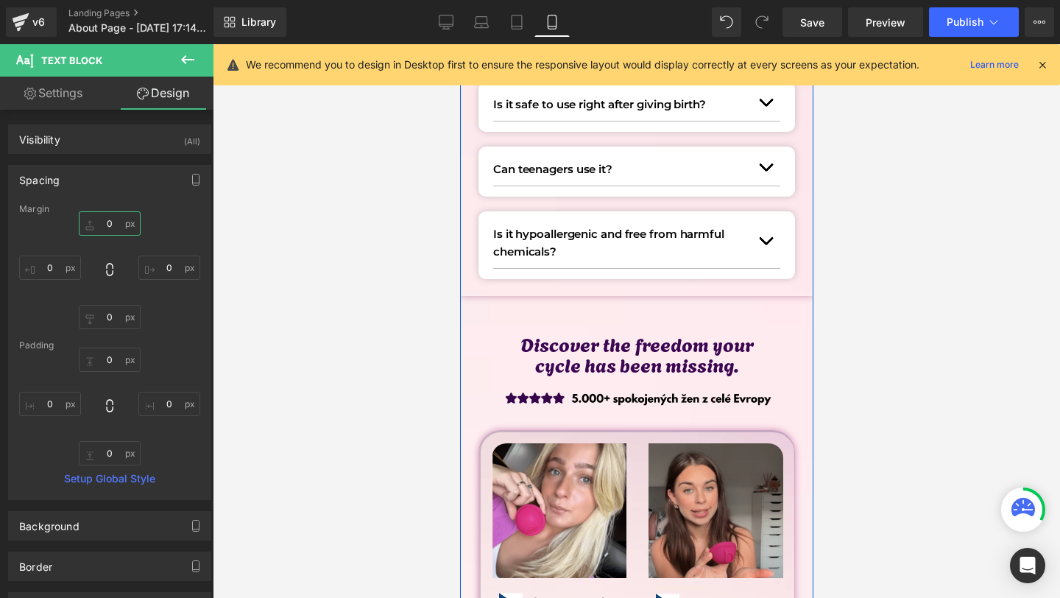
type input "40"
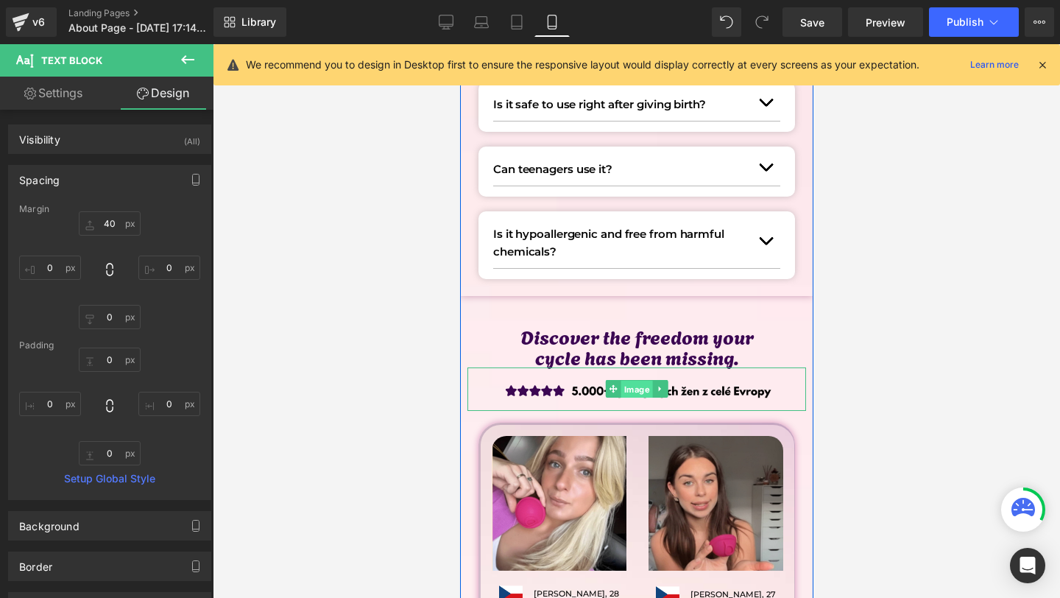
click at [648, 395] on span "Image" at bounding box center [637, 390] width 32 height 18
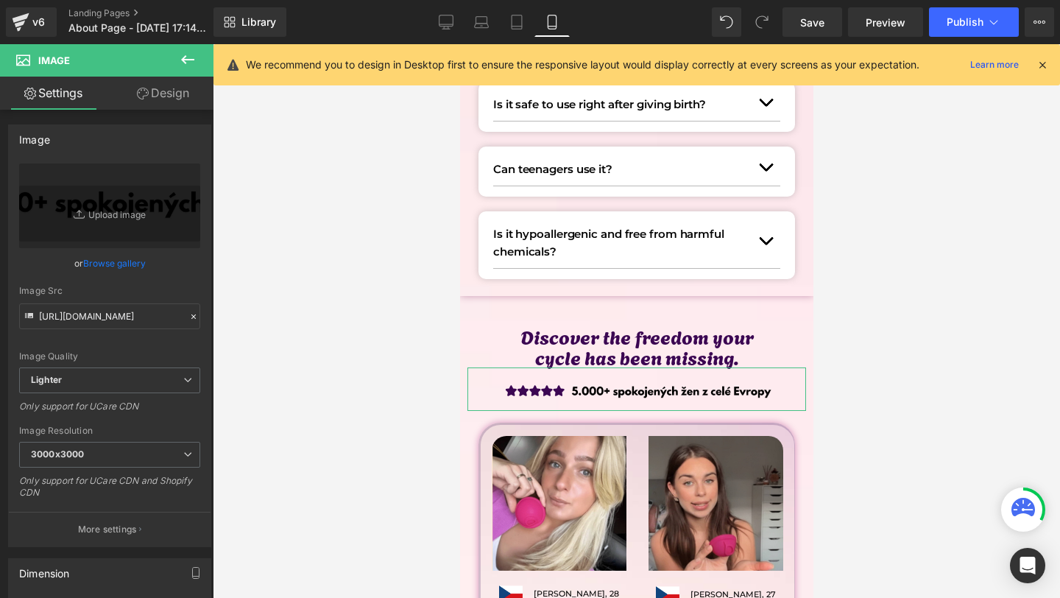
click at [155, 102] on link "Design" at bounding box center [163, 93] width 107 height 33
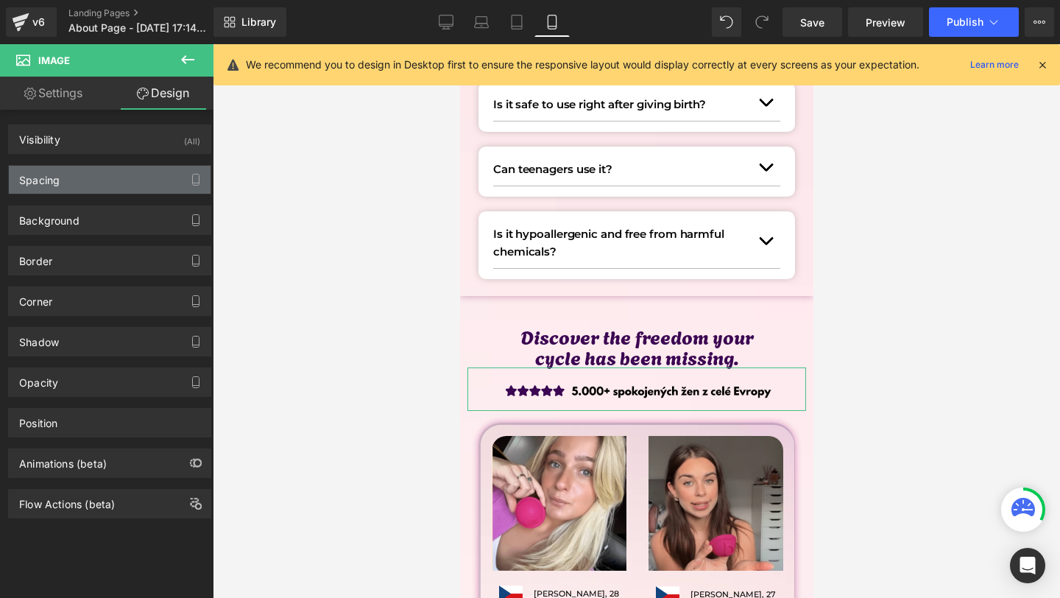
click at [83, 186] on div "Spacing" at bounding box center [110, 180] width 202 height 28
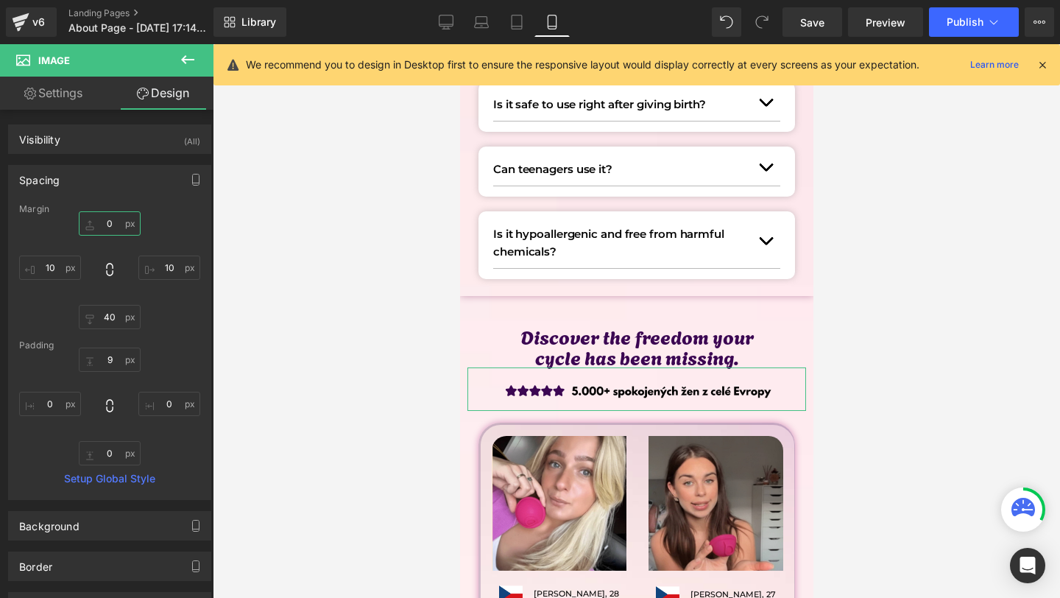
click at [106, 217] on input "0" at bounding box center [110, 223] width 62 height 24
type input "-"
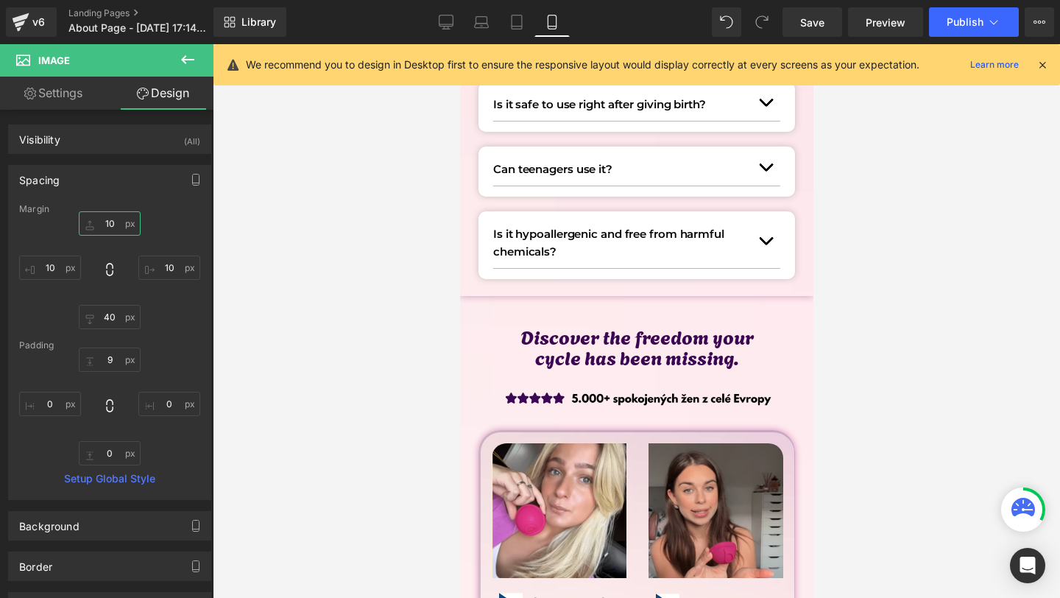
type input "1"
type input "10"
click at [107, 310] on input "40" at bounding box center [110, 317] width 62 height 24
click at [107, 317] on input "40" at bounding box center [110, 317] width 62 height 24
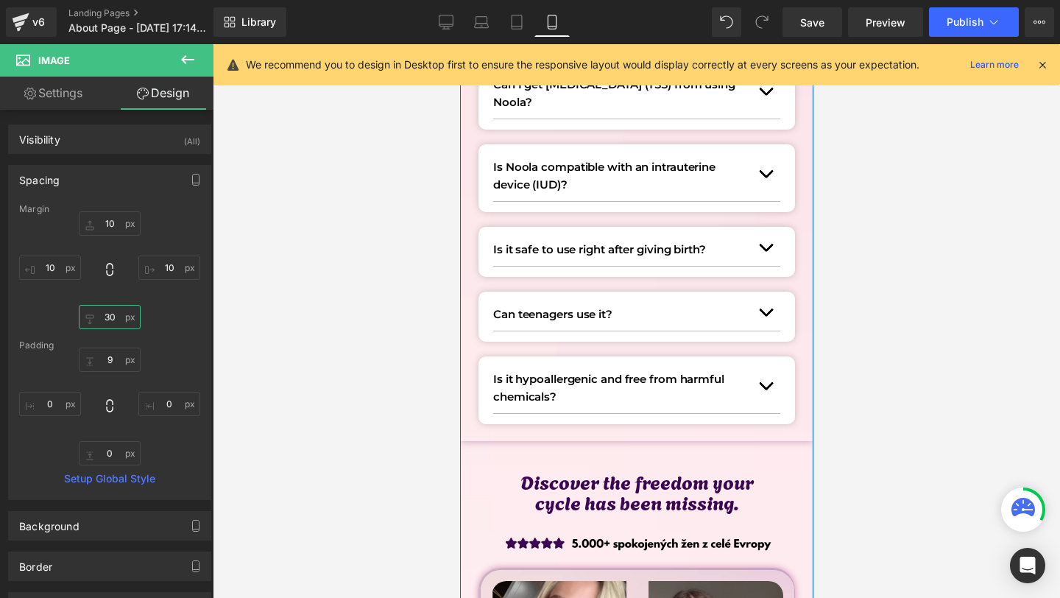
scroll to position [2142, 0]
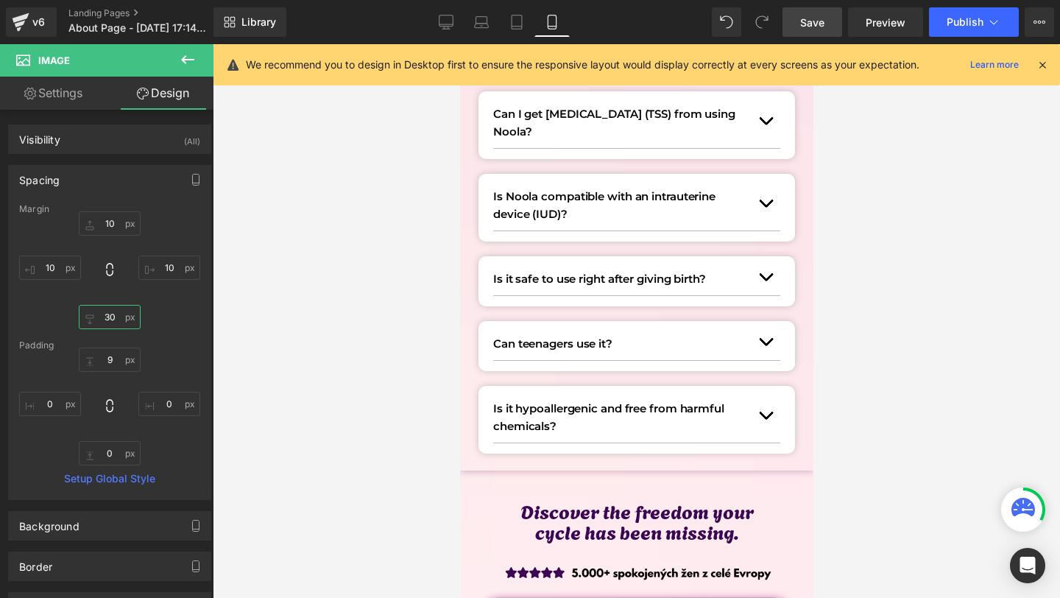
type input "30"
drag, startPoint x: 799, startPoint y: 31, endPoint x: 259, endPoint y: 161, distance: 555.8
click at [799, 31] on link "Save" at bounding box center [813, 21] width 60 height 29
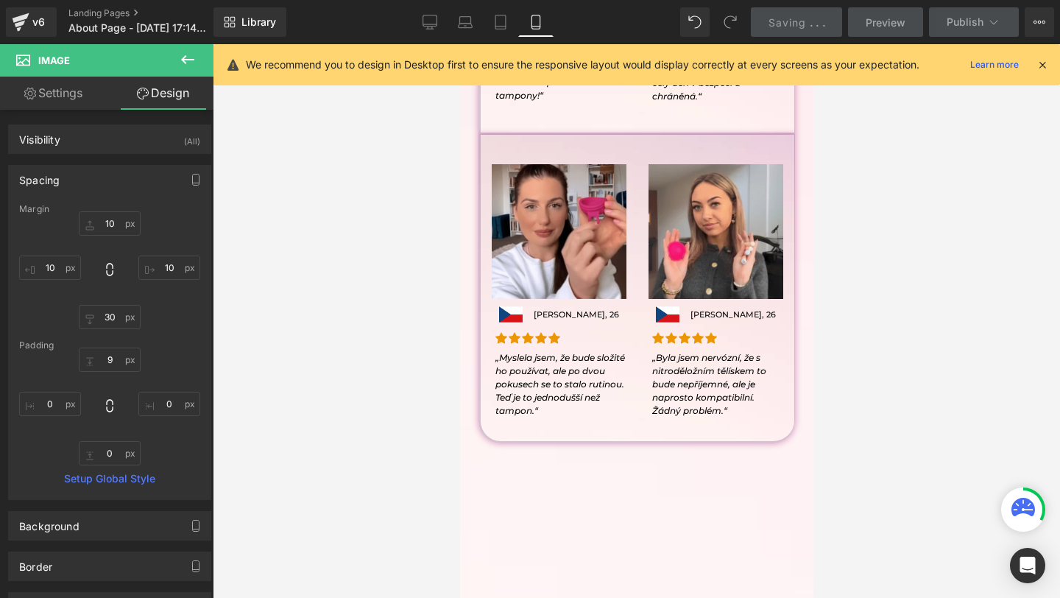
scroll to position [2917, 0]
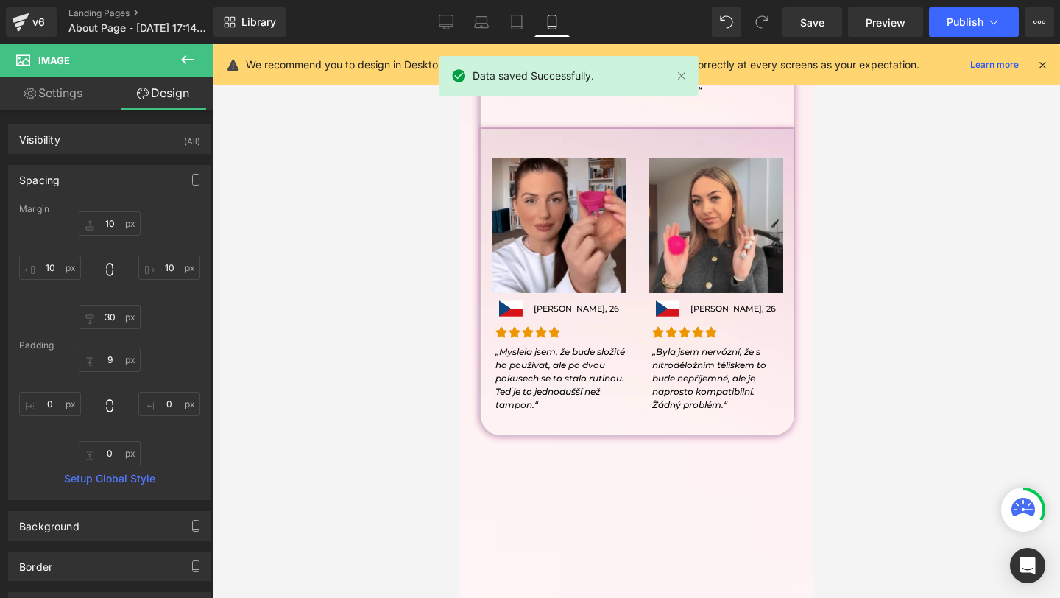
click at [186, 55] on icon at bounding box center [187, 59] width 13 height 9
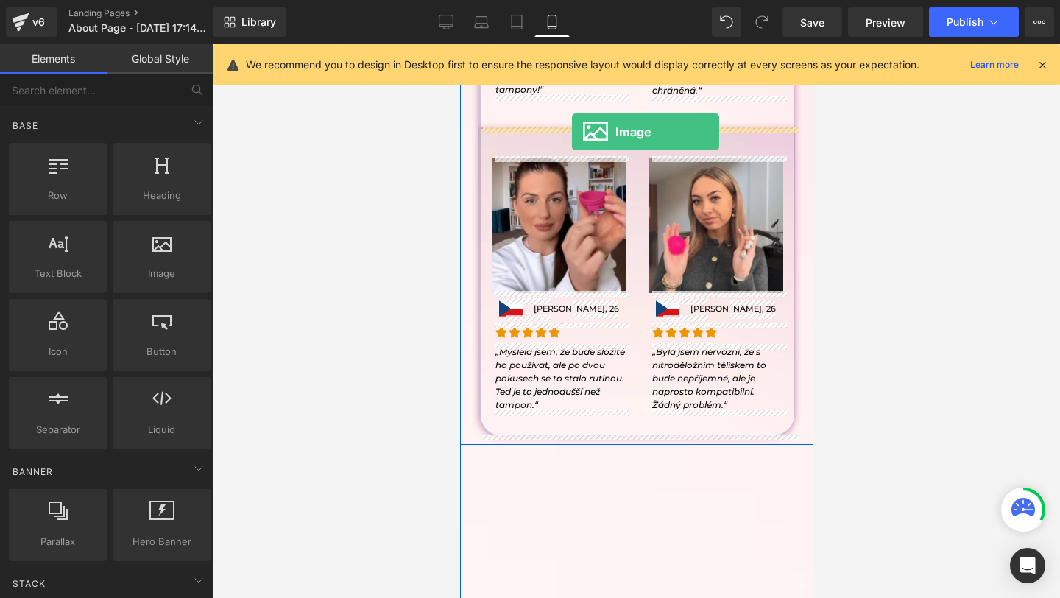
drag, startPoint x: 640, startPoint y: 320, endPoint x: 571, endPoint y: 131, distance: 201.2
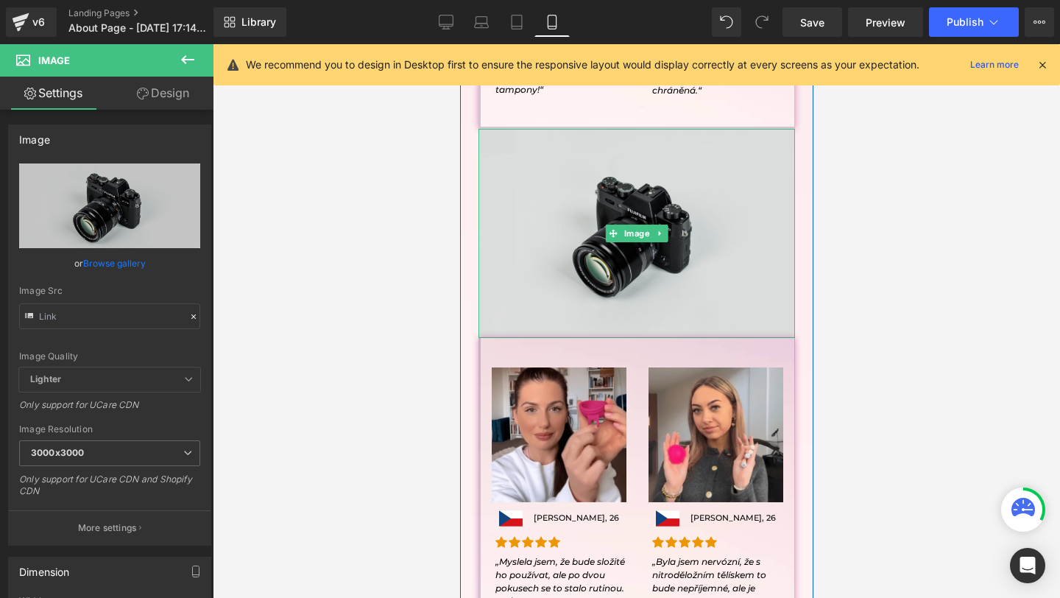
click at [576, 165] on img at bounding box center [636, 234] width 317 height 210
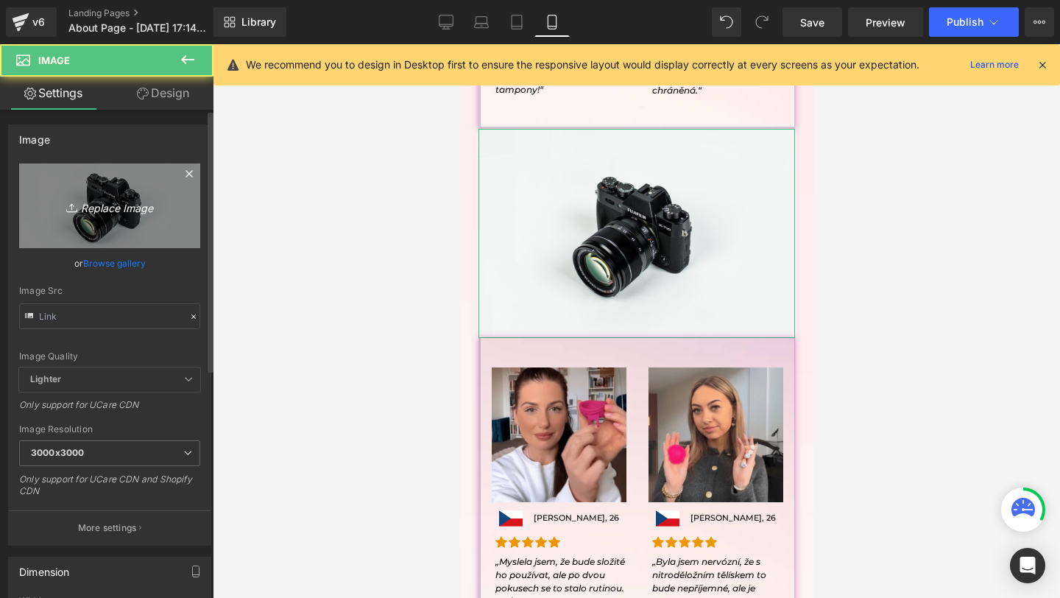
click at [135, 225] on link "Replace Image" at bounding box center [109, 205] width 181 height 85
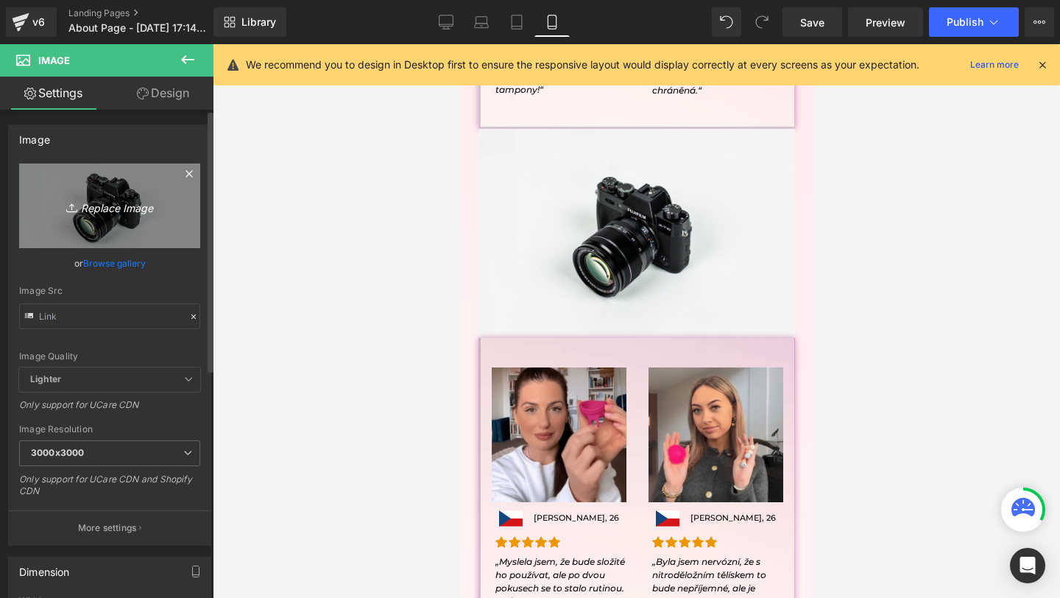
type input "C:\fakepath\4.png"
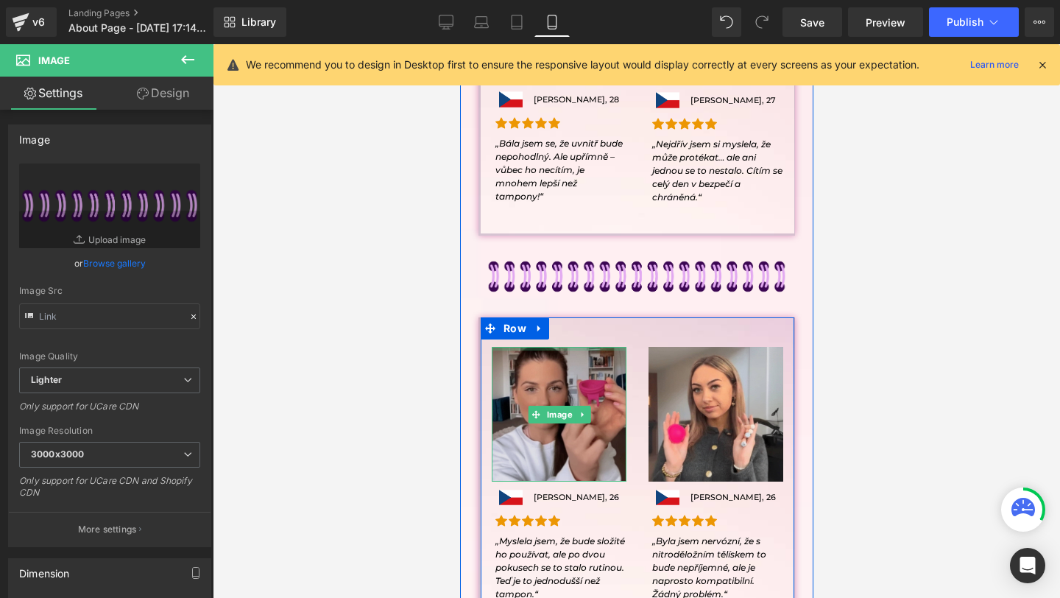
scroll to position [2805, 0]
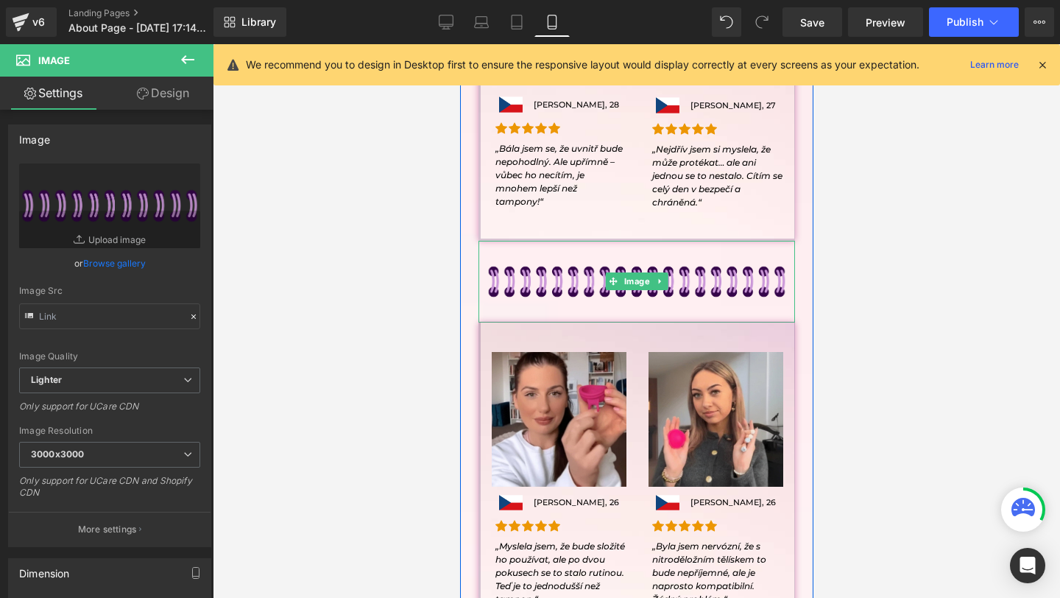
click at [640, 277] on div "Image" at bounding box center [636, 282] width 317 height 82
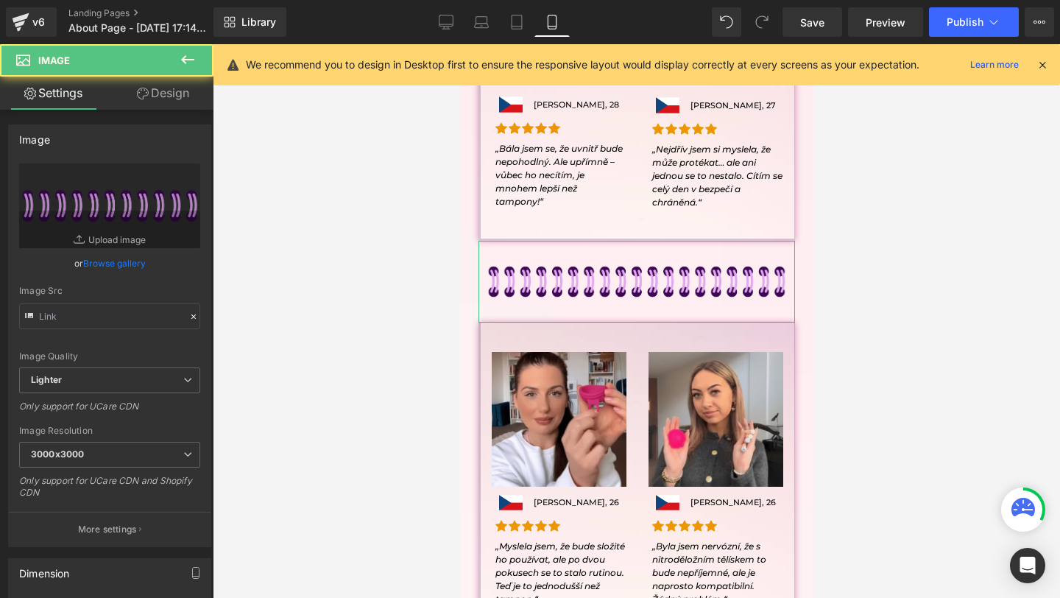
click at [177, 96] on link "Design" at bounding box center [163, 93] width 107 height 33
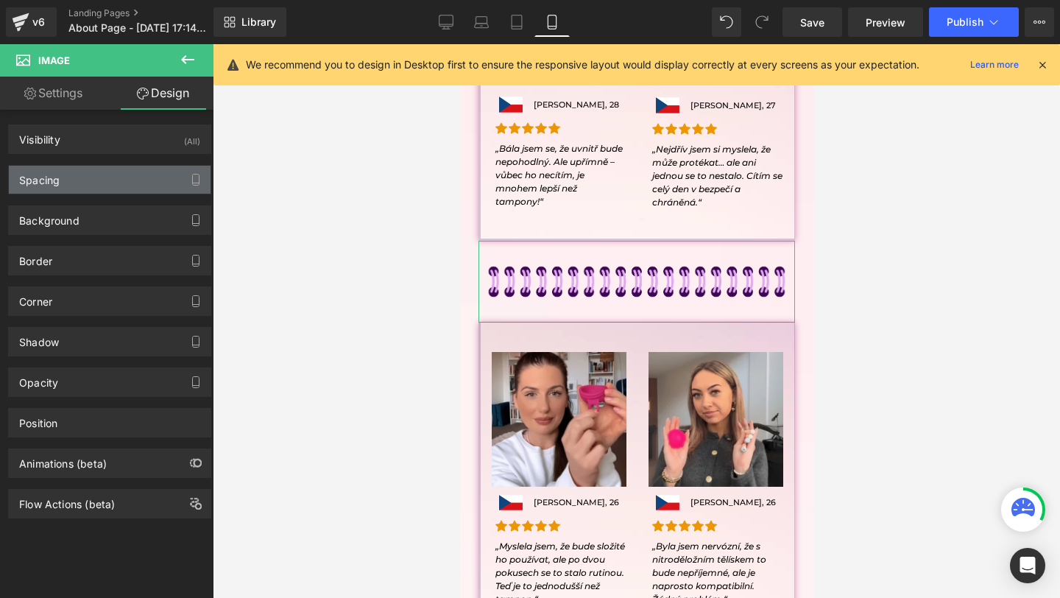
click at [111, 177] on div "Spacing" at bounding box center [110, 180] width 202 height 28
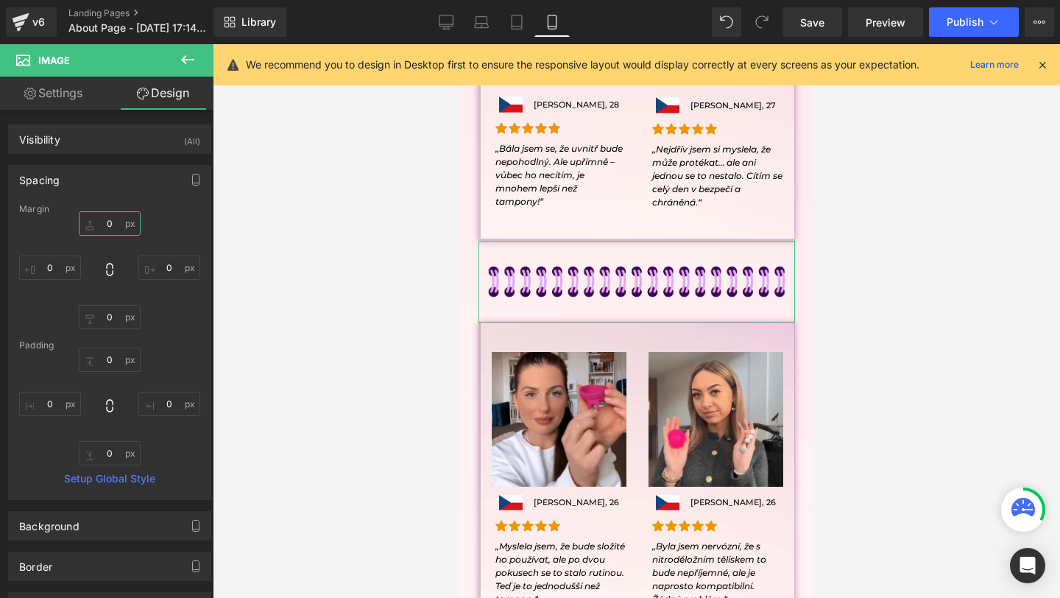
click at [110, 233] on input "0" at bounding box center [110, 223] width 62 height 24
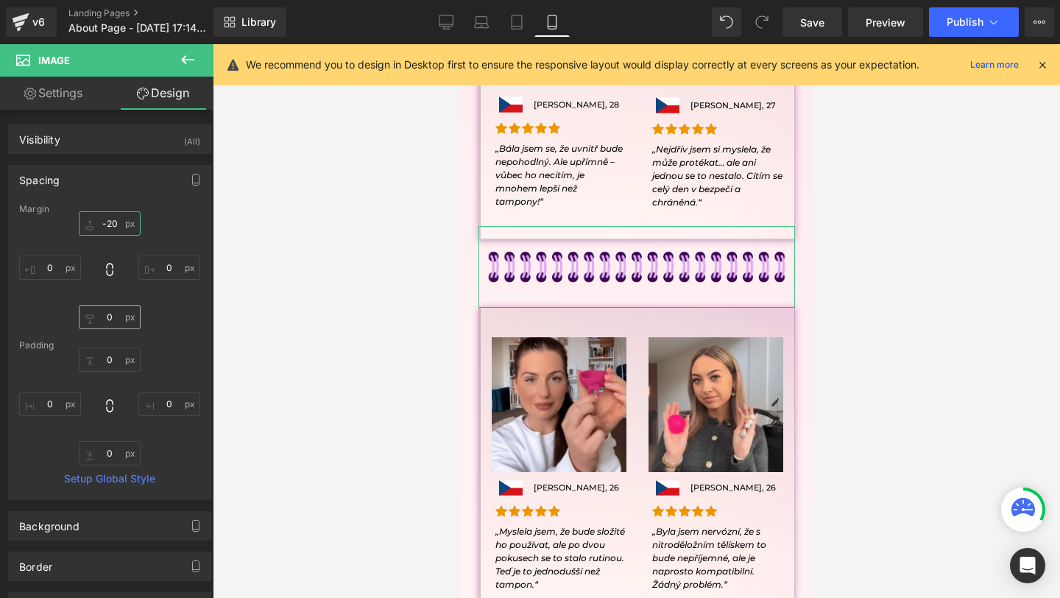
type input "-20"
click at [99, 312] on input "0" at bounding box center [110, 317] width 62 height 24
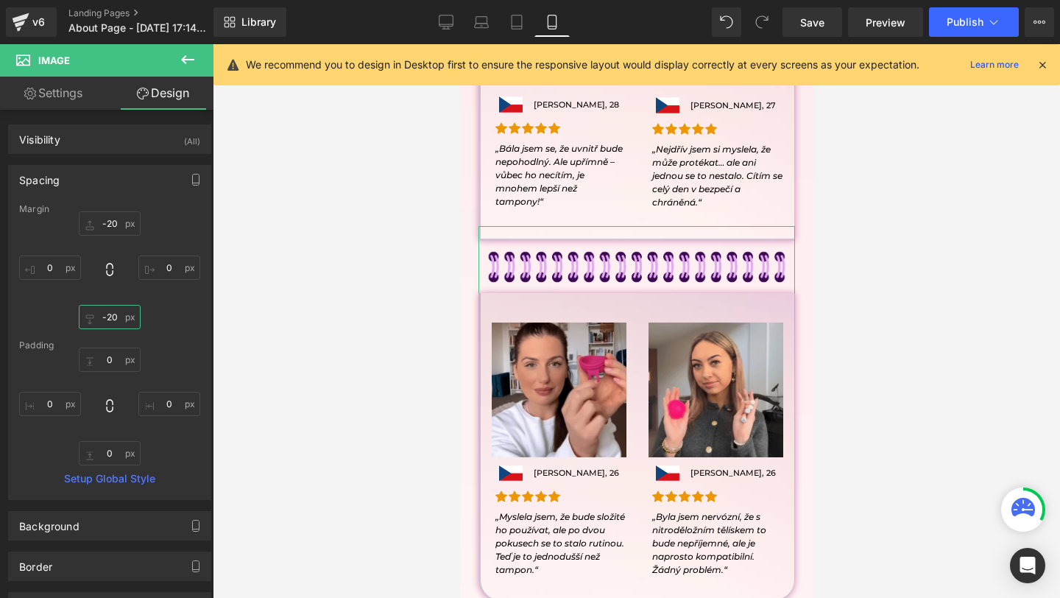
click at [102, 317] on input "-20" at bounding box center [110, 317] width 62 height 24
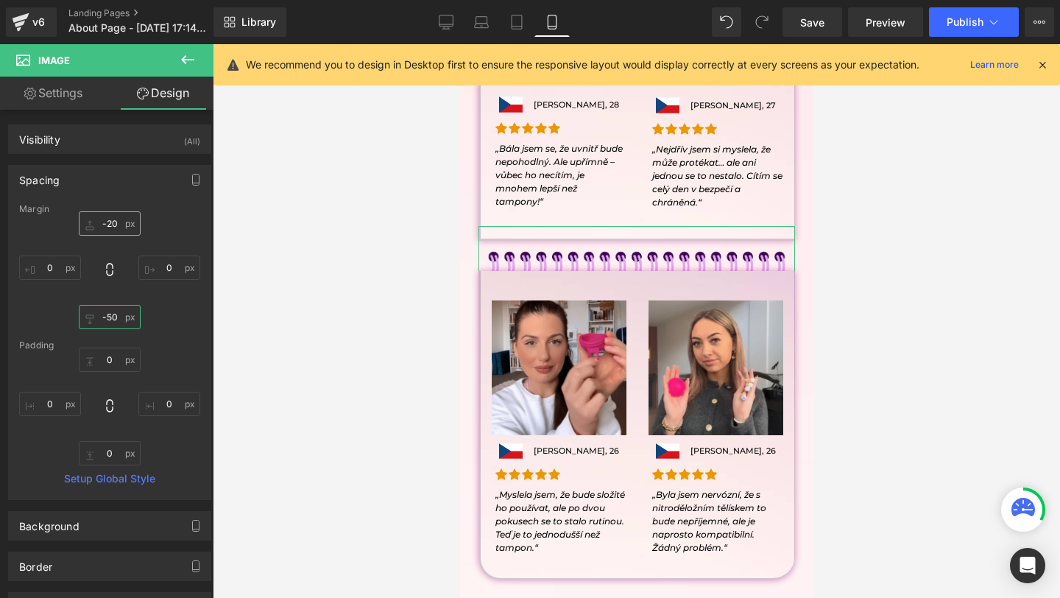
type input "-50"
click at [108, 226] on input "-20" at bounding box center [110, 223] width 62 height 24
click at [107, 221] on input "-20" at bounding box center [110, 223] width 62 height 24
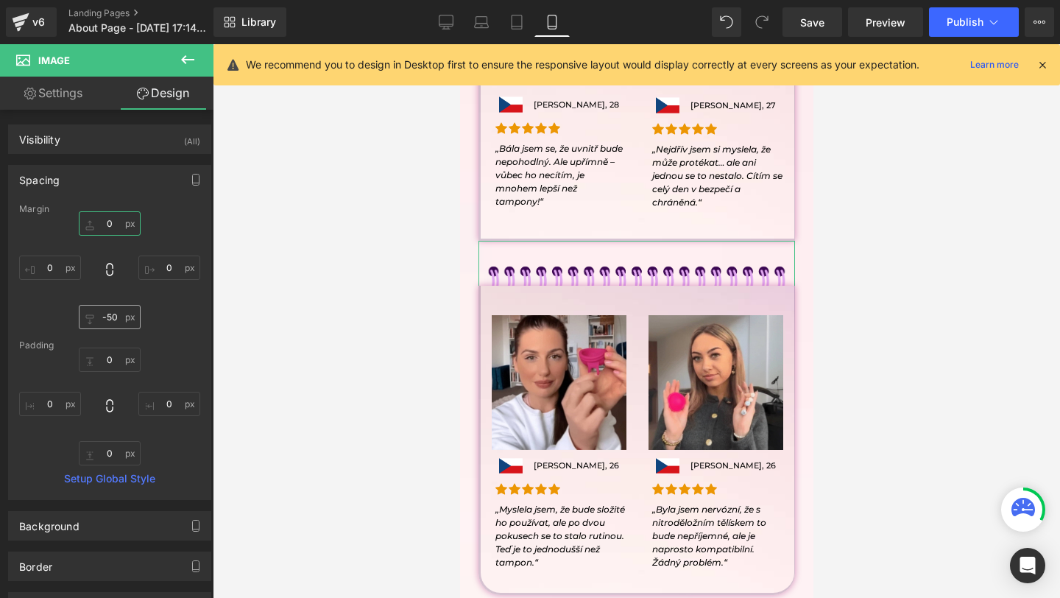
type input "0"
click at [110, 327] on input "-50" at bounding box center [110, 317] width 62 height 24
click at [124, 319] on input "-50" at bounding box center [110, 317] width 62 height 24
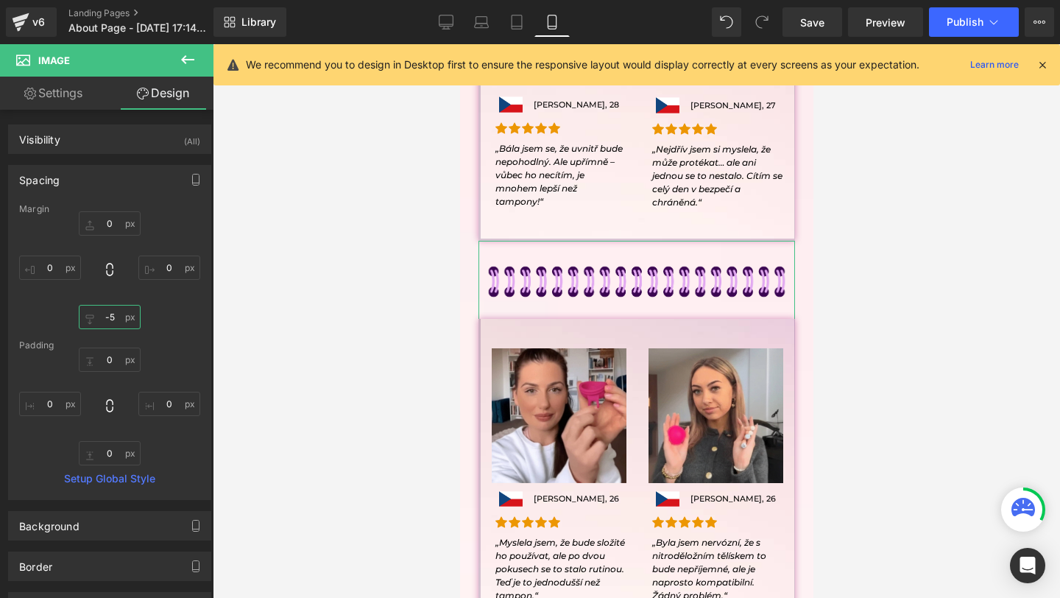
type input "-"
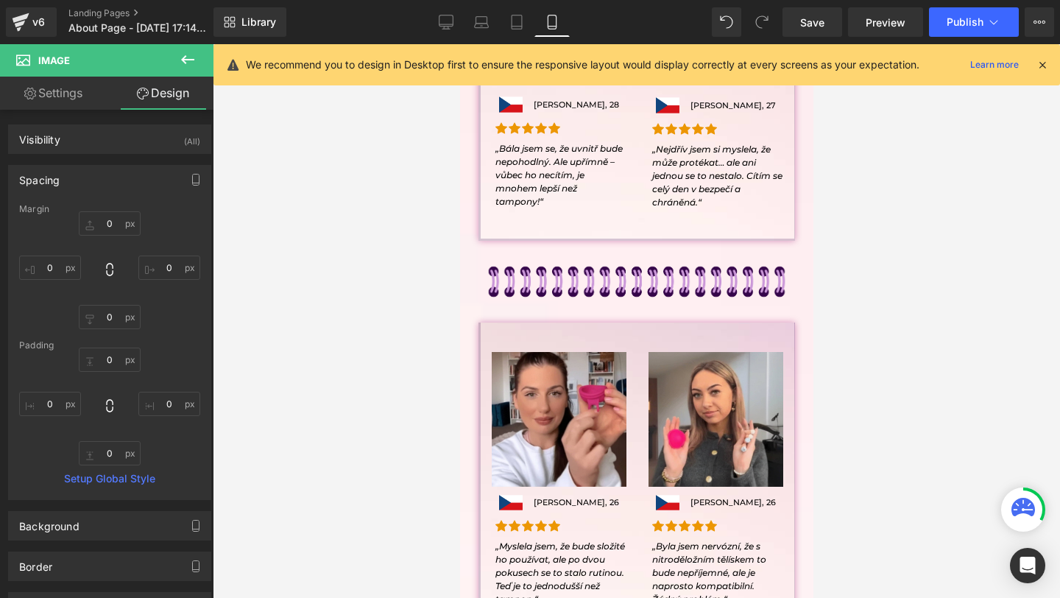
click at [537, 261] on img at bounding box center [636, 282] width 317 height 82
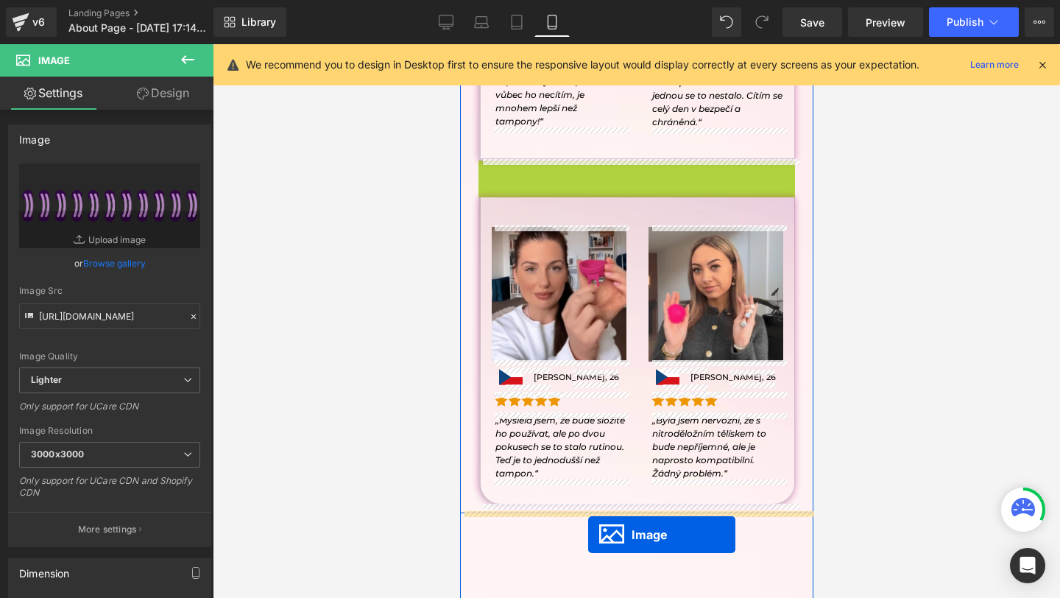
scroll to position [2886, 0]
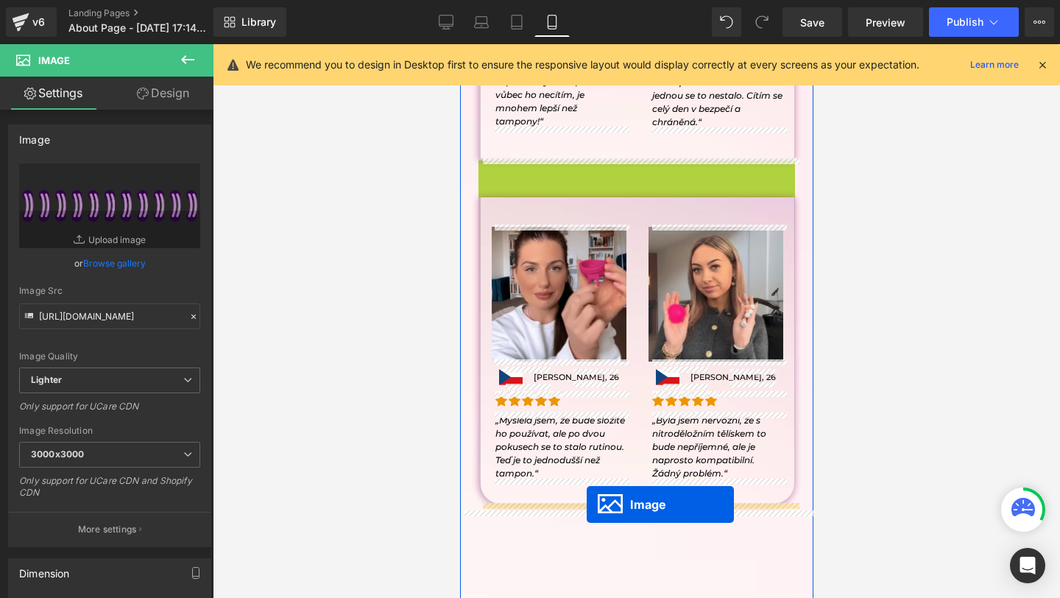
drag, startPoint x: 612, startPoint y: 273, endPoint x: 586, endPoint y: 504, distance: 232.6
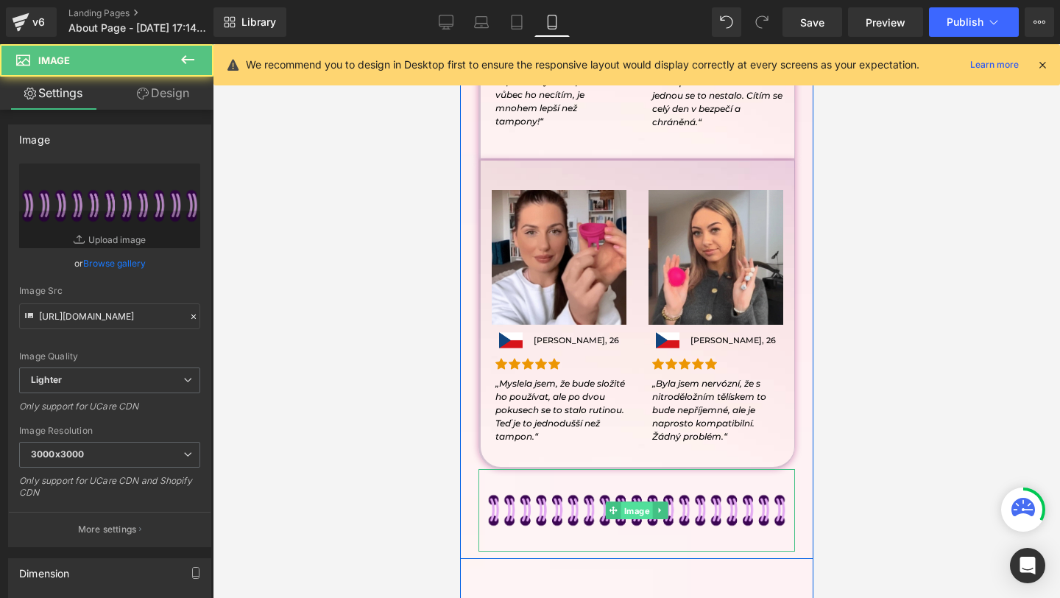
click at [632, 509] on span "Image" at bounding box center [637, 511] width 32 height 18
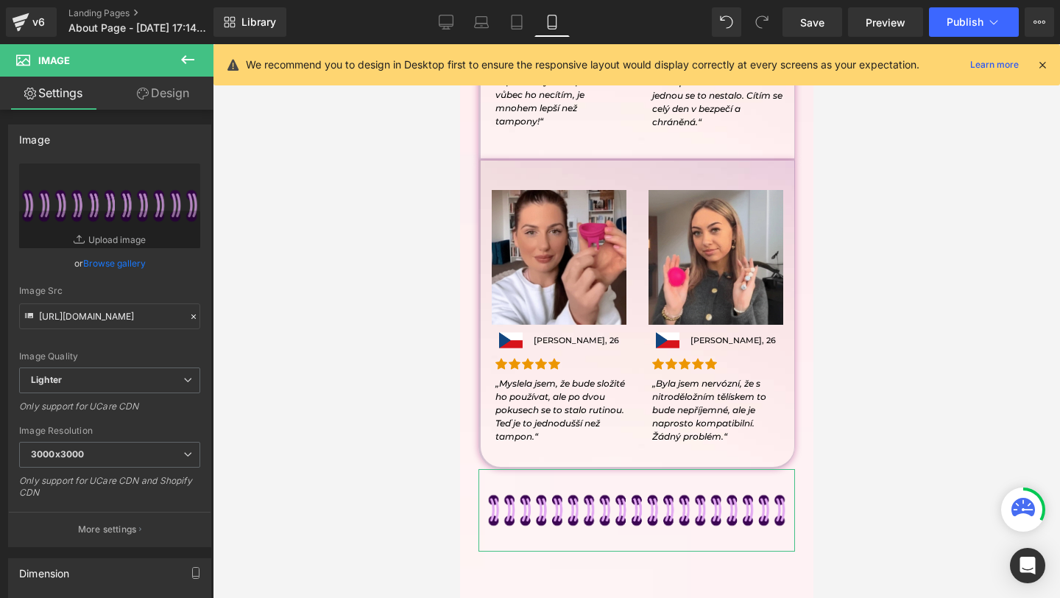
click at [166, 90] on link "Design" at bounding box center [163, 93] width 107 height 33
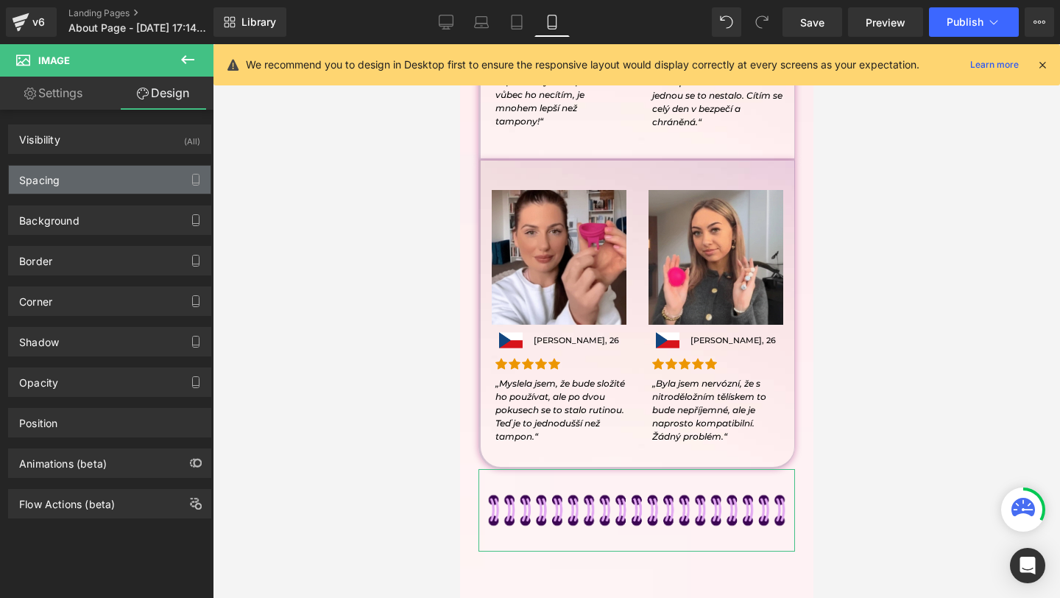
click at [113, 177] on div "Spacing" at bounding box center [110, 180] width 202 height 28
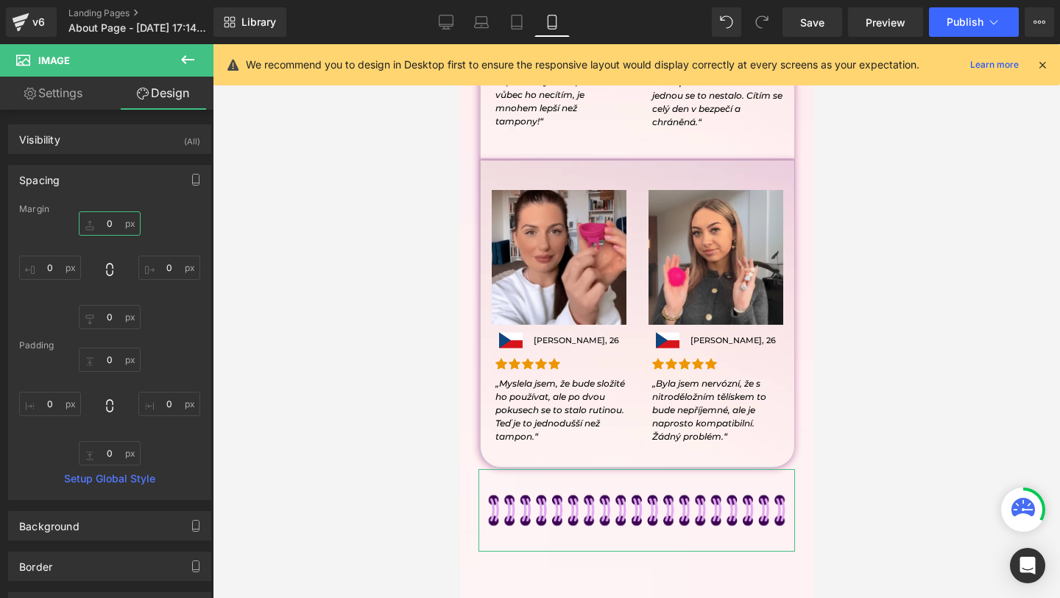
click at [98, 223] on input "0" at bounding box center [110, 223] width 62 height 24
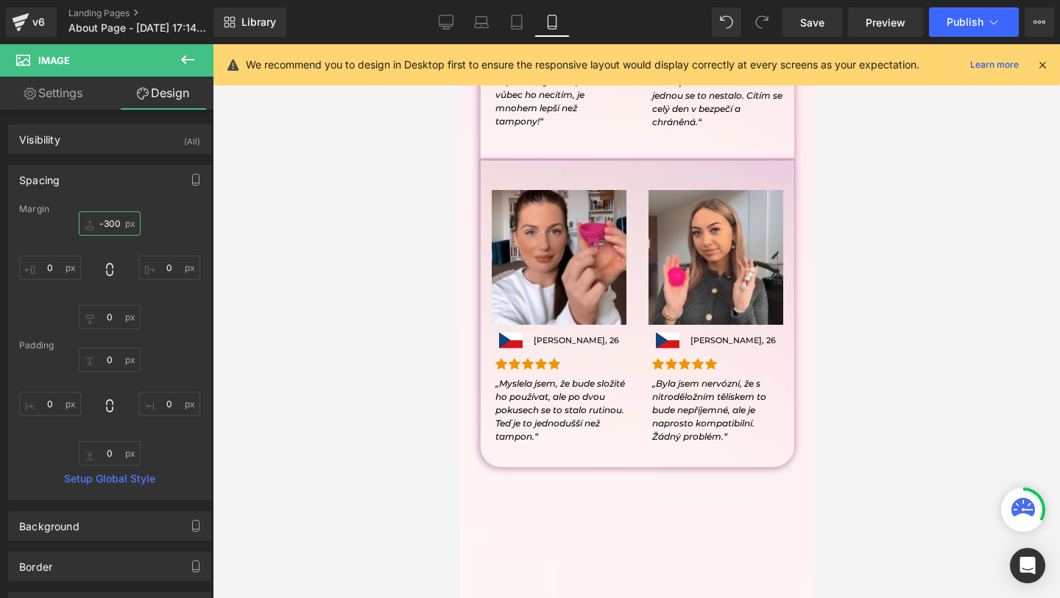
scroll to position [0, 0]
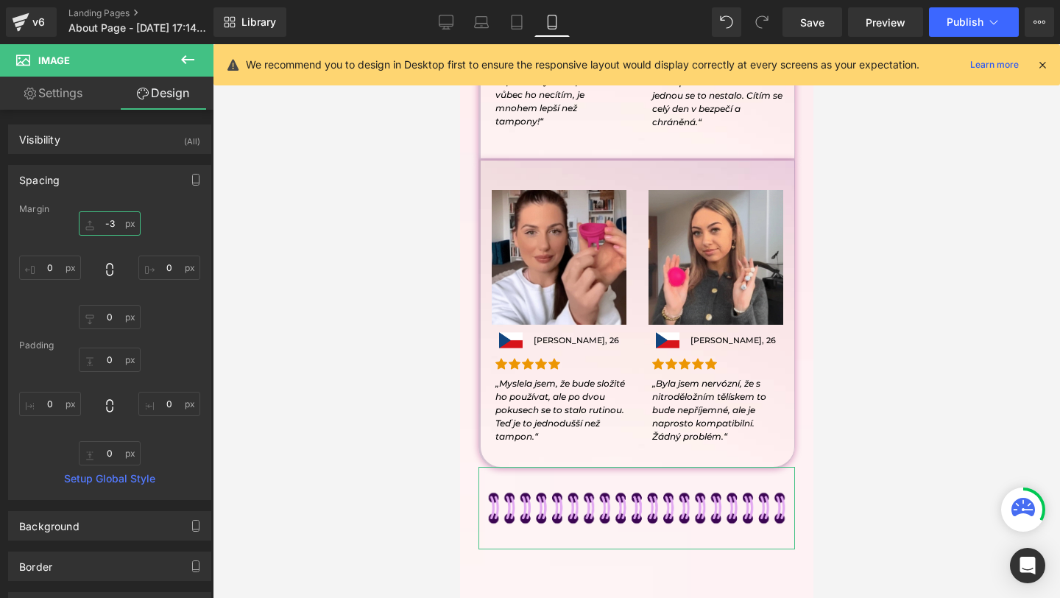
type input "-"
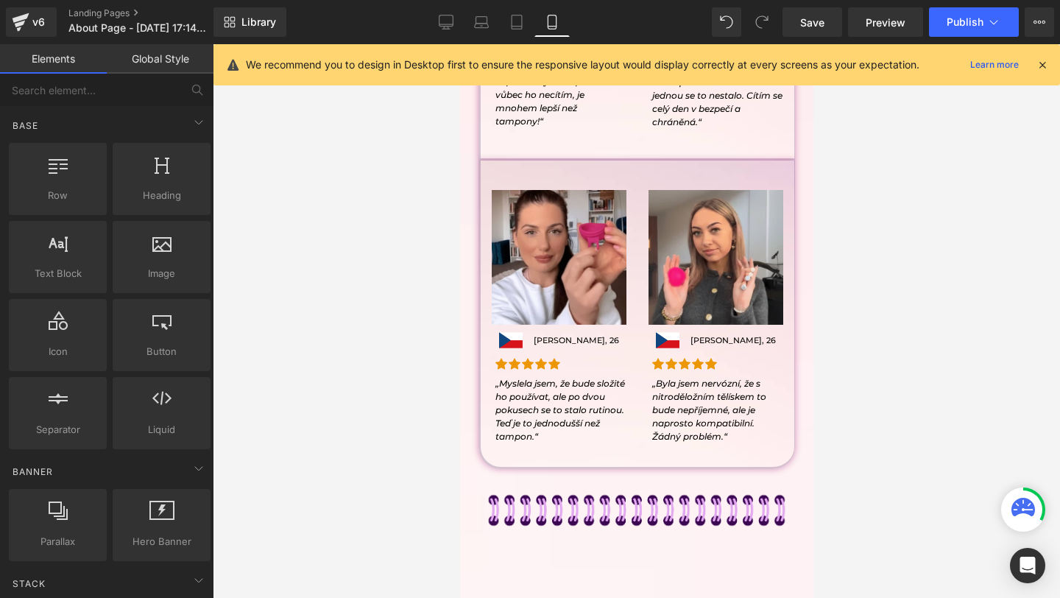
click at [442, 500] on div at bounding box center [636, 321] width 847 height 554
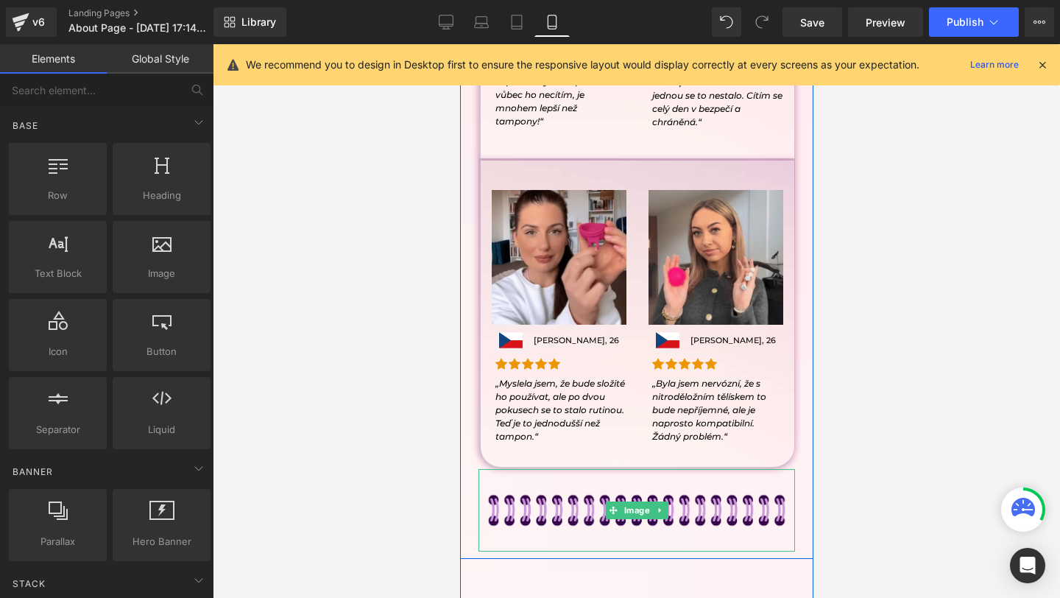
click at [507, 518] on img at bounding box center [636, 510] width 317 height 82
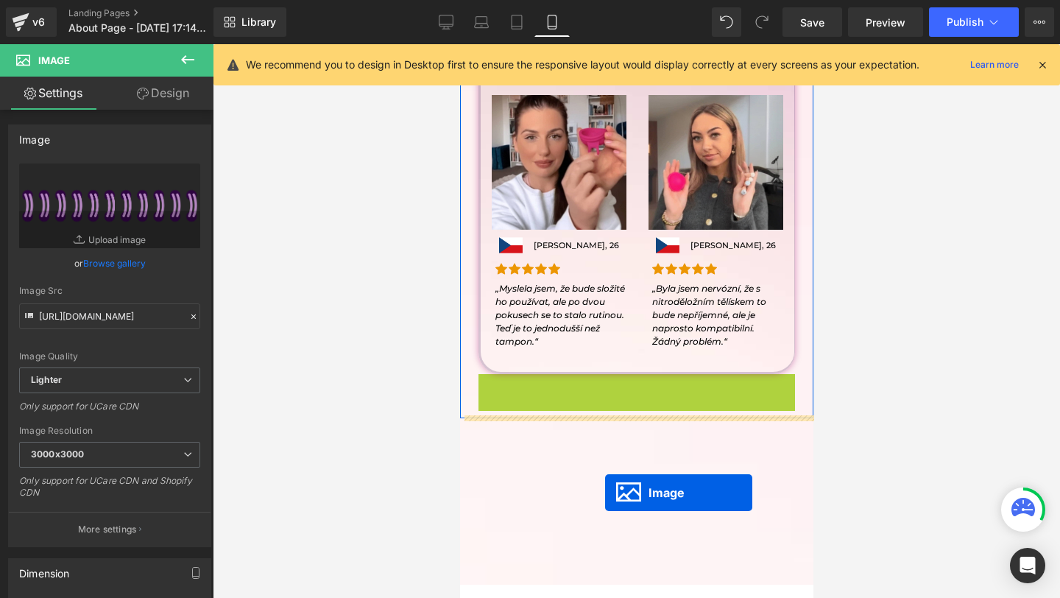
drag, startPoint x: 612, startPoint y: 500, endPoint x: 604, endPoint y: 492, distance: 10.9
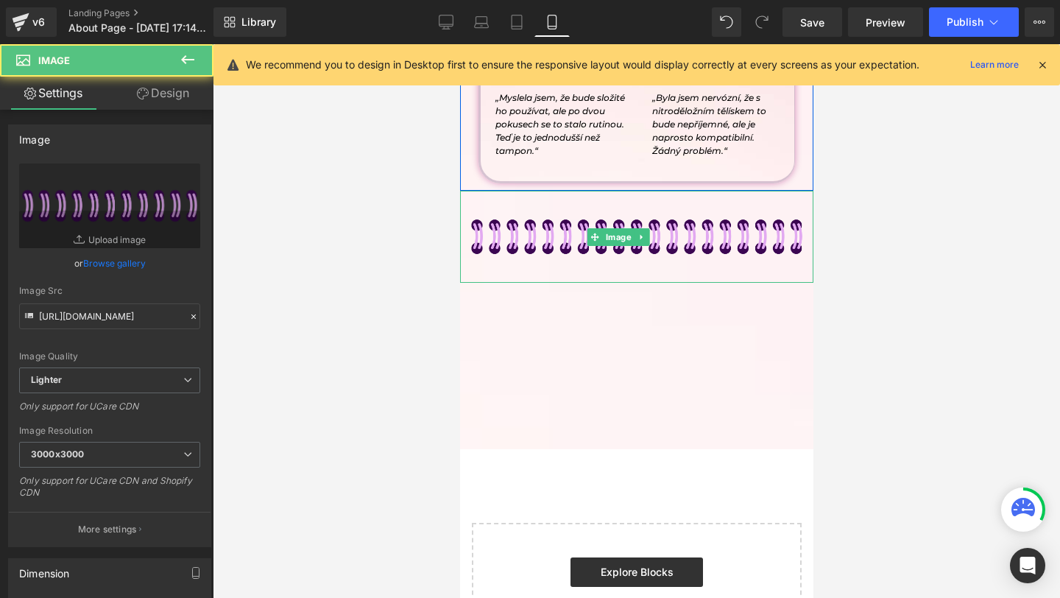
scroll to position [3234, 0]
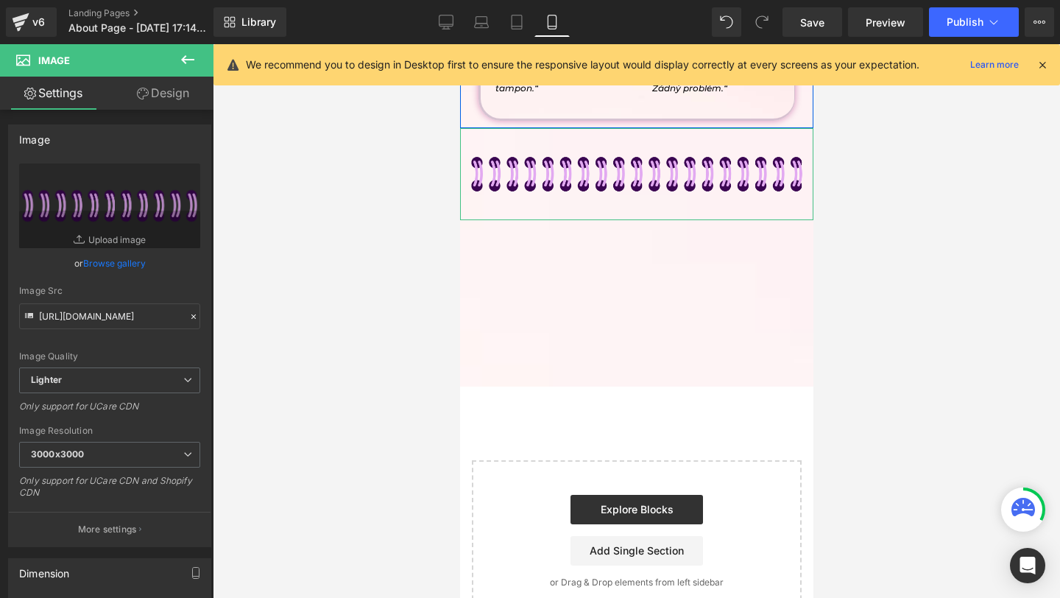
click at [183, 105] on link "Design" at bounding box center [163, 93] width 107 height 33
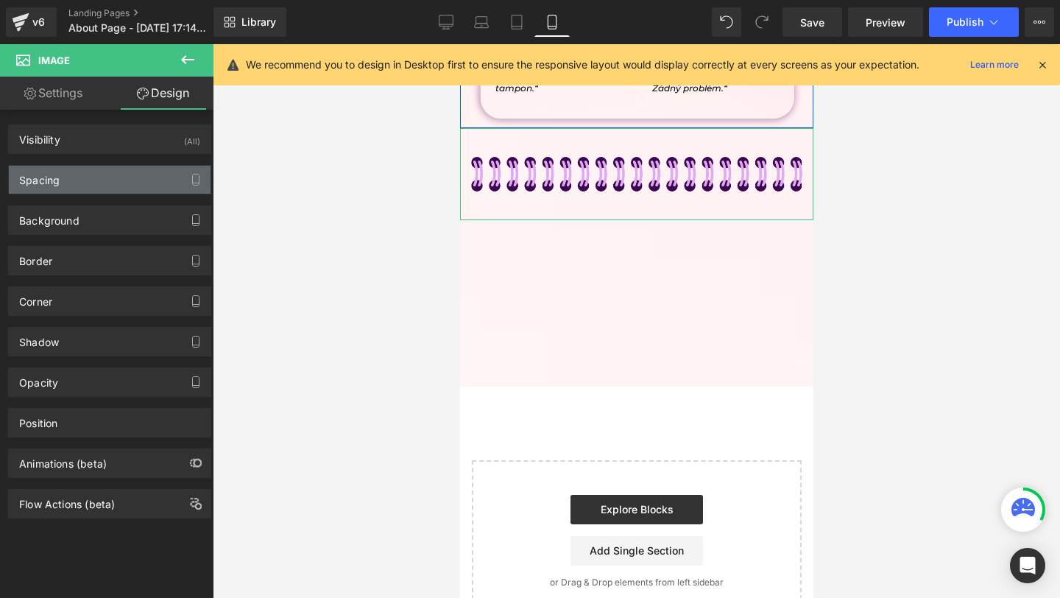
click at [94, 180] on div "Spacing" at bounding box center [110, 180] width 202 height 28
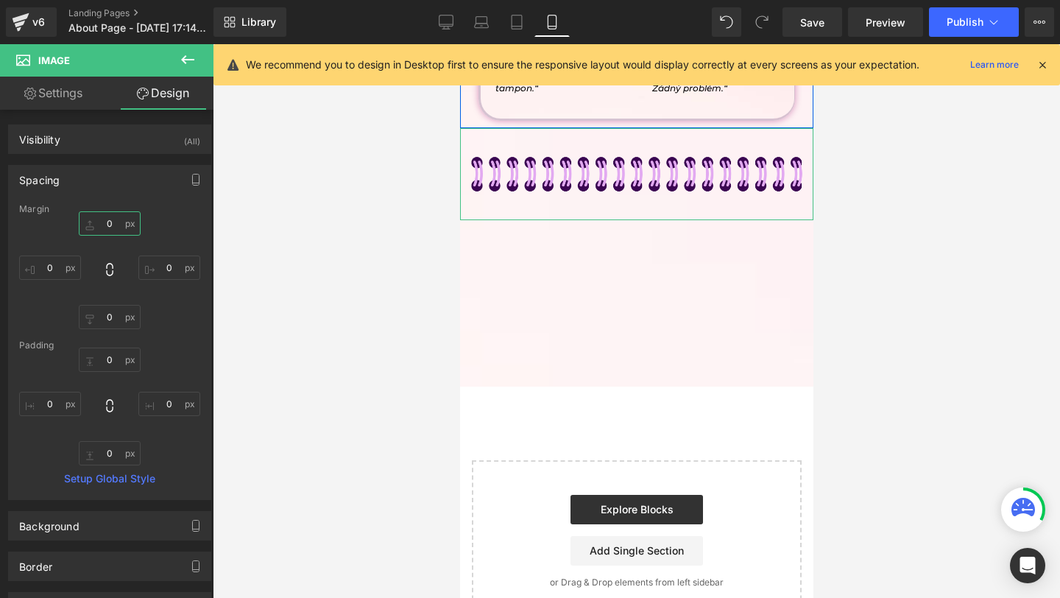
click at [105, 234] on input "0" at bounding box center [110, 223] width 62 height 24
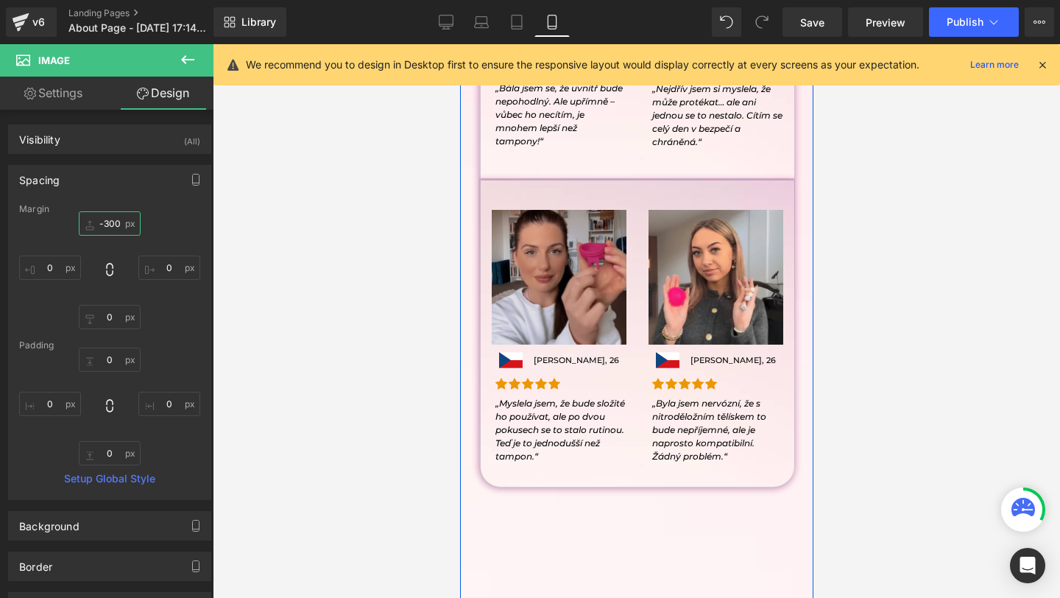
scroll to position [0, 0]
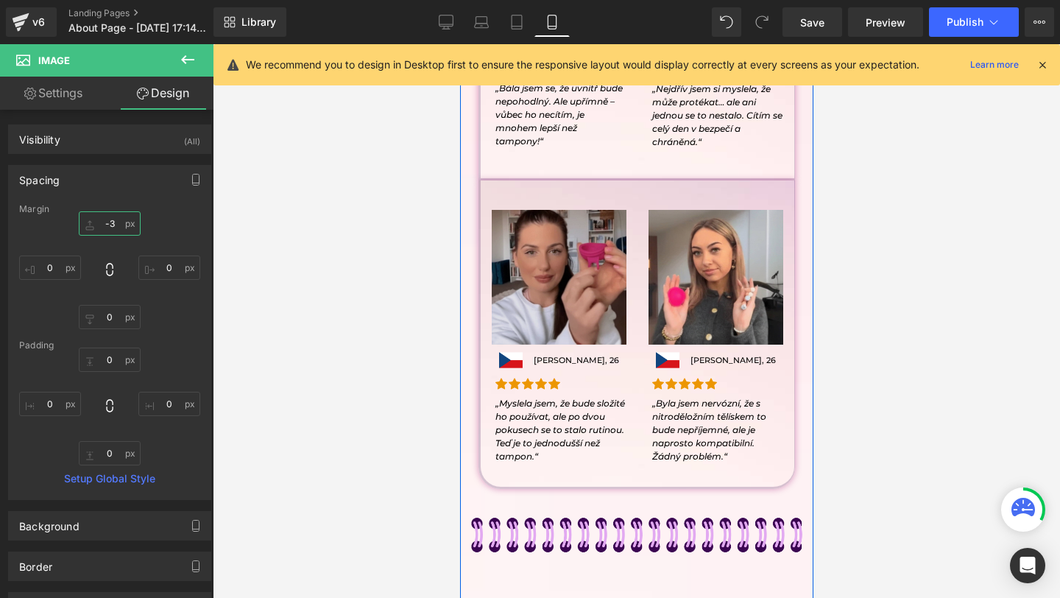
type input "-"
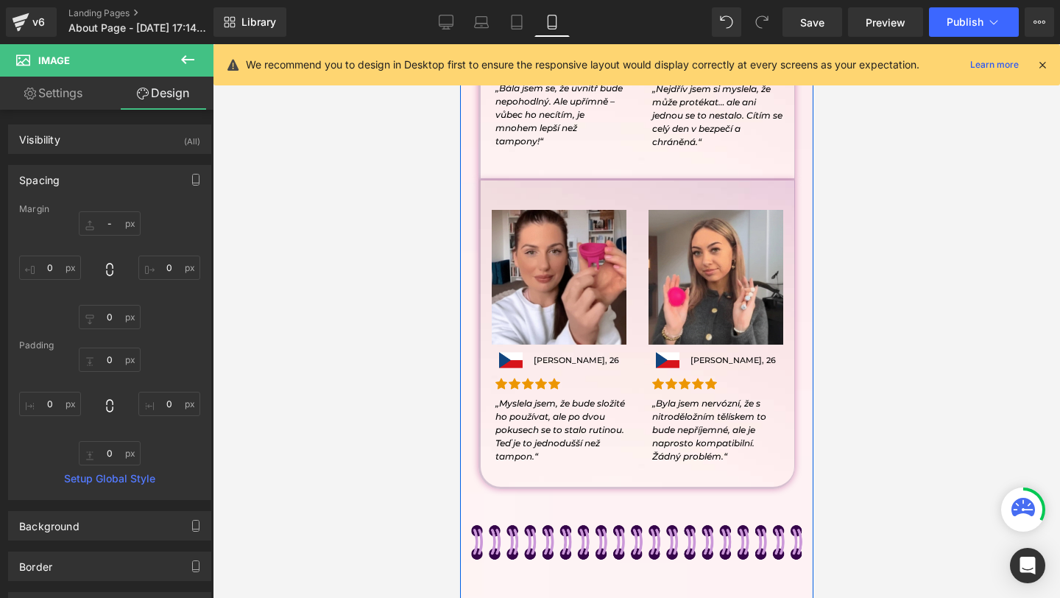
click at [571, 526] on img at bounding box center [635, 541] width 353 height 91
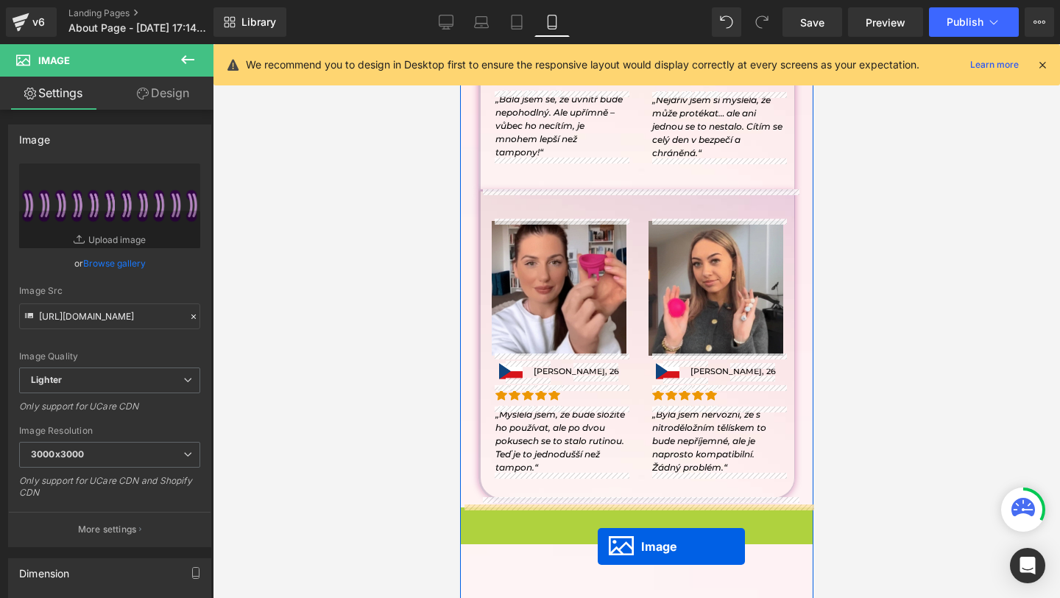
scroll to position [2875, 0]
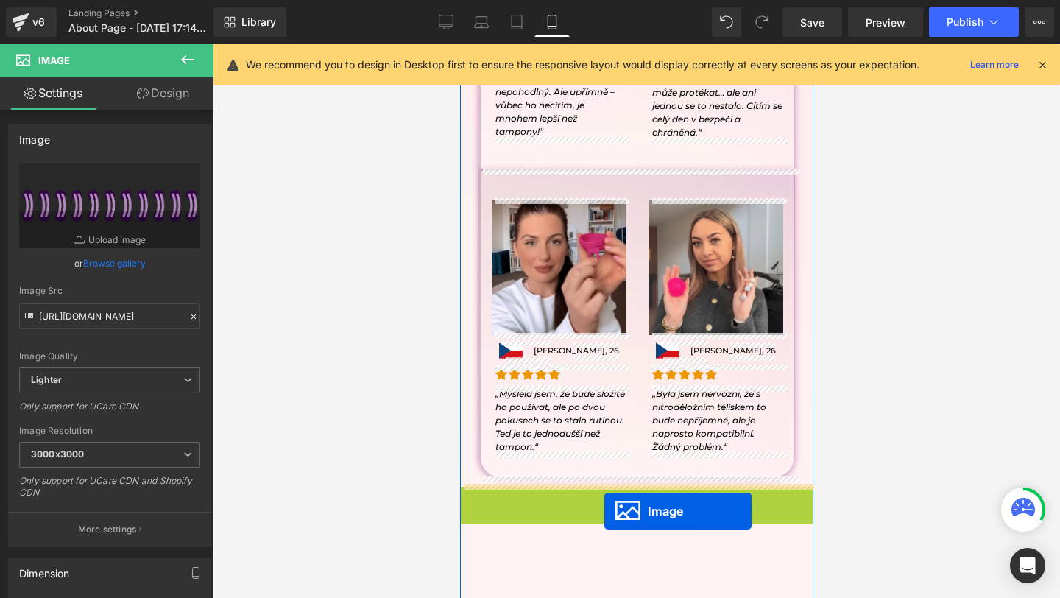
drag, startPoint x: 610, startPoint y: 537, endPoint x: 607, endPoint y: 503, distance: 34.0
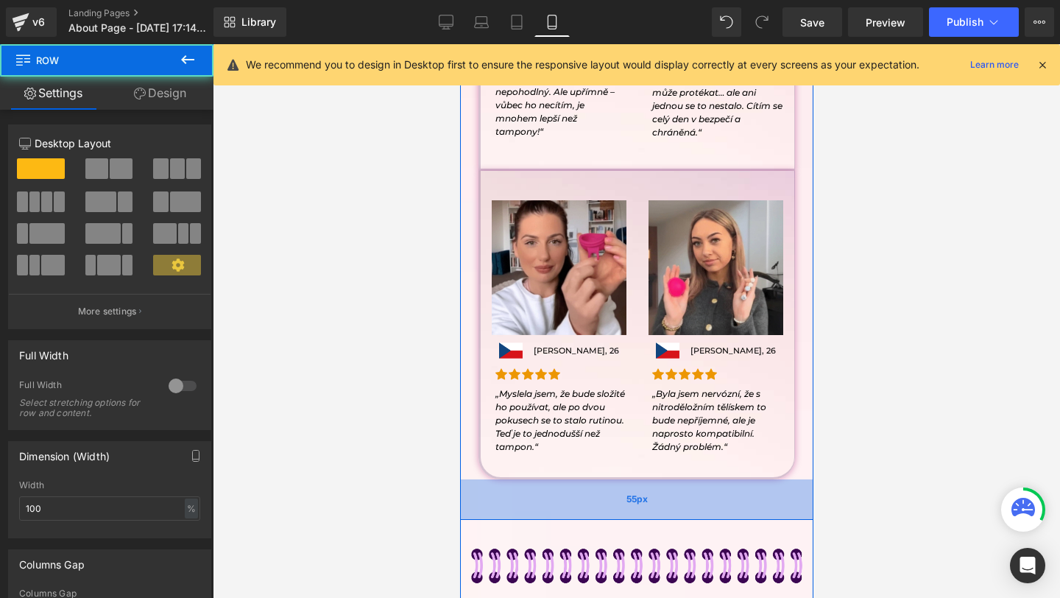
drag, startPoint x: 593, startPoint y: 481, endPoint x: 593, endPoint y: 531, distance: 50.1
click at [593, 520] on div "55px" at bounding box center [635, 499] width 353 height 40
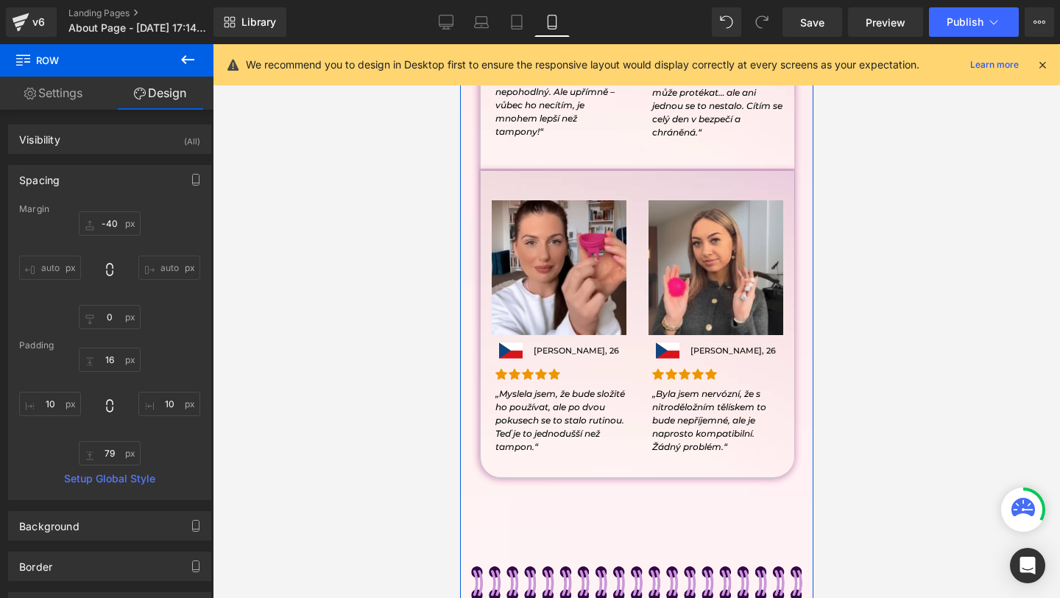
click at [586, 584] on img at bounding box center [635, 582] width 353 height 91
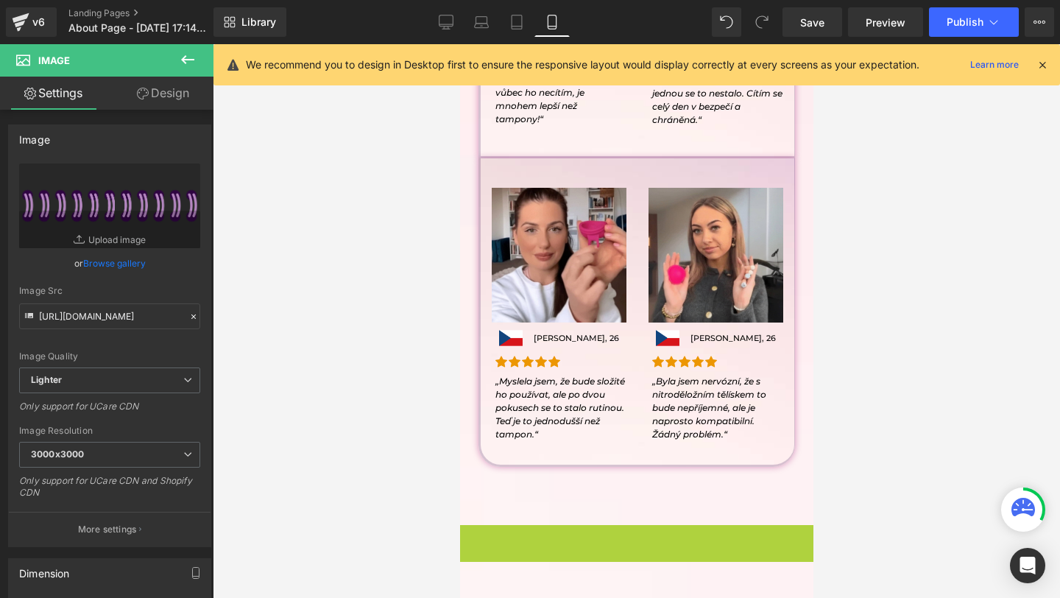
scroll to position [2890, 0]
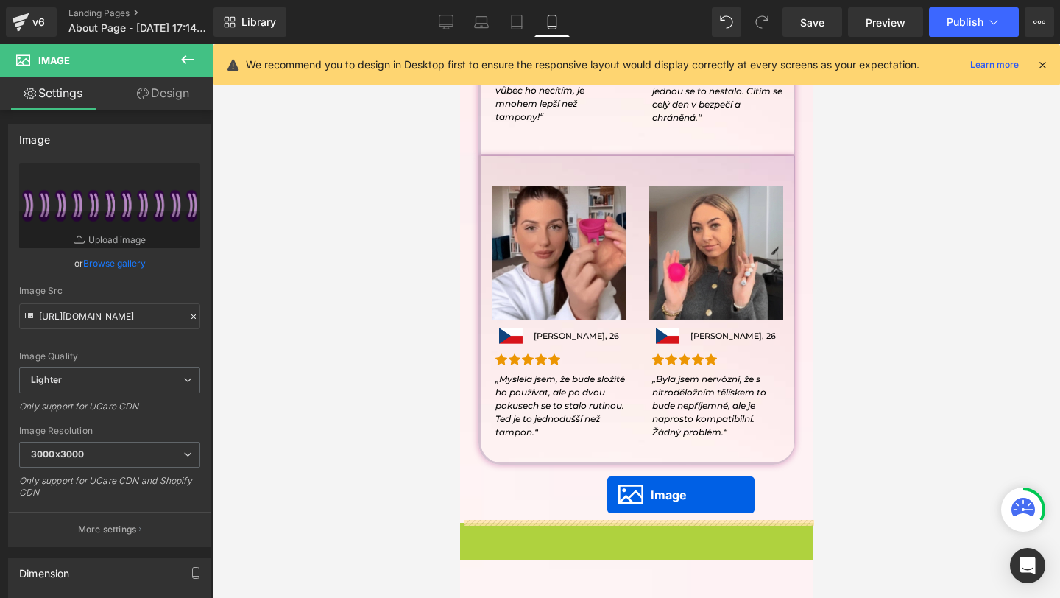
drag, startPoint x: 619, startPoint y: 576, endPoint x: 607, endPoint y: 494, distance: 82.7
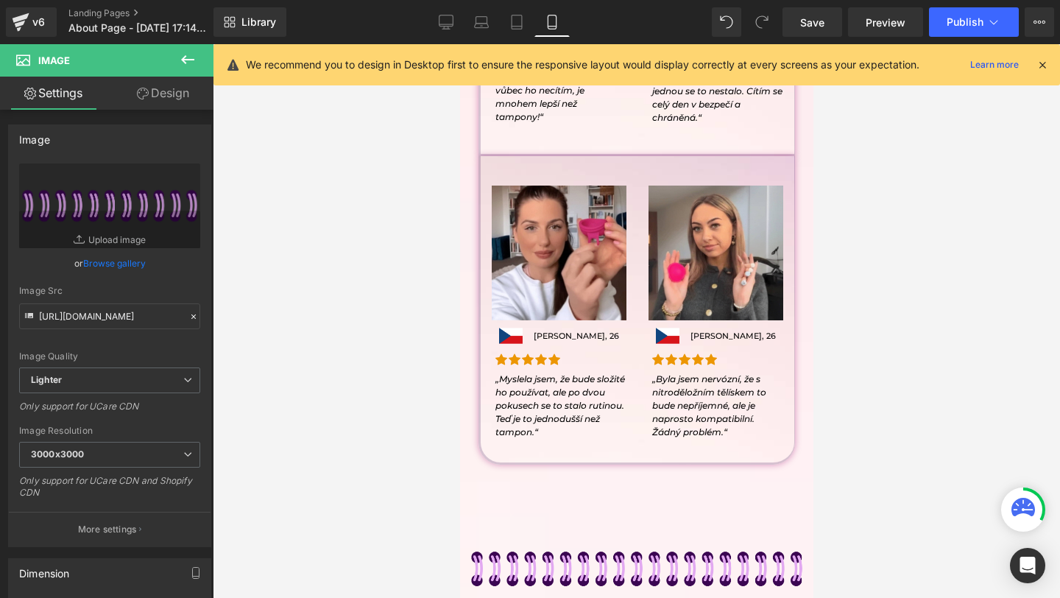
click at [199, 68] on button at bounding box center [188, 60] width 52 height 32
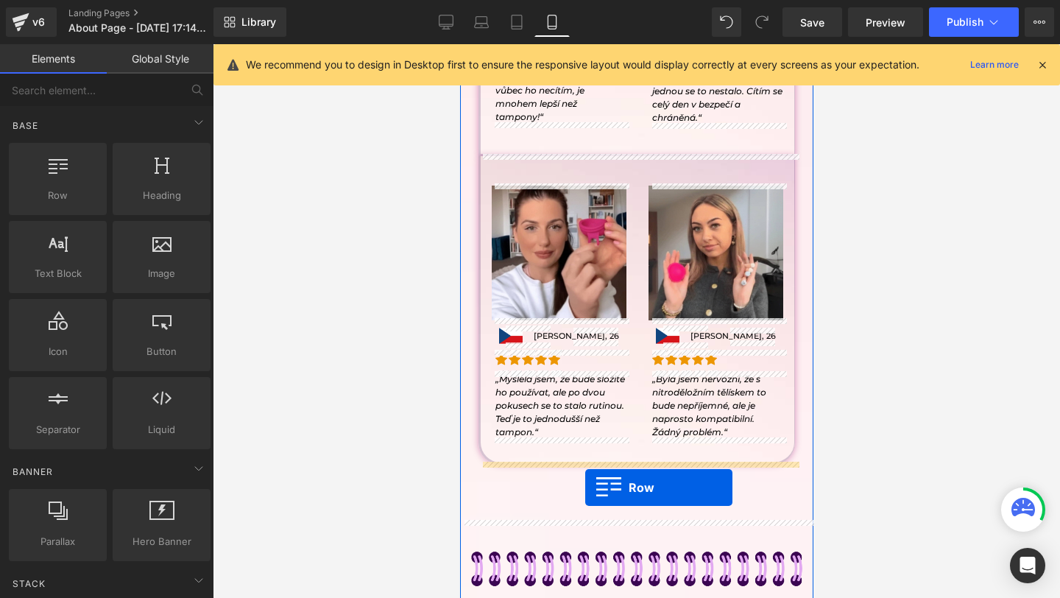
drag, startPoint x: 539, startPoint y: 251, endPoint x: 585, endPoint y: 487, distance: 239.9
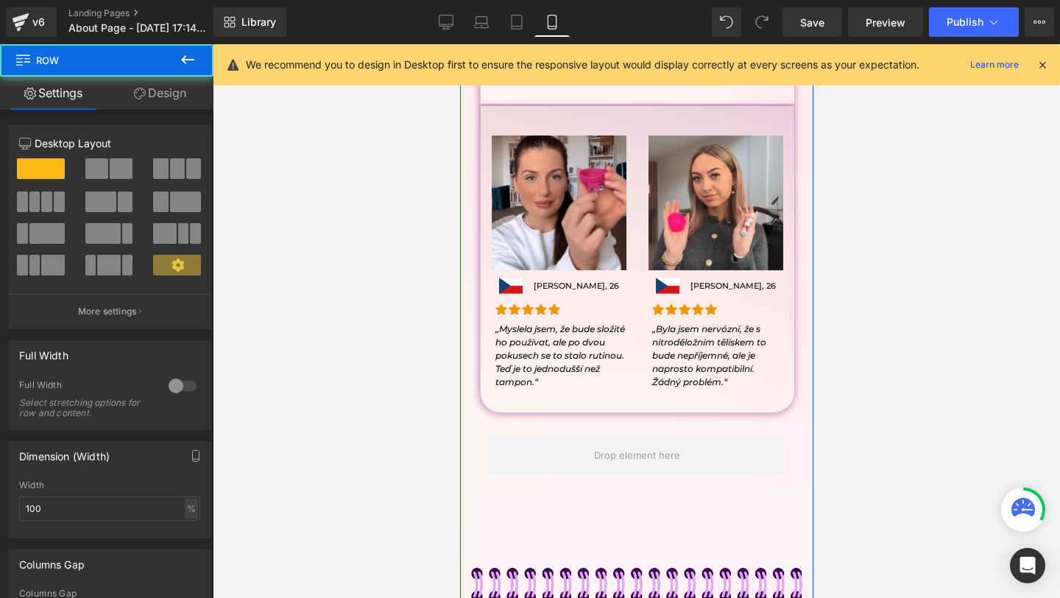
scroll to position [3046, 0]
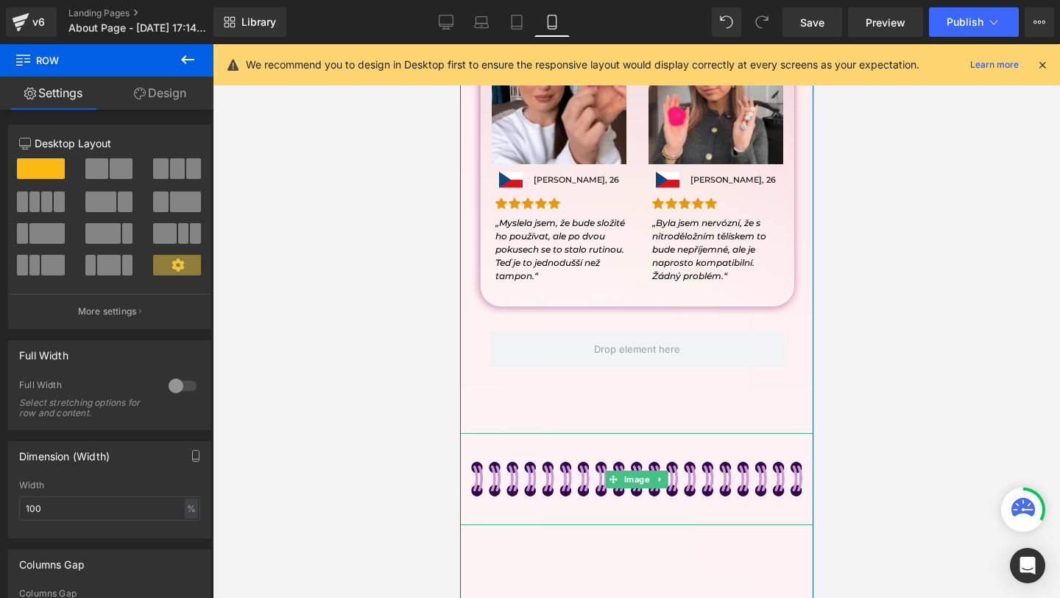
click at [559, 468] on img at bounding box center [635, 478] width 353 height 91
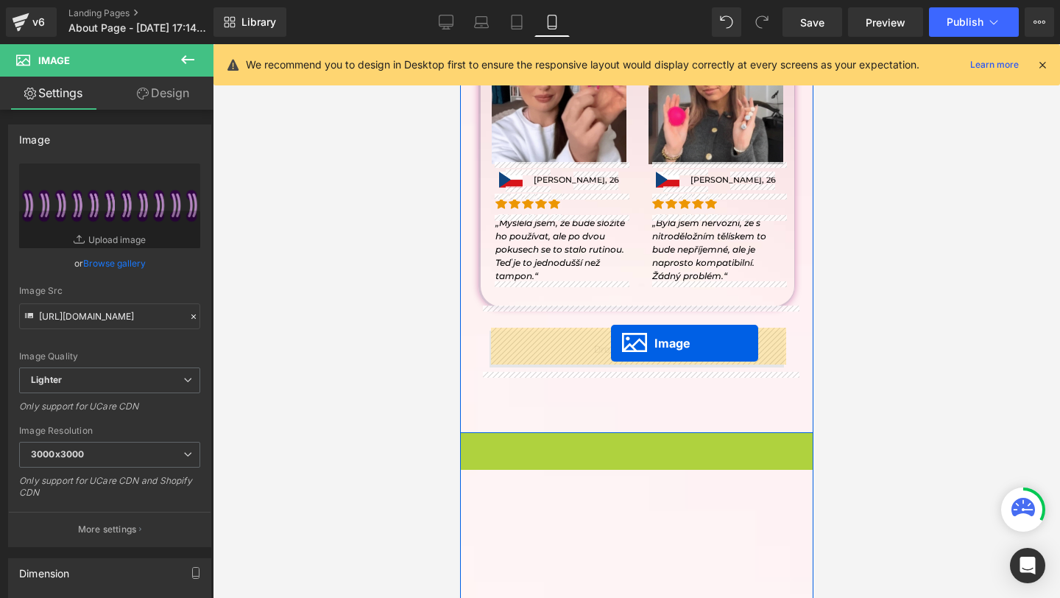
drag, startPoint x: 610, startPoint y: 473, endPoint x: 610, endPoint y: 343, distance: 130.3
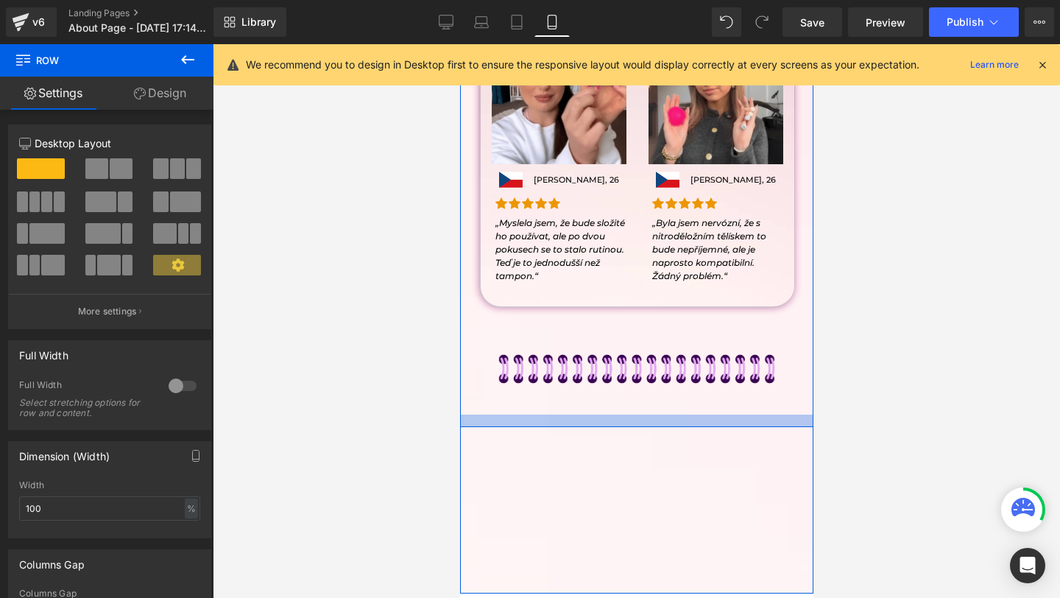
drag, startPoint x: 579, startPoint y: 443, endPoint x: 575, endPoint y: 501, distance: 57.6
click at [579, 398] on div "Image Image Petra Nováková, 28 Text Block Row Icon Icon Icon Icon Icon Icon Lis…" at bounding box center [635, 54] width 353 height 746
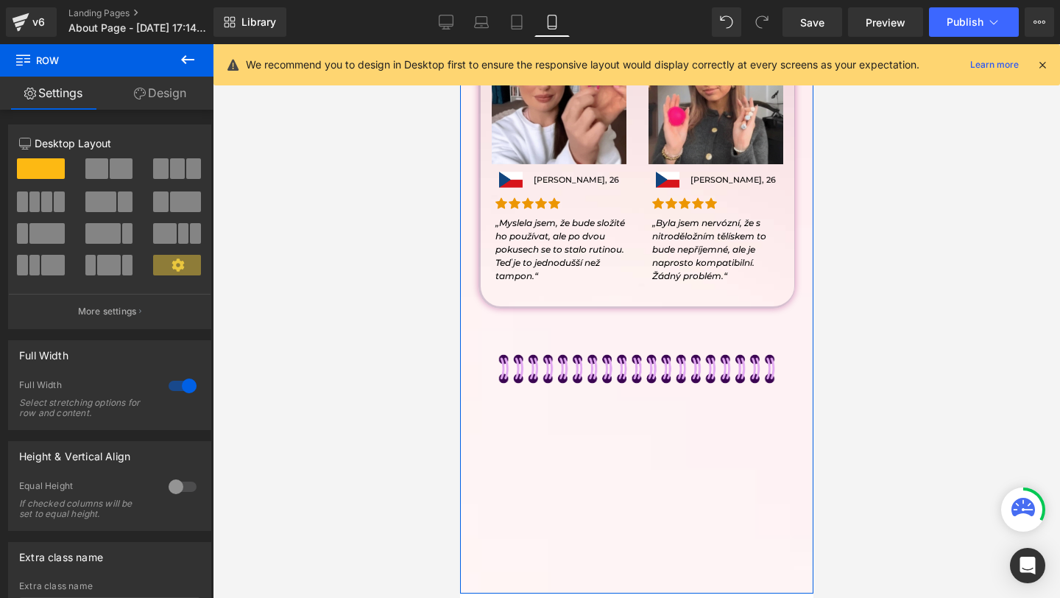
drag, startPoint x: 574, startPoint y: 511, endPoint x: 574, endPoint y: 423, distance: 88.3
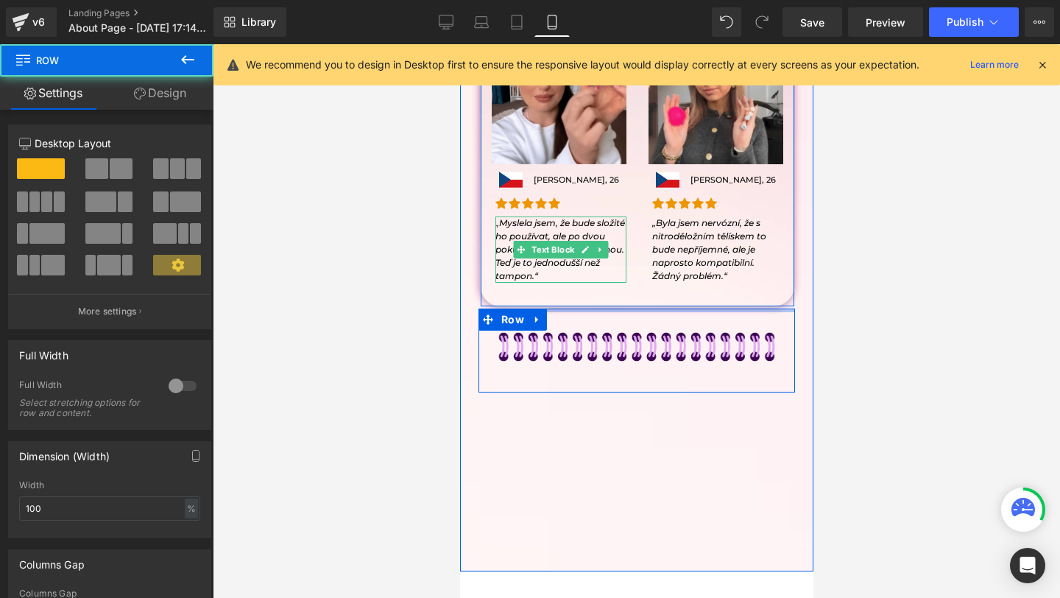
drag, startPoint x: 575, startPoint y: 309, endPoint x: 590, endPoint y: 265, distance: 46.6
click at [590, 265] on div "Image Image Petra Nováková, 28 Text Block Row Icon Icon Icon Icon Icon Icon Lis…" at bounding box center [636, 42] width 339 height 699
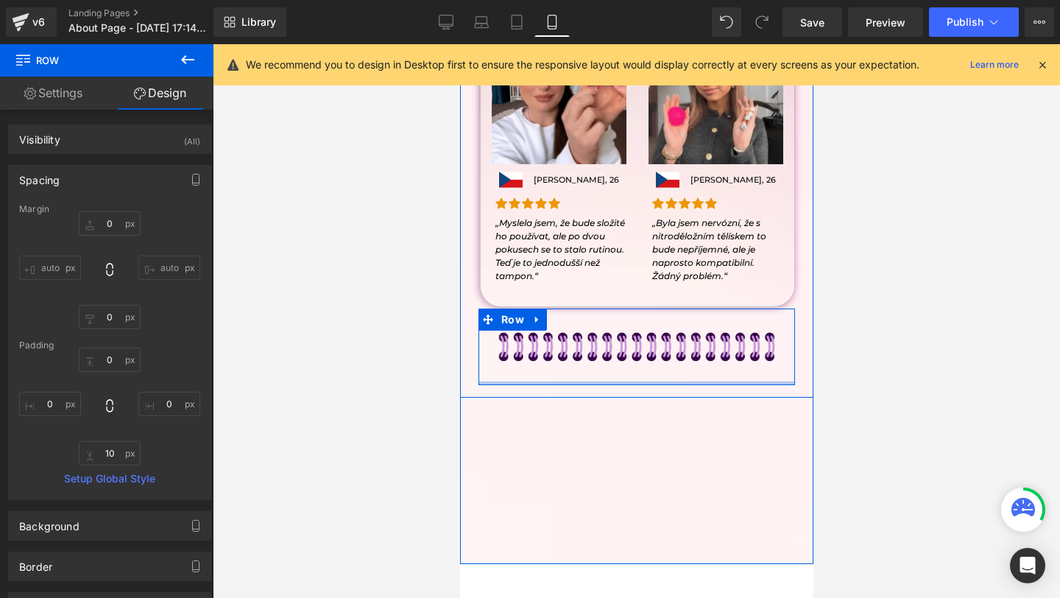
drag, startPoint x: 562, startPoint y: 384, endPoint x: 571, endPoint y: 330, distance: 55.2
click at [571, 330] on div "Image Row" at bounding box center [636, 346] width 317 height 77
click at [592, 331] on img at bounding box center [636, 346] width 294 height 77
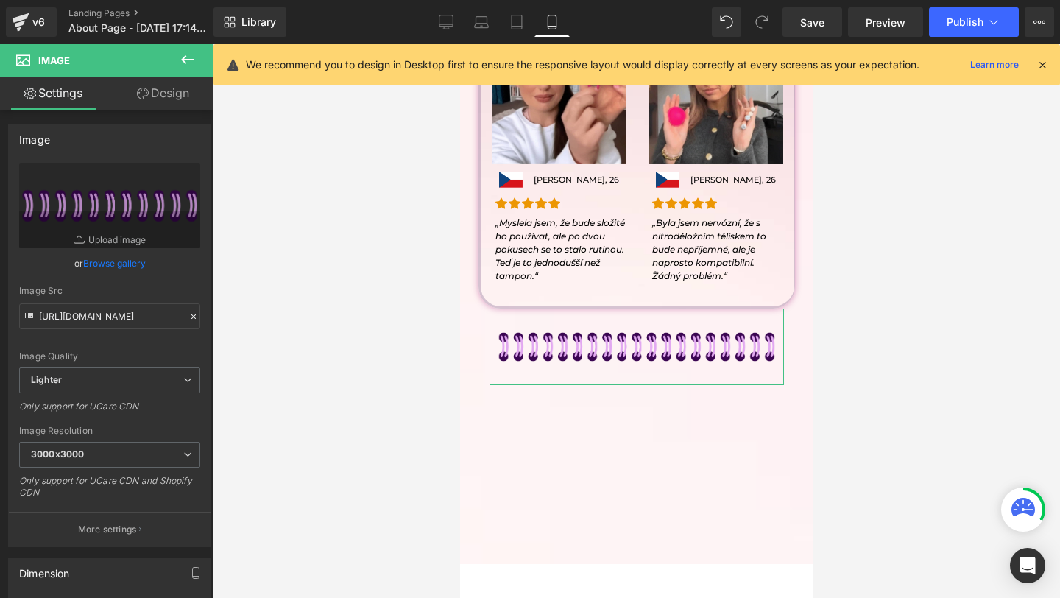
click at [180, 90] on link "Design" at bounding box center [163, 93] width 107 height 33
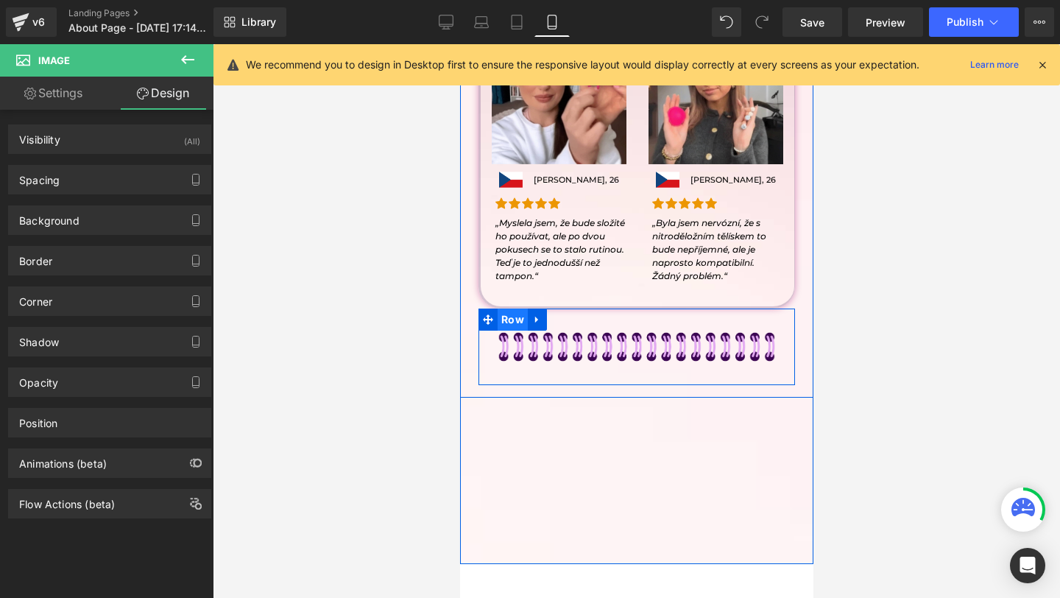
click at [502, 313] on span "Row" at bounding box center [512, 319] width 30 height 22
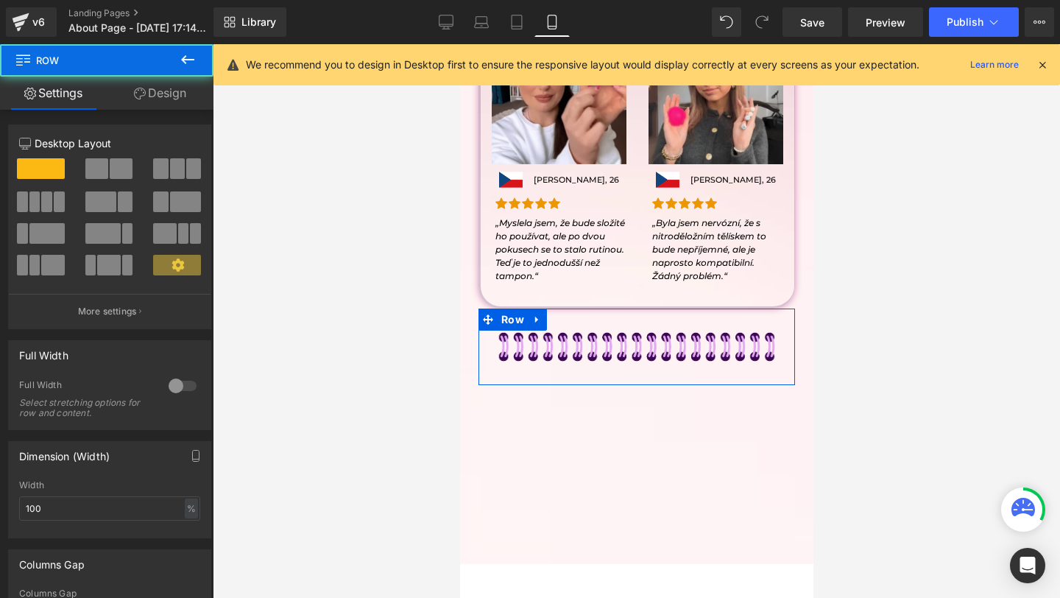
drag, startPoint x: 169, startPoint y: 88, endPoint x: 160, endPoint y: 112, distance: 25.2
click at [169, 88] on link "Design" at bounding box center [160, 93] width 107 height 33
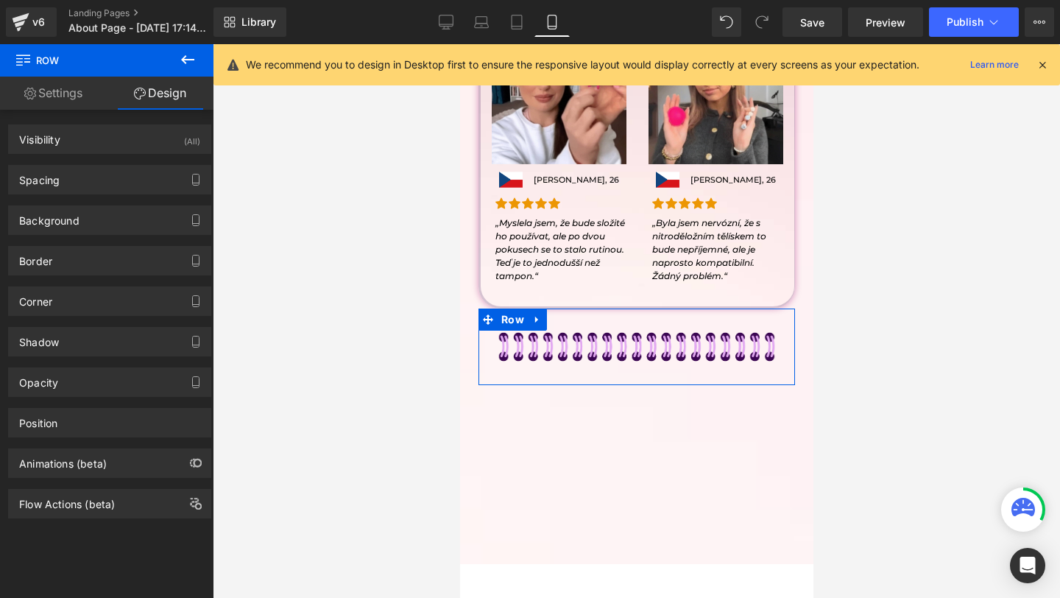
click at [60, 197] on div "Background Color & Image color Color % Image Replace Image Upload image or Brow…" at bounding box center [110, 214] width 220 height 40
click at [63, 195] on div "Background Color & Image color Color % Image Replace Image Upload image or Brow…" at bounding box center [110, 214] width 220 height 40
click at [85, 195] on div "Background Color & Image color Color % Image Replace Image Upload image or Brow…" at bounding box center [110, 214] width 220 height 40
click at [93, 193] on div "Spacing" at bounding box center [110, 180] width 202 height 28
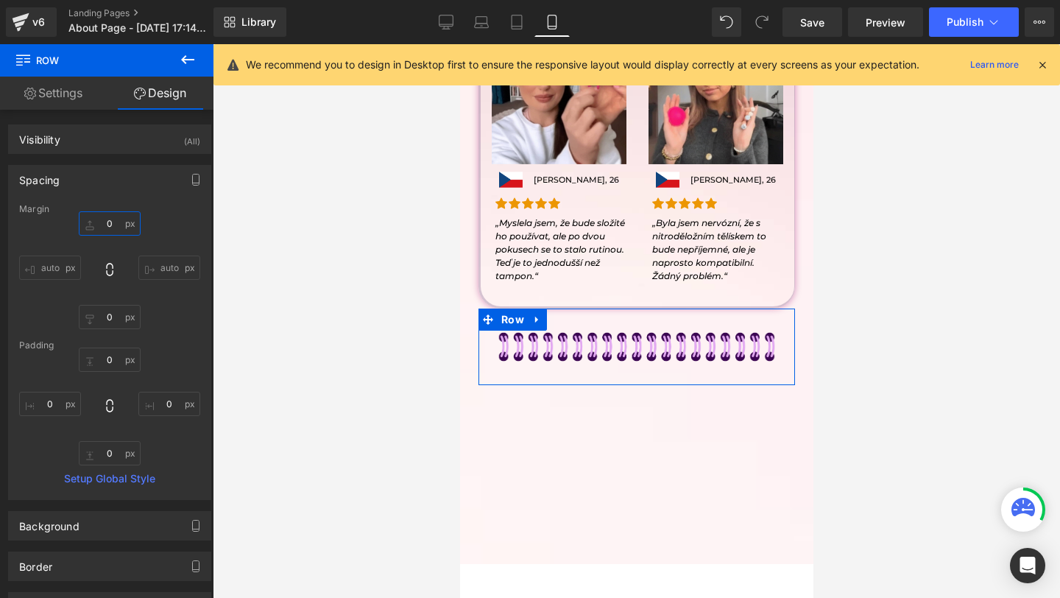
click at [98, 226] on input "text" at bounding box center [110, 223] width 62 height 24
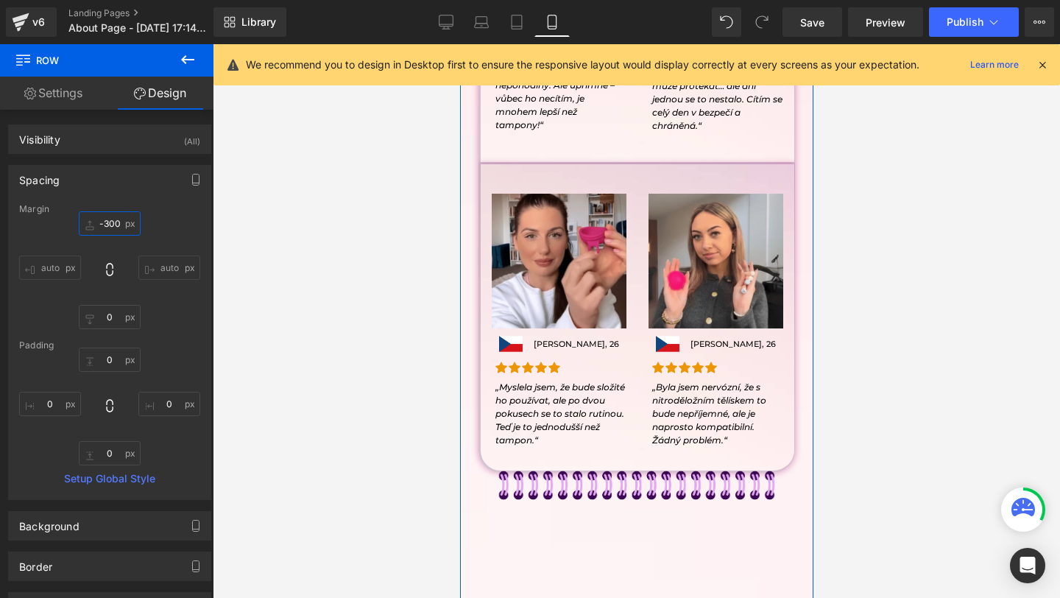
scroll to position [0, 0]
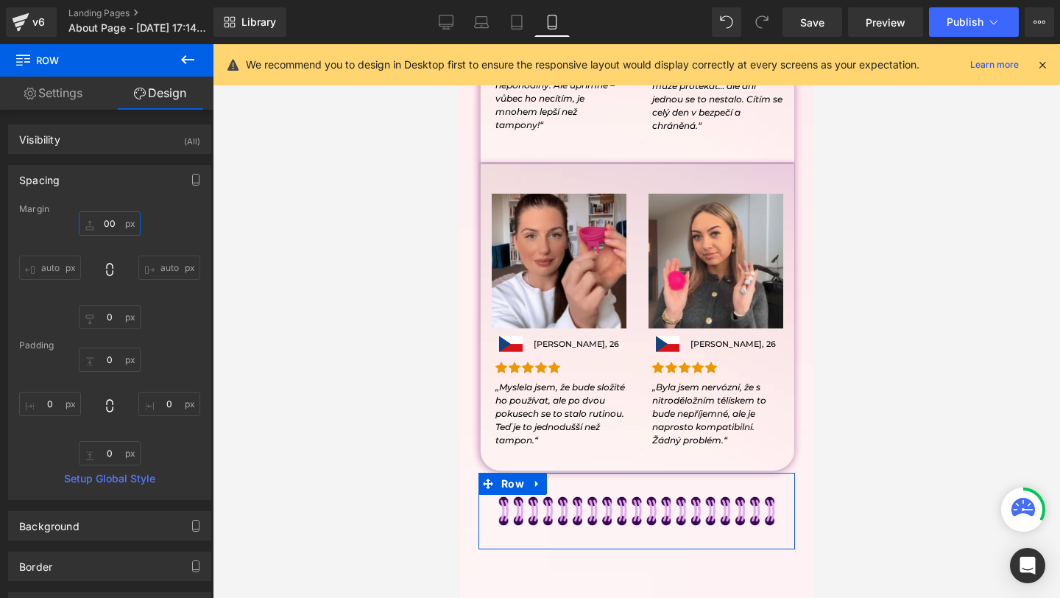
click at [119, 230] on input "00" at bounding box center [110, 223] width 62 height 24
type input "0"
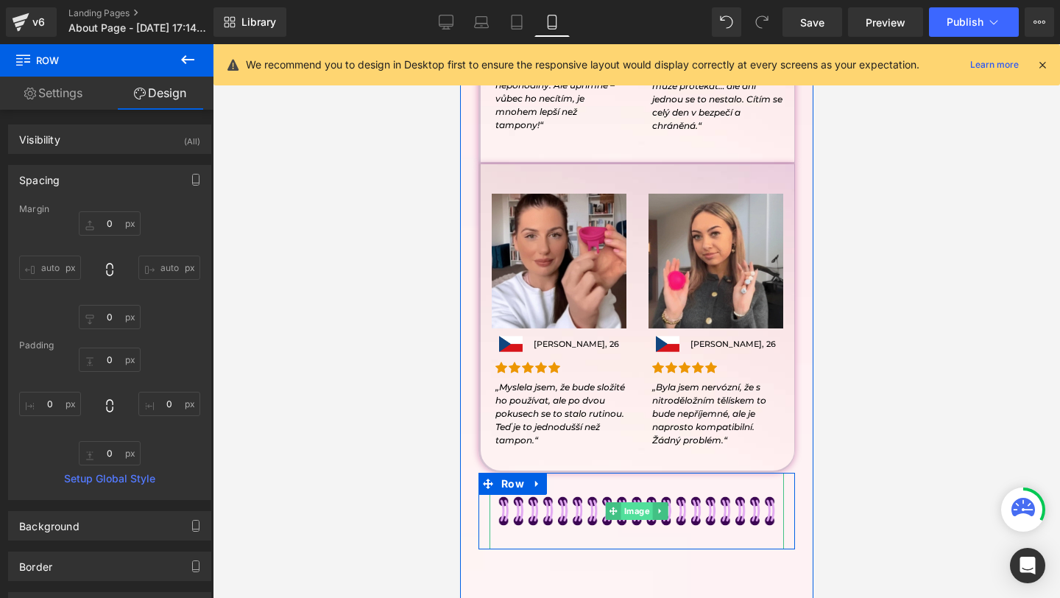
click at [640, 506] on span "Image" at bounding box center [637, 511] width 32 height 18
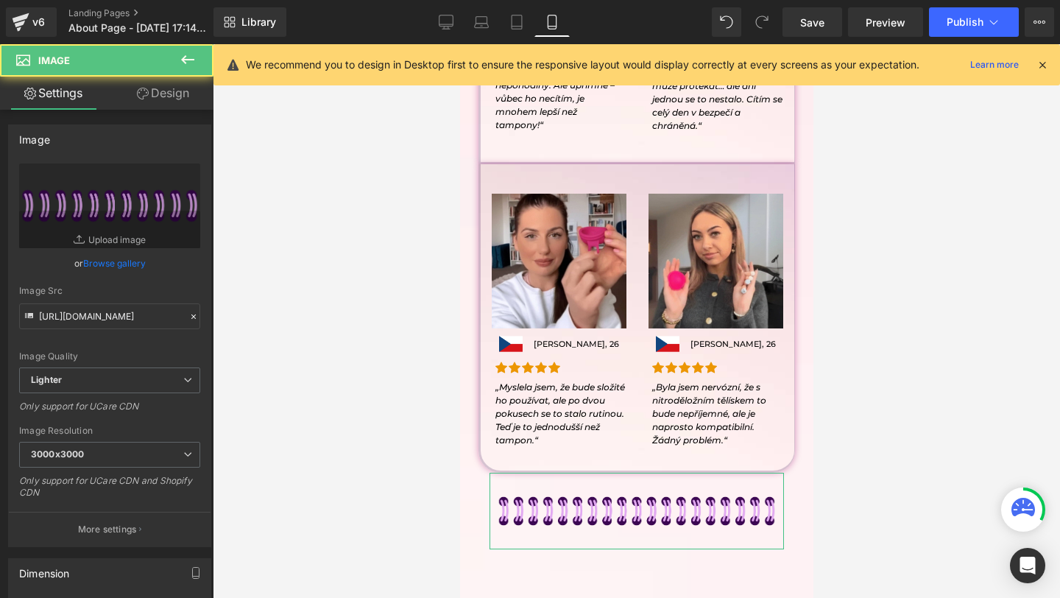
click at [163, 85] on link "Design" at bounding box center [163, 93] width 107 height 33
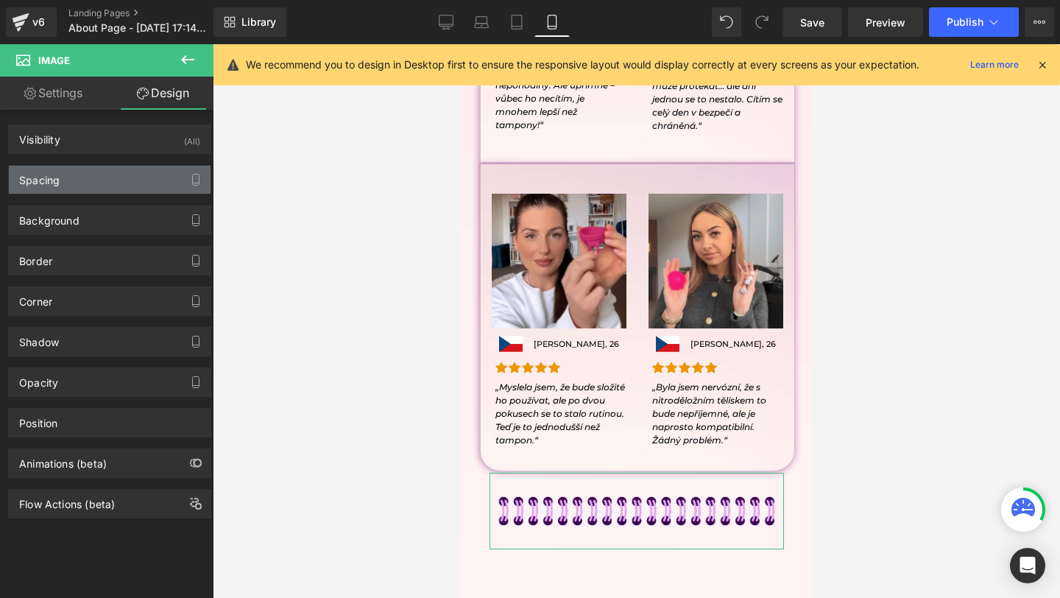
drag, startPoint x: 73, startPoint y: 177, endPoint x: 93, endPoint y: 193, distance: 26.2
click at [73, 177] on div "Spacing" at bounding box center [110, 180] width 202 height 28
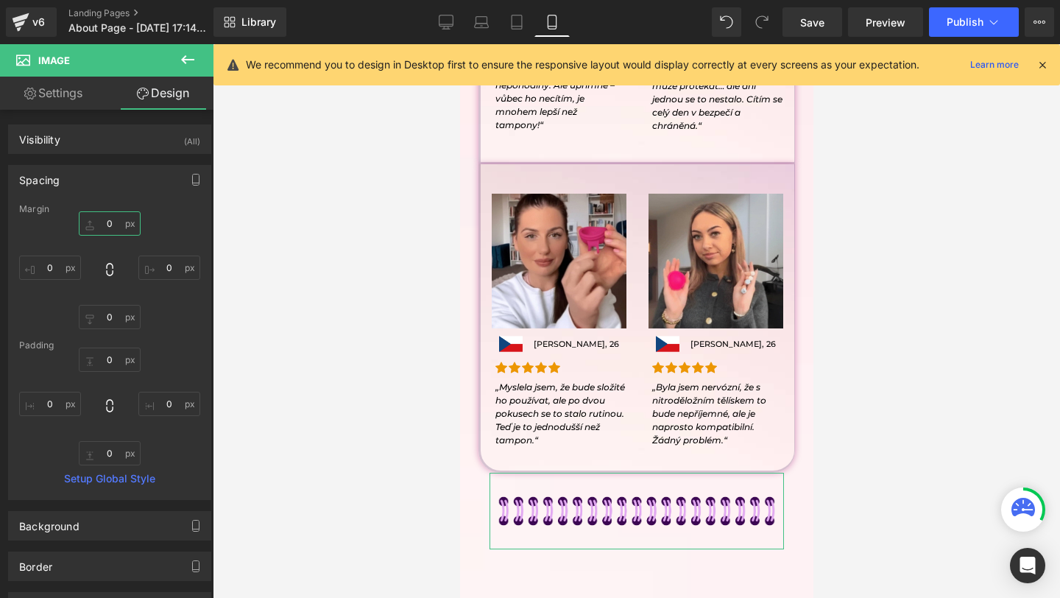
click at [103, 234] on input "0" at bounding box center [110, 223] width 62 height 24
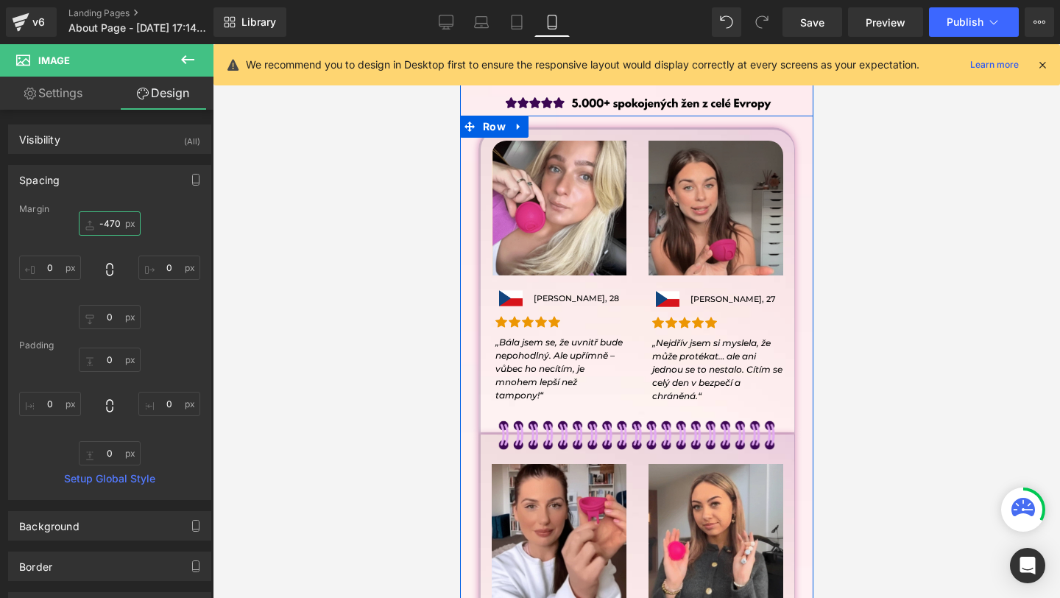
scroll to position [2609, 0]
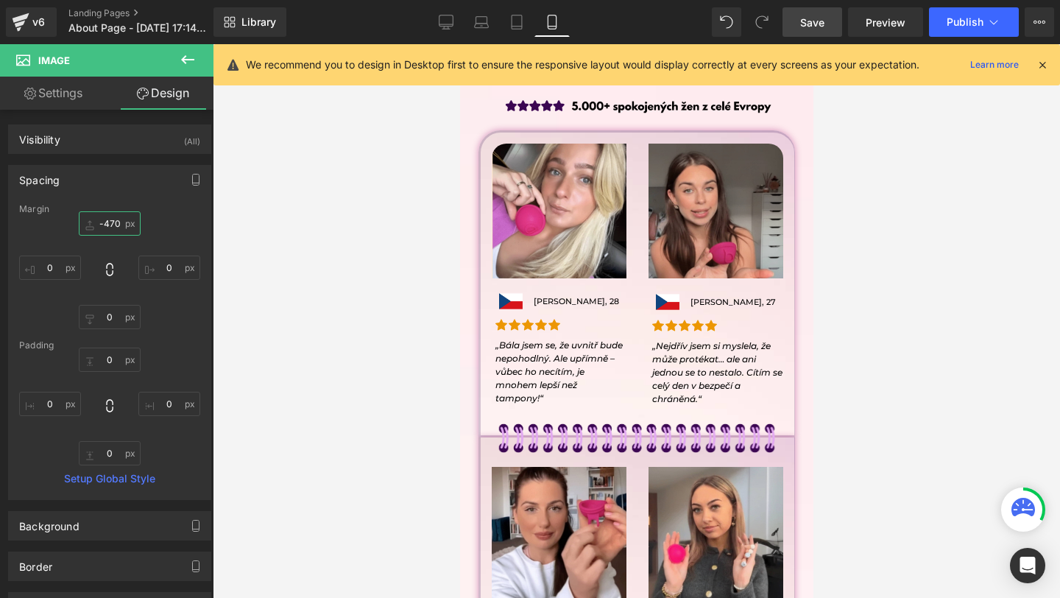
type input "-470"
click at [804, 9] on link "Save" at bounding box center [813, 21] width 60 height 29
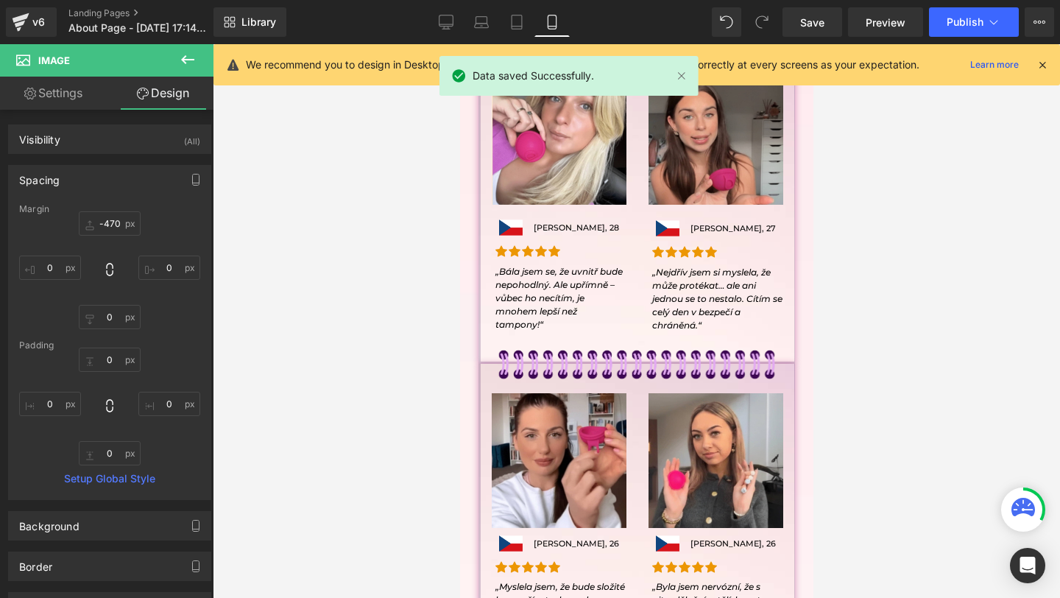
scroll to position [2684, 0]
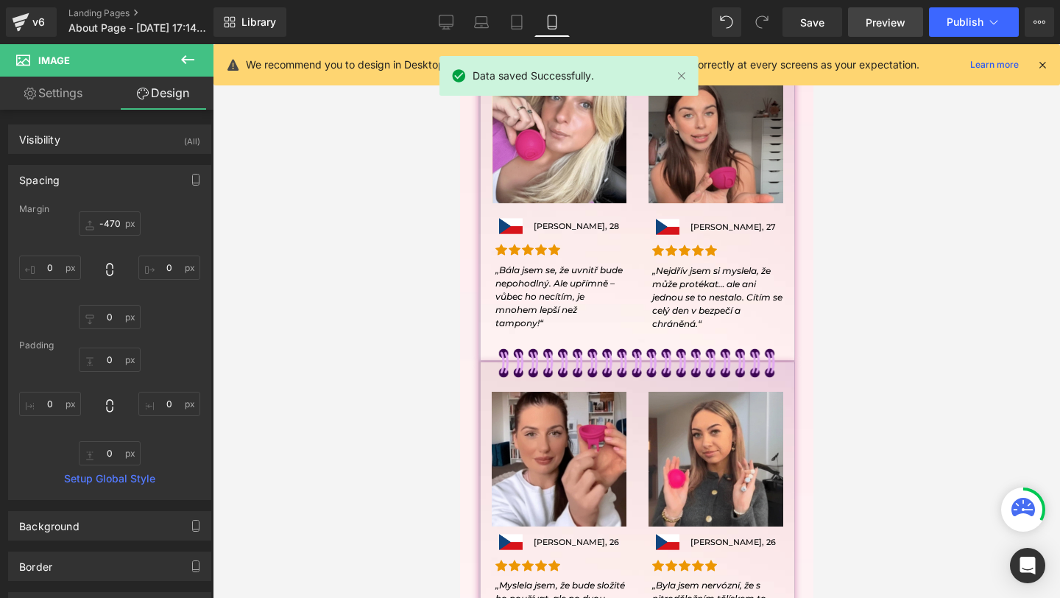
click at [914, 18] on link "Preview" at bounding box center [885, 21] width 75 height 29
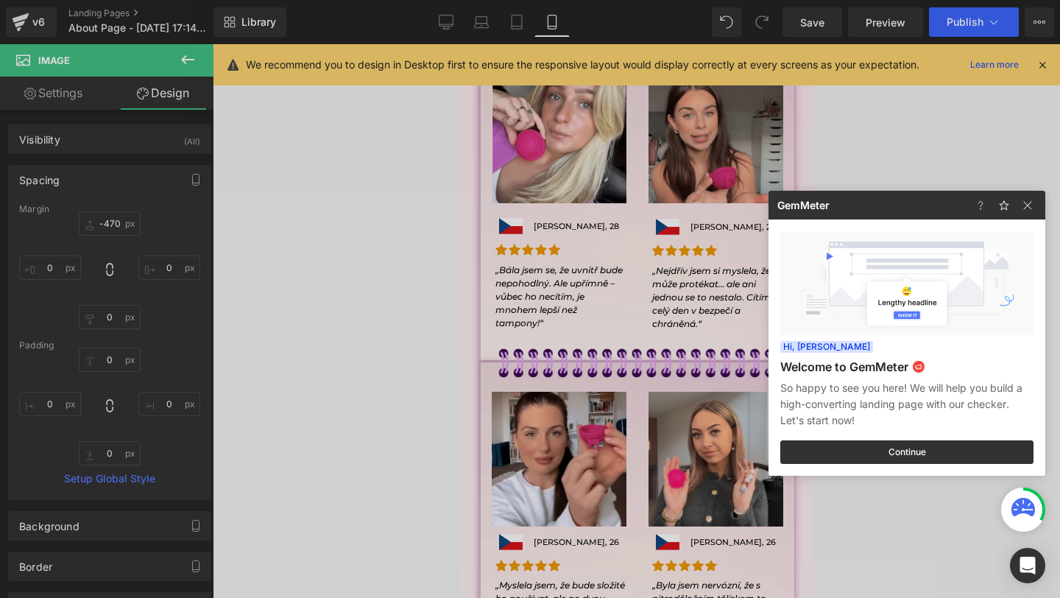
click at [634, 280] on div at bounding box center [530, 299] width 1060 height 598
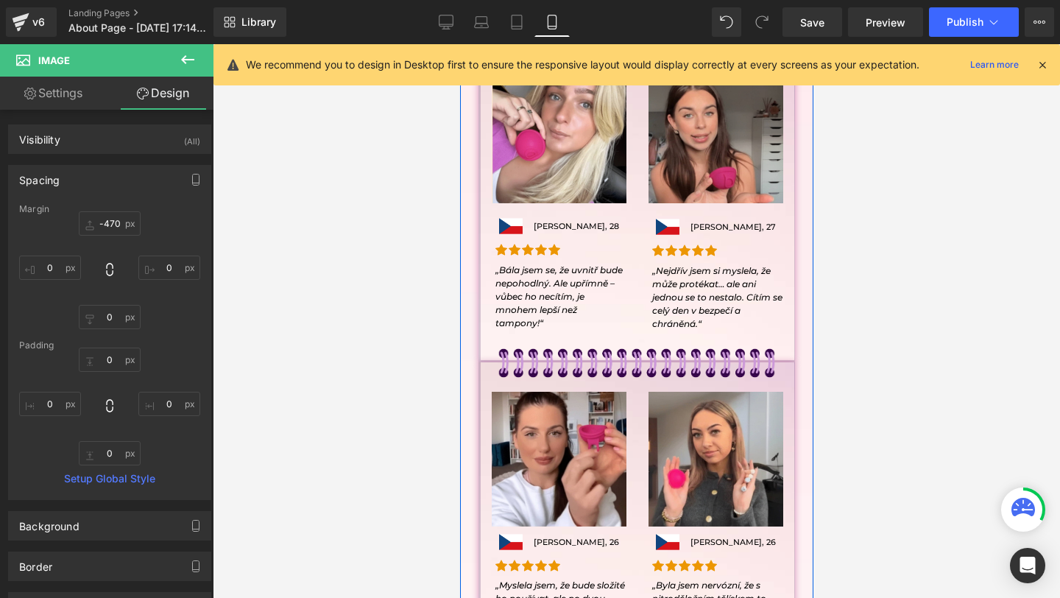
click at [602, 364] on img at bounding box center [636, 363] width 294 height 77
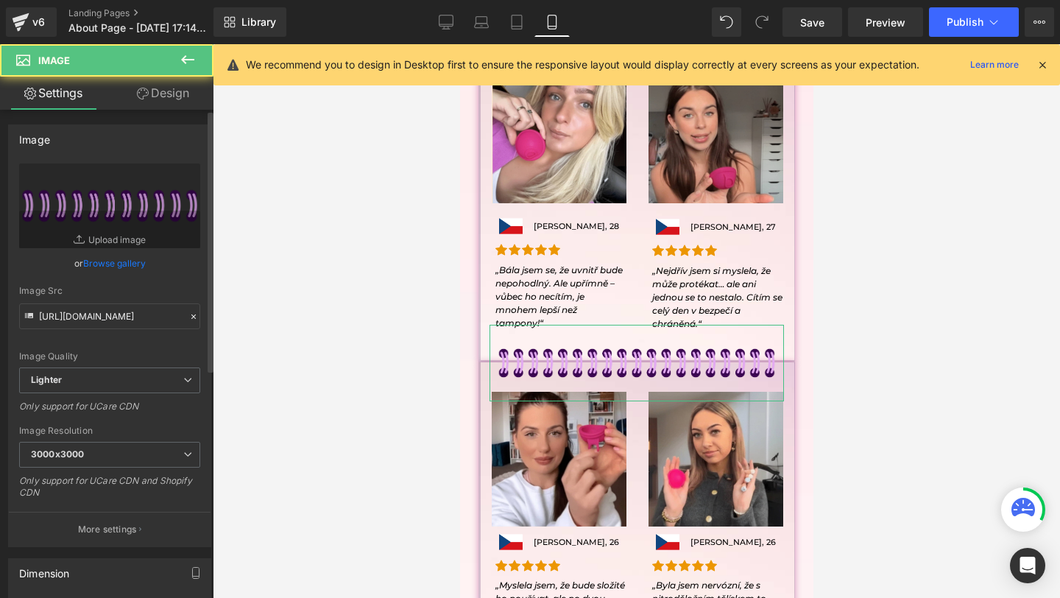
click at [180, 120] on div "Image https://ucarecdn.com/7c6770ae-dbac-4bdb-bbd1-20044582fd54/-/format/auto/-…" at bounding box center [110, 330] width 220 height 434
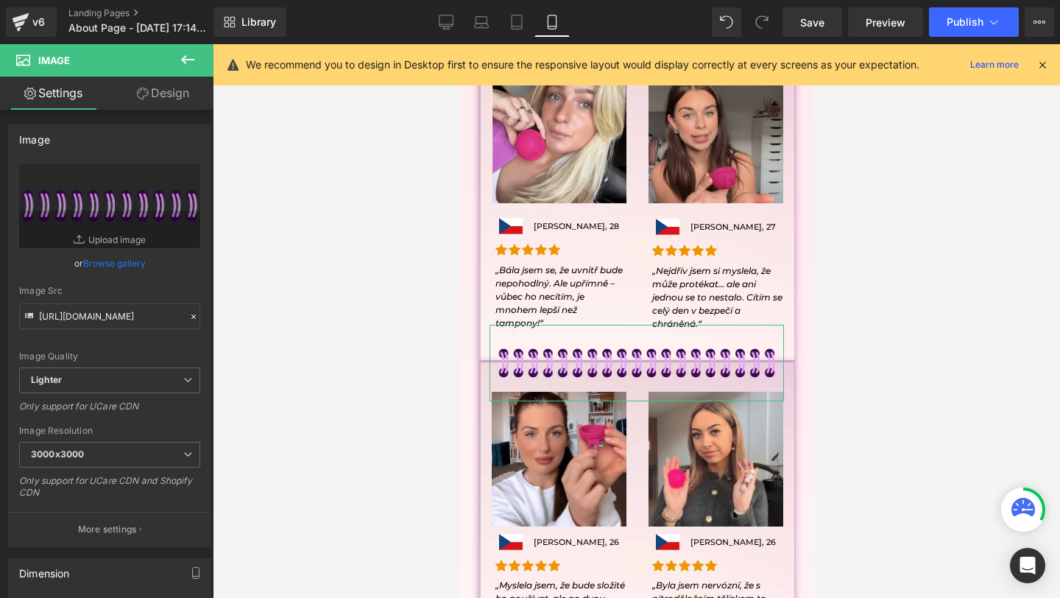
click at [180, 92] on link "Design" at bounding box center [163, 93] width 107 height 33
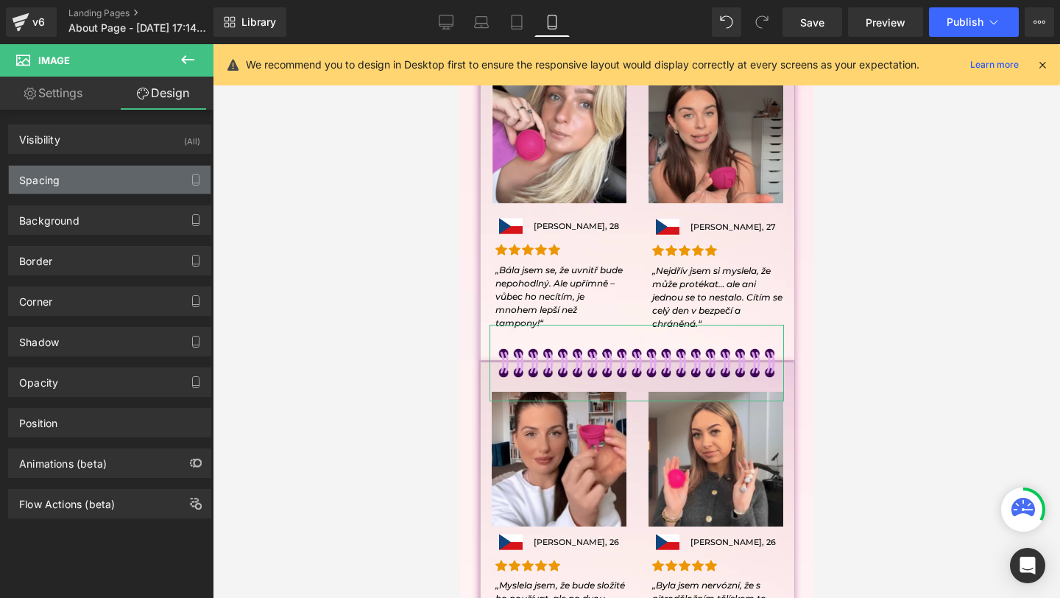
click at [50, 175] on div "Spacing" at bounding box center [39, 176] width 40 height 21
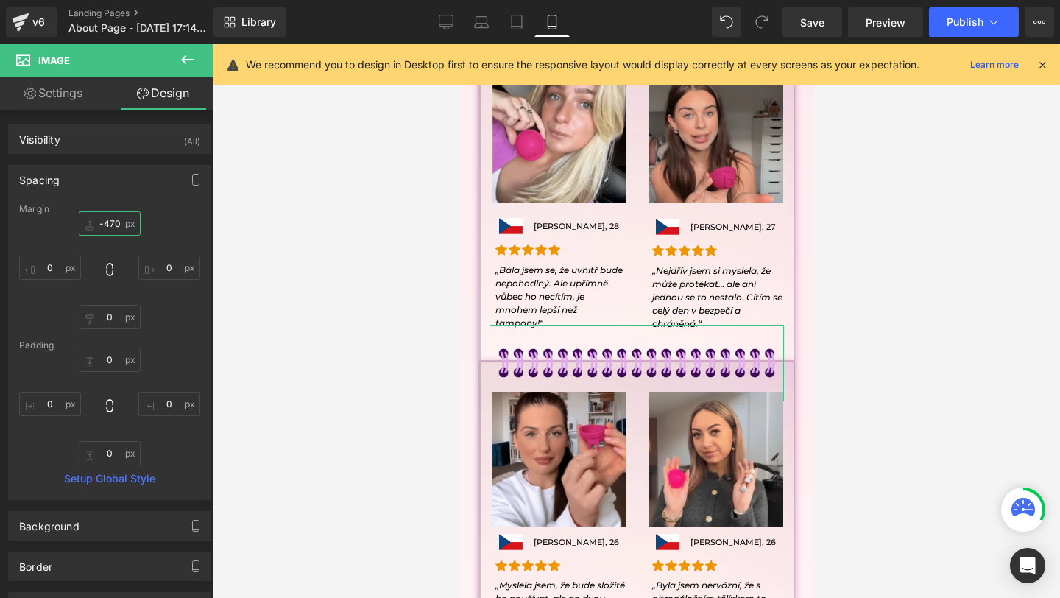
click at [112, 224] on input "-470" at bounding box center [110, 223] width 62 height 24
click at [111, 222] on input "-470" at bounding box center [110, 223] width 62 height 24
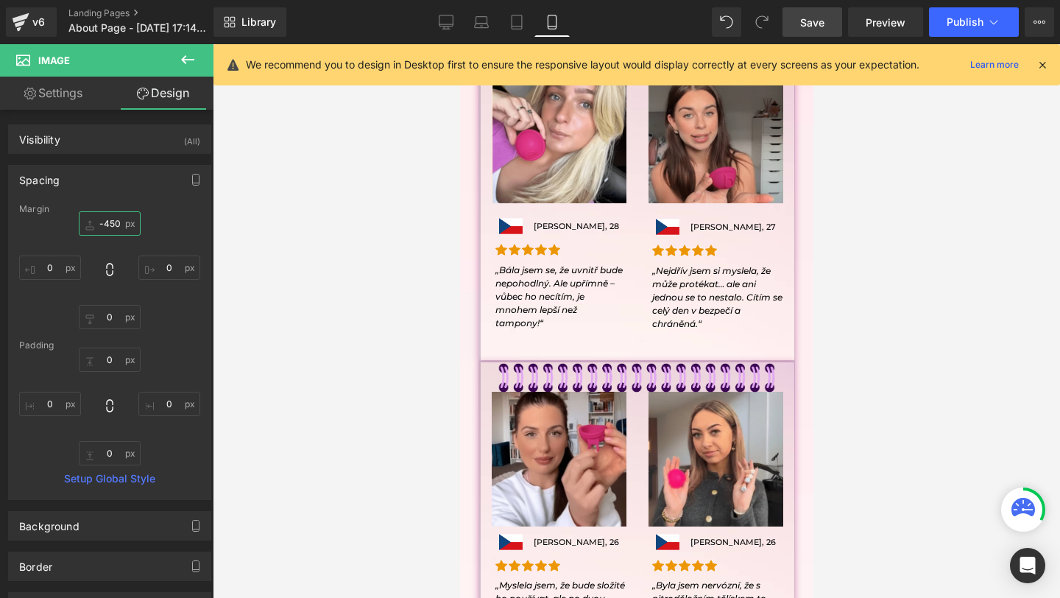
type input "-450"
click at [833, 14] on link "Save" at bounding box center [813, 21] width 60 height 29
click at [832, 32] on link "Save" at bounding box center [813, 21] width 60 height 29
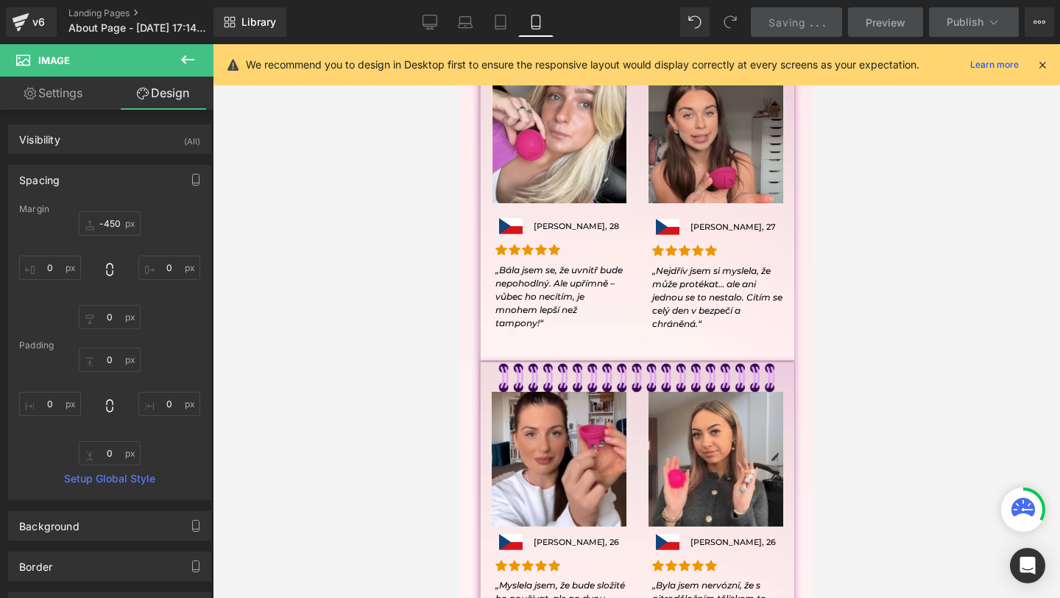
click at [1039, 63] on icon at bounding box center [1042, 64] width 13 height 13
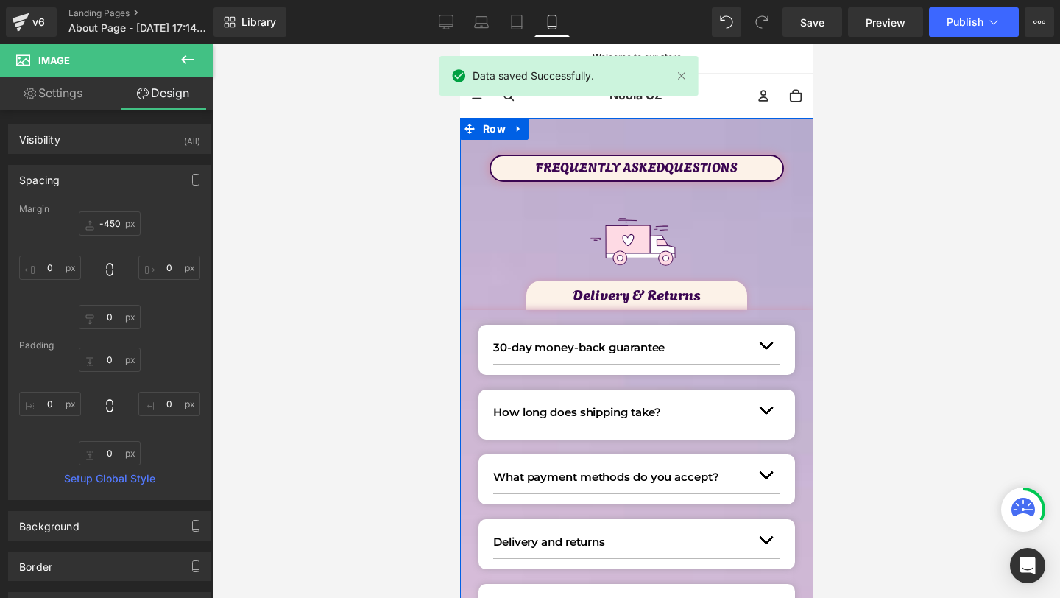
scroll to position [0, 0]
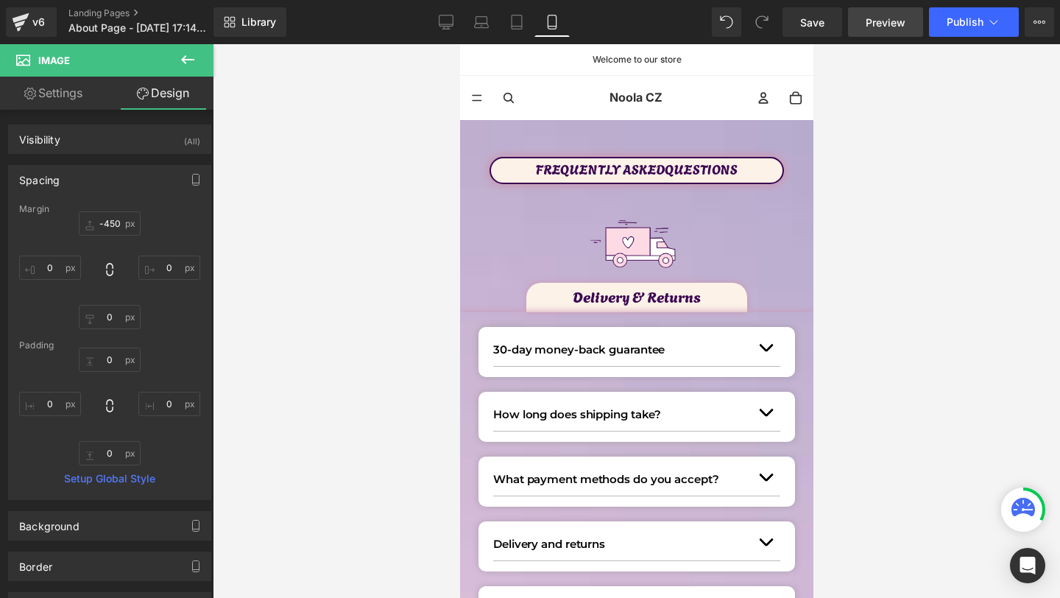
click at [889, 26] on span "Preview" at bounding box center [886, 22] width 40 height 15
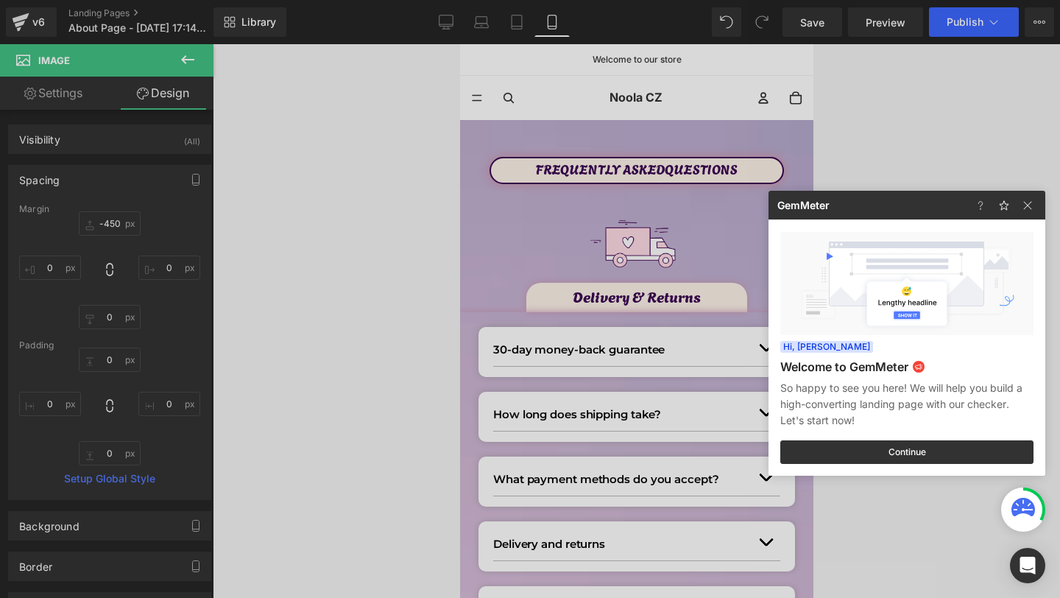
click at [845, 138] on div at bounding box center [530, 299] width 1060 height 598
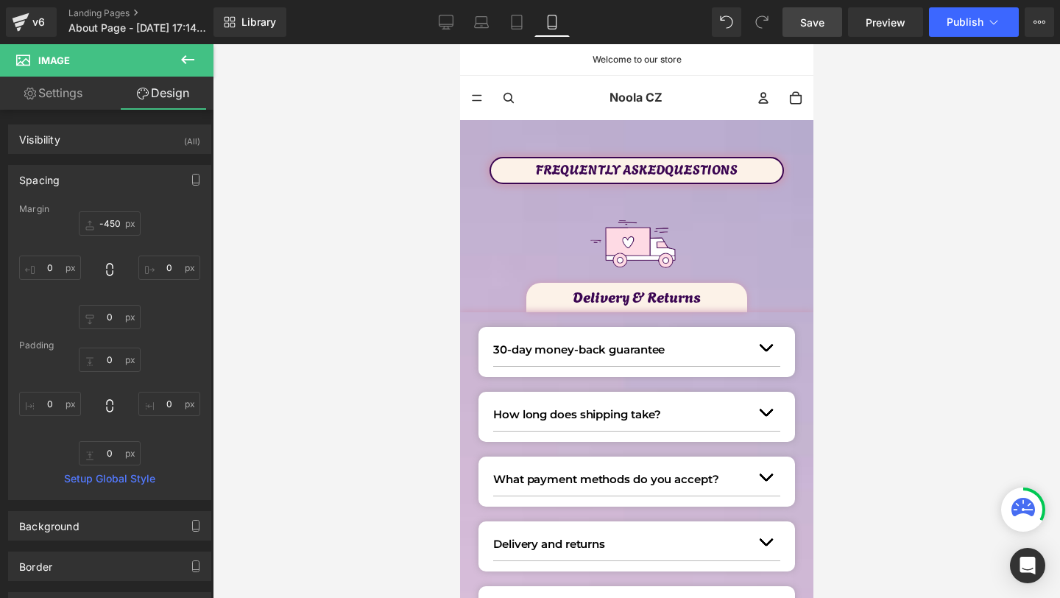
click at [829, 13] on link "Save" at bounding box center [813, 21] width 60 height 29
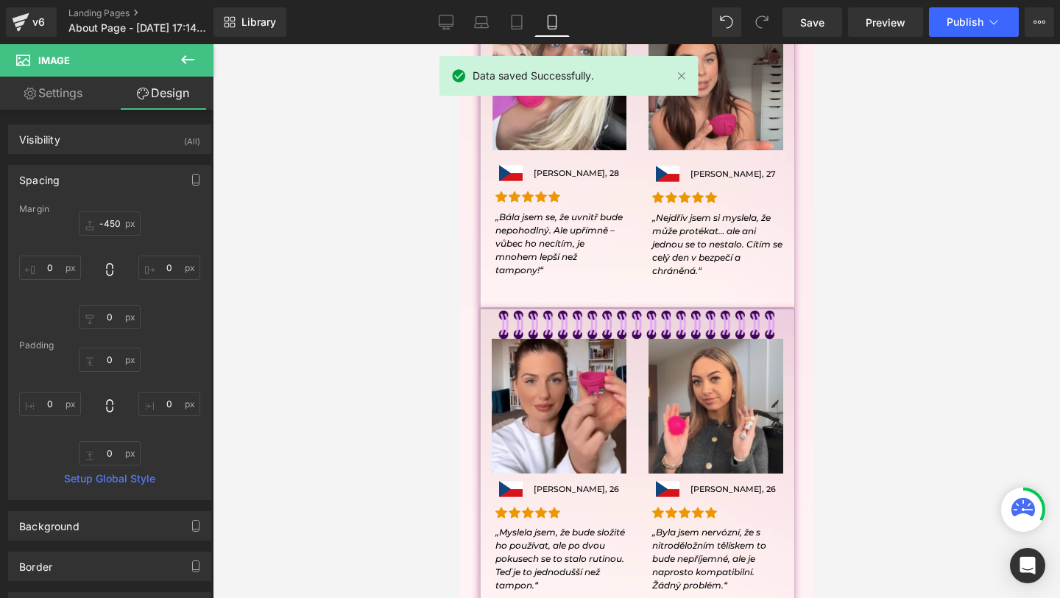
scroll to position [2733, 0]
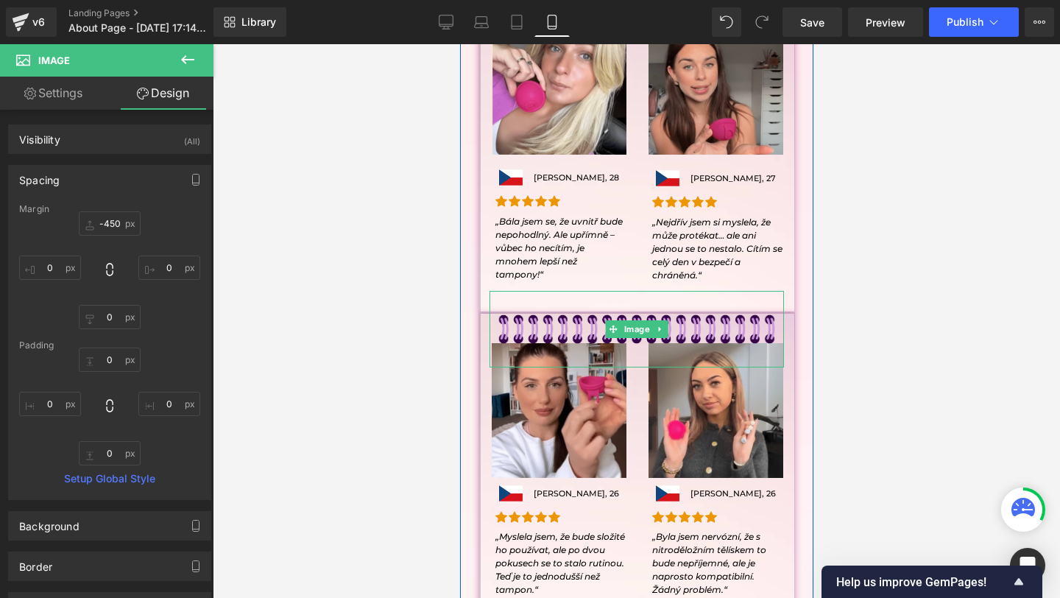
click at [534, 331] on img at bounding box center [636, 329] width 294 height 77
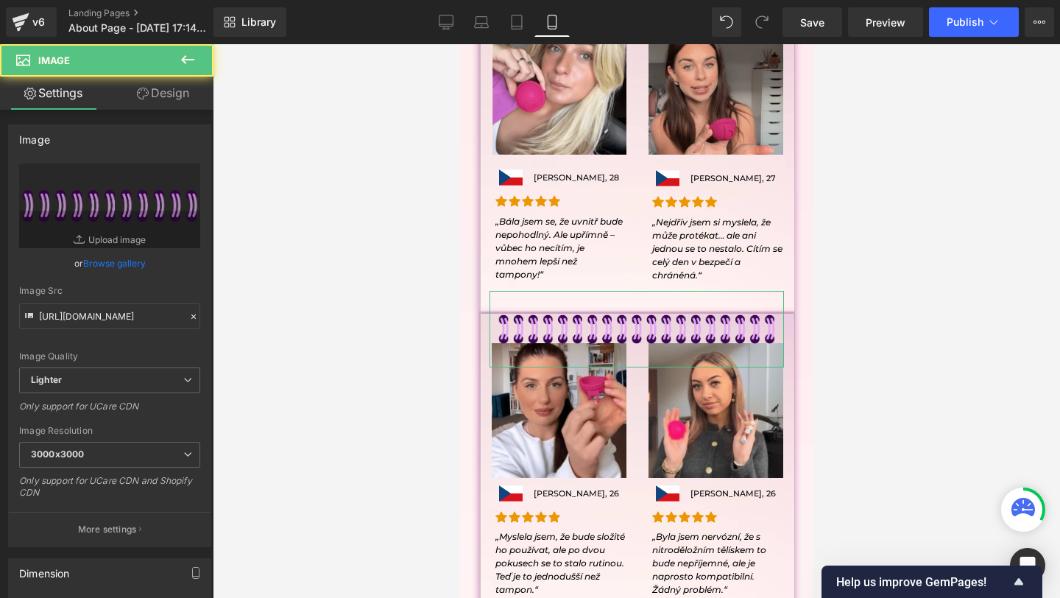
click at [146, 92] on link "Design" at bounding box center [163, 93] width 107 height 33
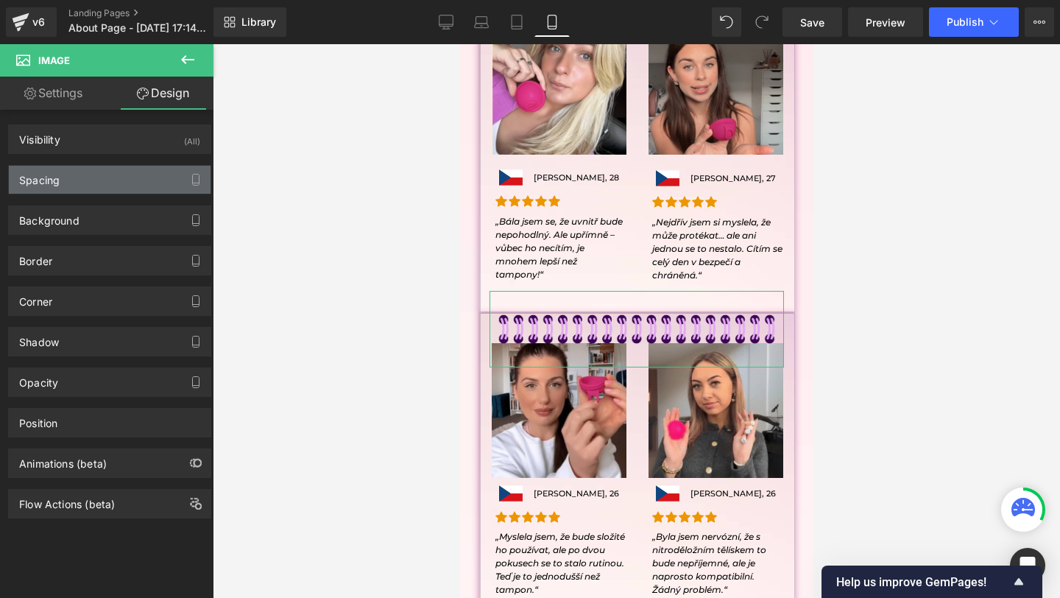
click at [91, 176] on div "Spacing" at bounding box center [110, 180] width 202 height 28
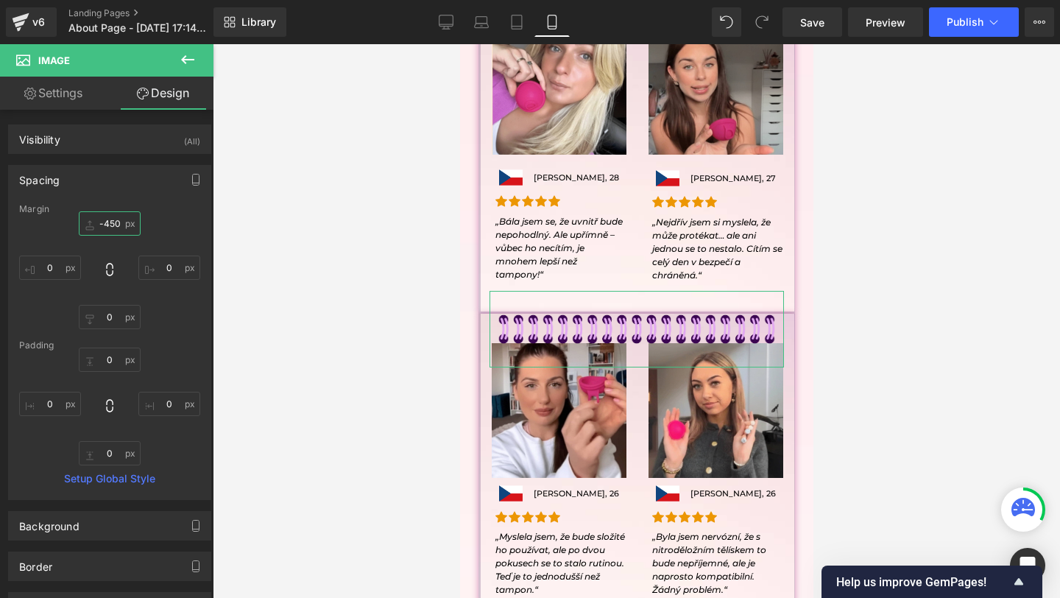
click at [110, 220] on input "-450" at bounding box center [110, 223] width 62 height 24
click at [120, 223] on input "-450" at bounding box center [110, 223] width 62 height 24
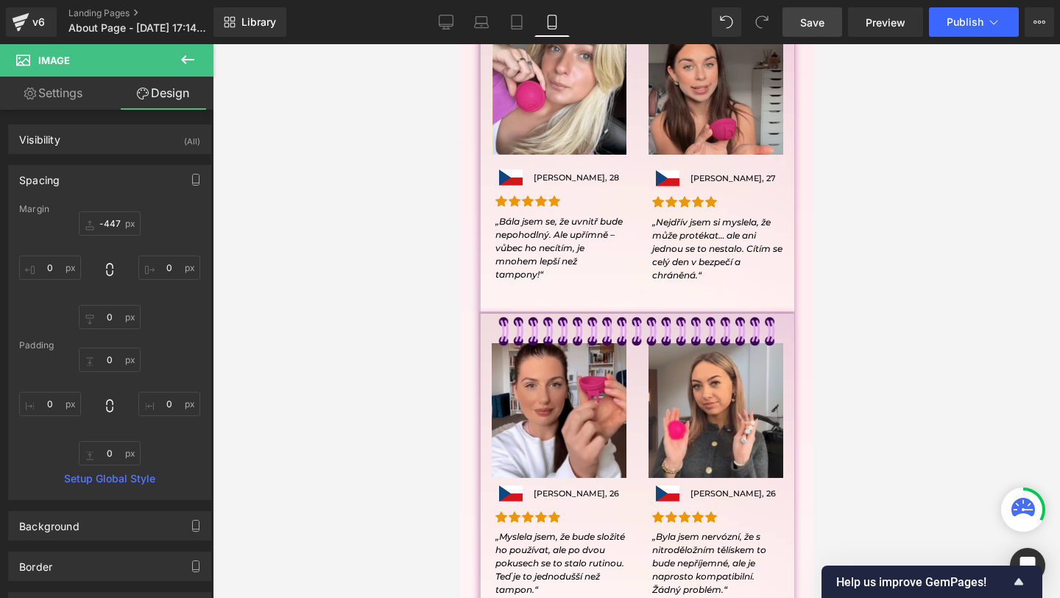
click at [813, 19] on span "Save" at bounding box center [812, 22] width 24 height 15
click at [114, 219] on input "-447" at bounding box center [110, 223] width 62 height 24
click at [115, 221] on input "-447" at bounding box center [110, 223] width 62 height 24
click at [118, 222] on input "-447" at bounding box center [110, 223] width 62 height 24
type input "-446"
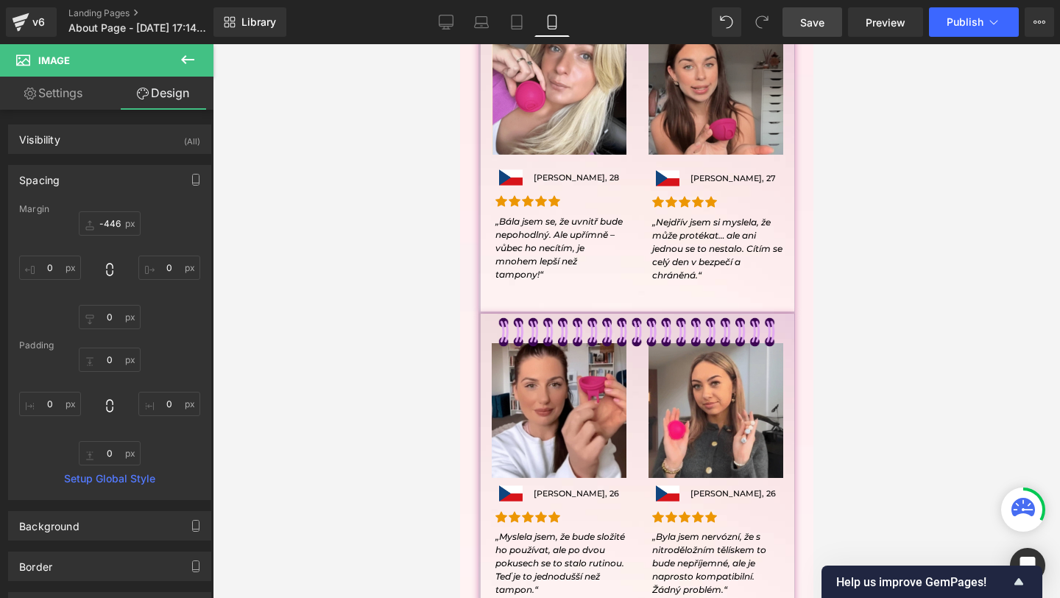
click at [797, 27] on link "Save" at bounding box center [813, 21] width 60 height 29
click at [791, 21] on link "Save" at bounding box center [813, 21] width 60 height 29
